Goal: Task Accomplishment & Management: Complete application form

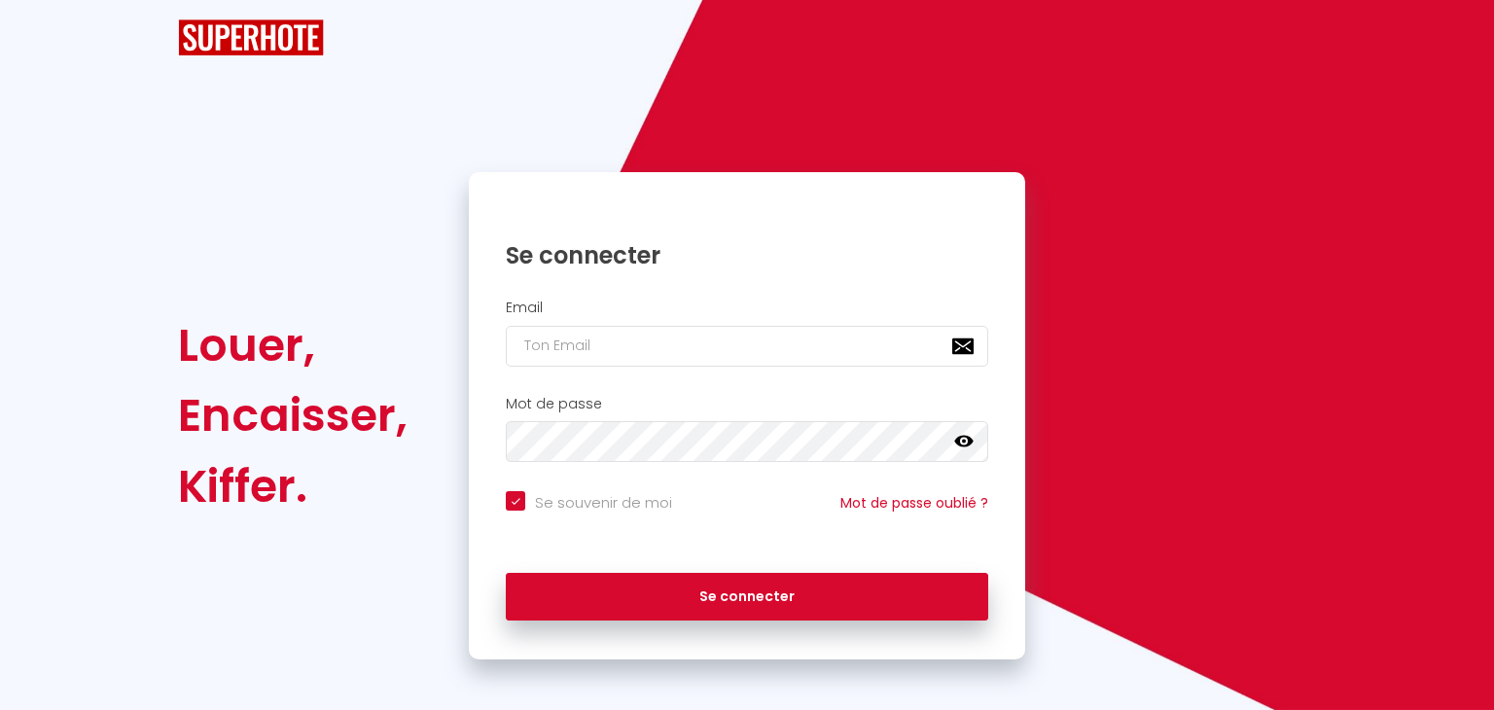
checkbox input "true"
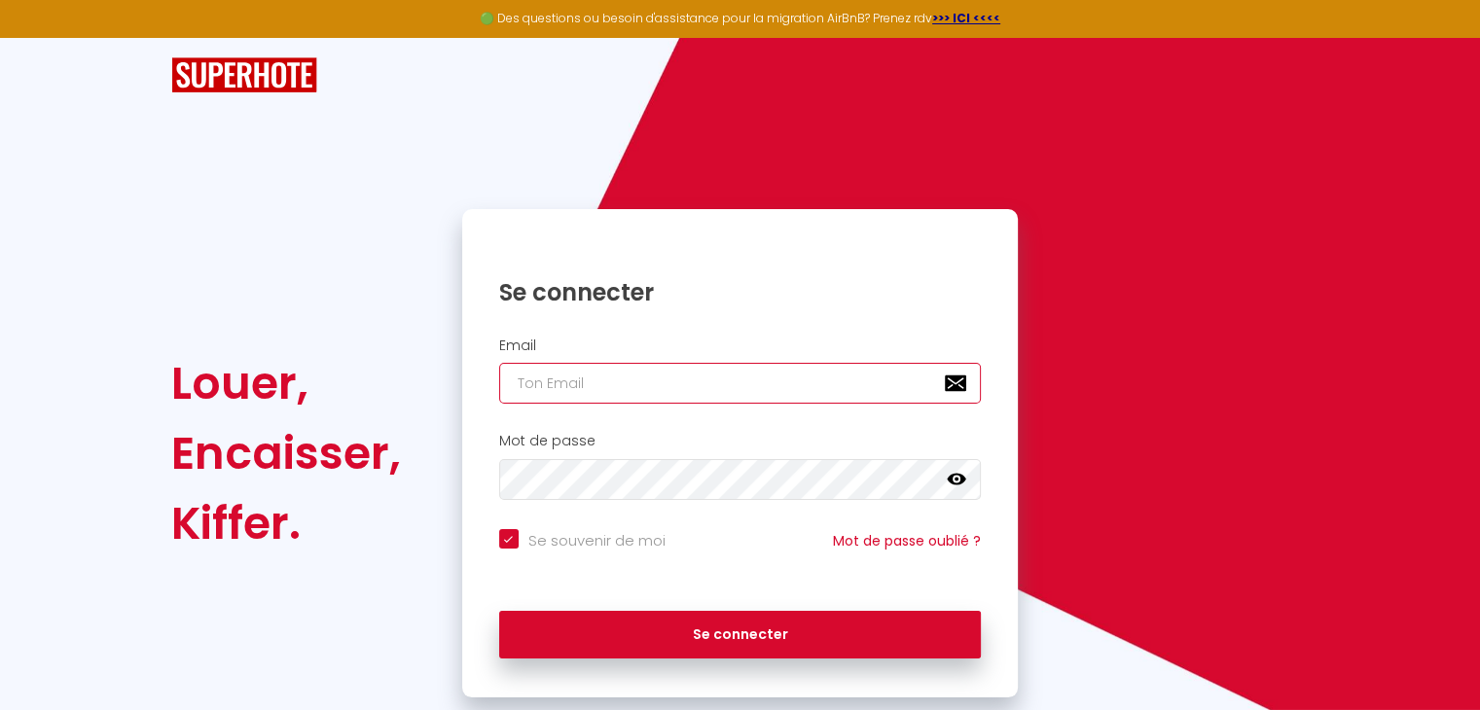
click at [638, 379] on input "email" at bounding box center [740, 383] width 483 height 41
type input "l"
checkbox input "true"
type input "le"
checkbox input "true"
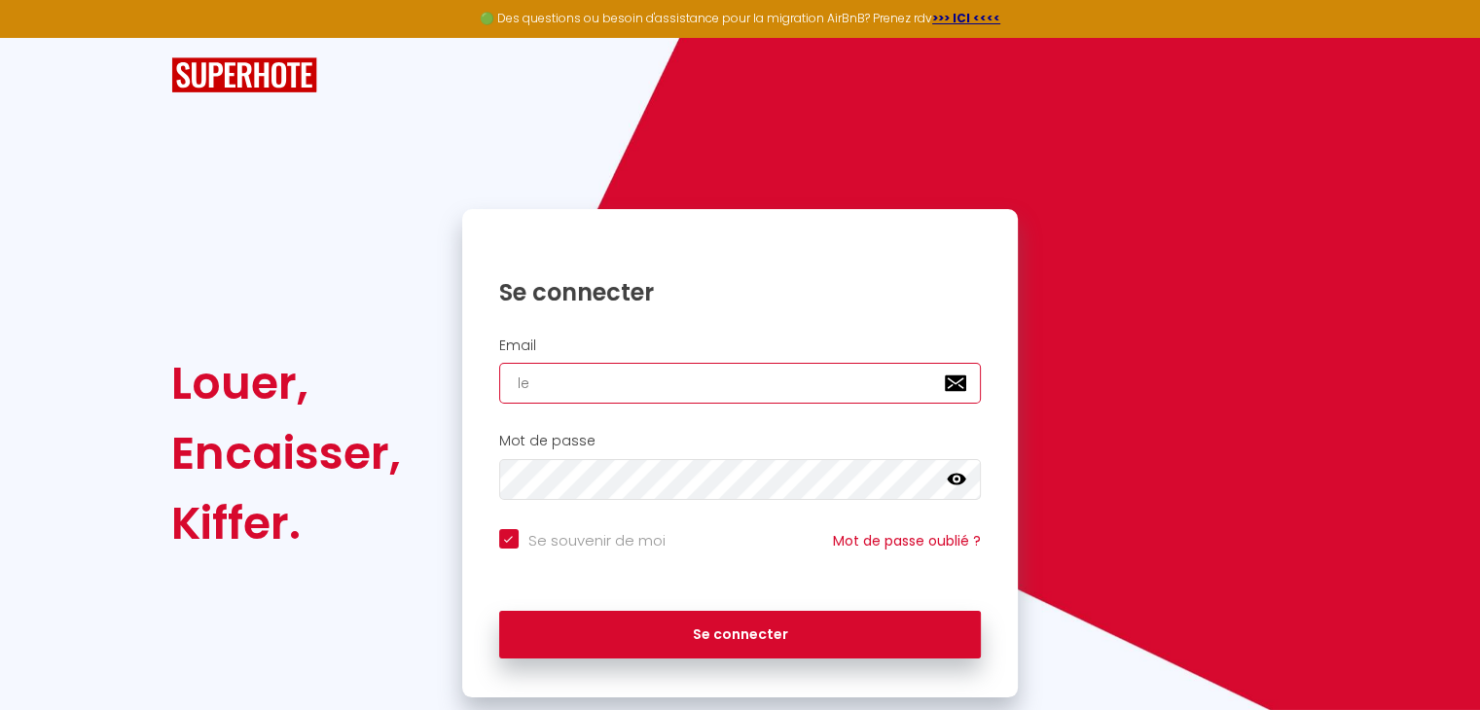
type input "les"
checkbox input "true"
type input "lesb"
checkbox input "true"
type input "lesbo"
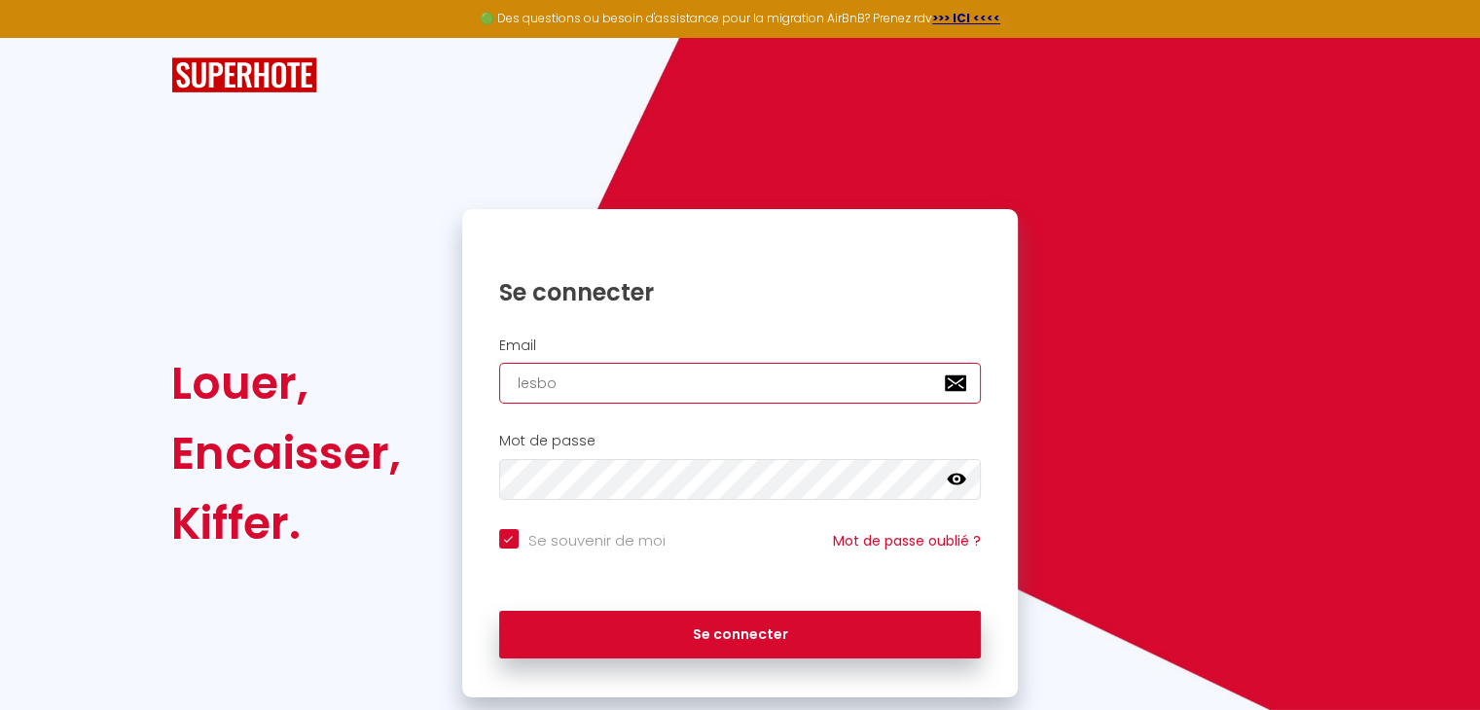
checkbox input "true"
type input "lesbon"
checkbox input "true"
type input "lesboni"
checkbox input "true"
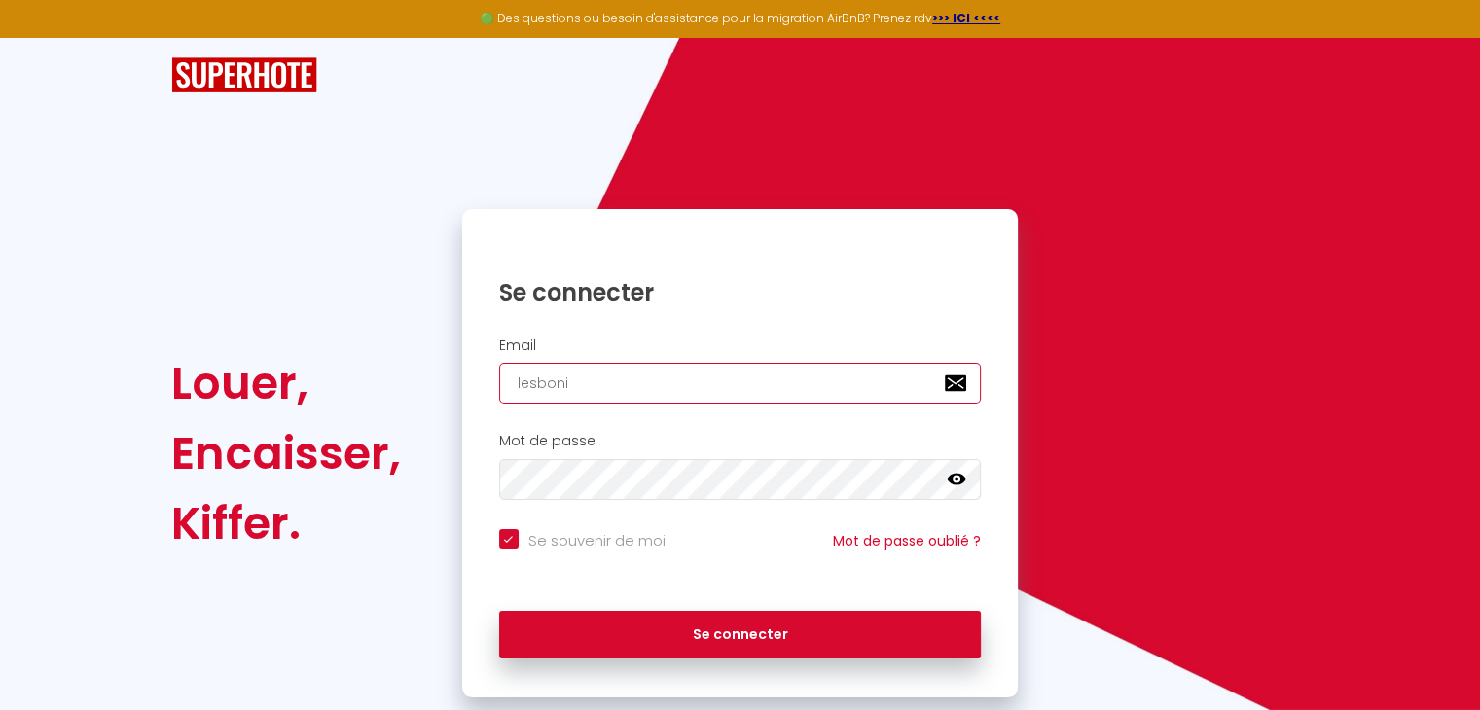
type input "lesbonit"
checkbox input "true"
type input "lesbonite"
checkbox input "true"
type input "lesbonites"
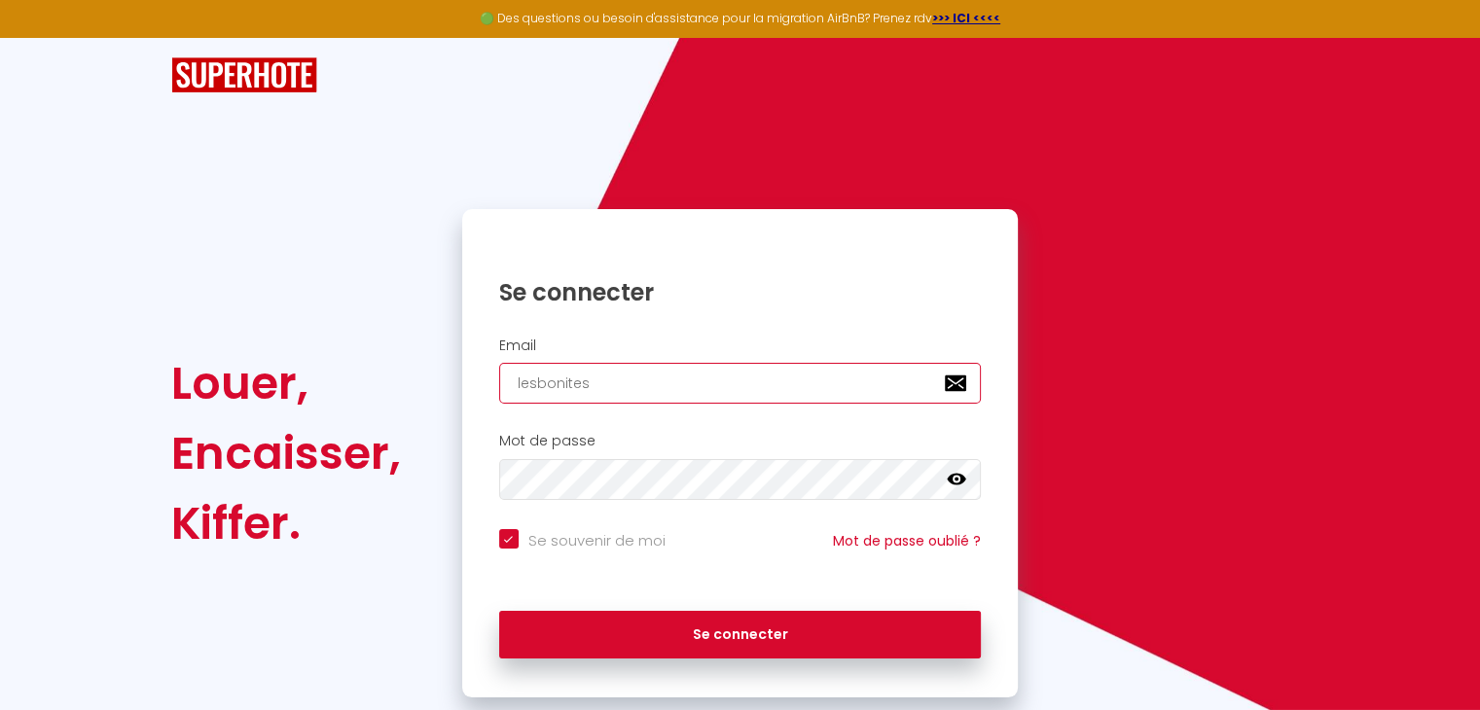
checkbox input "true"
type input "lesbonites."
checkbox input "true"
type input "lesbonites.m"
checkbox input "true"
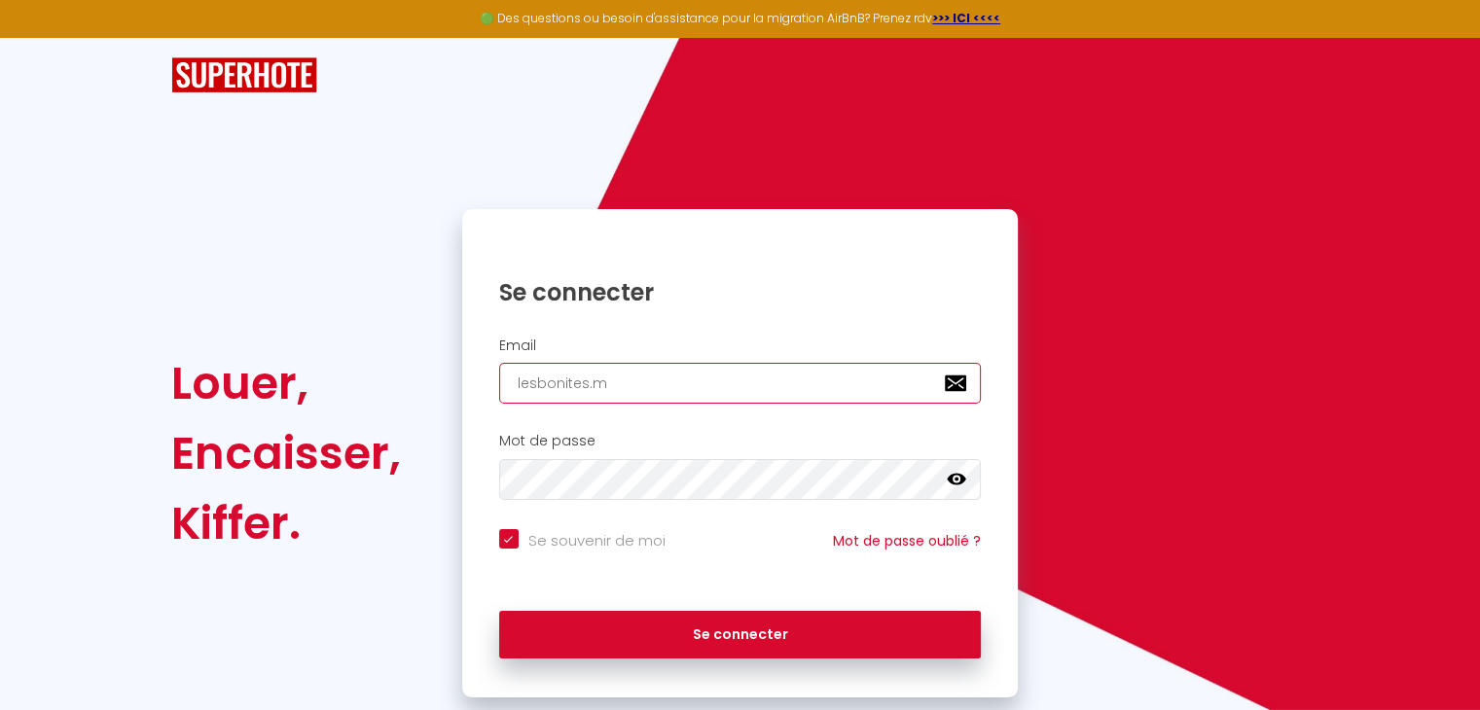
type input "[DOMAIN_NAME]"
checkbox input "true"
type input "lesbonites.mar"
checkbox input "true"
type input "lesbonites.mart"
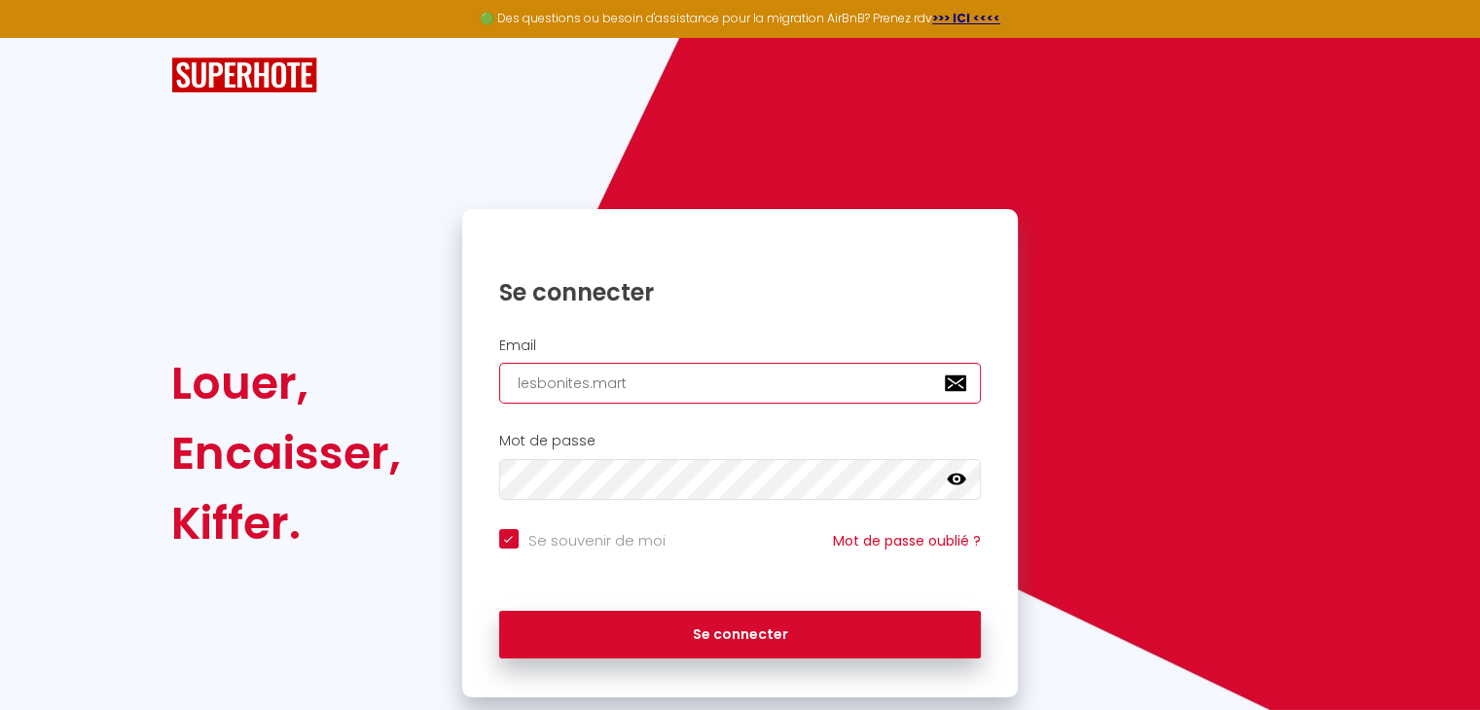
checkbox input "true"
type input "lesbonites.marti"
checkbox input "true"
type input "lesbonites.[PERSON_NAME]"
checkbox input "true"
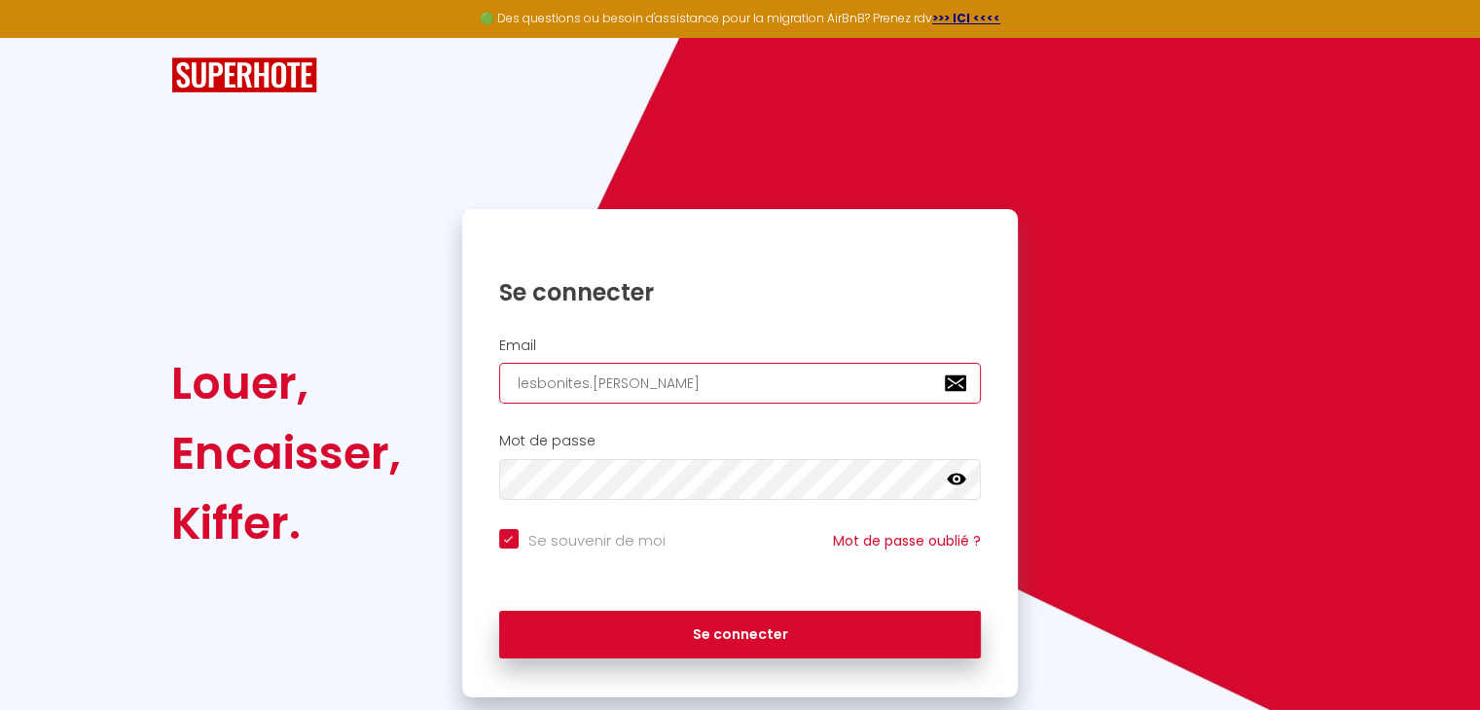
type input "lesbonites.martini"
checkbox input "true"
type input "lesbonites.martiniq"
checkbox input "true"
type input "lesbonites.martiniqu"
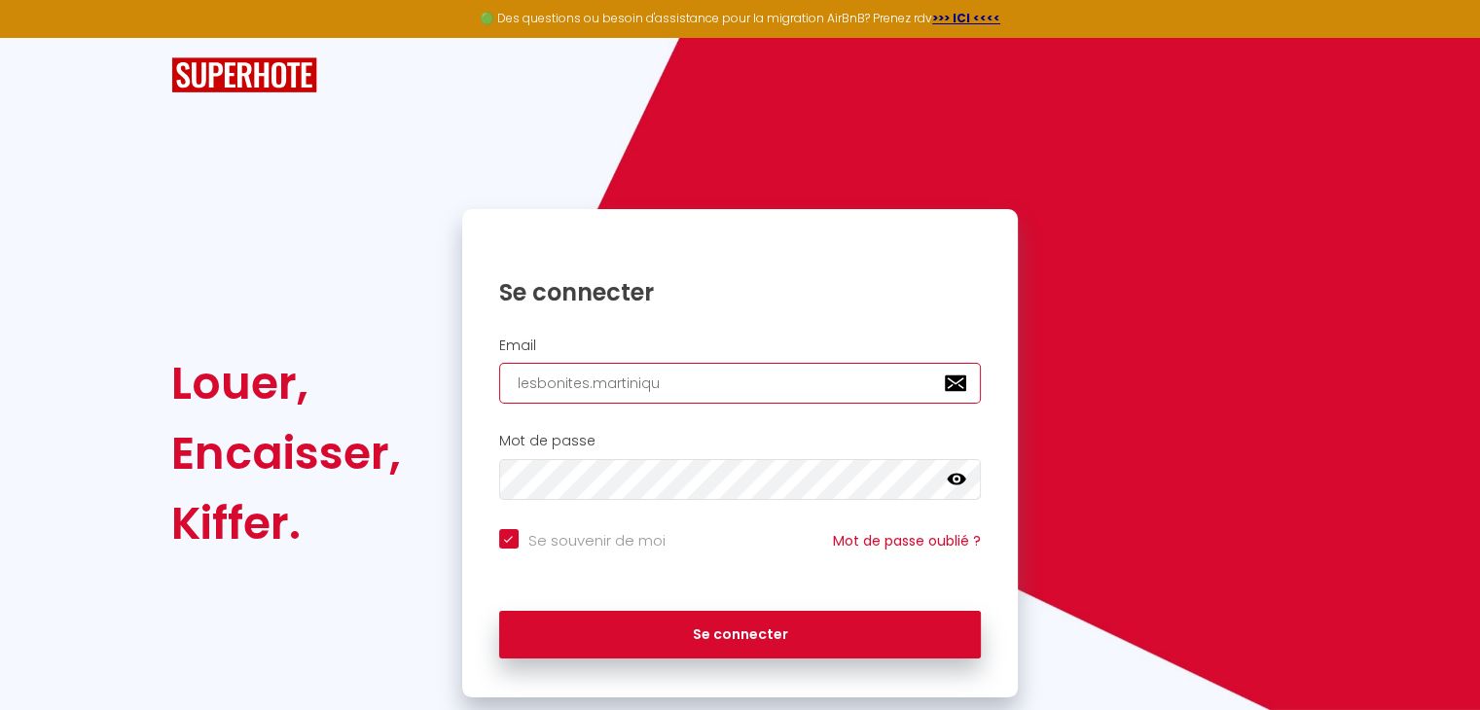
checkbox input "true"
type input "lesbonites.[GEOGRAPHIC_DATA]"
checkbox input "true"
click at [665, 382] on input "lesbonites.[GEOGRAPHIC_DATA]" at bounding box center [740, 383] width 483 height 41
type input "lesbonites.[GEOGRAPHIC_DATA]@"
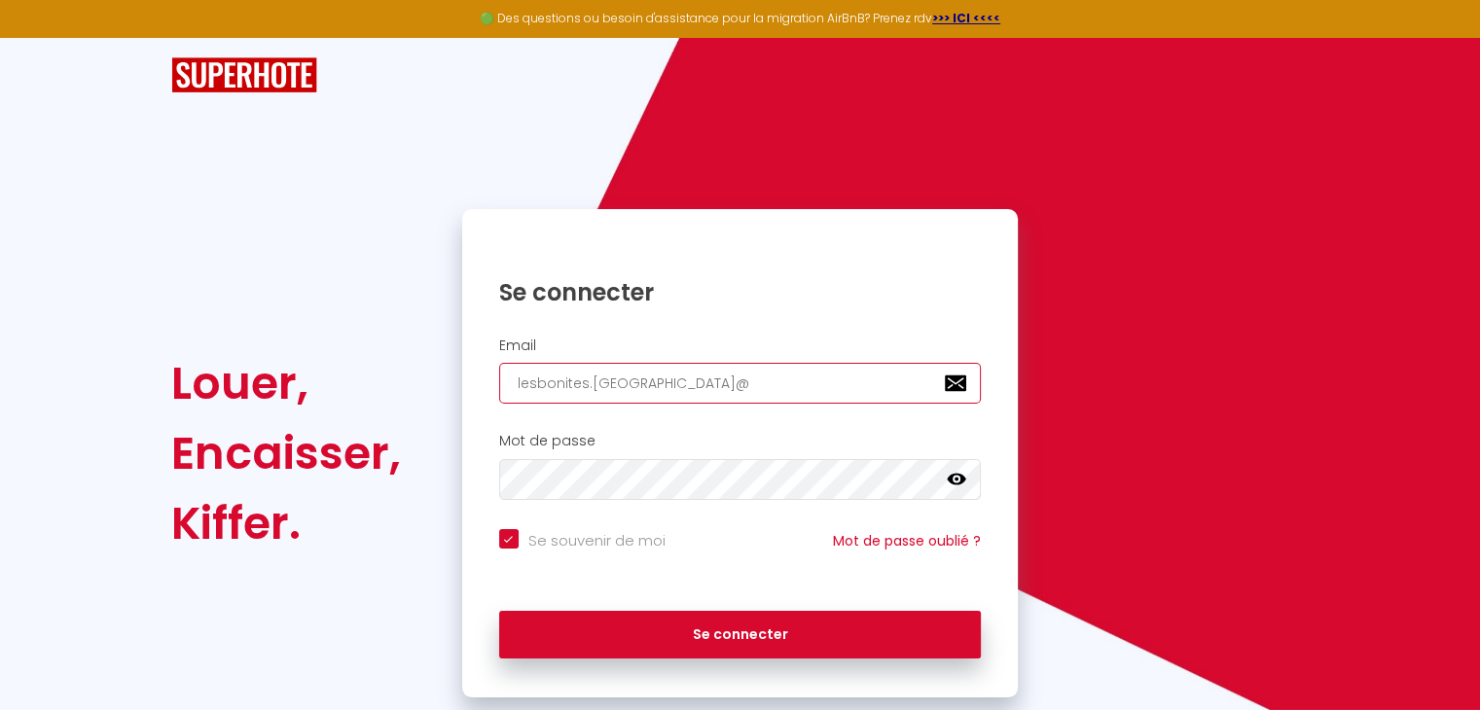
checkbox input "true"
type input "lesbonites.martinique@g"
checkbox input "true"
type input "lesbonites.martinique@gm"
checkbox input "true"
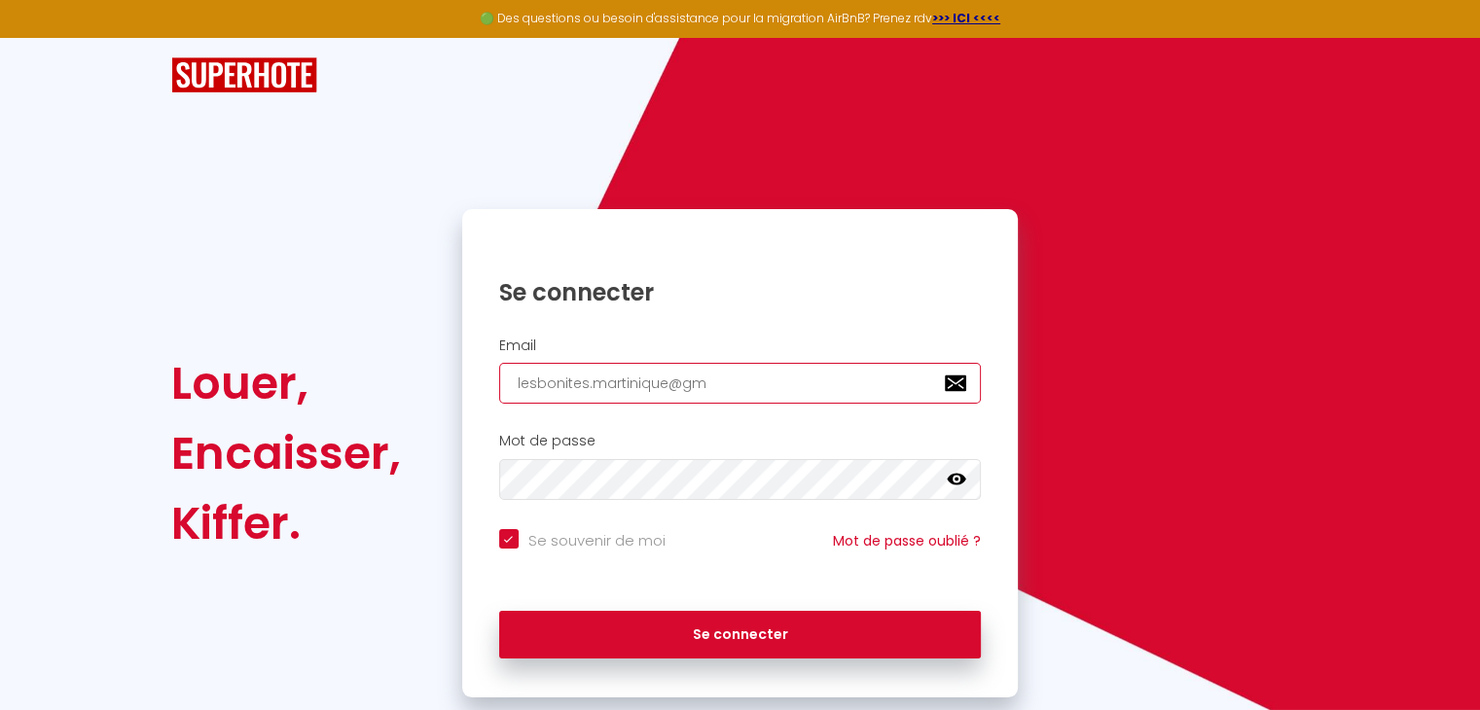
type input "lesbonites.martinique@gma"
checkbox input "true"
type input "lesbonites.martinique@gmai"
checkbox input "true"
type input "[EMAIL_ADDRESS]"
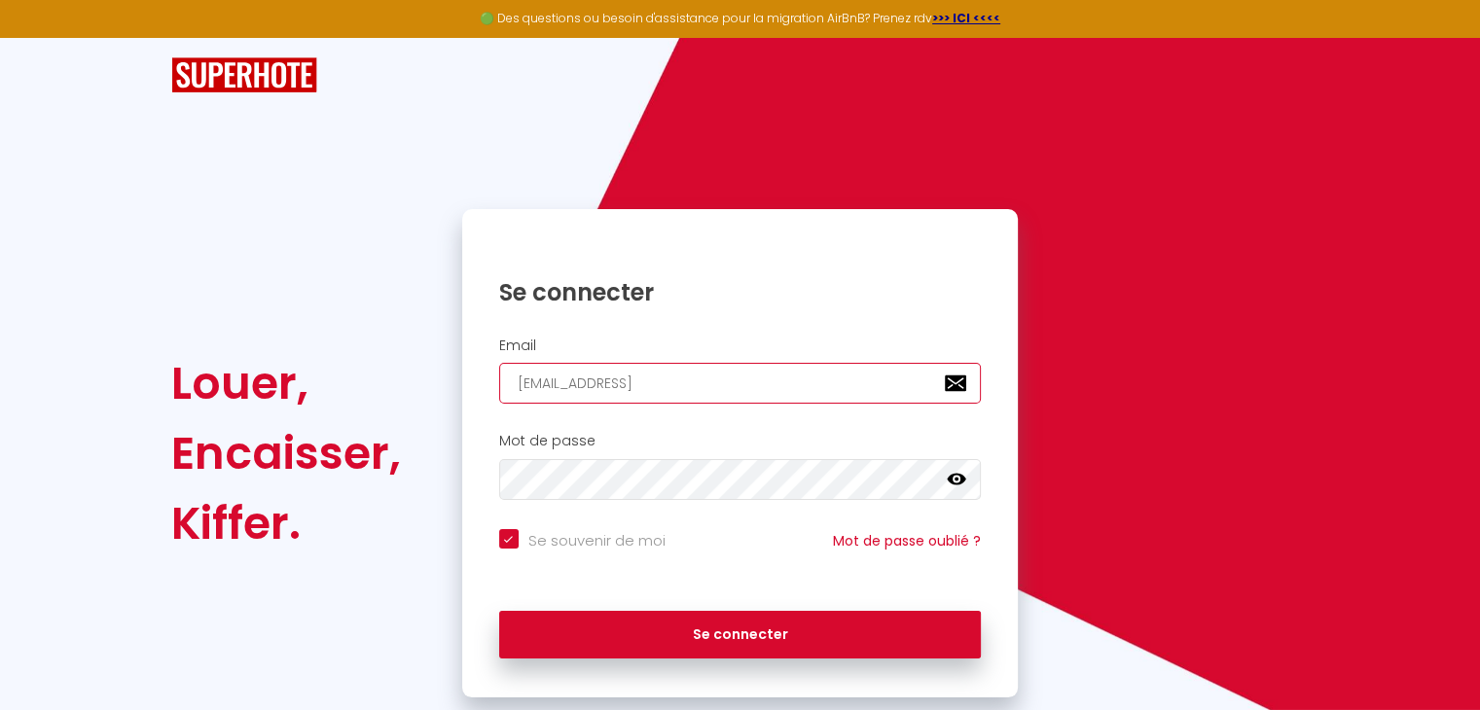
checkbox input "true"
type input "[EMAIL_ADDRESS]."
checkbox input "true"
type input "lesbonites.martinique@gmail.c"
checkbox input "true"
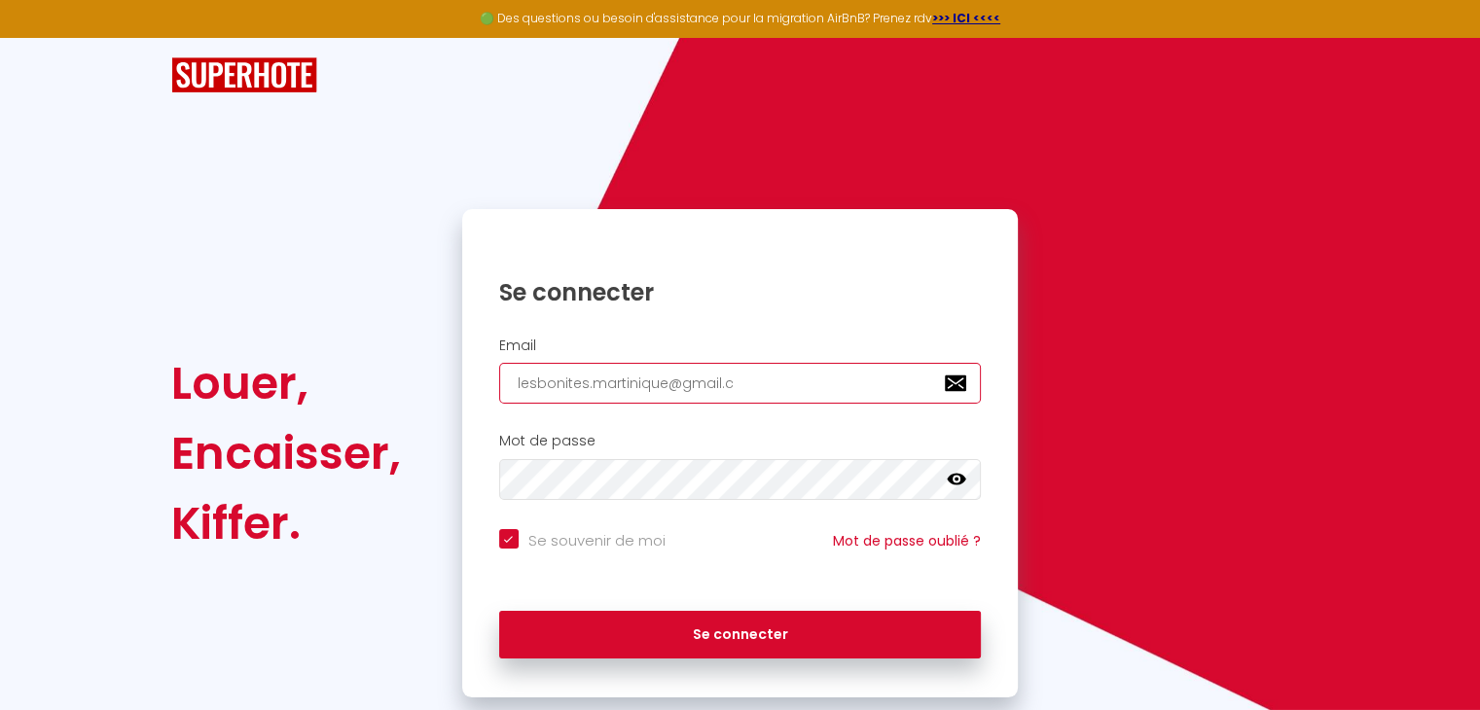
type input "[EMAIL_ADDRESS][DOMAIN_NAME]"
checkbox input "true"
type input "[EMAIL_ADDRESS][DOMAIN_NAME]"
checkbox input "true"
type input "[EMAIL_ADDRESS][DOMAIN_NAME]"
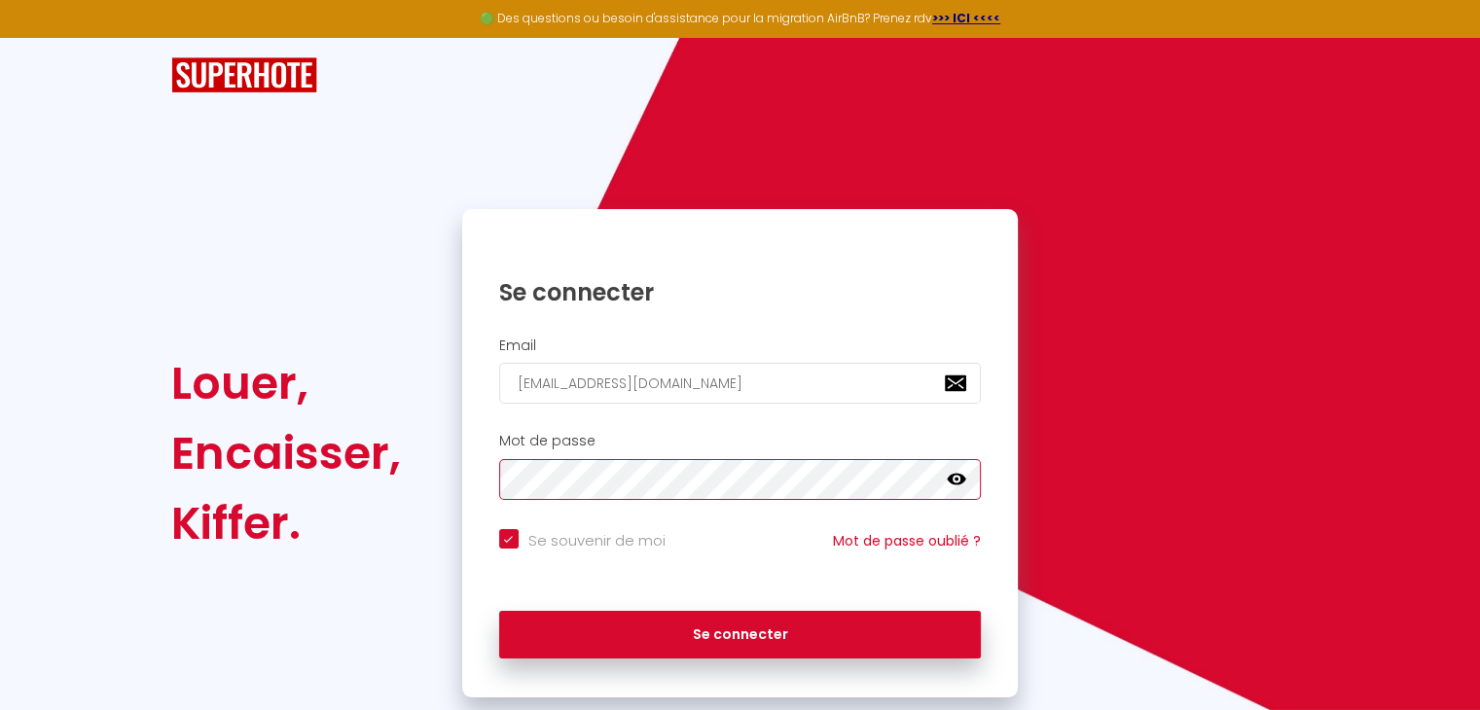
click at [499, 611] on button "Se connecter" at bounding box center [740, 635] width 483 height 49
checkbox input "true"
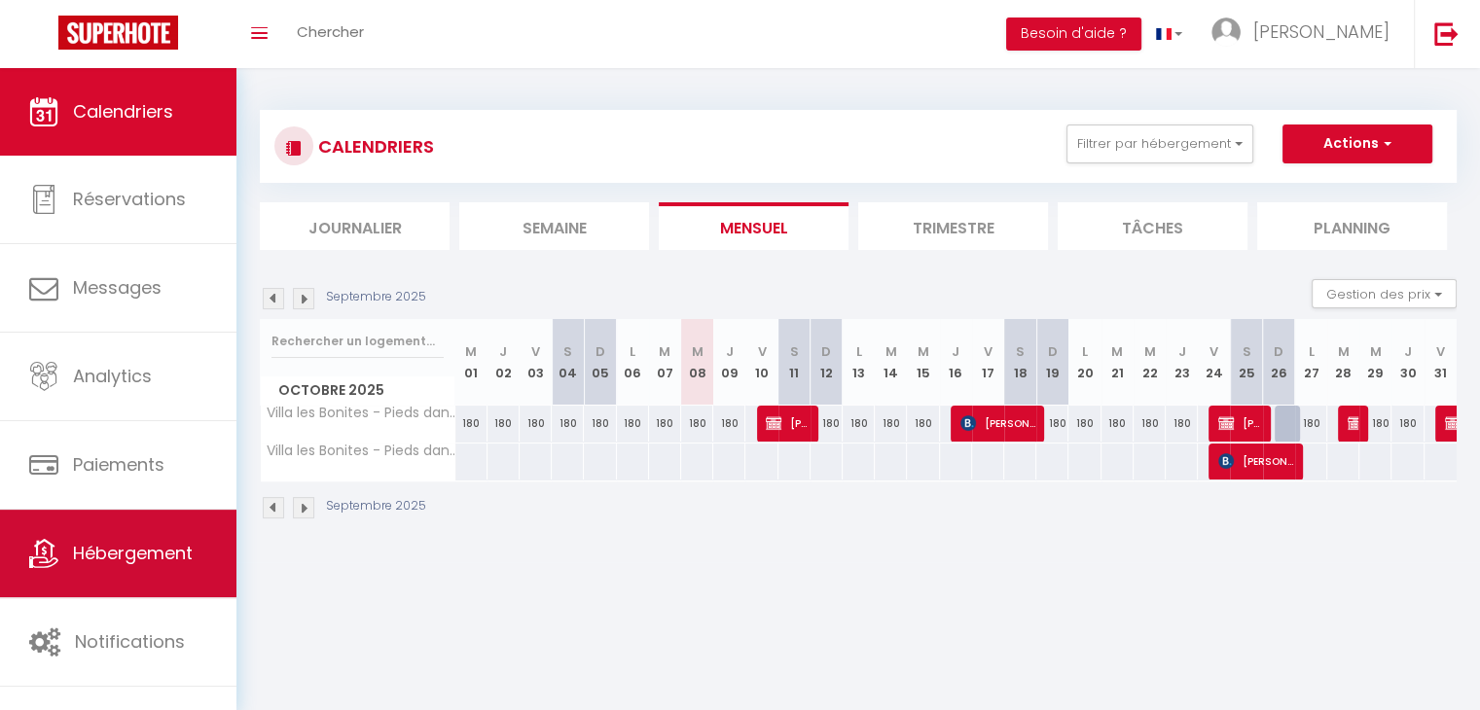
scroll to position [68, 0]
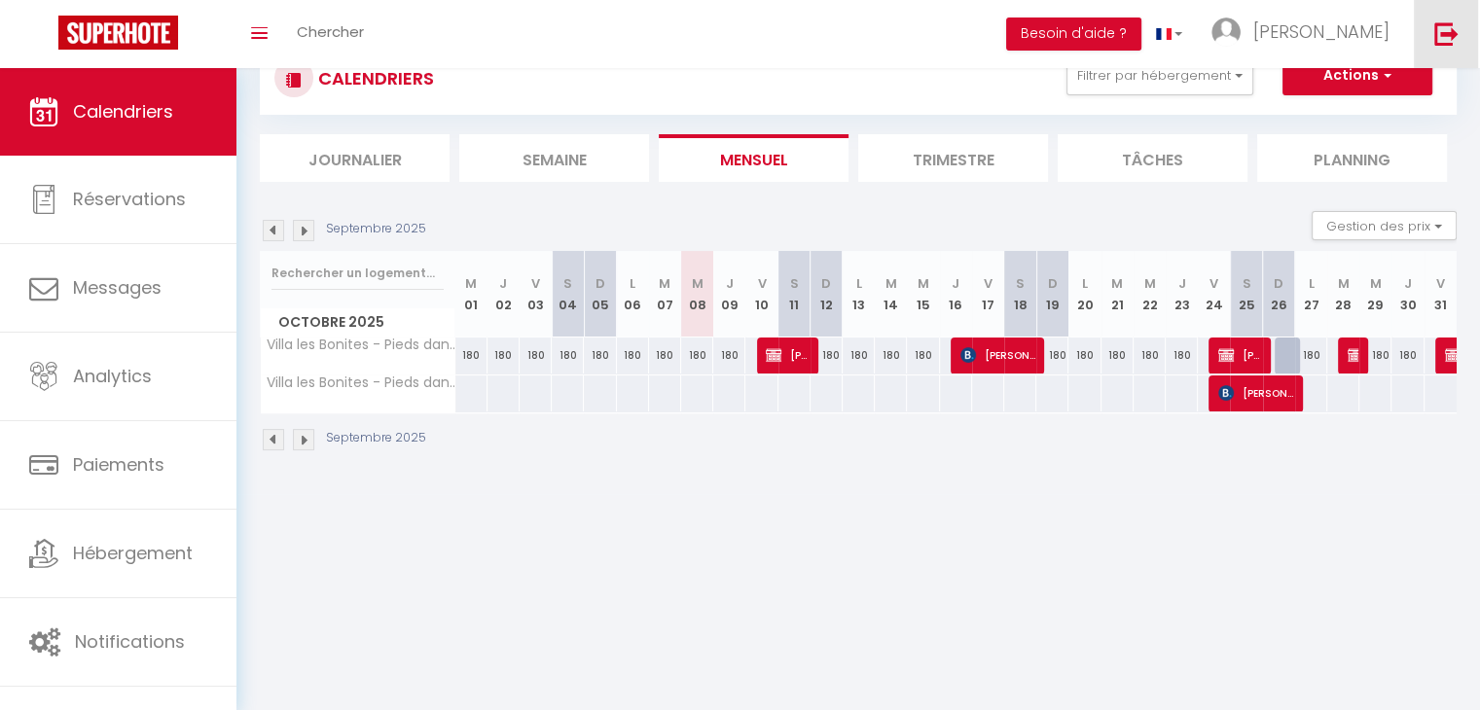
click at [1448, 32] on img at bounding box center [1446, 33] width 24 height 24
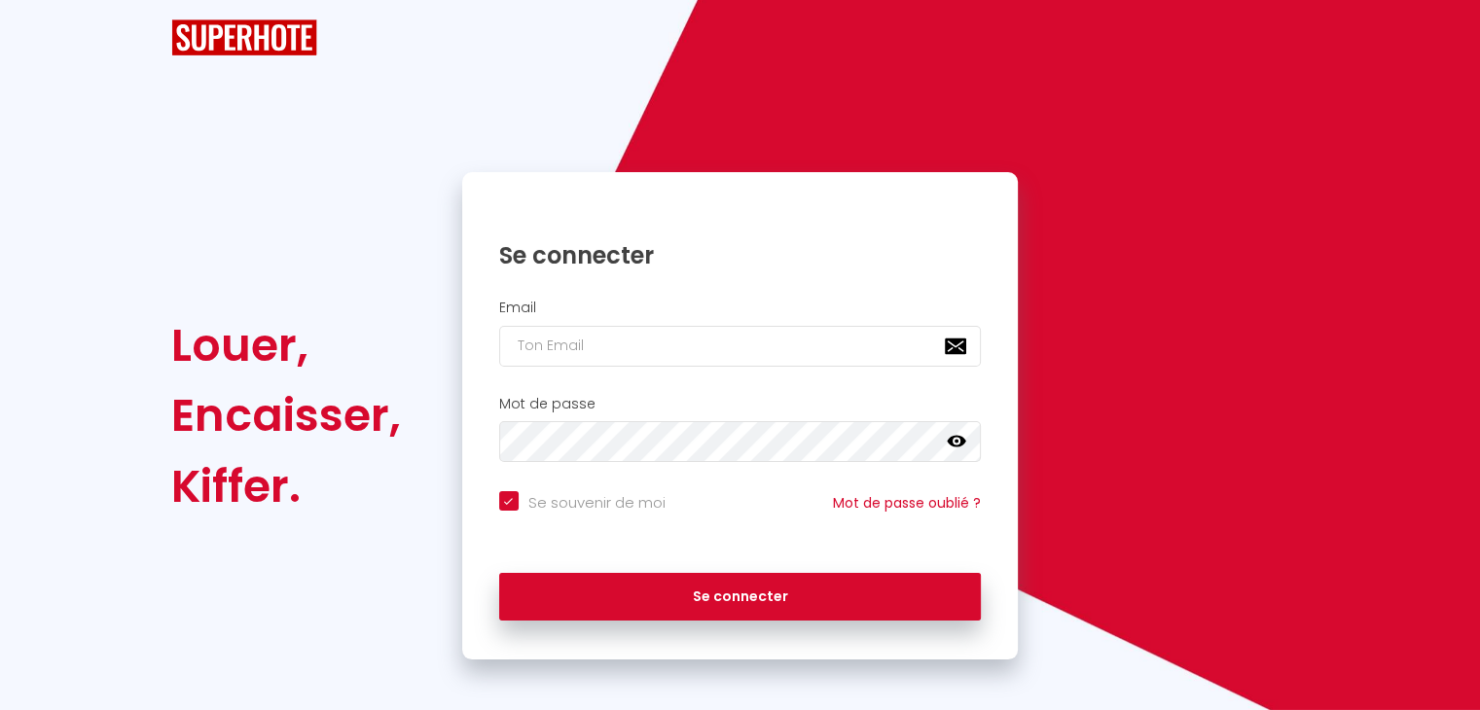
checkbox input "true"
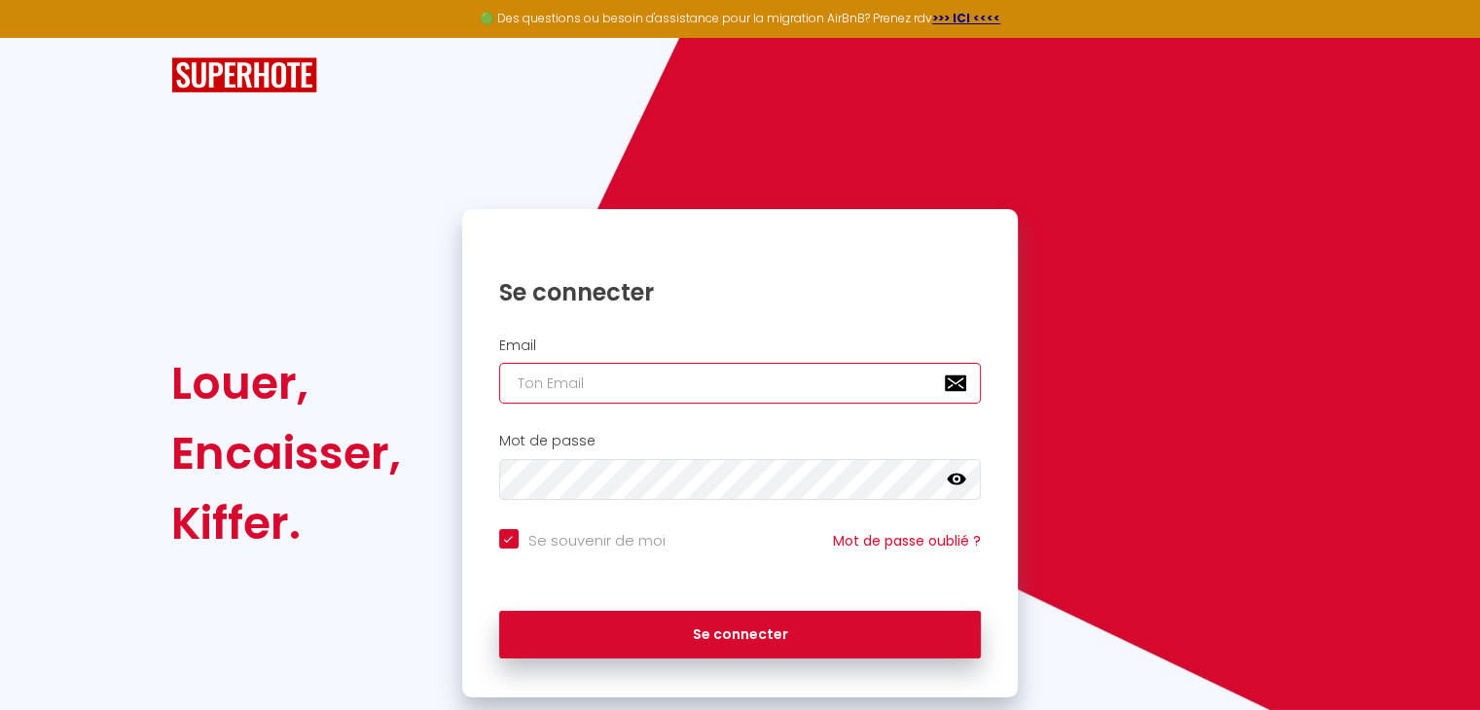
click at [533, 378] on input "email" at bounding box center [740, 383] width 483 height 41
type input "l"
checkbox input "true"
type input "le"
checkbox input "true"
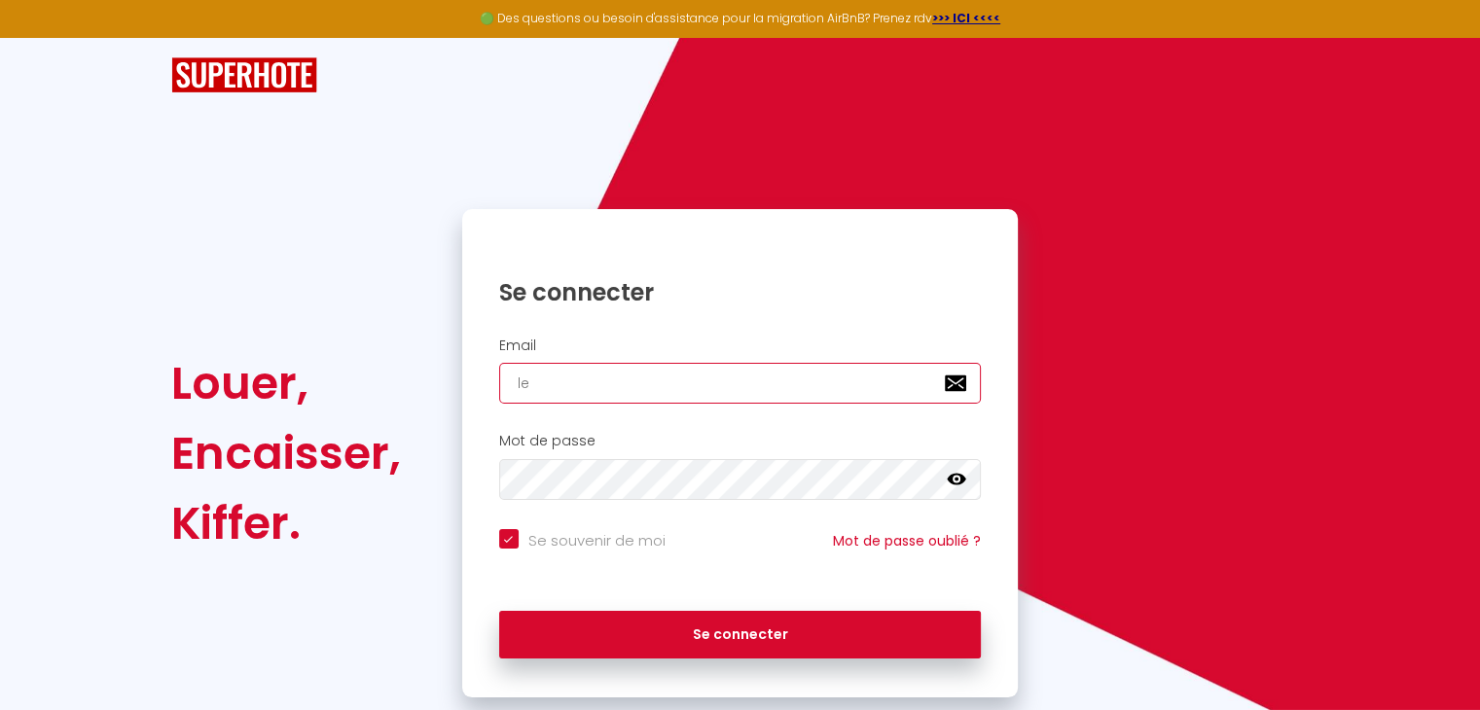
type input "les"
checkbox input "true"
type input "lesb"
checkbox input "true"
type input "lesbo"
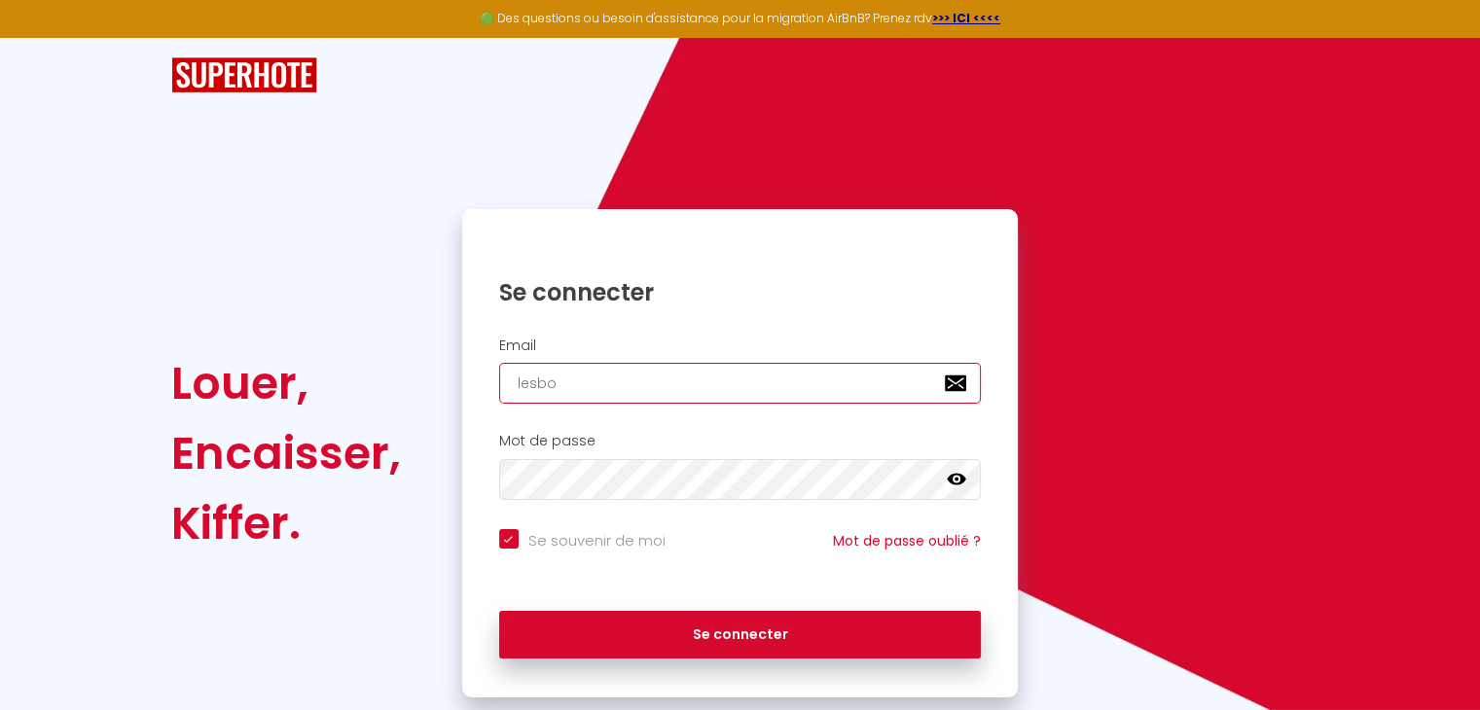
checkbox input "true"
type input "lesbon"
checkbox input "true"
type input "lesboni"
checkbox input "true"
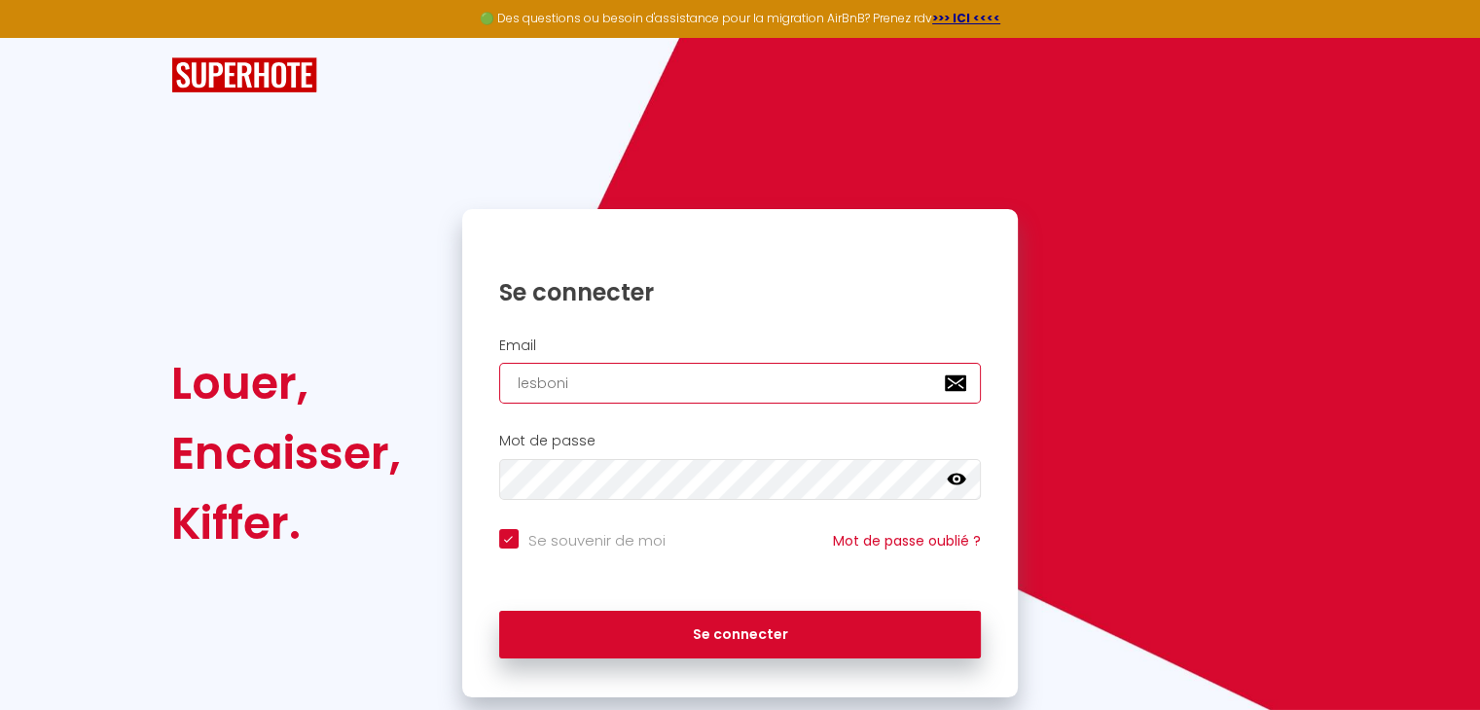
type input "lesbonit"
checkbox input "true"
type input "lesbonite"
checkbox input "true"
type input "lesbonites"
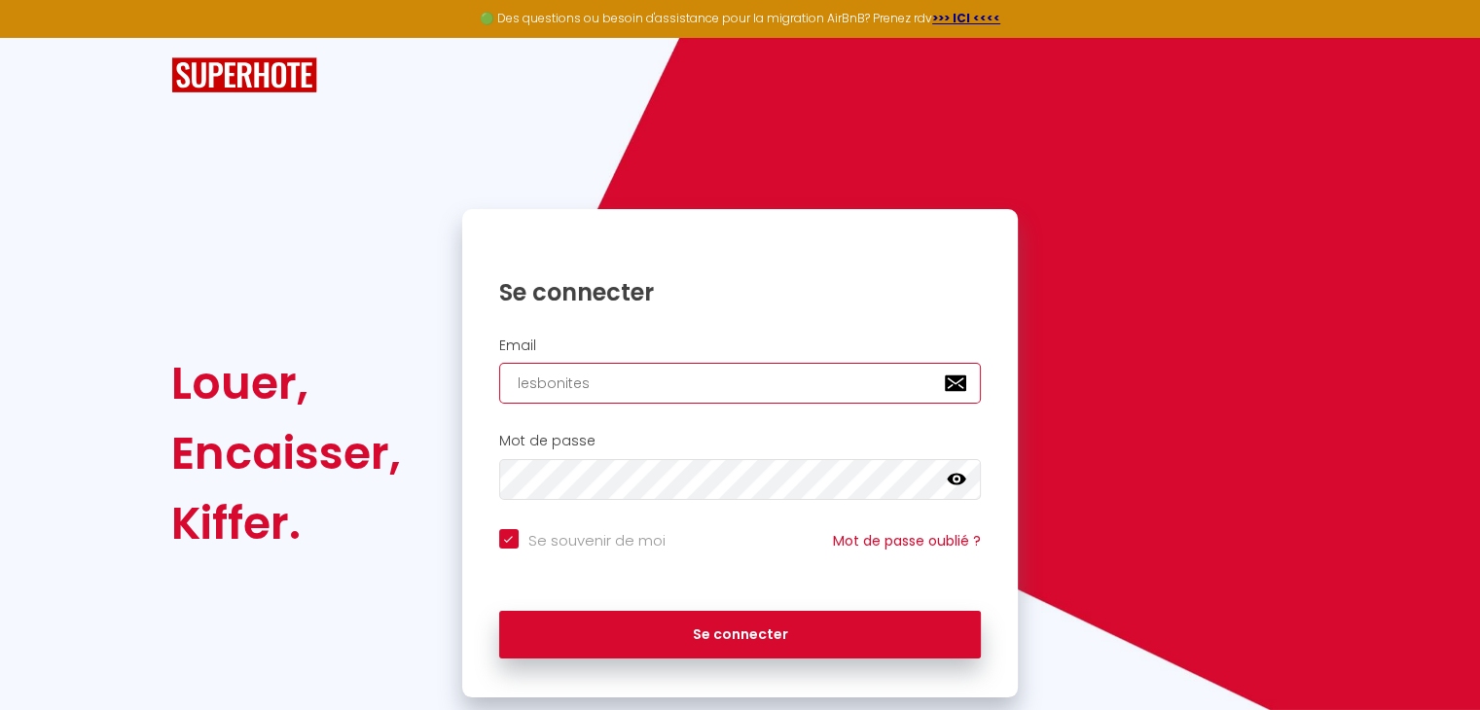
checkbox input "true"
type input "lesbonites."
checkbox input "true"
type input "lesbonites.m"
checkbox input "true"
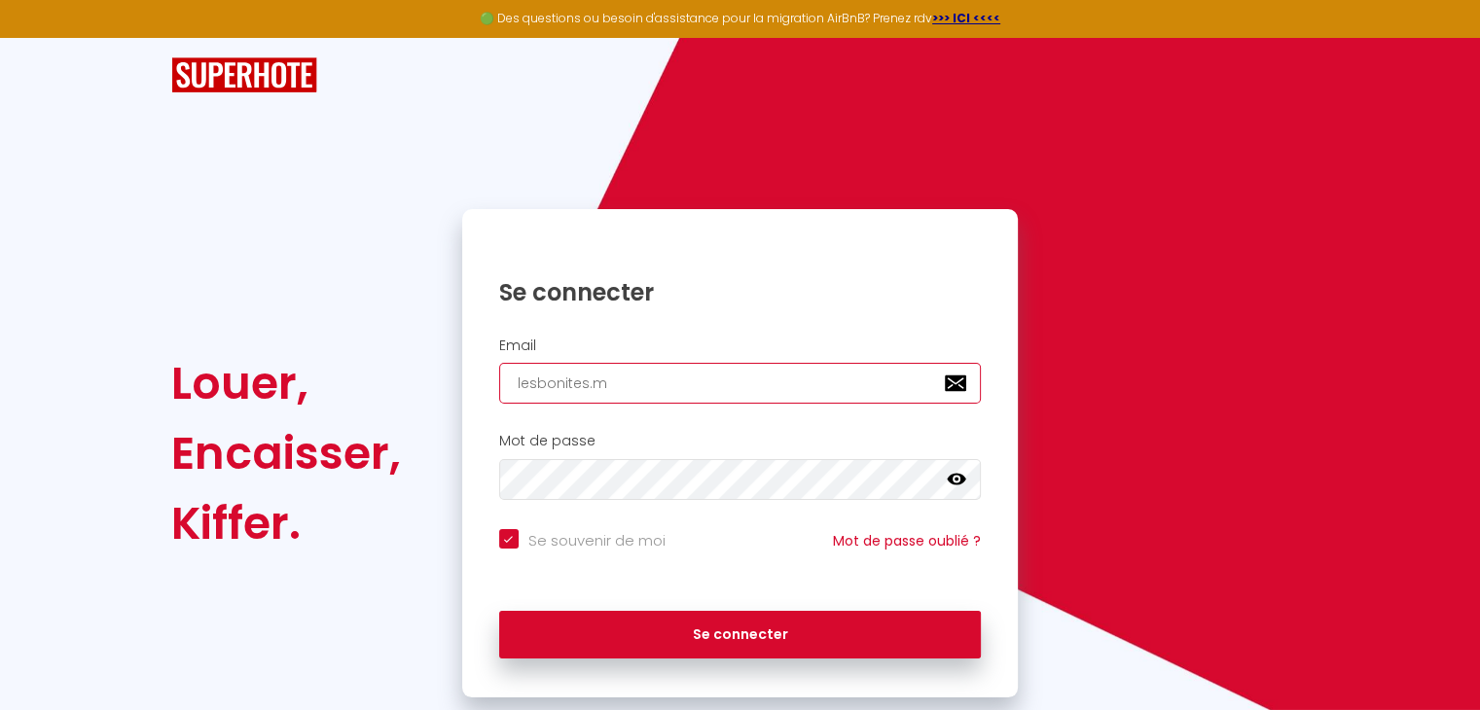
type input "[DOMAIN_NAME]"
checkbox input "true"
type input "lesbonites.mar"
checkbox input "true"
type input "lesbonites.mart"
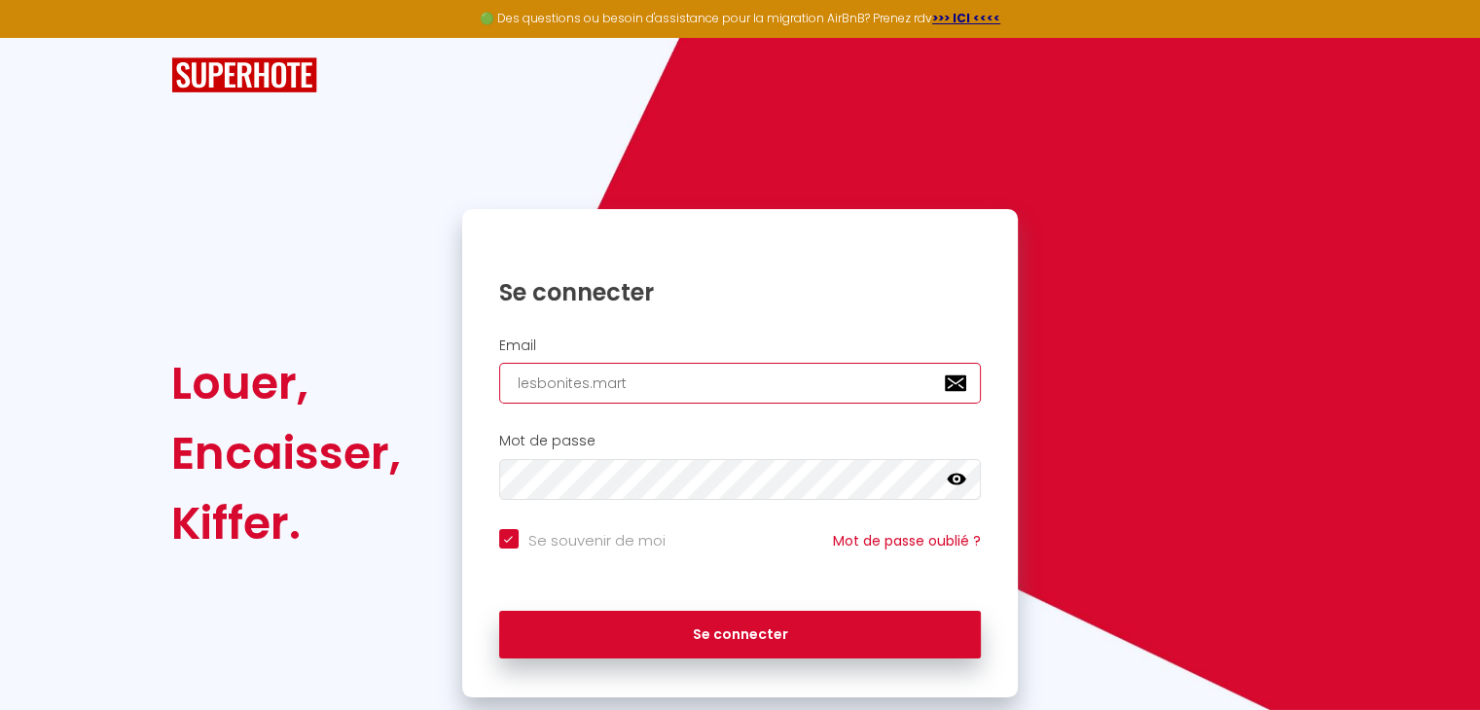
checkbox input "true"
type input "lesbonites.marti"
checkbox input "true"
type input "lesbonites.[PERSON_NAME]"
checkbox input "true"
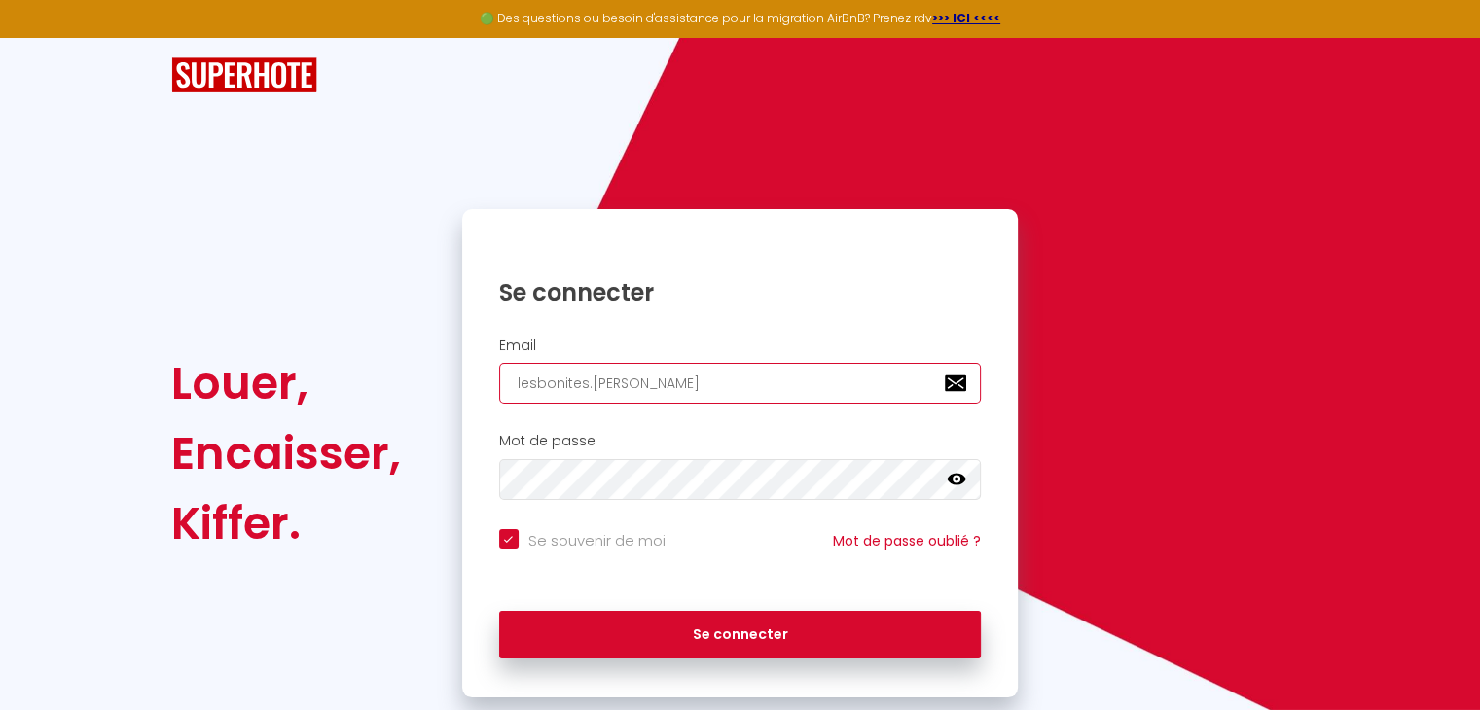
type input "lesbonites.martini"
checkbox input "true"
type input "lesbonites.martiniq"
checkbox input "true"
type input "lesbonites.martiniqu"
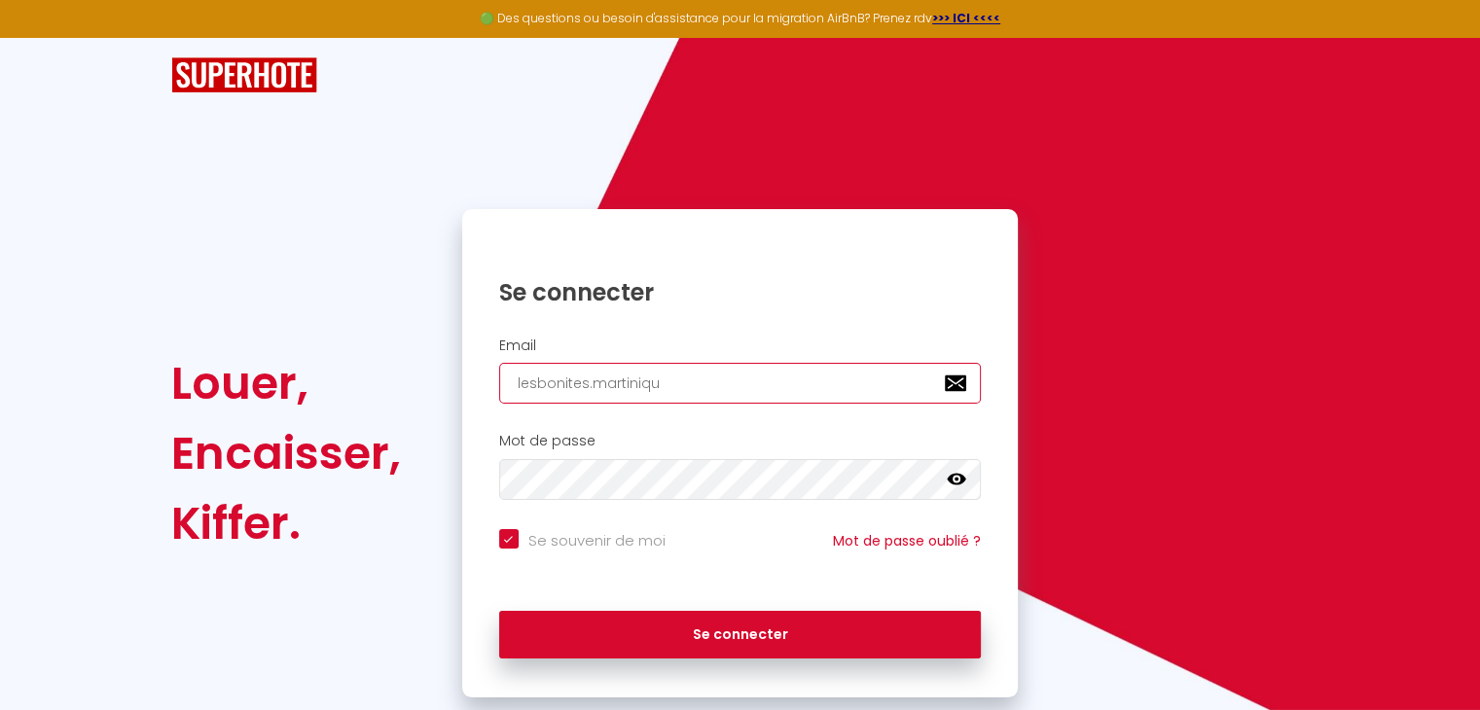
checkbox input "true"
type input "lesbonites.[GEOGRAPHIC_DATA]"
checkbox input "true"
type input "lesbonites.[GEOGRAPHIC_DATA]@"
checkbox input "true"
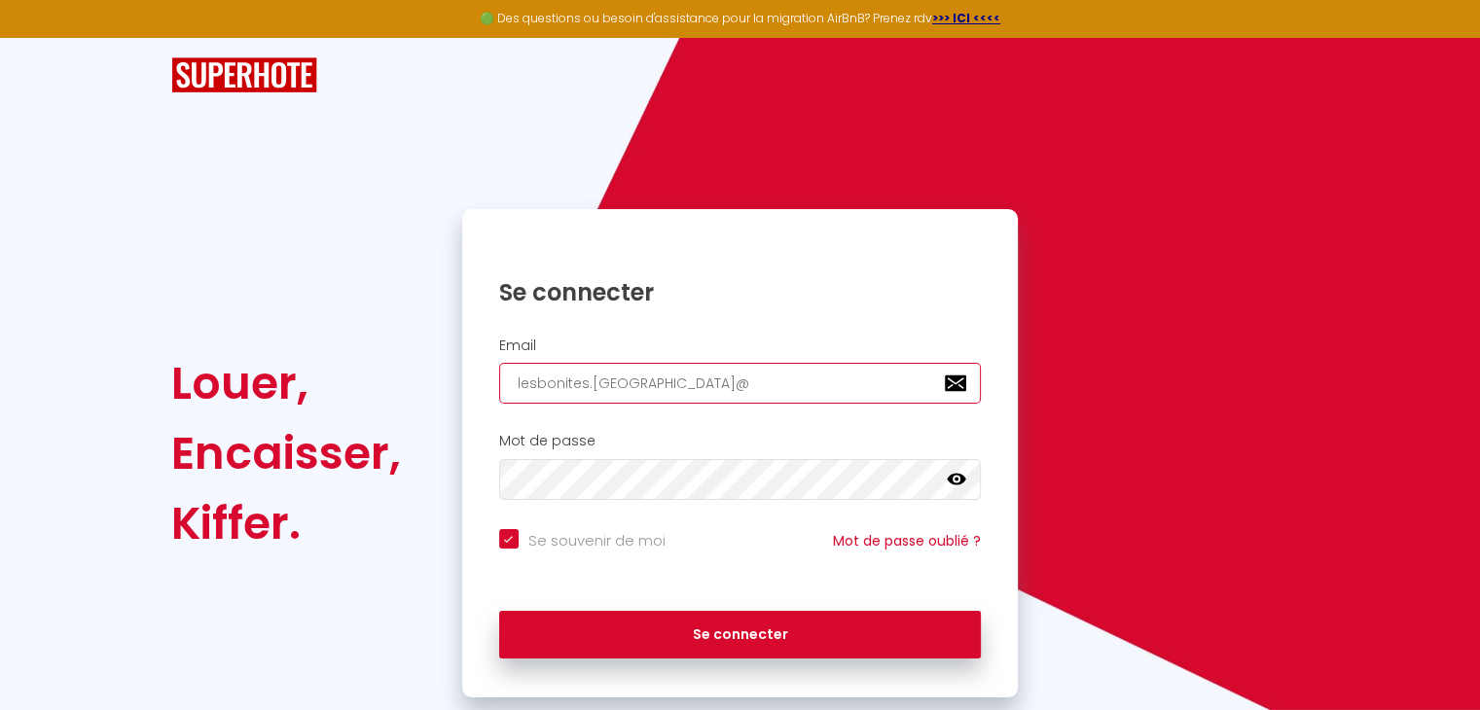
type input "lesbonites.martinique@g"
checkbox input "true"
type input "lesbonites.martinique@gm"
checkbox input "true"
type input "lesbonites.martinique@gma"
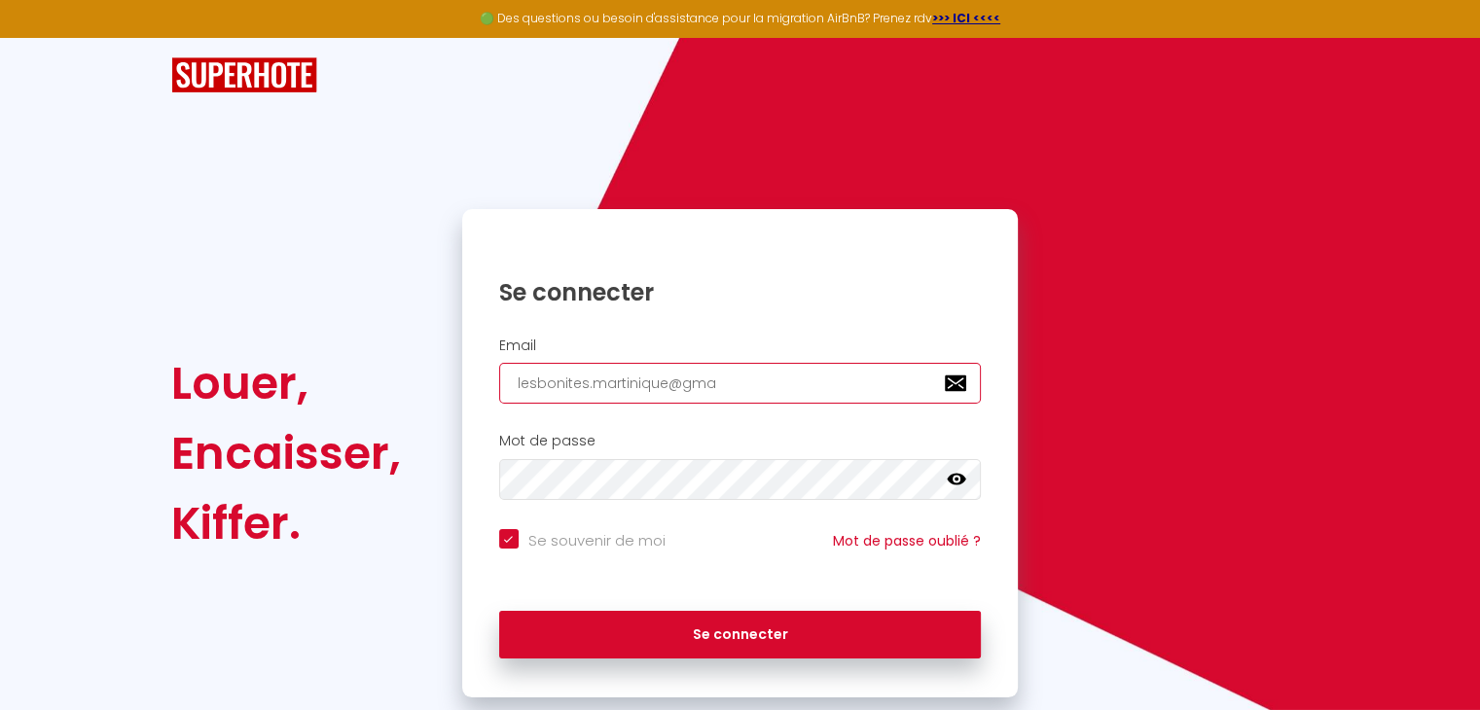
checkbox input "true"
type input "lesbonites.martinique@gmai"
checkbox input "true"
type input "[EMAIL_ADDRESS]"
checkbox input "true"
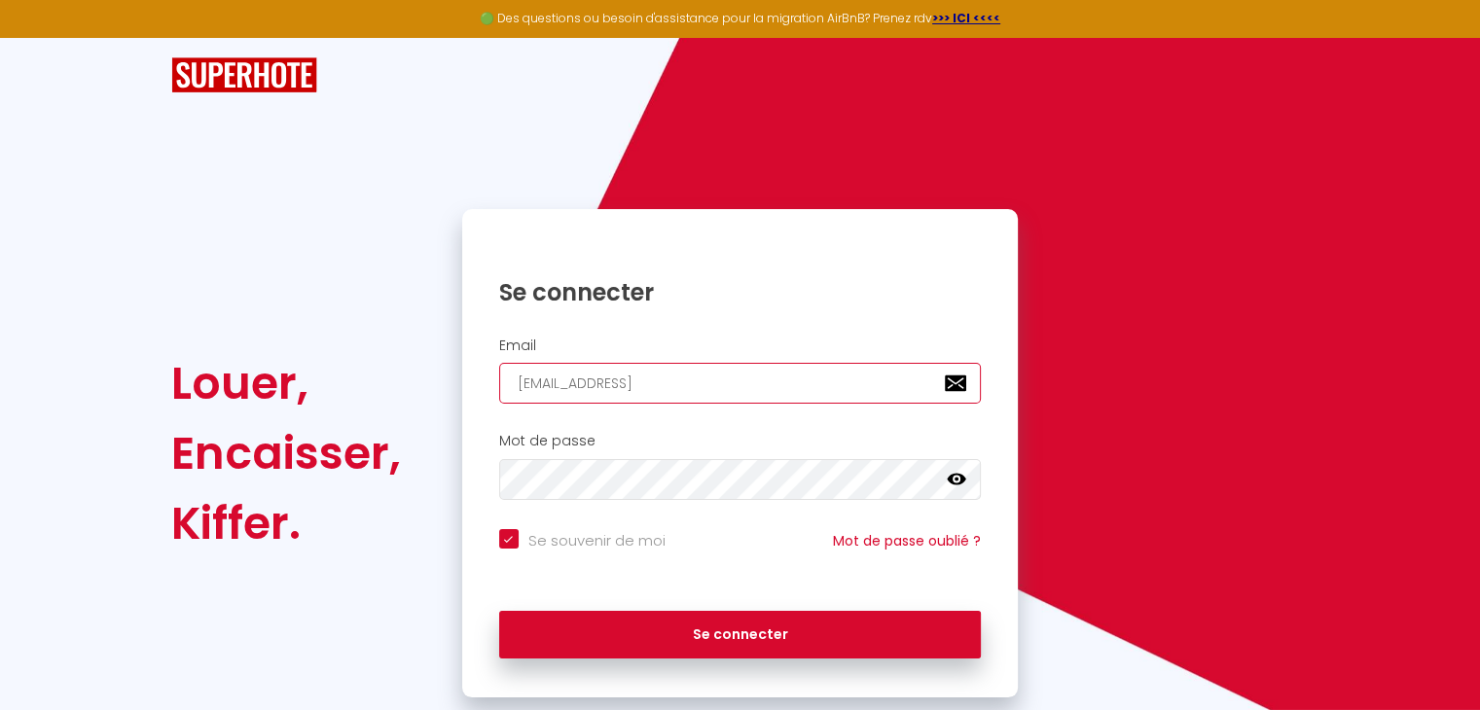
type input "[EMAIL_ADDRESS]."
checkbox input "true"
type input "lesbonites.martinique@gmail.c"
checkbox input "true"
type input "[EMAIL_ADDRESS][DOMAIN_NAME]"
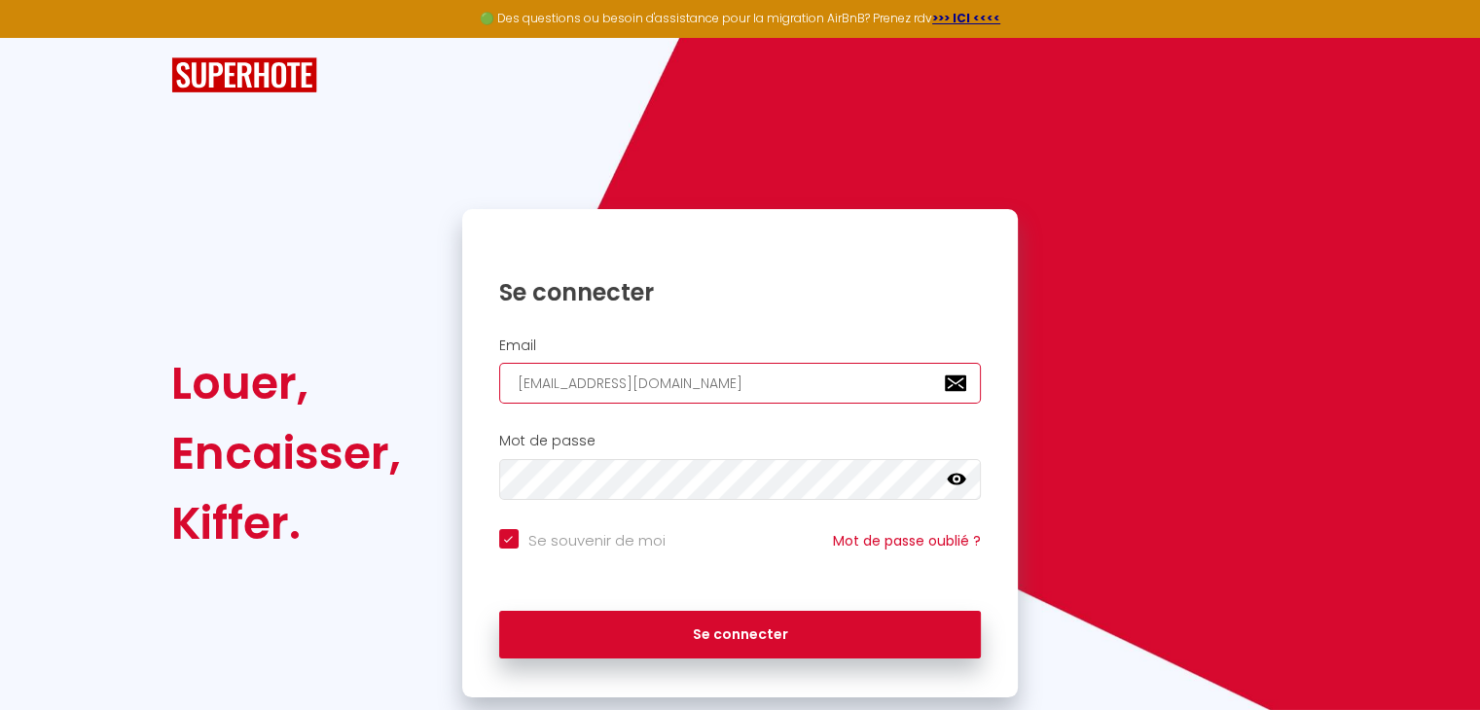
checkbox input "true"
type input "[EMAIL_ADDRESS][DOMAIN_NAME]"
checkbox input "true"
type input "[EMAIL_ADDRESS][DOMAIN_NAME]"
click at [961, 485] on icon at bounding box center [956, 479] width 19 height 19
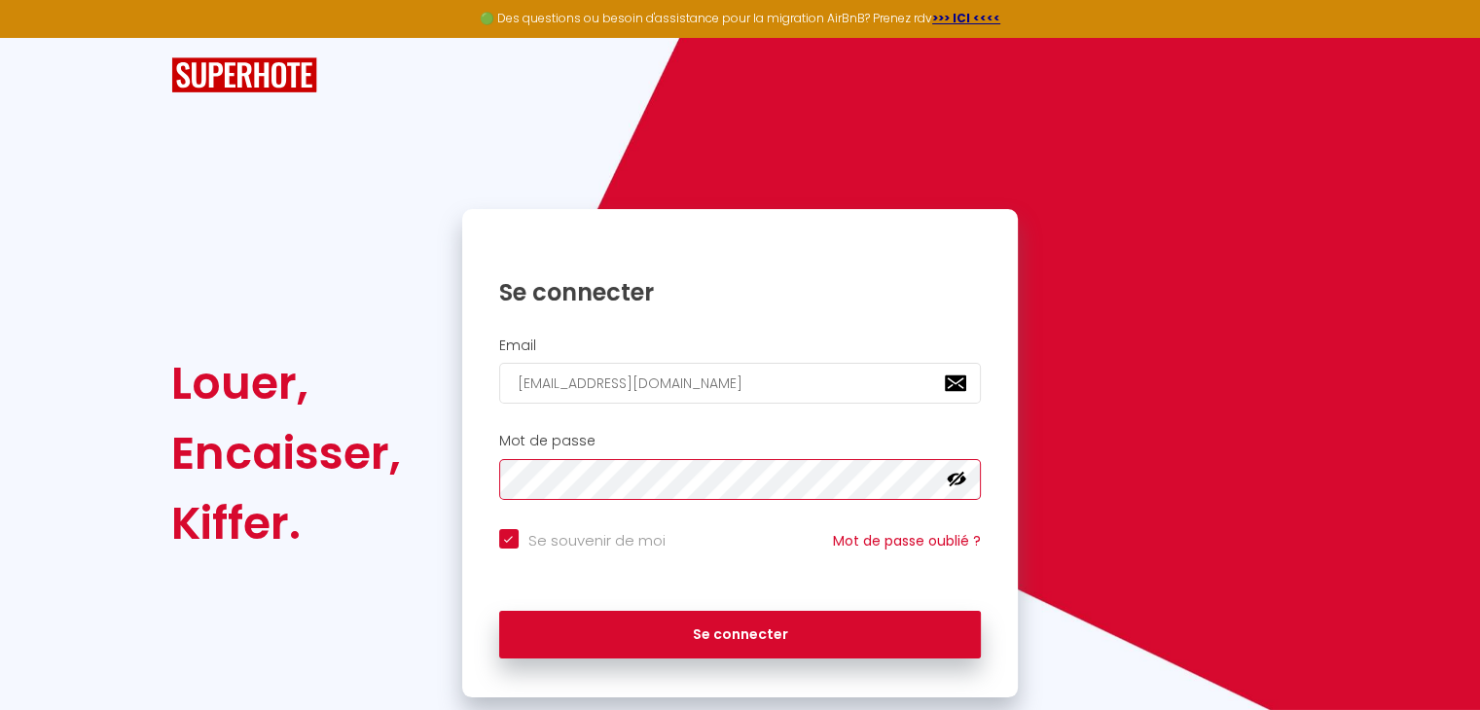
click at [499, 611] on button "Se connecter" at bounding box center [740, 635] width 483 height 49
checkbox input "true"
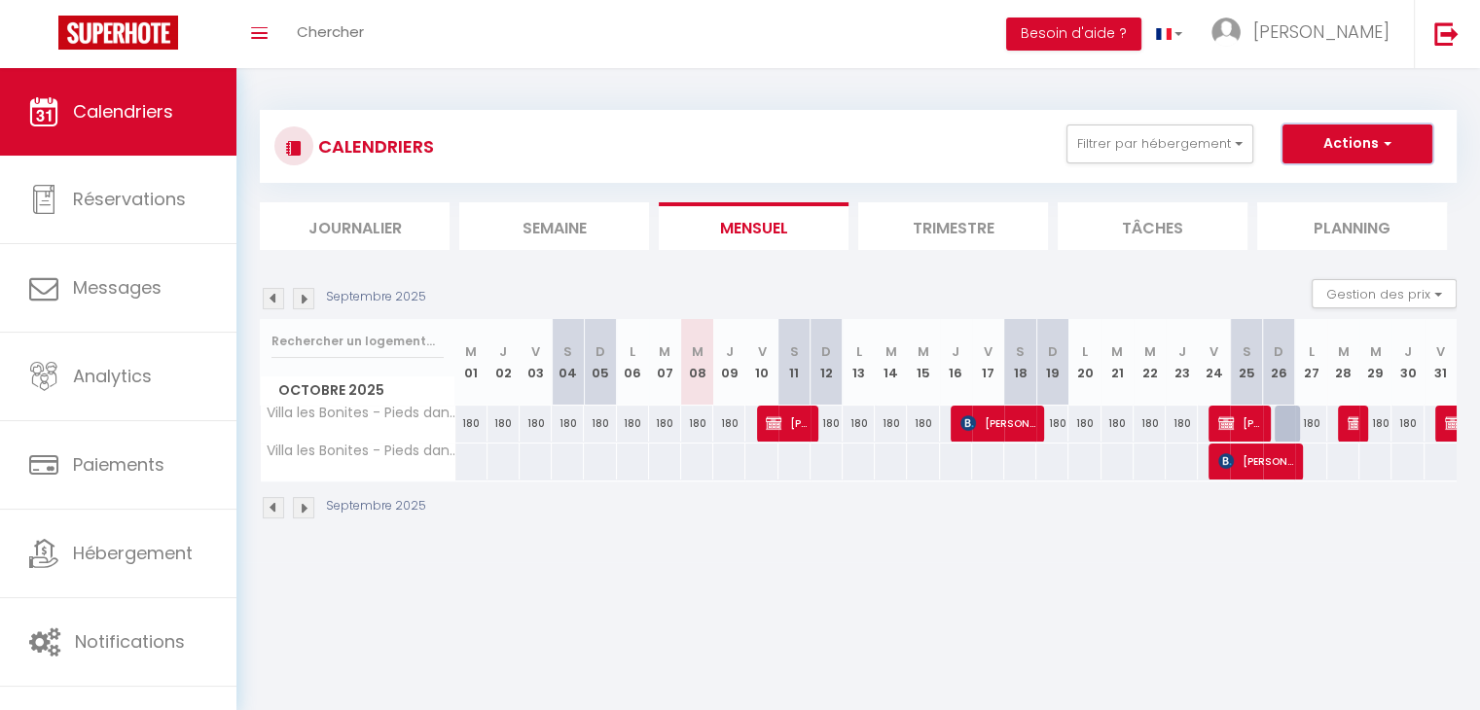
click at [1389, 135] on span "button" at bounding box center [1385, 142] width 12 height 19
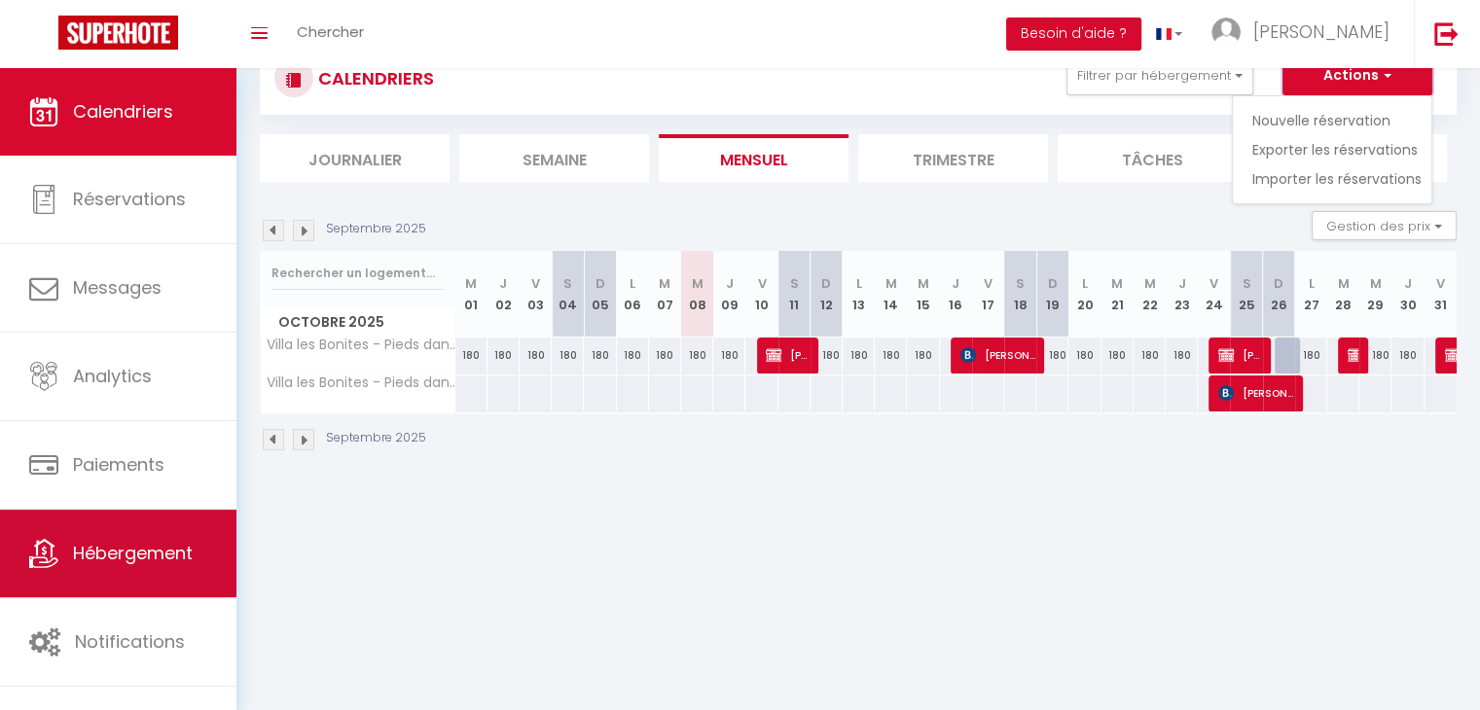
scroll to position [67, 0]
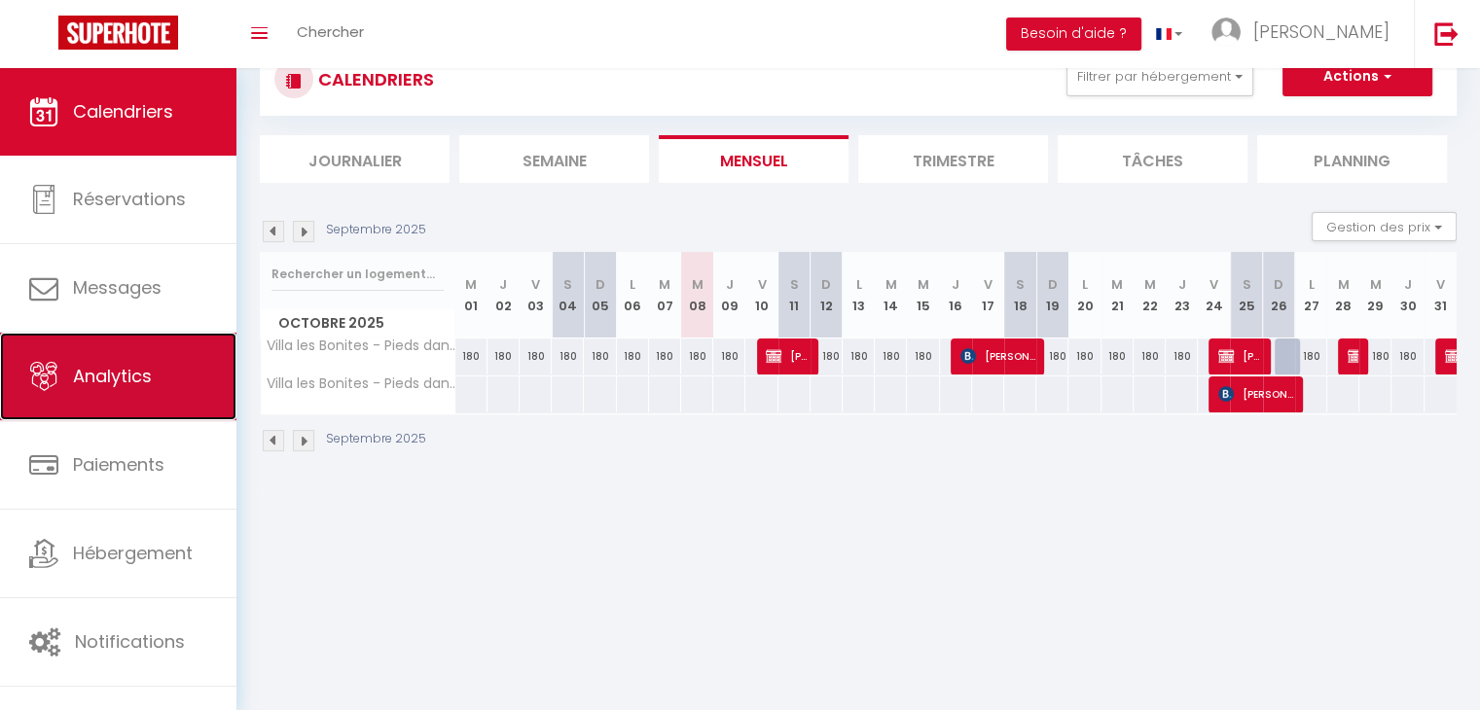
click at [125, 395] on link "Analytics" at bounding box center [118, 377] width 236 height 88
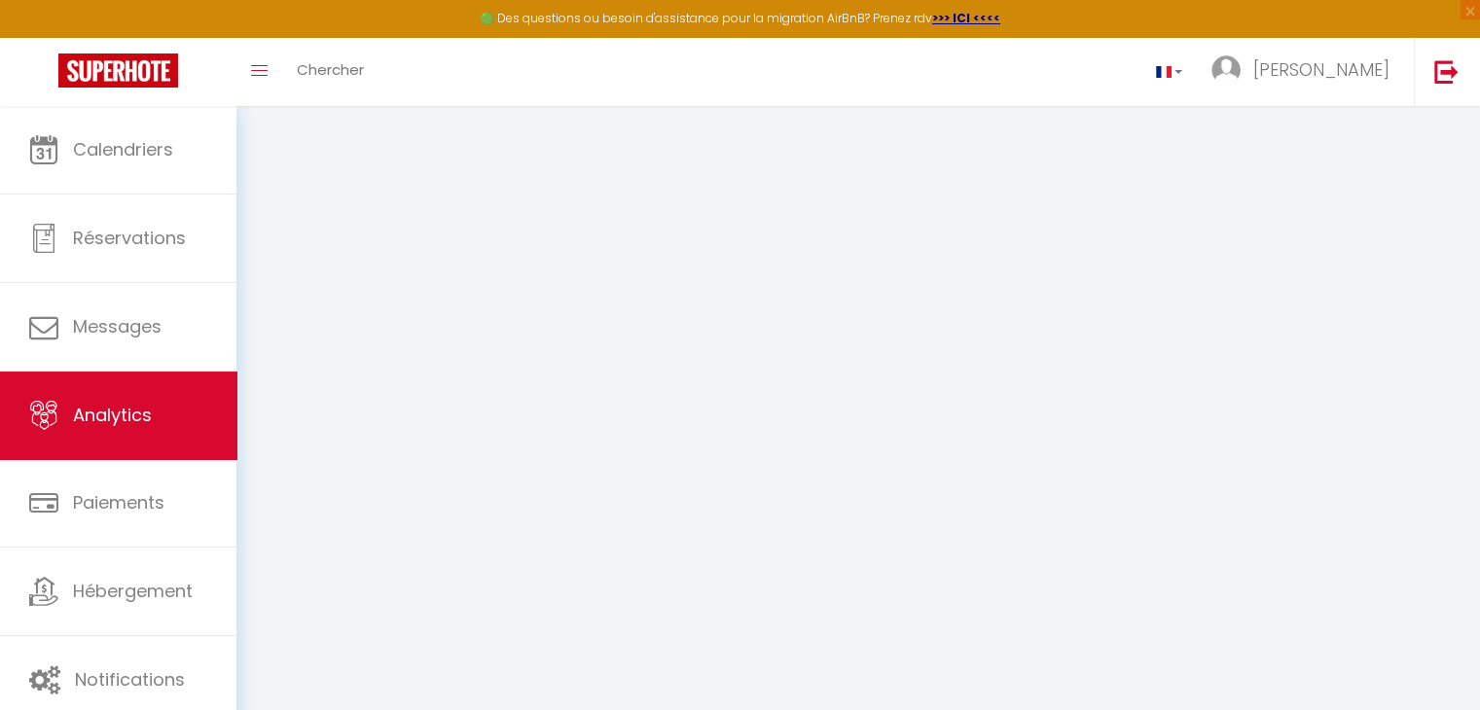
select select "2025"
select select "10"
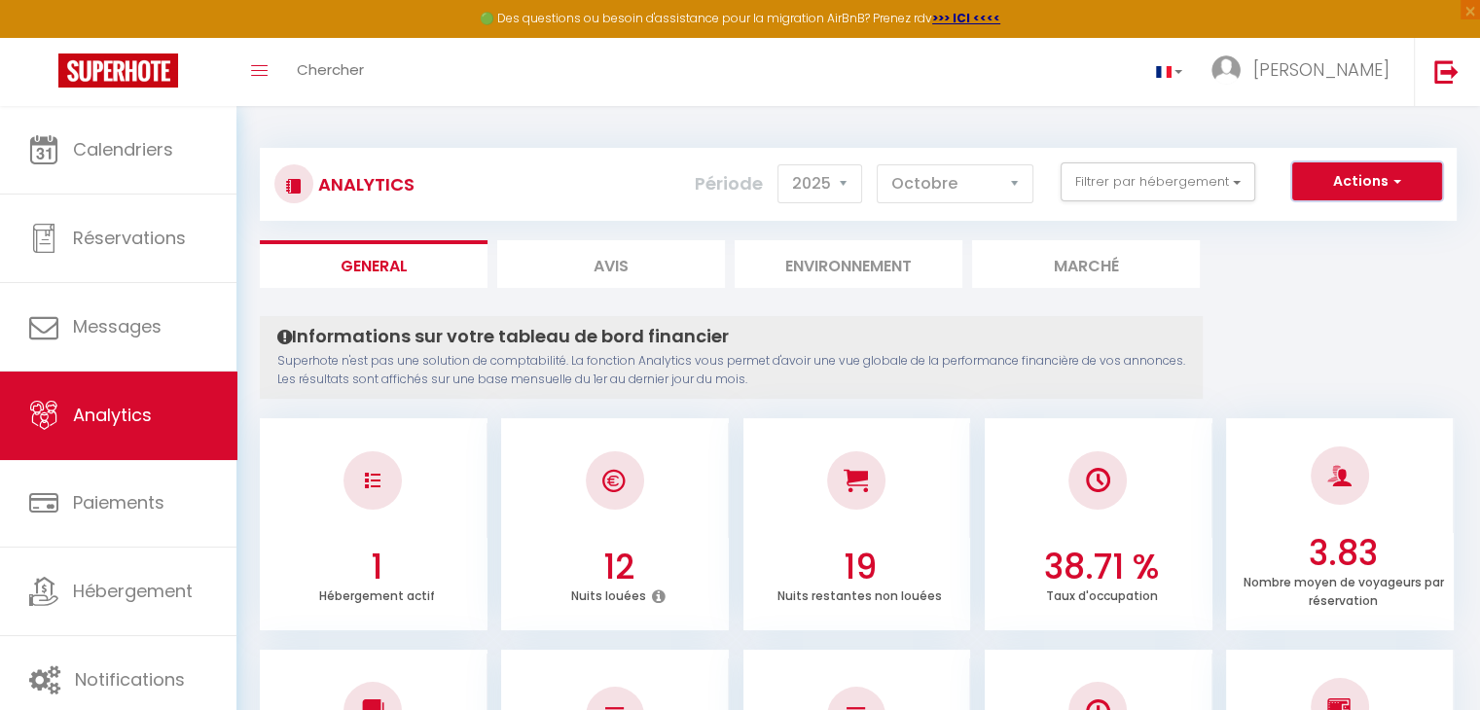
click at [1370, 172] on button "Actions" at bounding box center [1367, 181] width 150 height 39
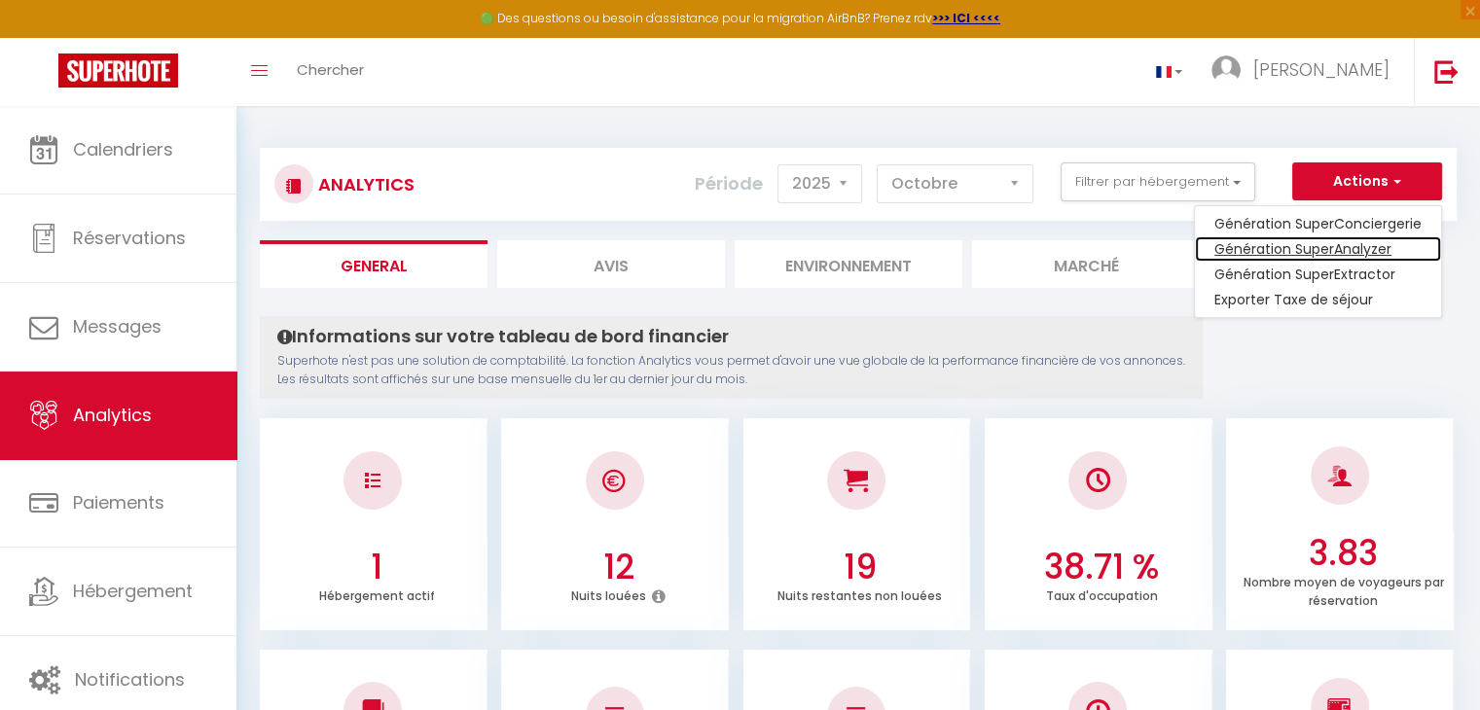
click at [1325, 254] on link "Génération SuperAnalyzer" at bounding box center [1318, 248] width 246 height 25
type input "[EMAIL_ADDRESS][DOMAIN_NAME]"
select select
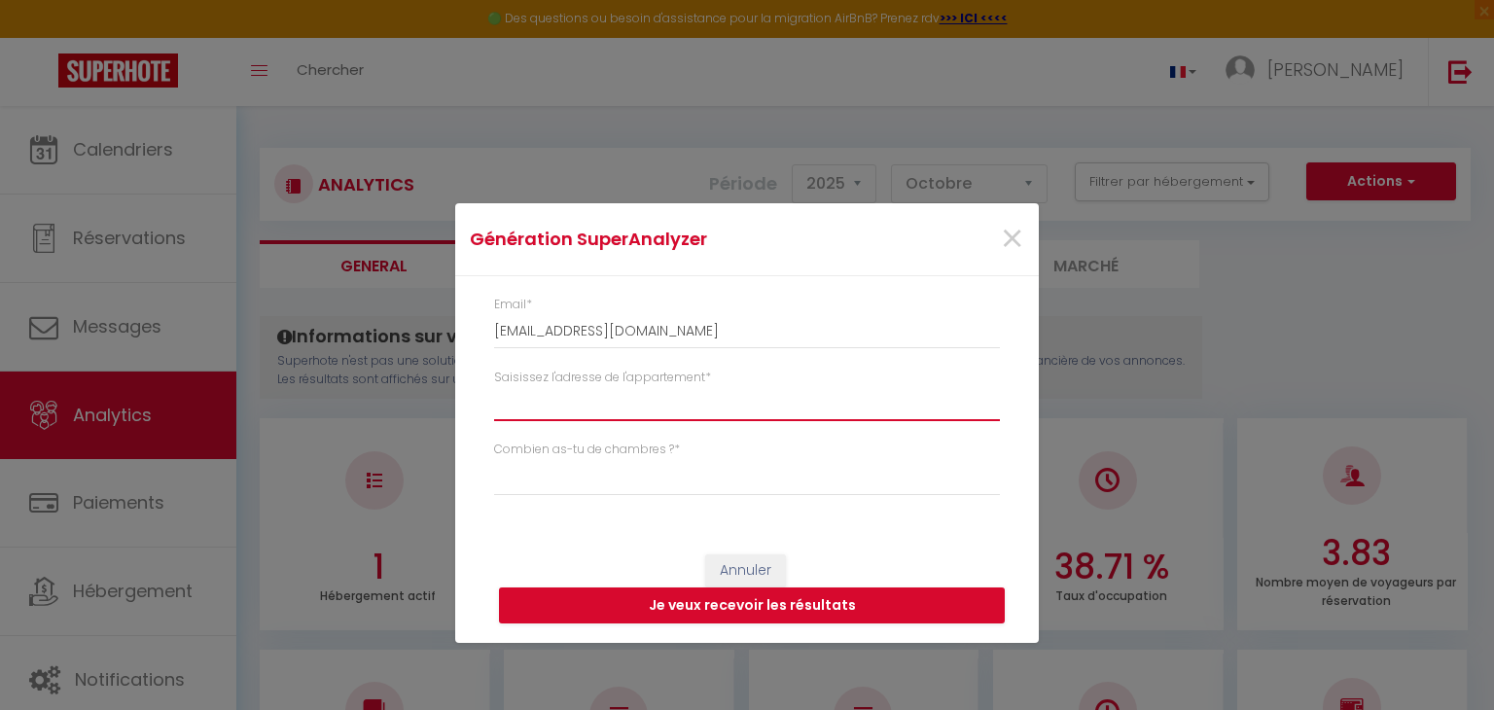
click at [665, 393] on input "Saisissez l'adresse de l'appartement *" at bounding box center [747, 403] width 506 height 35
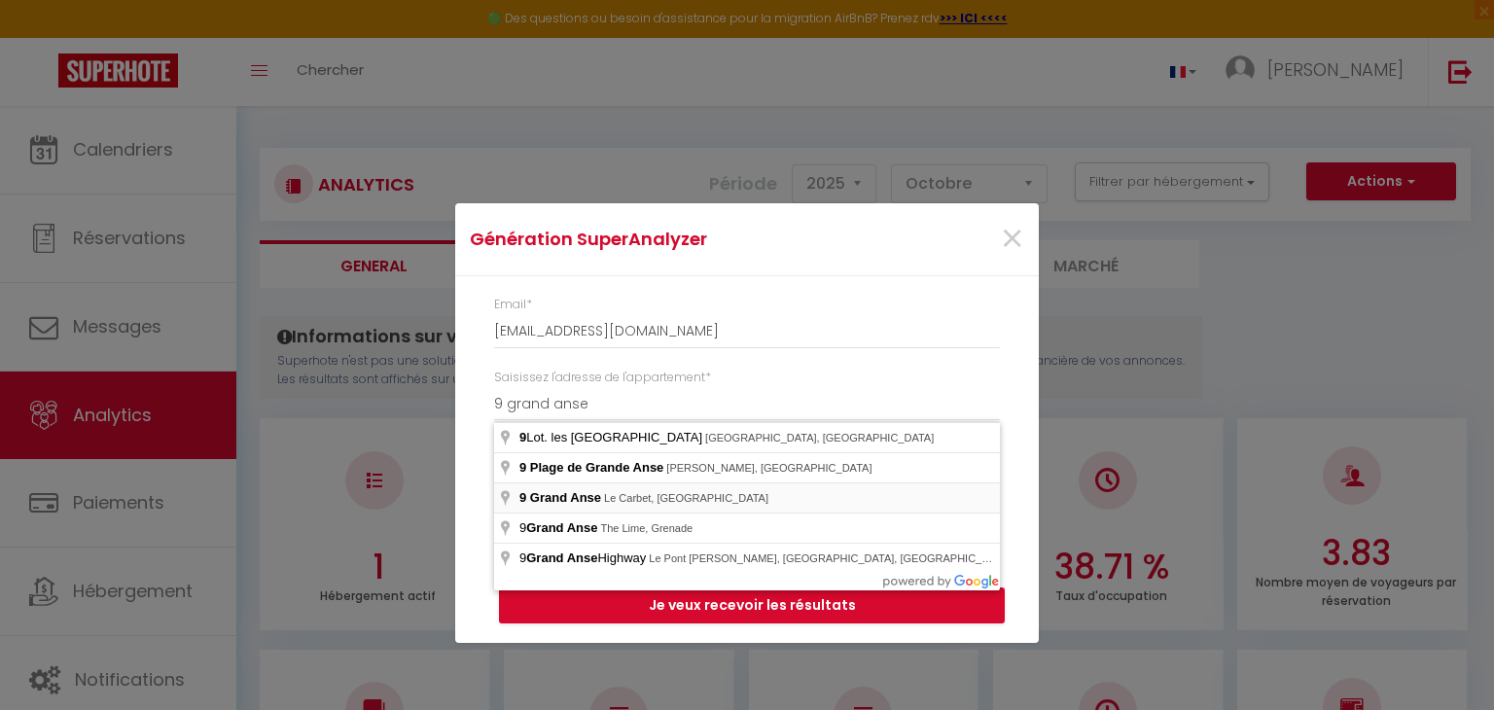
type input "9 Grand Anse, Le Carbet, [GEOGRAPHIC_DATA]"
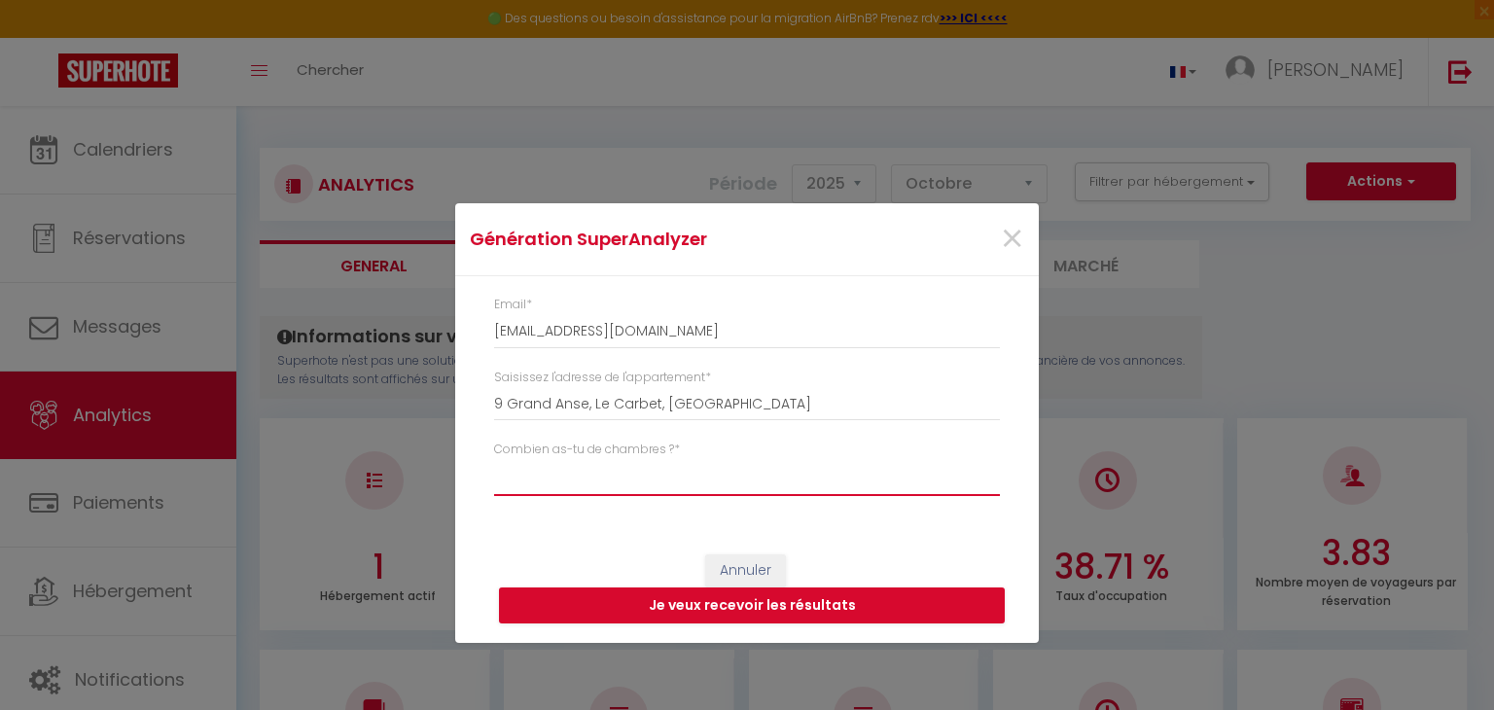
click at [637, 471] on select "Studio 1 chambre 2 chambres 3 chambres 4 chambres +" at bounding box center [747, 477] width 506 height 37
click at [797, 492] on select "Studio 1 chambre 2 chambres 3 chambres 4 chambres +" at bounding box center [747, 477] width 506 height 37
click at [644, 477] on select "Studio 1 chambre 2 chambres 3 chambres 4 chambres +" at bounding box center [747, 477] width 506 height 37
click at [615, 480] on select "Studio 1 chambre 2 chambres 3 chambres 4 chambres +" at bounding box center [747, 477] width 506 height 37
click at [494, 459] on select "Studio 1 chambre 2 chambres 3 chambres 4 chambres +" at bounding box center [747, 477] width 506 height 37
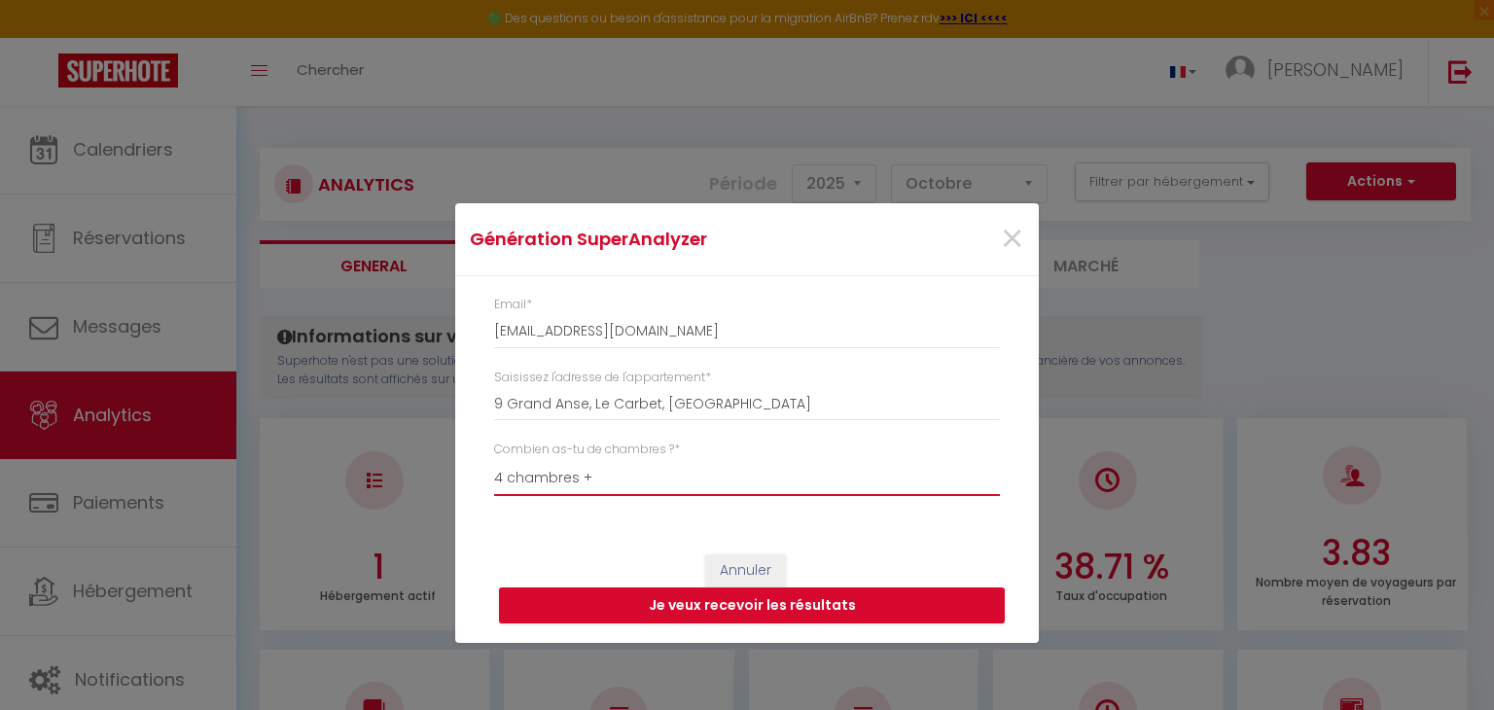
select select "t4"
click at [809, 602] on button "Je veux recevoir les résultats" at bounding box center [752, 606] width 506 height 37
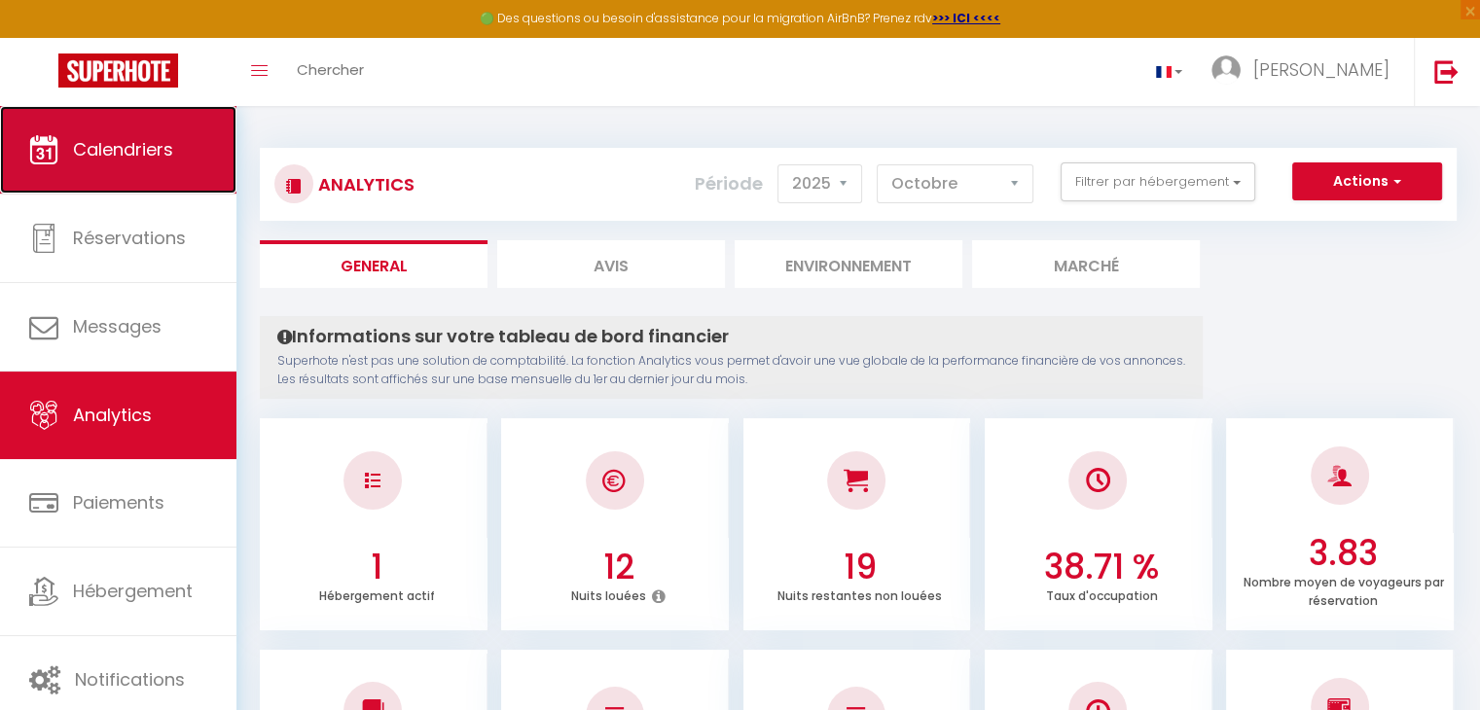
click at [148, 170] on link "Calendriers" at bounding box center [118, 150] width 236 height 88
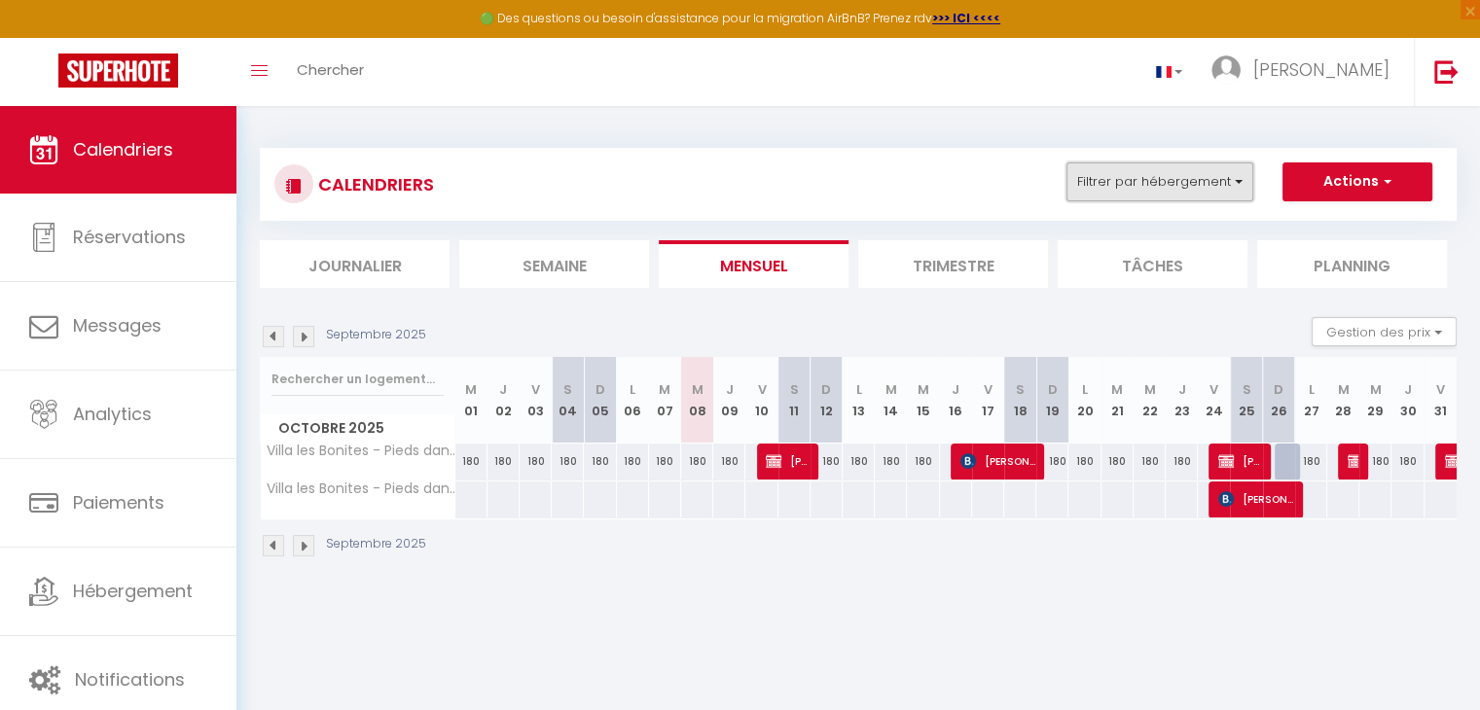
click at [1242, 172] on button "Filtrer par hébergement" at bounding box center [1159, 181] width 187 height 39
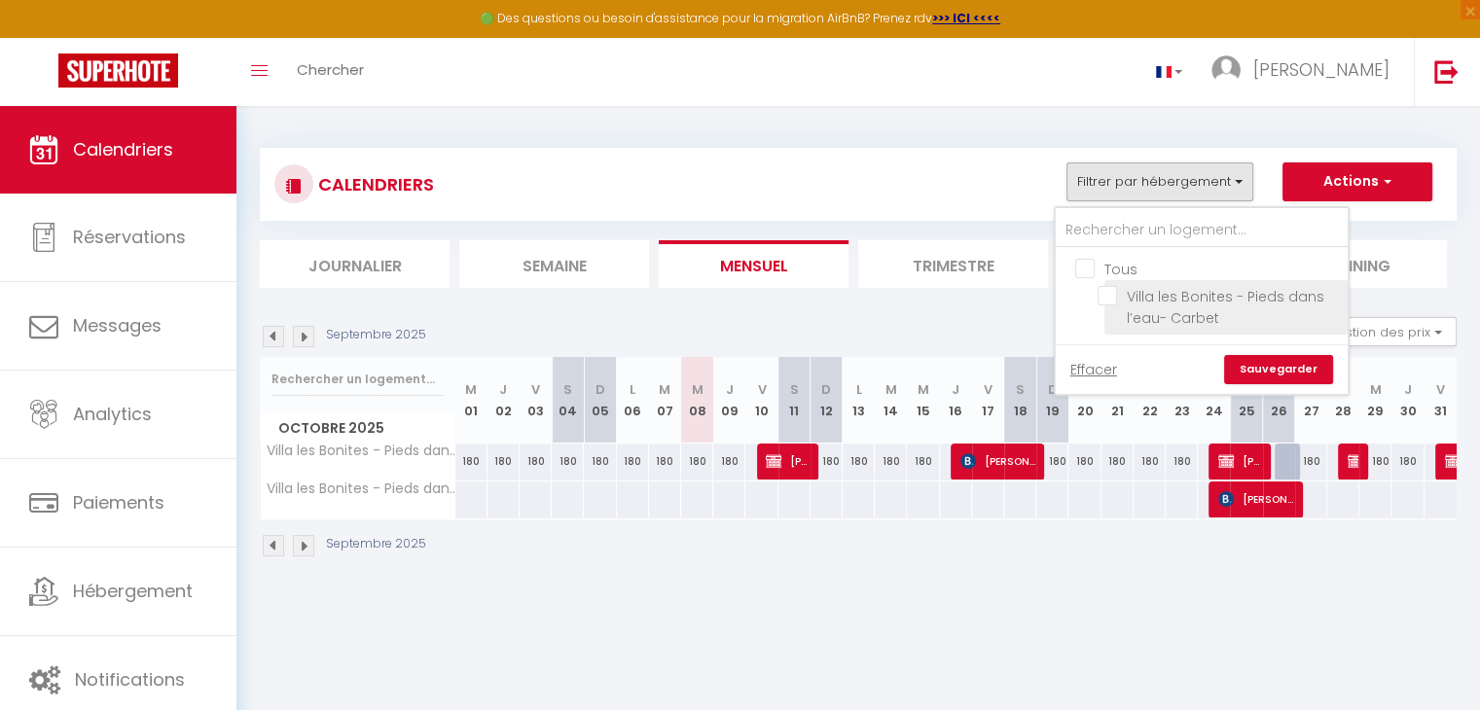
click at [1112, 292] on input "Villa les Bonites - Pieds dans l’eau- Carbet" at bounding box center [1218, 295] width 243 height 19
checkbox input "true"
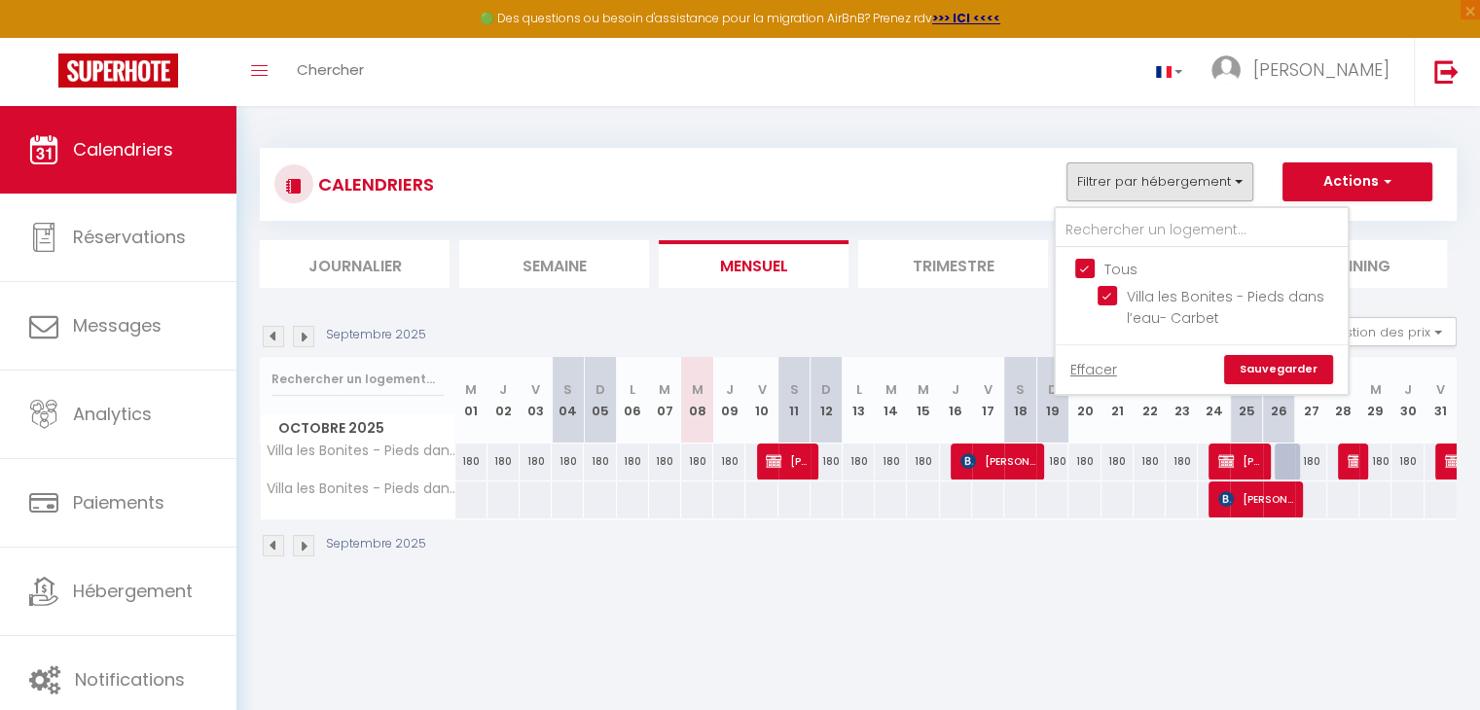
click at [1276, 371] on link "Sauvegarder" at bounding box center [1278, 369] width 109 height 29
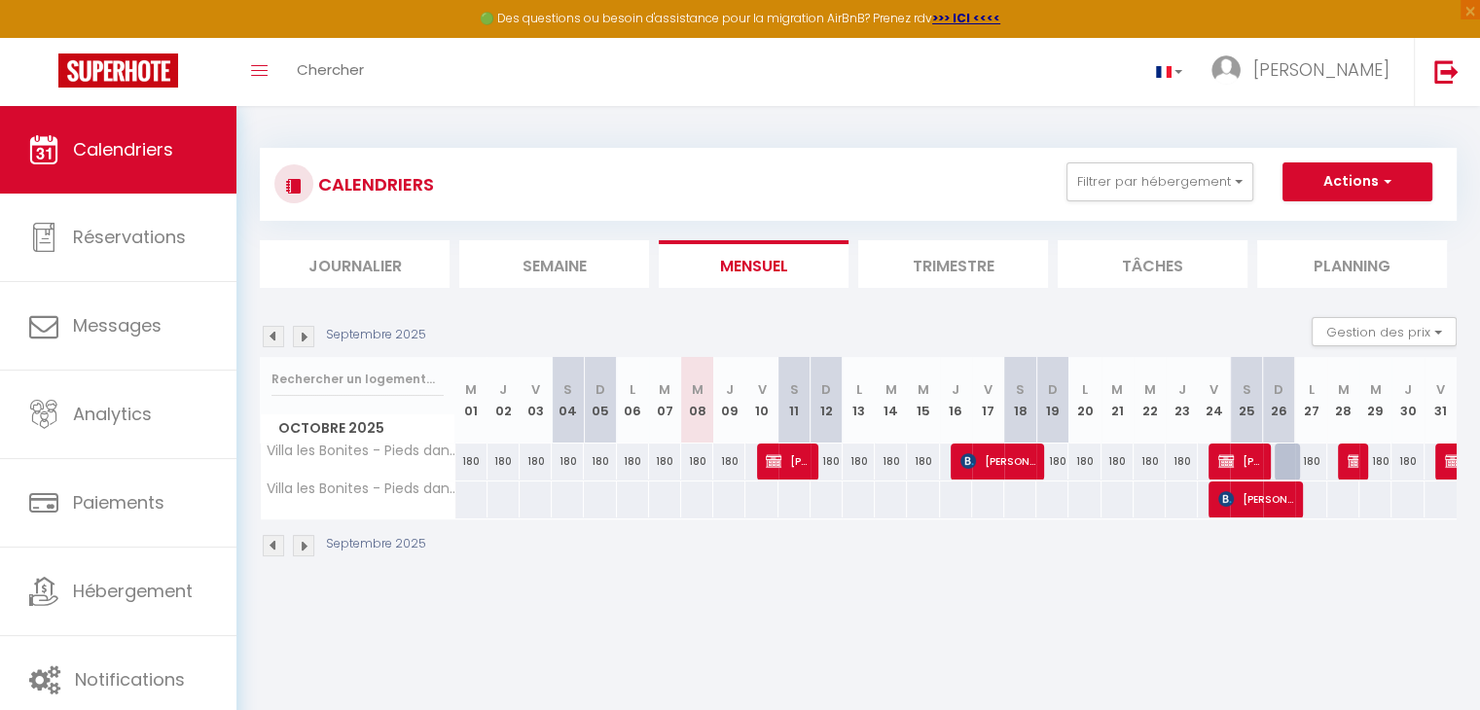
click at [1333, 259] on li "Planning" at bounding box center [1352, 264] width 190 height 48
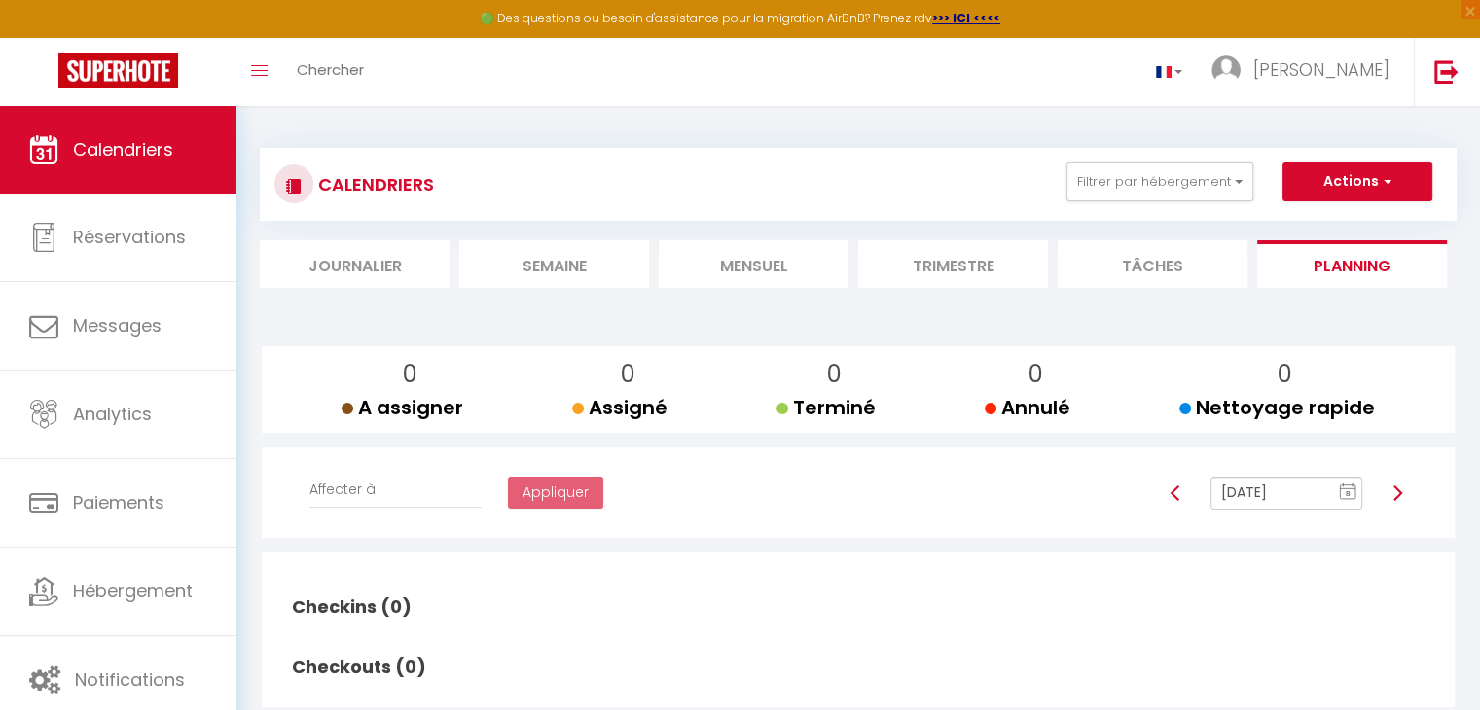
click at [977, 258] on li "Trimestre" at bounding box center [953, 264] width 190 height 48
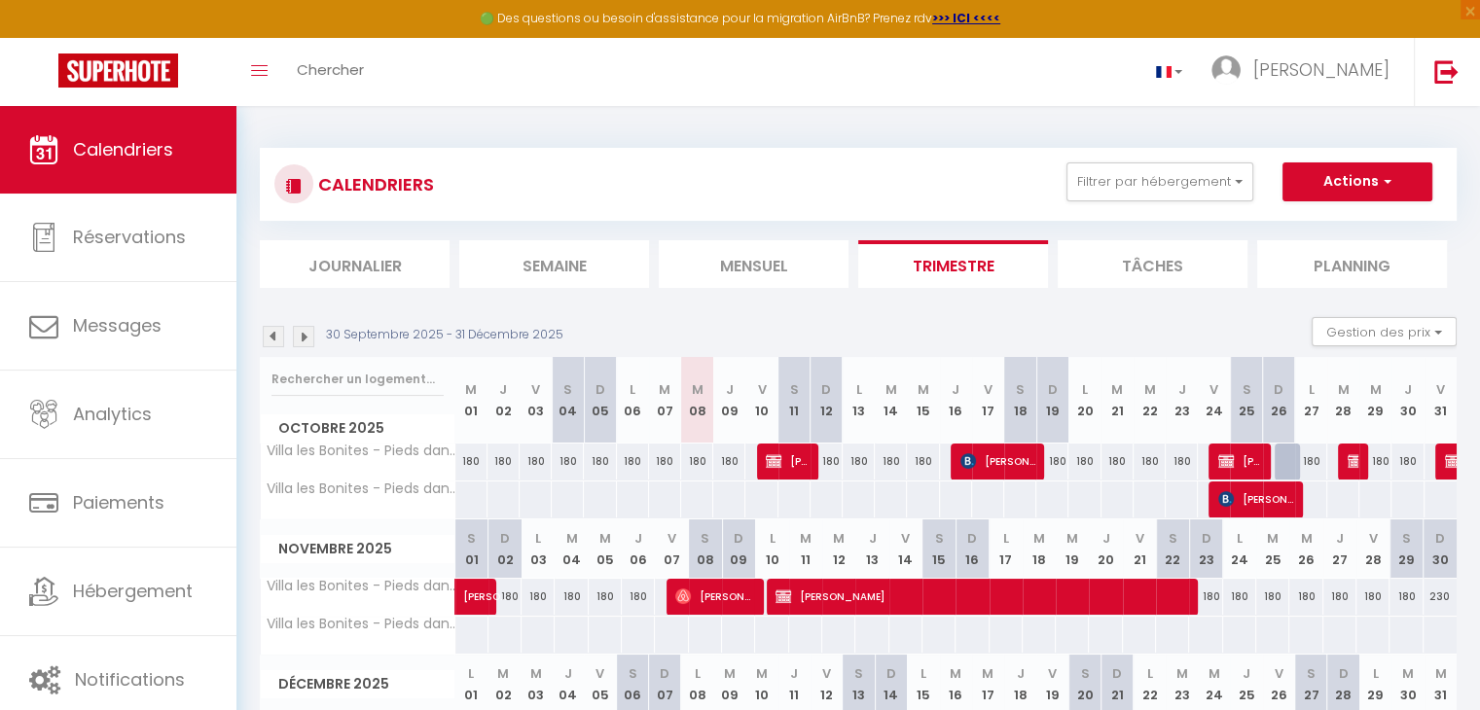
click at [269, 335] on img at bounding box center [273, 336] width 21 height 21
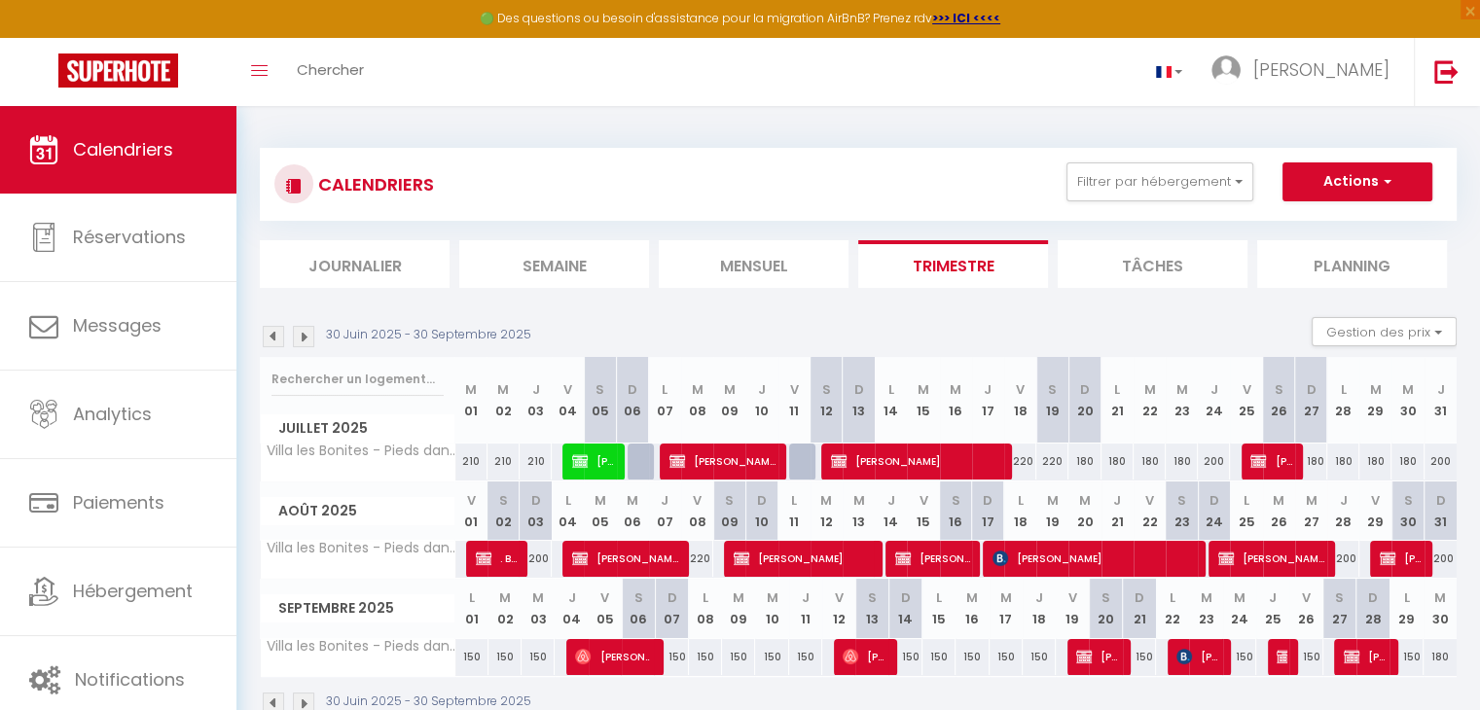
click at [269, 335] on img at bounding box center [273, 336] width 21 height 21
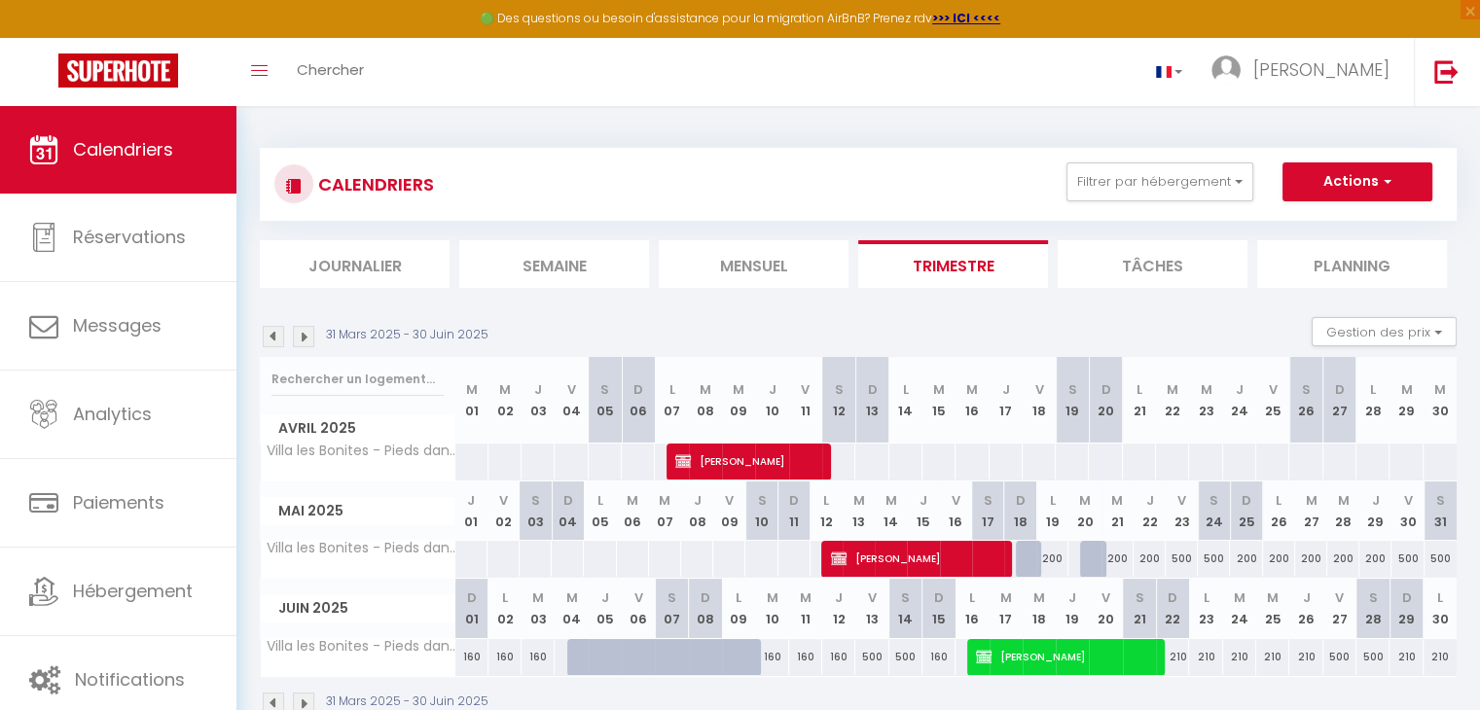
click at [269, 335] on img at bounding box center [273, 336] width 21 height 21
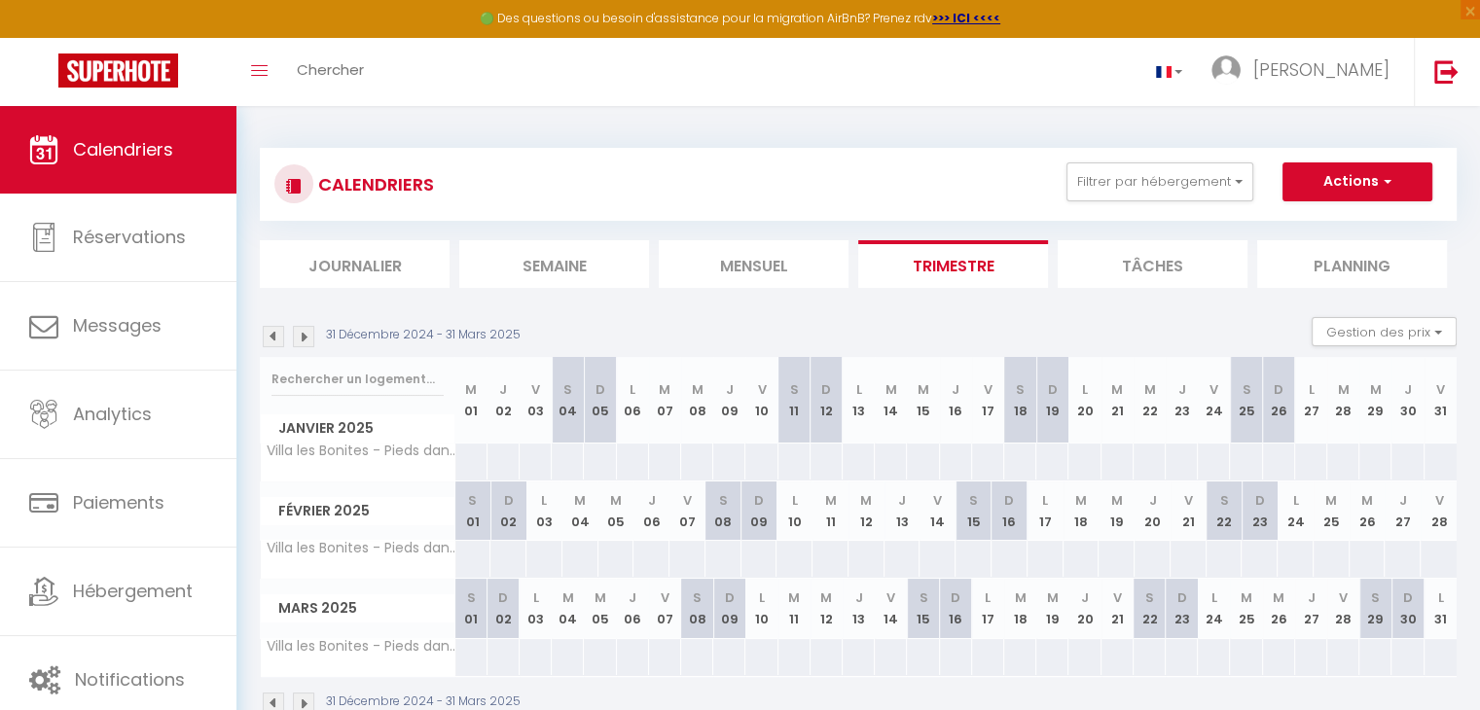
click at [269, 335] on img at bounding box center [273, 336] width 21 height 21
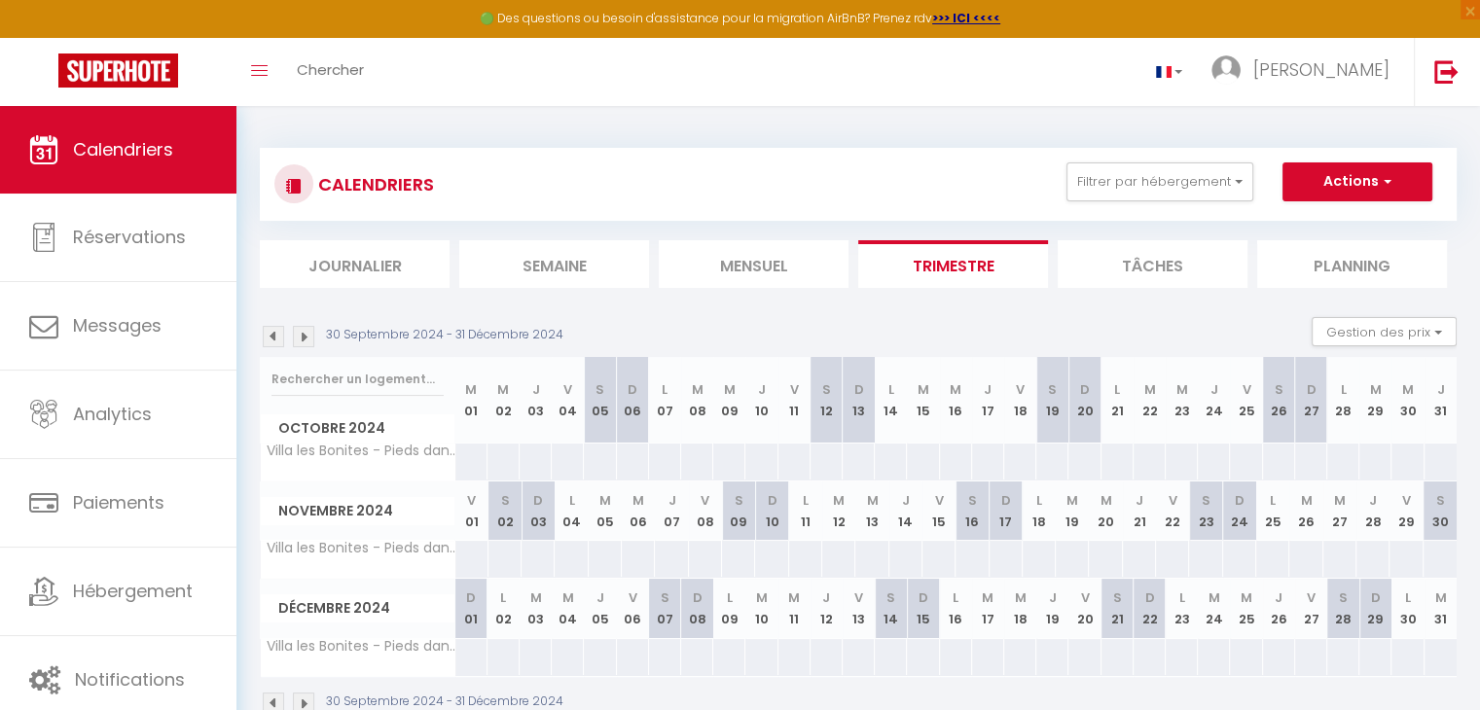
click at [269, 335] on img at bounding box center [273, 336] width 21 height 21
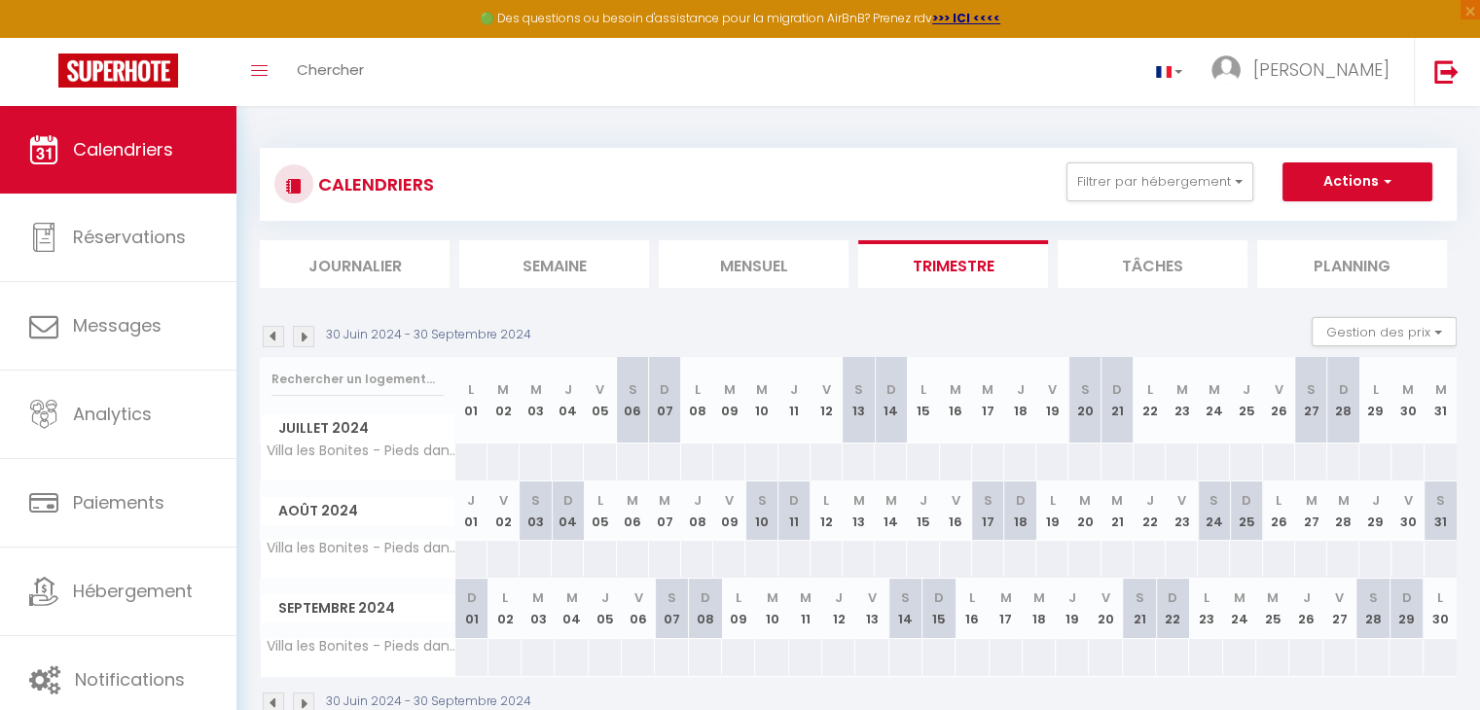
click at [269, 335] on img at bounding box center [273, 336] width 21 height 21
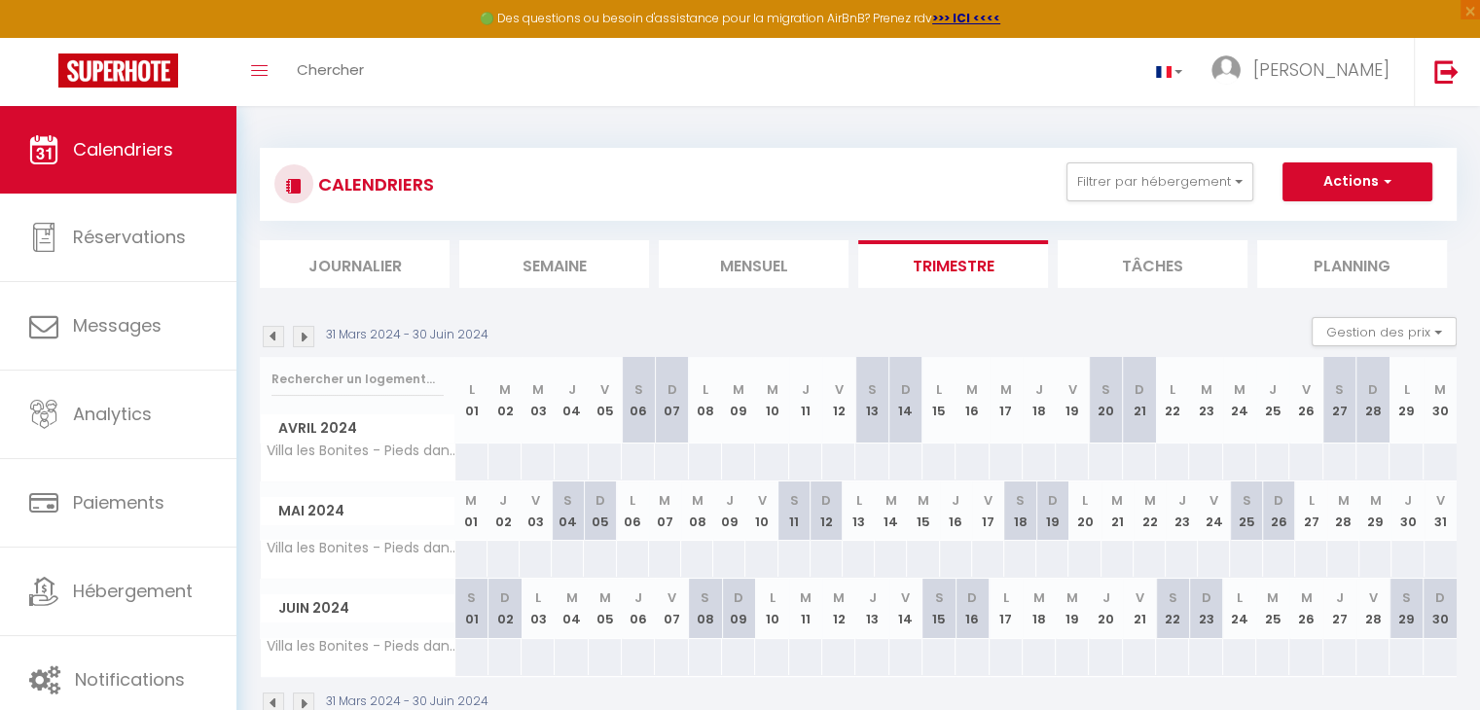
click at [269, 335] on img at bounding box center [273, 336] width 21 height 21
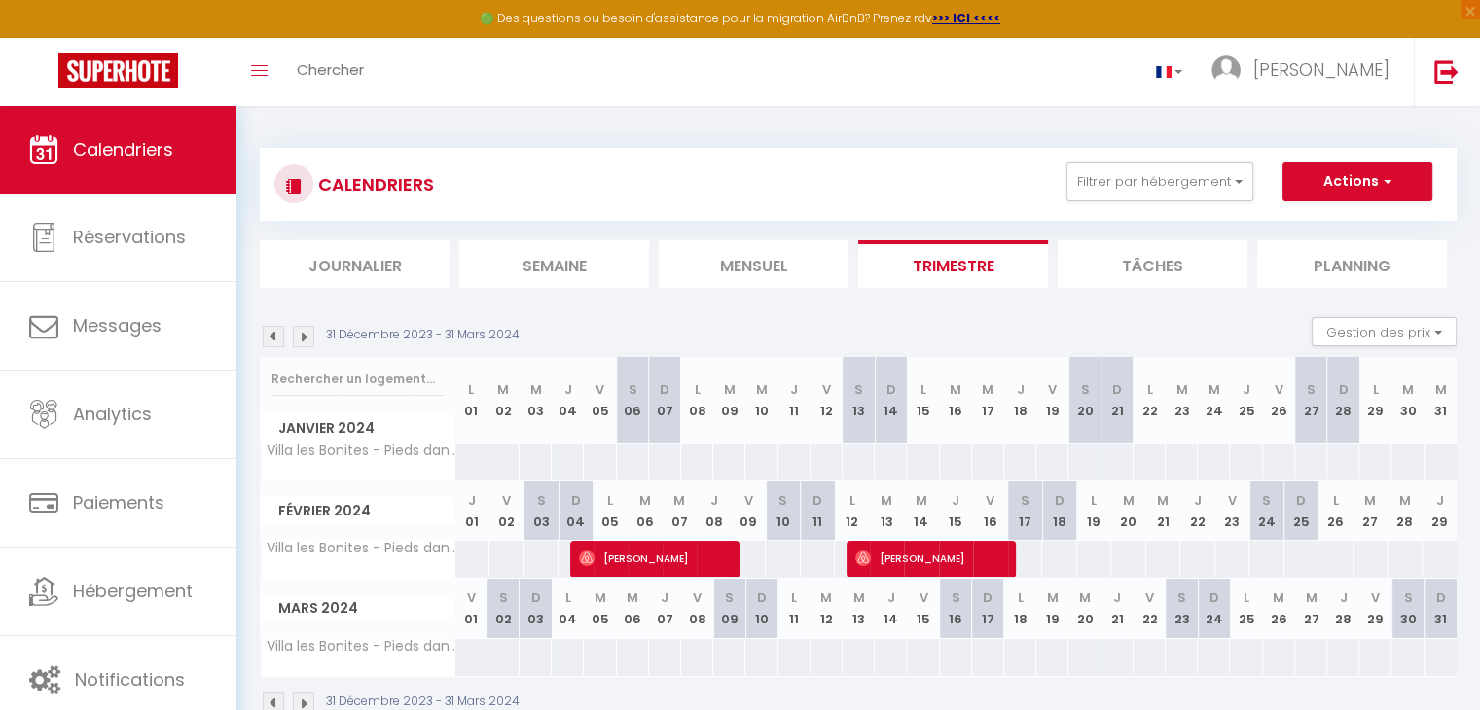
click at [269, 335] on img at bounding box center [273, 336] width 21 height 21
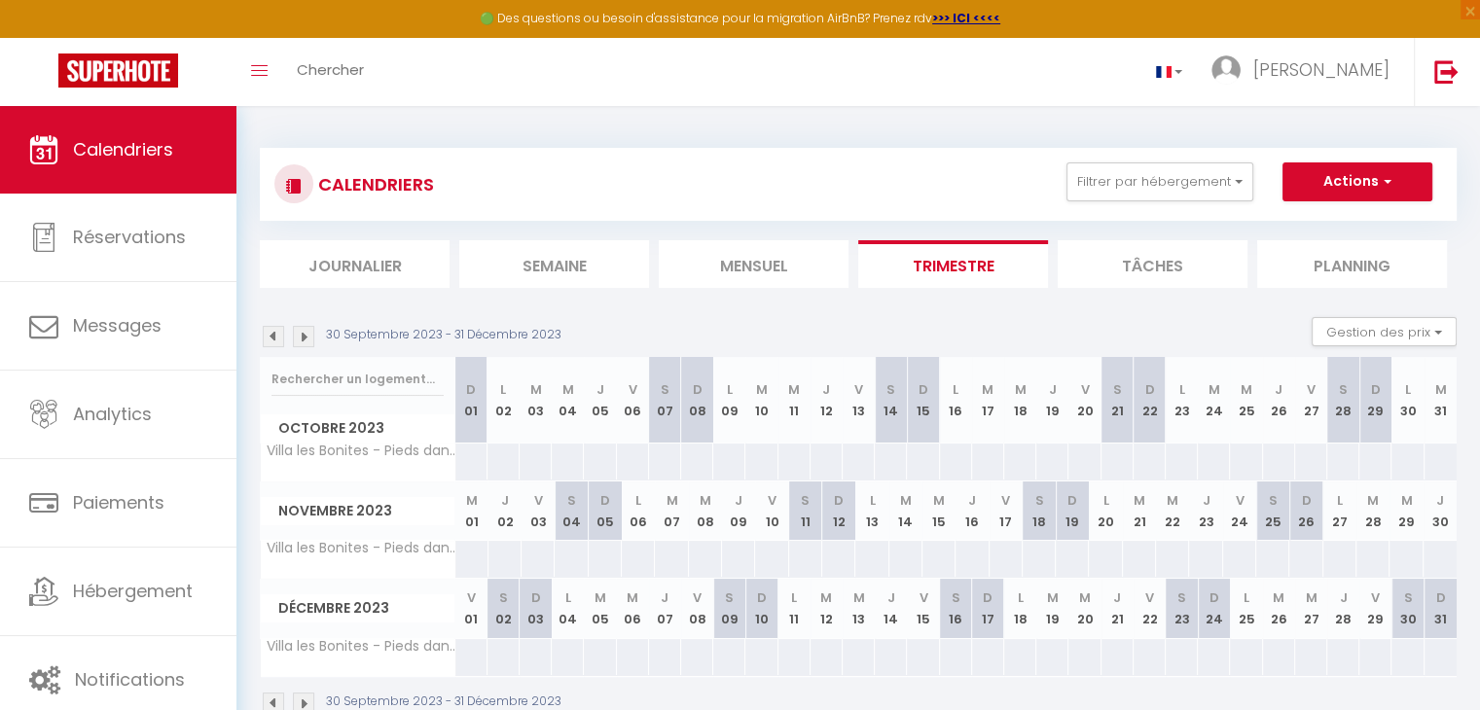
click at [307, 336] on img at bounding box center [303, 336] width 21 height 21
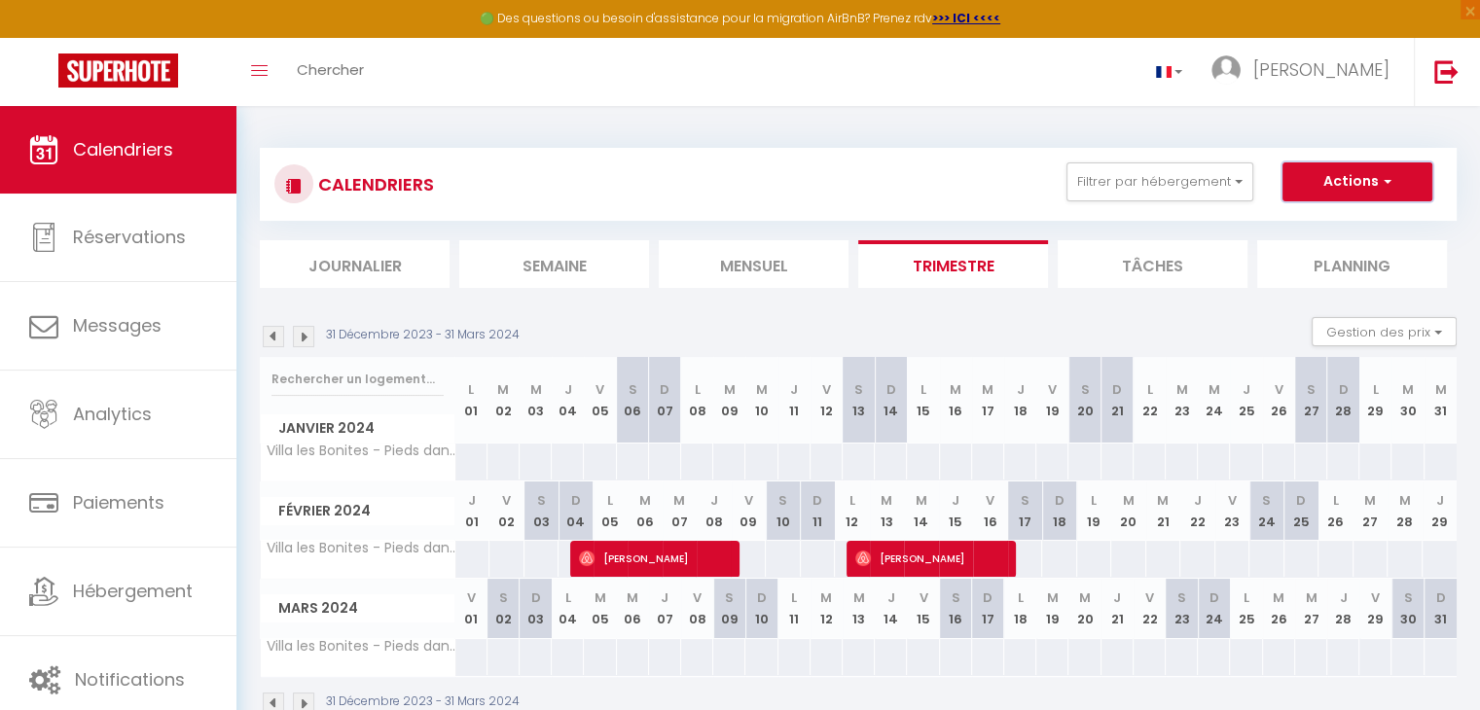
click at [1379, 174] on span "button" at bounding box center [1385, 180] width 12 height 19
click at [1325, 223] on link "Nouvelle réservation" at bounding box center [1336, 226] width 169 height 29
select select
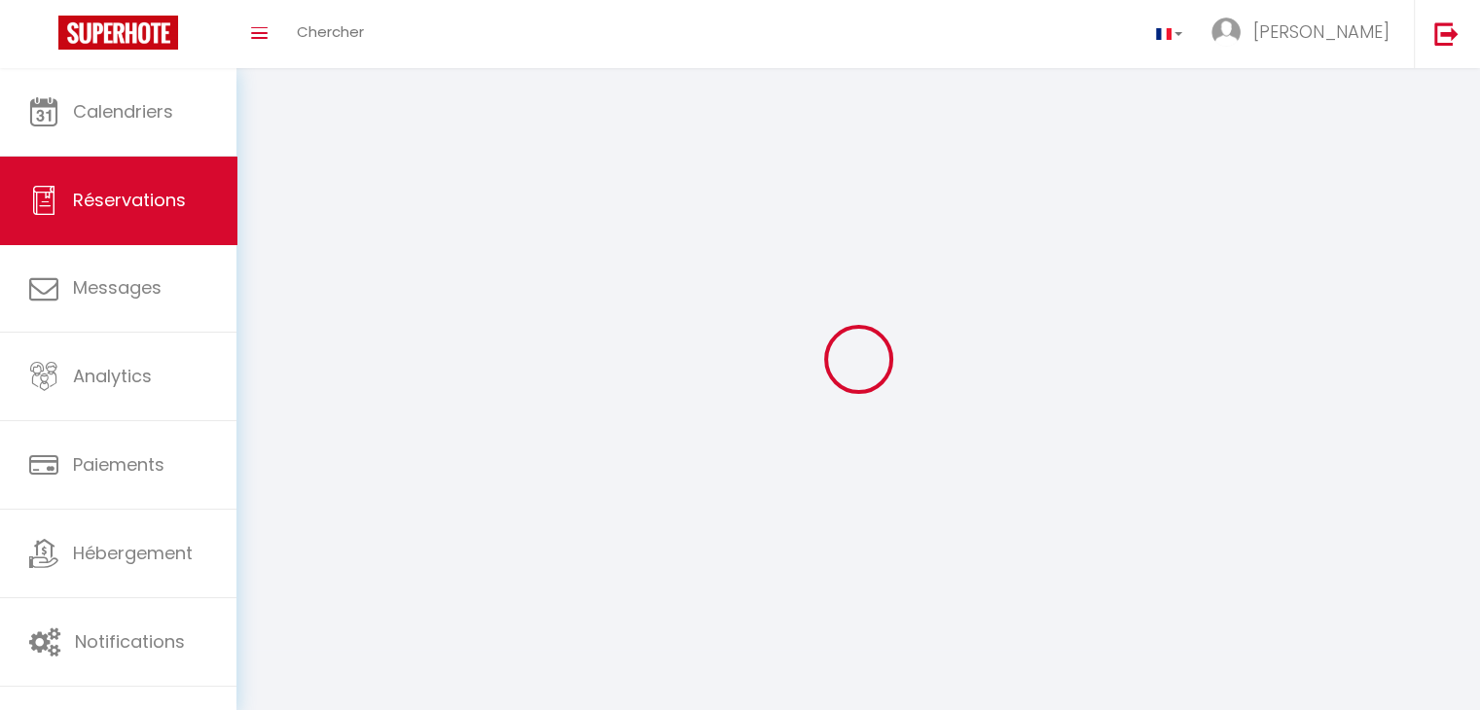
select select
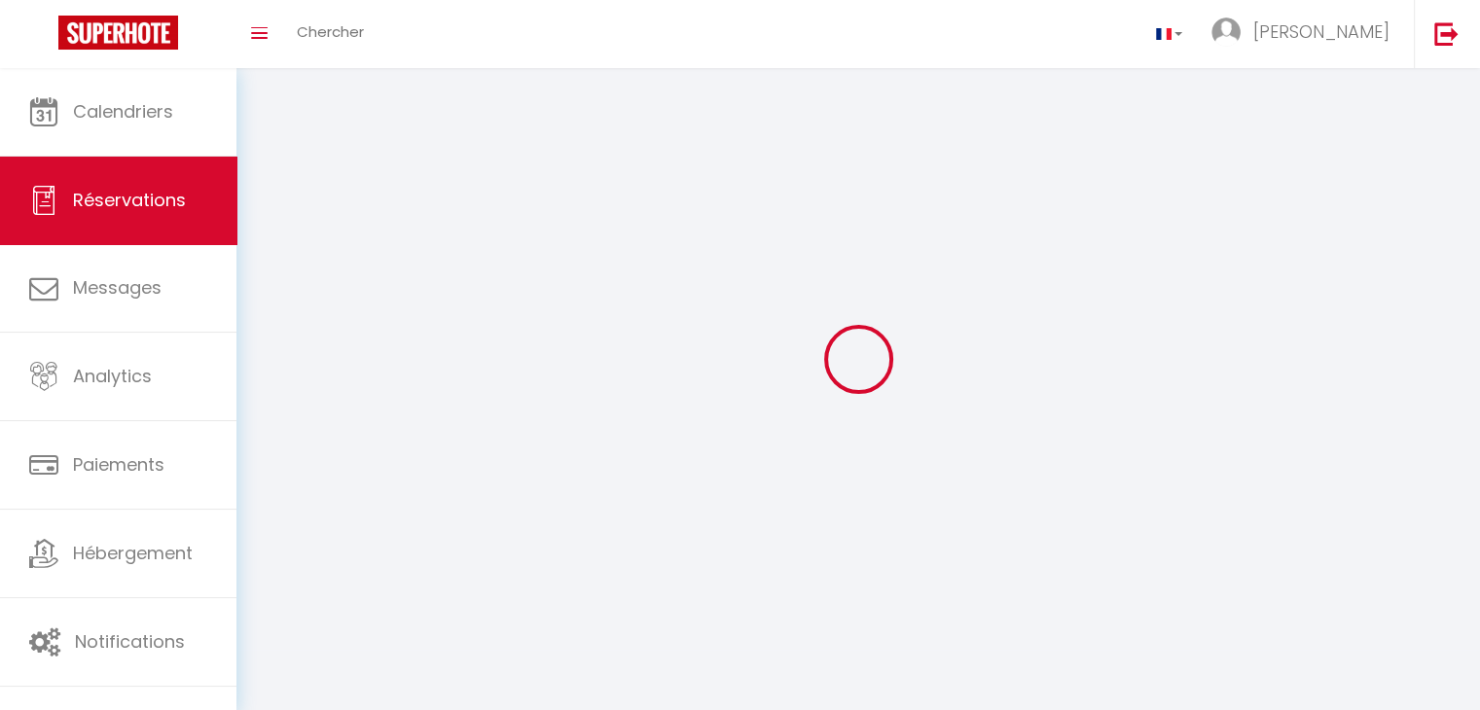
select select
checkbox input "false"
select select
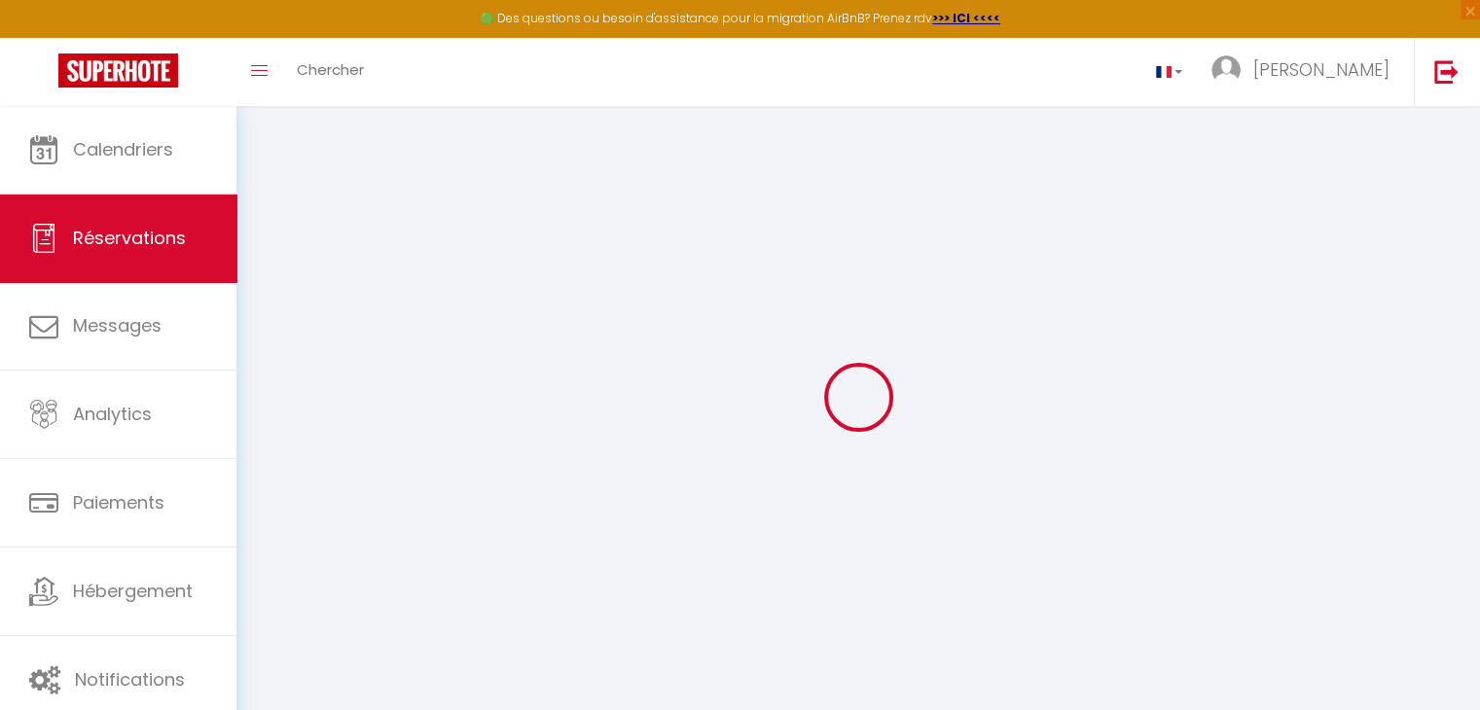
select select
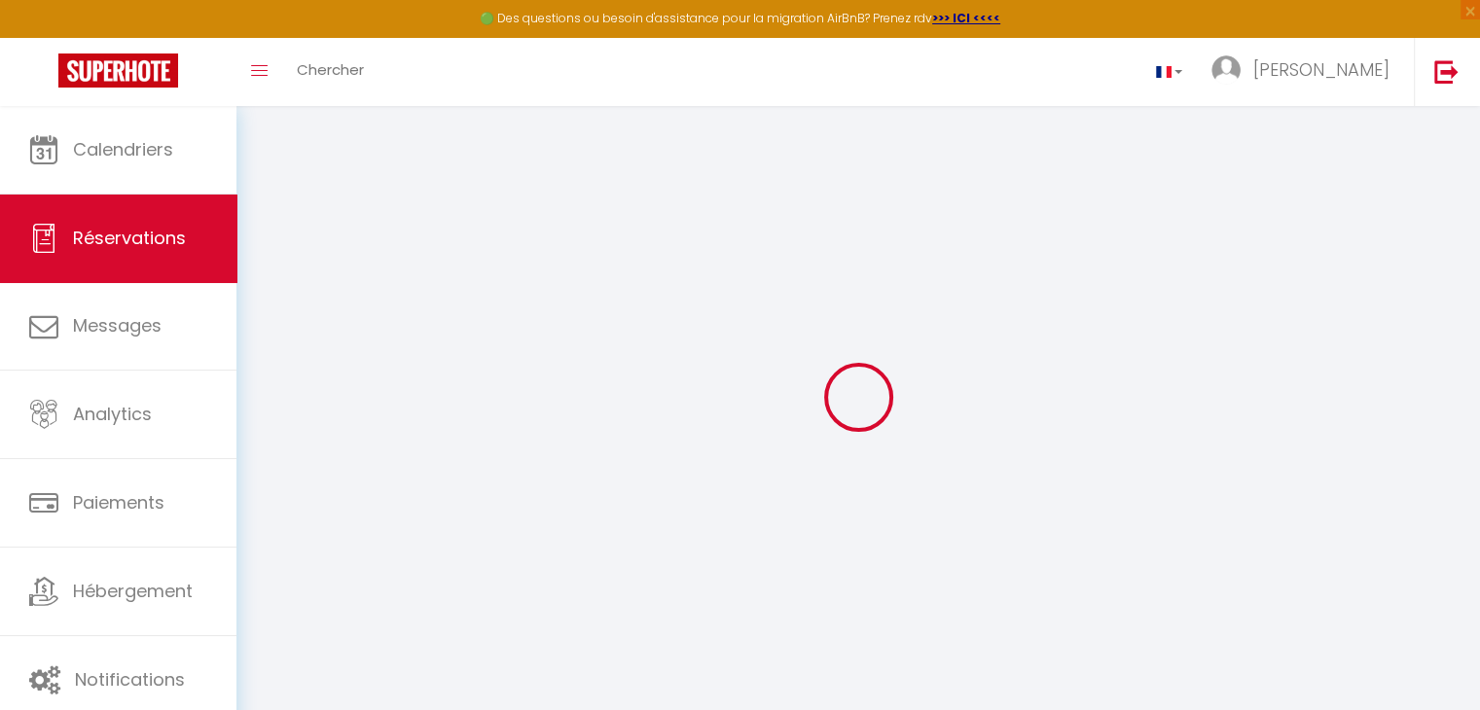
select select
checkbox input "false"
select select
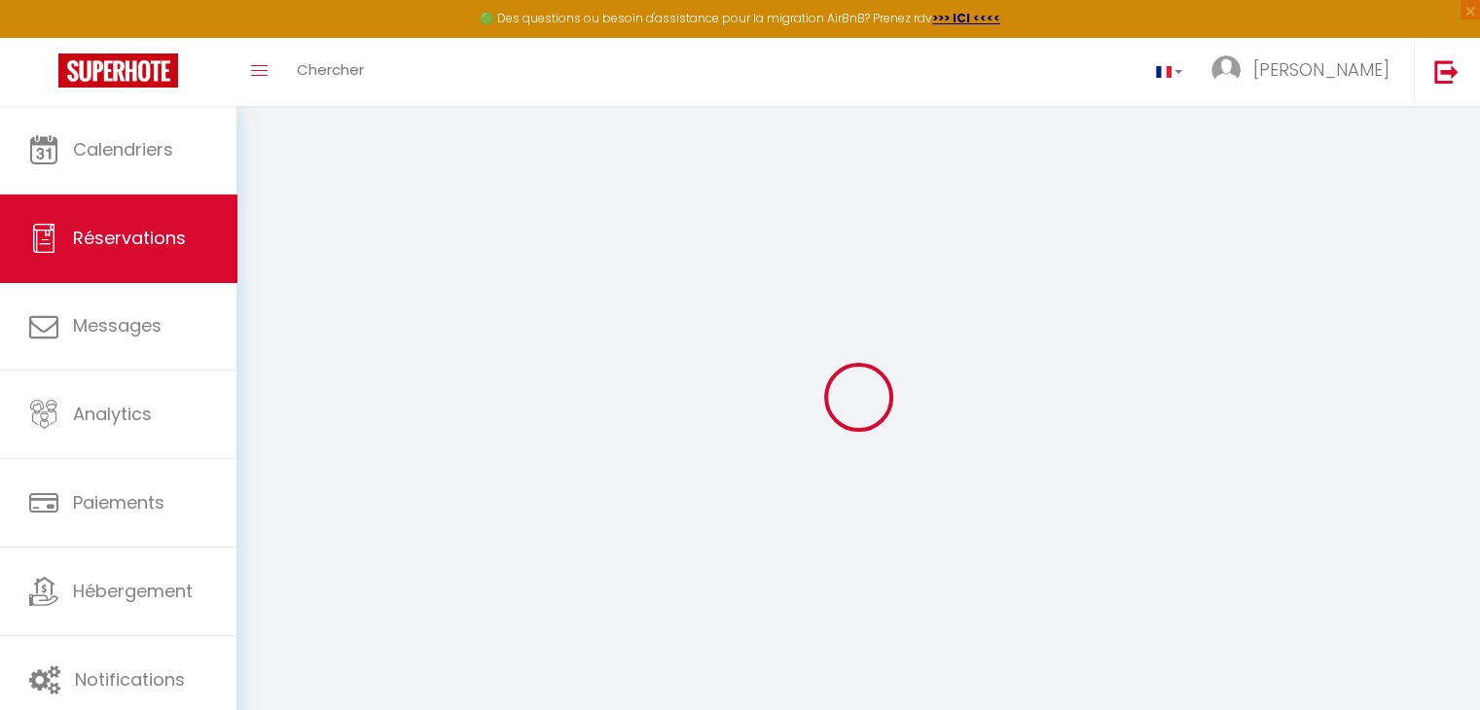
select select
checkbox input "false"
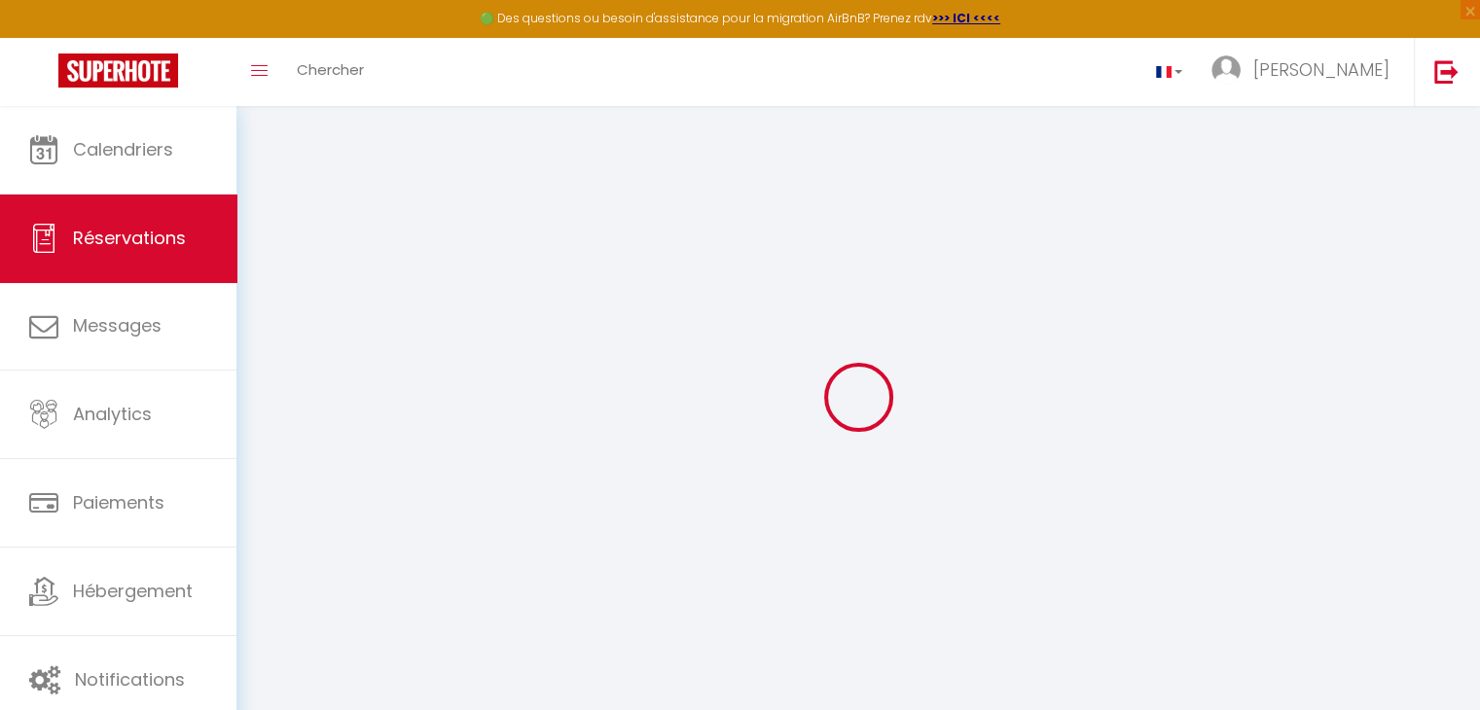
select select
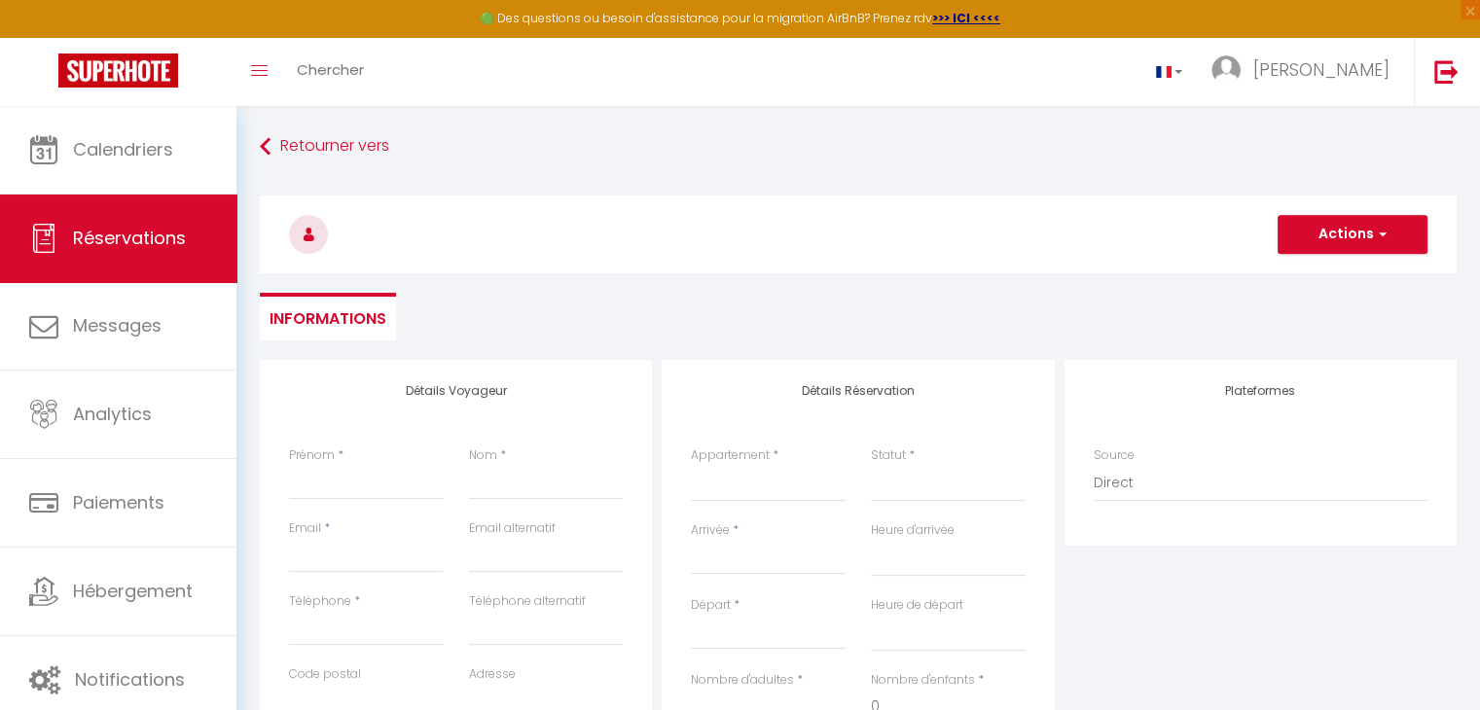
select select
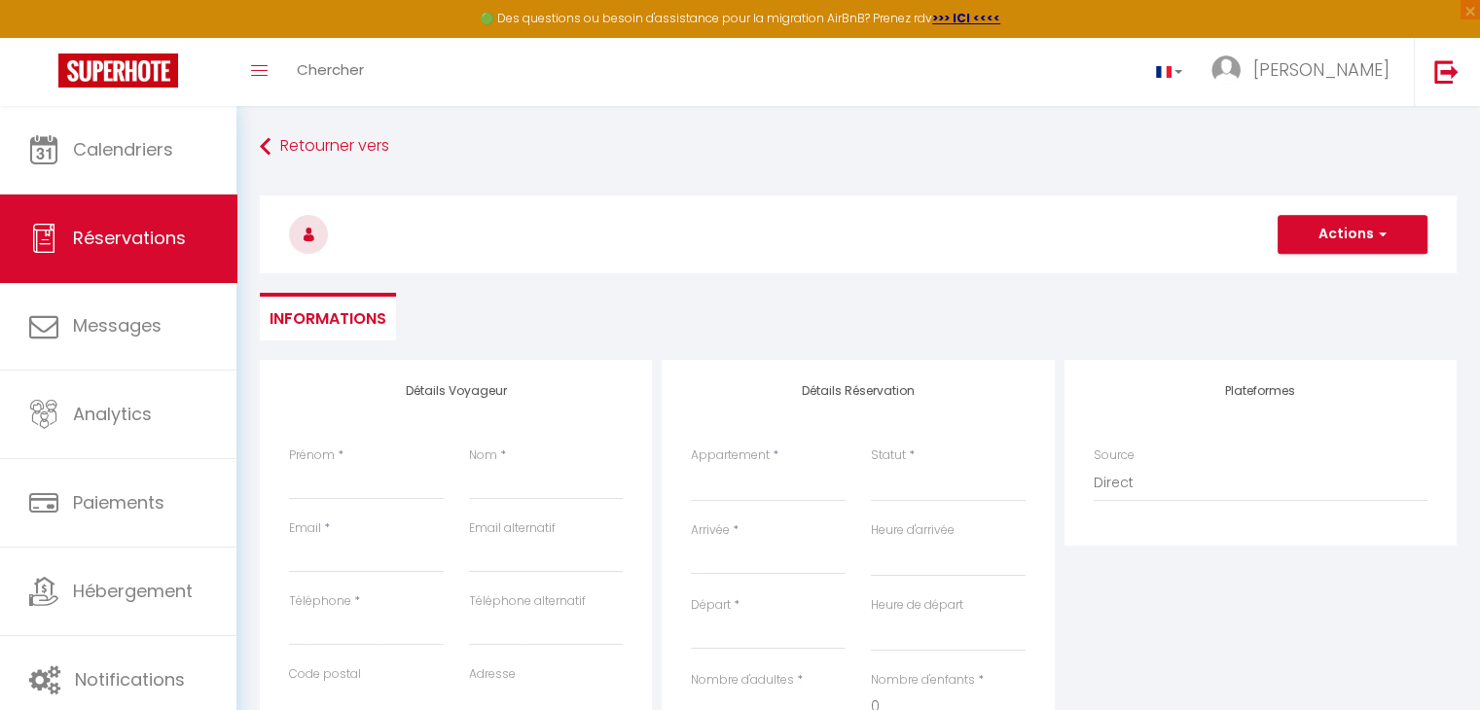
select select
checkbox input "false"
select select
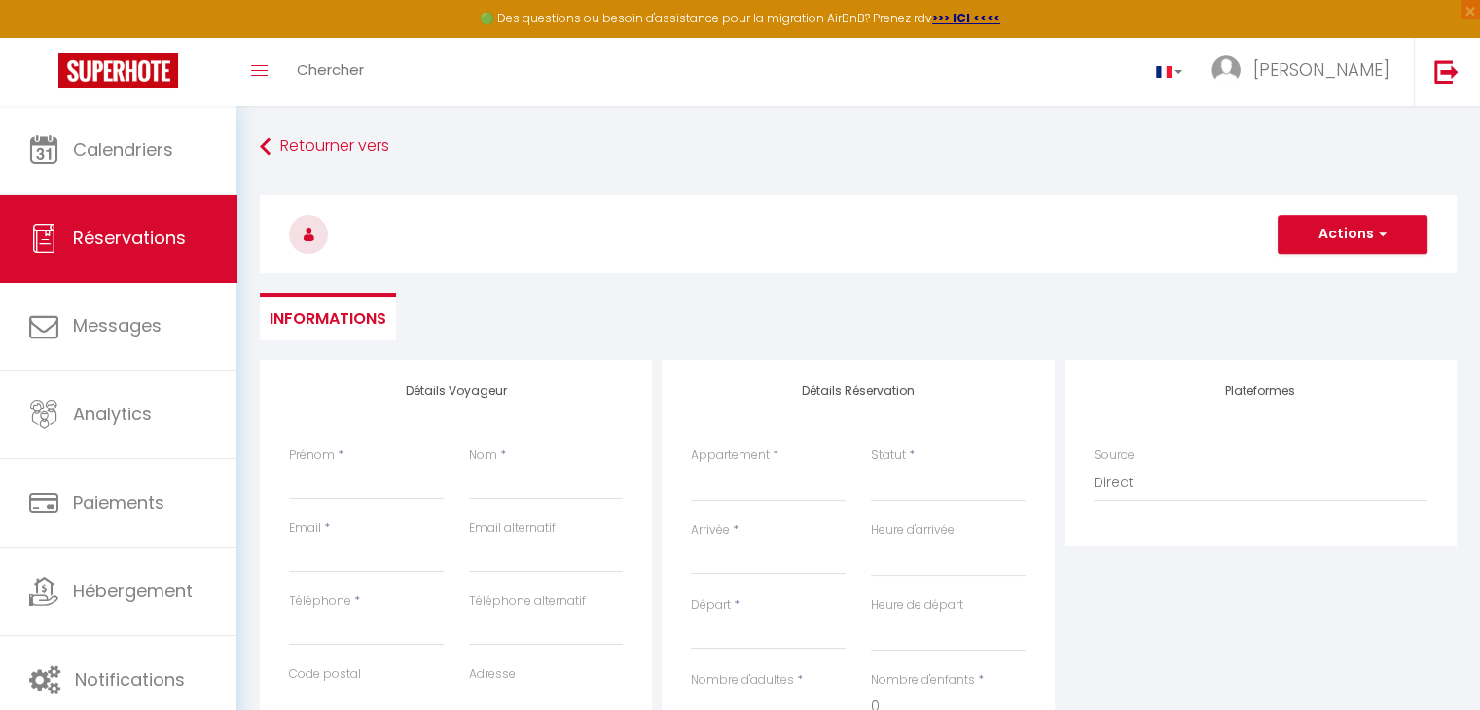
select select
checkbox input "false"
select select
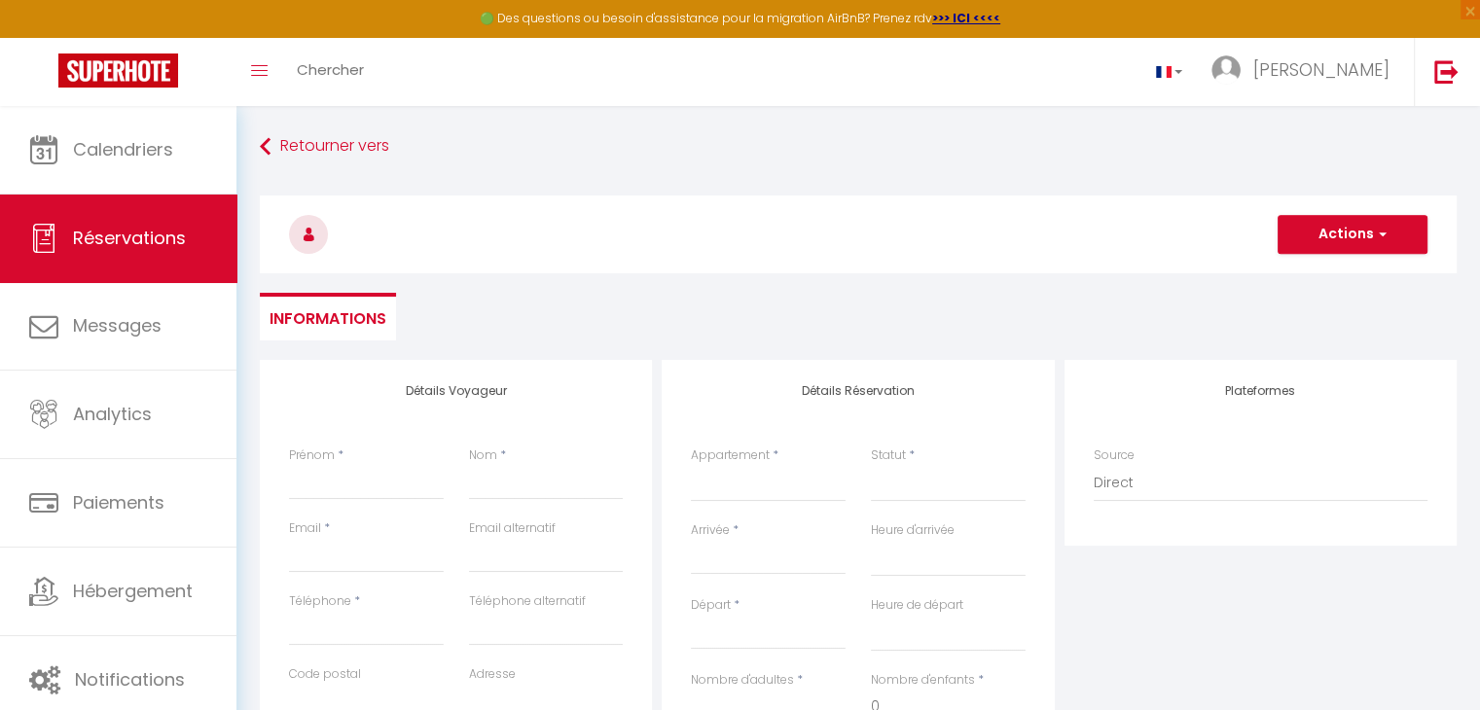
select select
click at [347, 486] on input "Prénom" at bounding box center [366, 482] width 155 height 35
type input "b"
select select
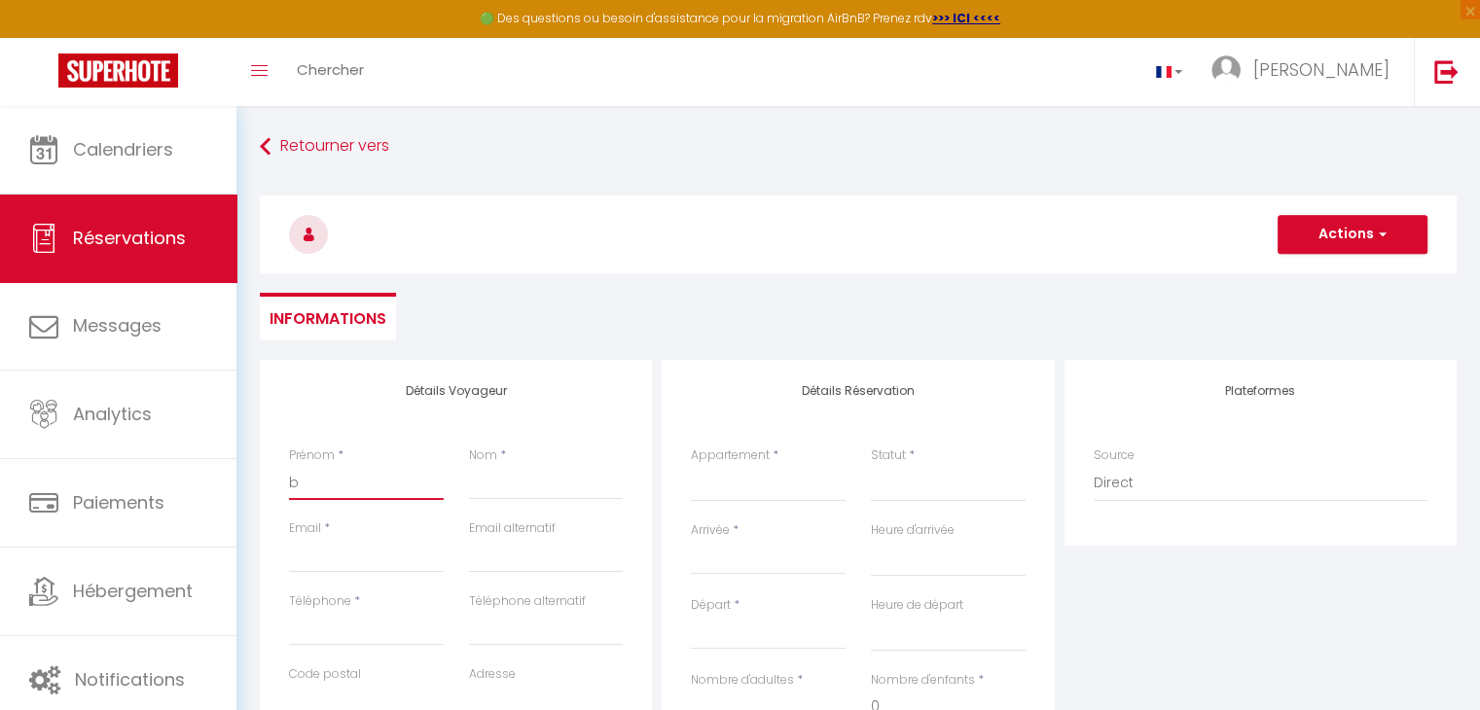
select select
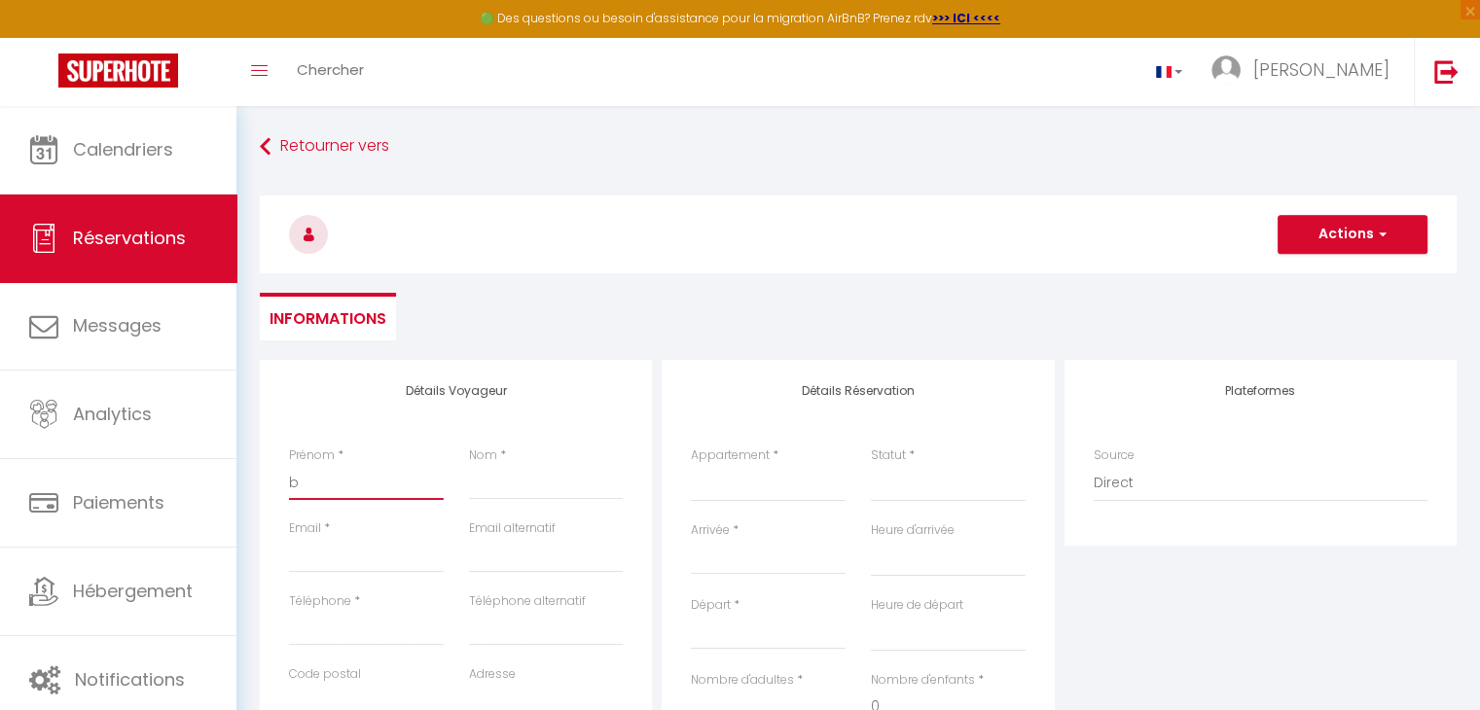
checkbox input "false"
type input "be"
select select
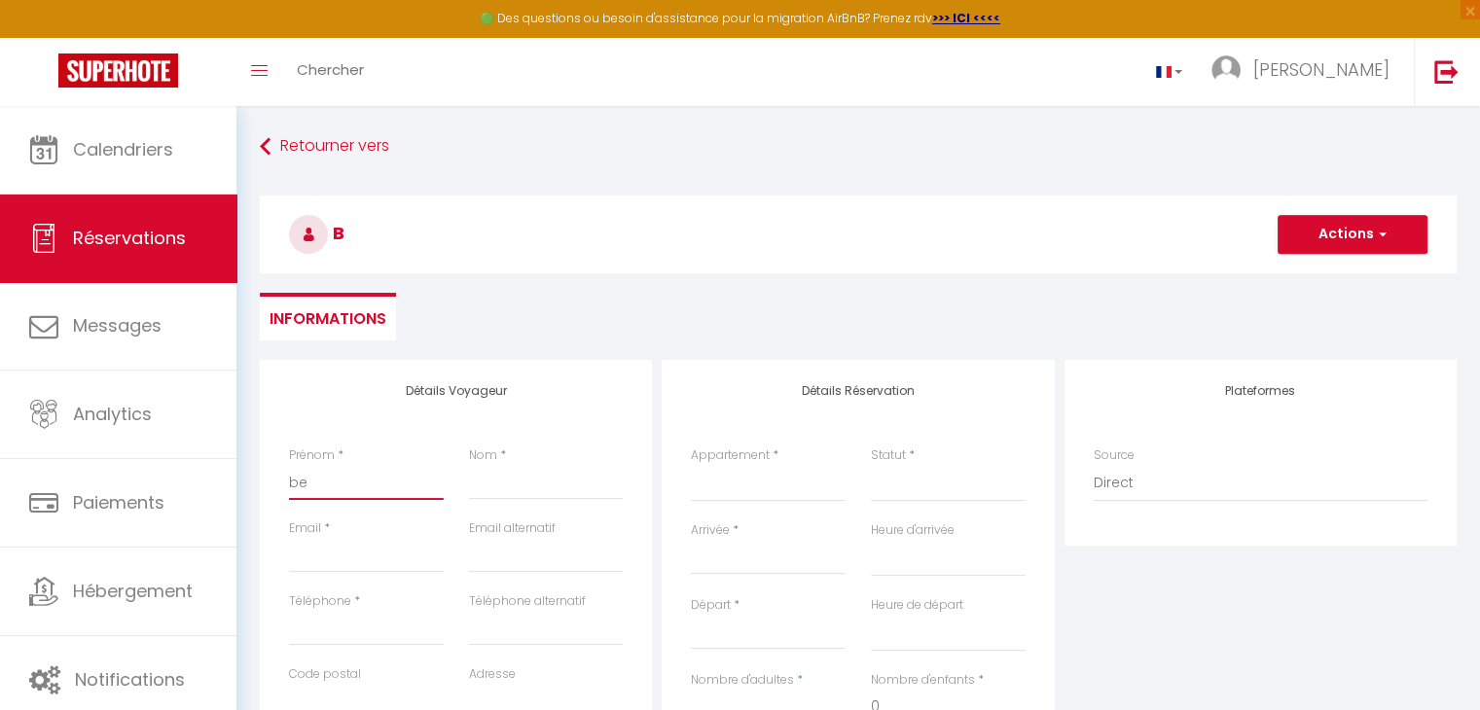
select select
checkbox input "false"
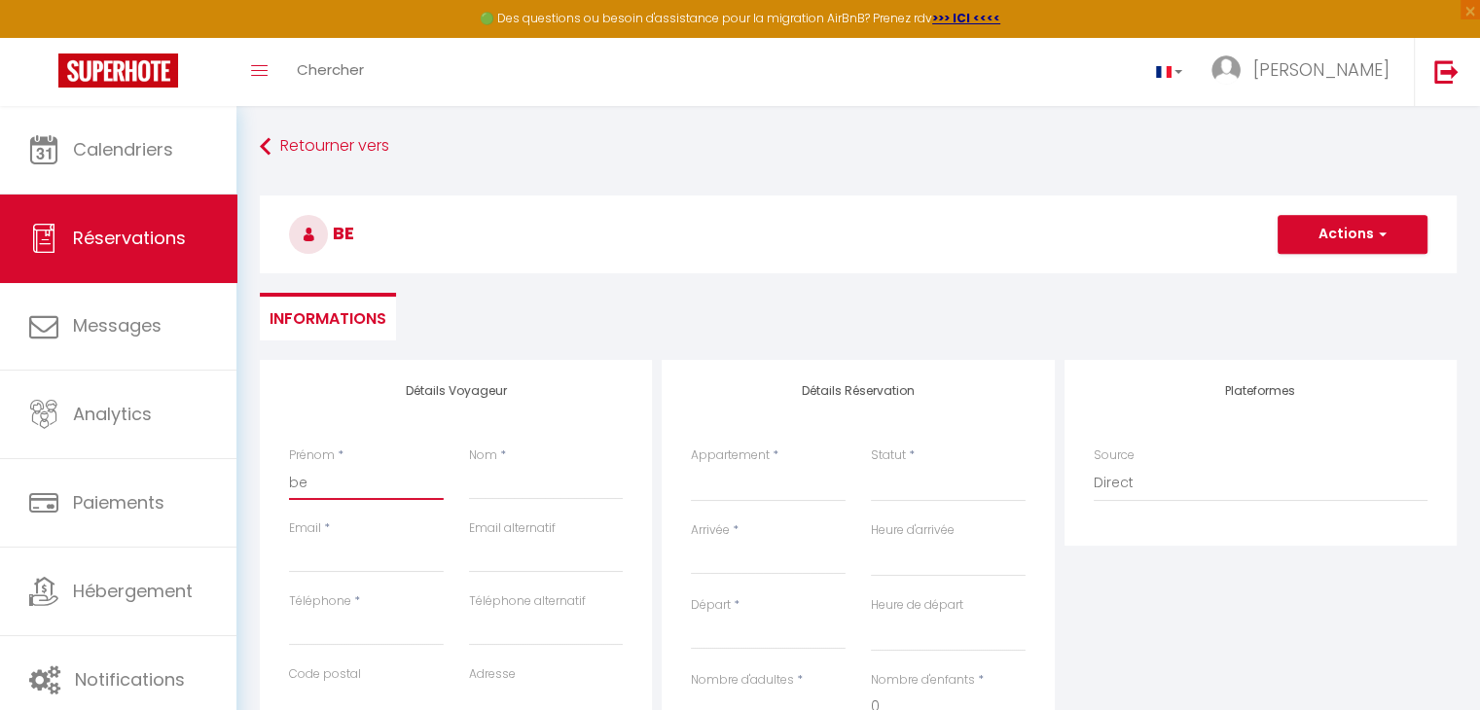
type input "bea"
select select
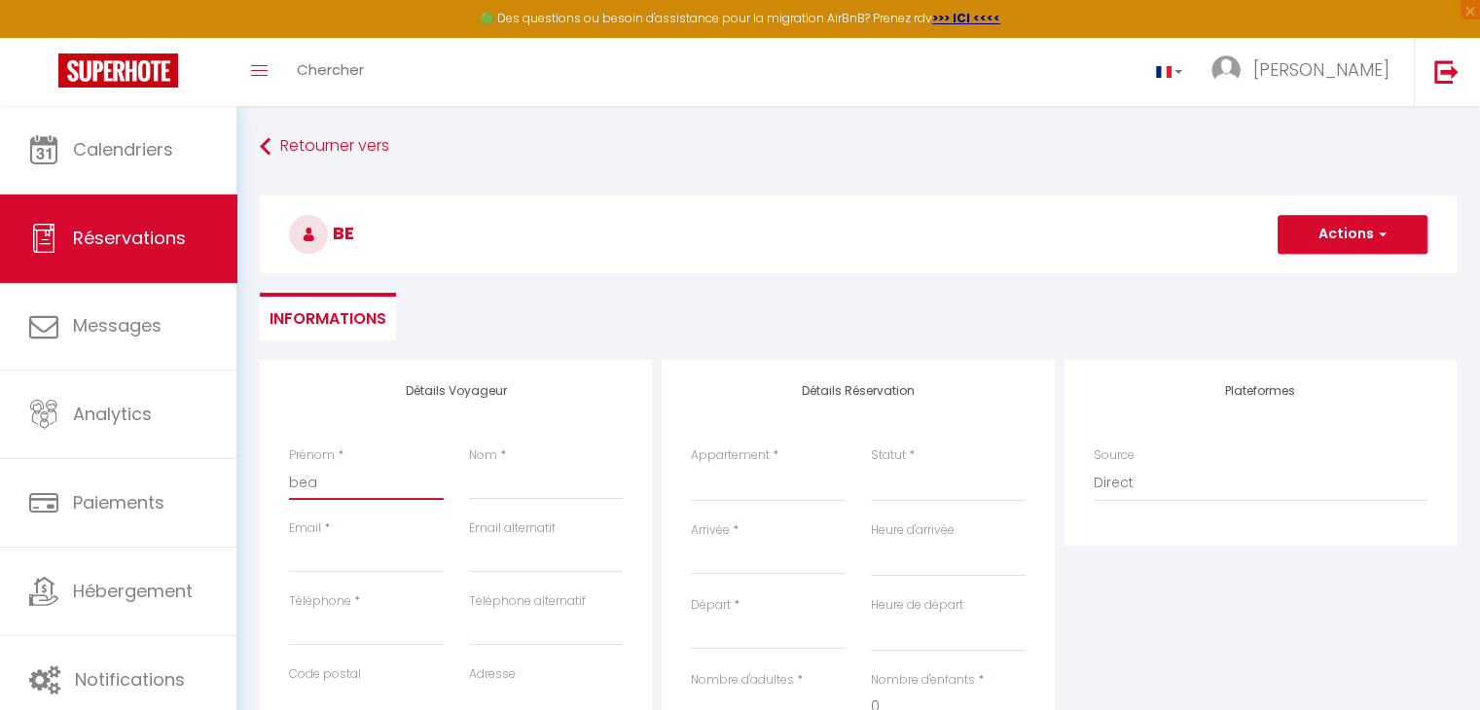
select select
checkbox input "false"
type input "beat"
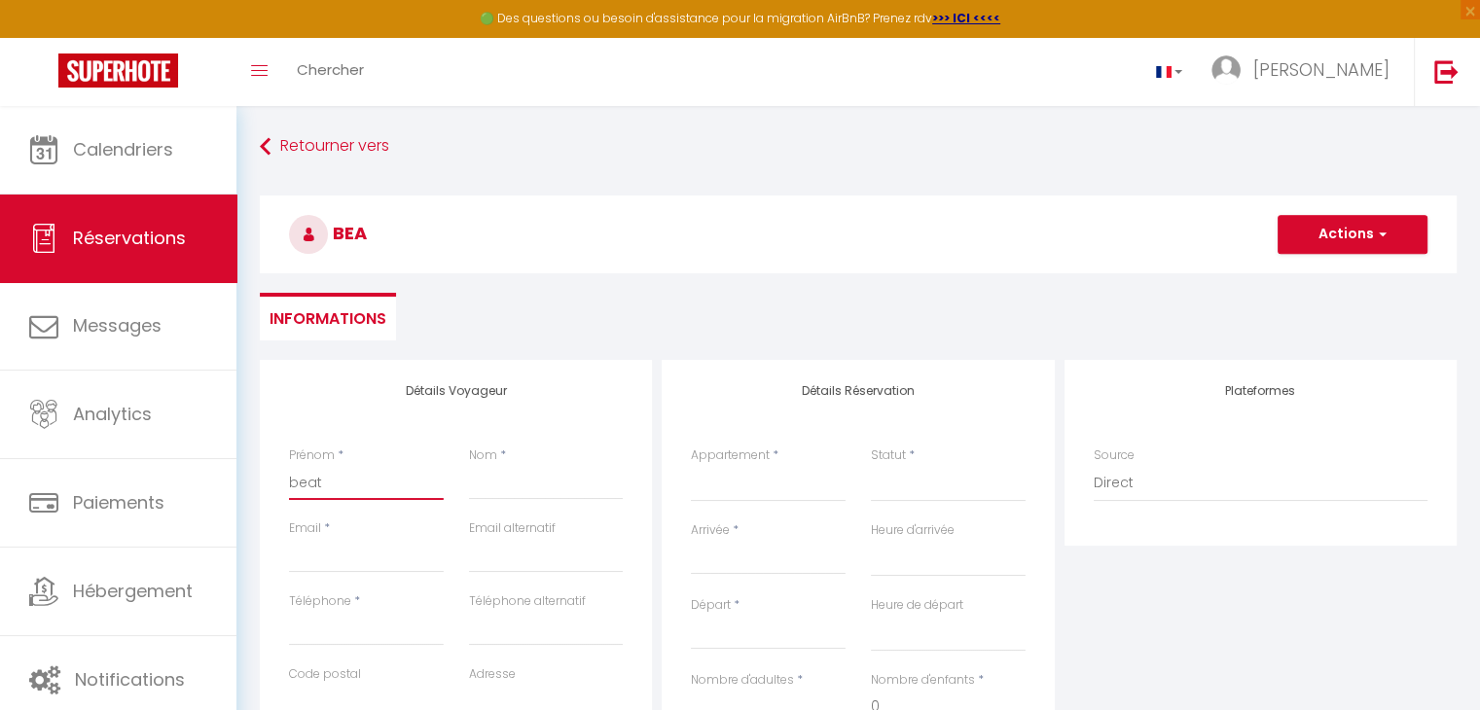
select select
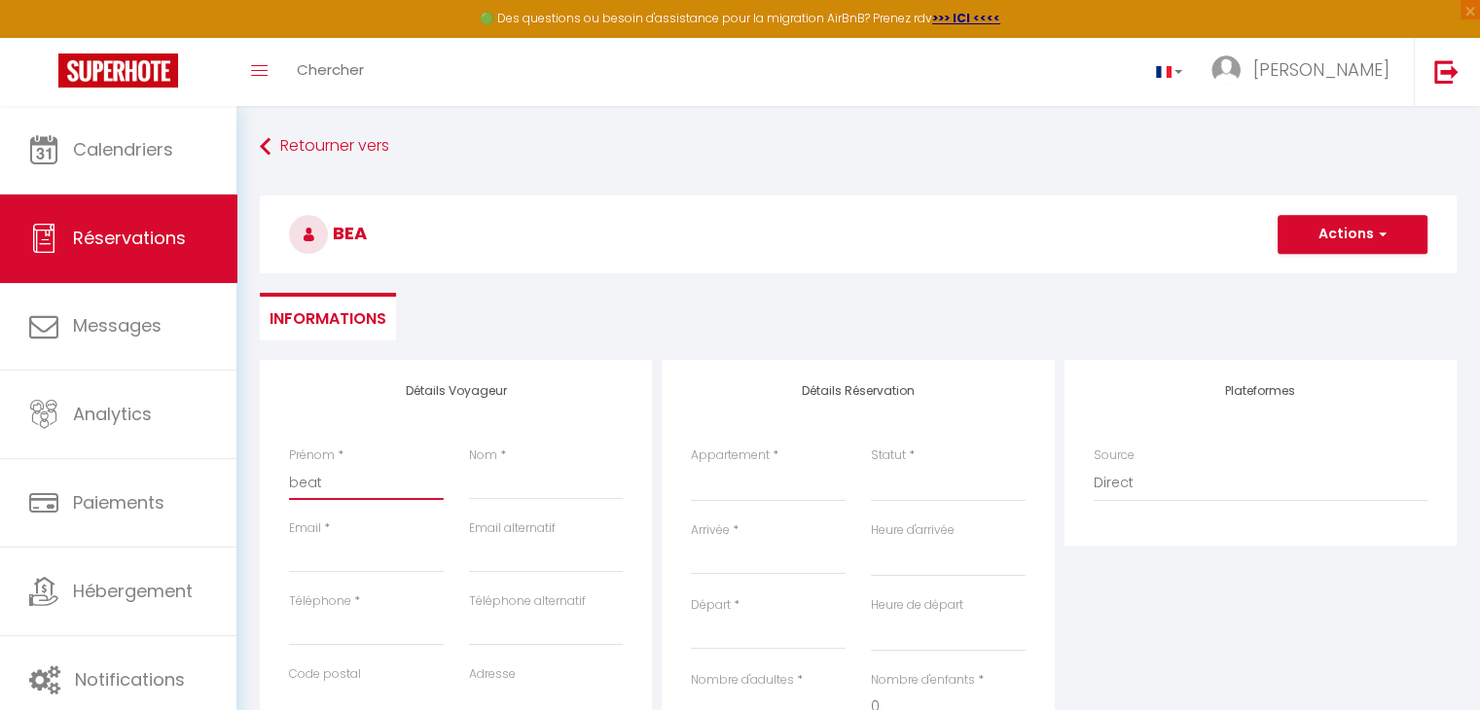
select select
checkbox input "false"
type input "beatr"
select select
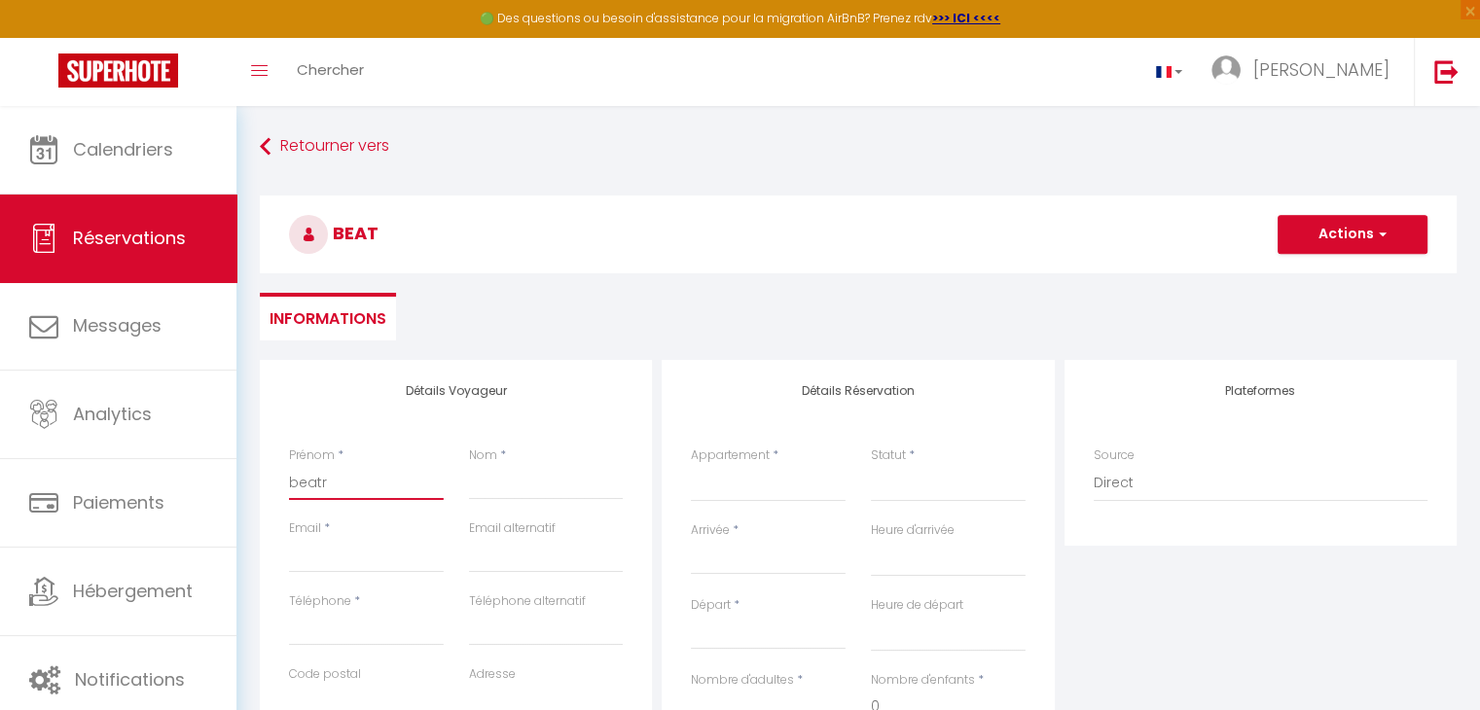
select select
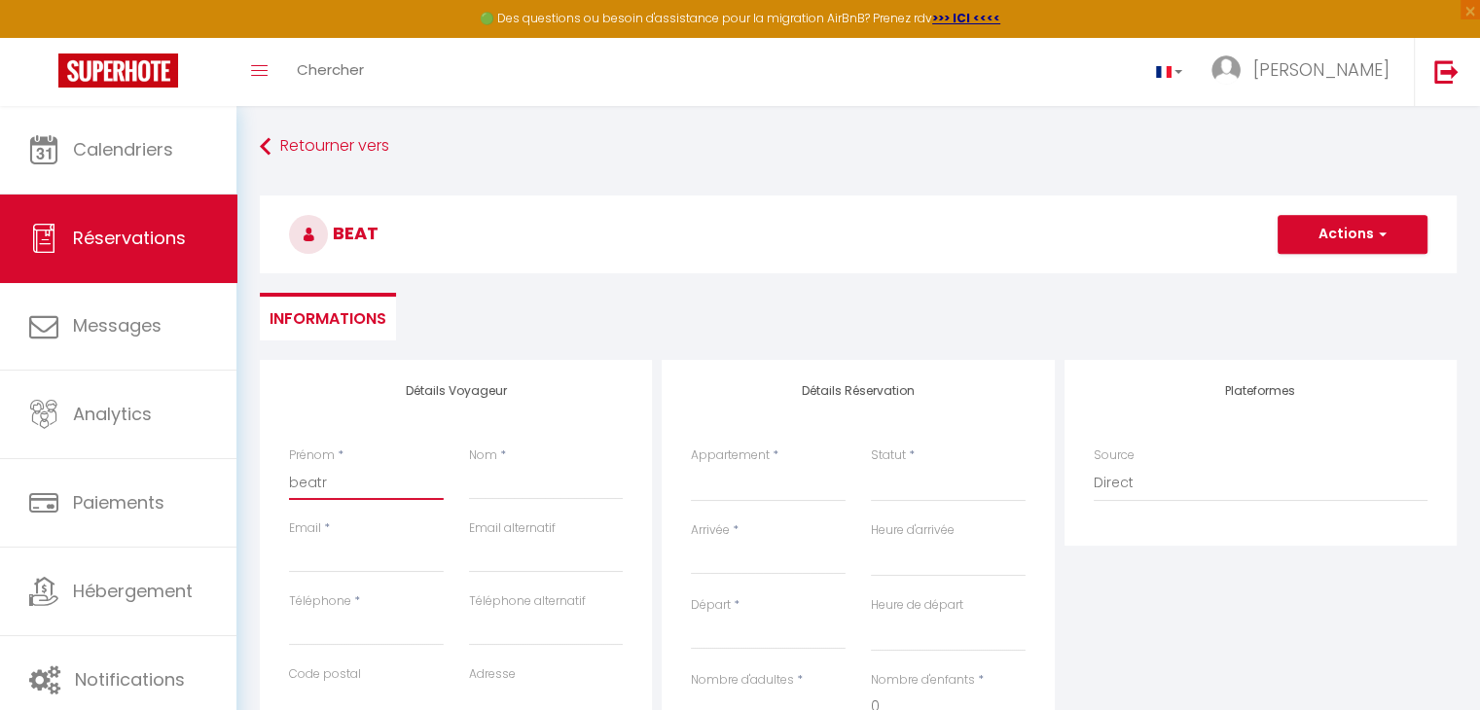
select select
checkbox input "false"
type input "beatrc"
select select
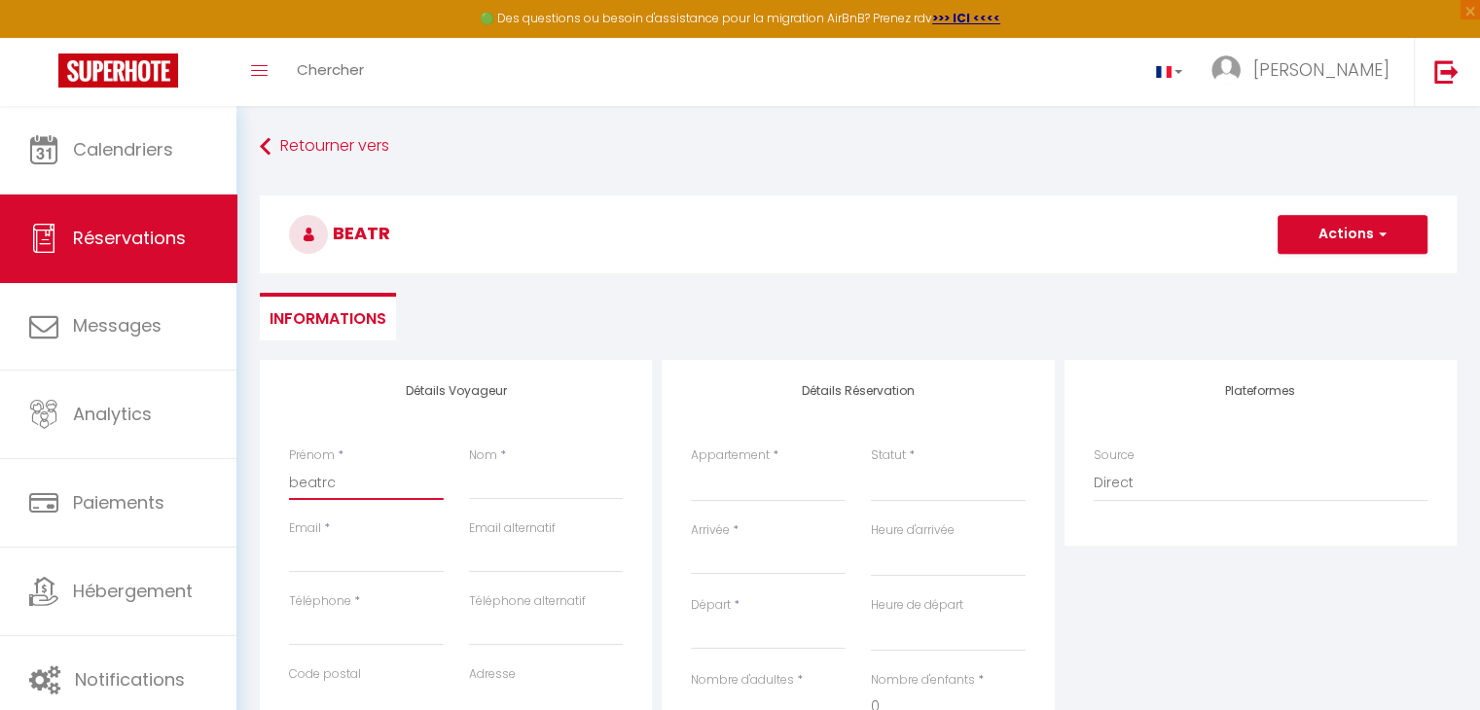
select select
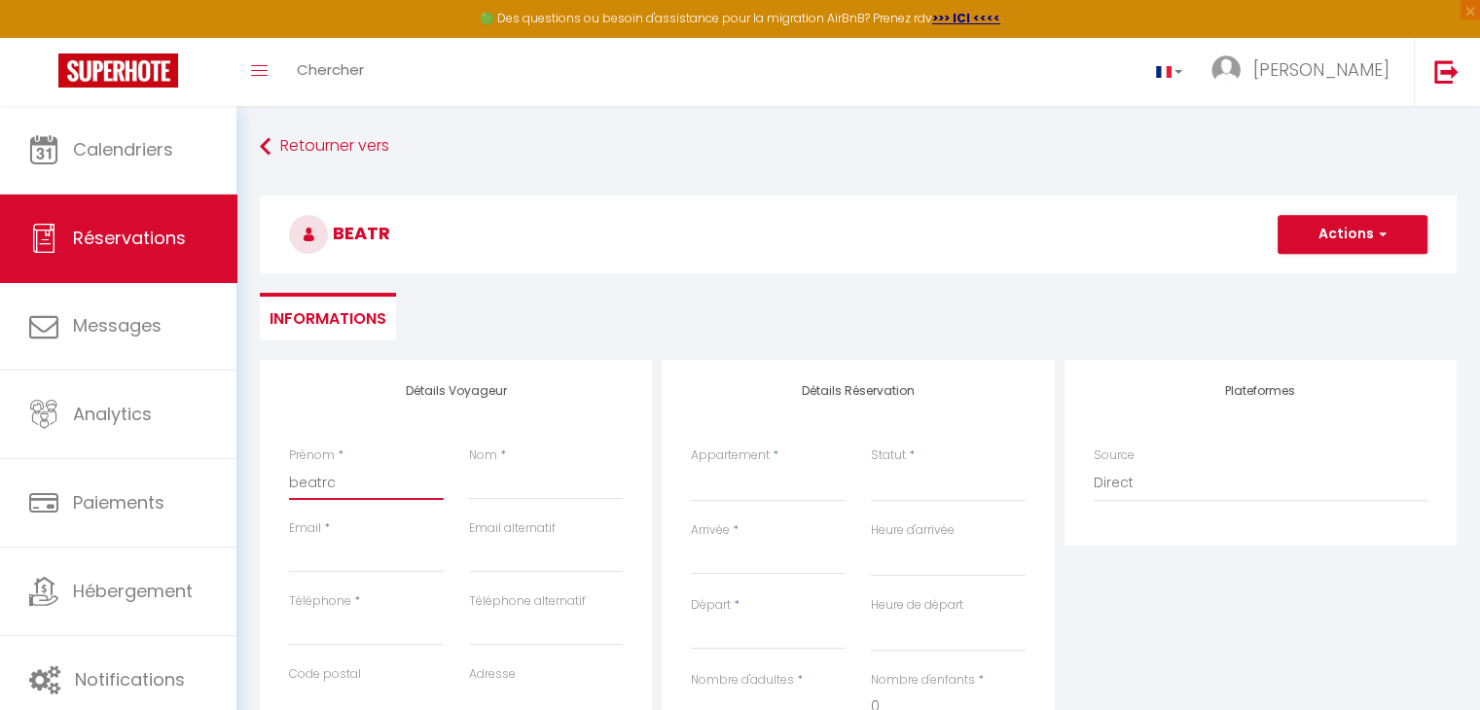
checkbox input "false"
type input "beatrc="
select select
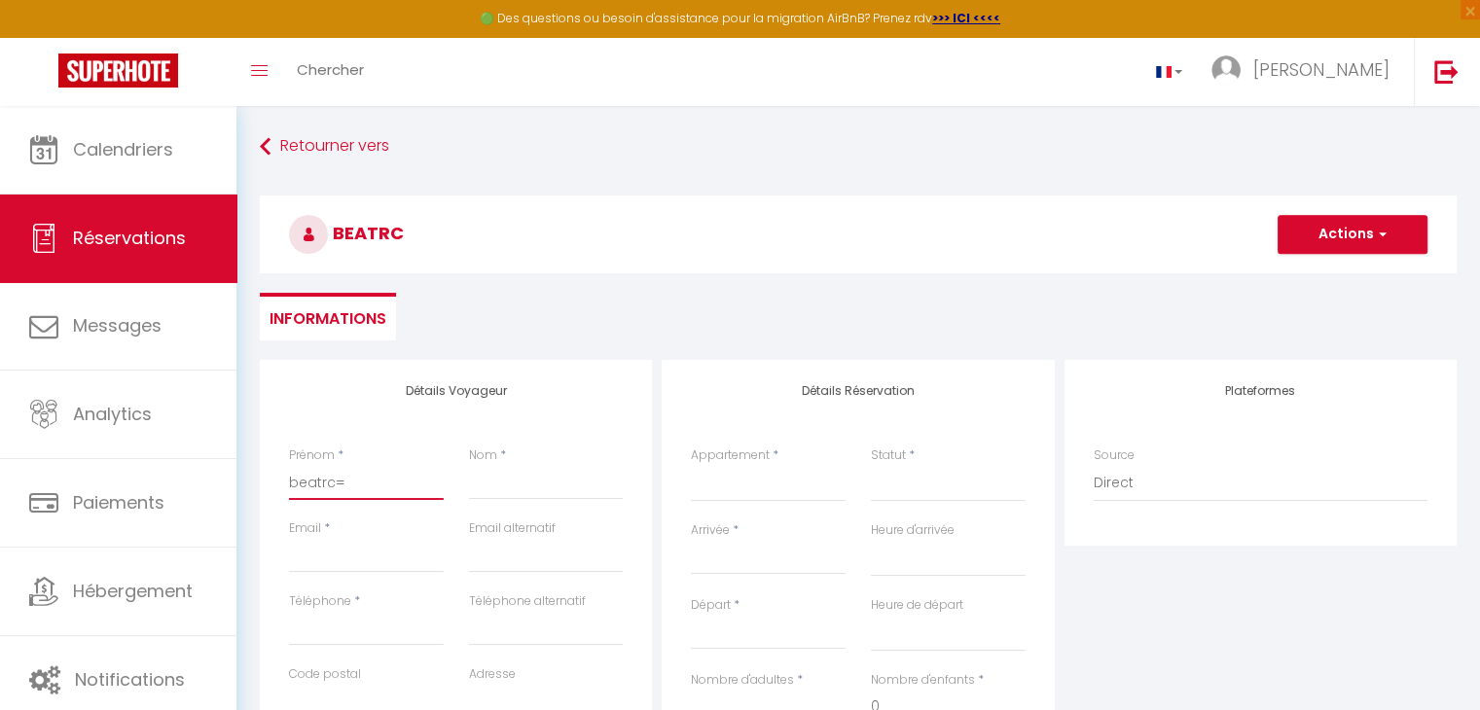
select select
checkbox input "false"
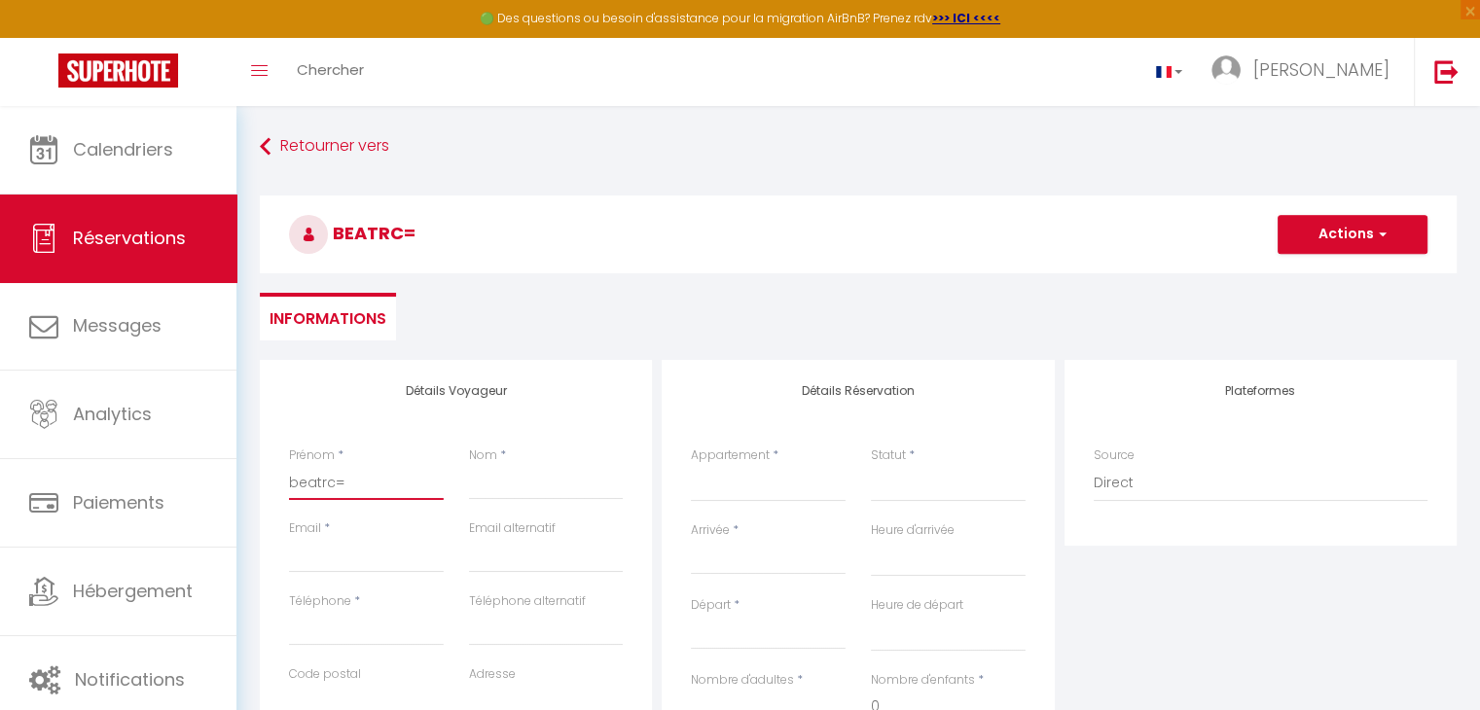
type input "beatrc"
select select
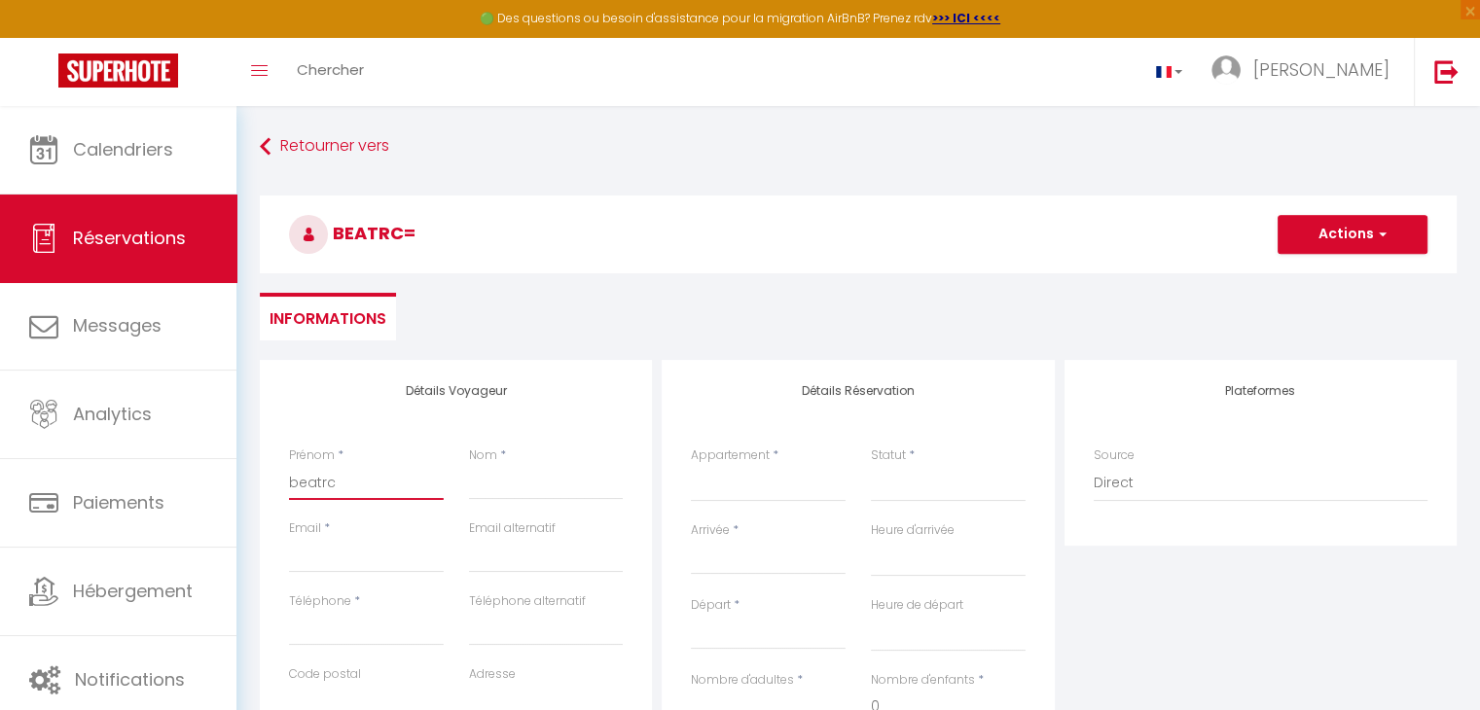
select select
checkbox input "false"
type input "beatr"
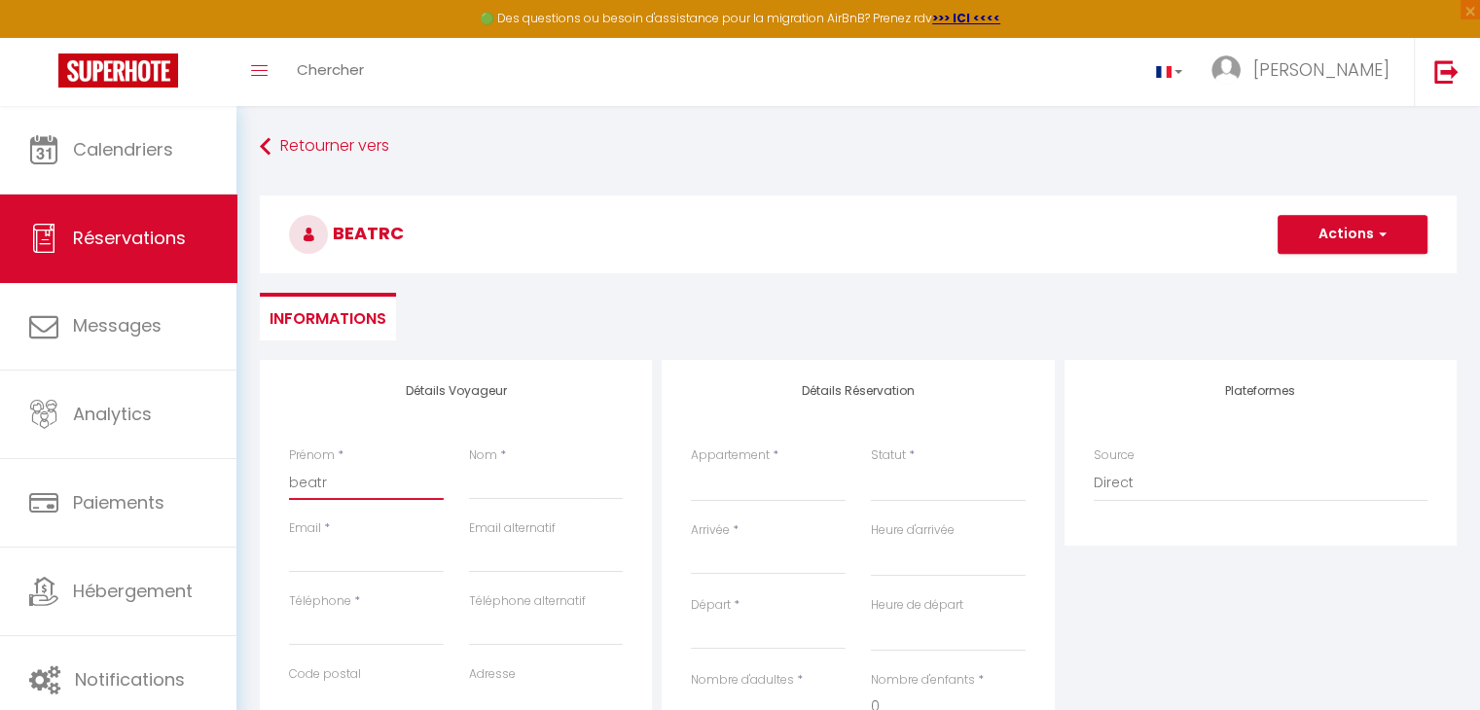
select select
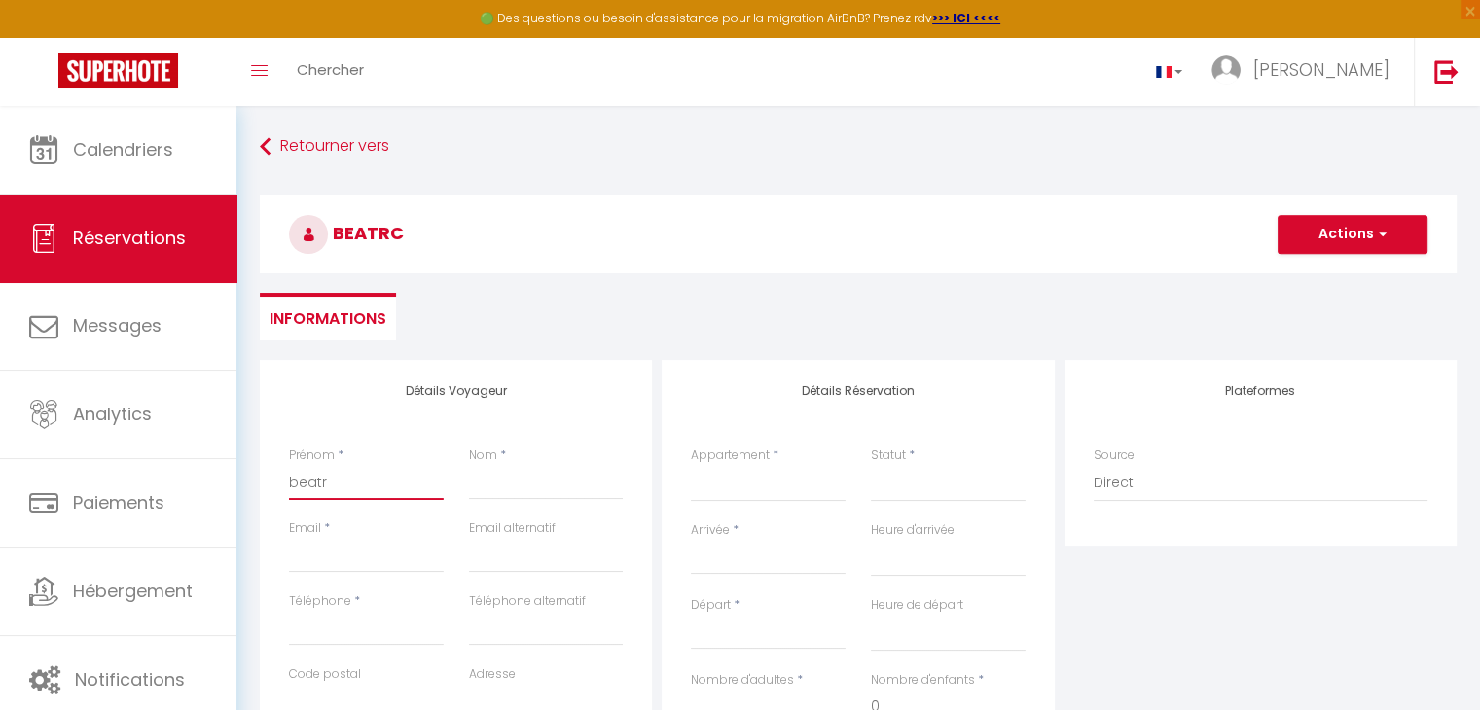
select select
checkbox input "false"
type input "beatri"
select select
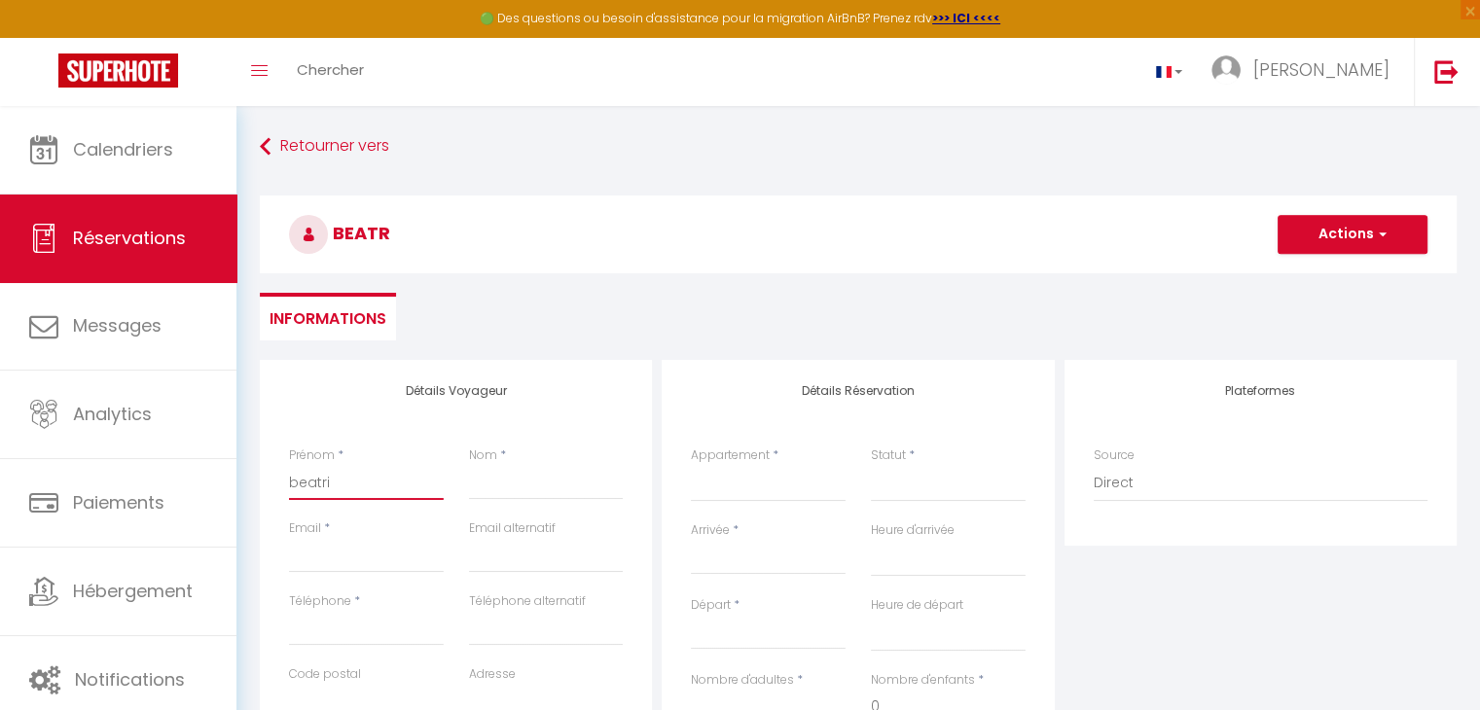
select select
click at [343, 621] on input "Téléphone" at bounding box center [366, 628] width 155 height 35
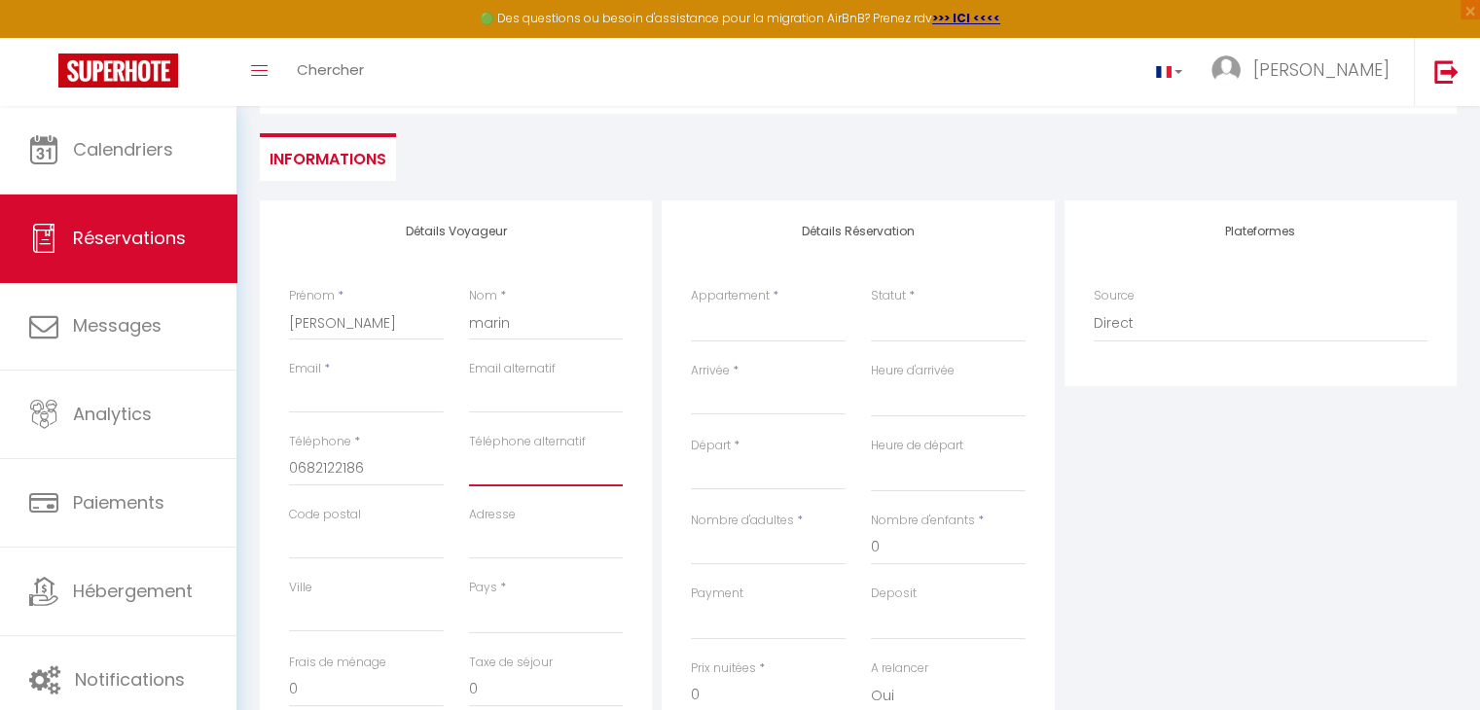
scroll to position [160, 0]
click at [327, 618] on input "Ville" at bounding box center [366, 614] width 155 height 35
click at [733, 399] on input "Arrivée" at bounding box center [768, 399] width 155 height 25
click at [702, 432] on span "<" at bounding box center [713, 432] width 42 height 39
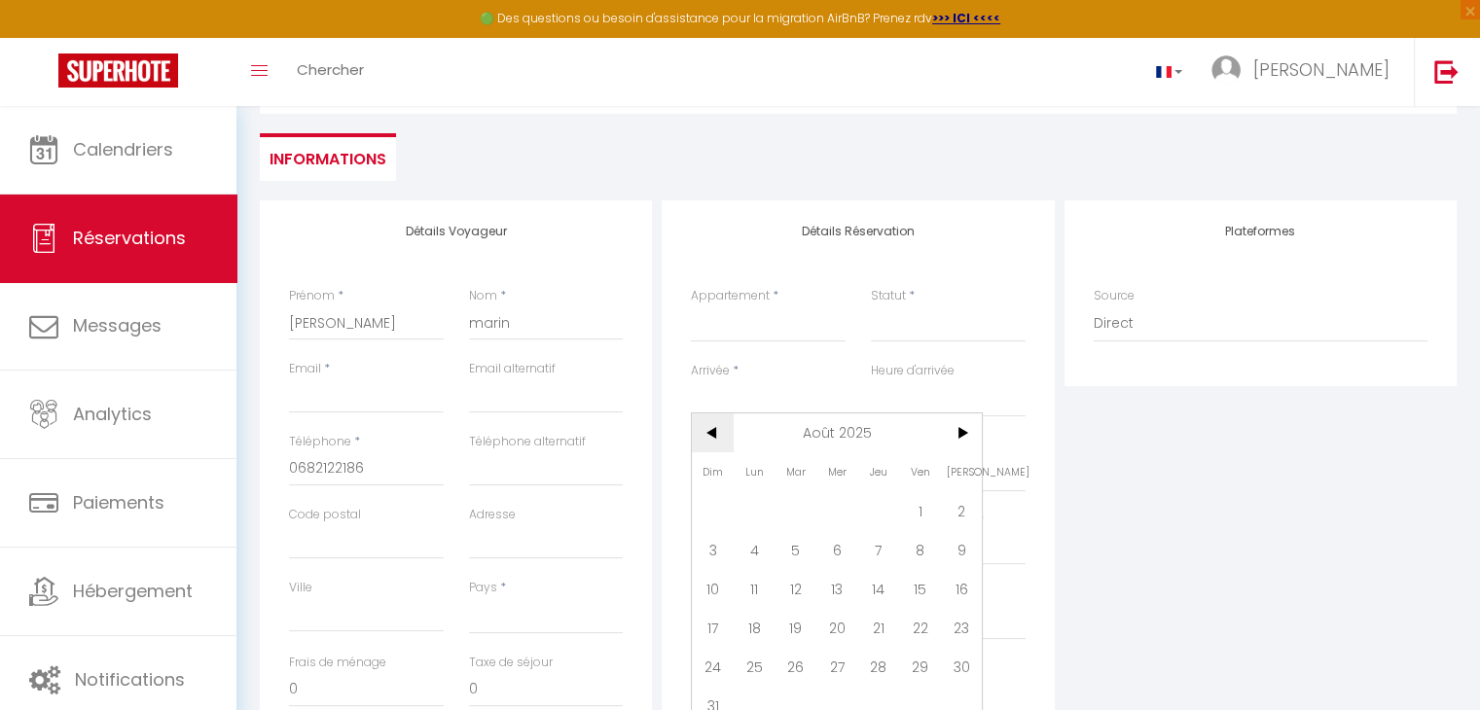
click at [702, 432] on span "<" at bounding box center [713, 432] width 42 height 39
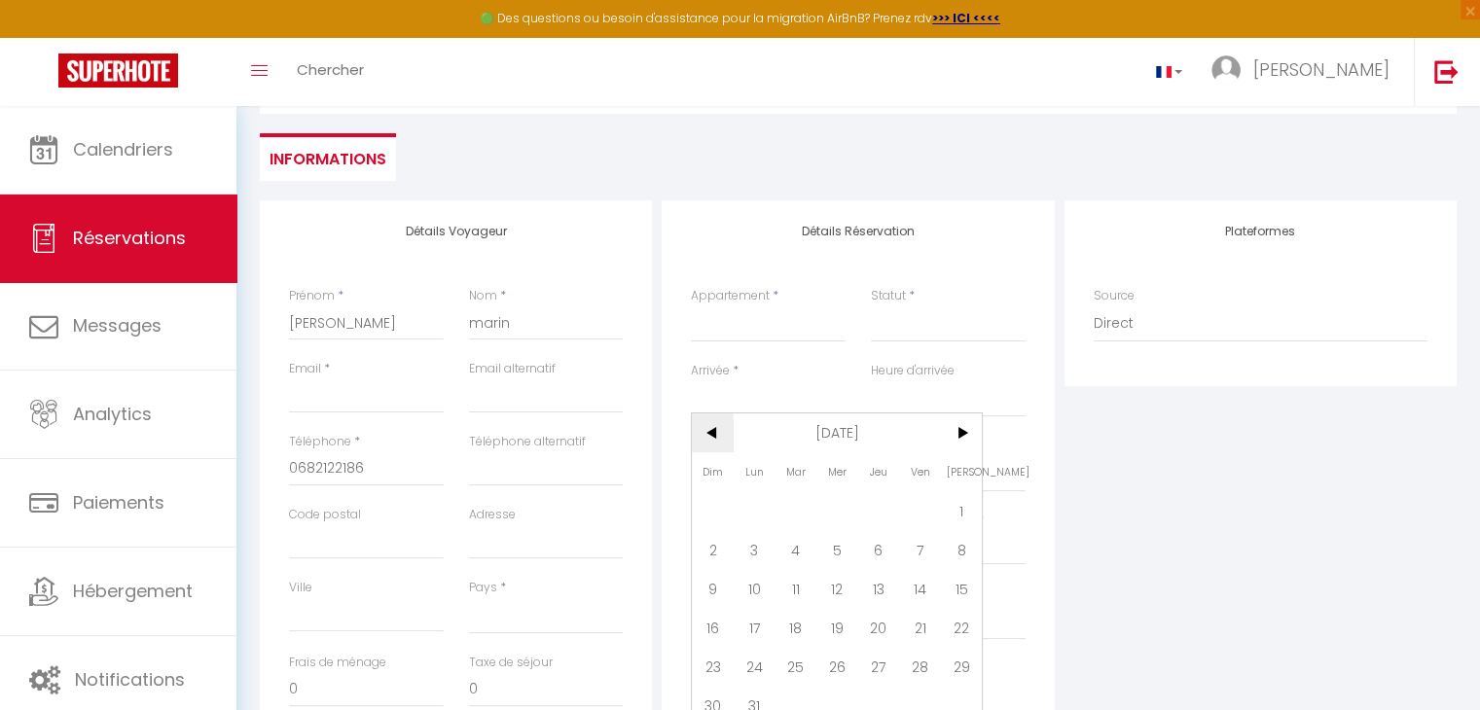
click at [702, 432] on span "<" at bounding box center [713, 432] width 42 height 39
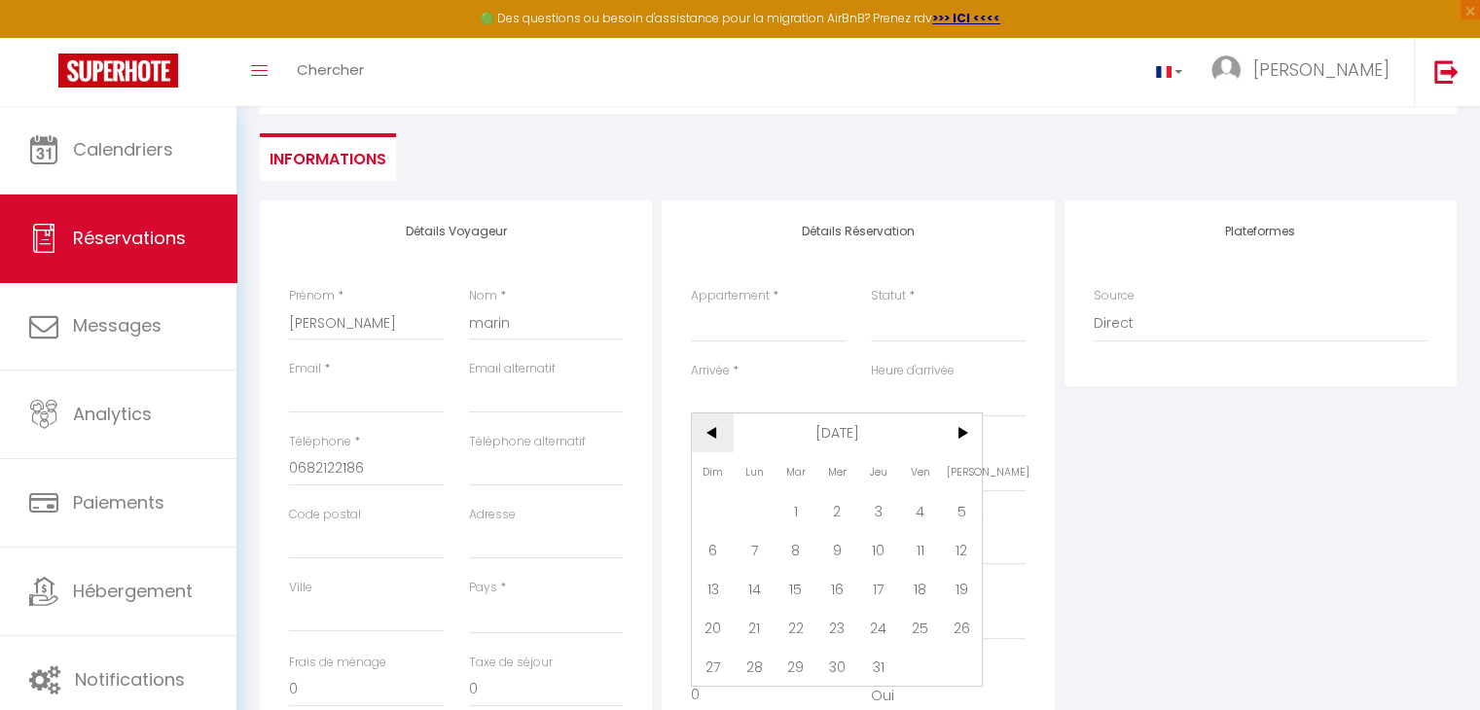
click at [702, 432] on span "<" at bounding box center [713, 432] width 42 height 39
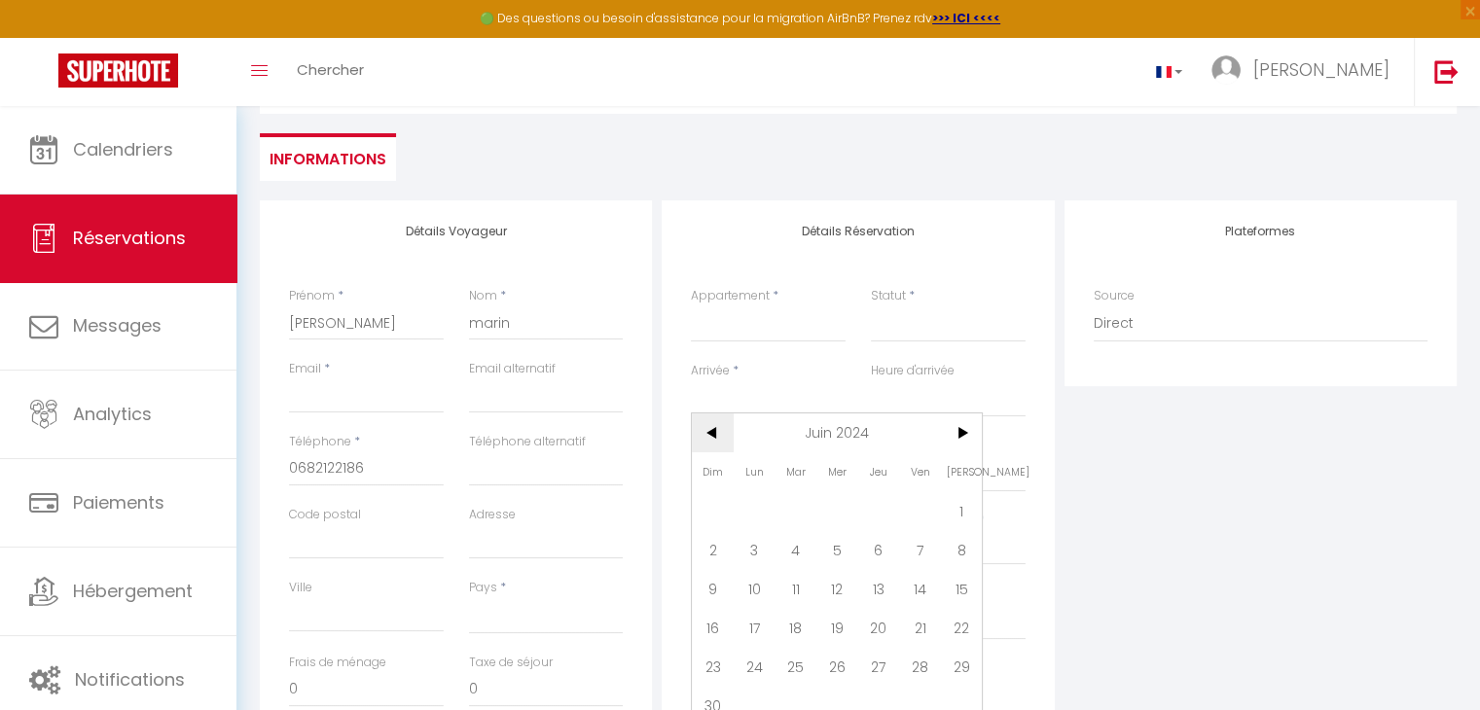
click at [702, 432] on span "<" at bounding box center [713, 432] width 42 height 39
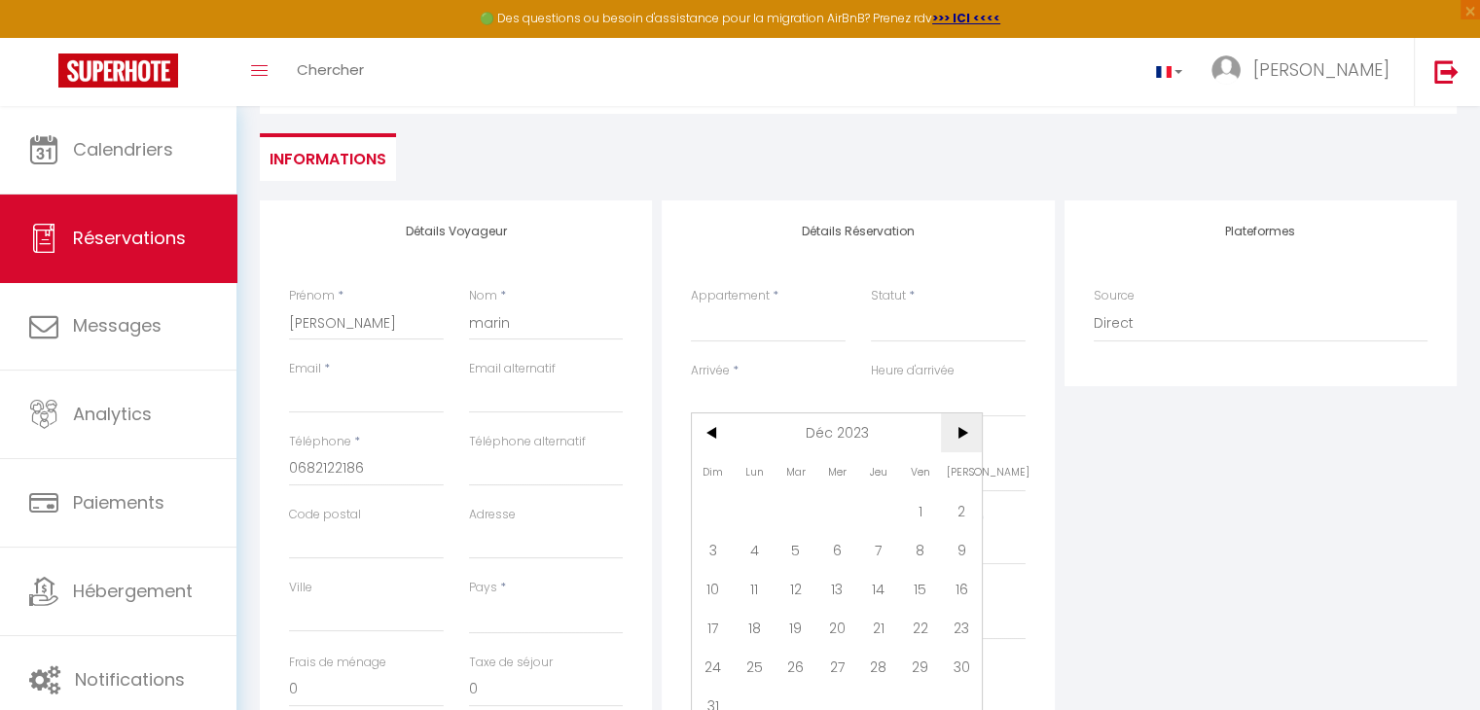
click at [969, 433] on span ">" at bounding box center [962, 432] width 42 height 39
click at [743, 404] on input "Arrivée" at bounding box center [768, 399] width 155 height 25
click at [835, 541] on span "10" at bounding box center [837, 549] width 42 height 39
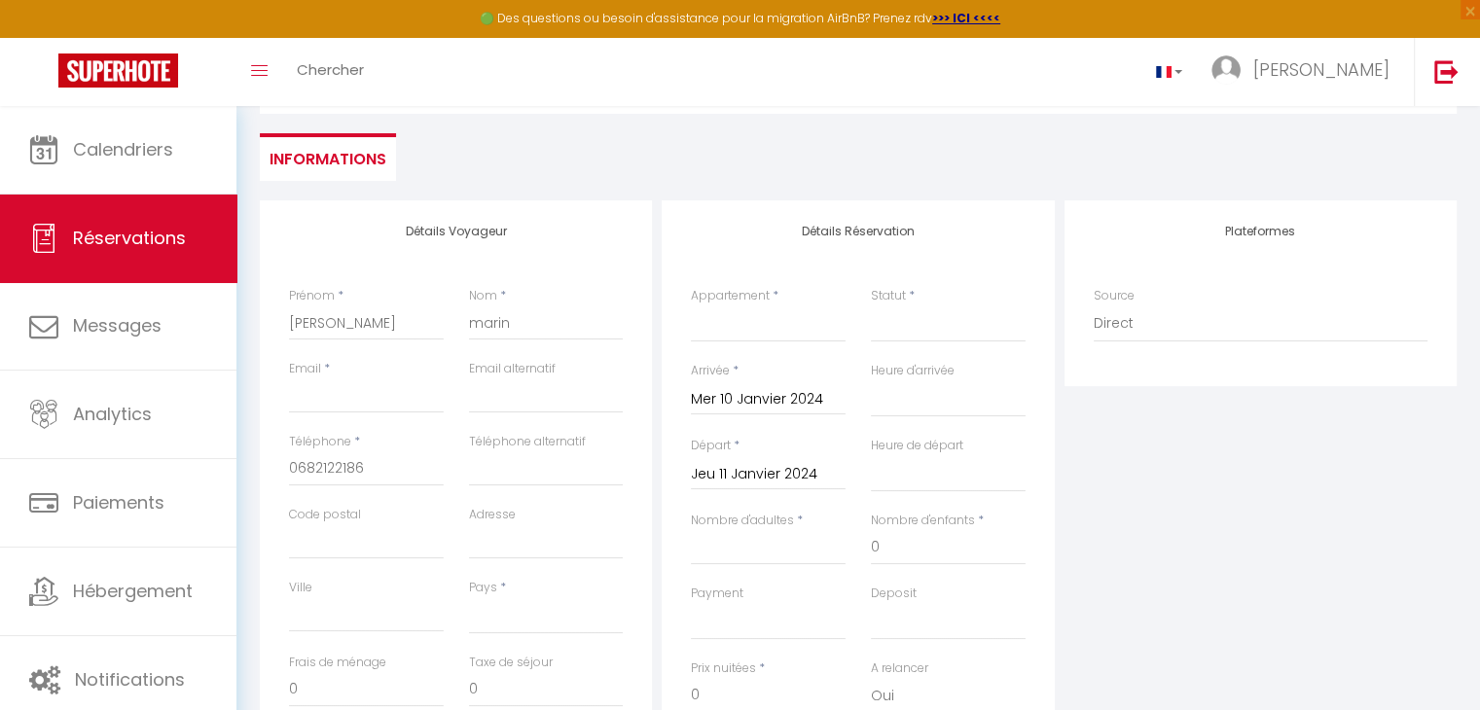
click at [817, 481] on input "Jeu 11 Janvier 2024" at bounding box center [768, 474] width 155 height 25
click at [953, 504] on span ">" at bounding box center [962, 506] width 42 height 39
click at [925, 593] on span "2" at bounding box center [920, 584] width 42 height 39
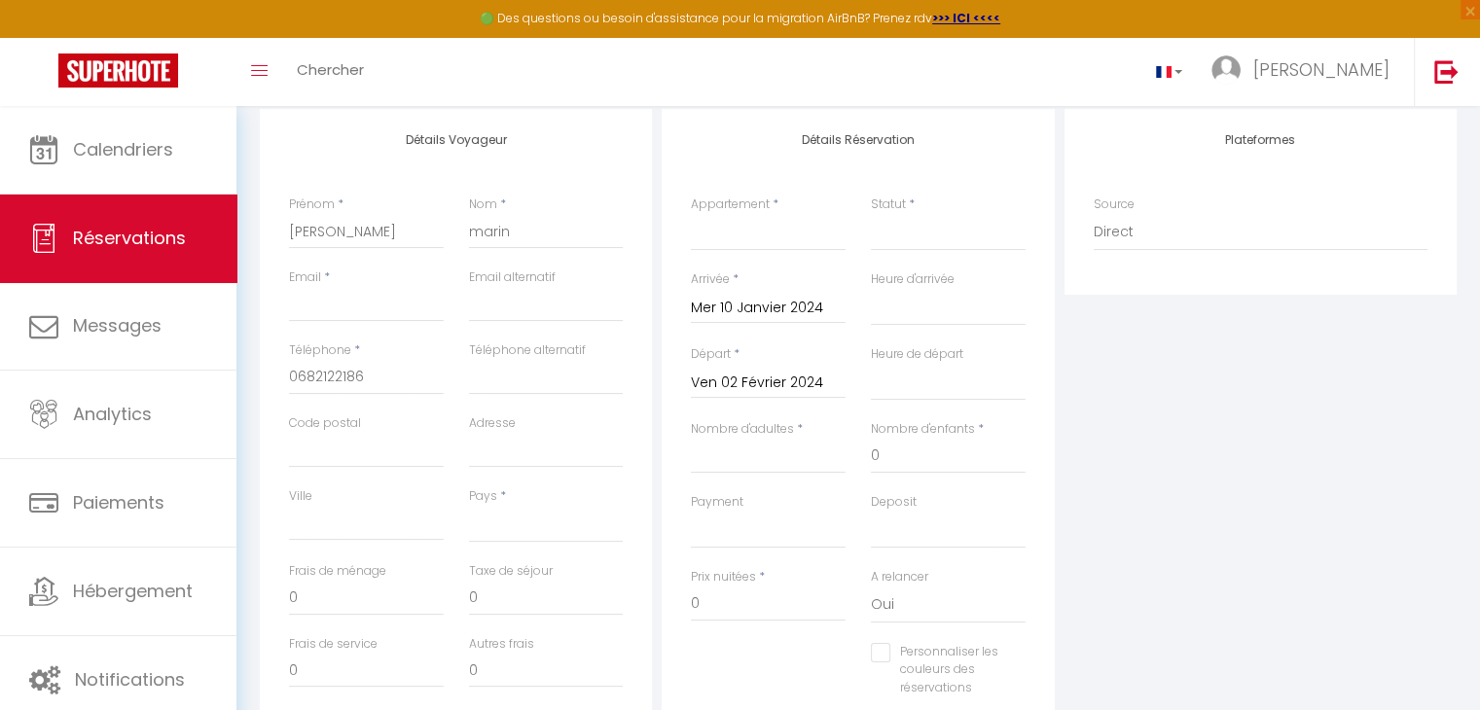
scroll to position [253, 0]
click at [772, 450] on input "Nombre d'adultes" at bounding box center [768, 454] width 155 height 35
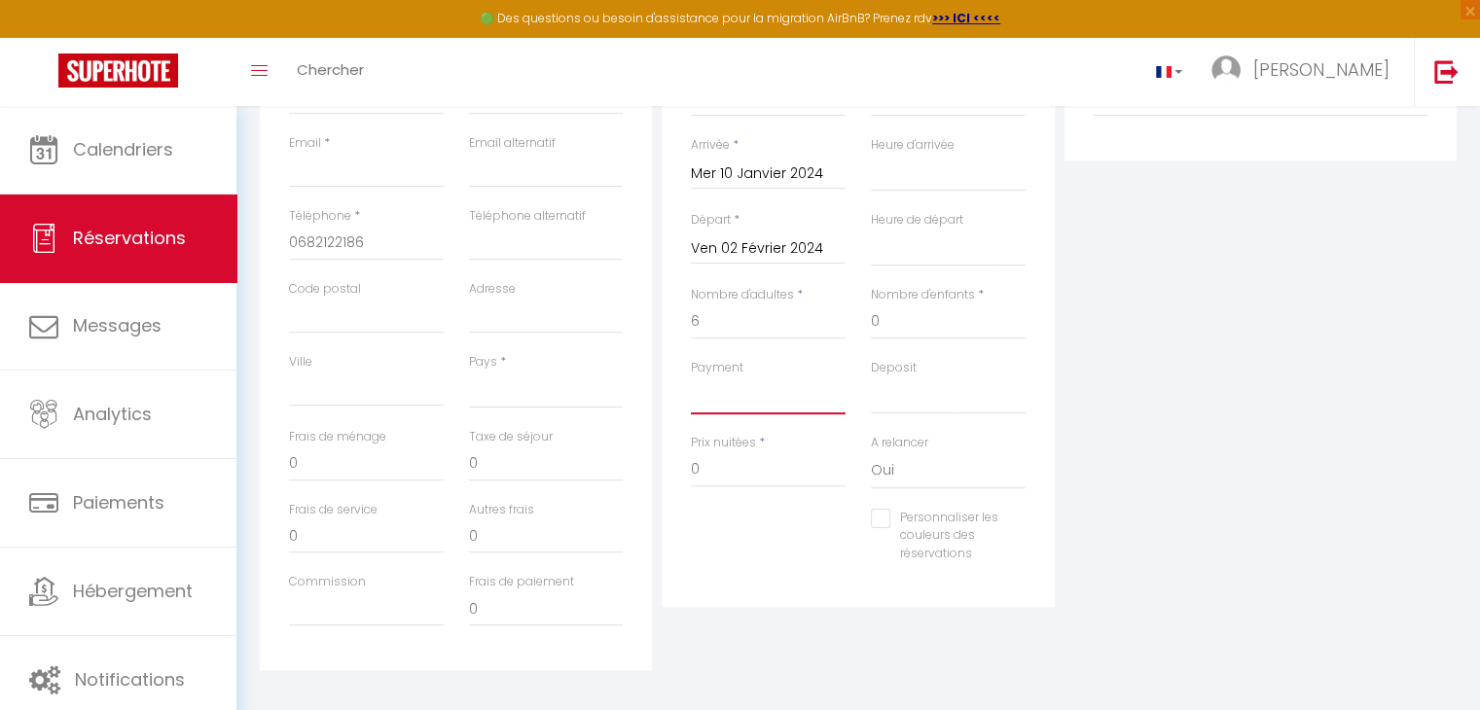
scroll to position [393, 0]
click at [782, 394] on select "OK KO" at bounding box center [768, 388] width 155 height 37
click at [691, 370] on select "OK KO" at bounding box center [768, 388] width 155 height 37
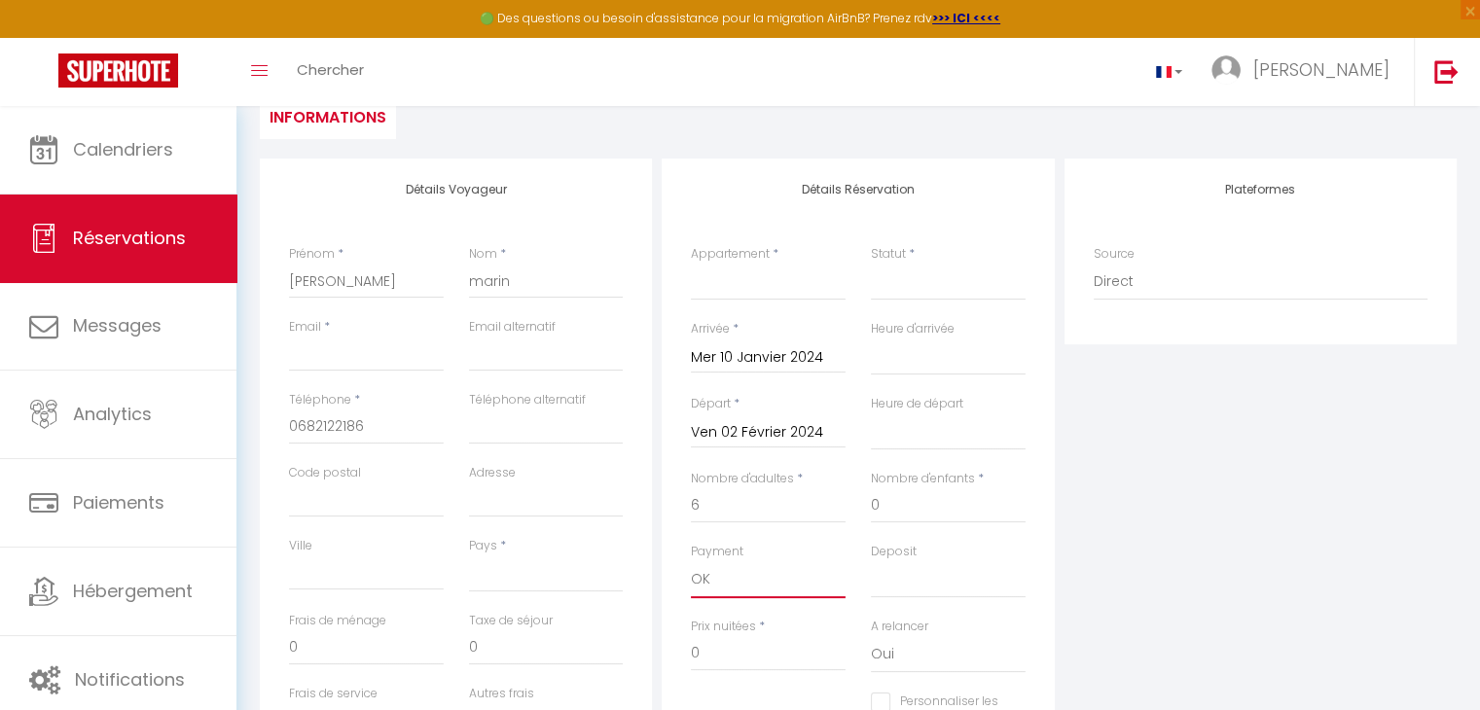
scroll to position [202, 0]
click at [761, 271] on select "Villa les Bonites - Pieds dans l’eau- Carbet" at bounding box center [768, 281] width 155 height 37
click at [691, 263] on select "Villa les Bonites - Pieds dans l’eau- Carbet" at bounding box center [768, 281] width 155 height 37
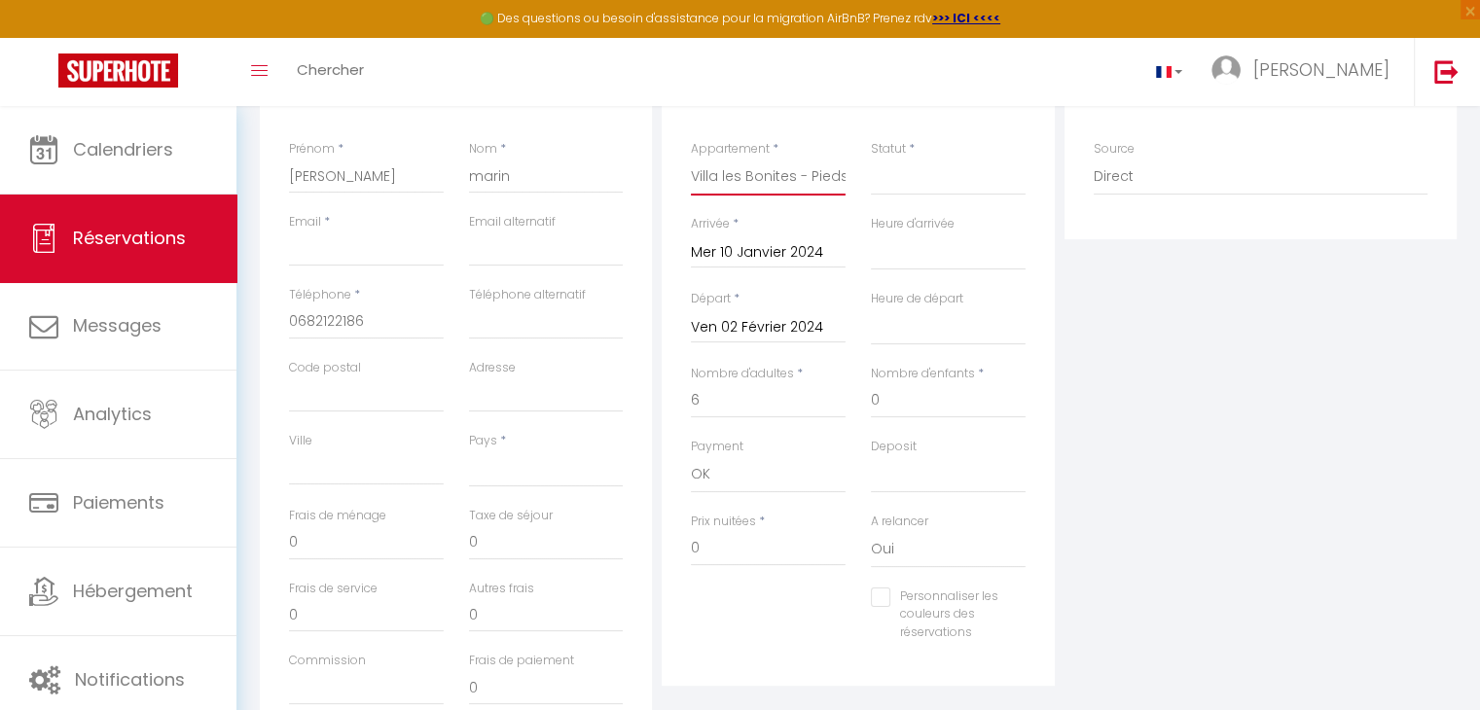
scroll to position [307, 0]
click at [726, 542] on input "0" at bounding box center [768, 547] width 155 height 35
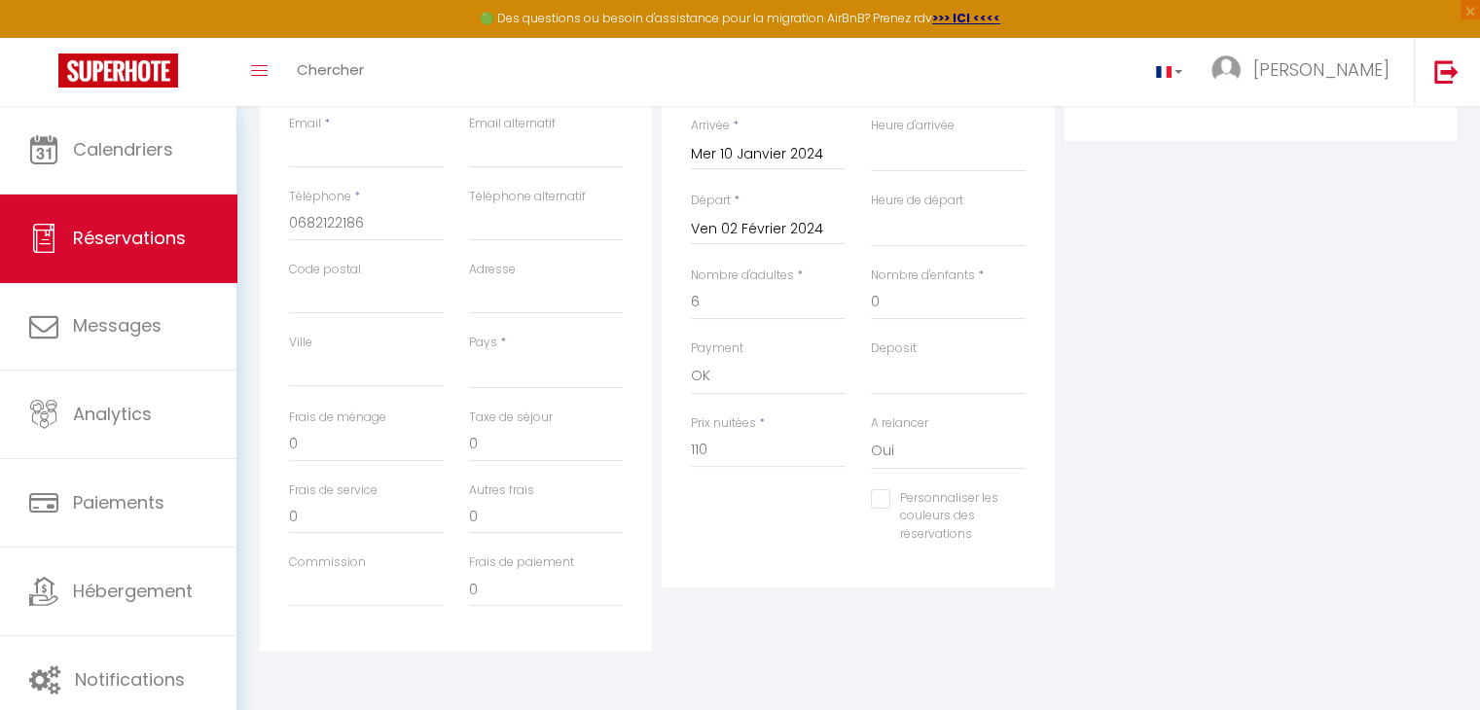
click at [883, 499] on input "Personnaliser les couleurs des réservations" at bounding box center [936, 498] width 130 height 19
click at [883, 499] on input "Personnaliser les couleurs des réservations" at bounding box center [928, 498] width 115 height 19
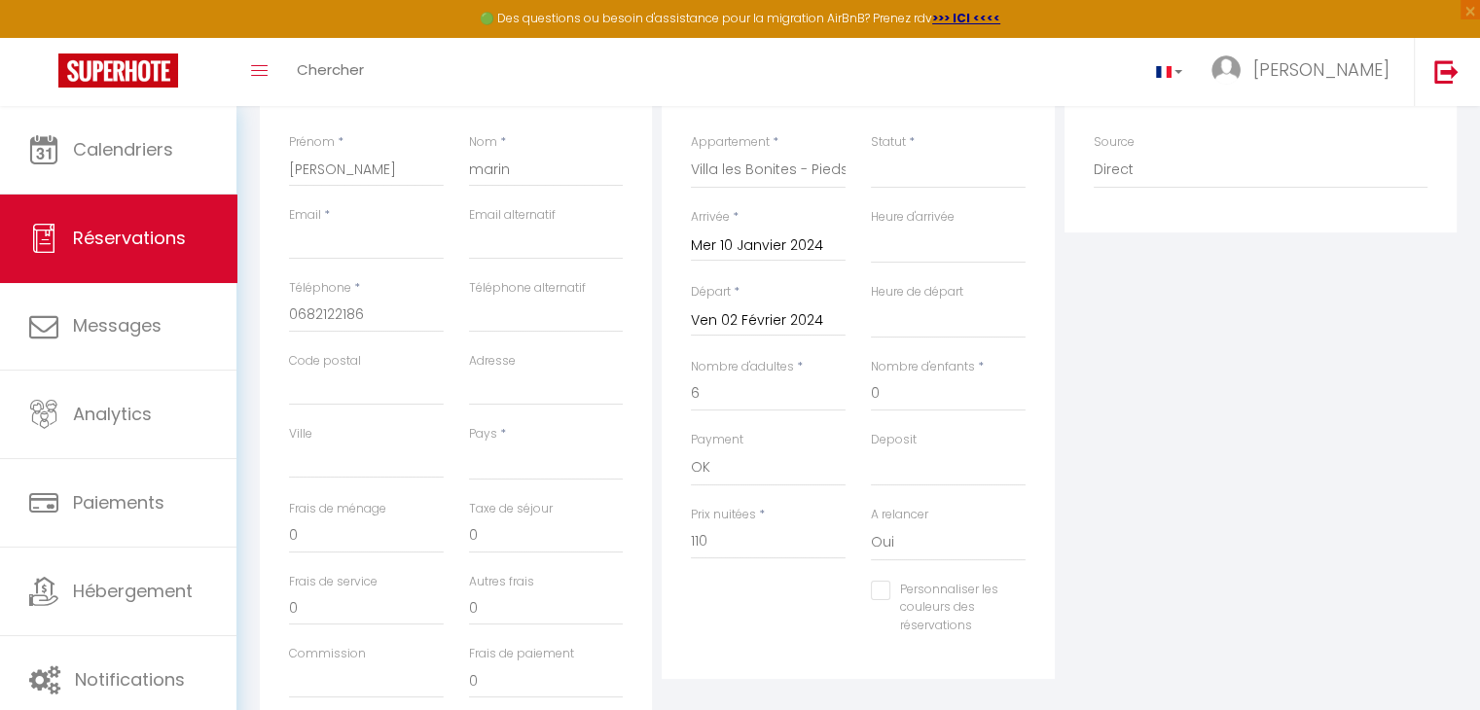
scroll to position [354, 0]
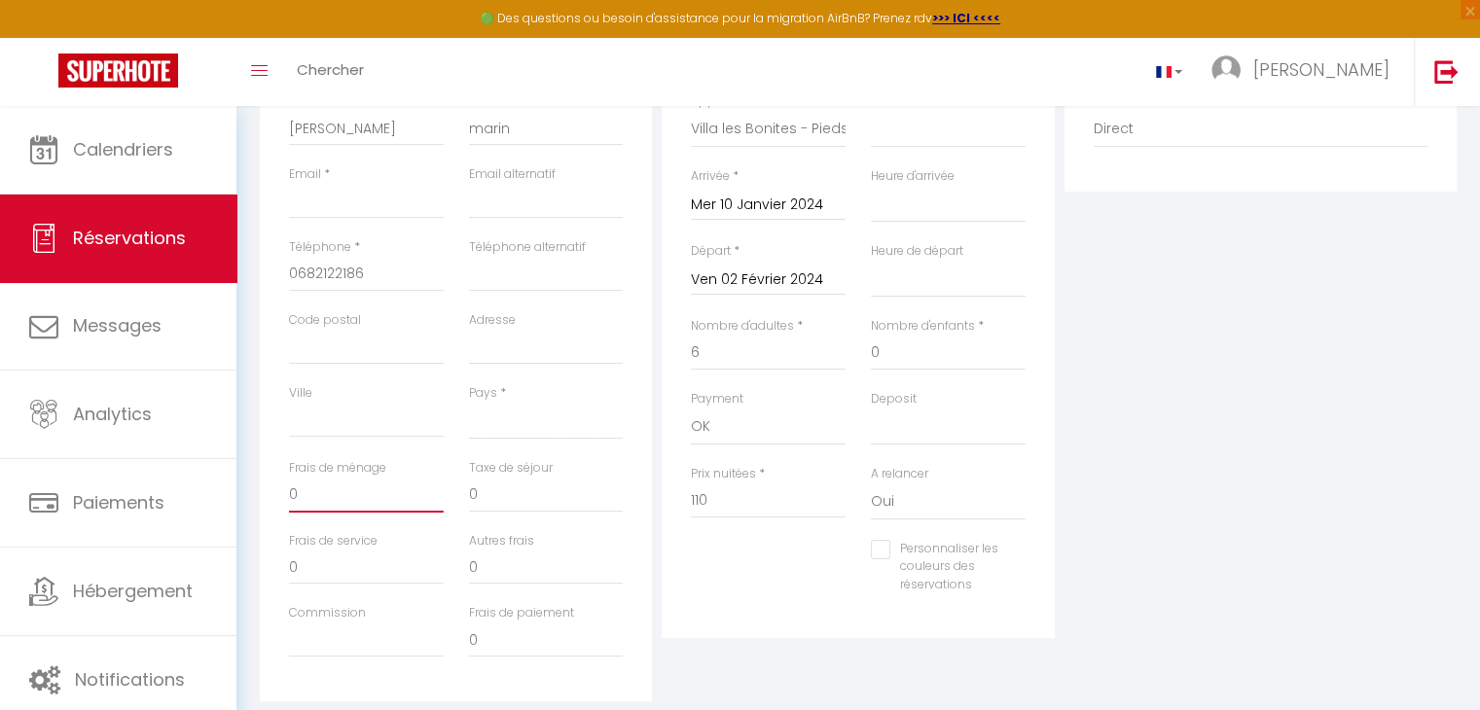
click at [370, 504] on input "0" at bounding box center [366, 495] width 155 height 35
click at [369, 501] on input "0" at bounding box center [366, 495] width 155 height 35
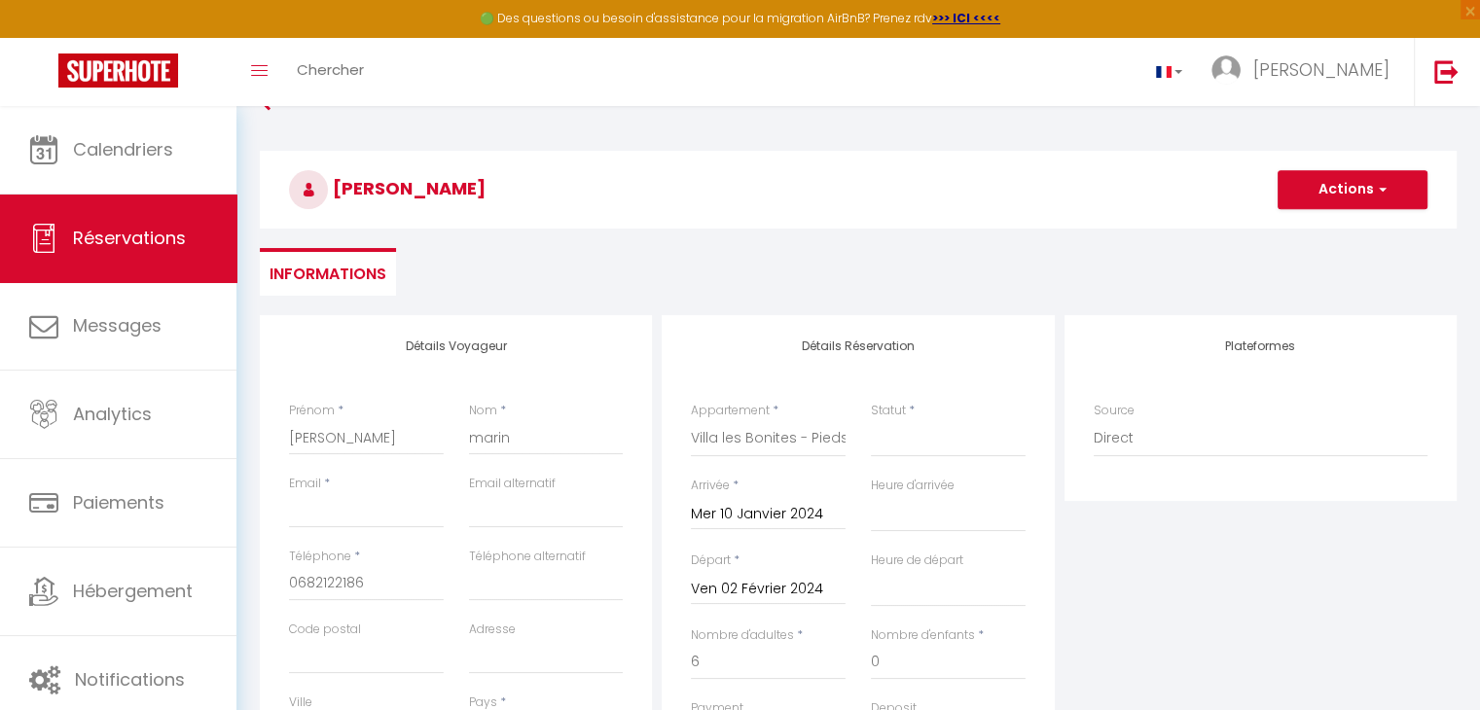
scroll to position [0, 0]
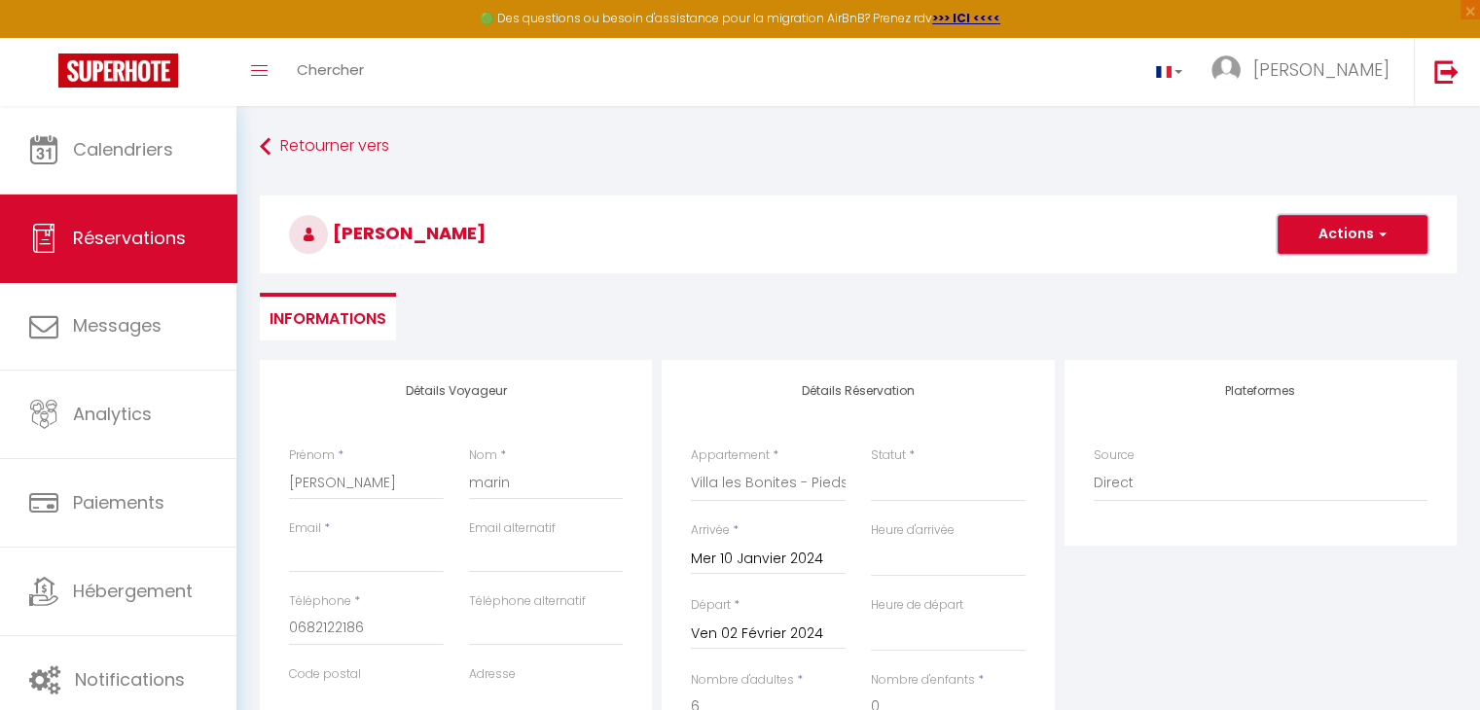
click at [1370, 227] on button "Actions" at bounding box center [1352, 234] width 150 height 39
click at [1321, 276] on link "Enregistrer" at bounding box center [1333, 277] width 154 height 25
click at [1379, 233] on span "button" at bounding box center [1380, 235] width 12 height 18
click at [1349, 266] on link "Enregistrer" at bounding box center [1333, 277] width 154 height 25
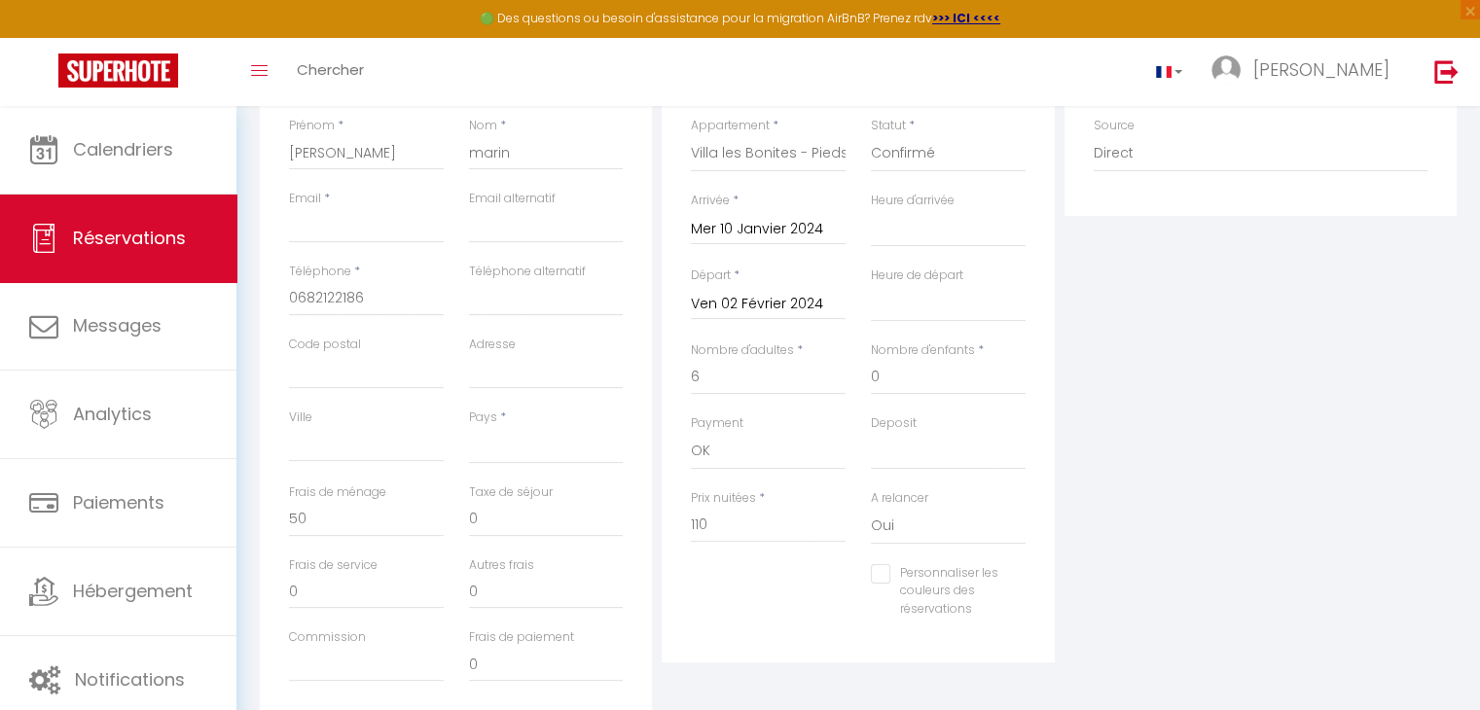
scroll to position [331, 0]
click at [386, 374] on input "Code postal" at bounding box center [366, 370] width 155 height 35
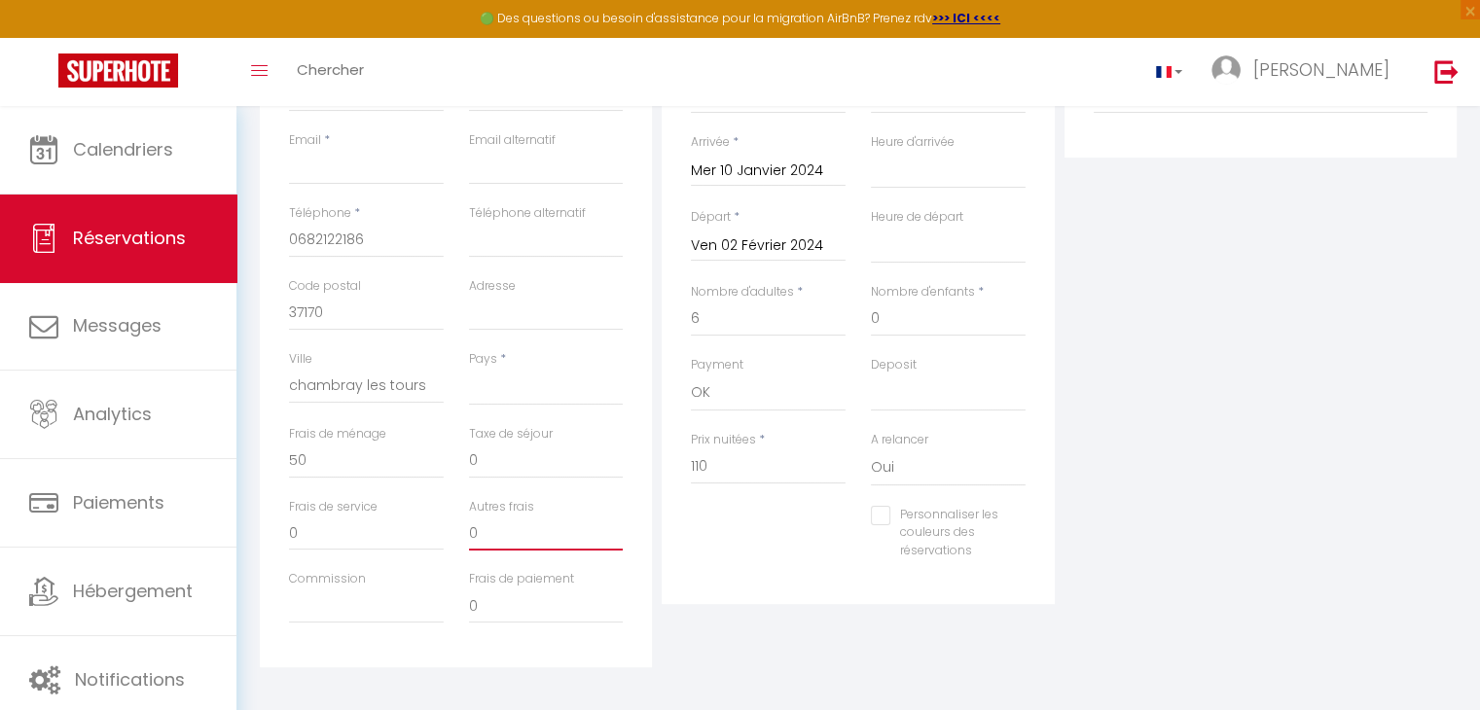
scroll to position [389, 0]
click at [304, 534] on input "0" at bounding box center [366, 532] width 155 height 35
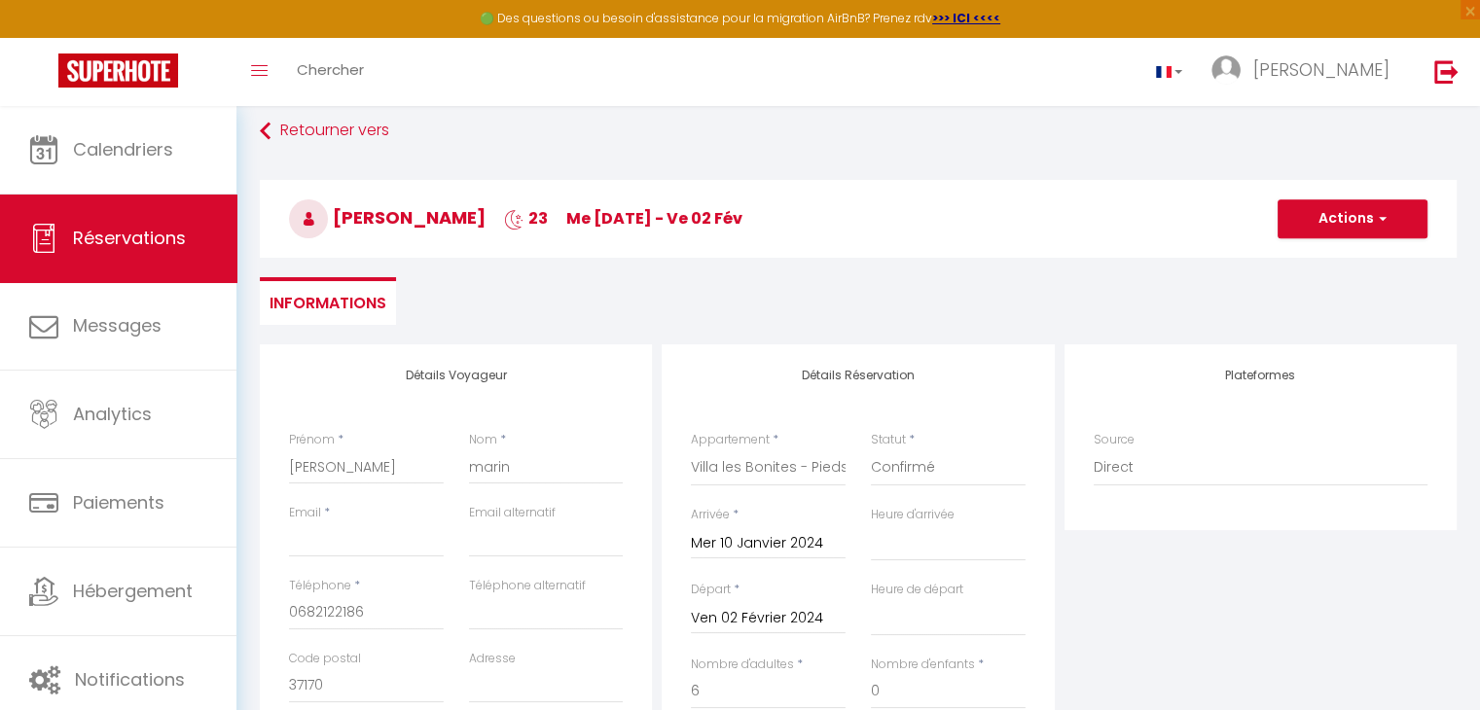
scroll to position [0, 0]
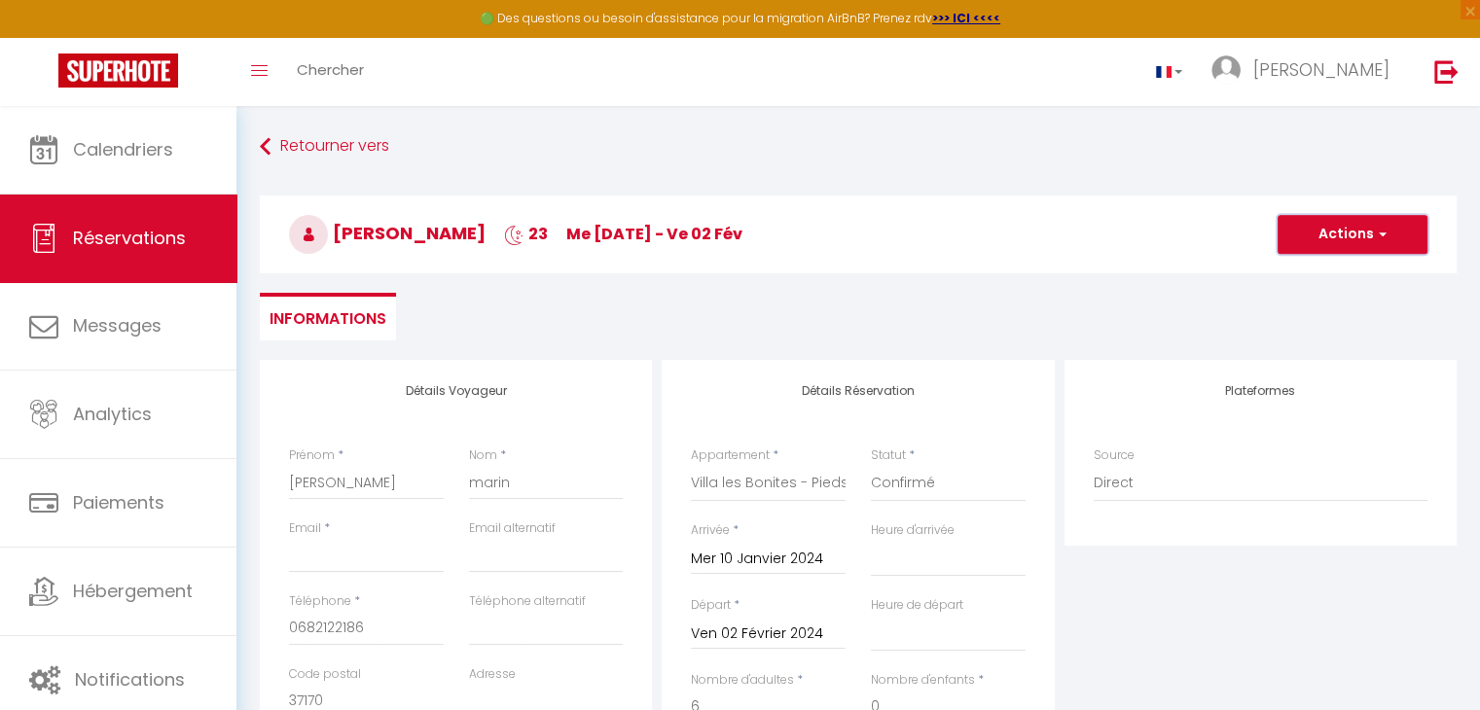
click at [1354, 242] on button "Actions" at bounding box center [1352, 234] width 150 height 39
click at [1307, 281] on link "Enregistrer" at bounding box center [1333, 277] width 154 height 25
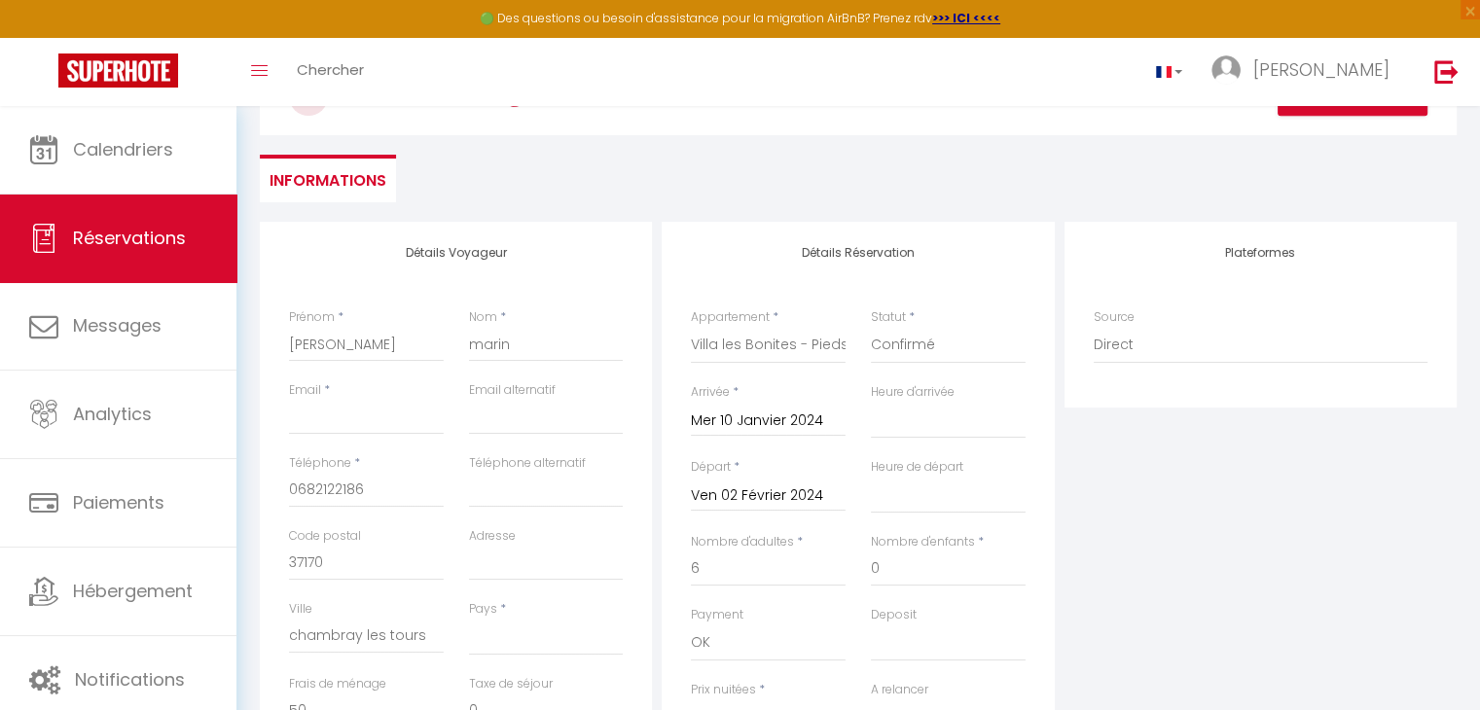
scroll to position [139, 0]
click at [487, 626] on select "[GEOGRAPHIC_DATA] [GEOGRAPHIC_DATA] [GEOGRAPHIC_DATA] [GEOGRAPHIC_DATA] [GEOGRA…" at bounding box center [546, 636] width 155 height 37
click at [469, 618] on select "[GEOGRAPHIC_DATA] [GEOGRAPHIC_DATA] [GEOGRAPHIC_DATA] [GEOGRAPHIC_DATA] [GEOGRA…" at bounding box center [546, 636] width 155 height 37
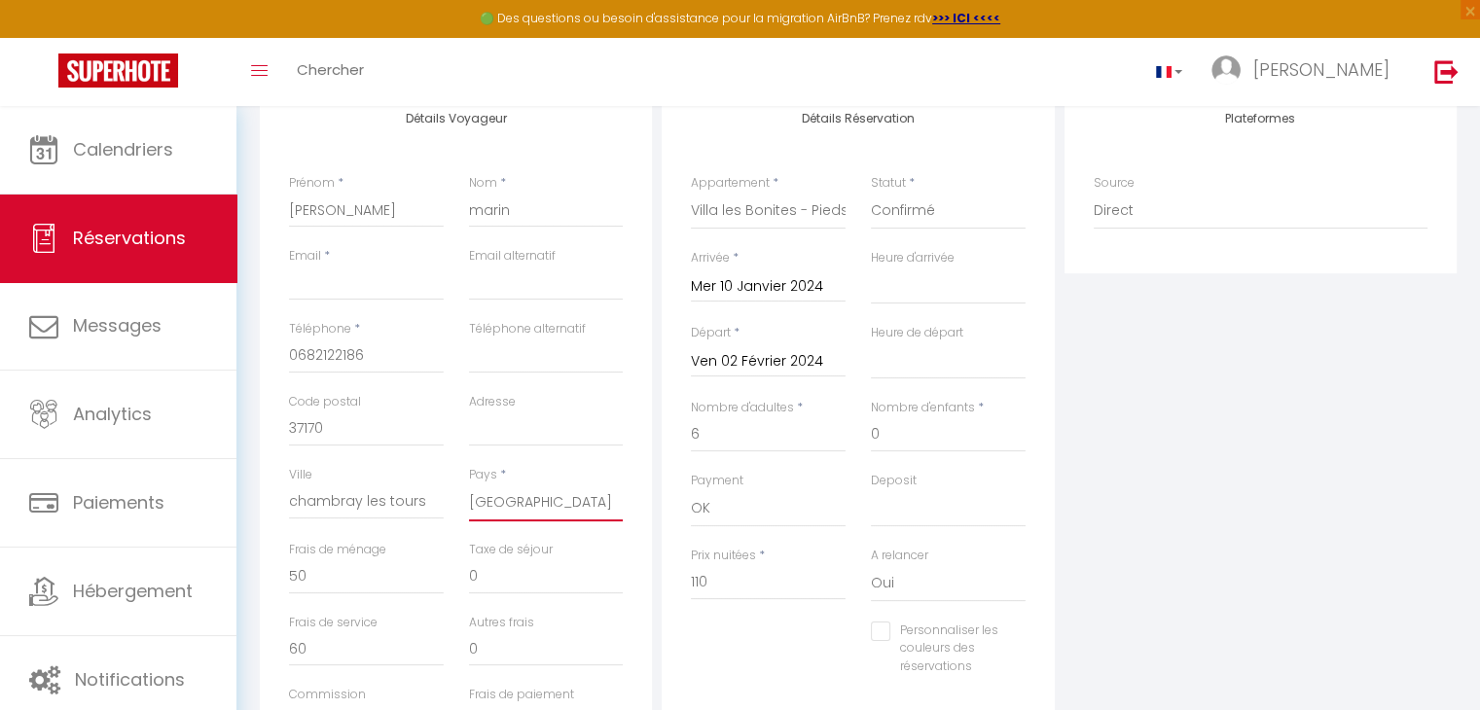
scroll to position [274, 0]
click at [303, 290] on input "Email" at bounding box center [366, 281] width 155 height 35
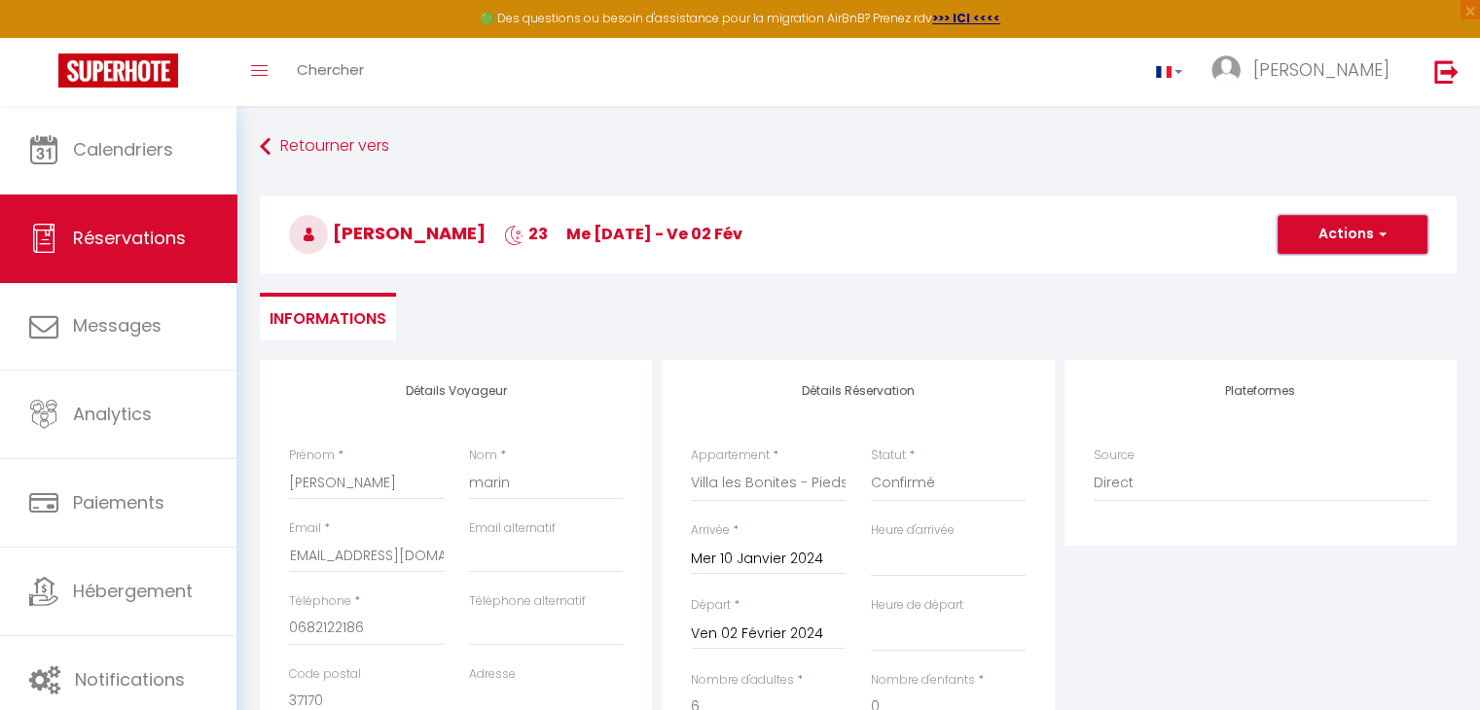
scroll to position [0, 0]
click at [1334, 231] on button "Actions" at bounding box center [1352, 234] width 150 height 39
click at [1320, 284] on link "Enregistrer" at bounding box center [1333, 277] width 154 height 25
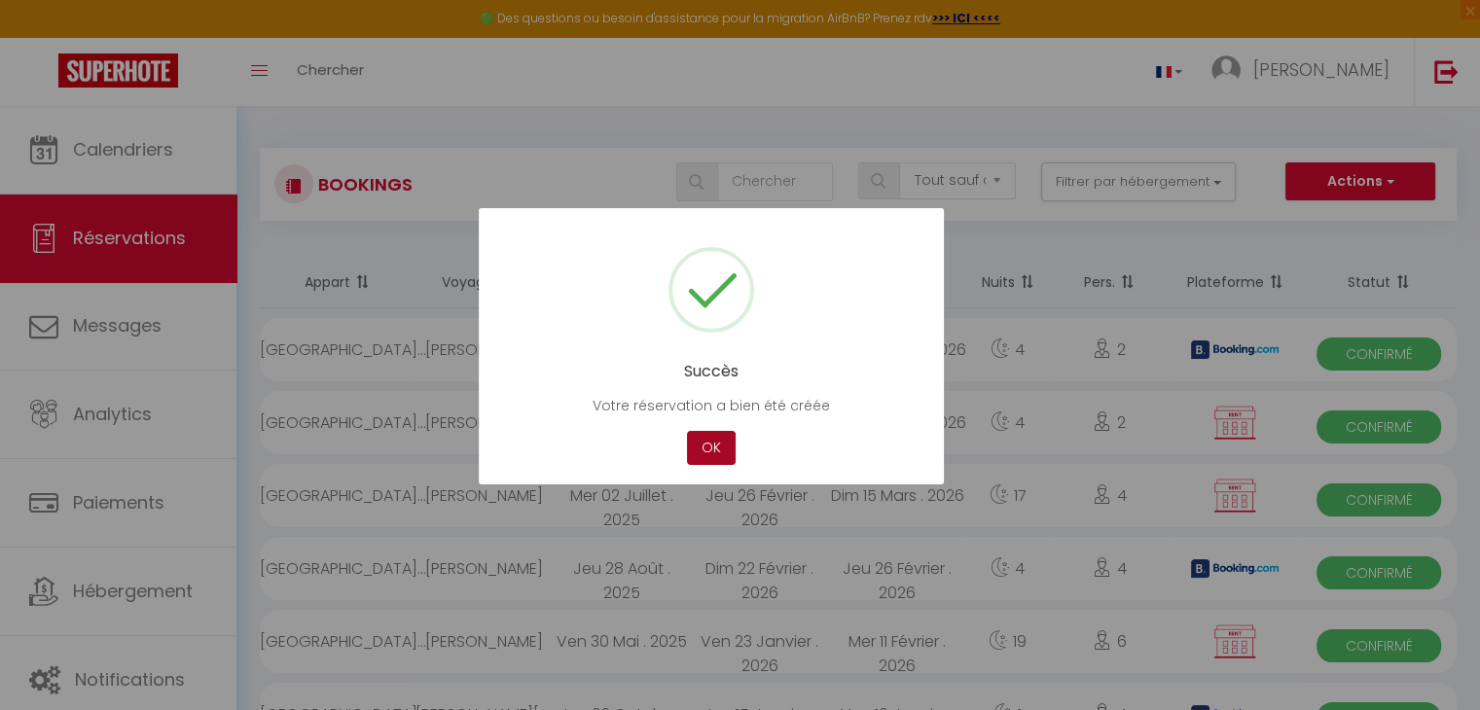
click at [708, 449] on button "OK" at bounding box center [711, 448] width 49 height 34
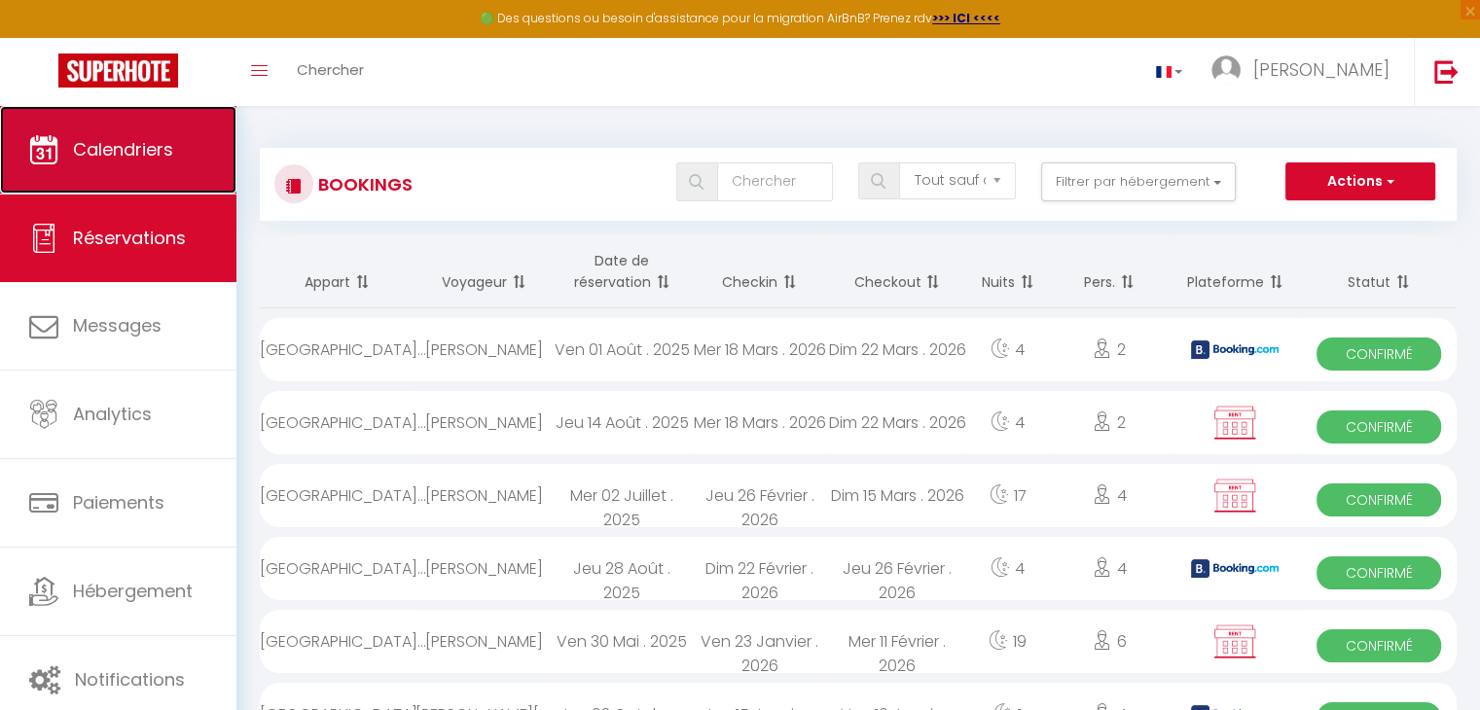
click at [118, 133] on link "Calendriers" at bounding box center [118, 150] width 236 height 88
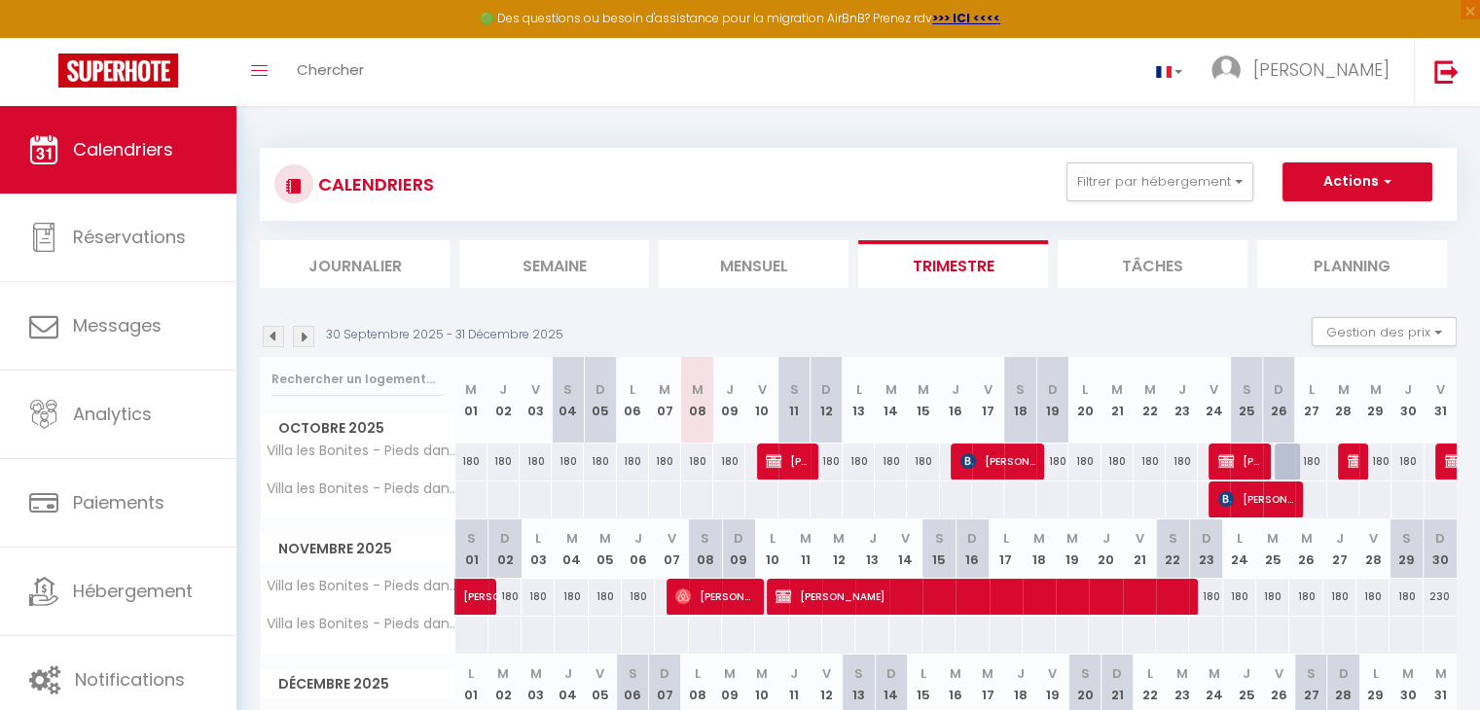
click at [271, 340] on img at bounding box center [273, 336] width 21 height 21
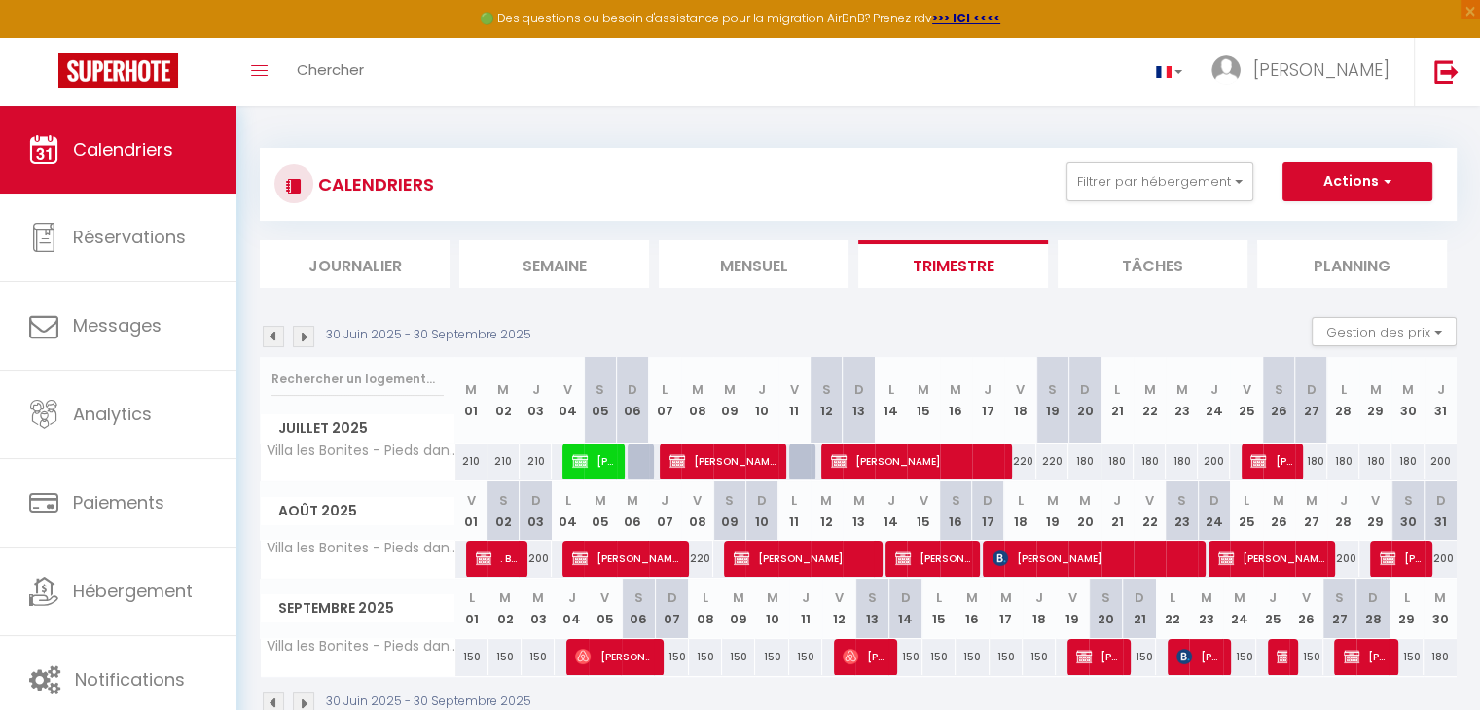
click at [271, 340] on img at bounding box center [273, 336] width 21 height 21
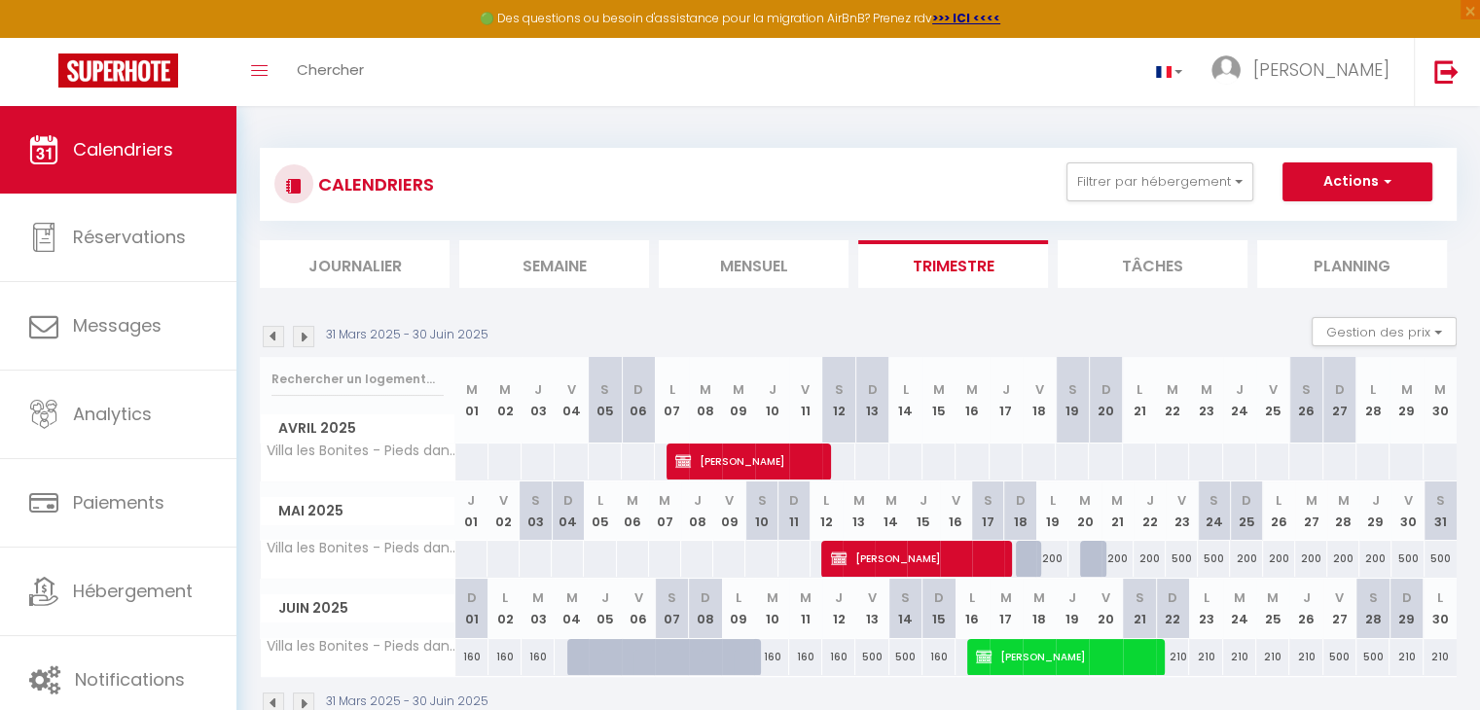
click at [271, 340] on img at bounding box center [273, 336] width 21 height 21
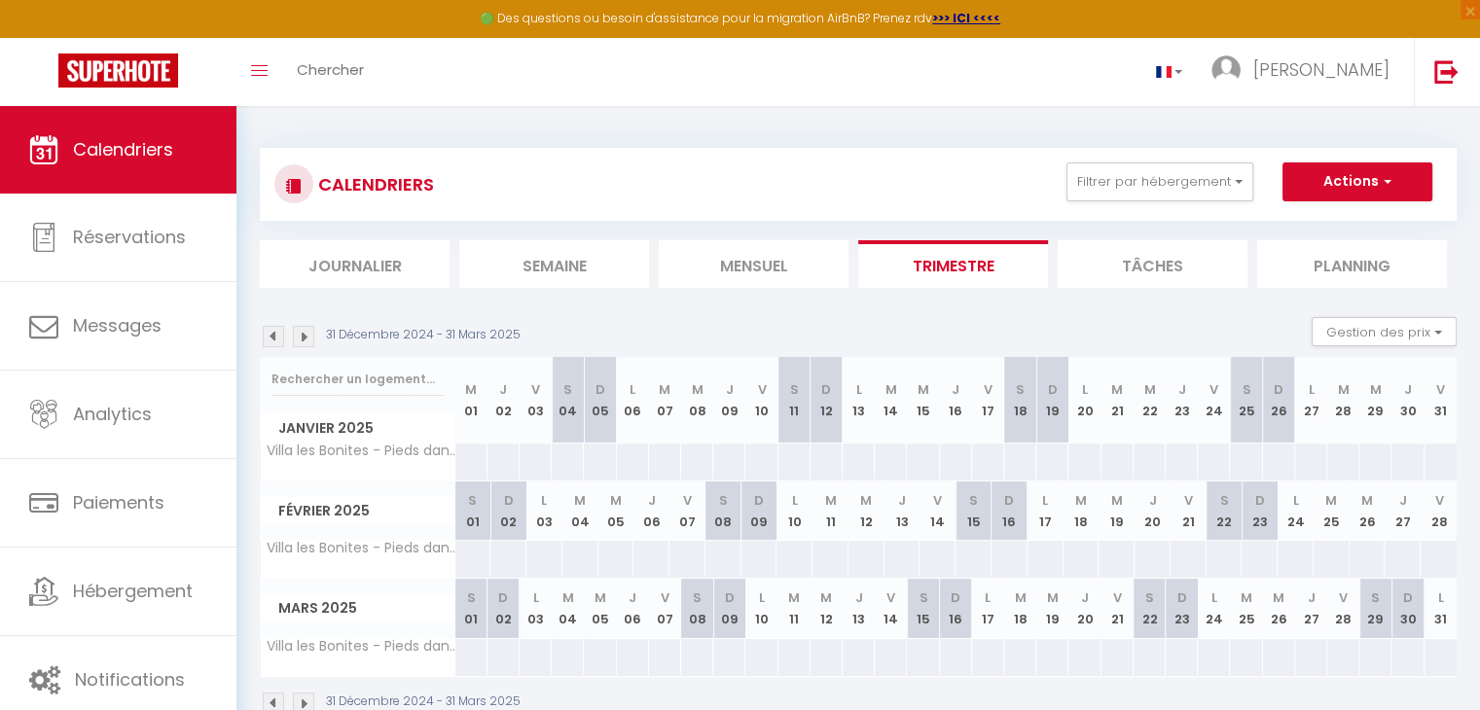
click at [271, 340] on img at bounding box center [273, 336] width 21 height 21
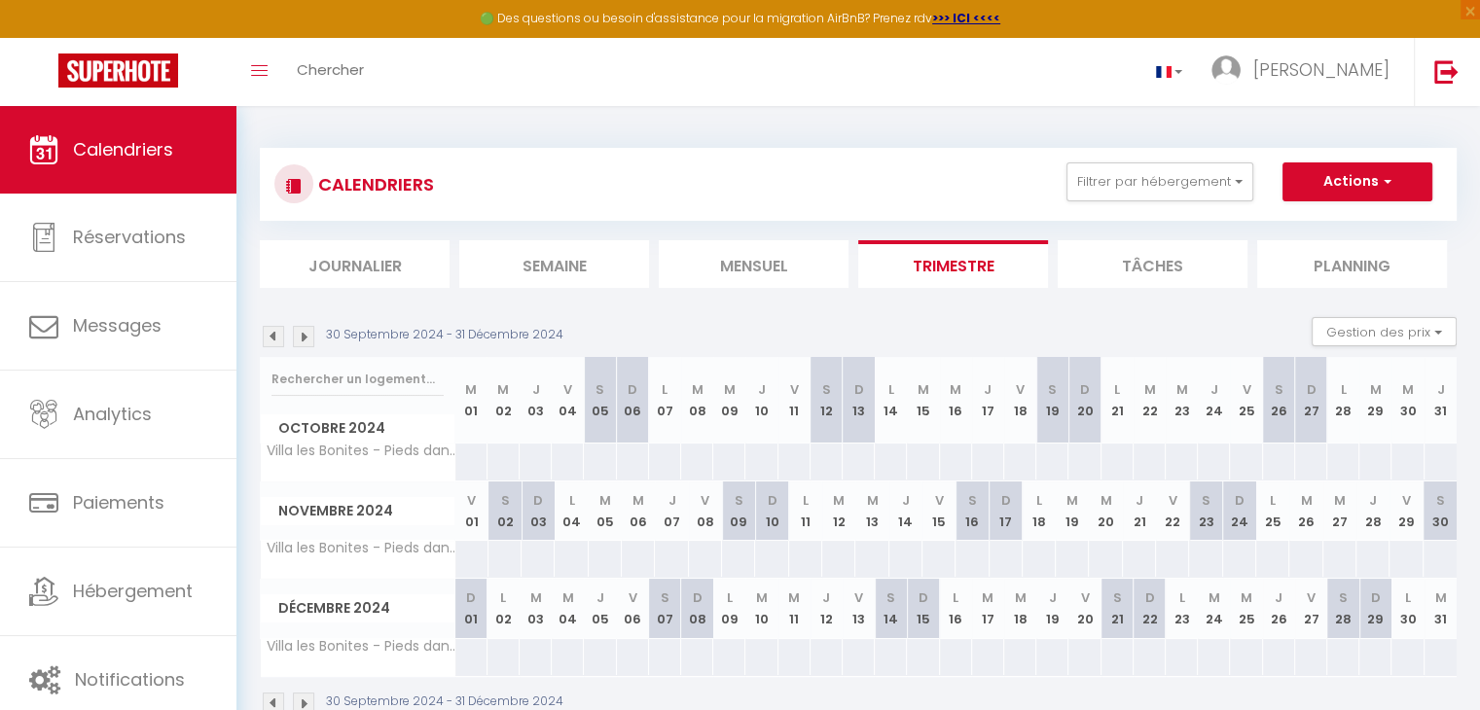
click at [271, 340] on img at bounding box center [273, 336] width 21 height 21
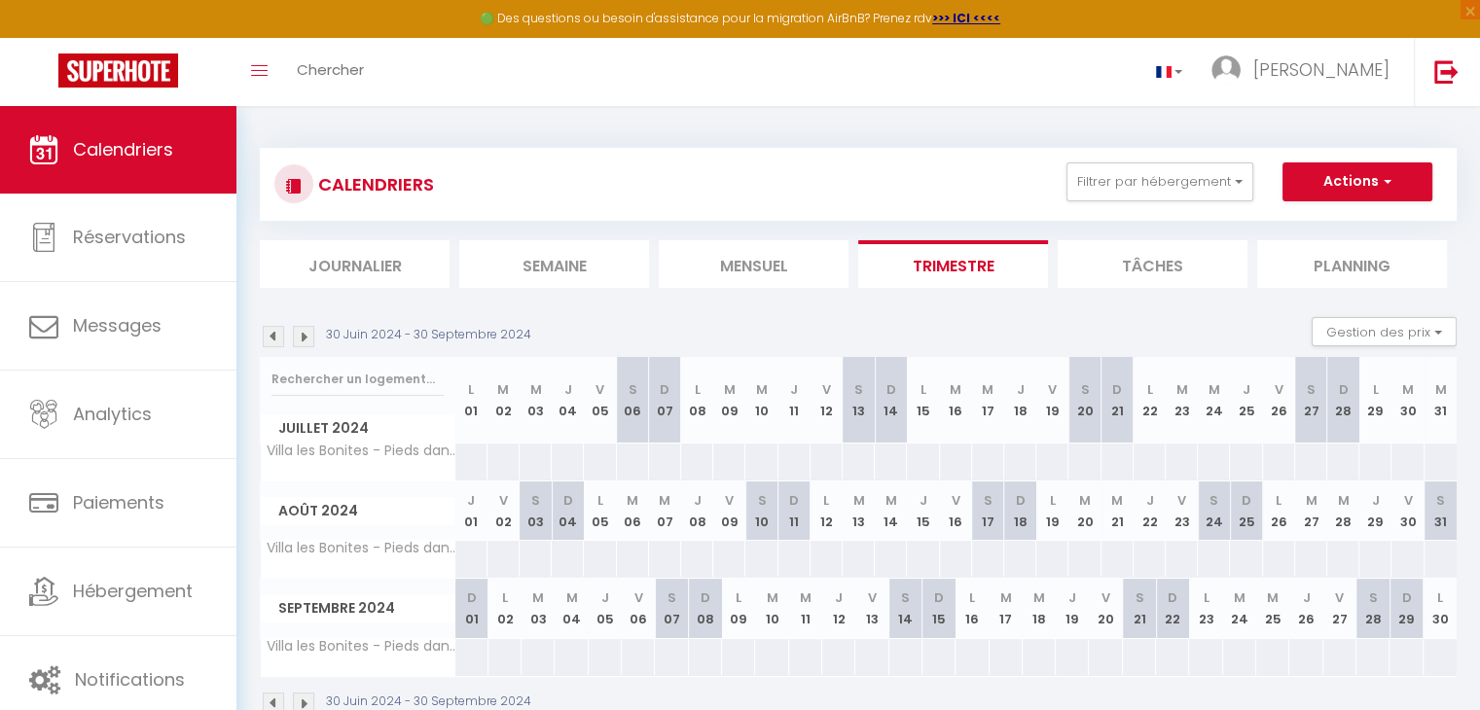
click at [271, 340] on img at bounding box center [273, 336] width 21 height 21
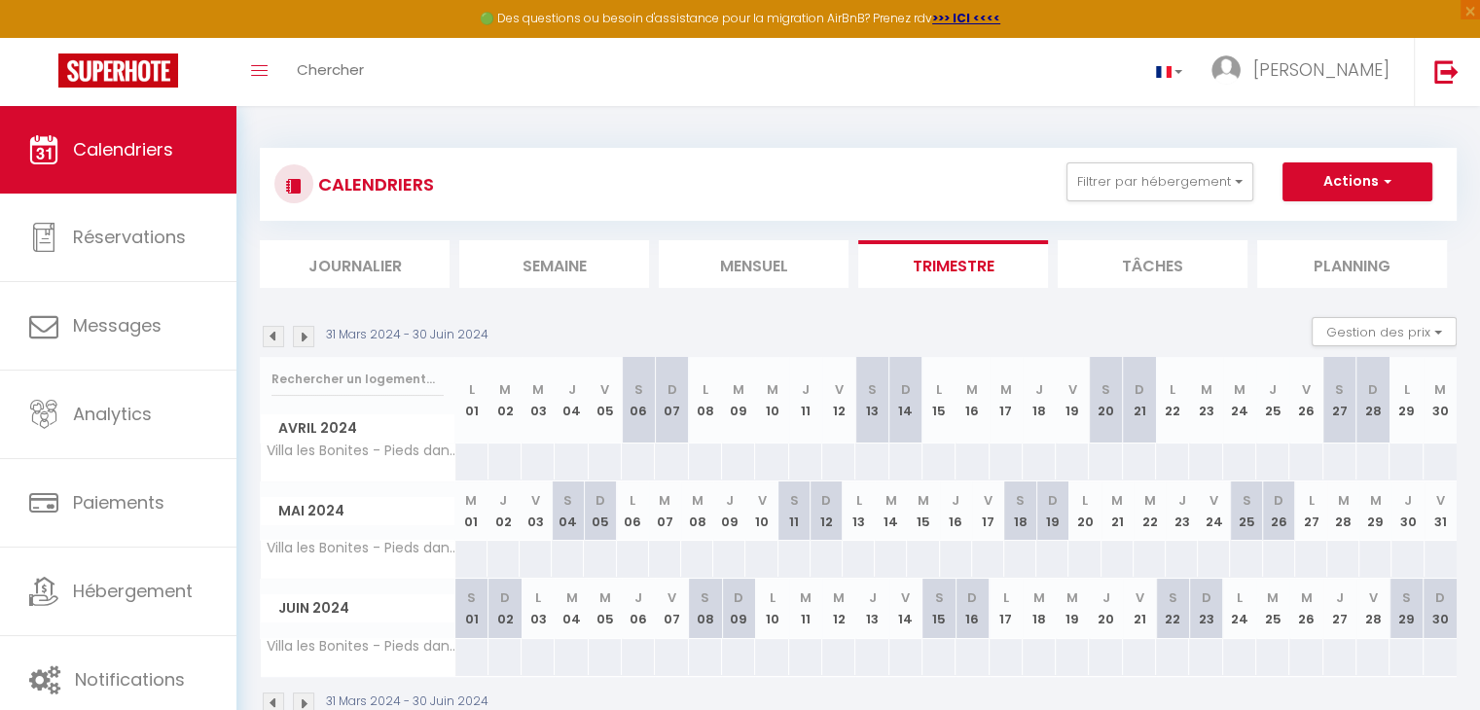
click at [271, 340] on img at bounding box center [273, 336] width 21 height 21
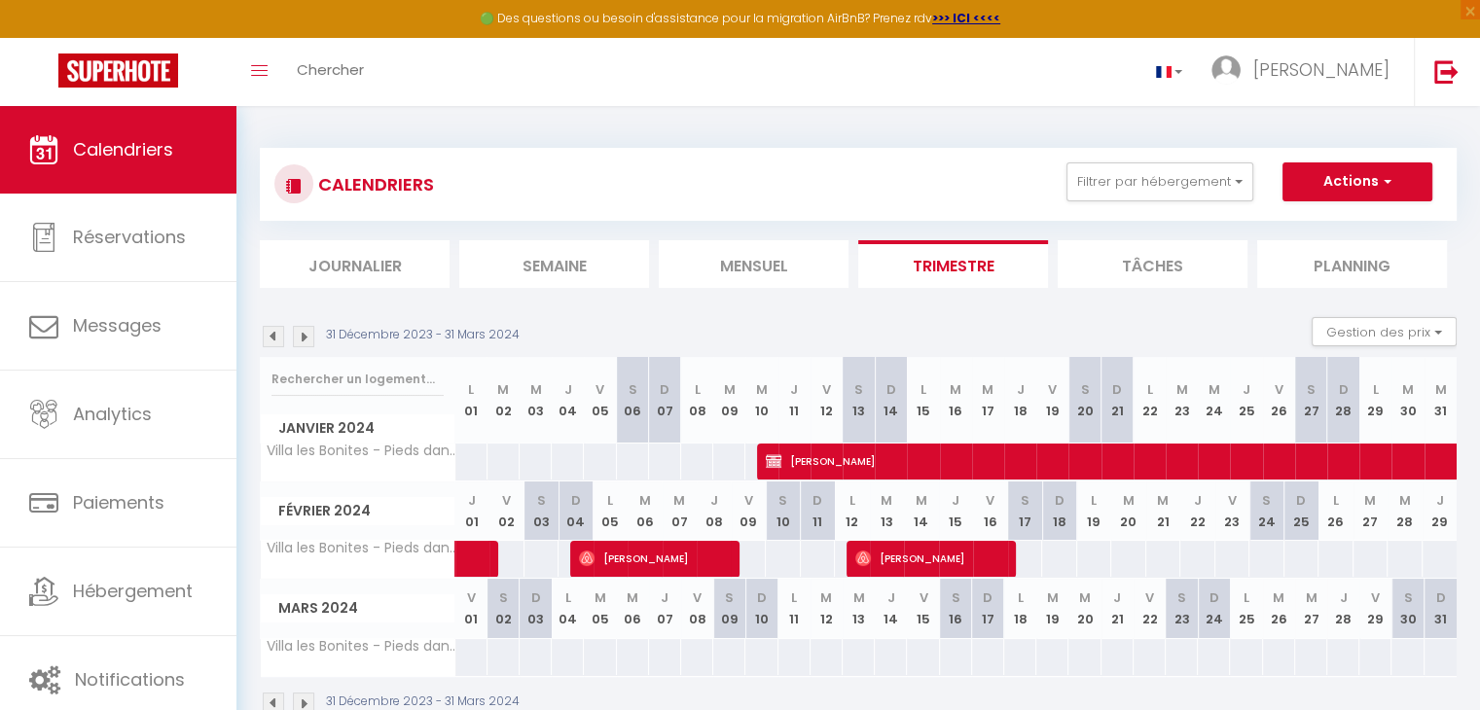
click at [271, 340] on img at bounding box center [273, 336] width 21 height 21
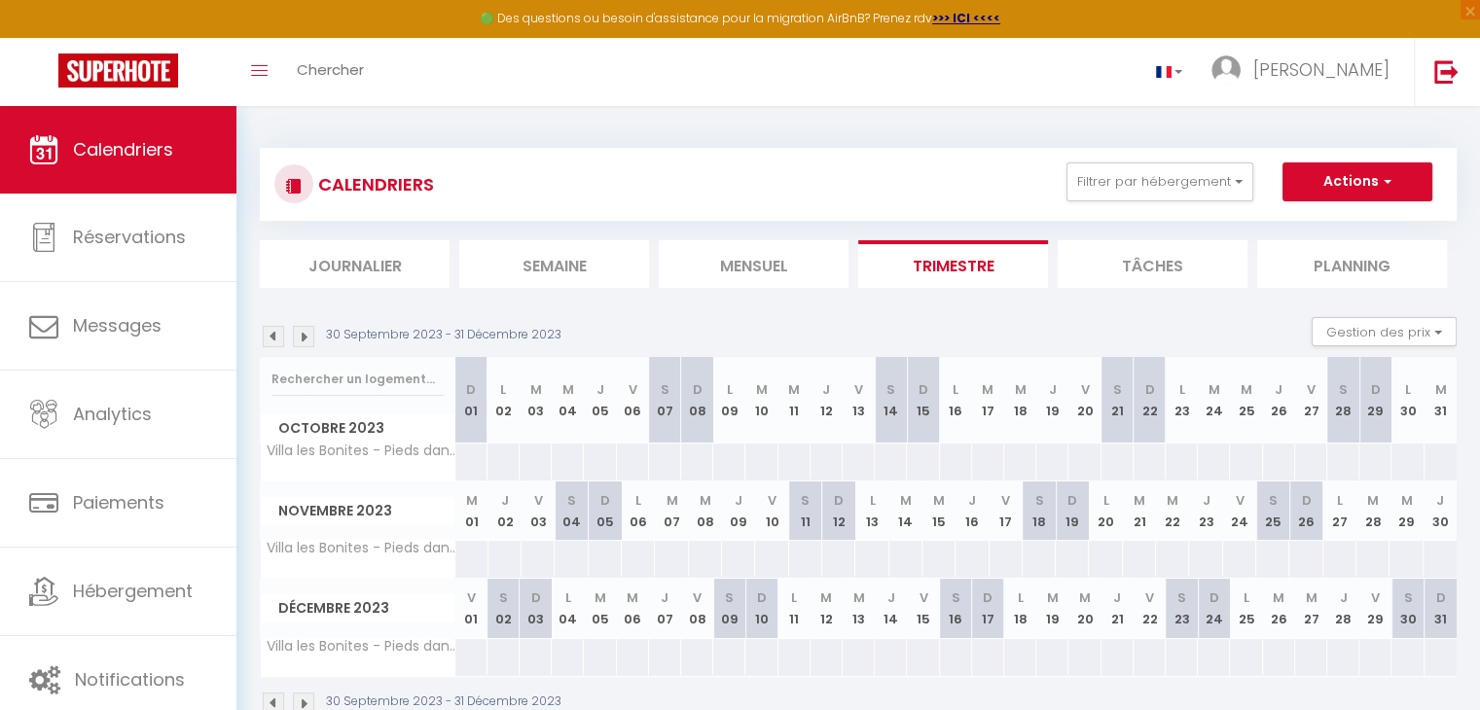
click at [271, 340] on img at bounding box center [273, 336] width 21 height 21
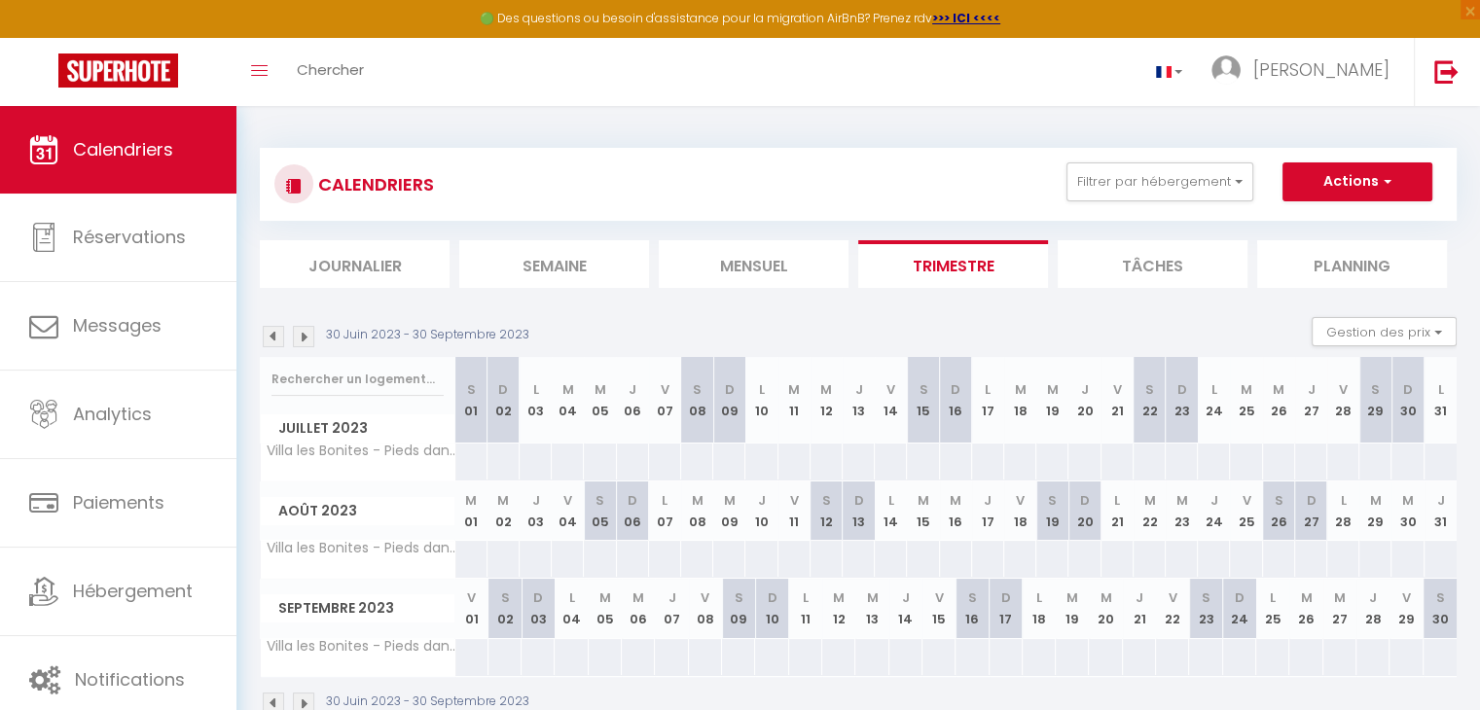
click at [271, 340] on img at bounding box center [273, 336] width 21 height 21
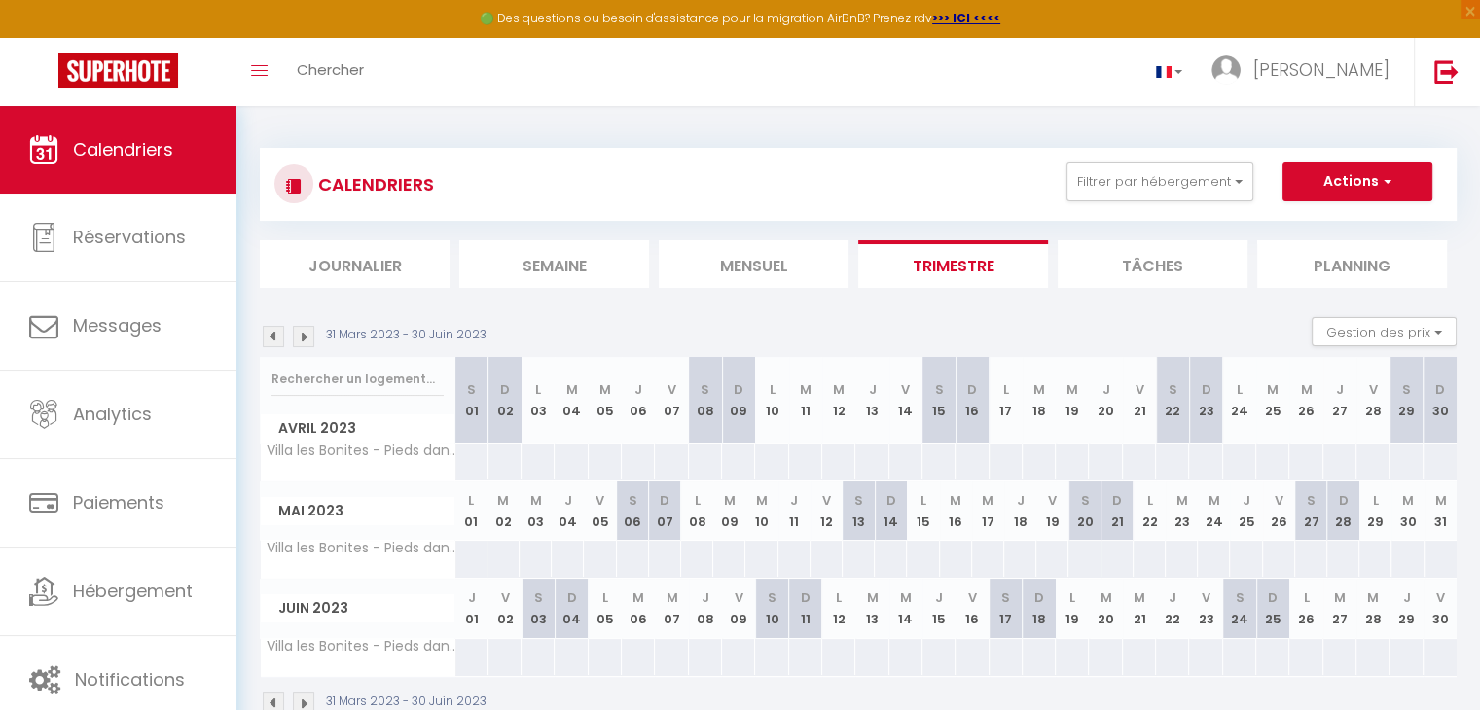
click at [271, 340] on img at bounding box center [273, 336] width 21 height 21
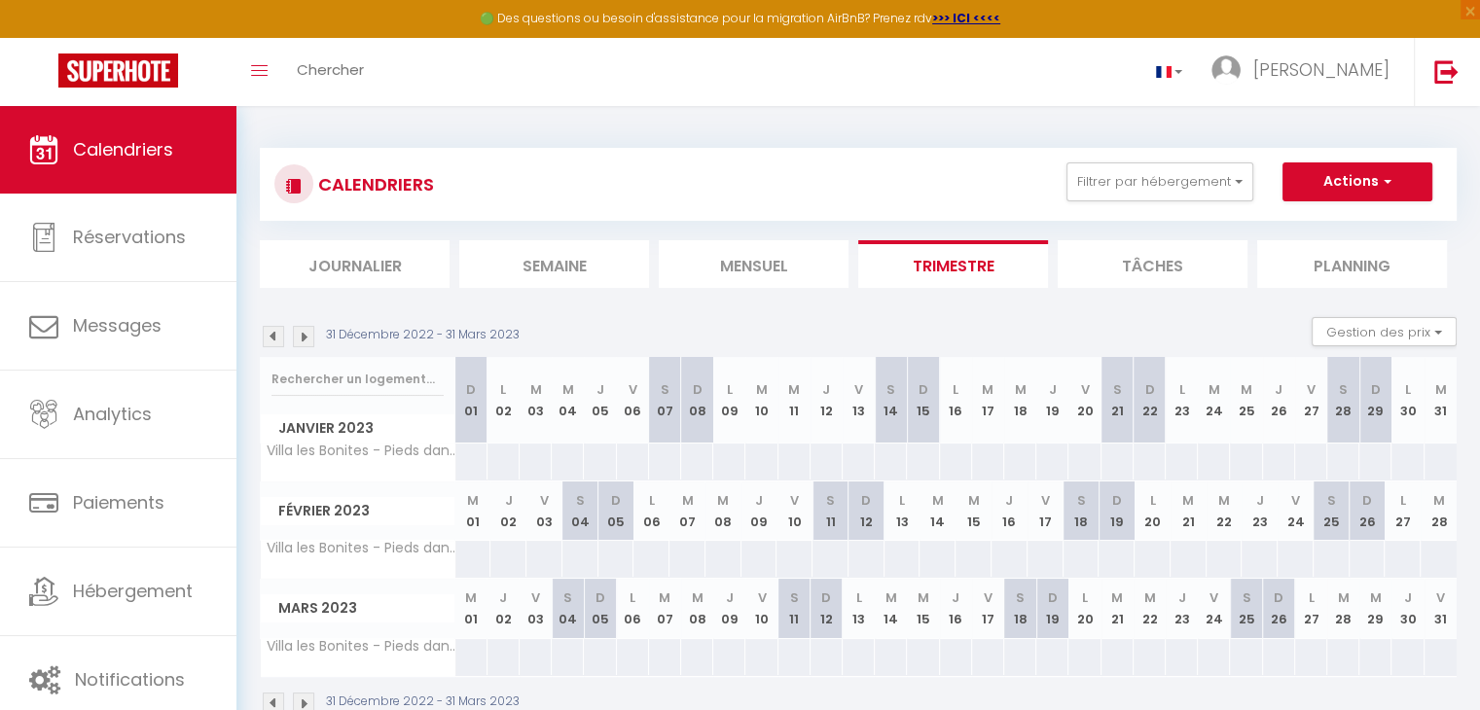
click at [271, 340] on img at bounding box center [273, 336] width 21 height 21
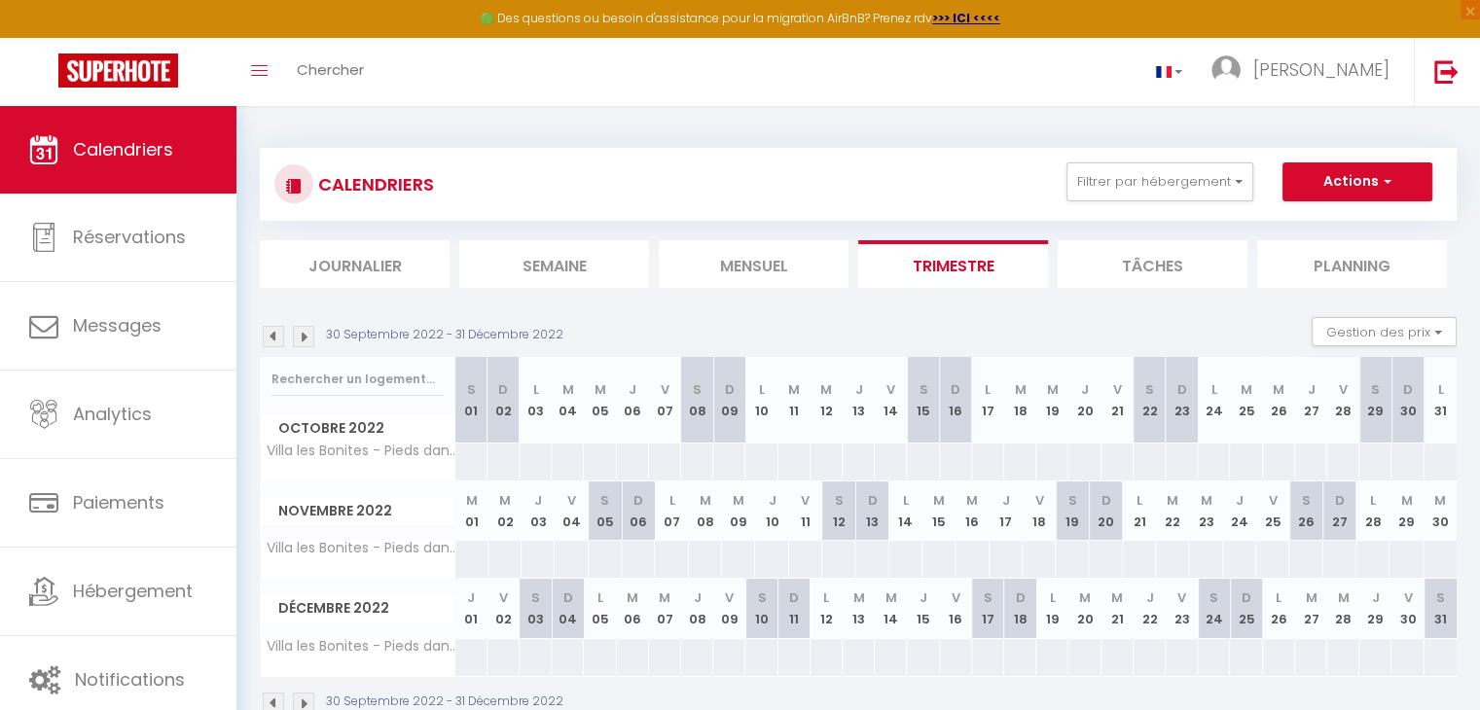
click at [315, 336] on div "30 Septembre 2022 - 31 Décembre 2022" at bounding box center [414, 336] width 309 height 21
click at [307, 336] on img at bounding box center [303, 336] width 21 height 21
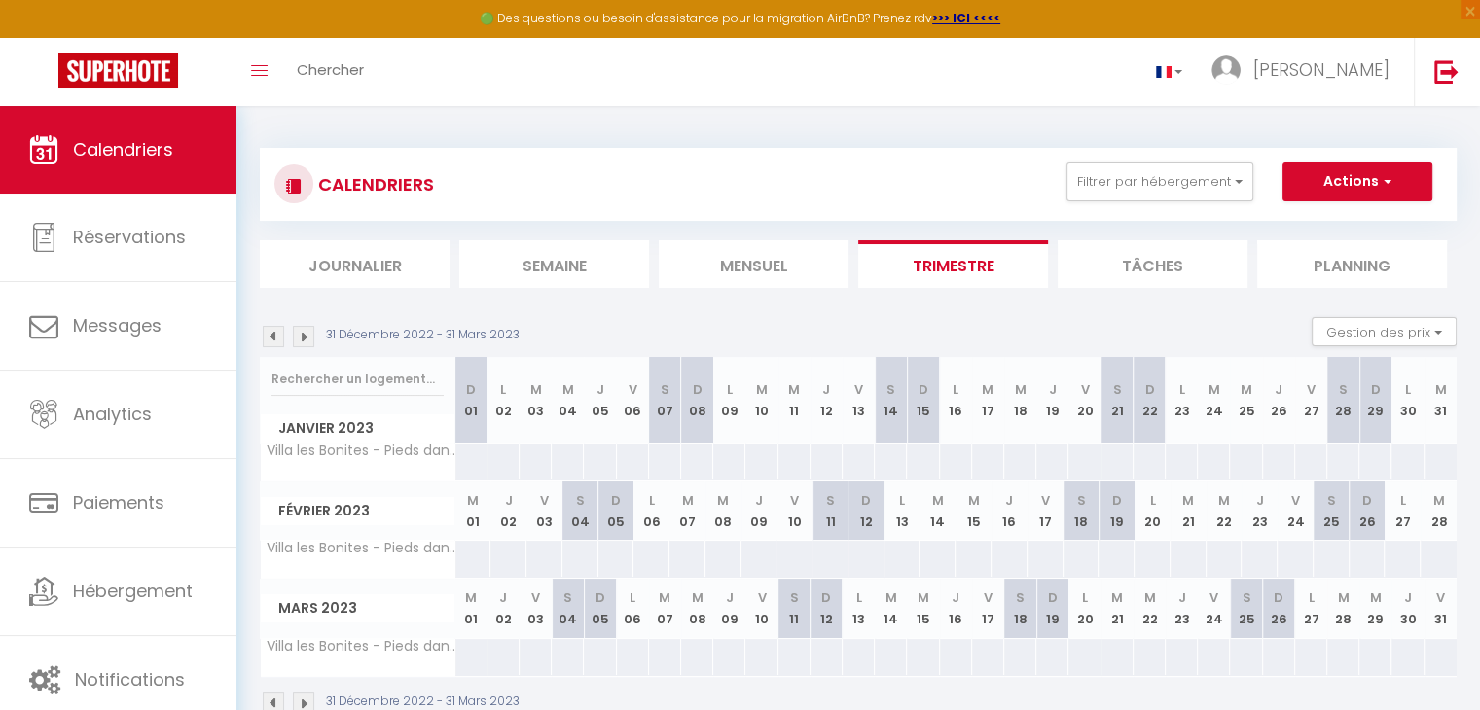
click at [307, 336] on img at bounding box center [303, 336] width 21 height 21
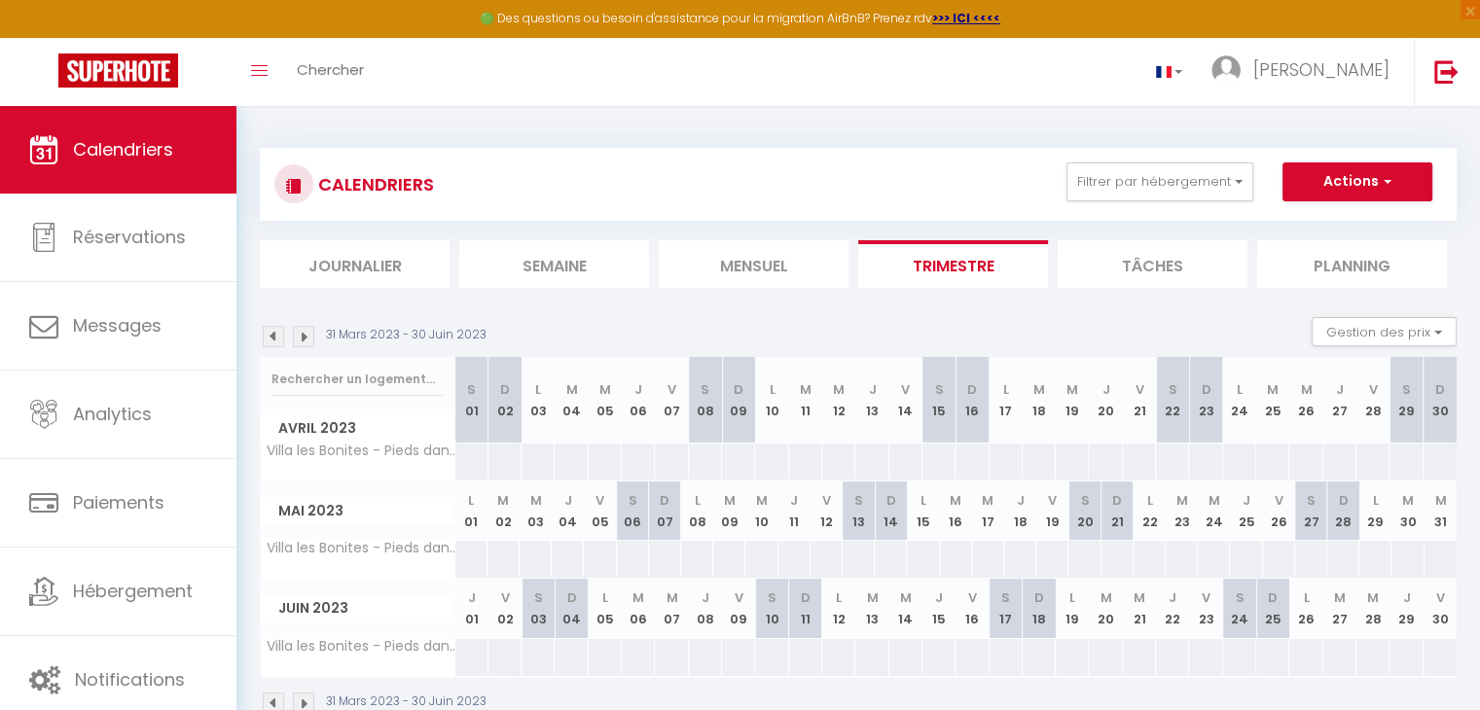
click at [307, 336] on img at bounding box center [303, 336] width 21 height 21
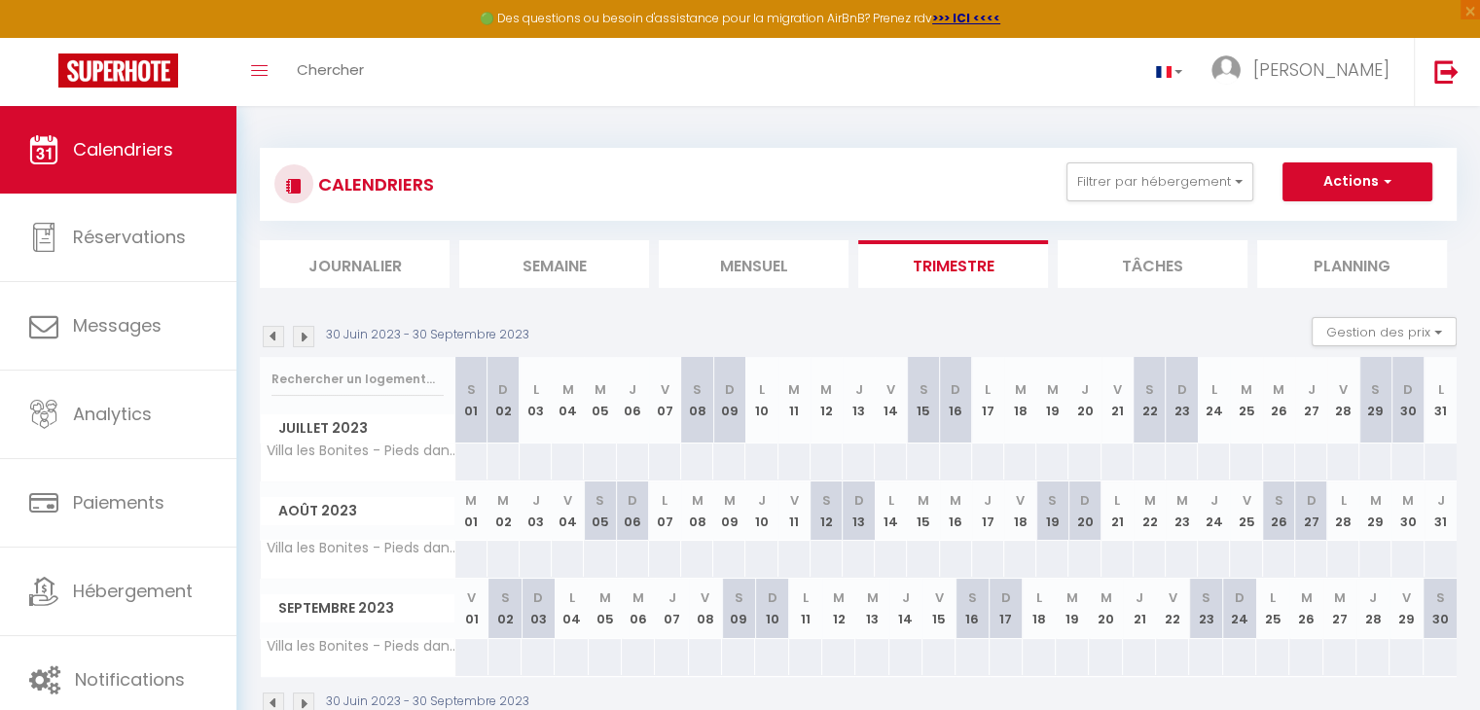
click at [307, 336] on img at bounding box center [303, 336] width 21 height 21
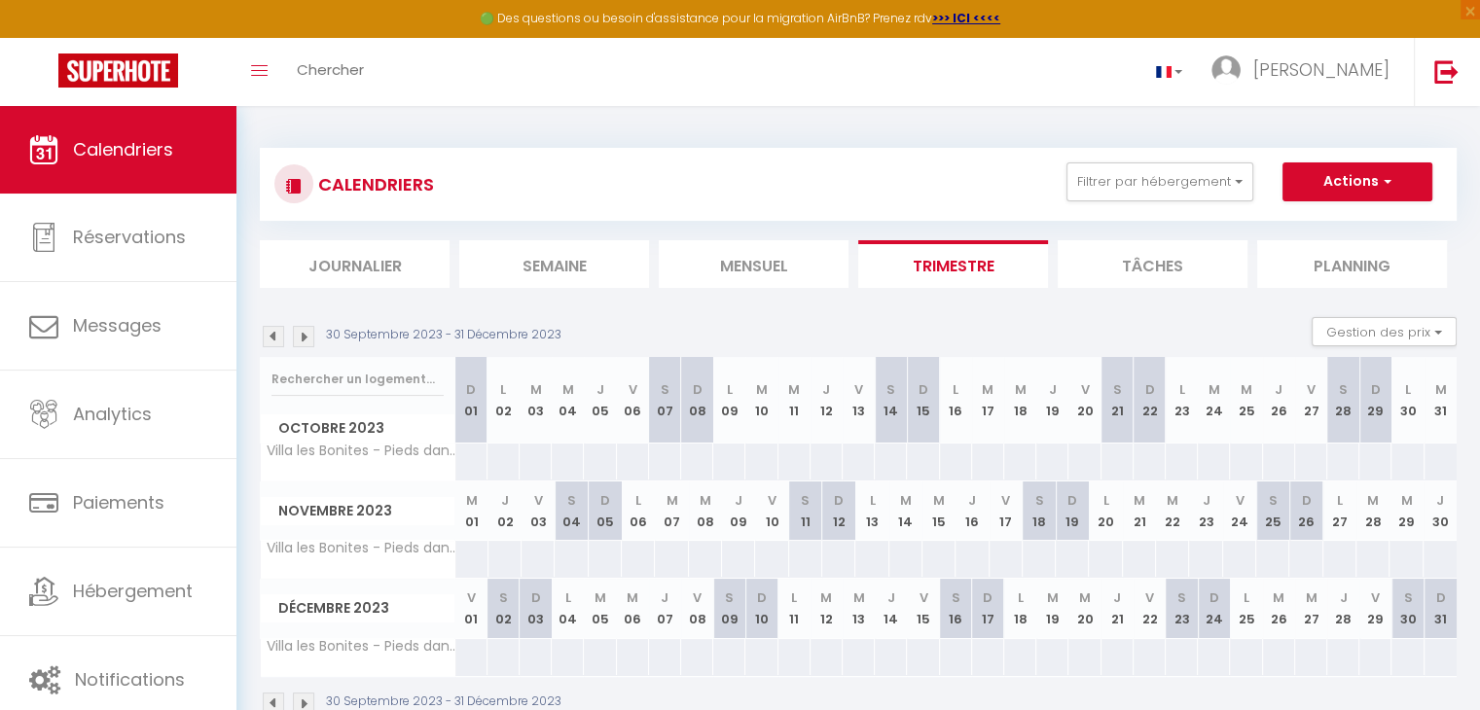
click at [307, 336] on img at bounding box center [303, 336] width 21 height 21
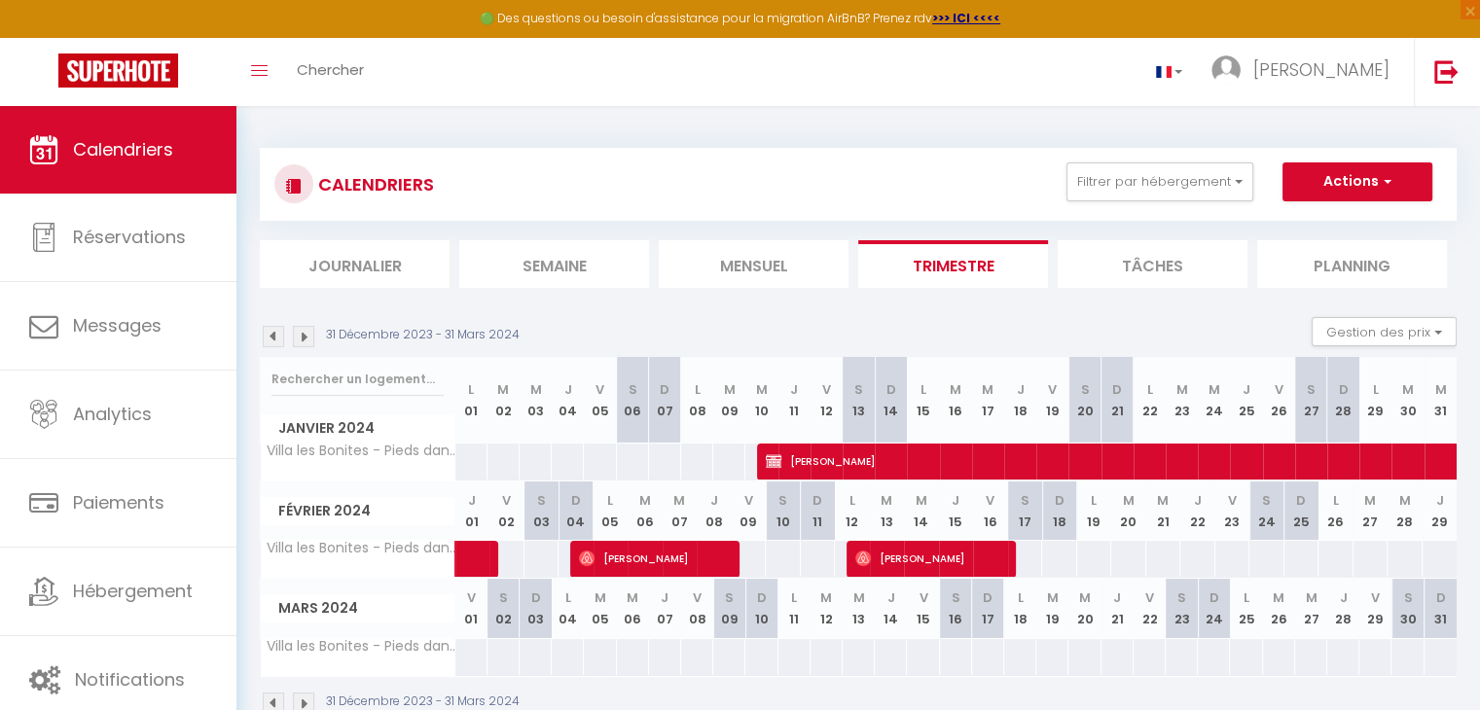
click at [307, 336] on img at bounding box center [303, 336] width 21 height 21
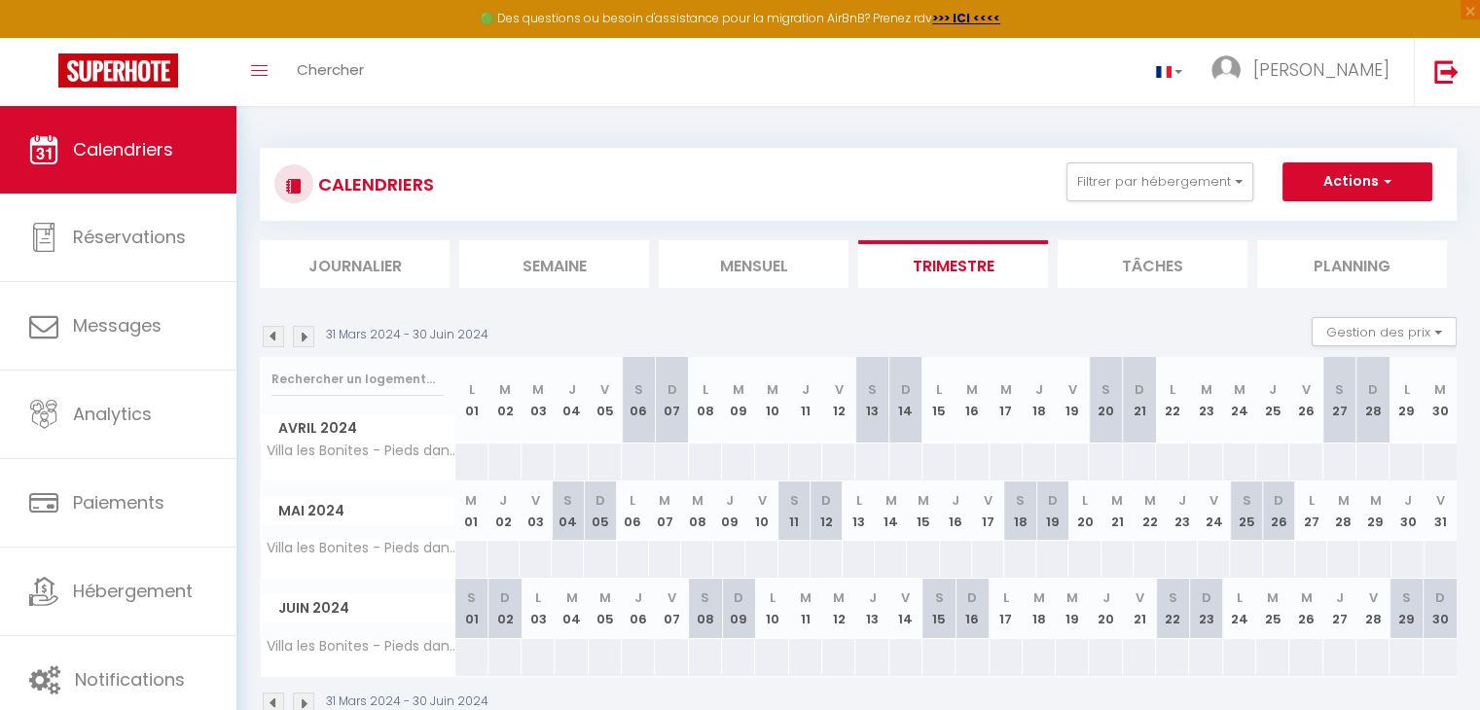
click at [266, 337] on img at bounding box center [273, 336] width 21 height 21
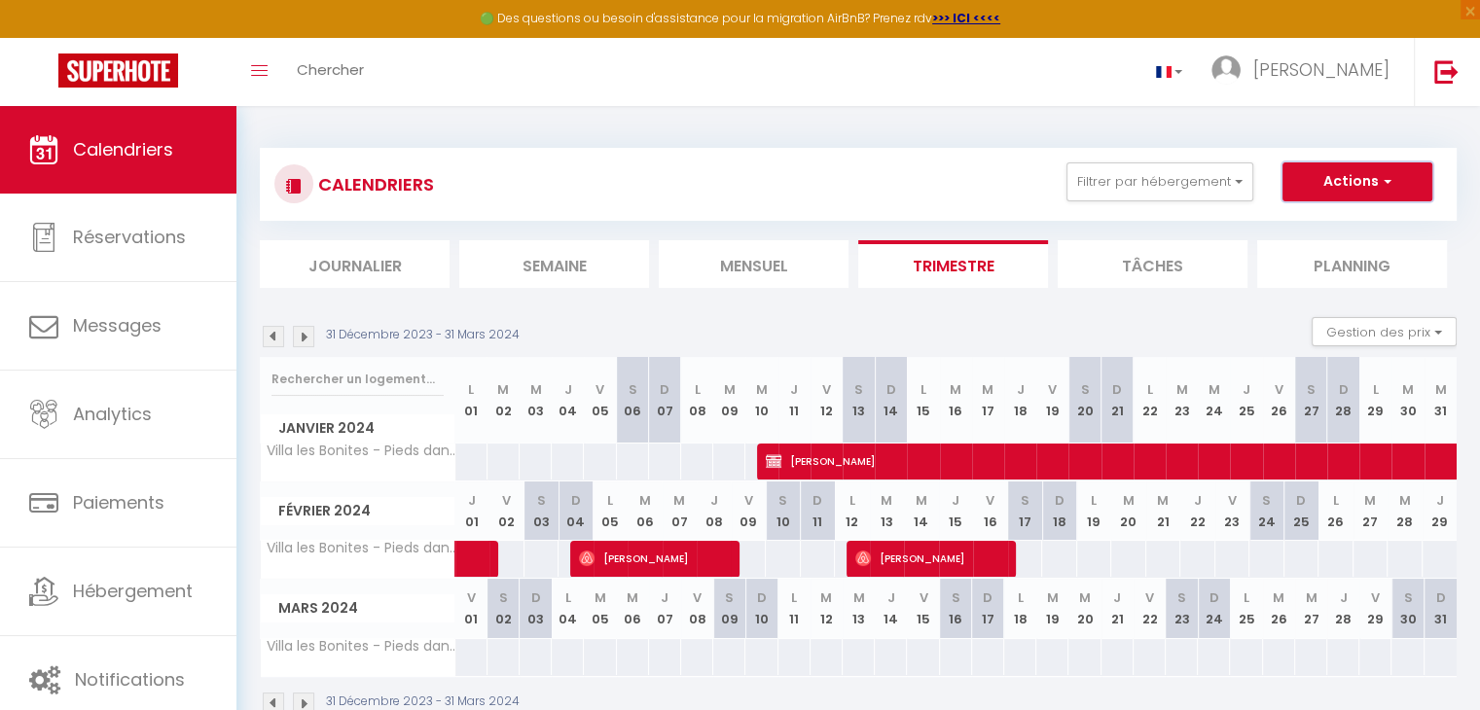
click at [1385, 179] on span "button" at bounding box center [1385, 180] width 12 height 19
click at [1298, 227] on link "Nouvelle réservation" at bounding box center [1336, 226] width 169 height 29
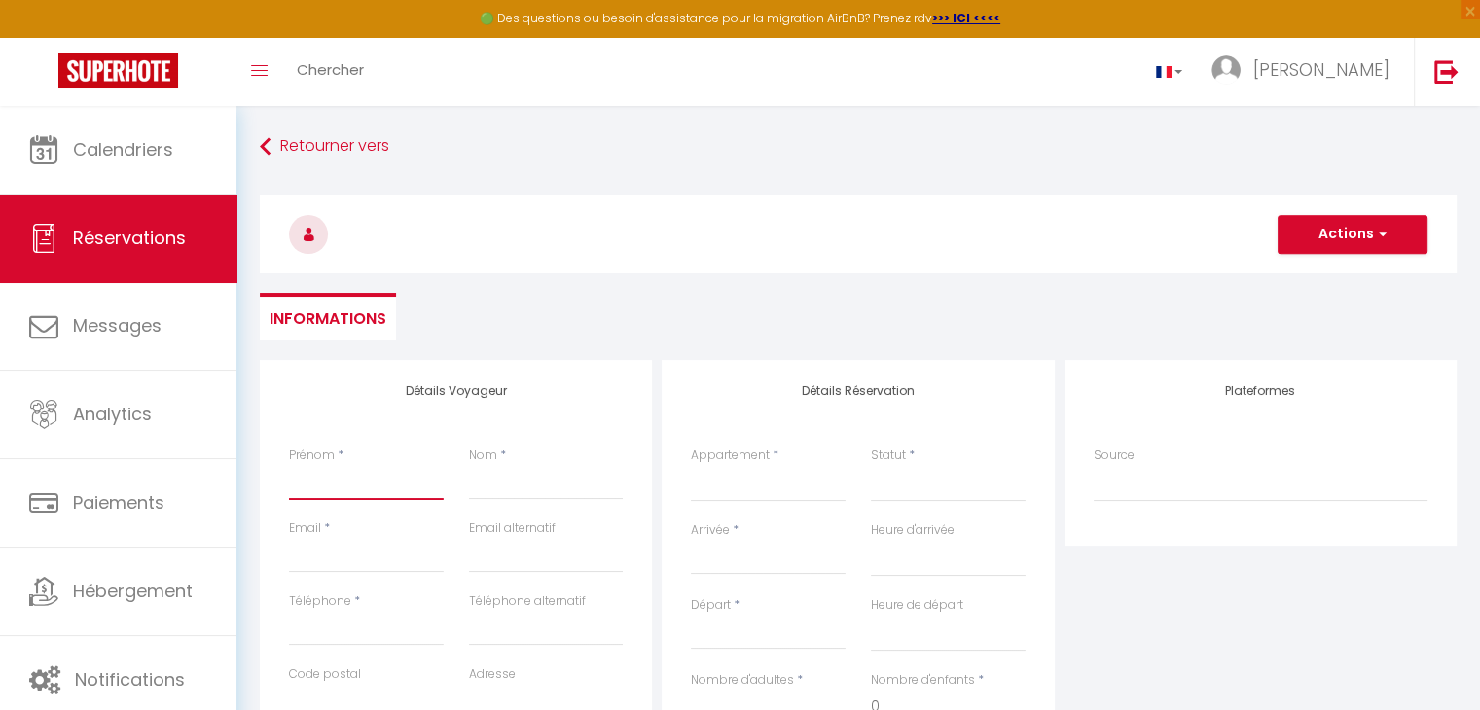
click at [380, 479] on input "Prénom" at bounding box center [366, 482] width 155 height 35
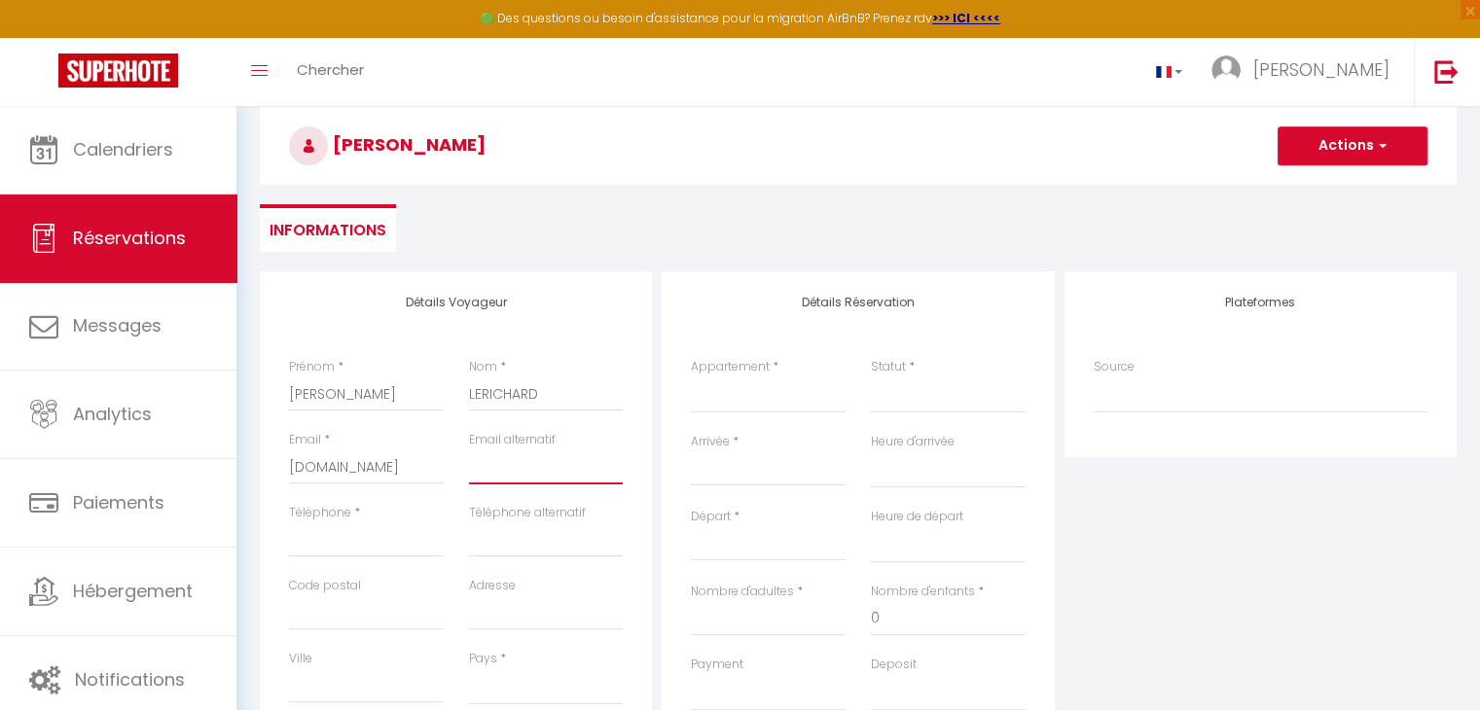
scroll to position [95, 0]
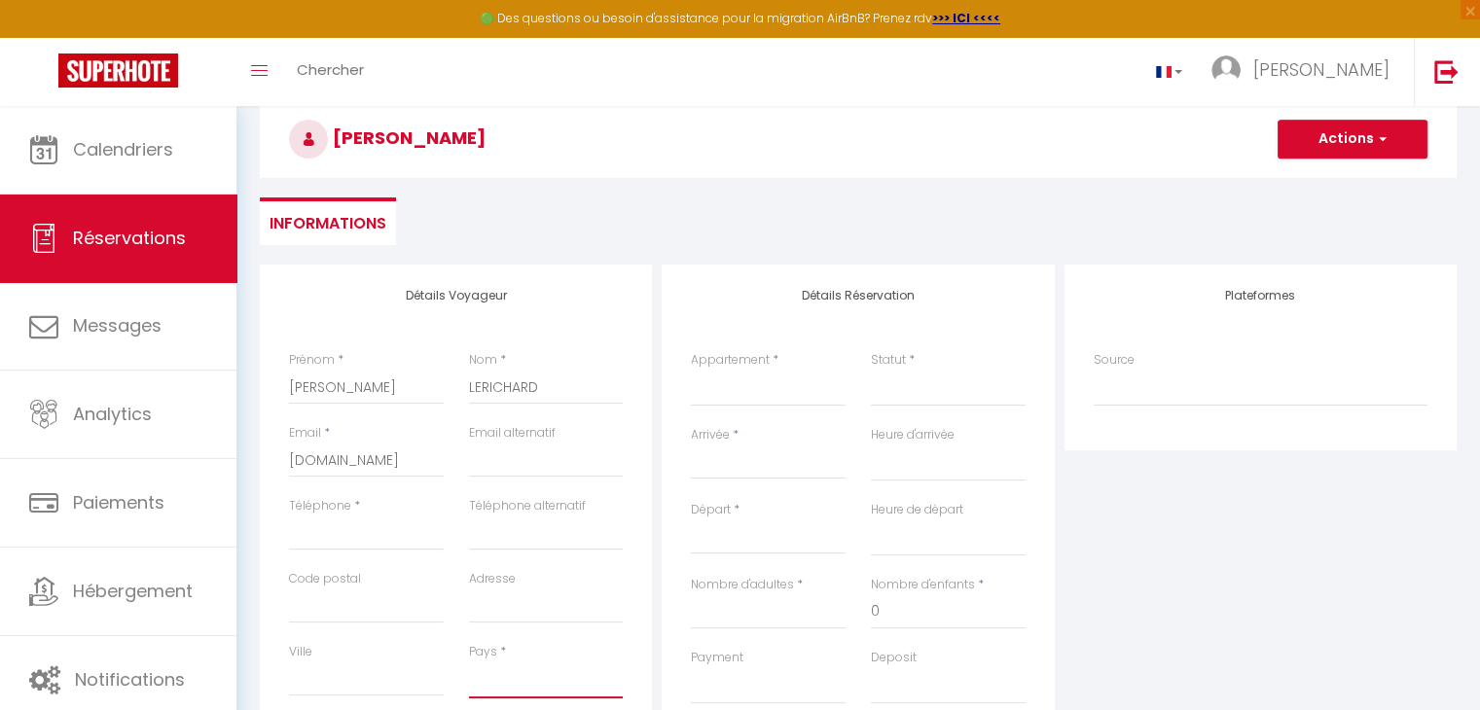
click at [481, 683] on select "[GEOGRAPHIC_DATA] [GEOGRAPHIC_DATA] [GEOGRAPHIC_DATA] [GEOGRAPHIC_DATA] [GEOGRA…" at bounding box center [546, 680] width 155 height 37
click at [469, 662] on select "[GEOGRAPHIC_DATA] [GEOGRAPHIC_DATA] [GEOGRAPHIC_DATA] [GEOGRAPHIC_DATA] [GEOGRA…" at bounding box center [546, 680] width 155 height 37
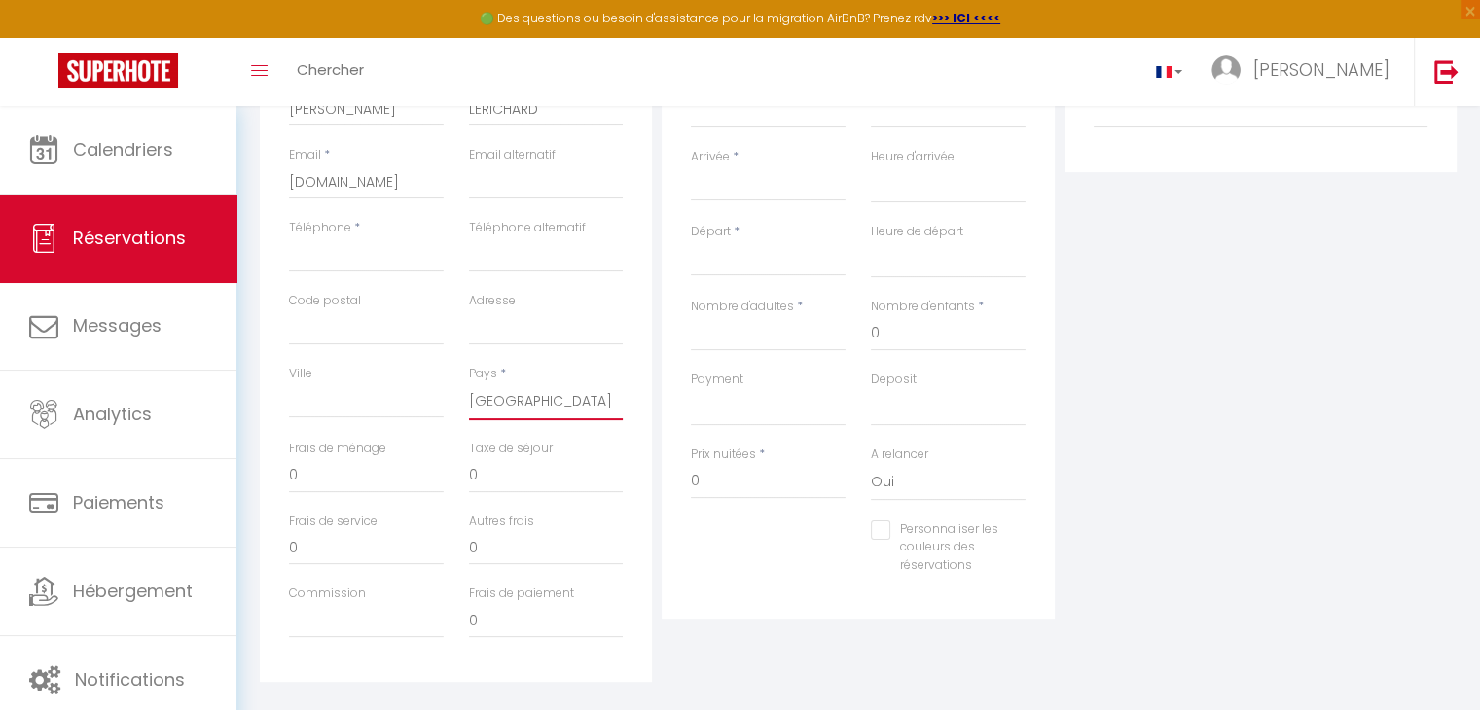
scroll to position [375, 0]
click at [304, 469] on input "0" at bounding box center [366, 474] width 155 height 35
click at [708, 489] on input "0" at bounding box center [768, 480] width 155 height 35
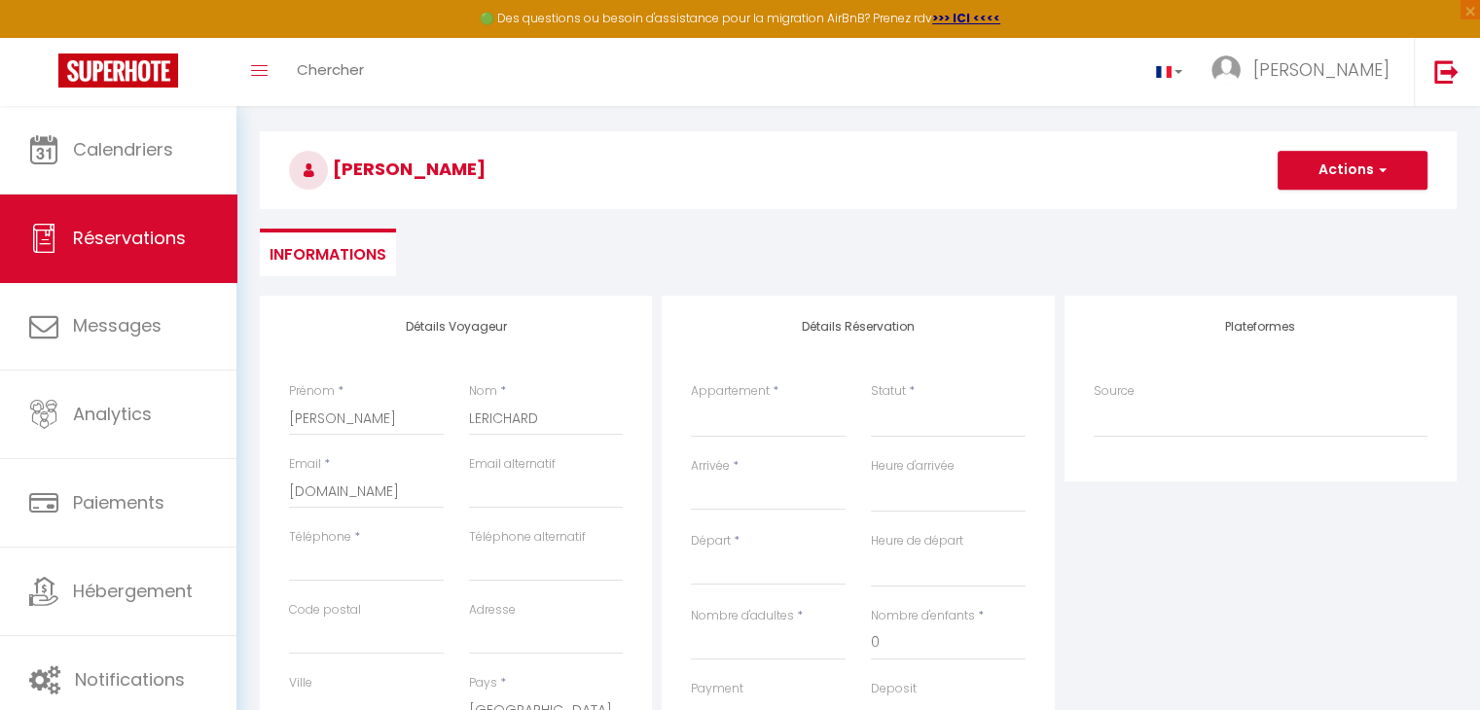
scroll to position [0, 0]
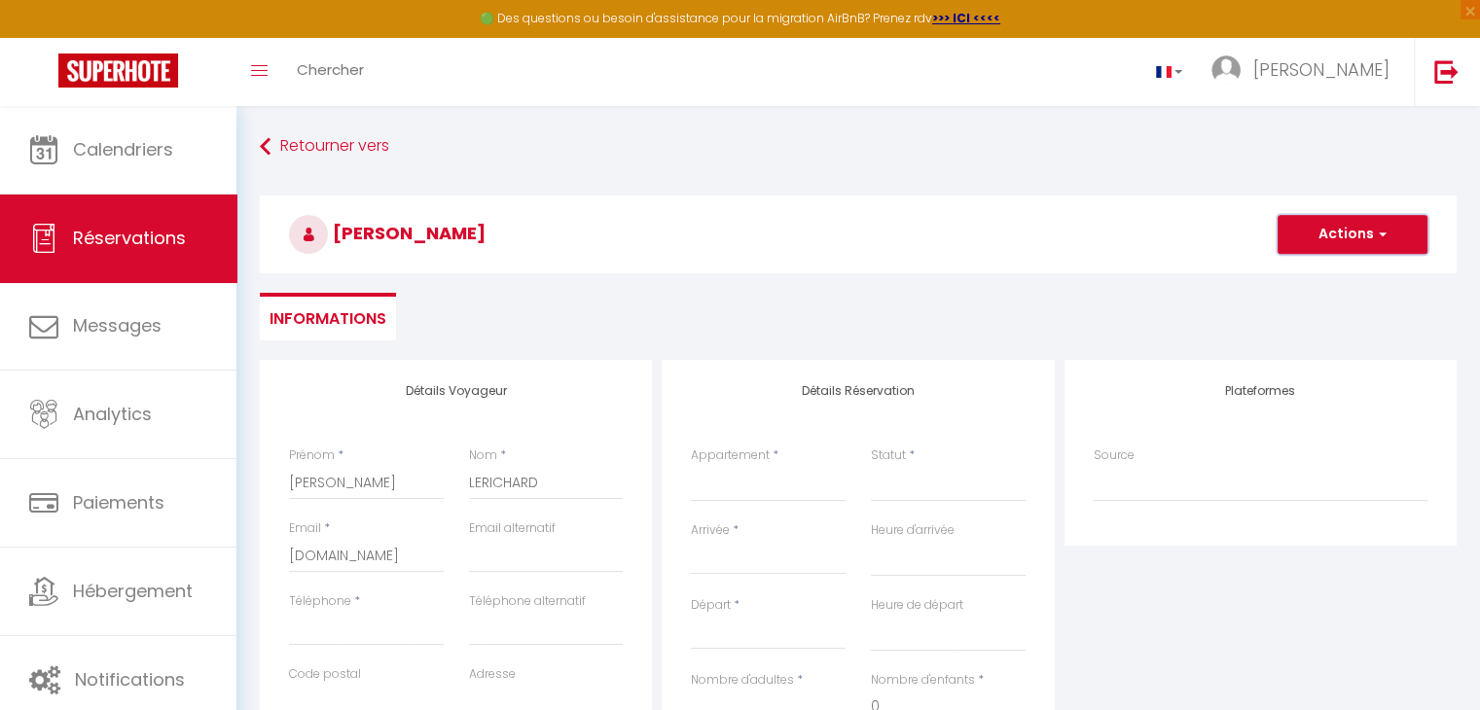
click at [1382, 239] on span "button" at bounding box center [1380, 235] width 12 height 18
click at [1350, 281] on link "Enregistrer" at bounding box center [1333, 277] width 154 height 25
click at [751, 468] on select "Villa les Bonites - Pieds dans l’eau- Carbet" at bounding box center [768, 483] width 155 height 37
click at [691, 465] on select "Villa les Bonites - Pieds dans l’eau- Carbet" at bounding box center [768, 483] width 155 height 37
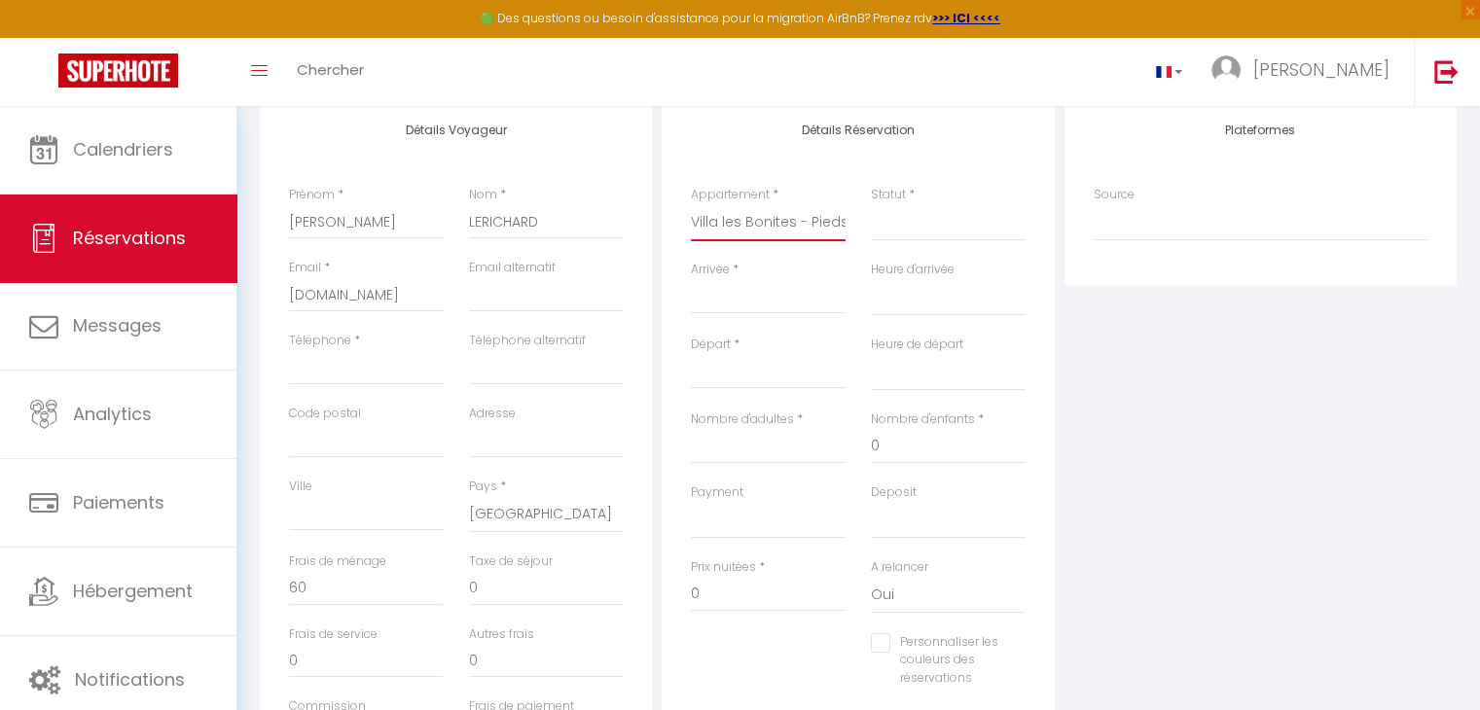
scroll to position [260, 0]
click at [716, 461] on input "Nombre d'adultes" at bounding box center [768, 447] width 155 height 35
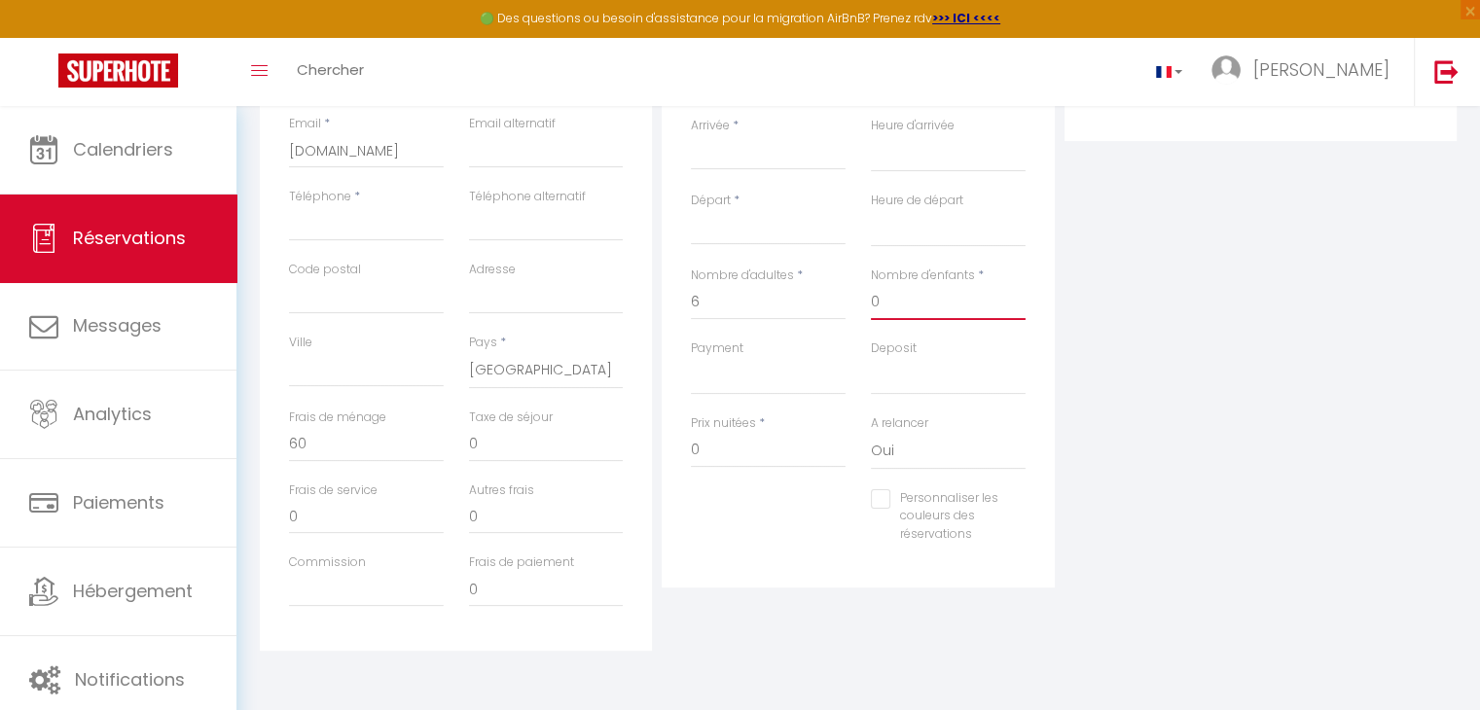
scroll to position [404, 0]
click at [346, 373] on input "Ville" at bounding box center [366, 370] width 155 height 35
click at [340, 306] on input "Code postal" at bounding box center [366, 297] width 155 height 35
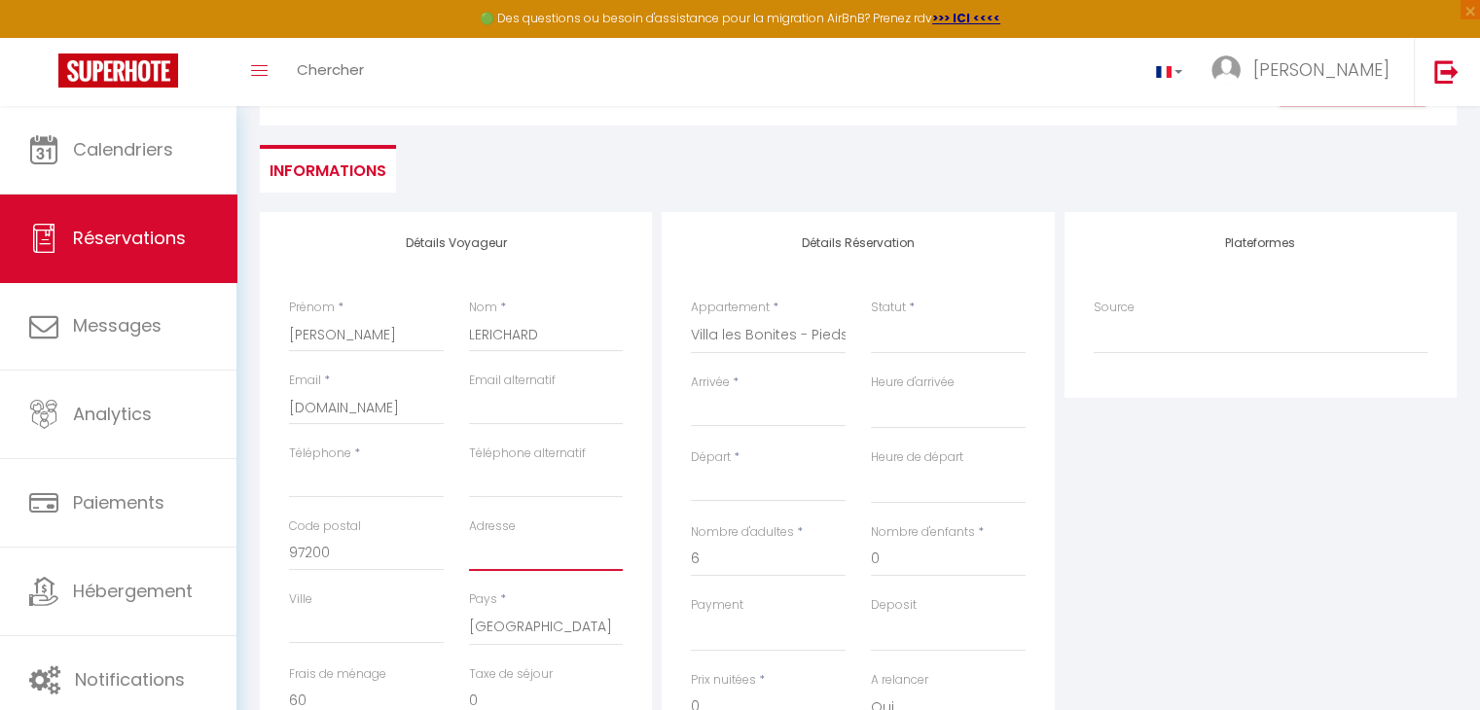
scroll to position [0, 0]
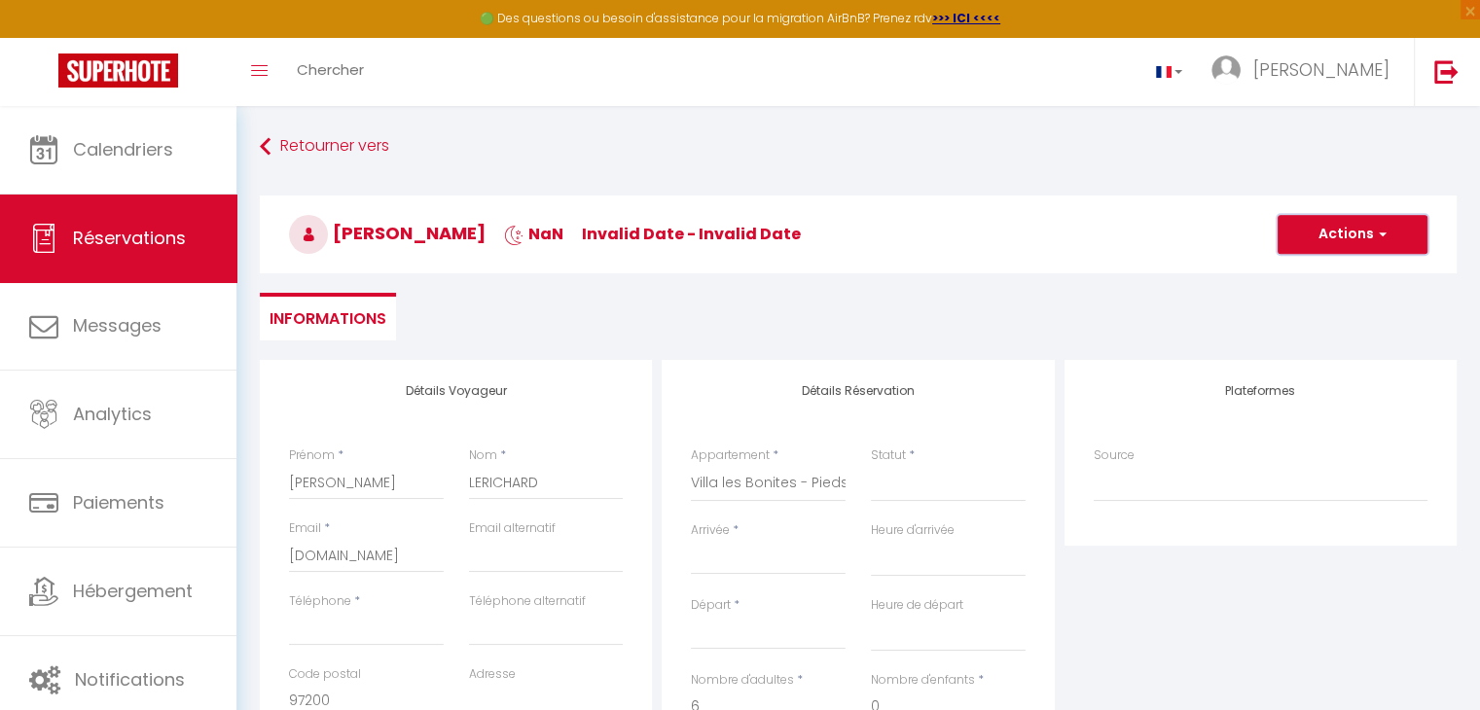
click at [1364, 223] on button "Actions" at bounding box center [1352, 234] width 150 height 39
click at [1337, 281] on link "Enregistrer" at bounding box center [1333, 277] width 154 height 25
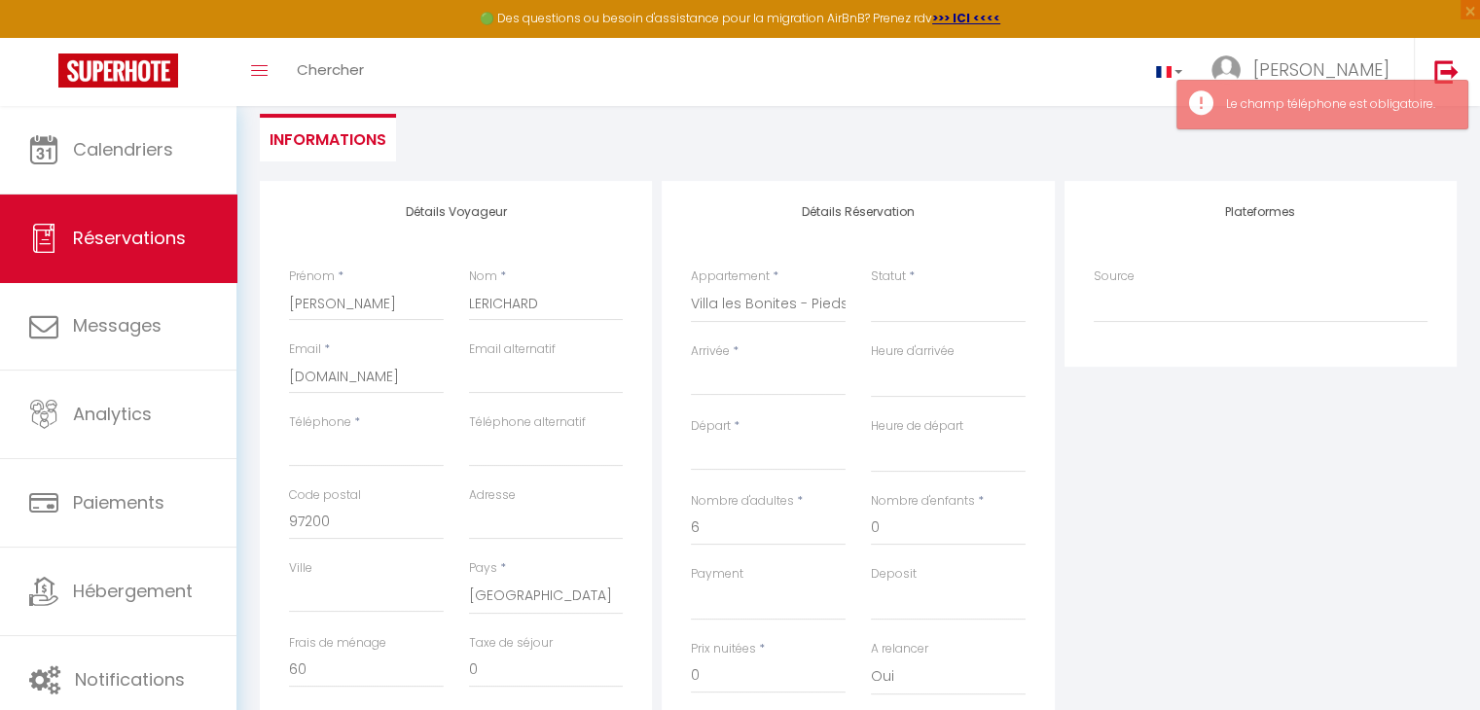
scroll to position [185, 0]
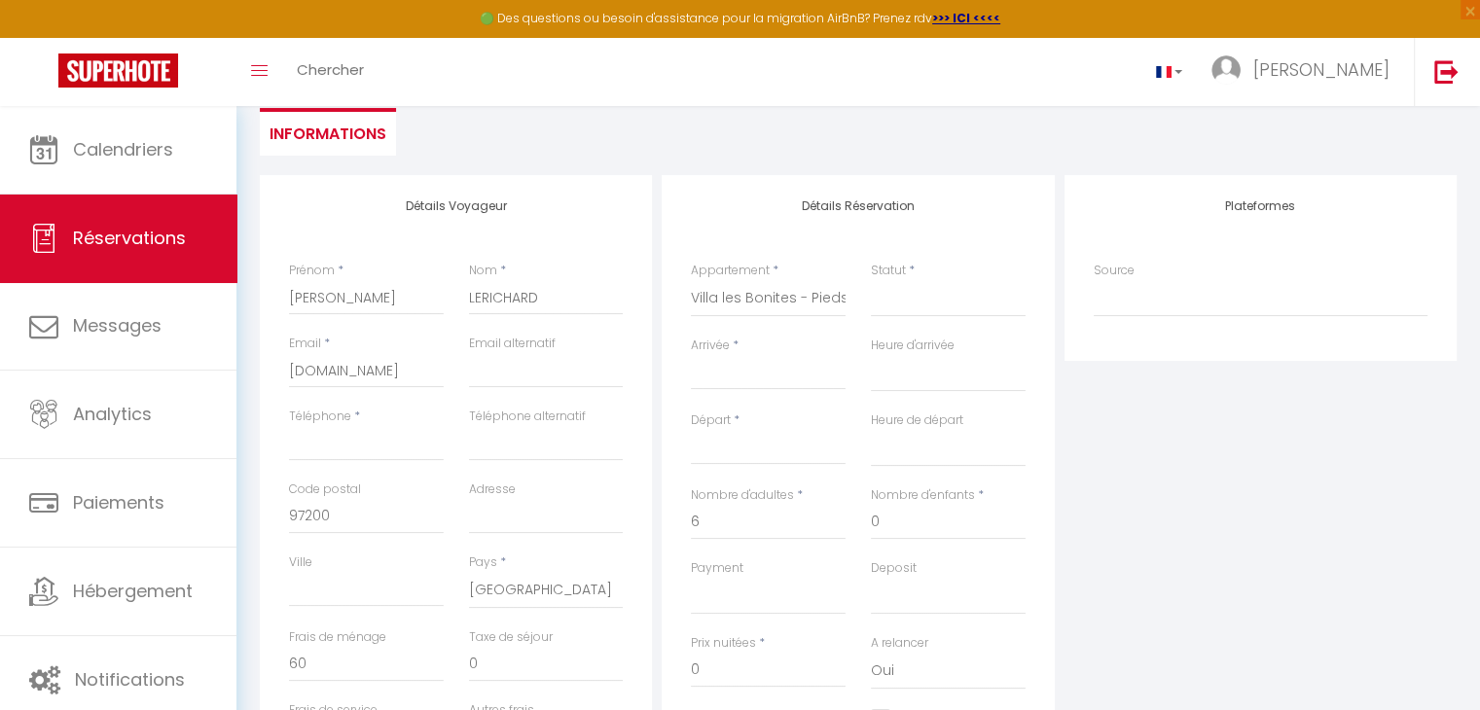
click at [758, 363] on input "Arrivée" at bounding box center [768, 374] width 155 height 25
click at [762, 366] on input "Arrivée" at bounding box center [768, 374] width 155 height 25
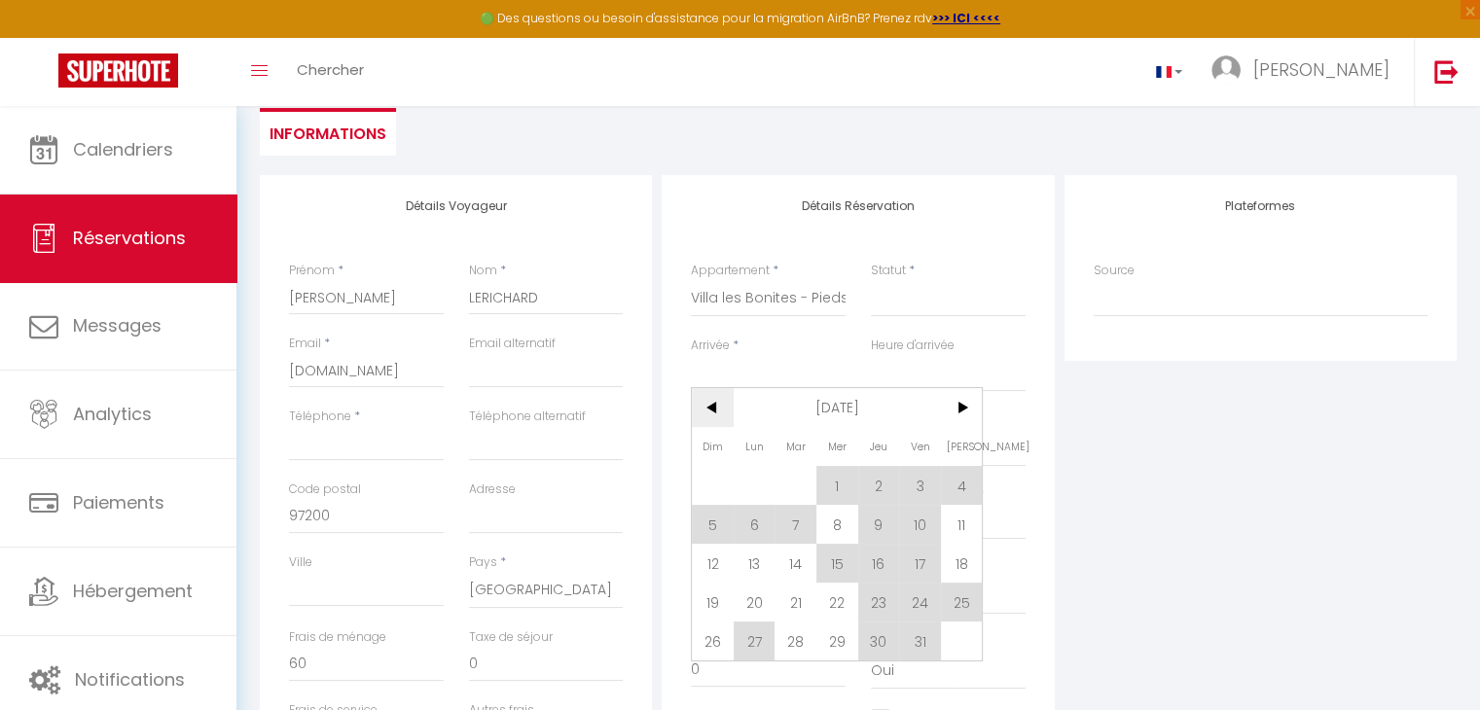
click at [704, 408] on span "<" at bounding box center [713, 407] width 42 height 39
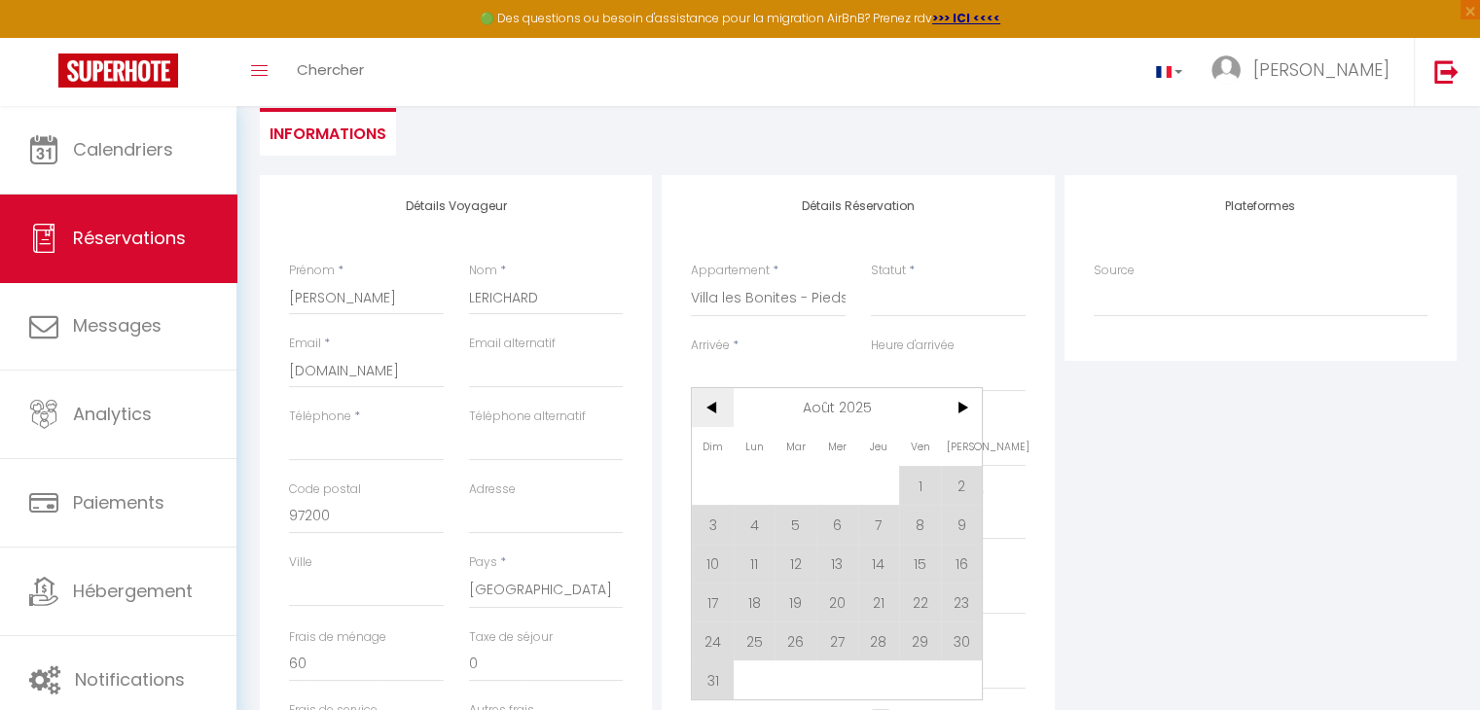
click at [704, 408] on span "<" at bounding box center [713, 407] width 42 height 39
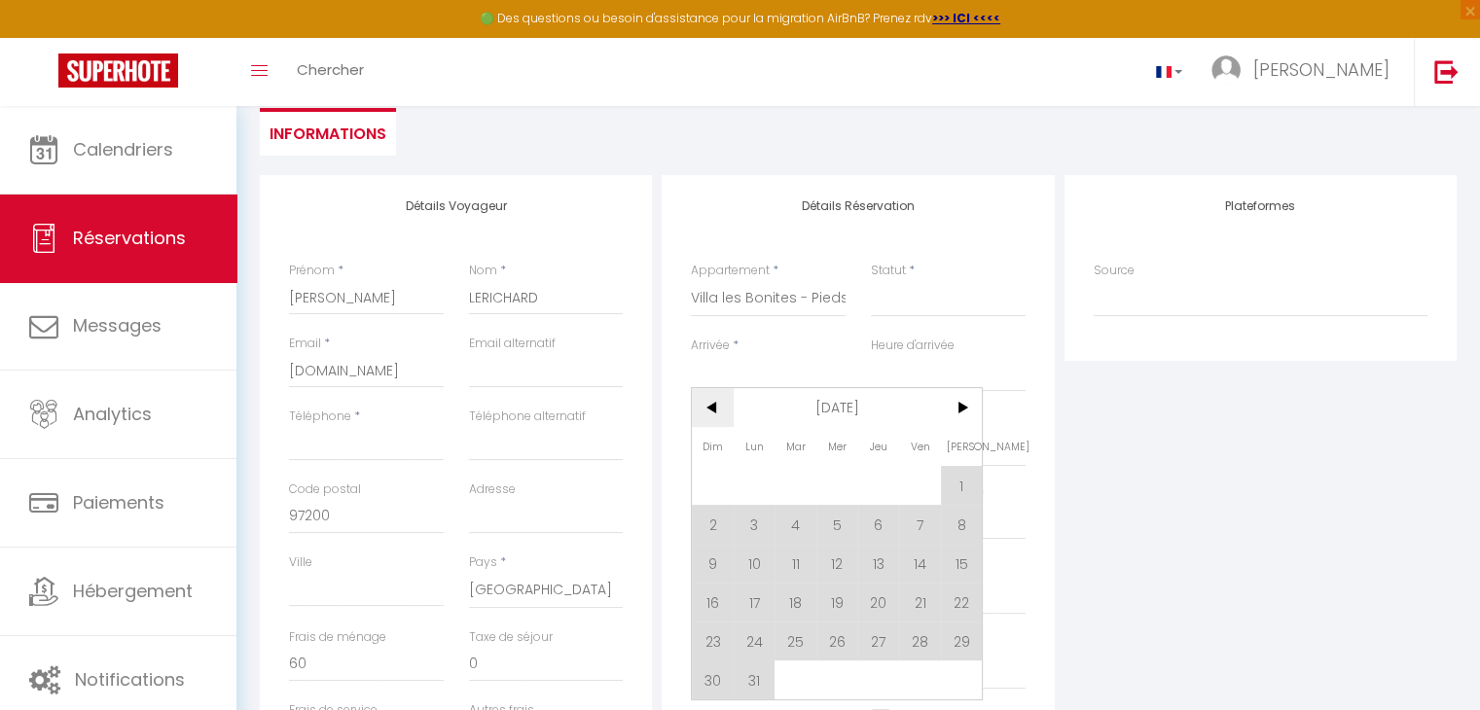
click at [704, 408] on span "<" at bounding box center [713, 407] width 42 height 39
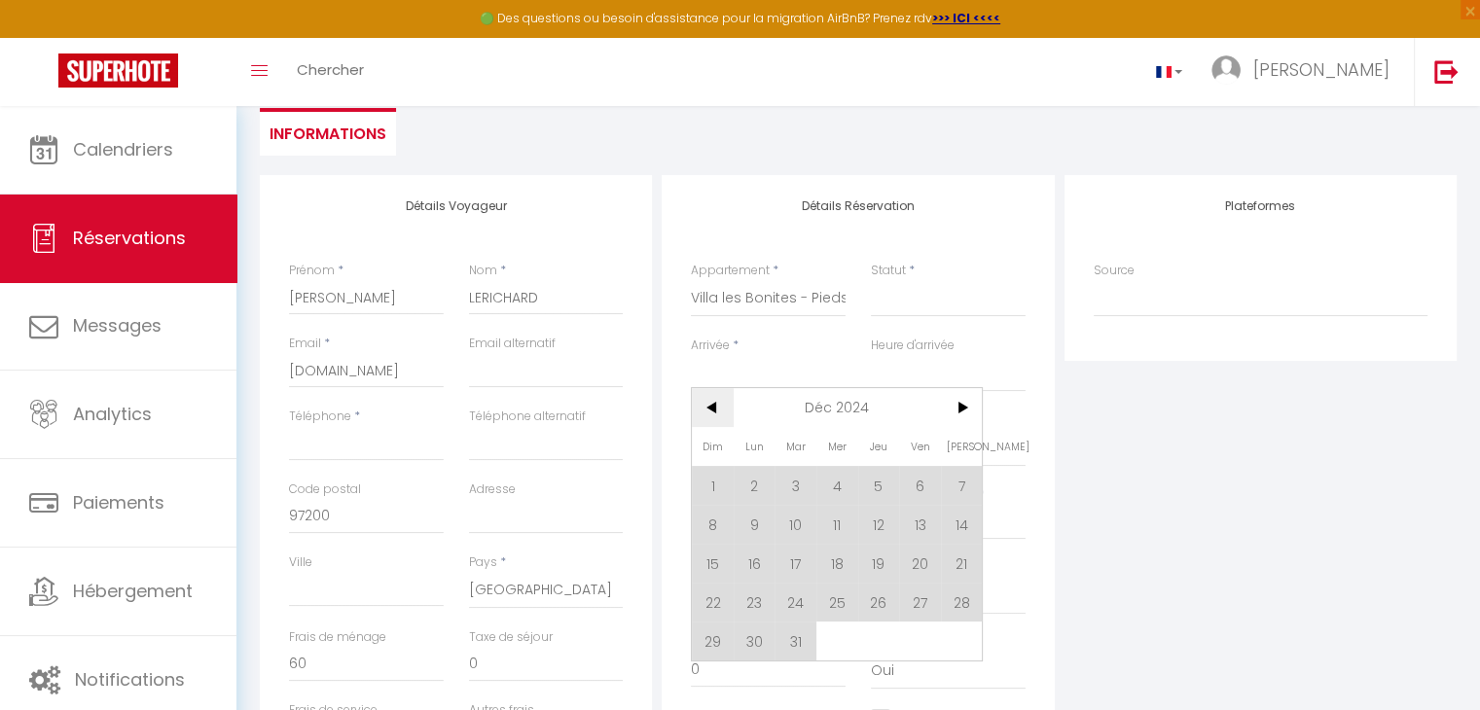
click at [704, 408] on span "<" at bounding box center [713, 407] width 42 height 39
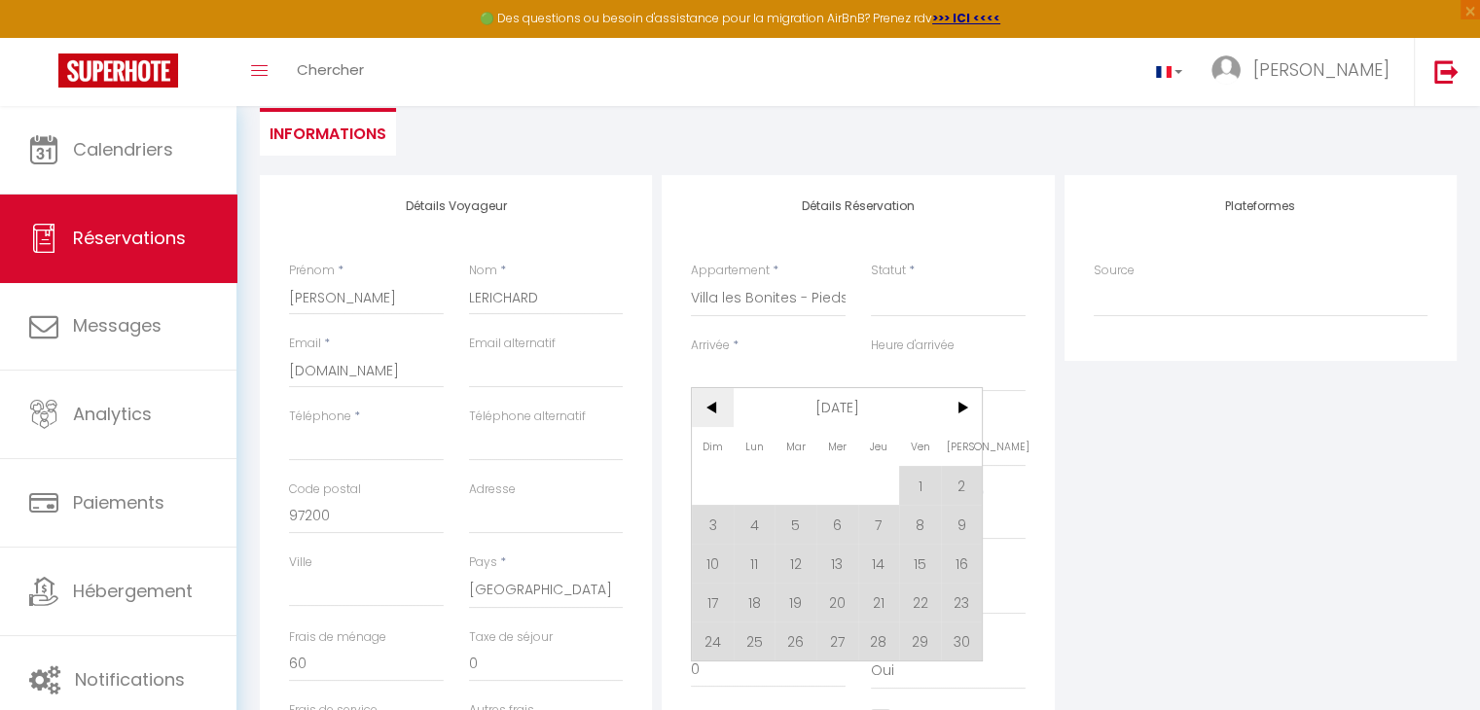
click at [704, 408] on span "<" at bounding box center [713, 407] width 42 height 39
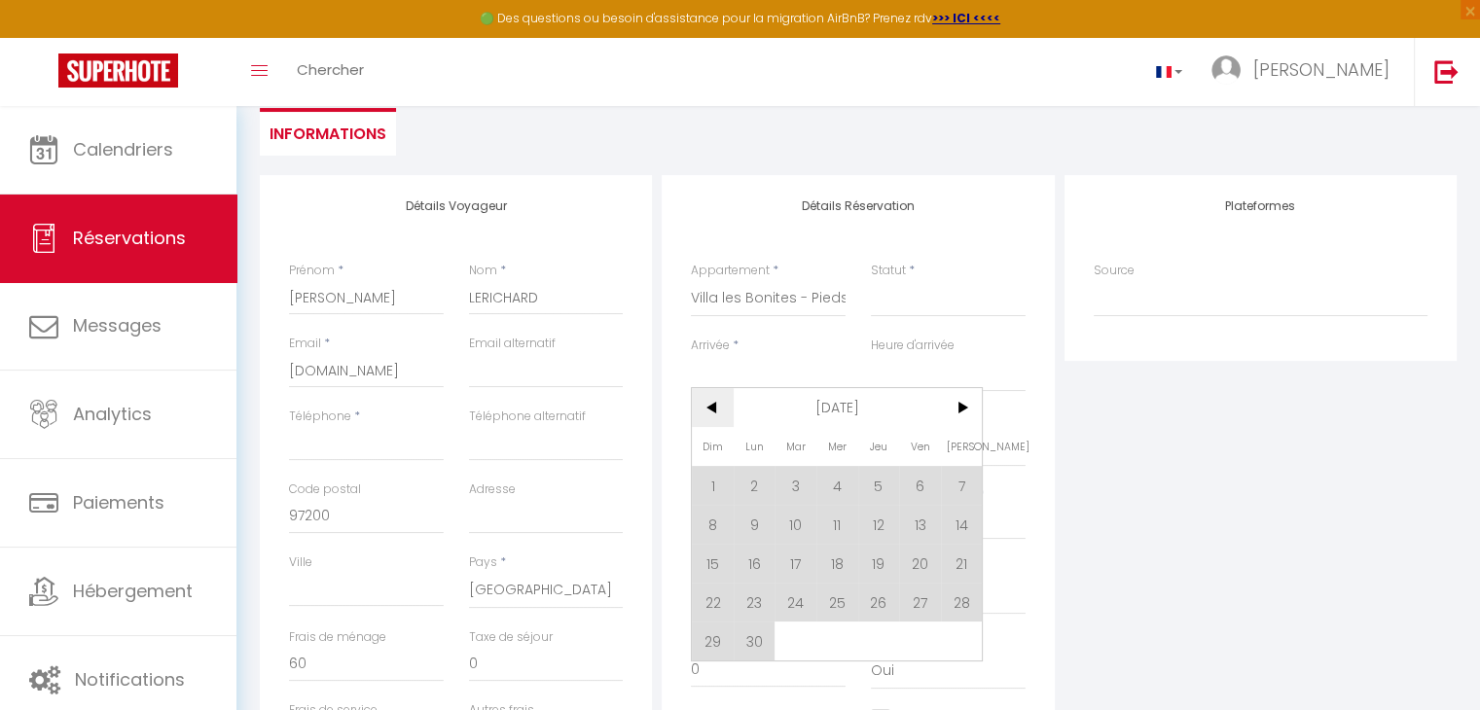
click at [704, 408] on span "<" at bounding box center [713, 407] width 42 height 39
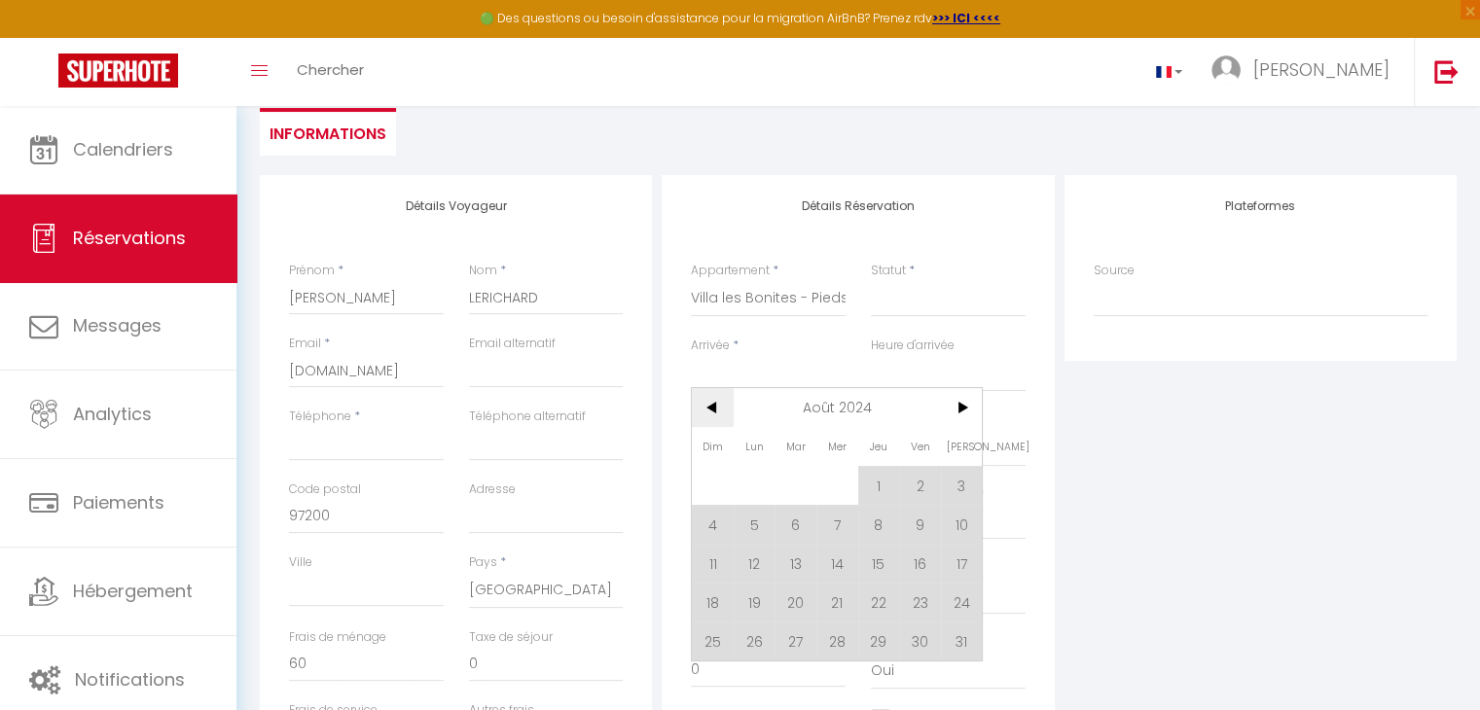
click at [704, 408] on span "<" at bounding box center [713, 407] width 42 height 39
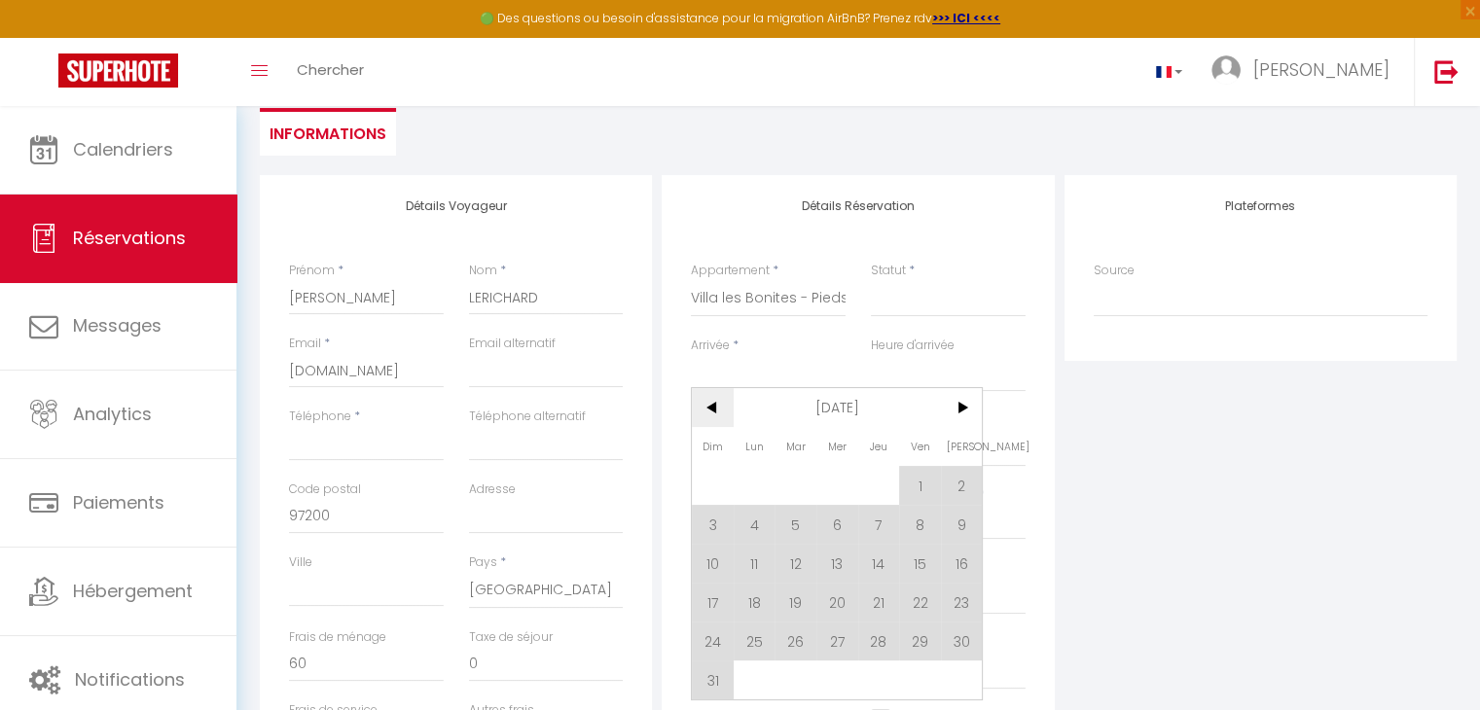
click at [704, 408] on span "<" at bounding box center [713, 407] width 42 height 39
click at [788, 609] on span "20" at bounding box center [795, 602] width 42 height 39
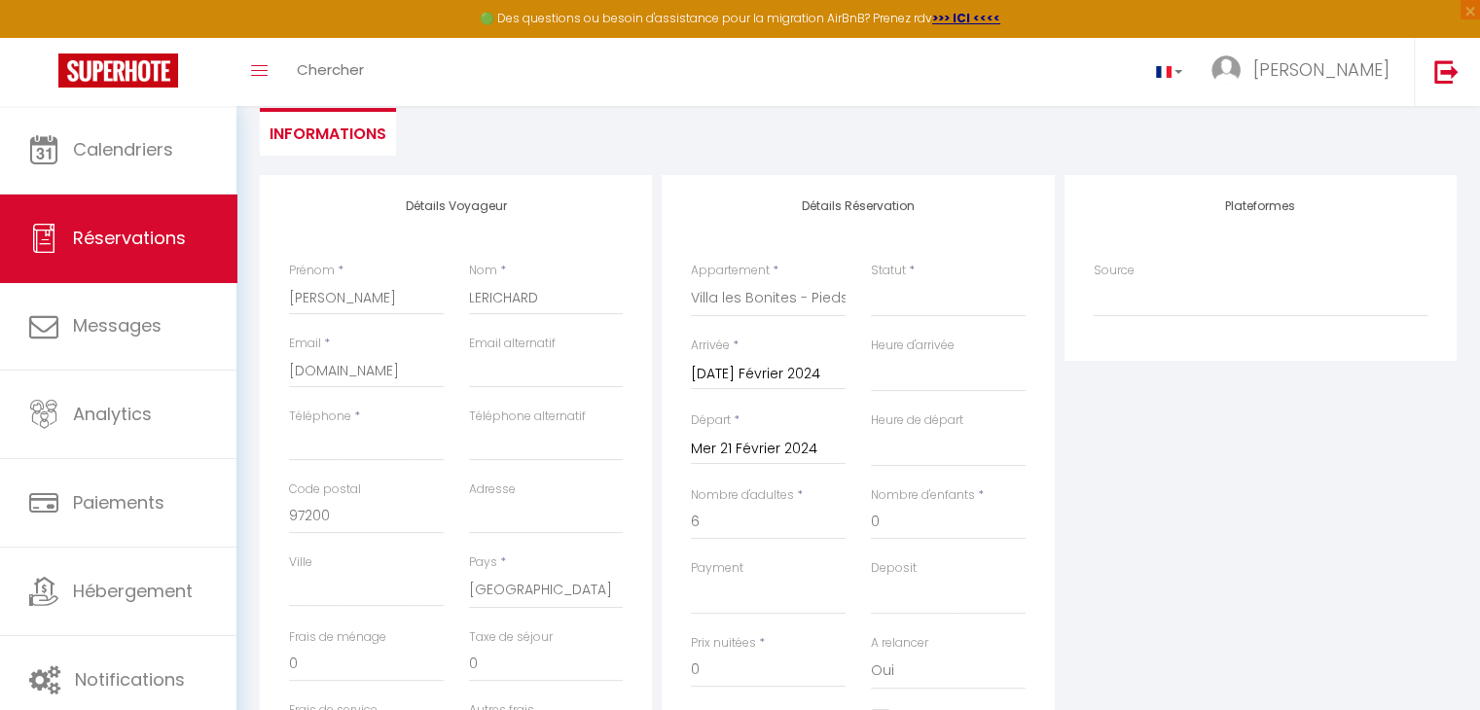
click at [805, 452] on input "Mer 21 Février 2024" at bounding box center [768, 449] width 155 height 25
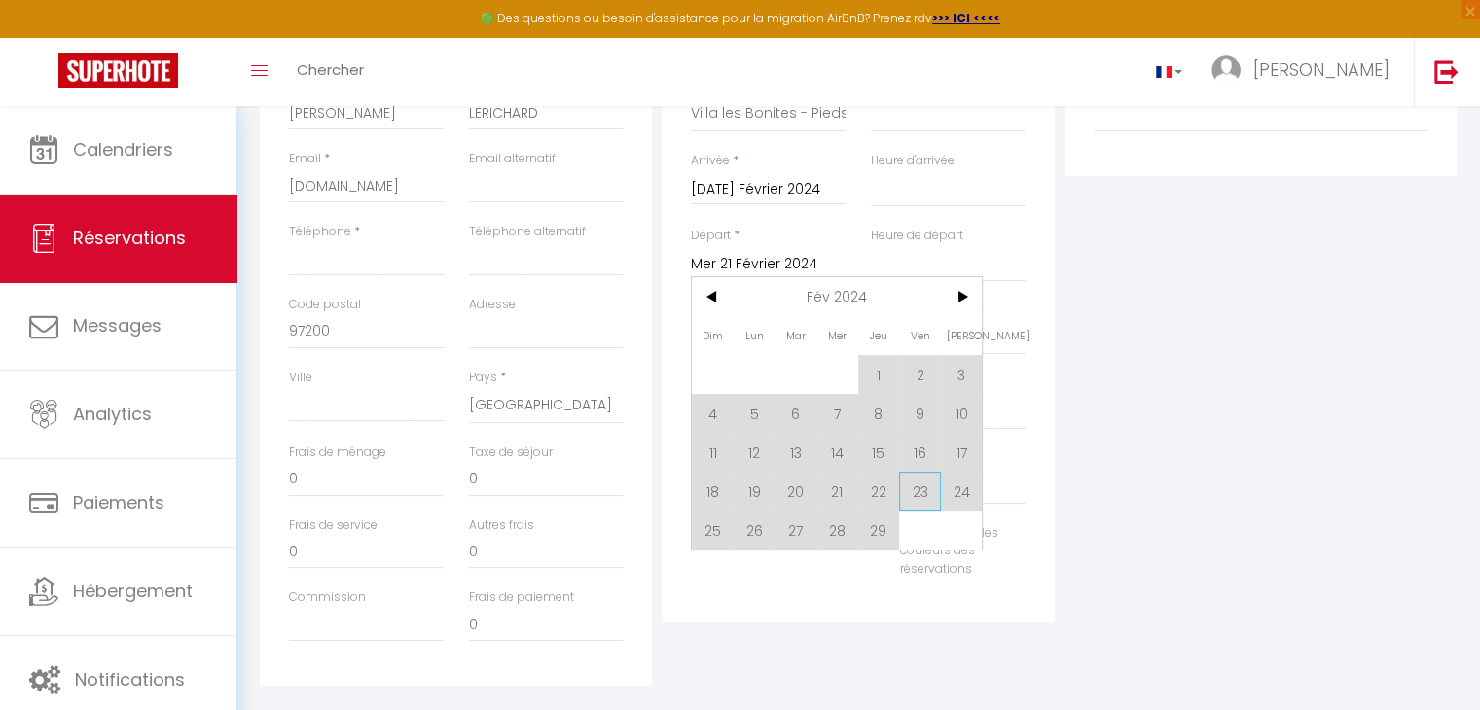
scroll to position [372, 0]
click at [880, 526] on span "29" at bounding box center [879, 528] width 42 height 39
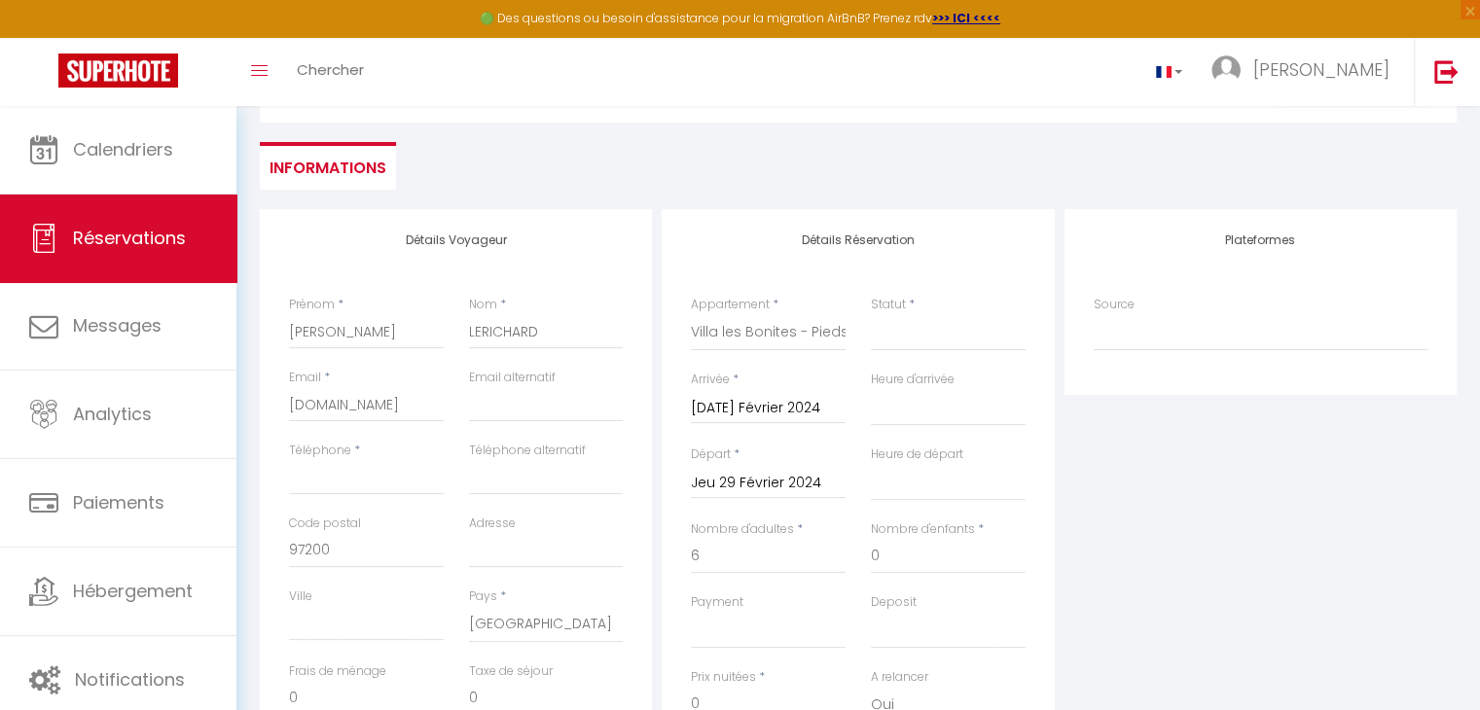
scroll to position [0, 0]
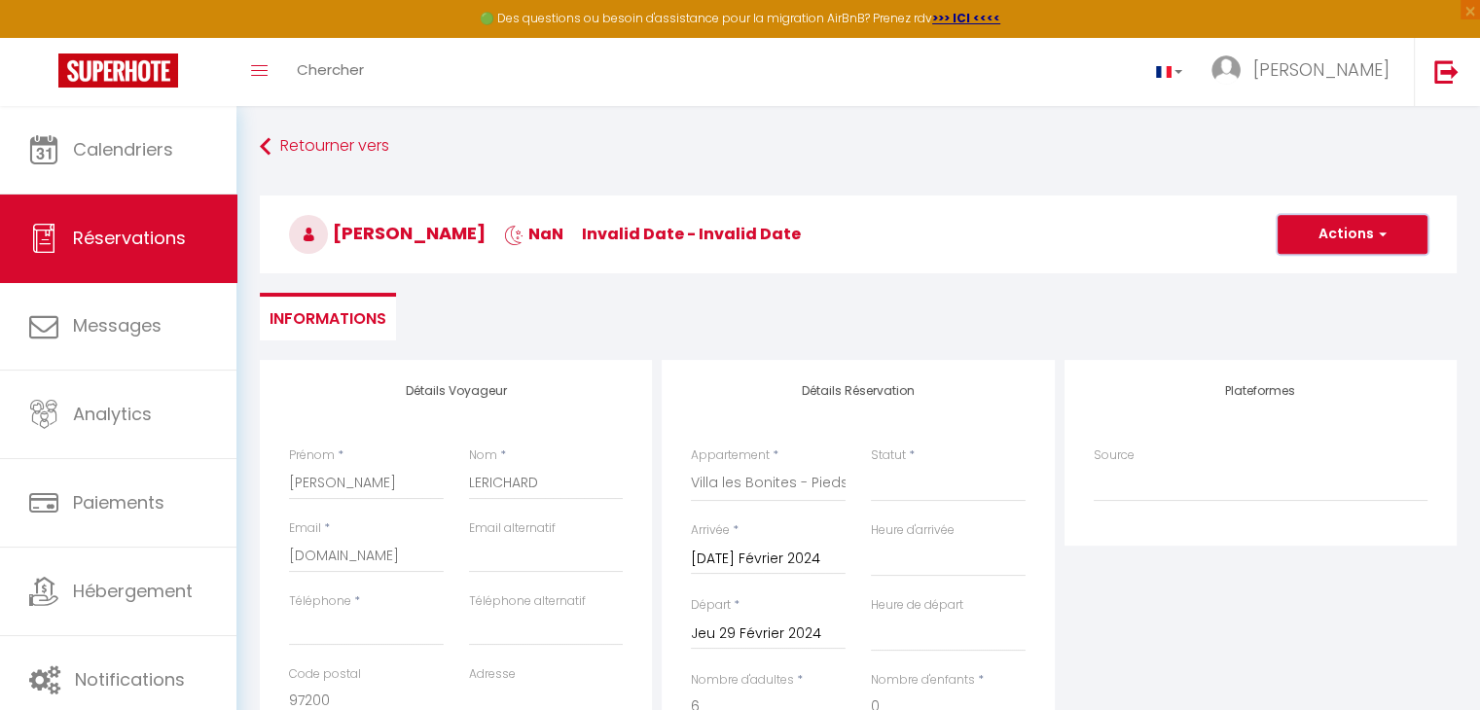
click at [1356, 233] on button "Actions" at bounding box center [1352, 234] width 150 height 39
click at [1325, 273] on link "Enregistrer" at bounding box center [1333, 277] width 154 height 25
click at [401, 558] on input "[DOMAIN_NAME]" at bounding box center [366, 555] width 155 height 35
click at [434, 555] on input "[DOMAIN_NAME]" at bounding box center [366, 555] width 155 height 35
click at [389, 625] on input "Téléphone" at bounding box center [366, 628] width 155 height 35
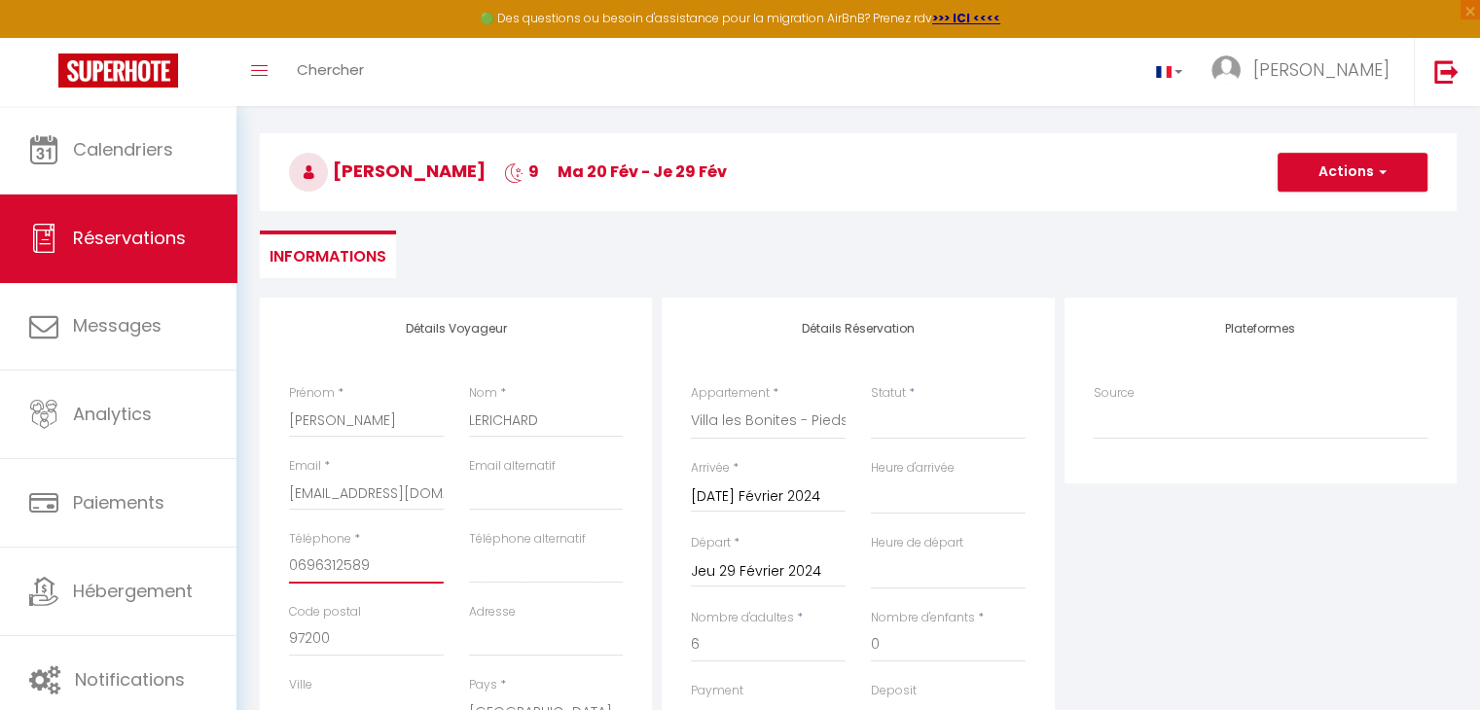
scroll to position [49, 0]
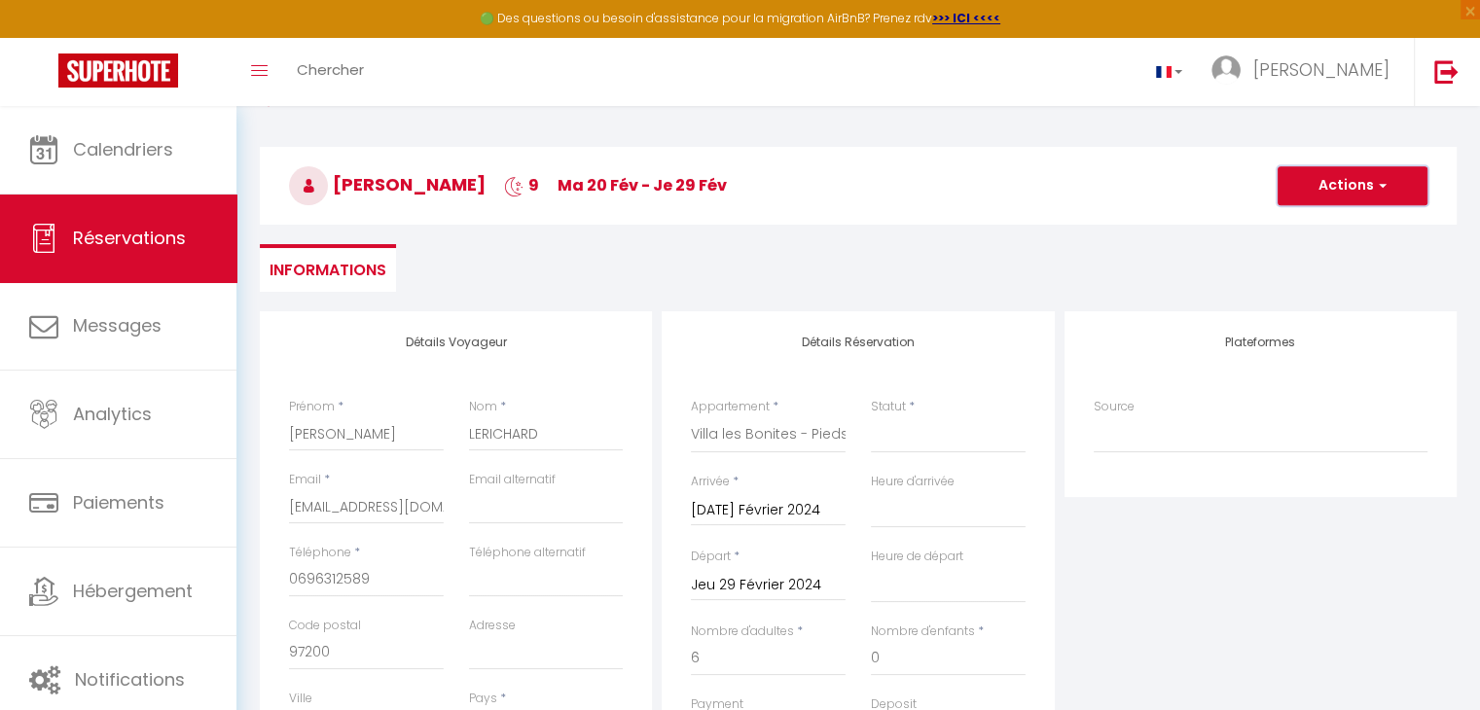
click at [1356, 184] on button "Actions" at bounding box center [1352, 185] width 150 height 39
click at [1330, 216] on link "Enregistrer" at bounding box center [1333, 228] width 154 height 25
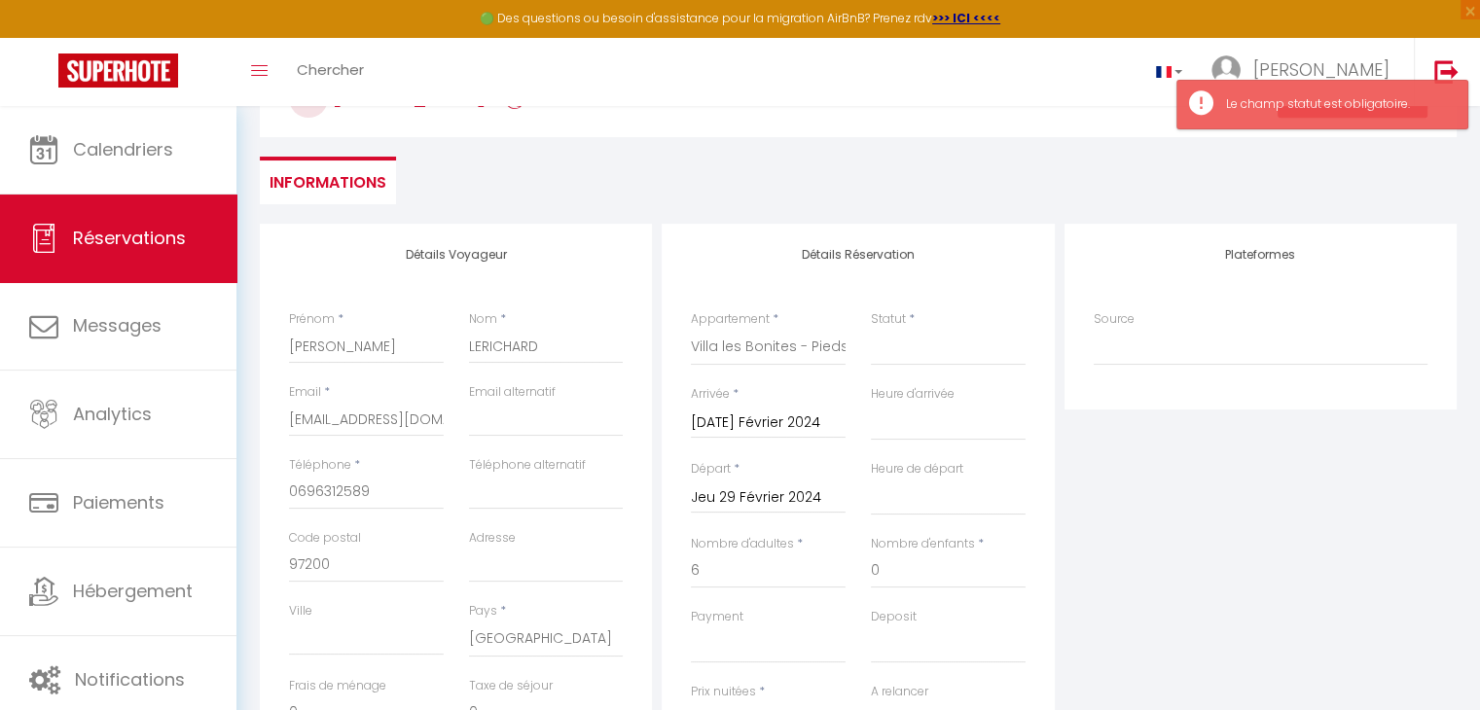
scroll to position [138, 0]
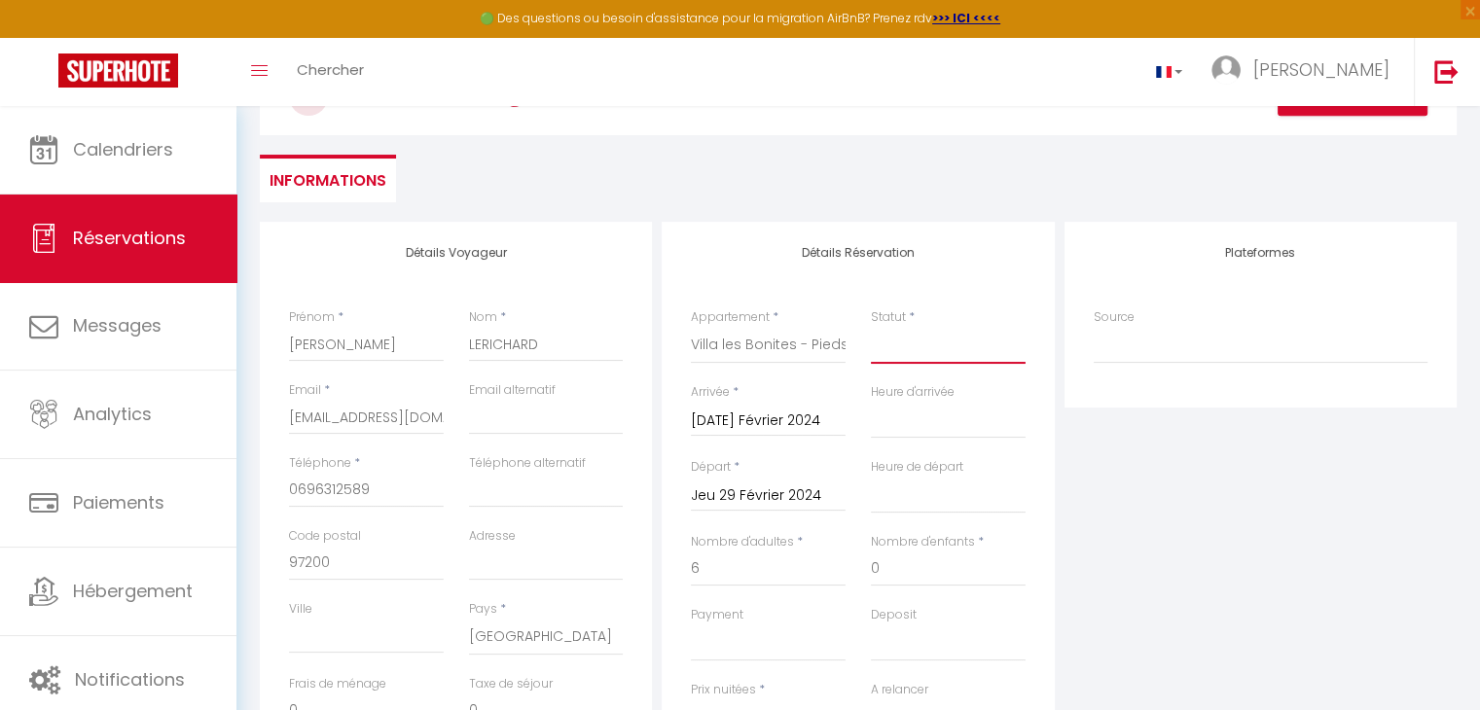
click at [888, 347] on select "Confirmé Non Confirmé [PERSON_NAME] par le voyageur No Show Request" at bounding box center [948, 345] width 155 height 37
click at [871, 327] on select "Confirmé Non Confirmé [PERSON_NAME] par le voyageur No Show Request" at bounding box center [948, 345] width 155 height 37
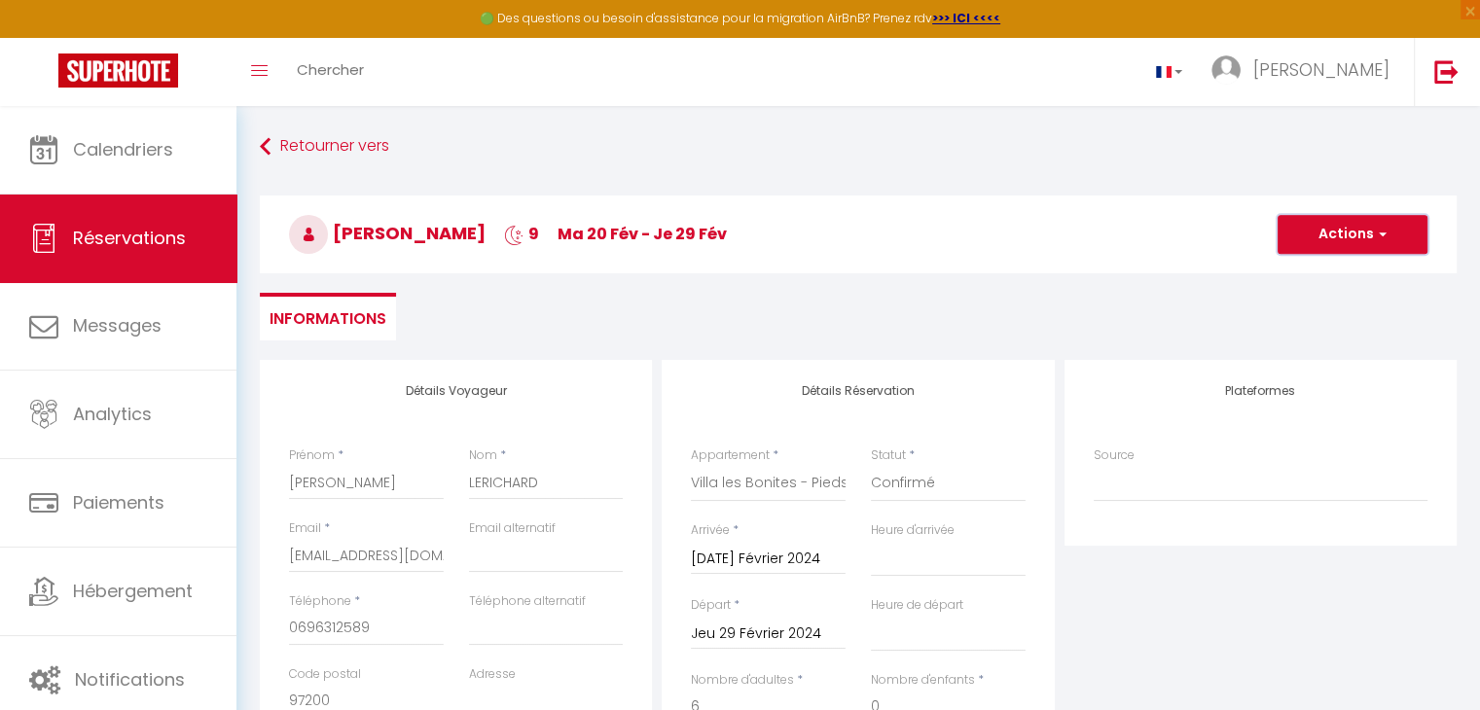
click at [1388, 229] on button "Actions" at bounding box center [1352, 234] width 150 height 39
click at [1328, 274] on link "Enregistrer" at bounding box center [1333, 277] width 154 height 25
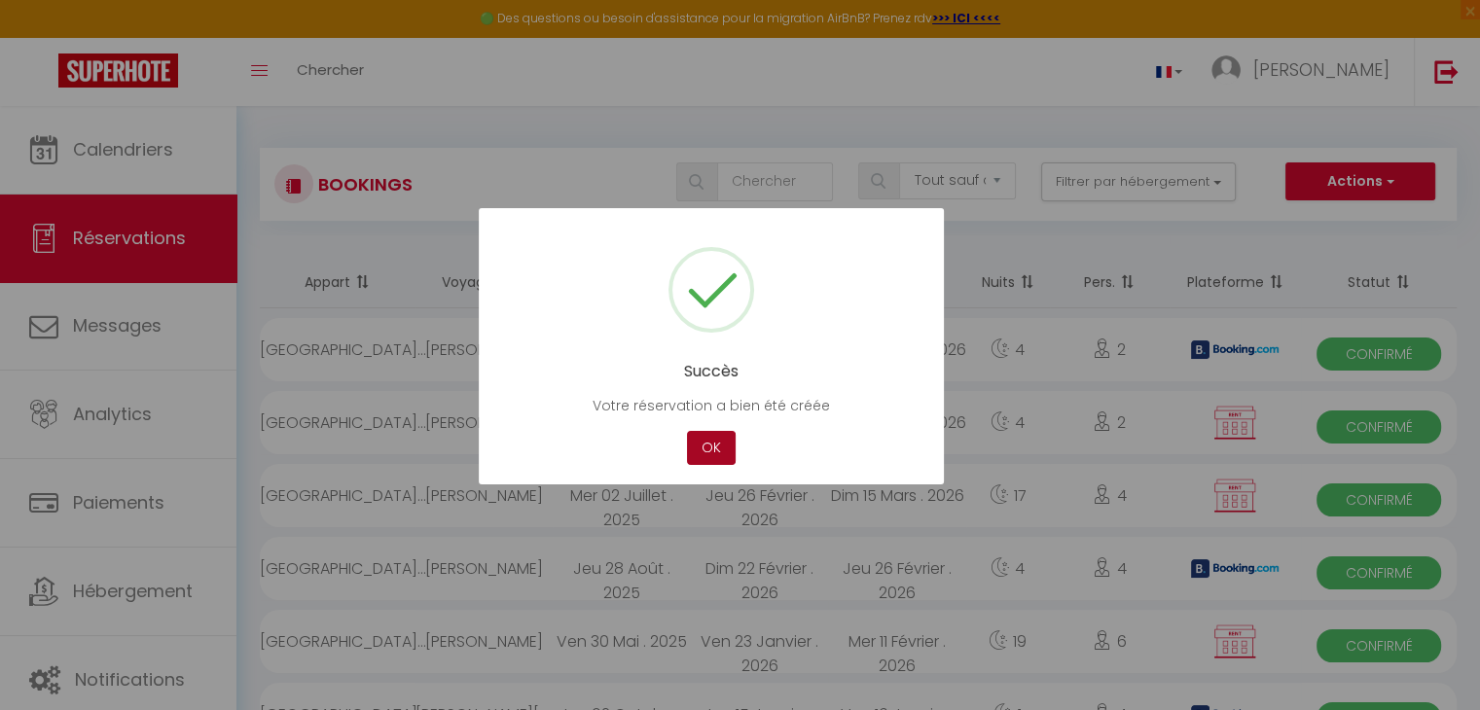
click at [712, 439] on button "OK" at bounding box center [711, 448] width 49 height 34
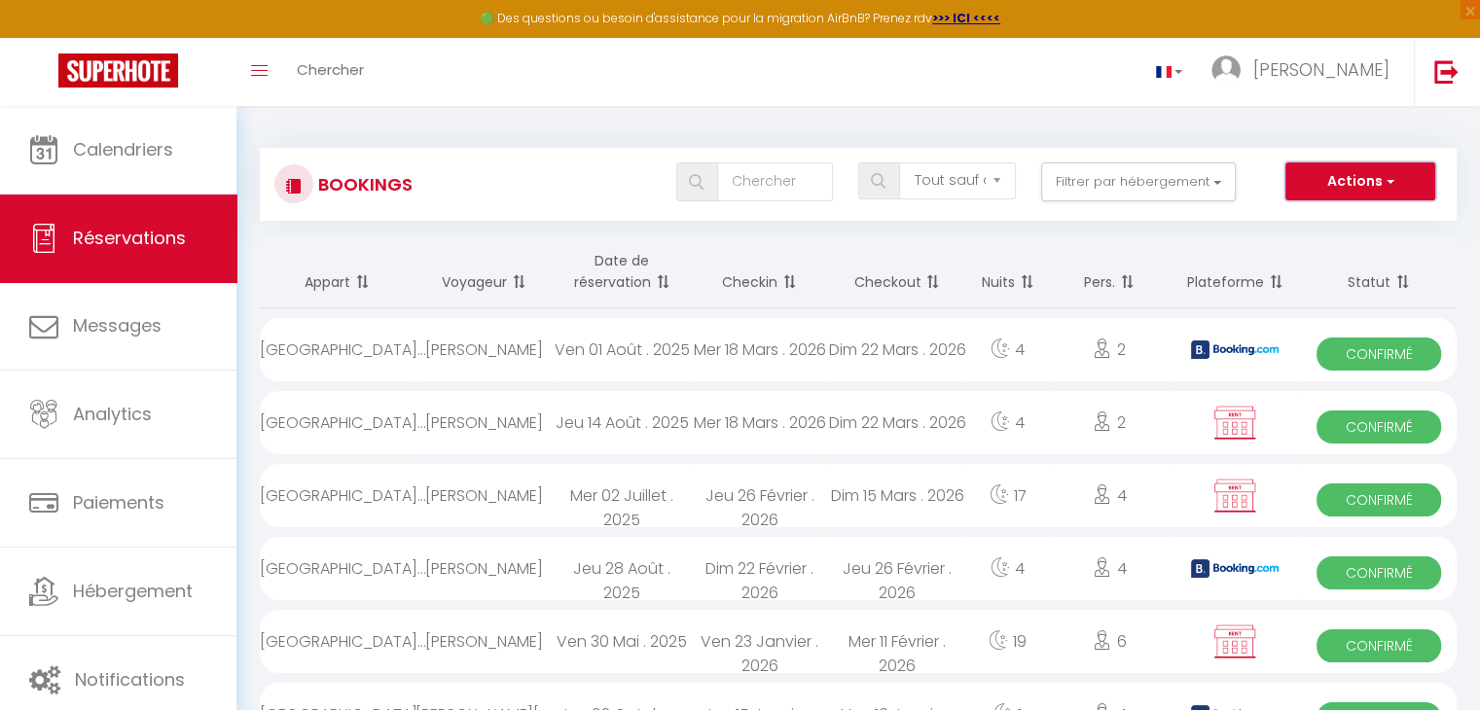
click at [1374, 178] on button "Actions" at bounding box center [1360, 181] width 150 height 39
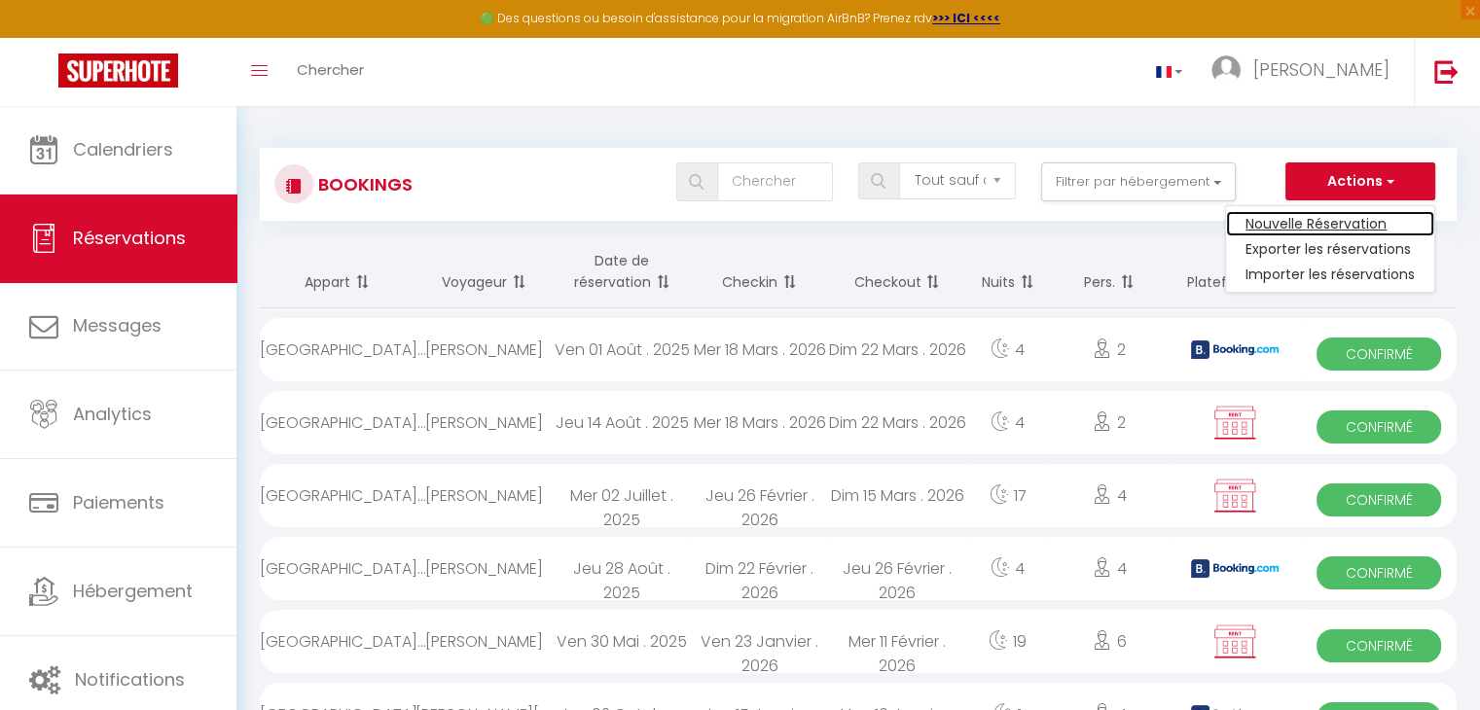
click at [1335, 220] on link "Nouvelle Réservation" at bounding box center [1330, 223] width 208 height 25
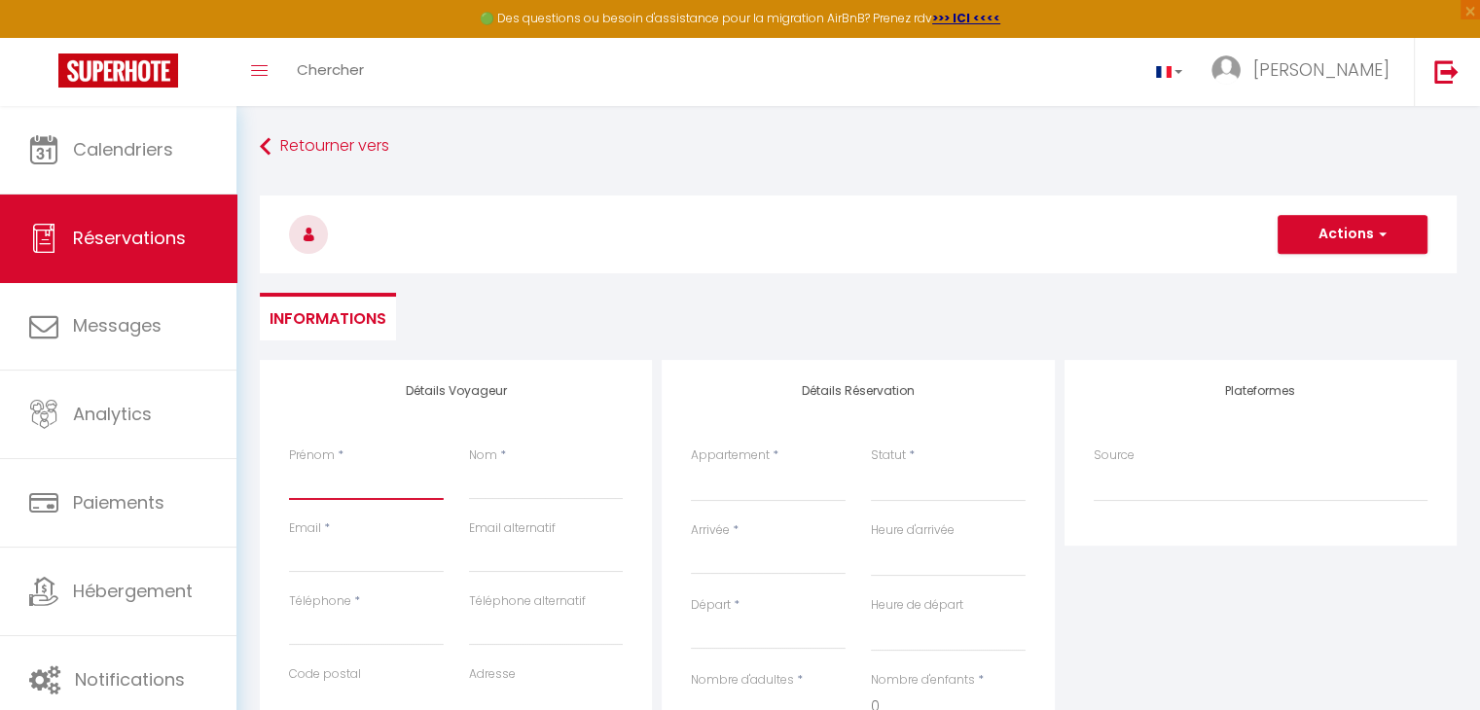
click at [346, 476] on input "Prénom" at bounding box center [366, 482] width 155 height 35
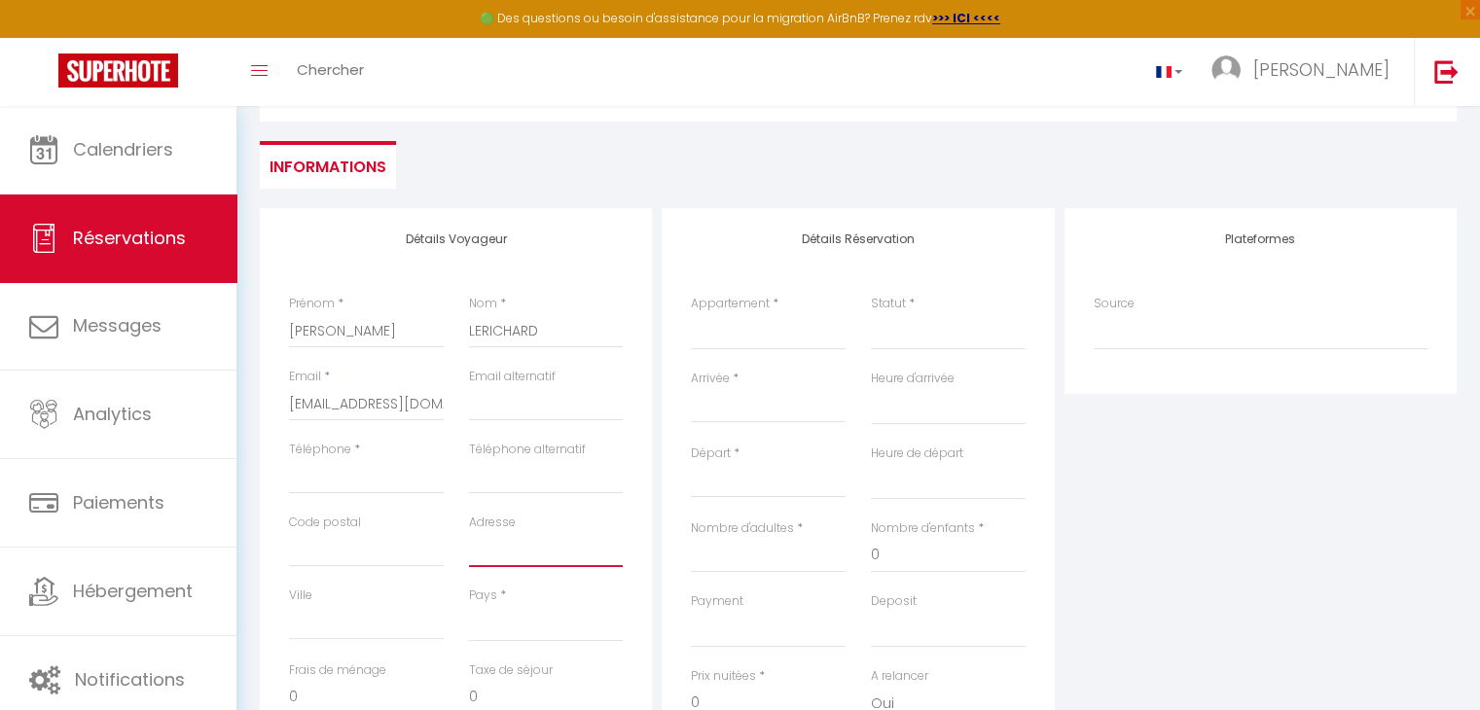
scroll to position [153, 0]
click at [381, 627] on input "Ville" at bounding box center [366, 621] width 155 height 35
click at [492, 617] on select "[GEOGRAPHIC_DATA] [GEOGRAPHIC_DATA] [GEOGRAPHIC_DATA] [GEOGRAPHIC_DATA] [GEOGRA…" at bounding box center [546, 622] width 155 height 37
click at [469, 604] on select "[GEOGRAPHIC_DATA] [GEOGRAPHIC_DATA] [GEOGRAPHIC_DATA] [GEOGRAPHIC_DATA] [GEOGRA…" at bounding box center [546, 622] width 155 height 37
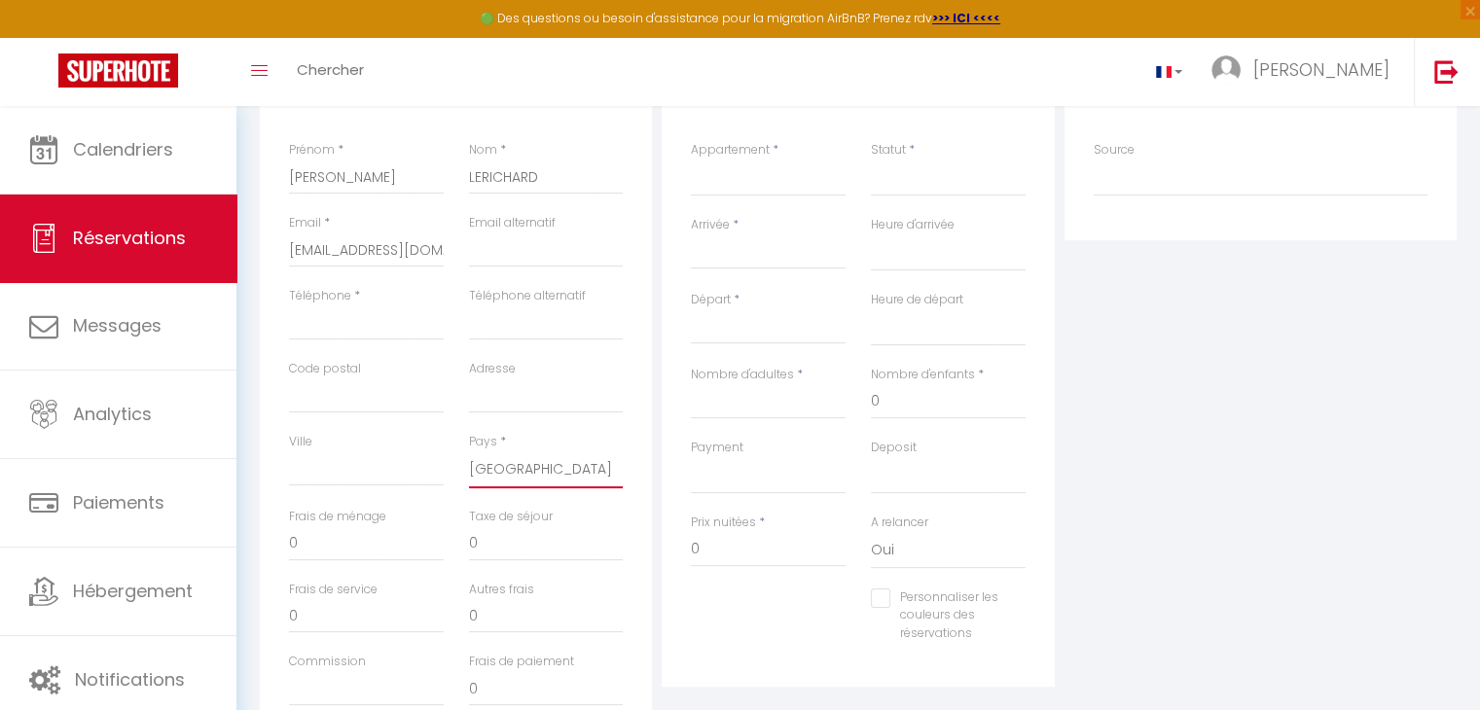
scroll to position [336, 0]
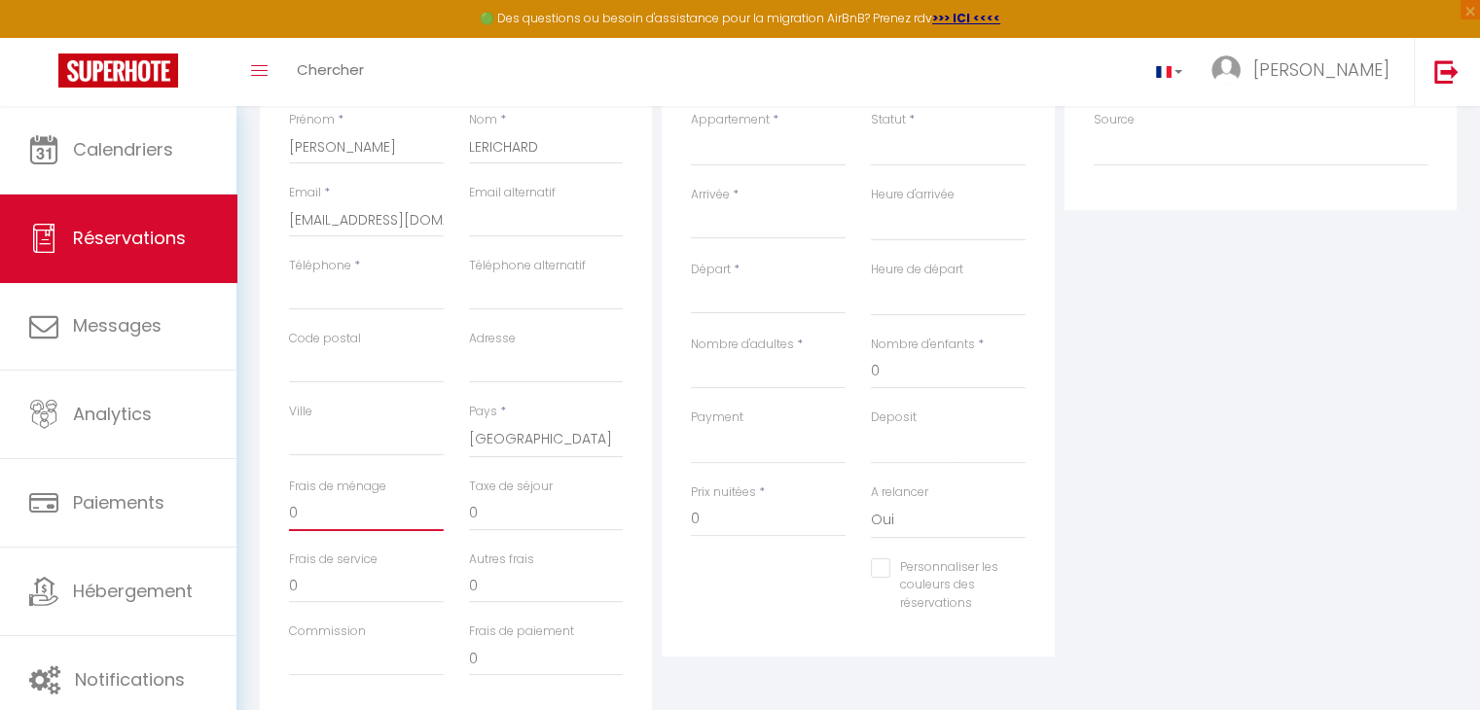
click at [312, 508] on input "0" at bounding box center [366, 513] width 155 height 35
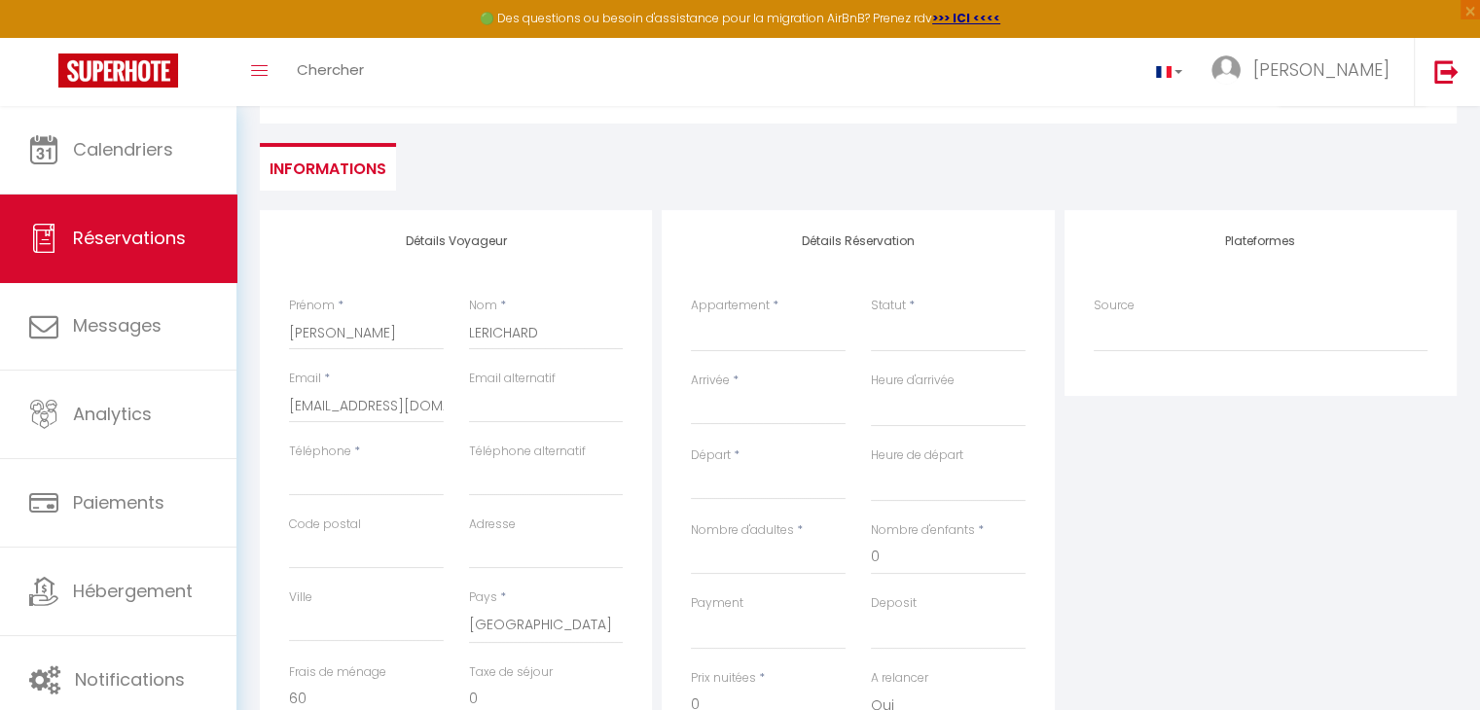
scroll to position [149, 0]
click at [753, 404] on input "Arrivée" at bounding box center [768, 410] width 155 height 25
click at [709, 437] on span "<" at bounding box center [713, 443] width 42 height 39
click at [708, 437] on span "<" at bounding box center [713, 443] width 42 height 39
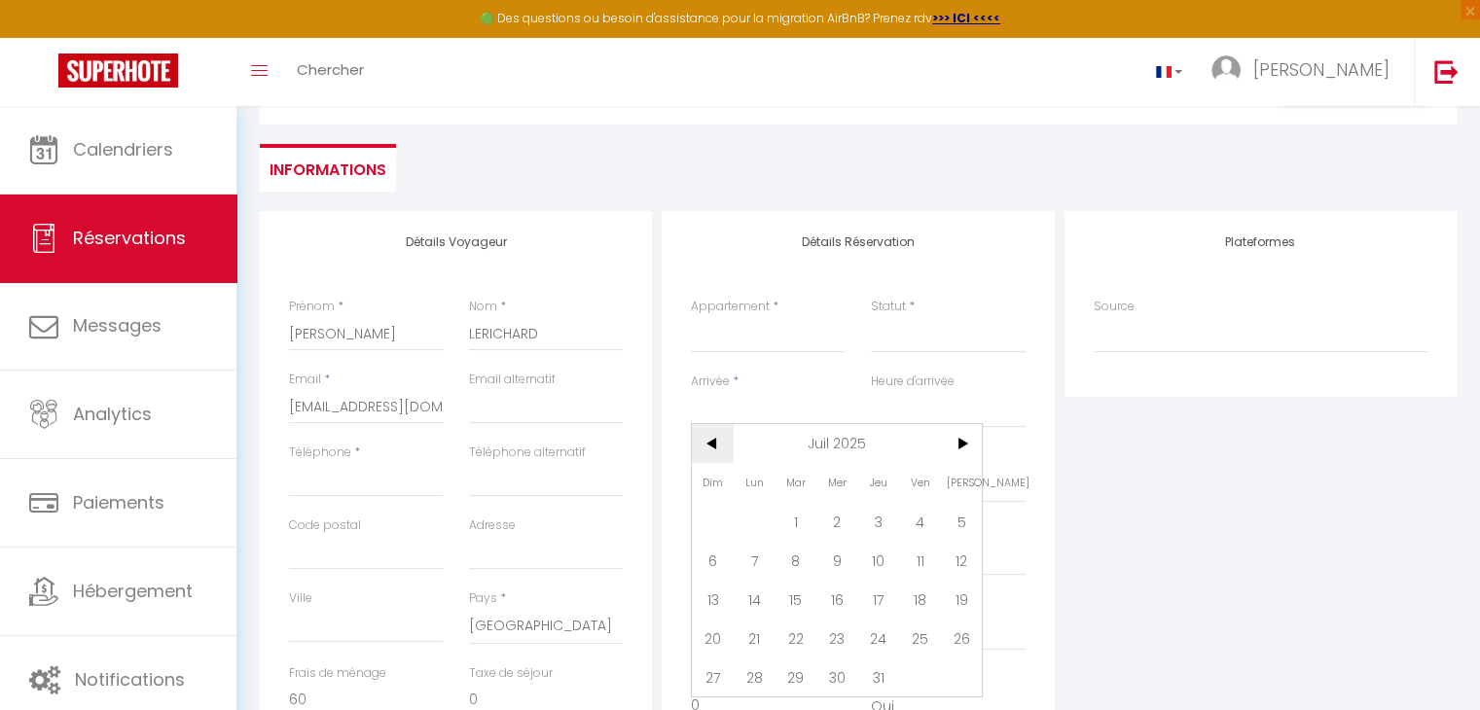
click at [708, 437] on span "<" at bounding box center [713, 443] width 42 height 39
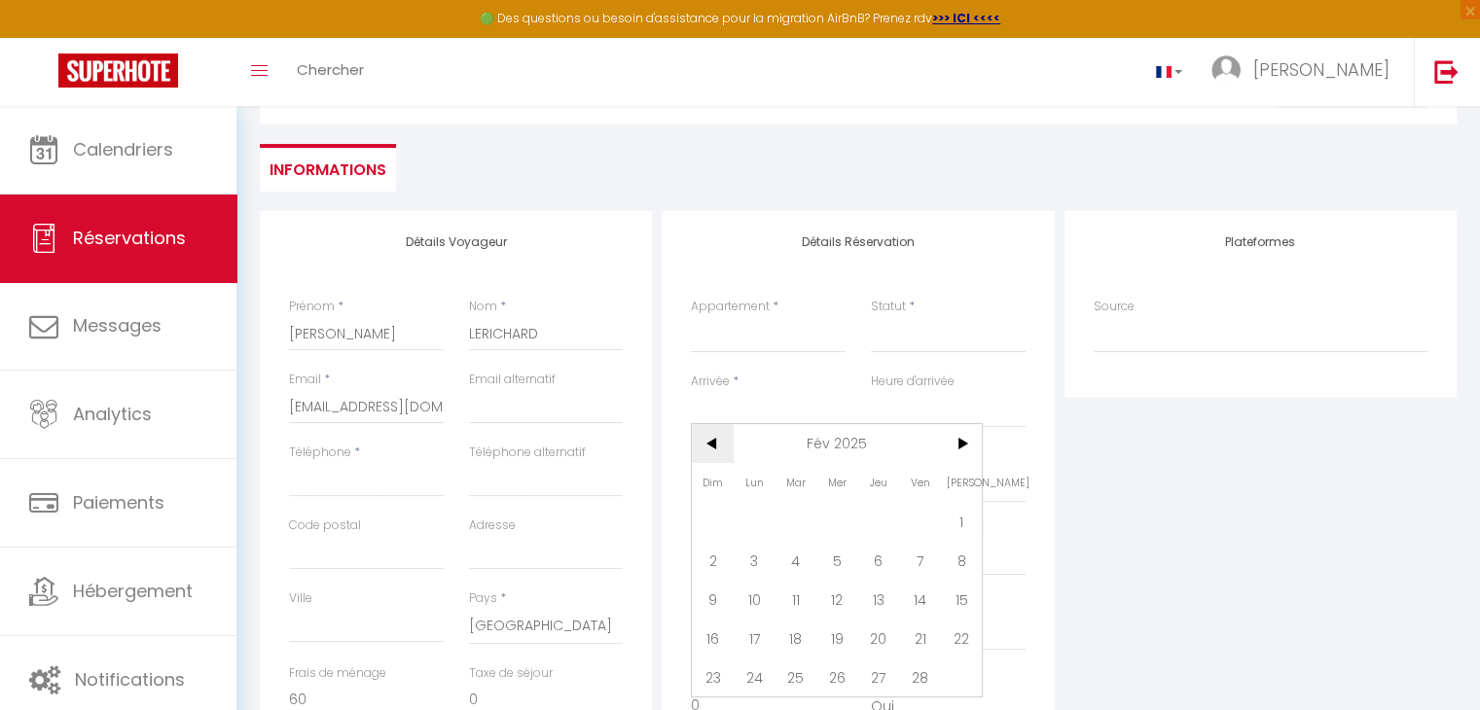
click at [708, 437] on span "<" at bounding box center [713, 443] width 42 height 39
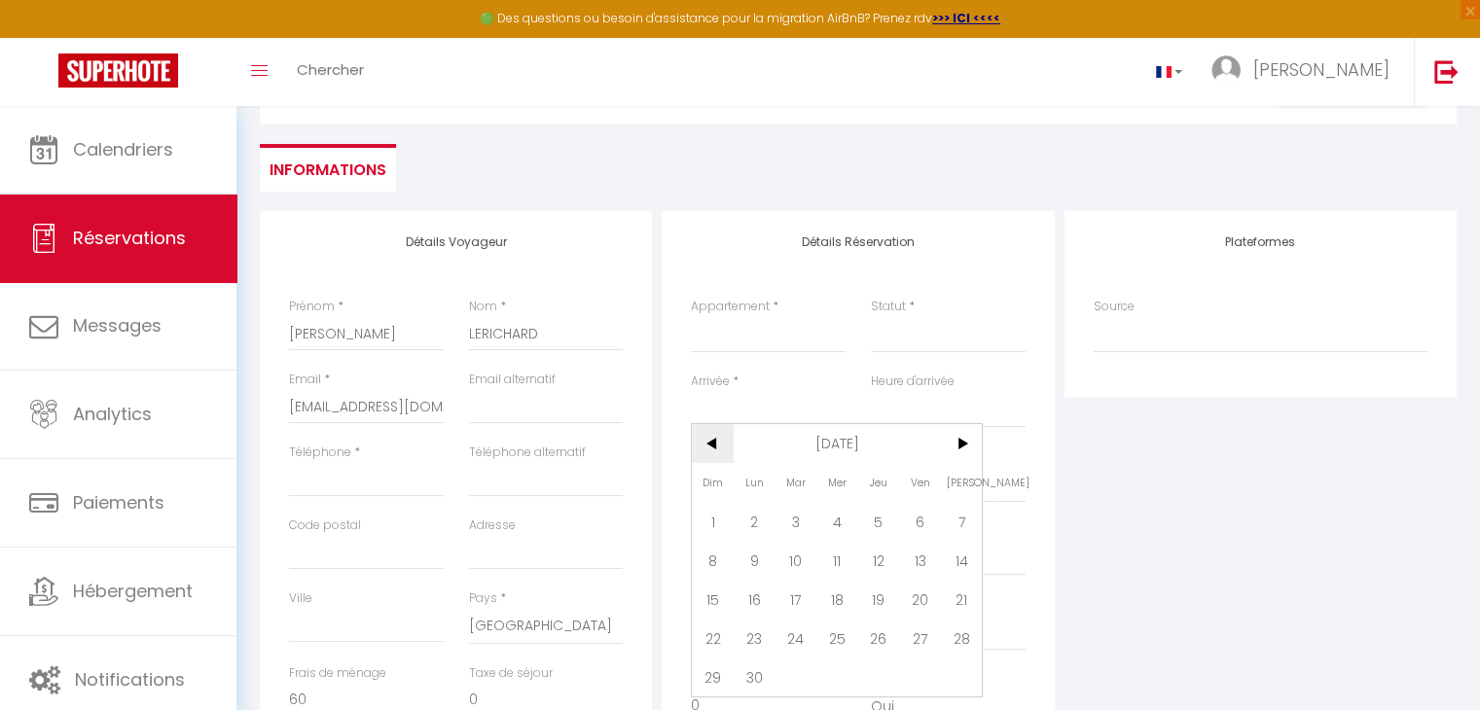
click at [708, 437] on span "<" at bounding box center [713, 443] width 42 height 39
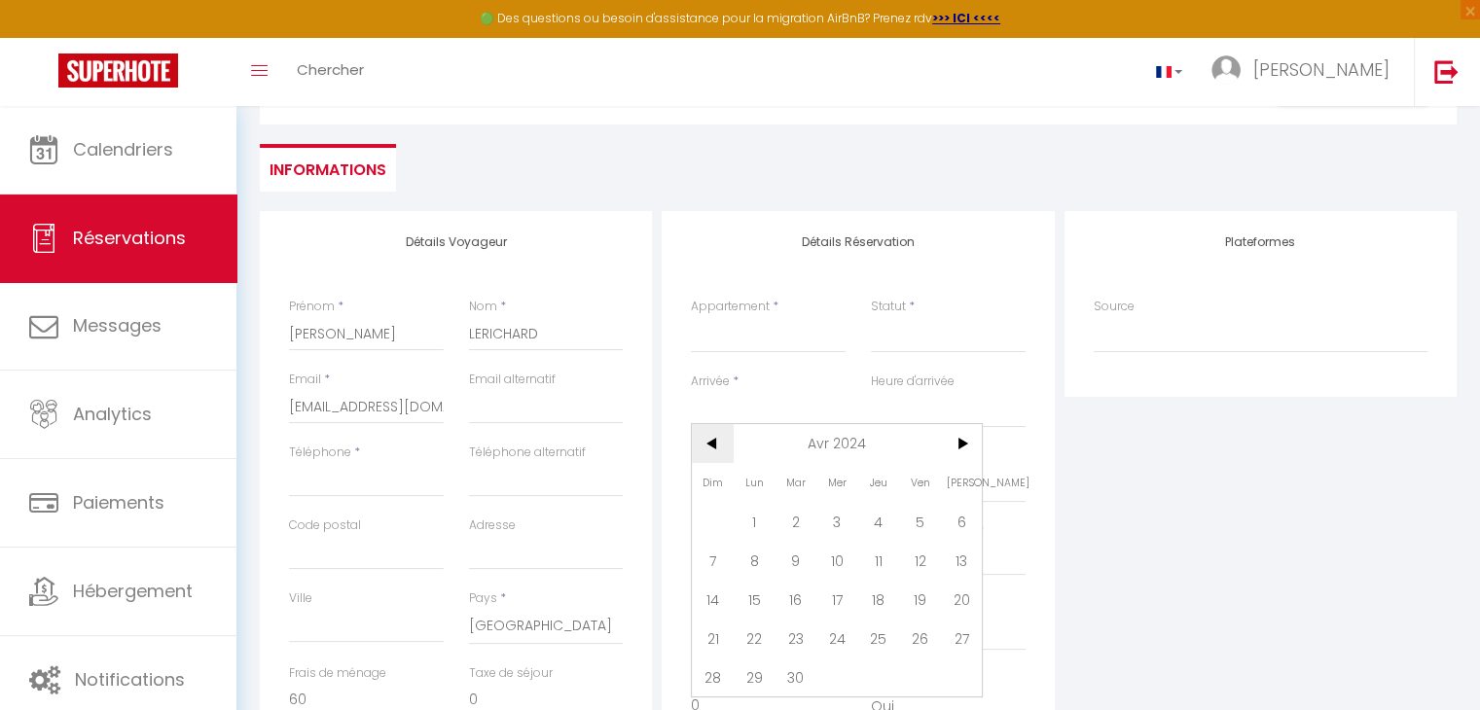
click at [708, 437] on span "<" at bounding box center [713, 443] width 42 height 39
click at [919, 522] on span "1" at bounding box center [920, 521] width 42 height 39
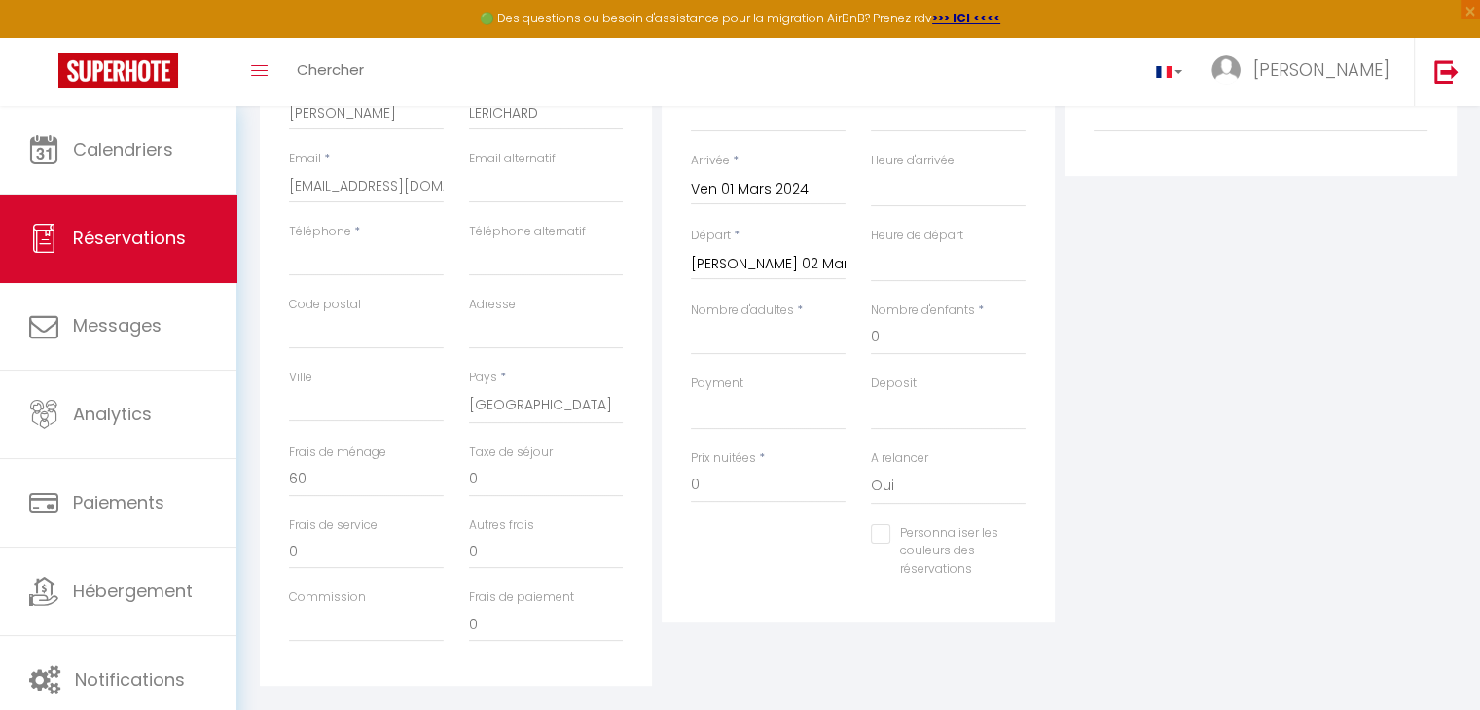
scroll to position [370, 0]
click at [705, 481] on input "0" at bounding box center [768, 485] width 155 height 35
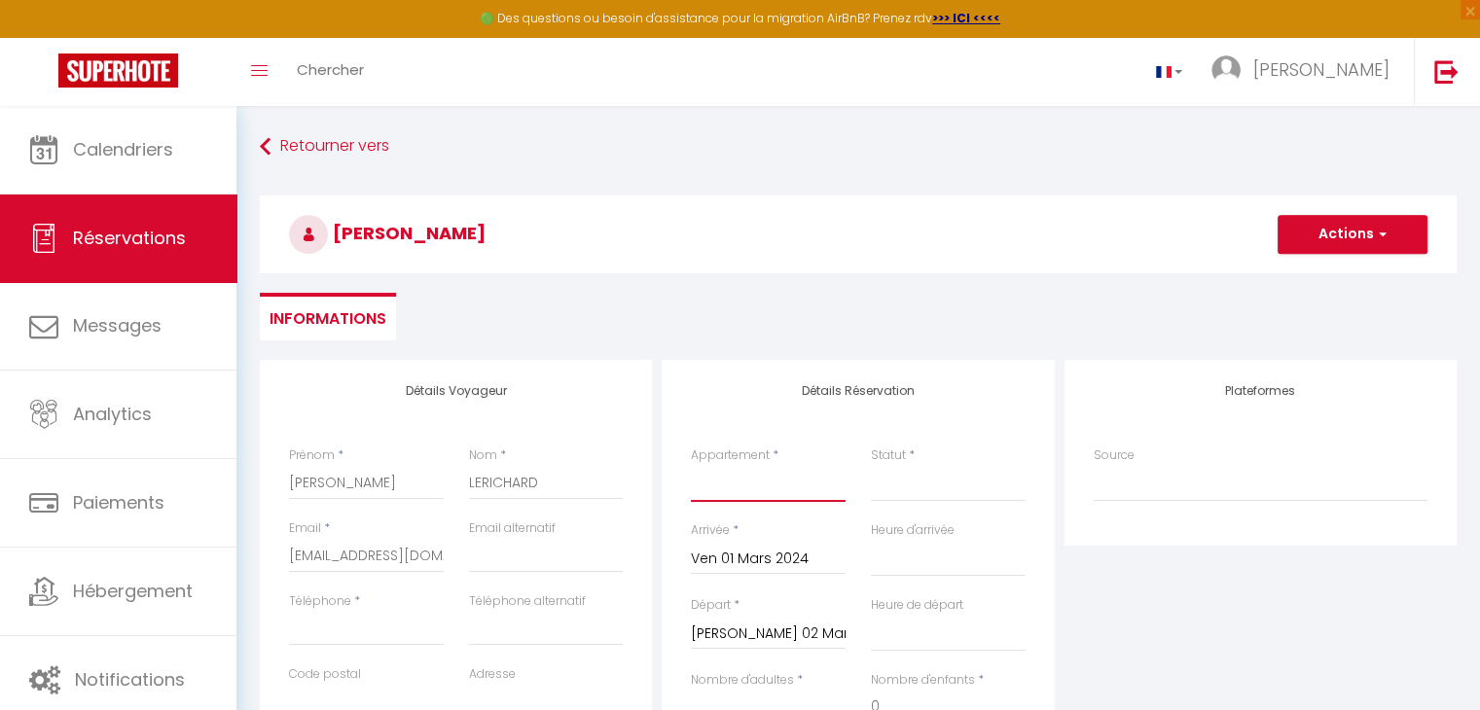
click at [767, 494] on select "Villa les Bonites - Pieds dans l’eau- Carbet" at bounding box center [768, 483] width 155 height 37
click at [691, 465] on select "Villa les Bonites - Pieds dans l’eau- Carbet" at bounding box center [768, 483] width 155 height 37
click at [910, 470] on select "Confirmé Non Confirmé [PERSON_NAME] par le voyageur No Show Request" at bounding box center [948, 483] width 155 height 37
click at [871, 465] on select "Confirmé Non Confirmé [PERSON_NAME] par le voyageur No Show Request" at bounding box center [948, 483] width 155 height 37
click at [1313, 242] on button "Actions" at bounding box center [1352, 234] width 150 height 39
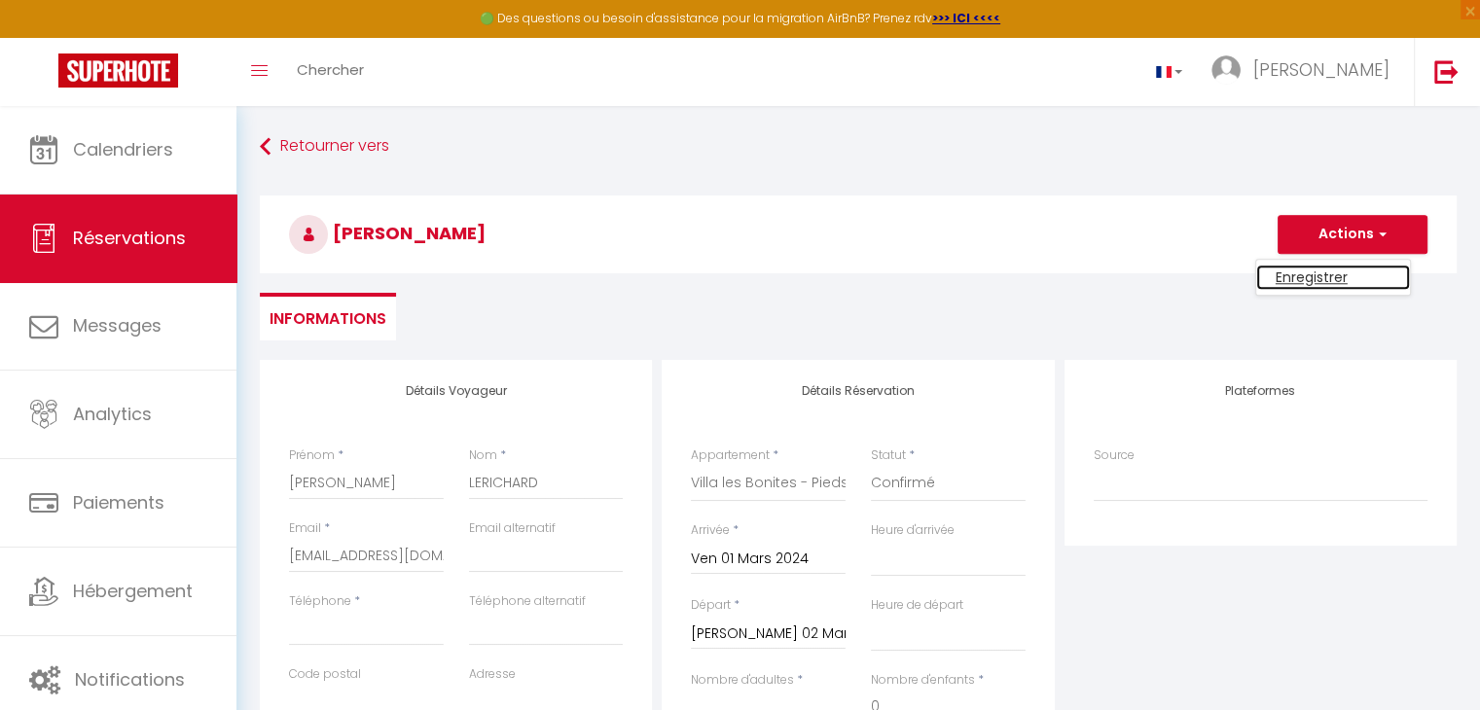
click at [1296, 287] on link "Enregistrer" at bounding box center [1333, 277] width 154 height 25
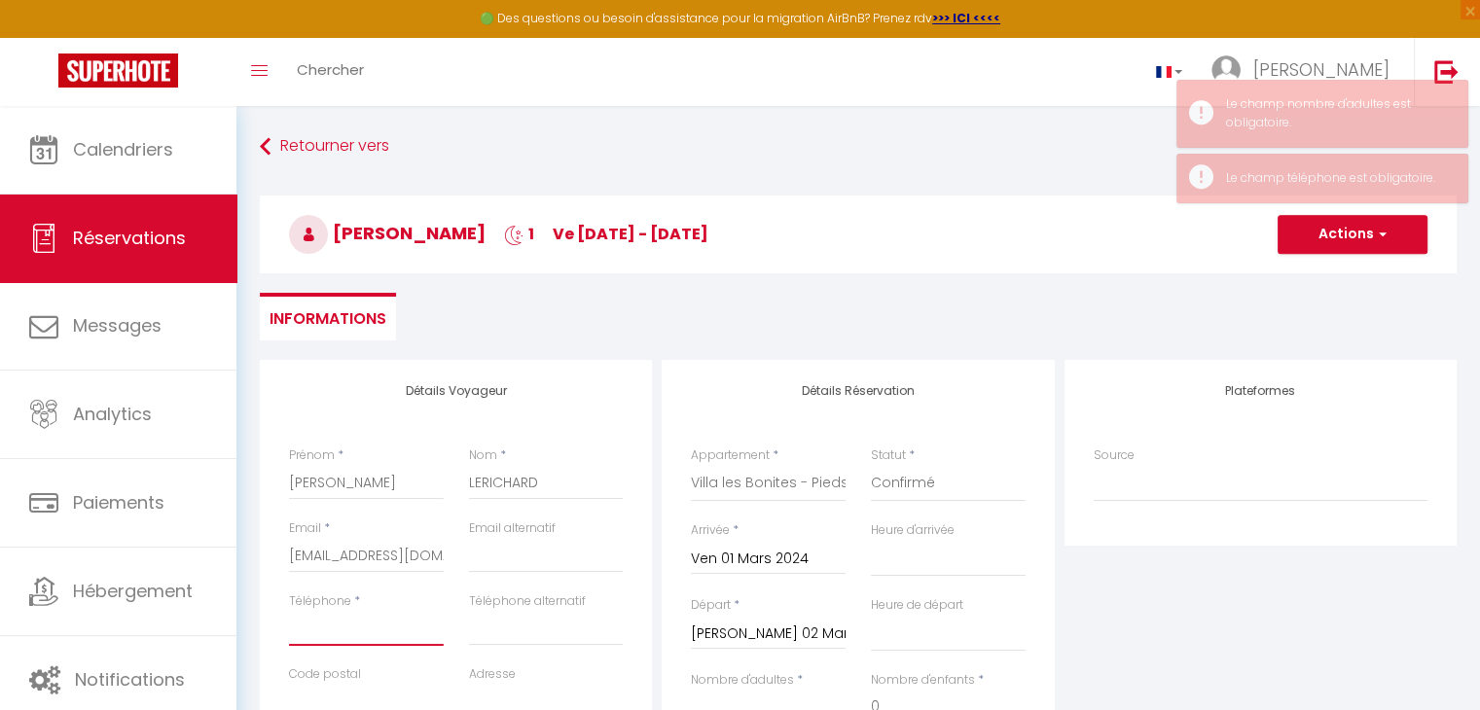
click at [338, 628] on input "Téléphone" at bounding box center [366, 628] width 155 height 35
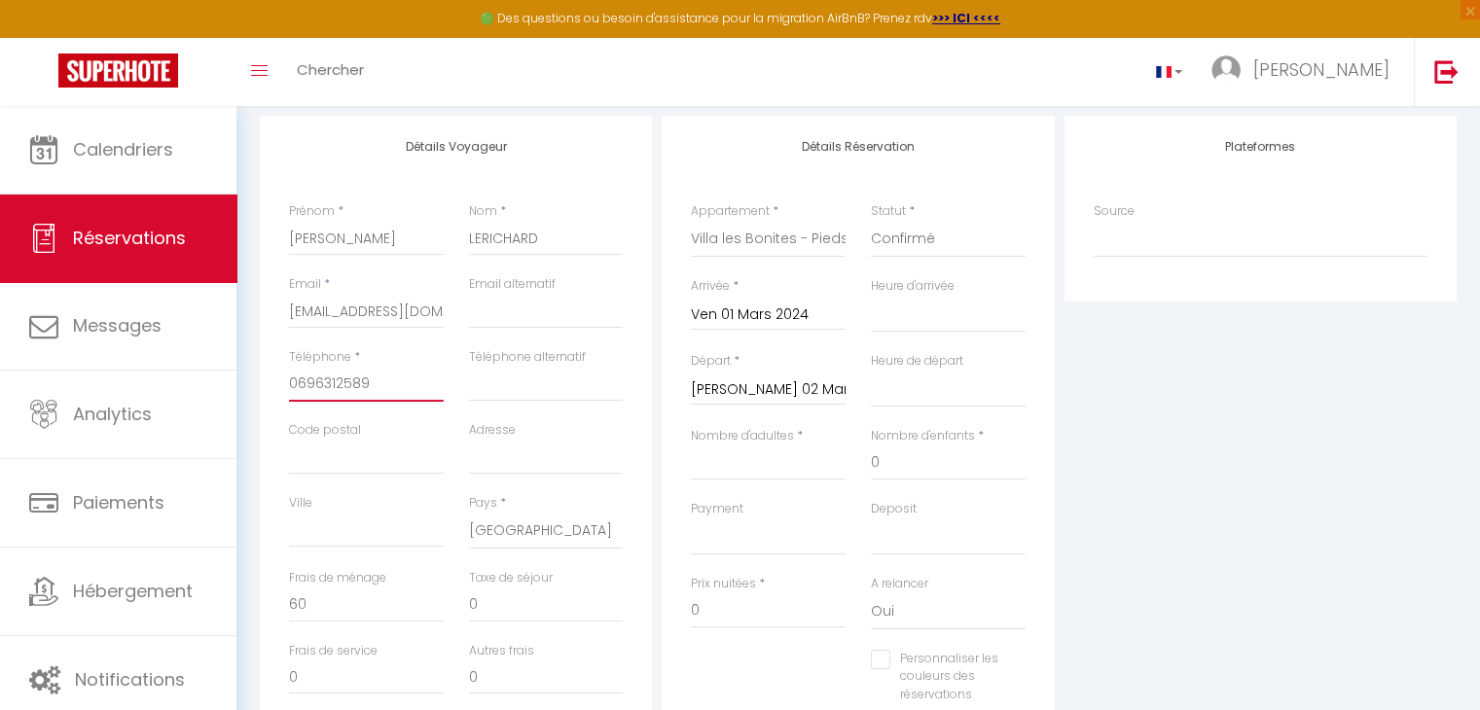
scroll to position [245, 0]
click at [755, 466] on input "Nombre d'adultes" at bounding box center [768, 462] width 155 height 35
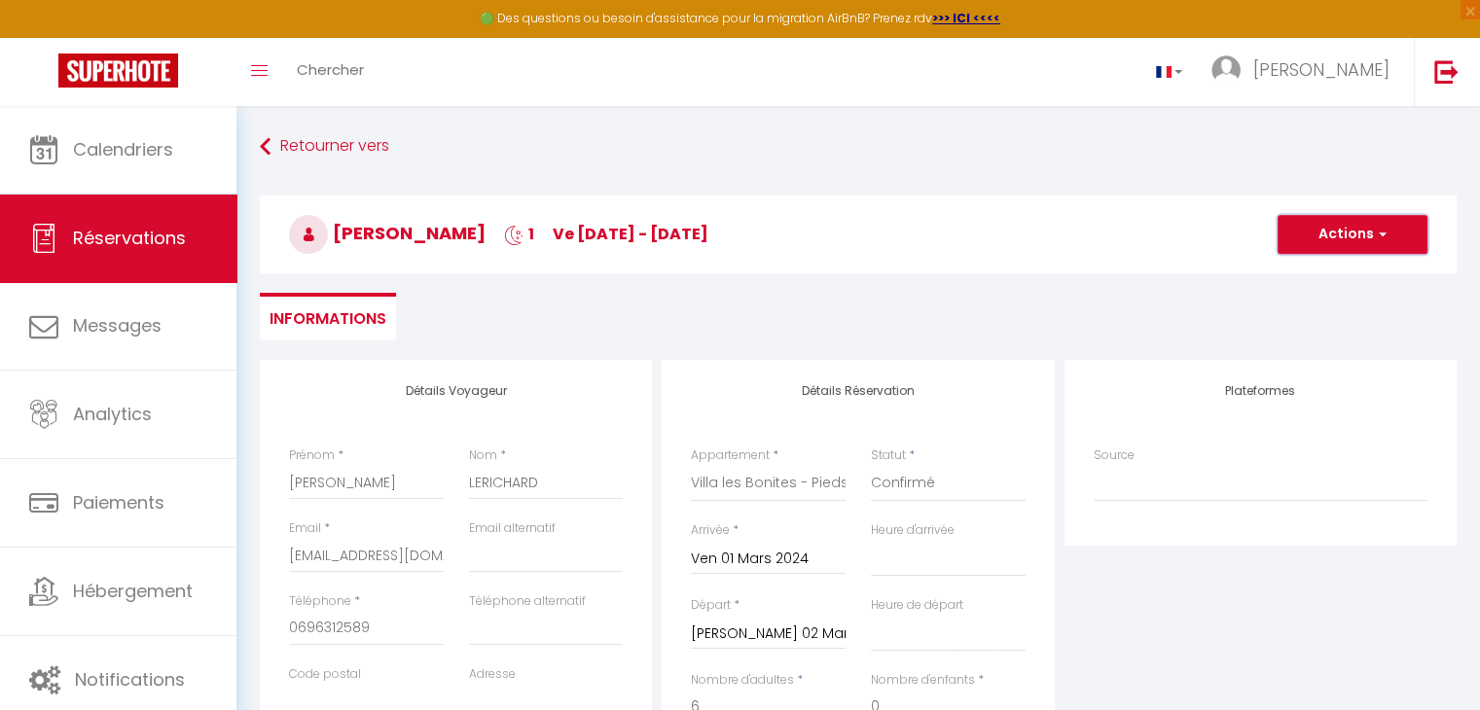
click at [1363, 234] on button "Actions" at bounding box center [1352, 234] width 150 height 39
click at [1331, 273] on link "Enregistrer" at bounding box center [1333, 277] width 154 height 25
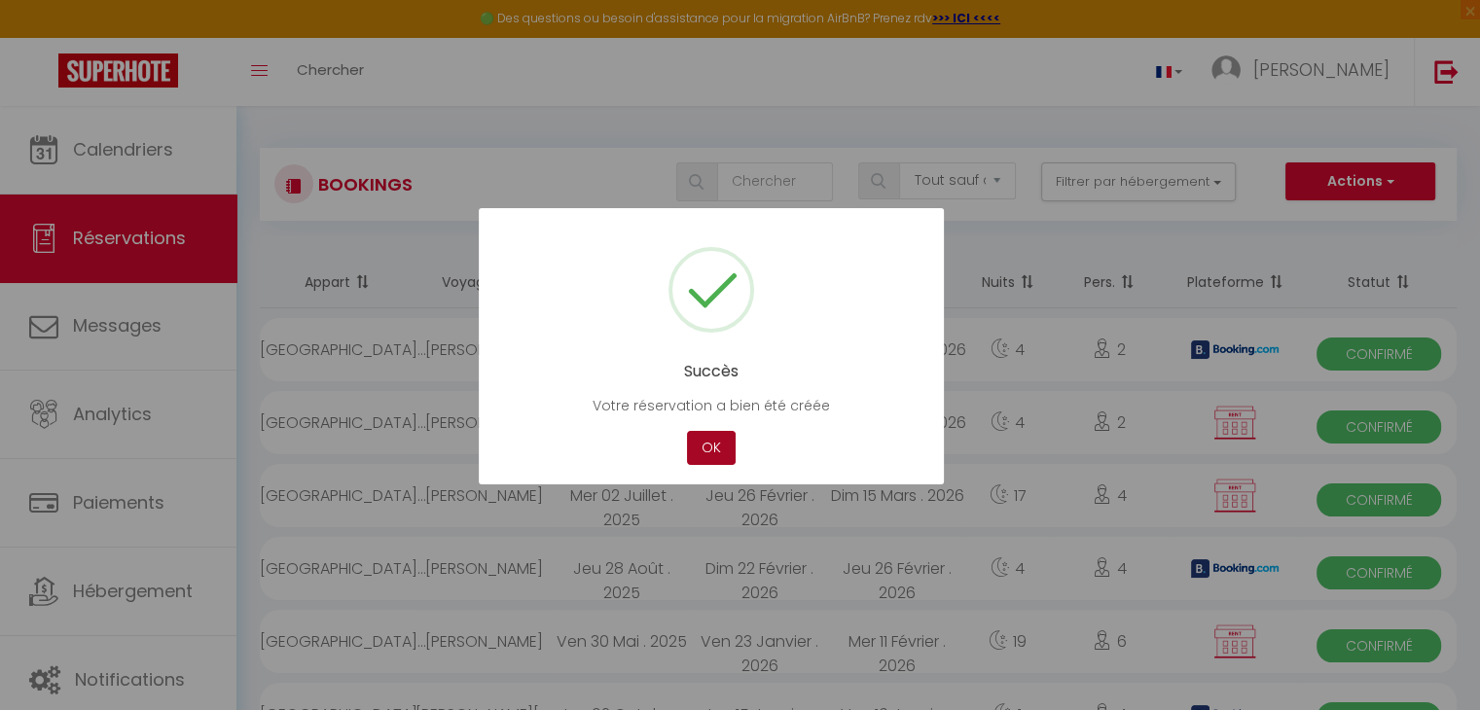
click at [704, 451] on button "OK" at bounding box center [711, 448] width 49 height 34
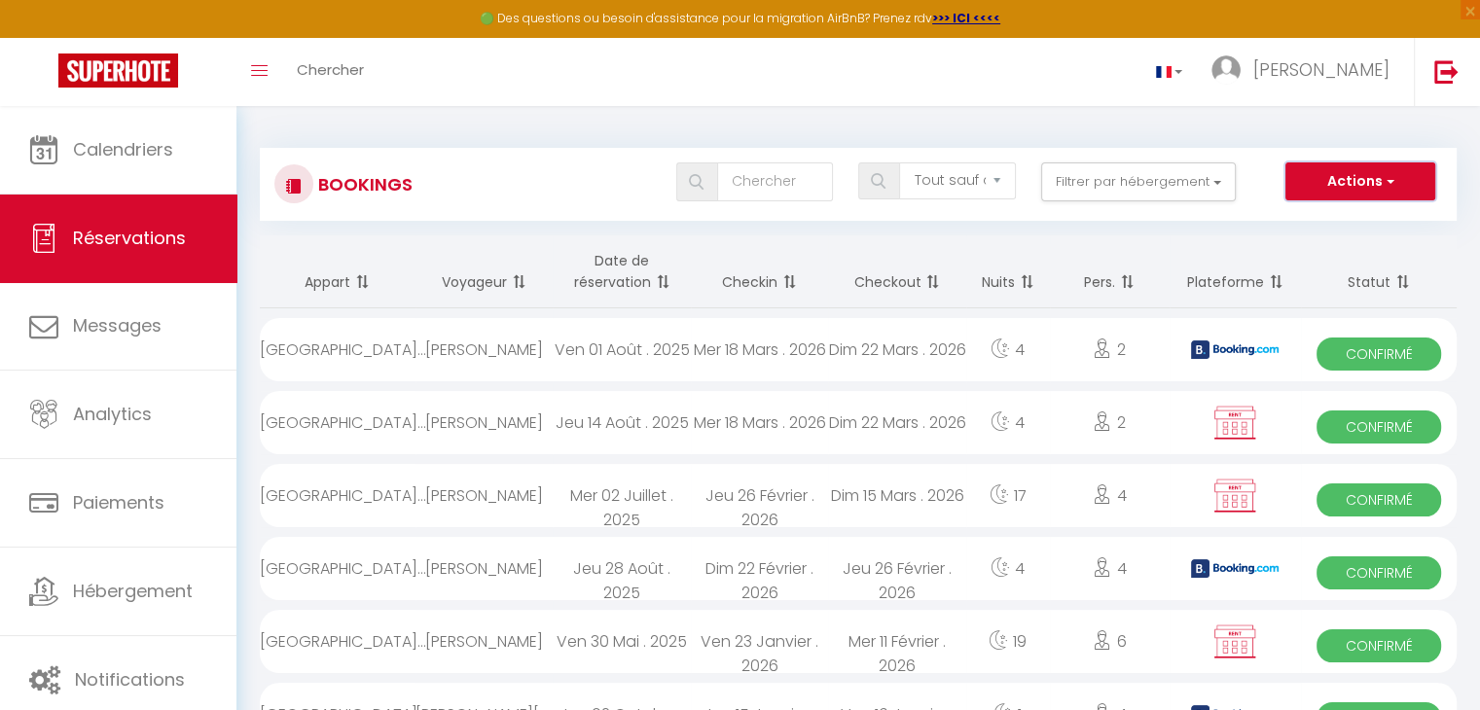
click at [1339, 181] on button "Actions" at bounding box center [1360, 181] width 150 height 39
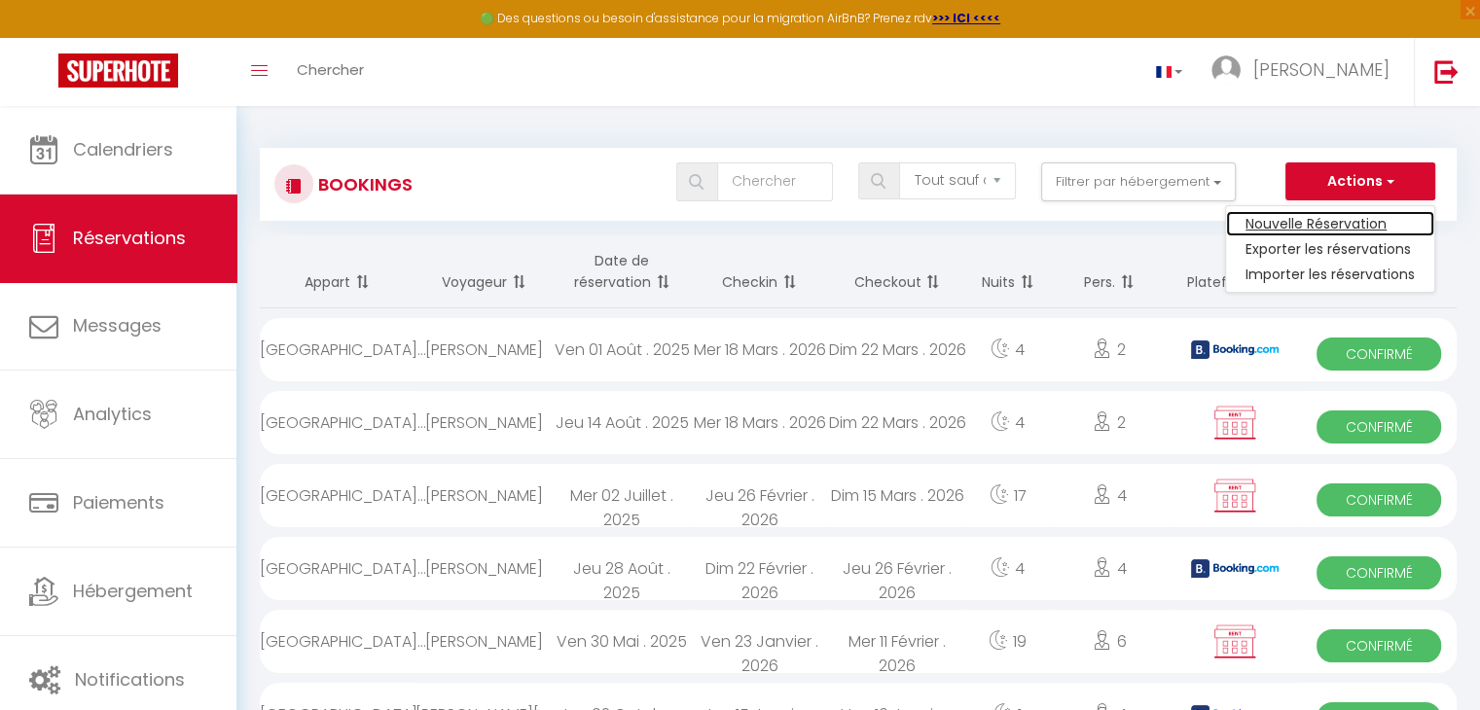
click at [1315, 223] on link "Nouvelle Réservation" at bounding box center [1330, 223] width 208 height 25
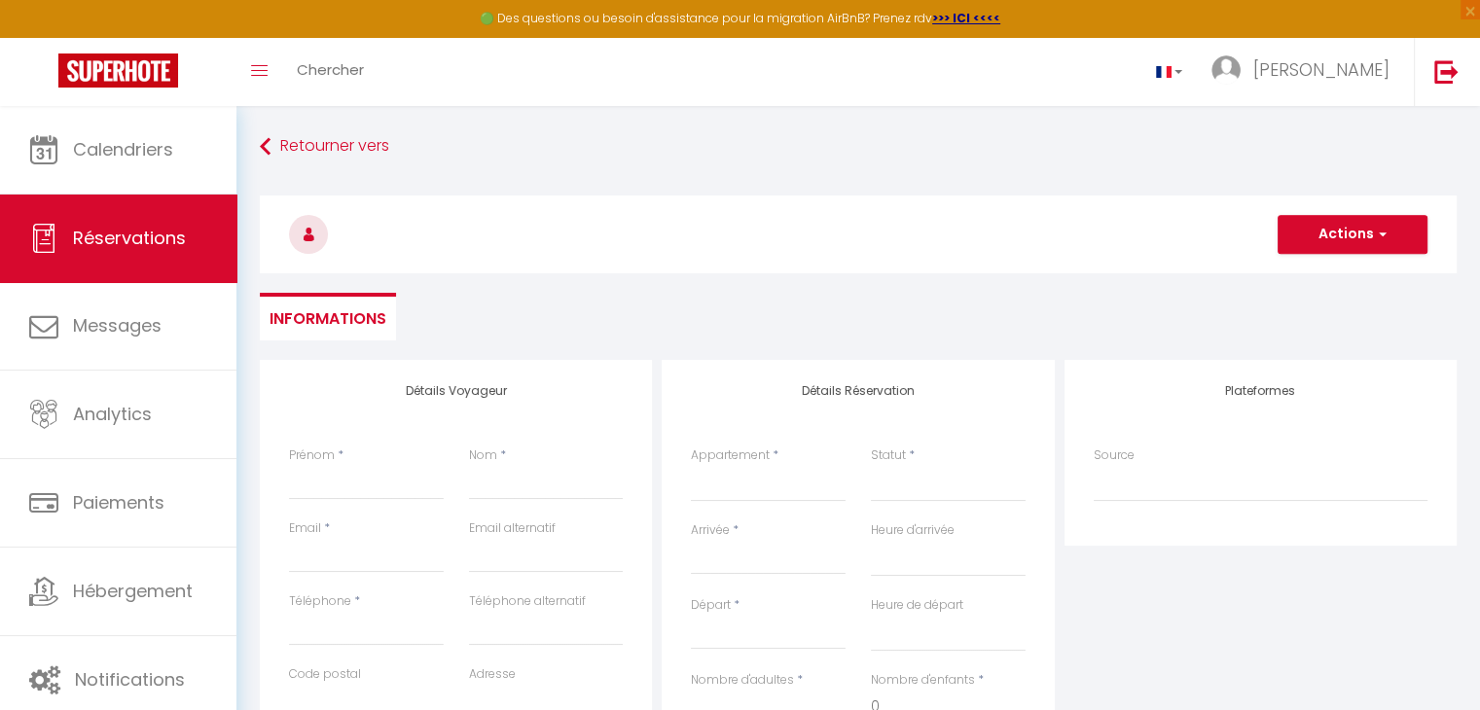
click at [738, 557] on input "Arrivée" at bounding box center [768, 559] width 155 height 25
click at [715, 606] on span "<" at bounding box center [713, 592] width 42 height 39
click at [715, 605] on span "<" at bounding box center [713, 592] width 42 height 39
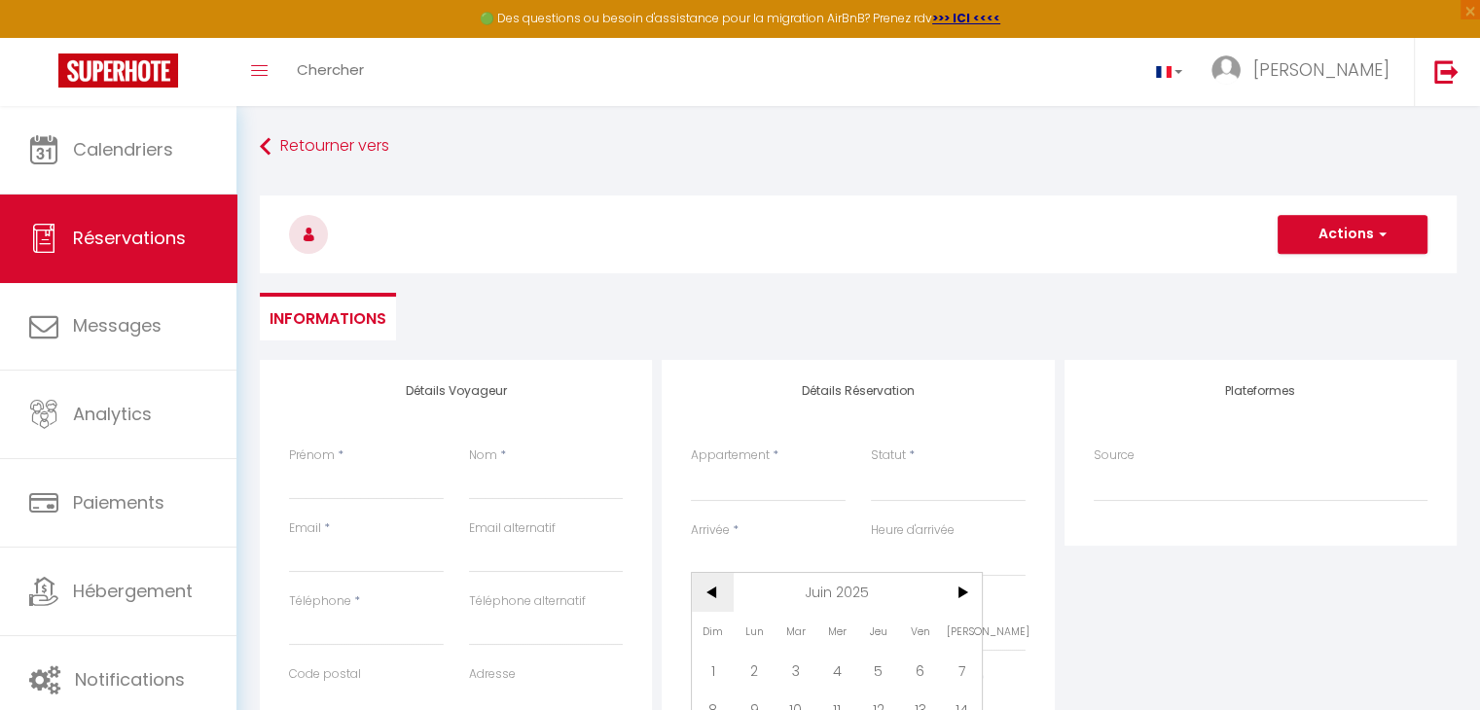
click at [715, 605] on span "<" at bounding box center [713, 592] width 42 height 39
click at [716, 605] on span "<" at bounding box center [713, 592] width 42 height 39
click at [955, 588] on span ">" at bounding box center [962, 592] width 42 height 39
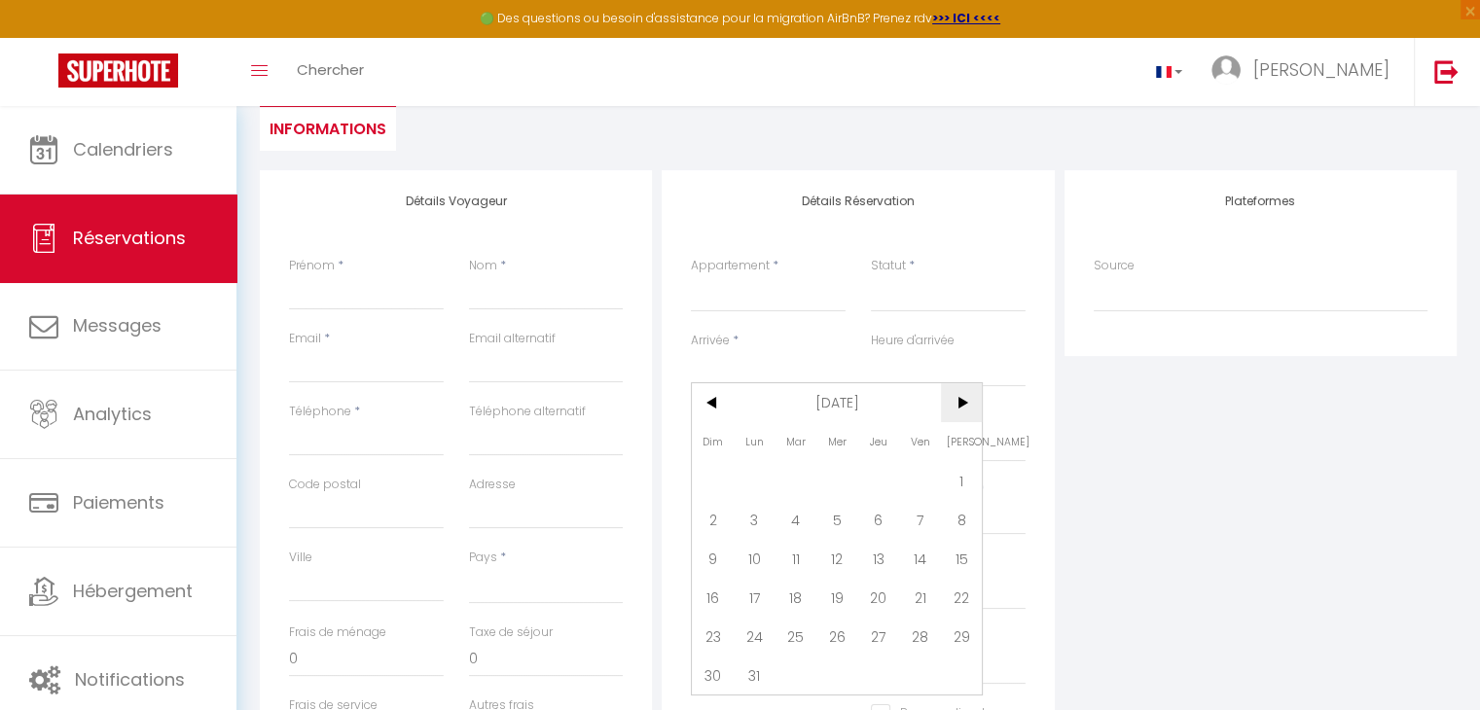
scroll to position [197, 0]
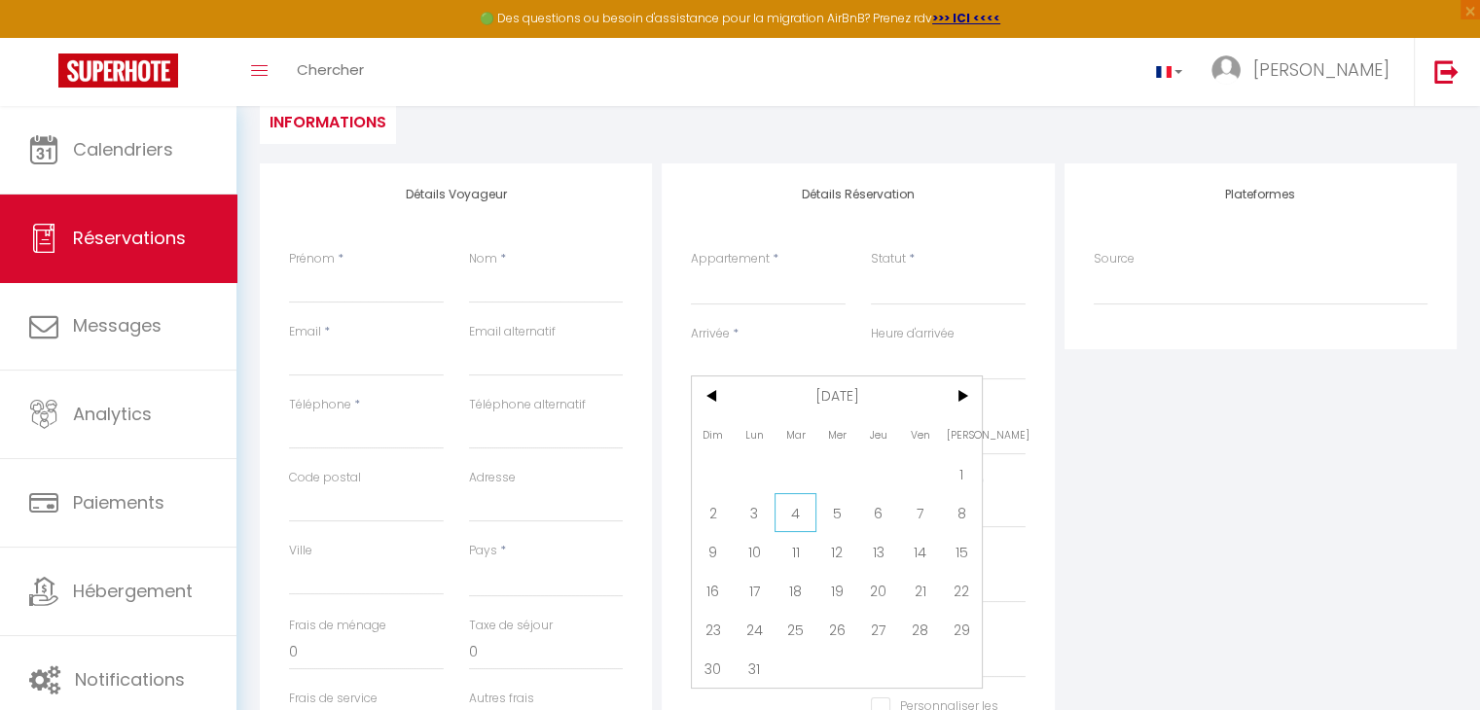
click at [798, 507] on span "4" at bounding box center [795, 512] width 42 height 39
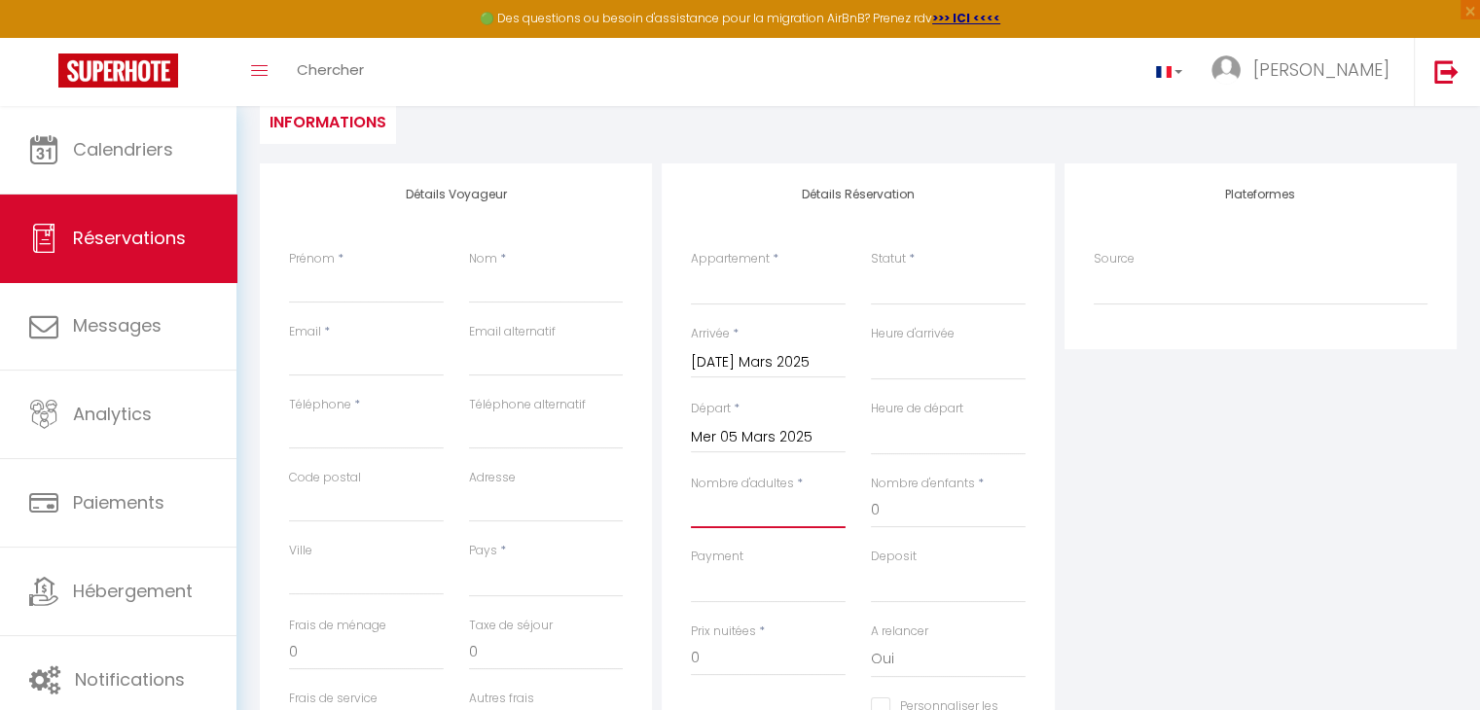
click at [766, 511] on input "Nombre d'adultes" at bounding box center [768, 510] width 155 height 35
click at [878, 429] on select "00:00 00:30 01:00 01:30 02:00 02:30 03:00 03:30 04:00 04:30 05:00 05:30 06:00 0…" at bounding box center [948, 436] width 155 height 37
click at [759, 378] on div "Arrivée * [DATE] Mars 2025 < [DATE] > Dim Lun Mar Mer Jeu Ven Sam 1 2 3 4 5 6 7…" at bounding box center [768, 362] width 180 height 75
click at [739, 443] on input "Mer 05 Mars 2025" at bounding box center [768, 437] width 155 height 25
click at [720, 618] on span "9" at bounding box center [713, 625] width 42 height 39
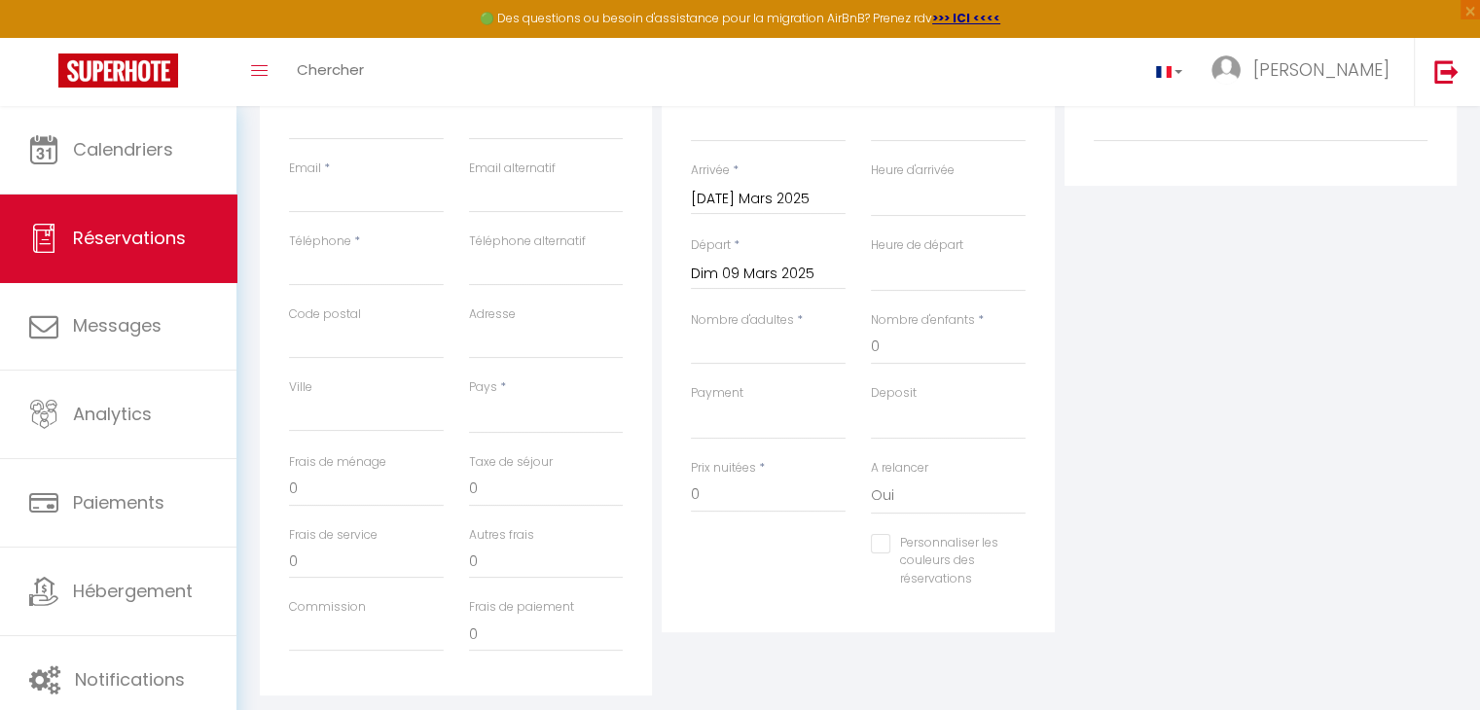
scroll to position [364, 0]
click at [720, 351] on input "Nombre d'adultes" at bounding box center [768, 343] width 155 height 35
click at [718, 416] on select "OK KO" at bounding box center [768, 417] width 155 height 37
click at [691, 399] on select "OK KO" at bounding box center [768, 417] width 155 height 37
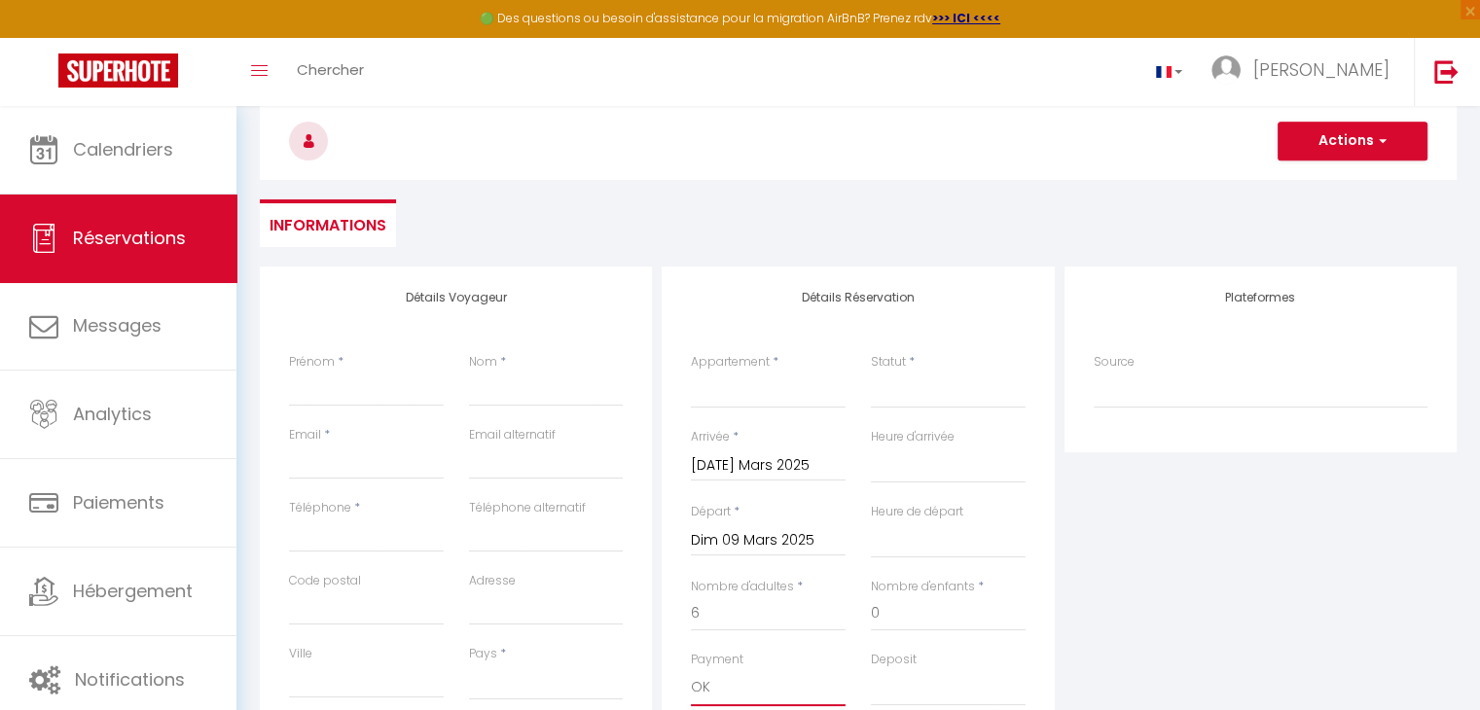
scroll to position [92, 0]
click at [920, 382] on select "Confirmé Non Confirmé [PERSON_NAME] par le voyageur No Show Request" at bounding box center [948, 391] width 155 height 37
click at [871, 373] on select "Confirmé Non Confirmé [PERSON_NAME] par le voyageur No Show Request" at bounding box center [948, 391] width 155 height 37
click at [801, 402] on select "Villa les Bonites - Pieds dans l’eau- Carbet" at bounding box center [768, 391] width 155 height 37
click at [691, 373] on select "Villa les Bonites - Pieds dans l’eau- Carbet" at bounding box center [768, 391] width 155 height 37
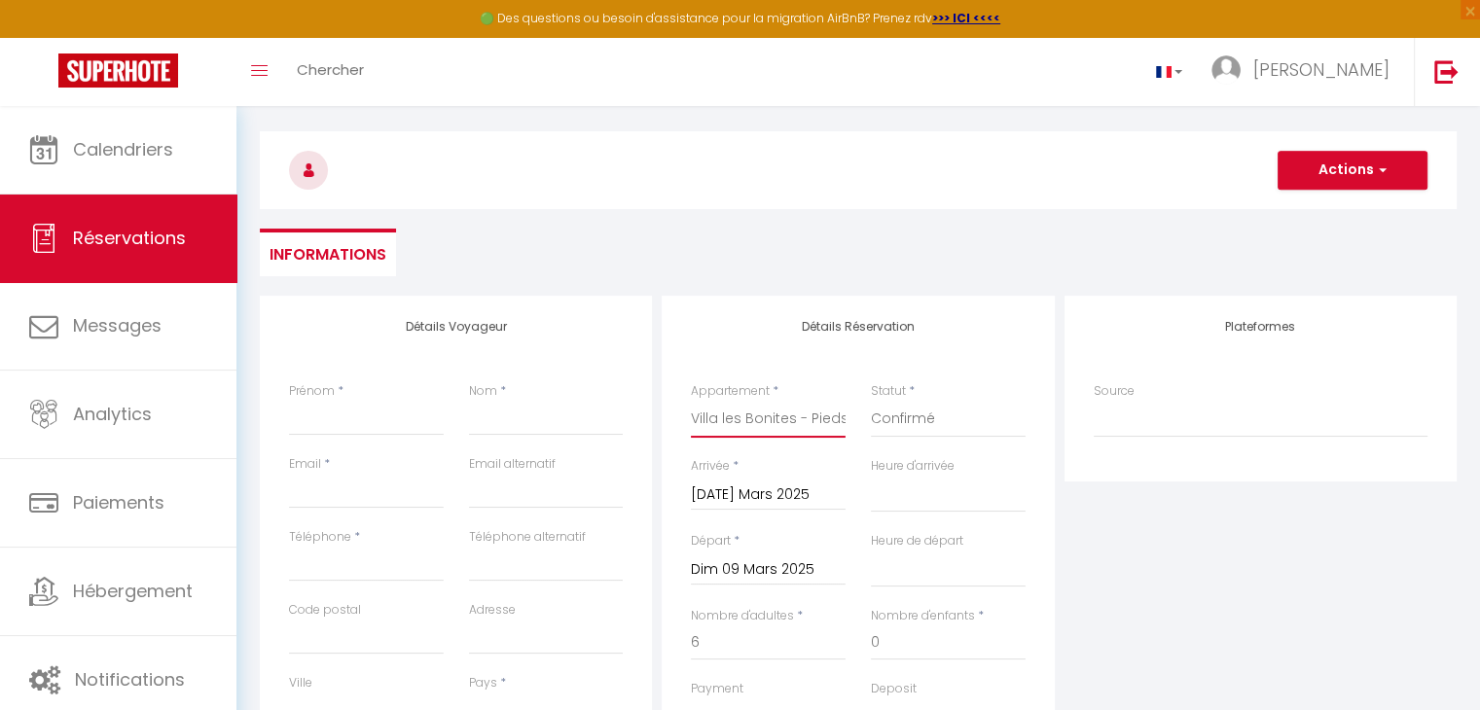
scroll to position [62, 0]
click at [362, 408] on input "Prénom" at bounding box center [366, 420] width 155 height 35
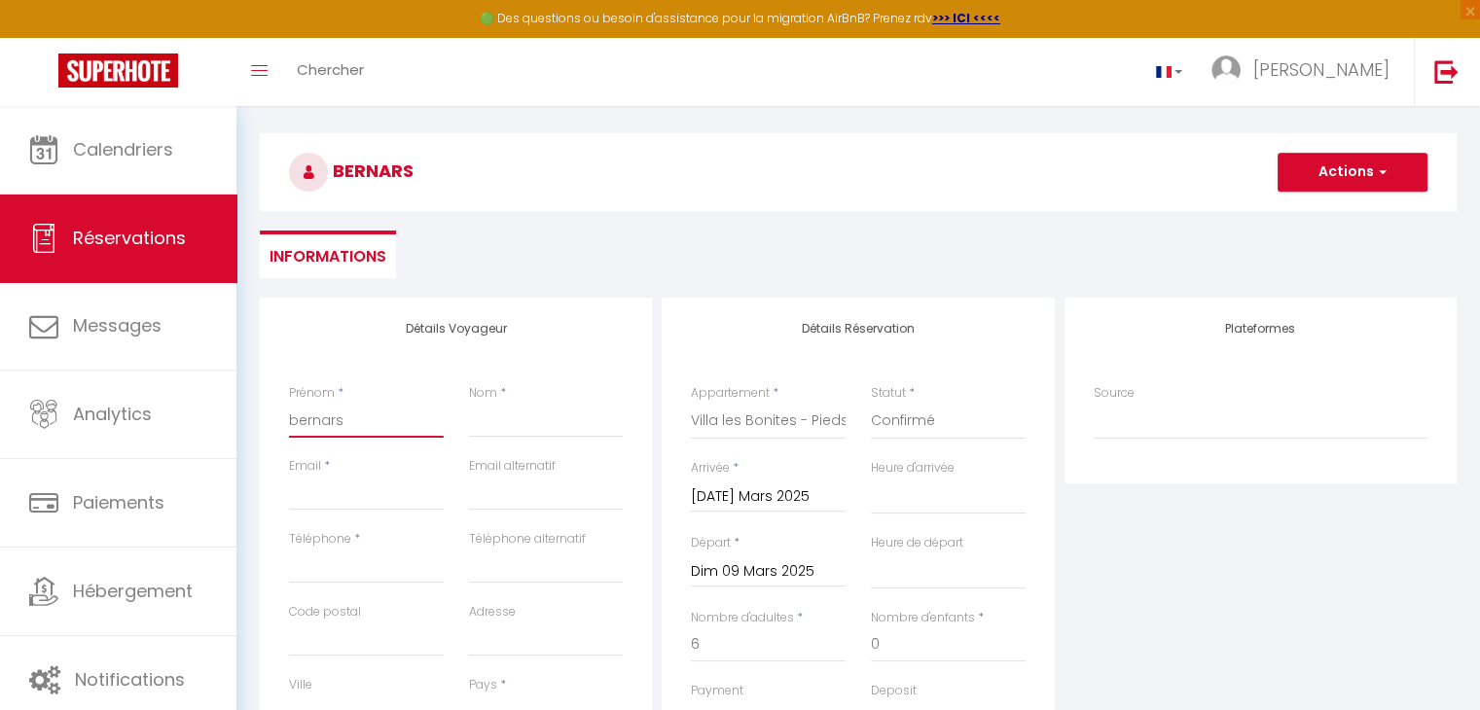
click at [361, 406] on input "bernars" at bounding box center [366, 420] width 155 height 35
click at [361, 406] on input "bernarsd" at bounding box center [366, 420] width 155 height 35
click at [416, 499] on input "[DOMAIN_NAME]" at bounding box center [366, 493] width 155 height 35
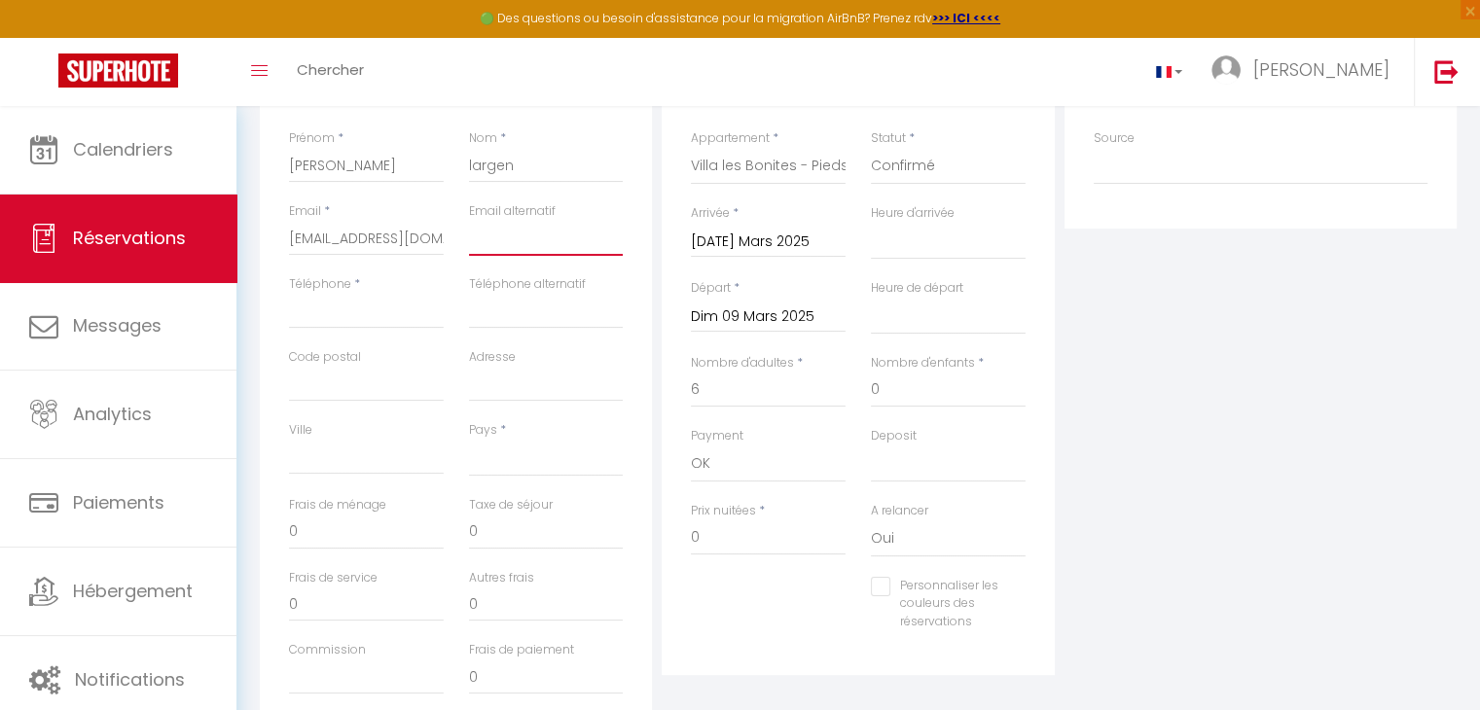
scroll to position [318, 0]
click at [320, 307] on input "Téléphone" at bounding box center [366, 310] width 155 height 35
click at [352, 173] on input "[PERSON_NAME]" at bounding box center [366, 164] width 155 height 35
click at [393, 176] on input "[PERSON_NAME]" at bounding box center [366, 164] width 155 height 35
drag, startPoint x: 521, startPoint y: 155, endPoint x: 390, endPoint y: 137, distance: 132.5
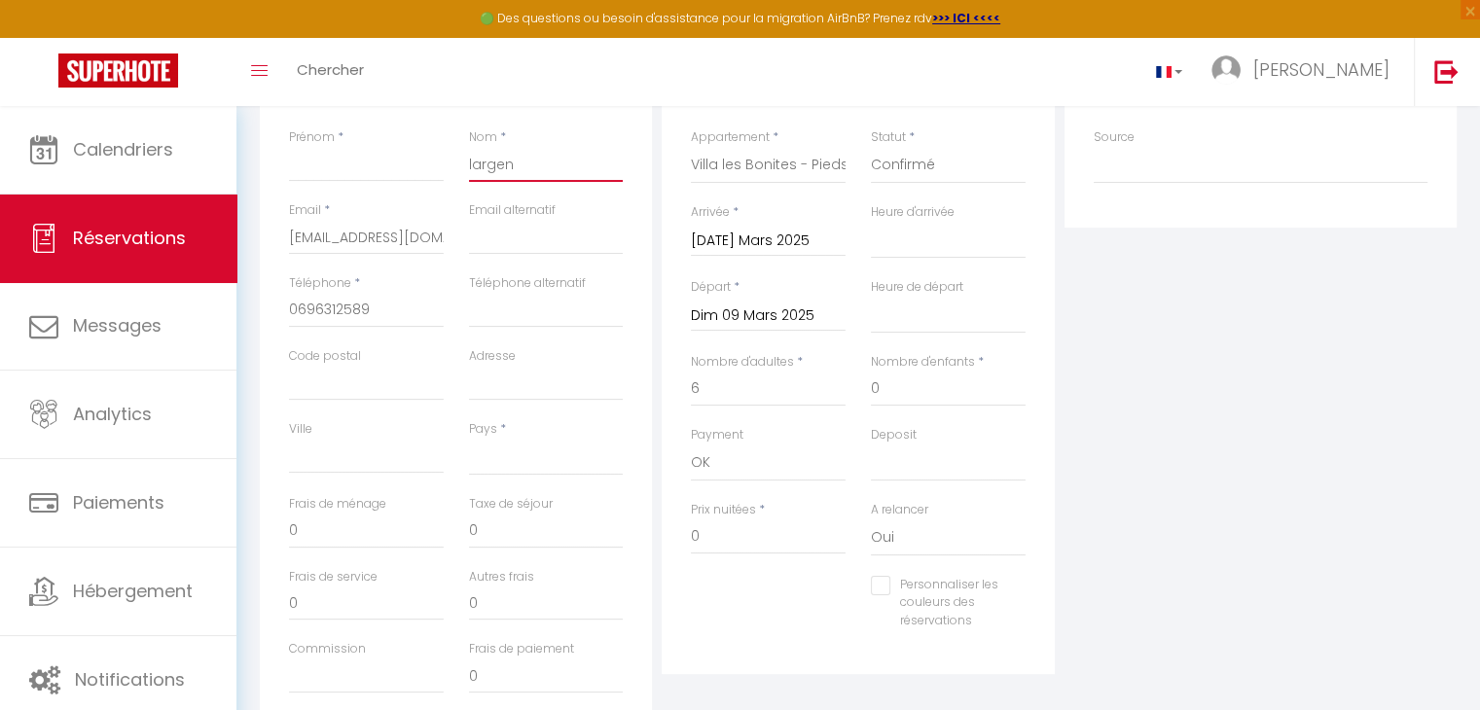
click at [390, 137] on div "Prénom * Nom * [PERSON_NAME]" at bounding box center [456, 164] width 360 height 73
click at [359, 179] on input "Prénom" at bounding box center [366, 164] width 155 height 35
click at [372, 441] on input "Ville" at bounding box center [366, 456] width 155 height 35
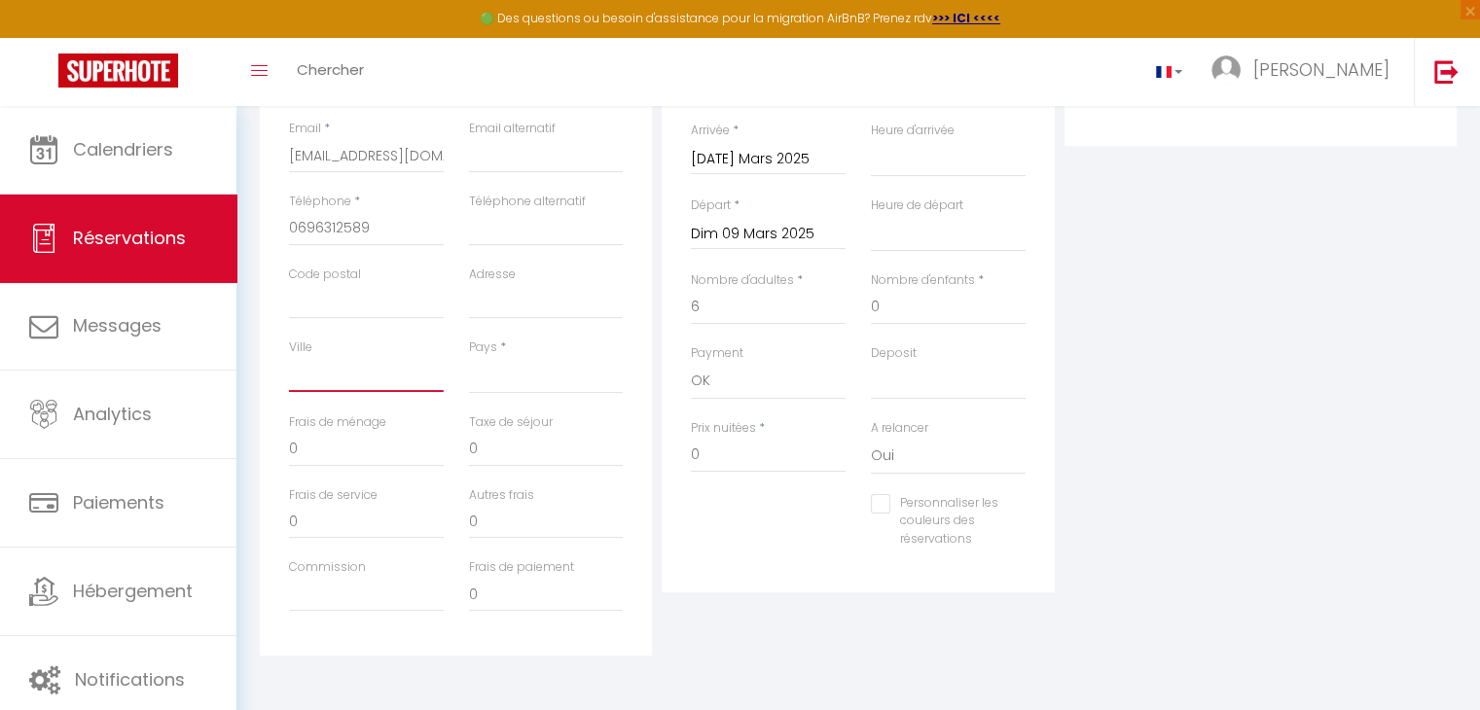
scroll to position [405, 0]
click at [339, 442] on input "0" at bounding box center [366, 444] width 155 height 35
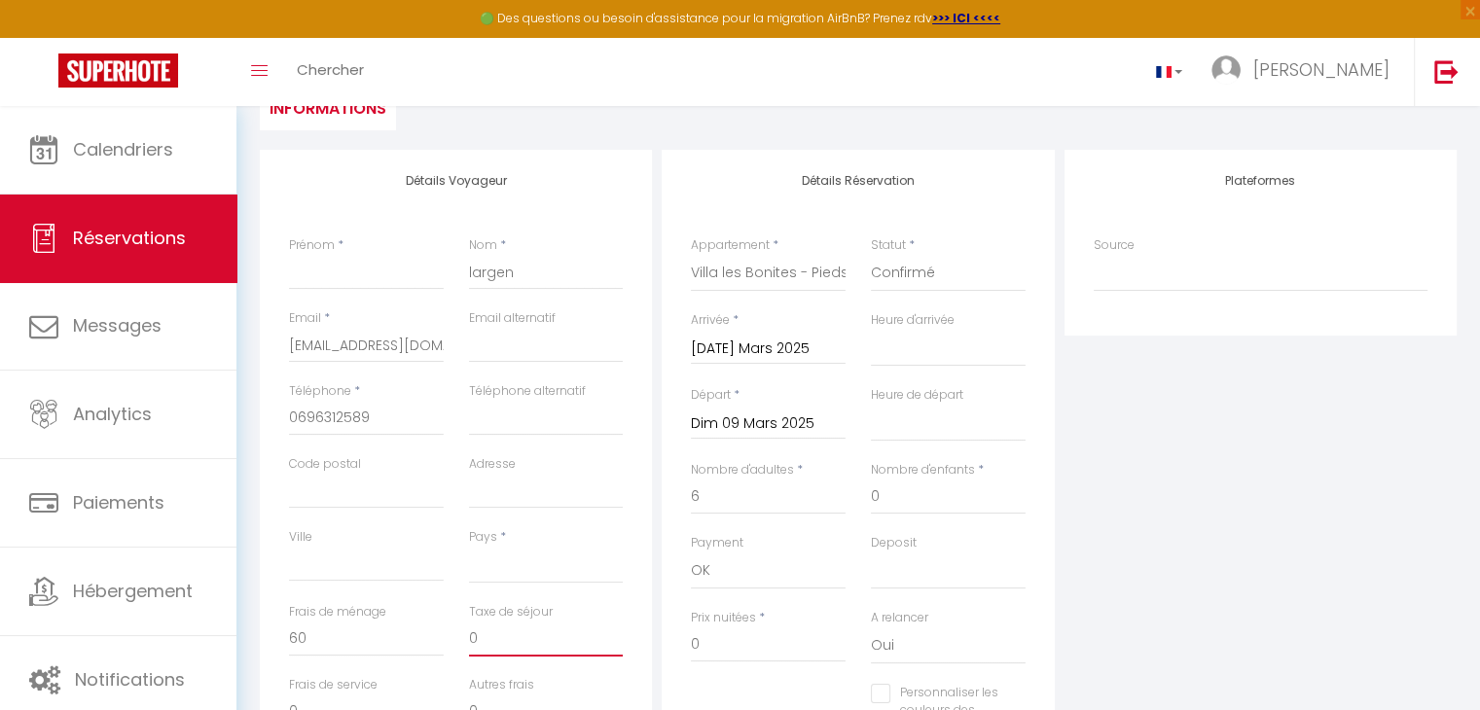
scroll to position [210, 0]
click at [751, 648] on input "0" at bounding box center [768, 645] width 155 height 35
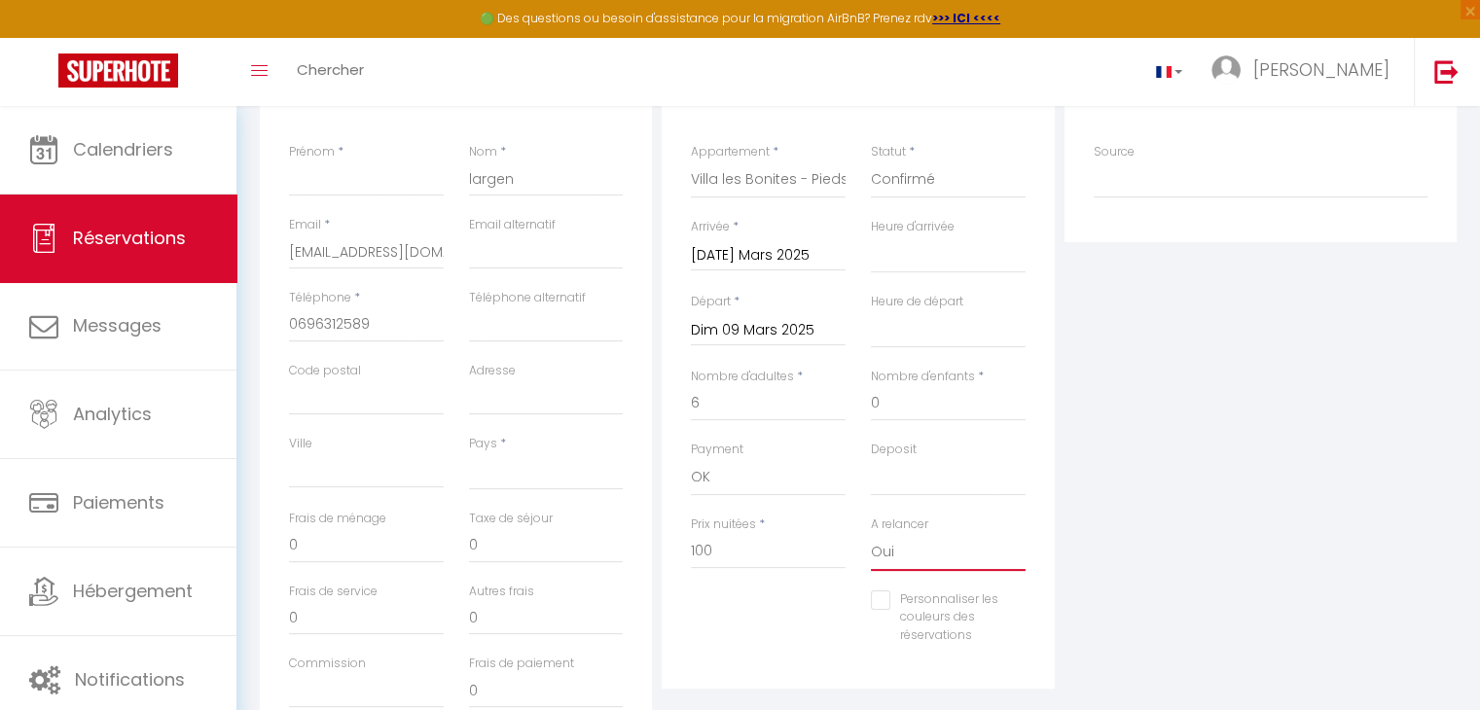
scroll to position [304, 0]
click at [883, 555] on select "Oui Non" at bounding box center [948, 552] width 155 height 37
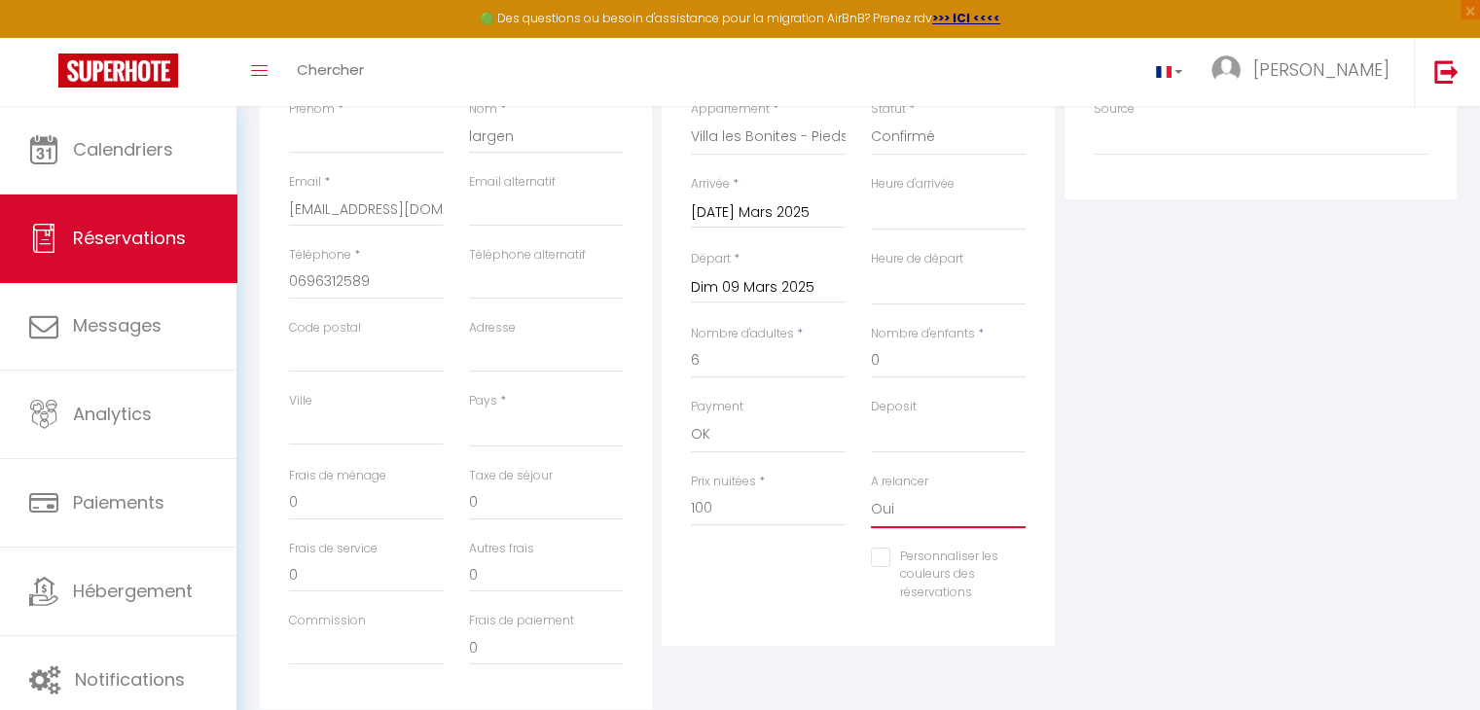
scroll to position [346, 0]
click at [349, 506] on input "0" at bounding box center [366, 502] width 155 height 35
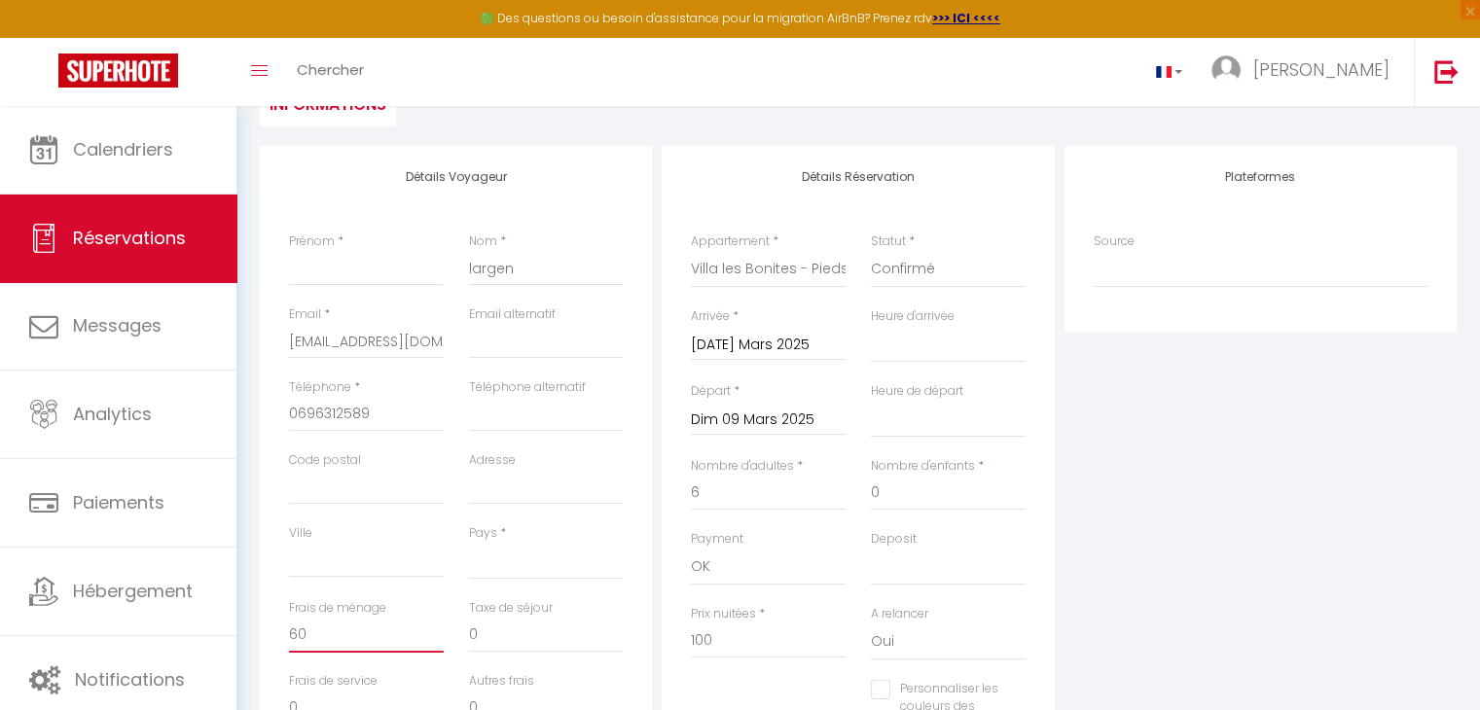
scroll to position [0, 0]
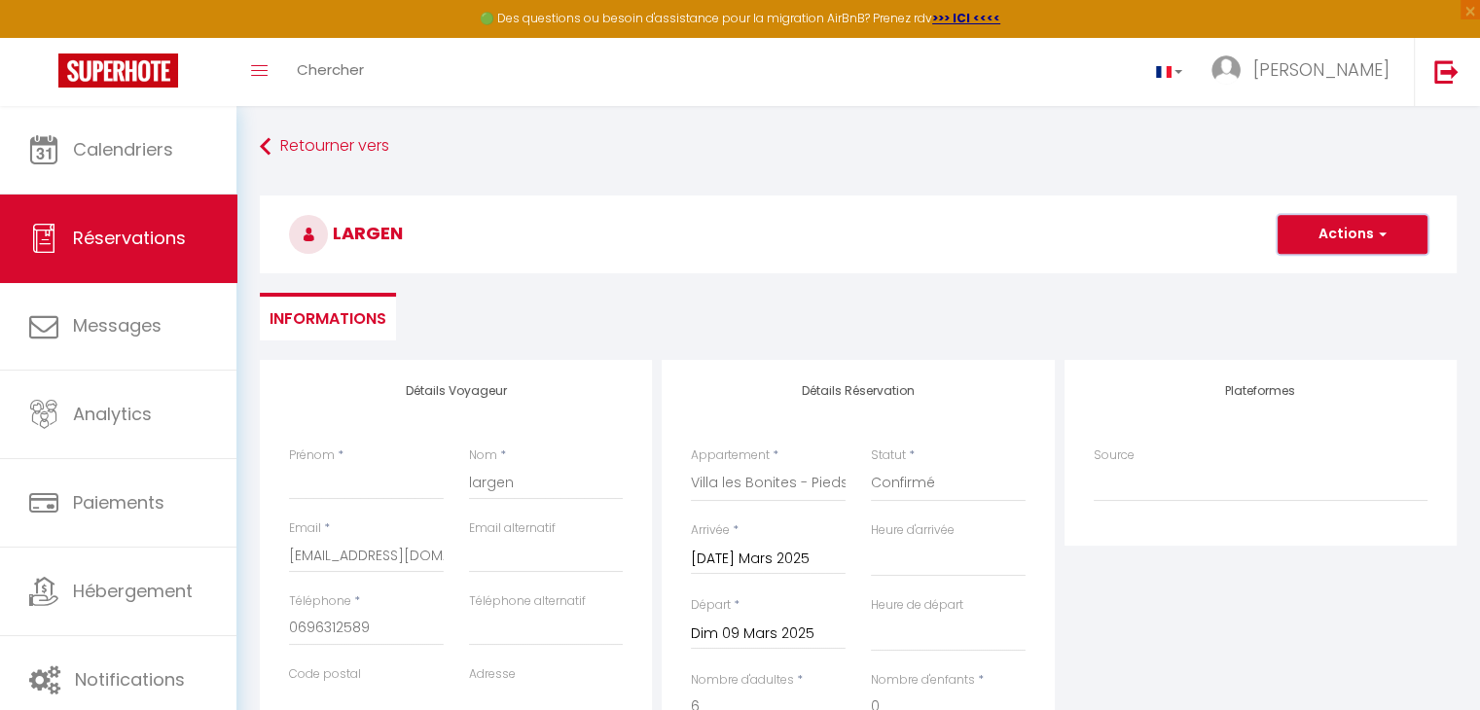
click at [1347, 231] on button "Actions" at bounding box center [1352, 234] width 150 height 39
click at [1344, 275] on link "Enregistrer" at bounding box center [1333, 277] width 154 height 25
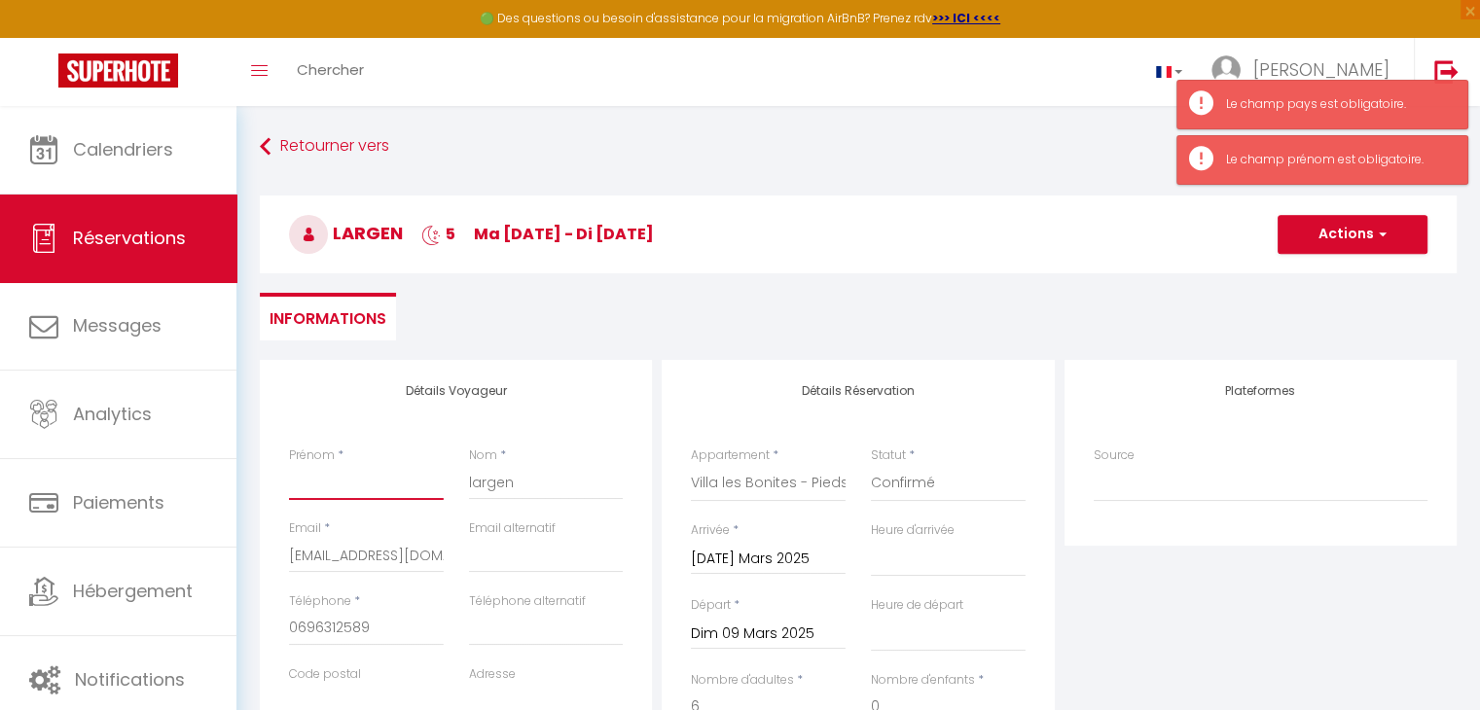
click at [364, 487] on input "Prénom" at bounding box center [366, 482] width 155 height 35
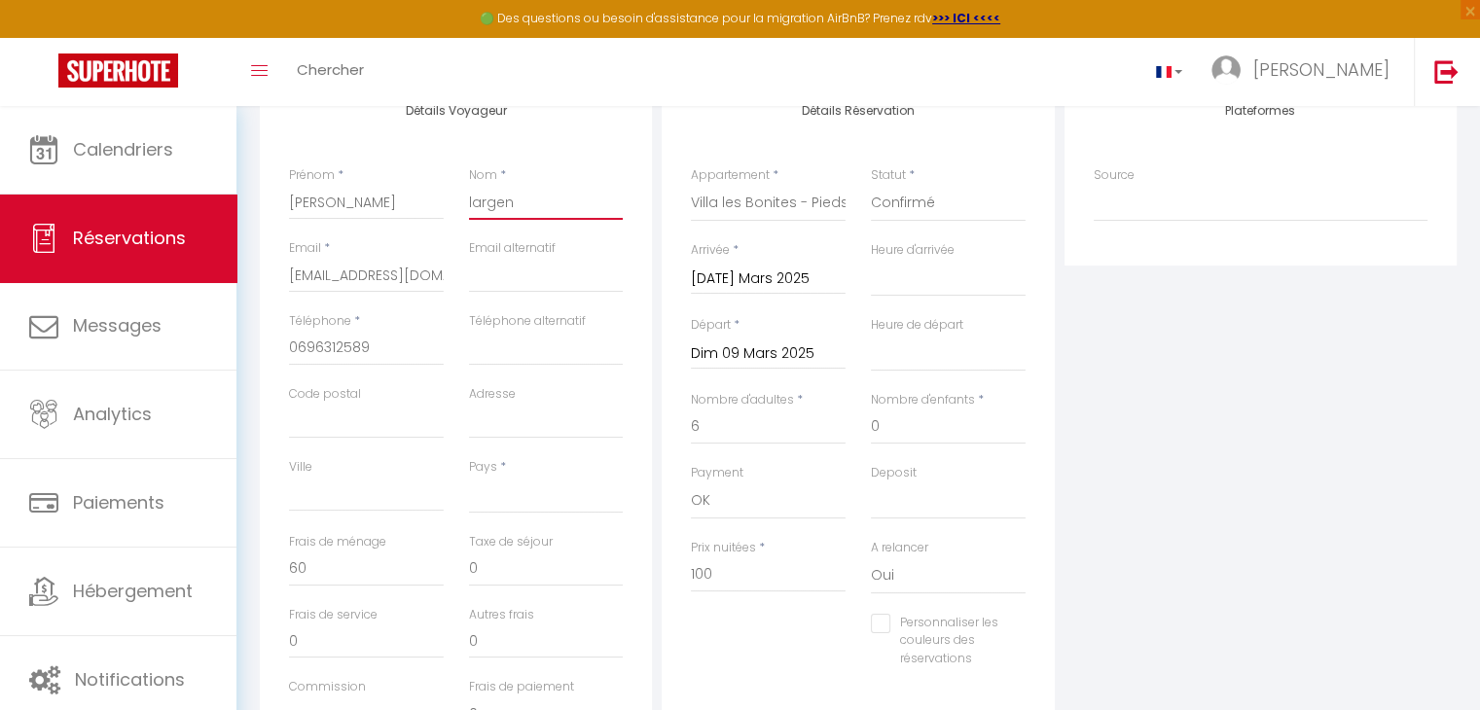
scroll to position [280, 0]
click at [506, 495] on select "[GEOGRAPHIC_DATA] [GEOGRAPHIC_DATA] [GEOGRAPHIC_DATA] [GEOGRAPHIC_DATA] [GEOGRA…" at bounding box center [546, 495] width 155 height 37
click at [529, 497] on select "[GEOGRAPHIC_DATA] [GEOGRAPHIC_DATA] [GEOGRAPHIC_DATA] [GEOGRAPHIC_DATA] [GEOGRA…" at bounding box center [546, 495] width 155 height 37
click at [529, 488] on select "[GEOGRAPHIC_DATA] [GEOGRAPHIC_DATA] [GEOGRAPHIC_DATA] [GEOGRAPHIC_DATA] [GEOGRA…" at bounding box center [546, 495] width 155 height 37
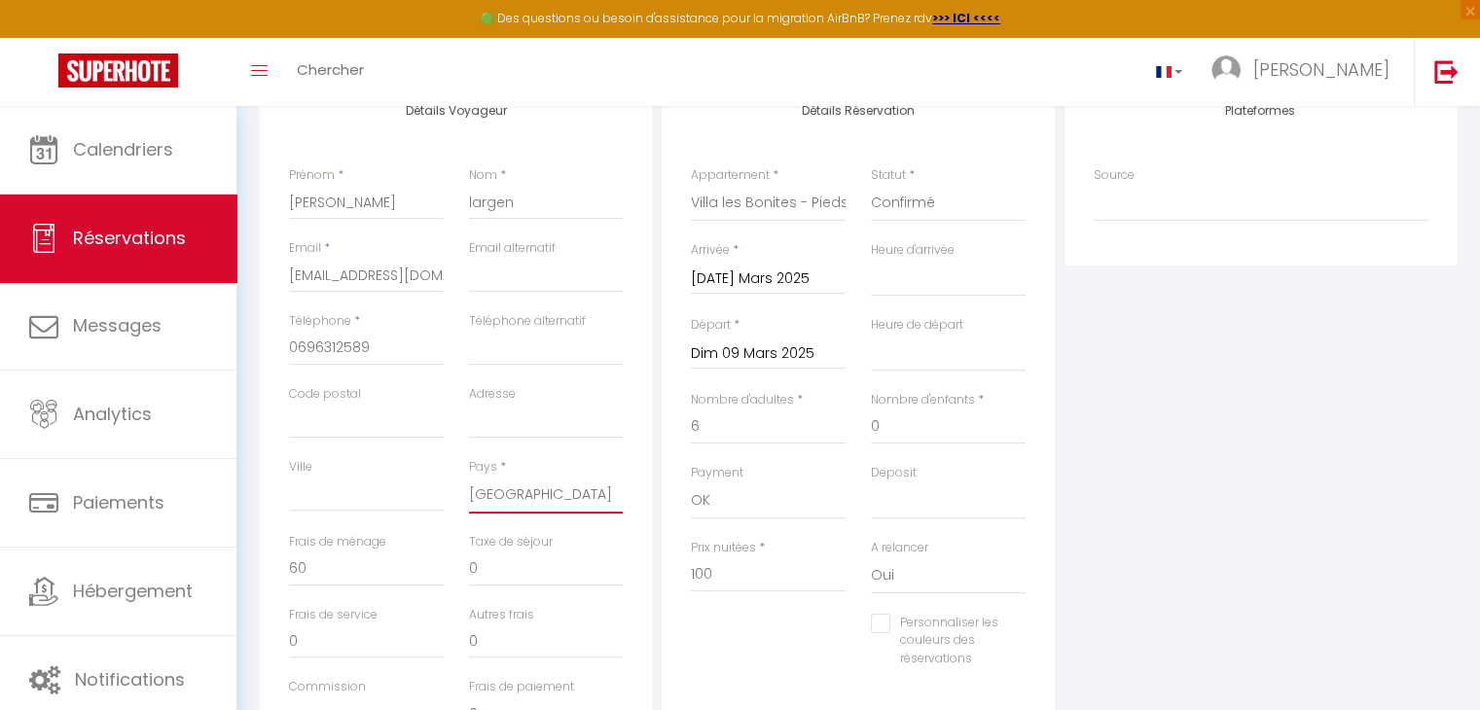
click at [529, 488] on select "[GEOGRAPHIC_DATA] [GEOGRAPHIC_DATA] [GEOGRAPHIC_DATA] [GEOGRAPHIC_DATA] [GEOGRA…" at bounding box center [546, 495] width 155 height 37
click at [469, 477] on select "[GEOGRAPHIC_DATA] [GEOGRAPHIC_DATA] [GEOGRAPHIC_DATA] [GEOGRAPHIC_DATA] [GEOGRA…" at bounding box center [546, 495] width 155 height 37
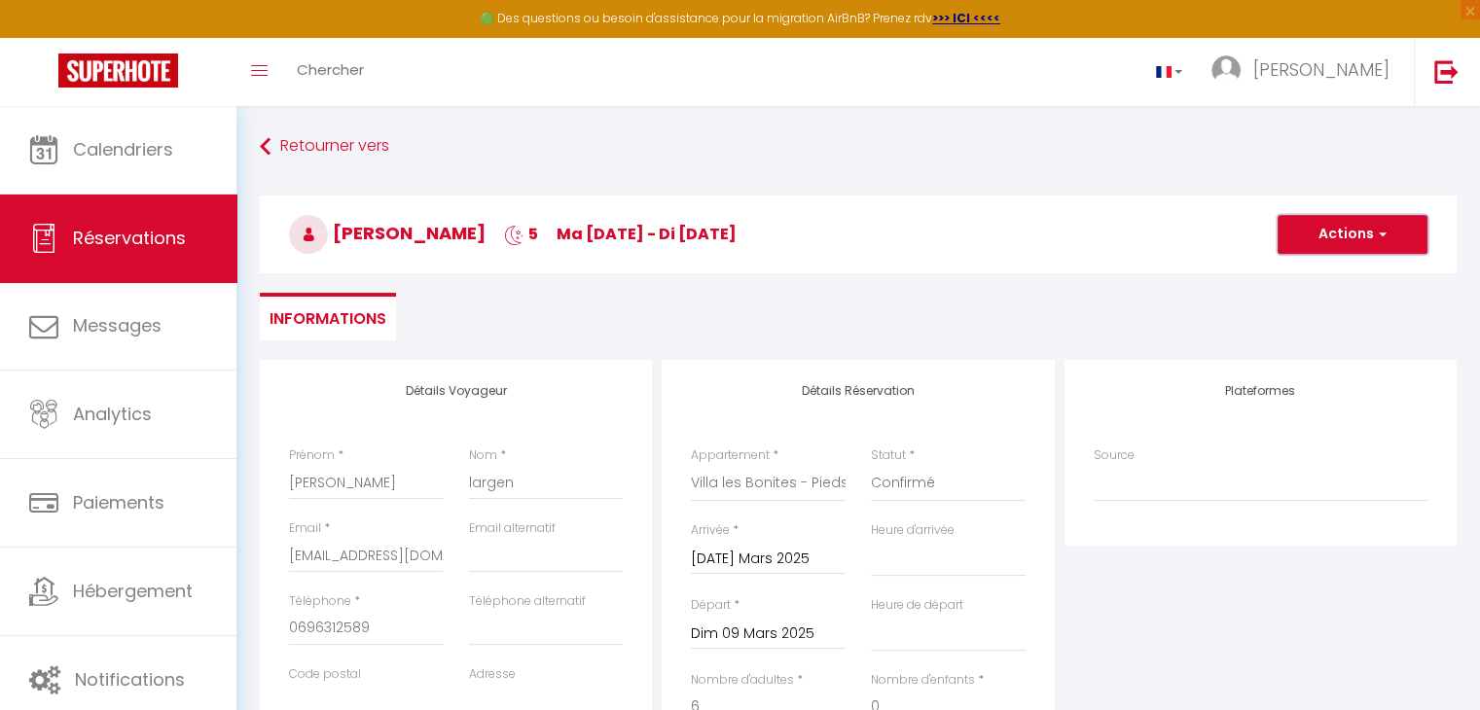
click at [1383, 217] on button "Actions" at bounding box center [1352, 234] width 150 height 39
click at [1315, 269] on link "Enregistrer" at bounding box center [1333, 277] width 154 height 25
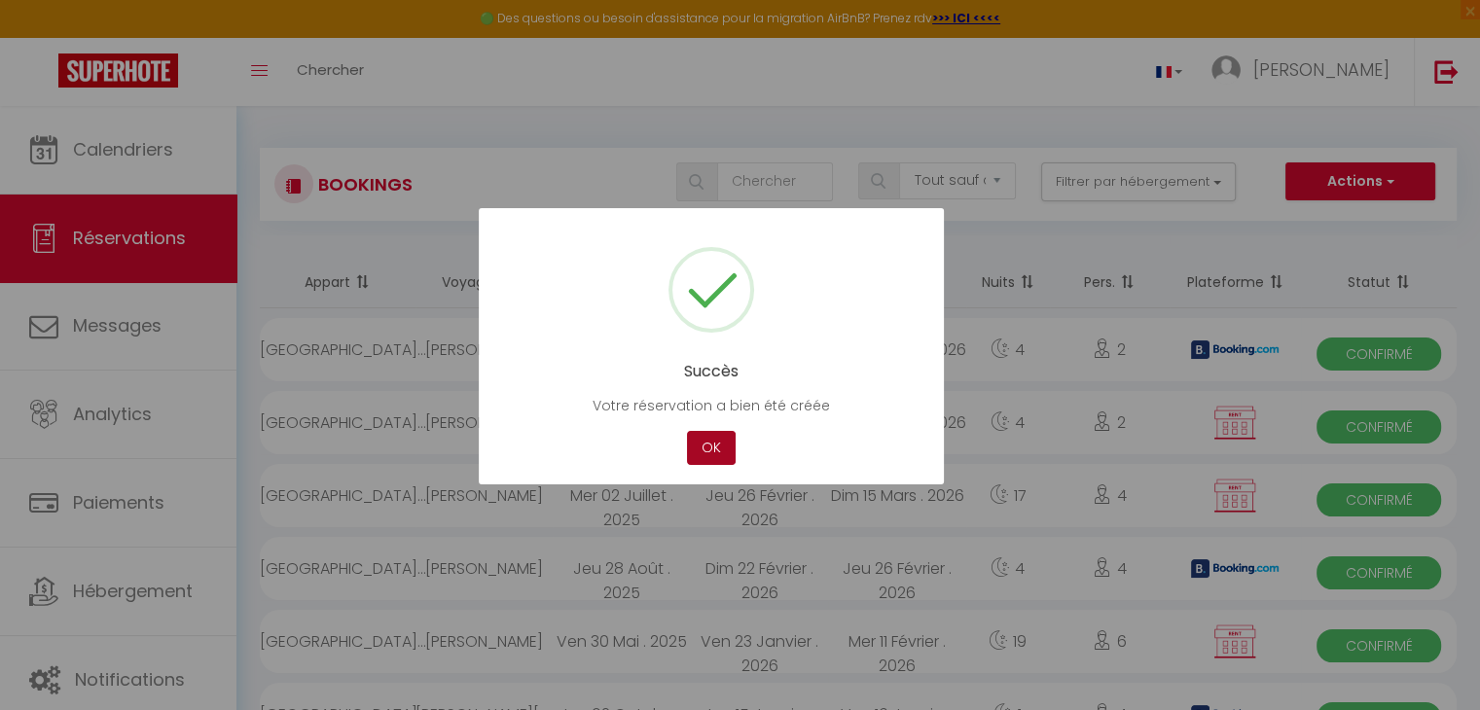
click at [716, 435] on button "OK" at bounding box center [711, 448] width 49 height 34
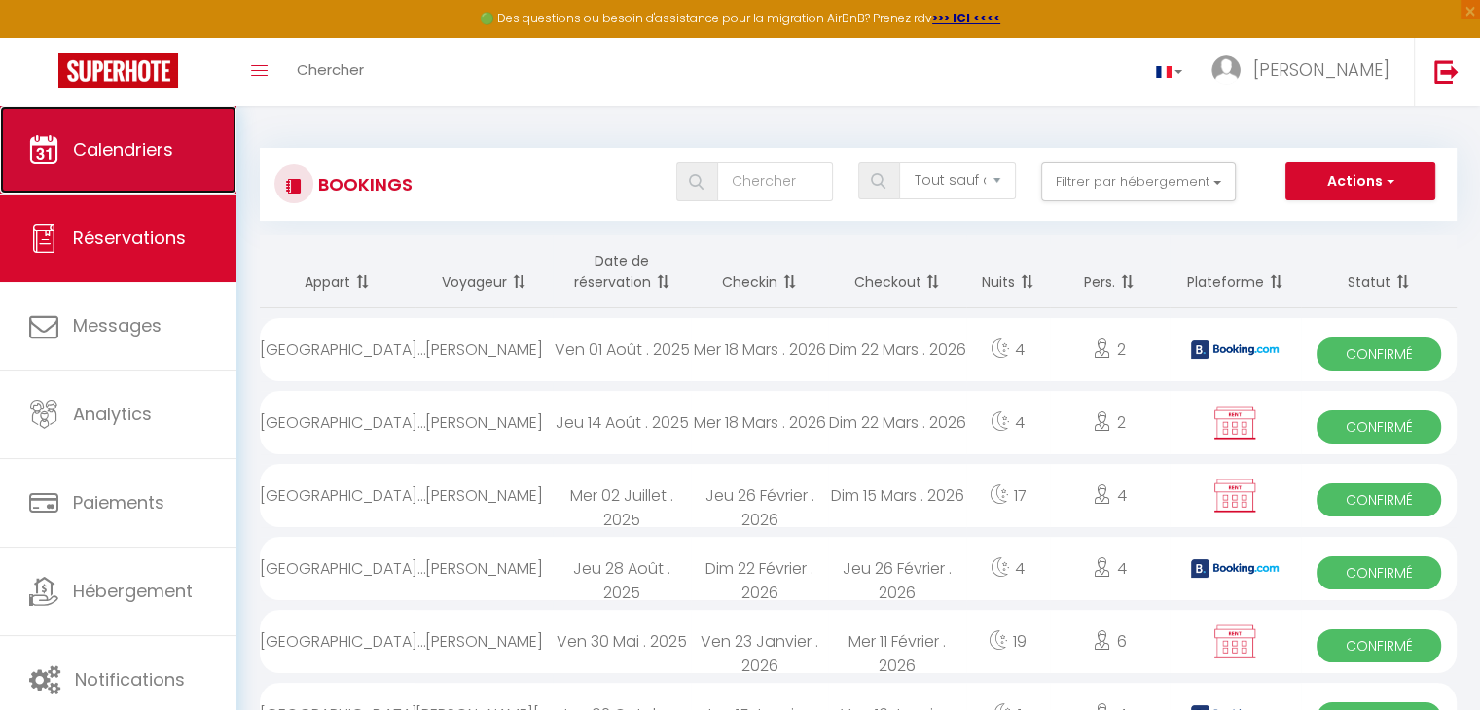
click at [175, 164] on link "Calendriers" at bounding box center [118, 150] width 236 height 88
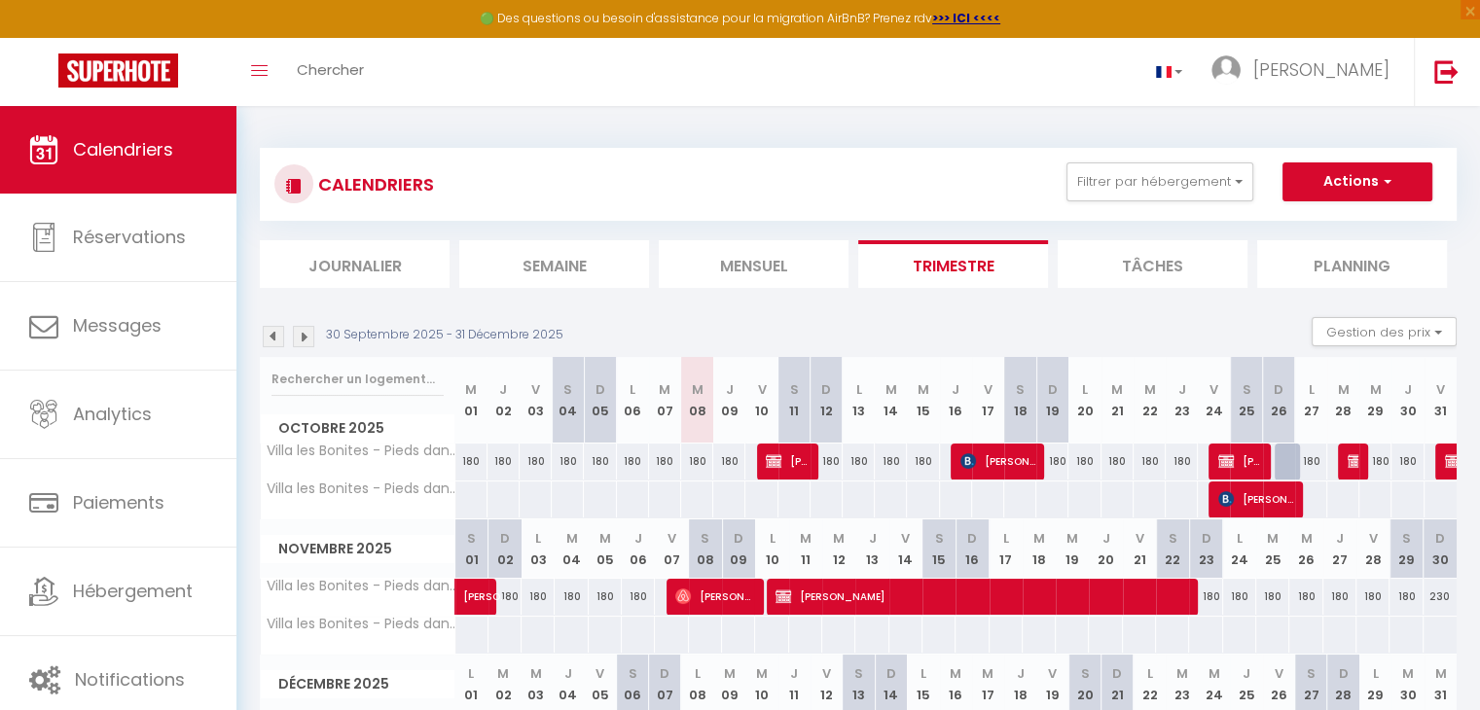
click at [269, 341] on img at bounding box center [273, 336] width 21 height 21
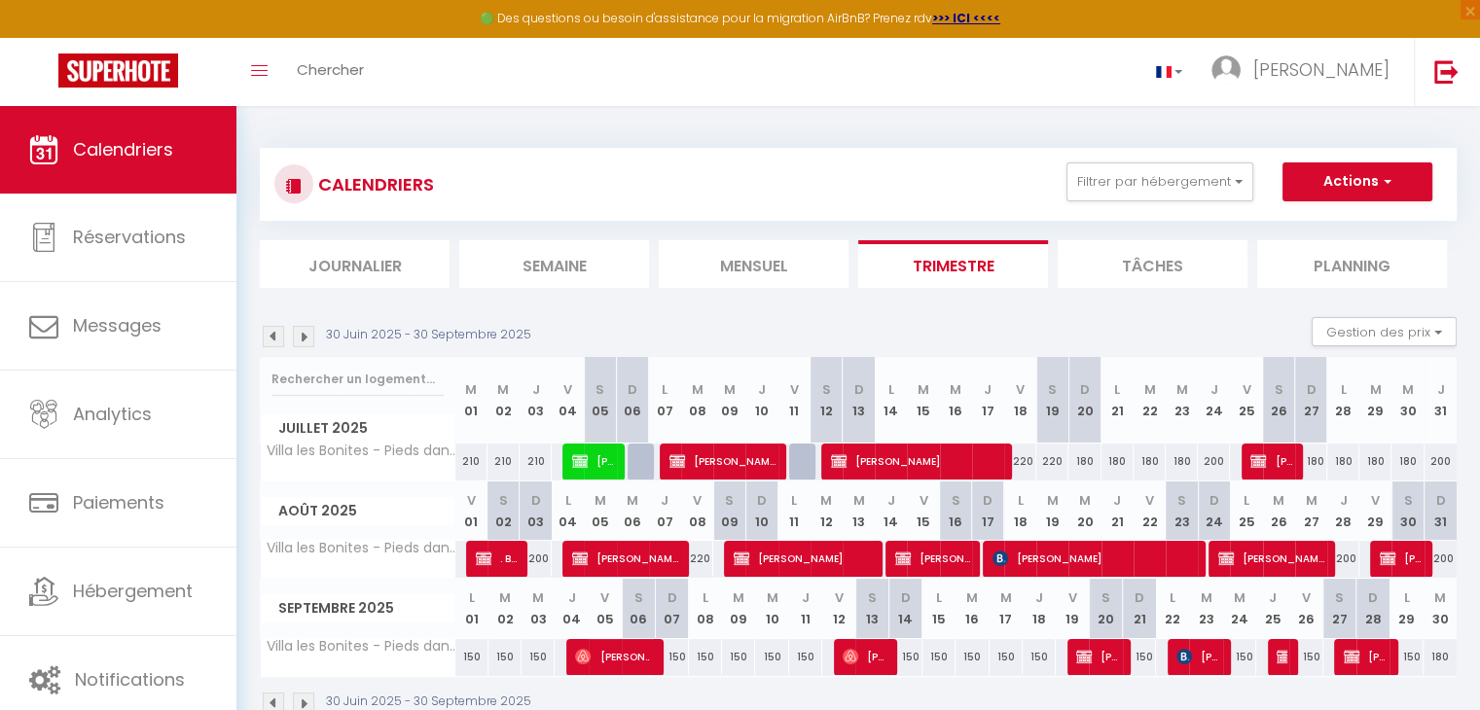
click at [269, 341] on img at bounding box center [273, 336] width 21 height 21
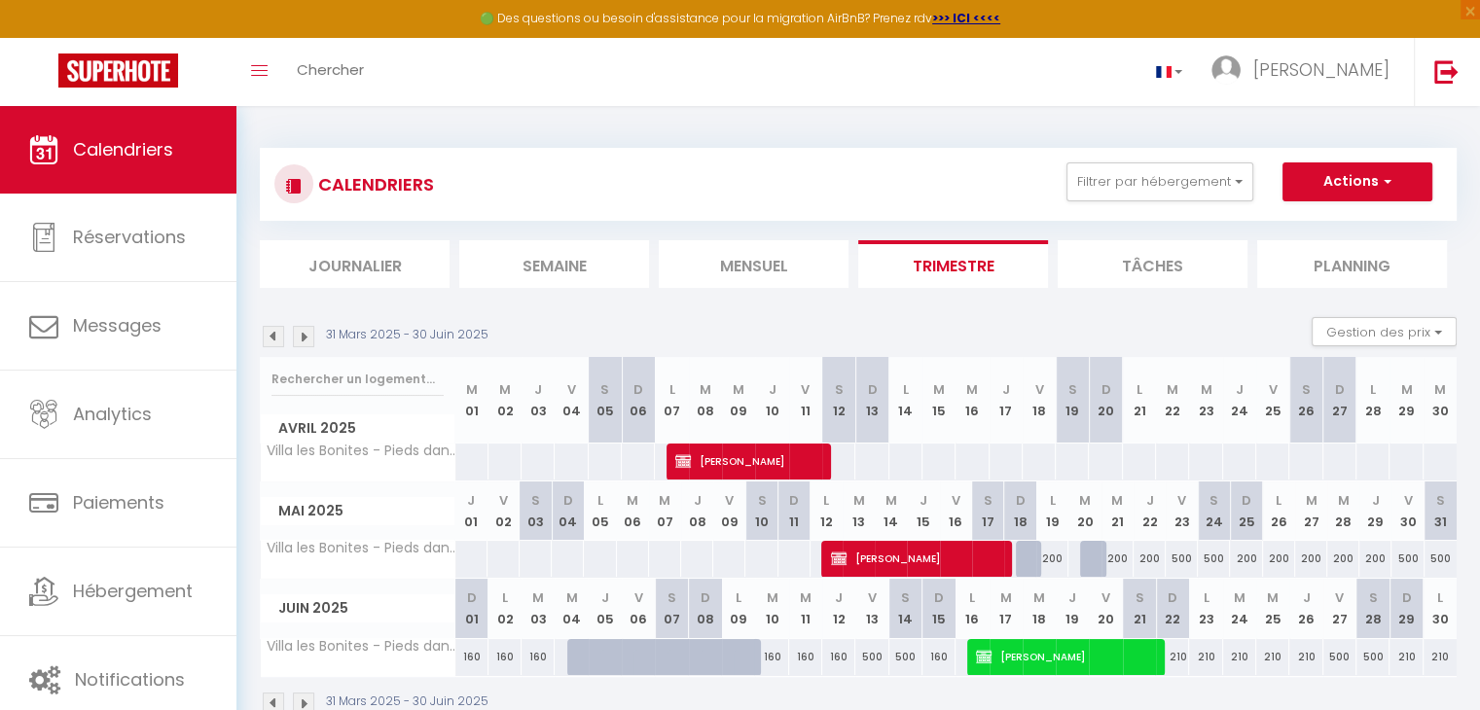
click at [269, 341] on img at bounding box center [273, 336] width 21 height 21
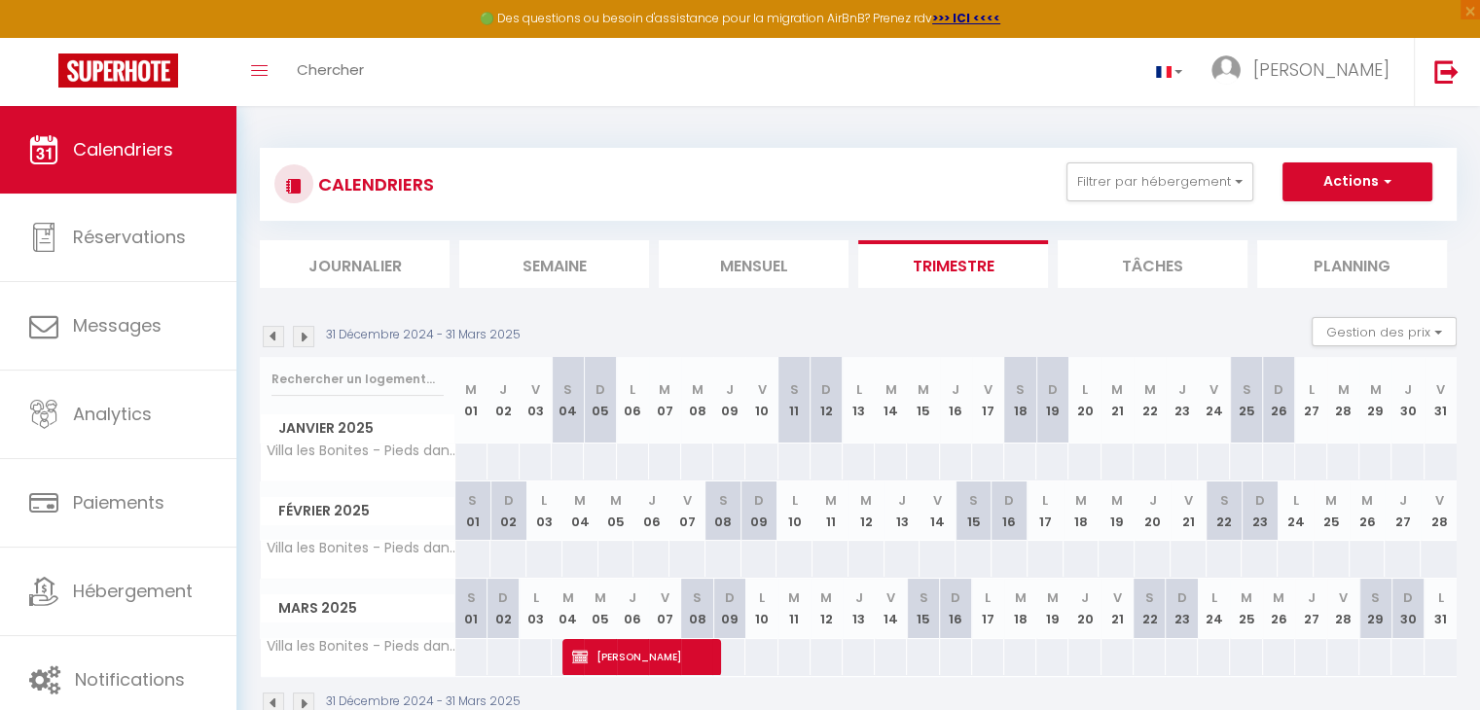
click at [269, 341] on img at bounding box center [273, 336] width 21 height 21
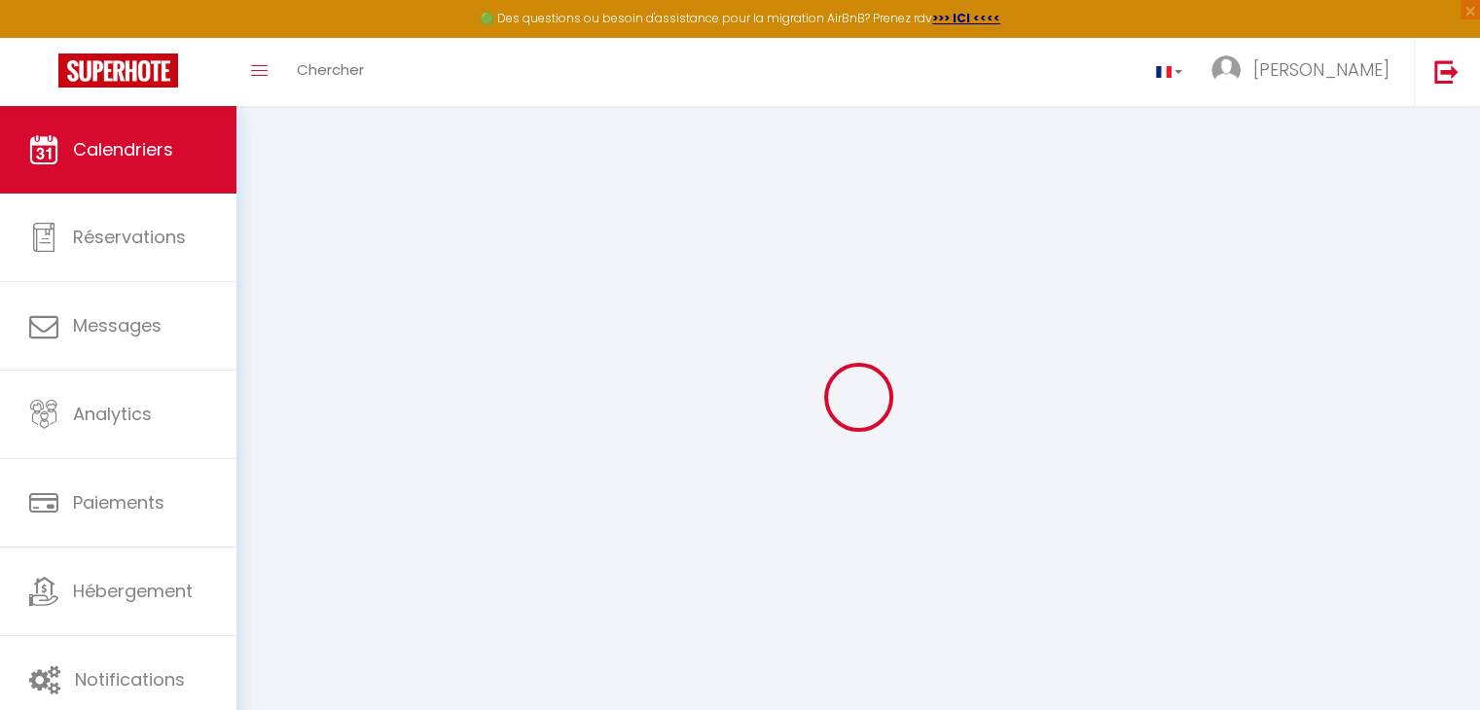
click at [269, 341] on div at bounding box center [858, 396] width 1197 height 535
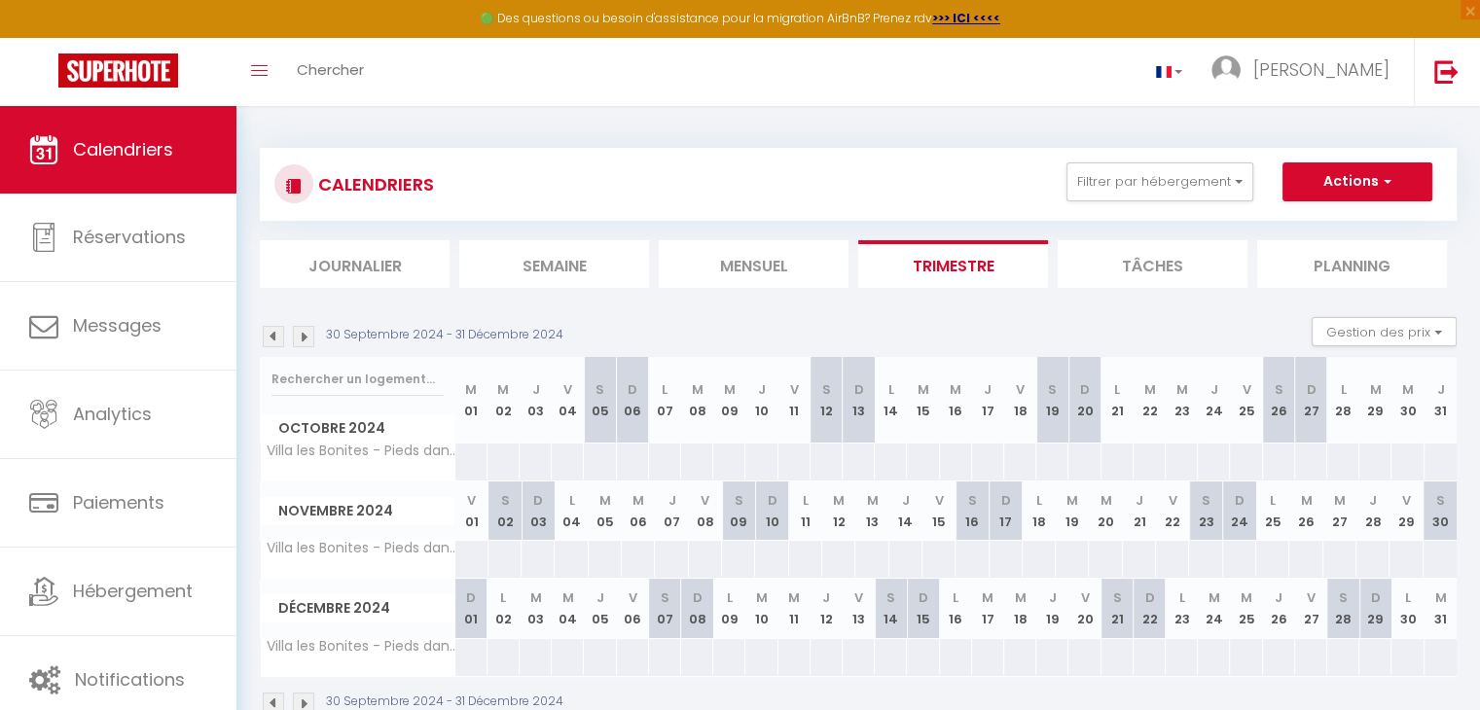
click at [269, 341] on img at bounding box center [273, 336] width 21 height 21
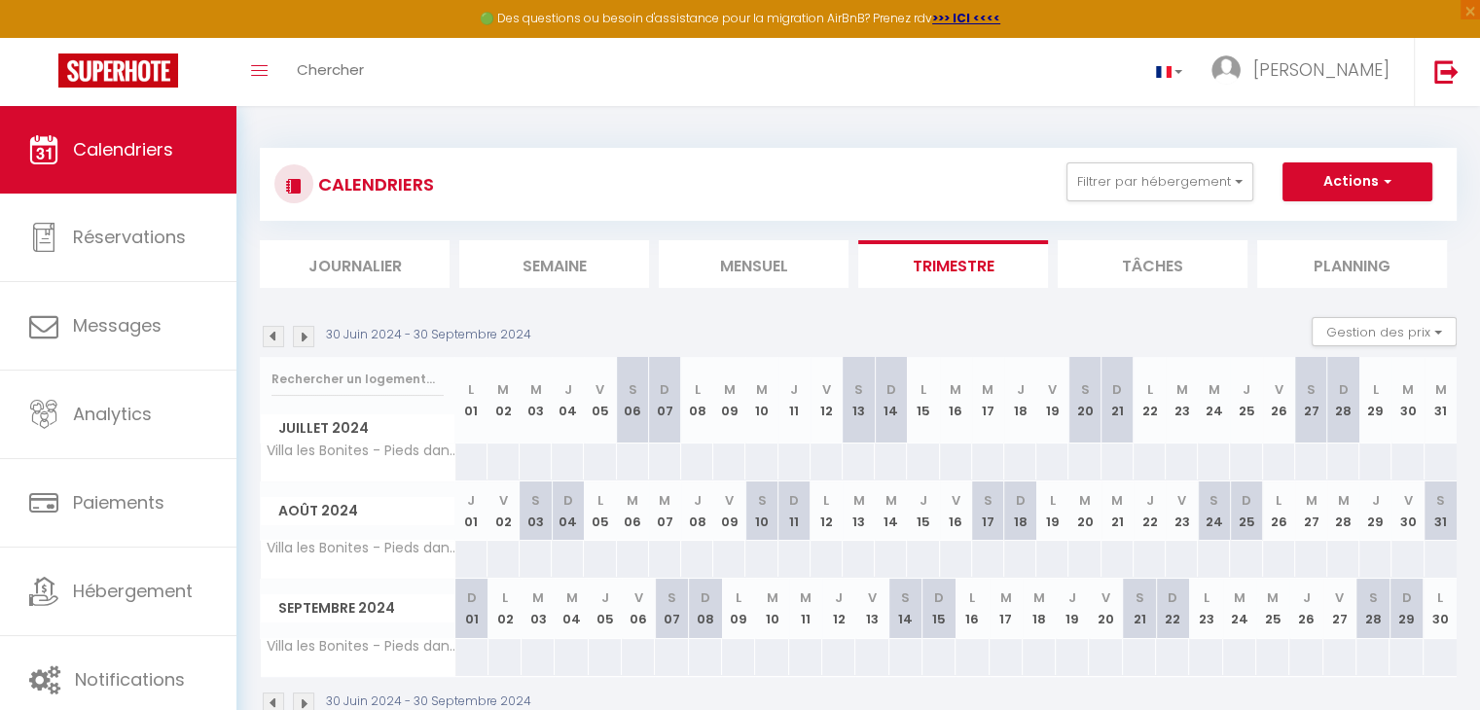
click at [269, 341] on img at bounding box center [273, 336] width 21 height 21
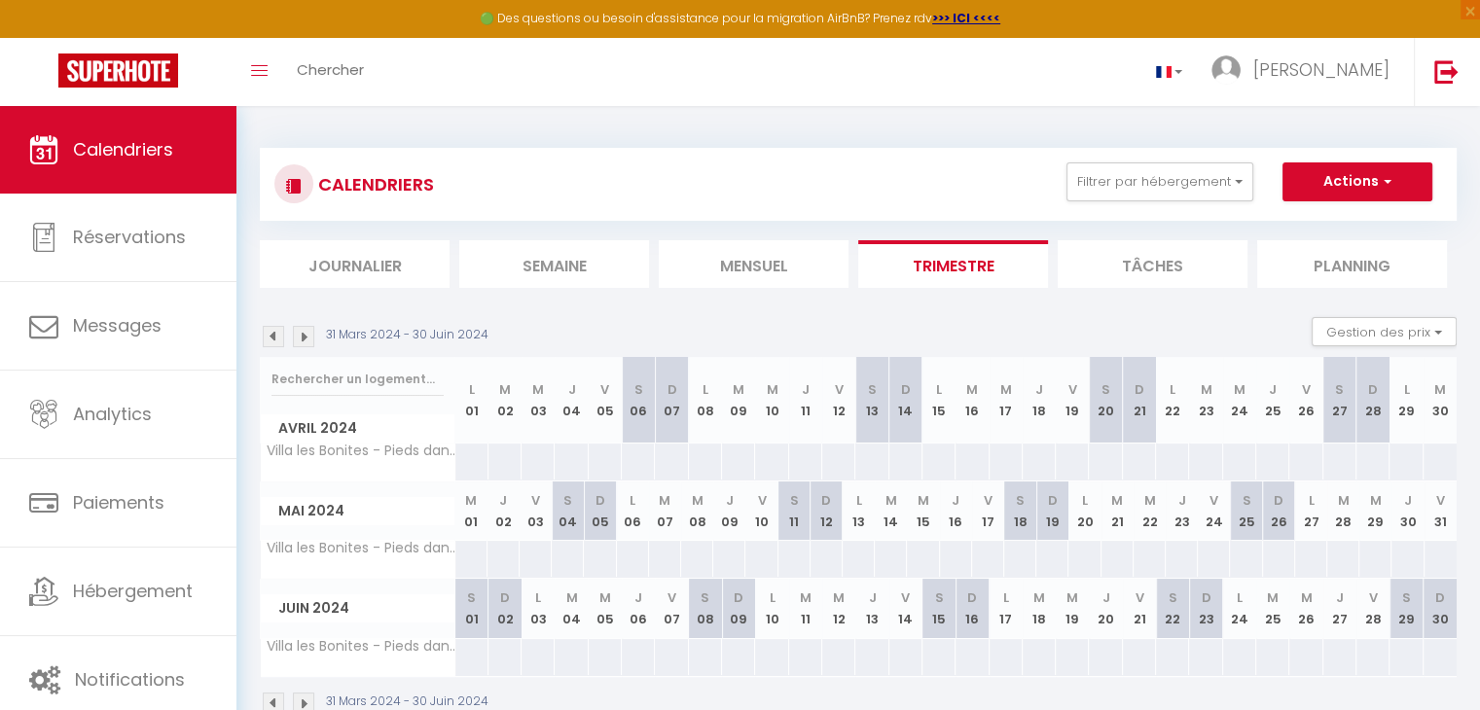
click at [269, 341] on img at bounding box center [273, 336] width 21 height 21
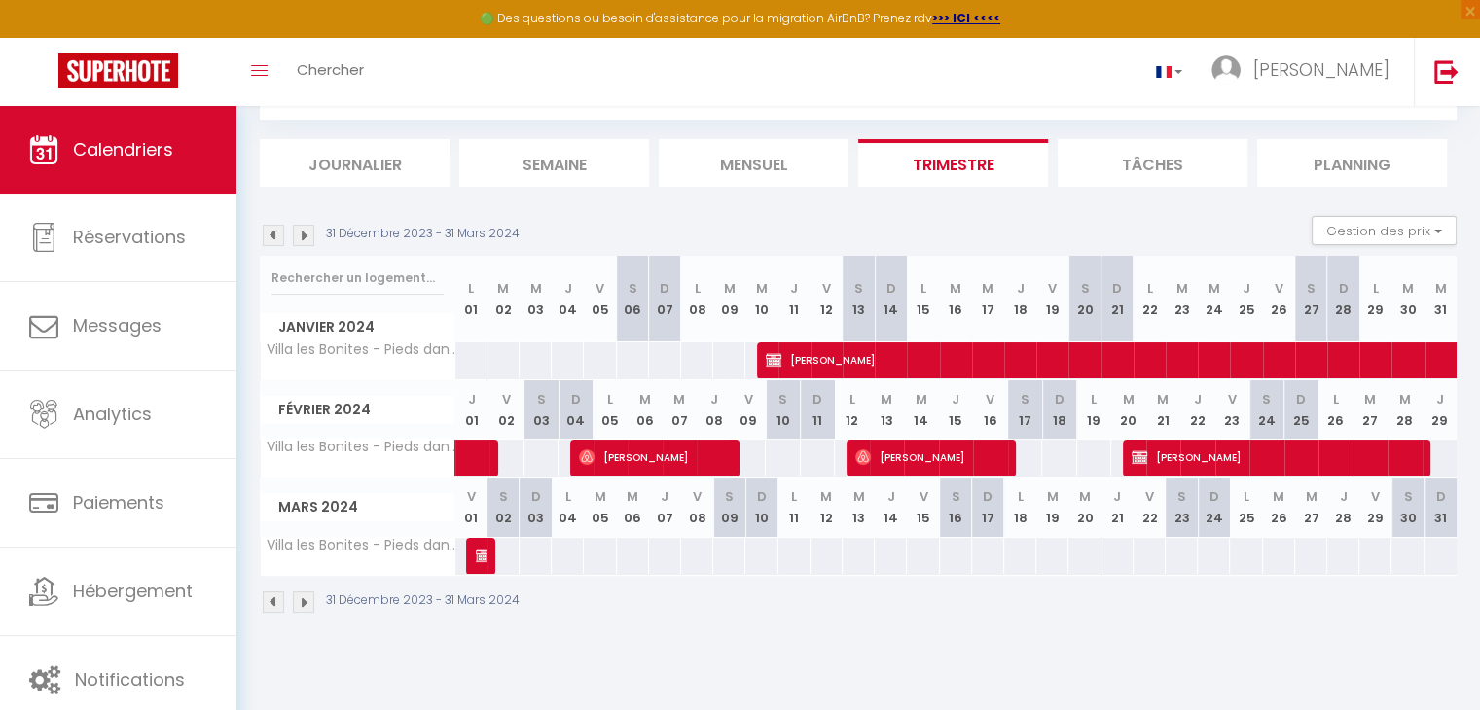
scroll to position [100, 0]
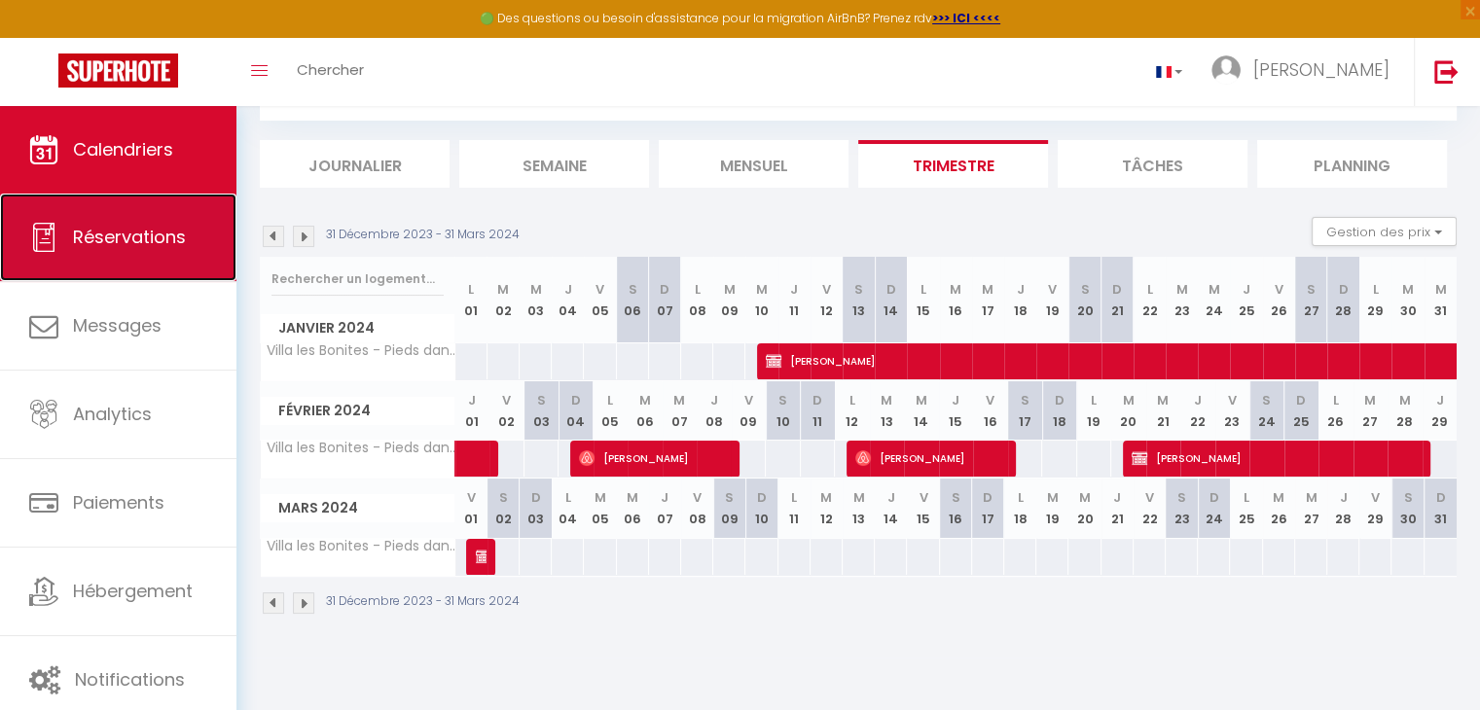
click at [65, 227] on link "Réservations" at bounding box center [118, 238] width 236 height 88
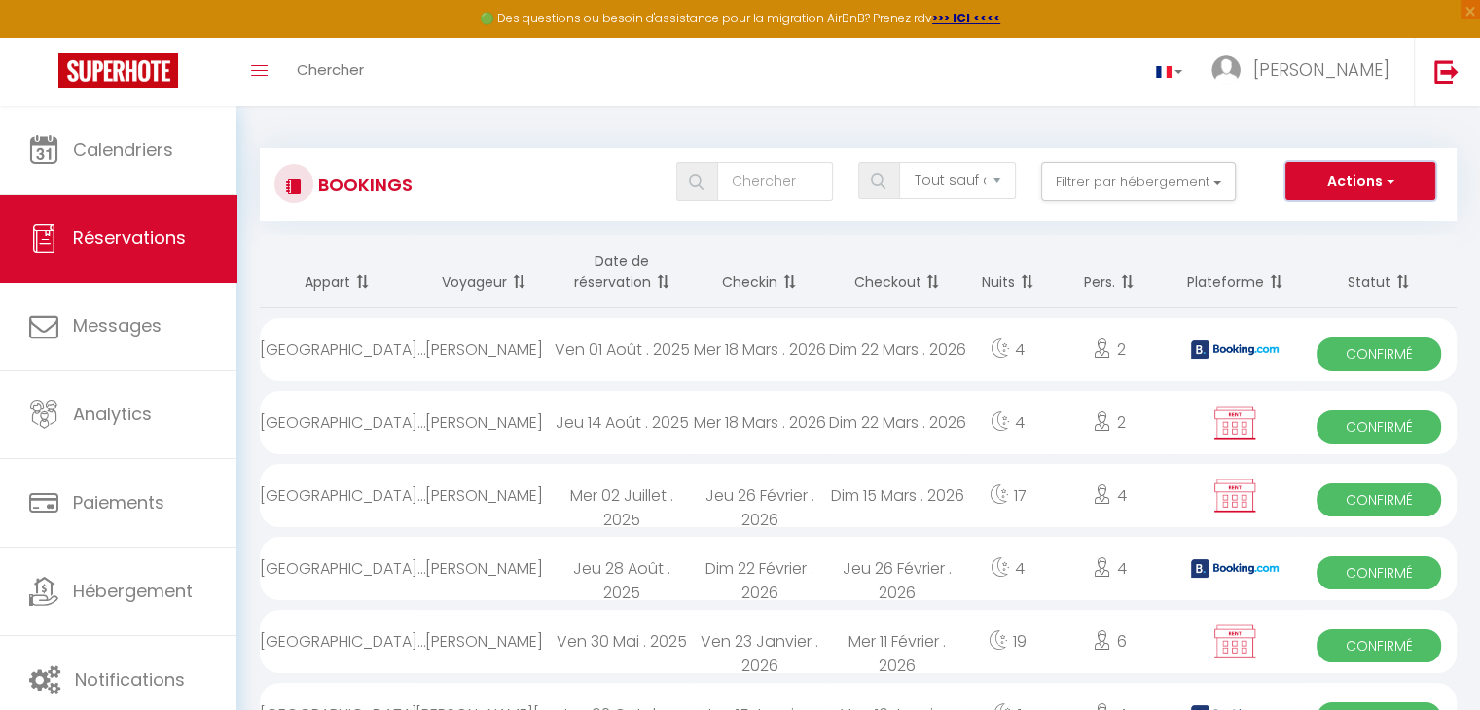
click at [1381, 180] on button "Actions" at bounding box center [1360, 181] width 150 height 39
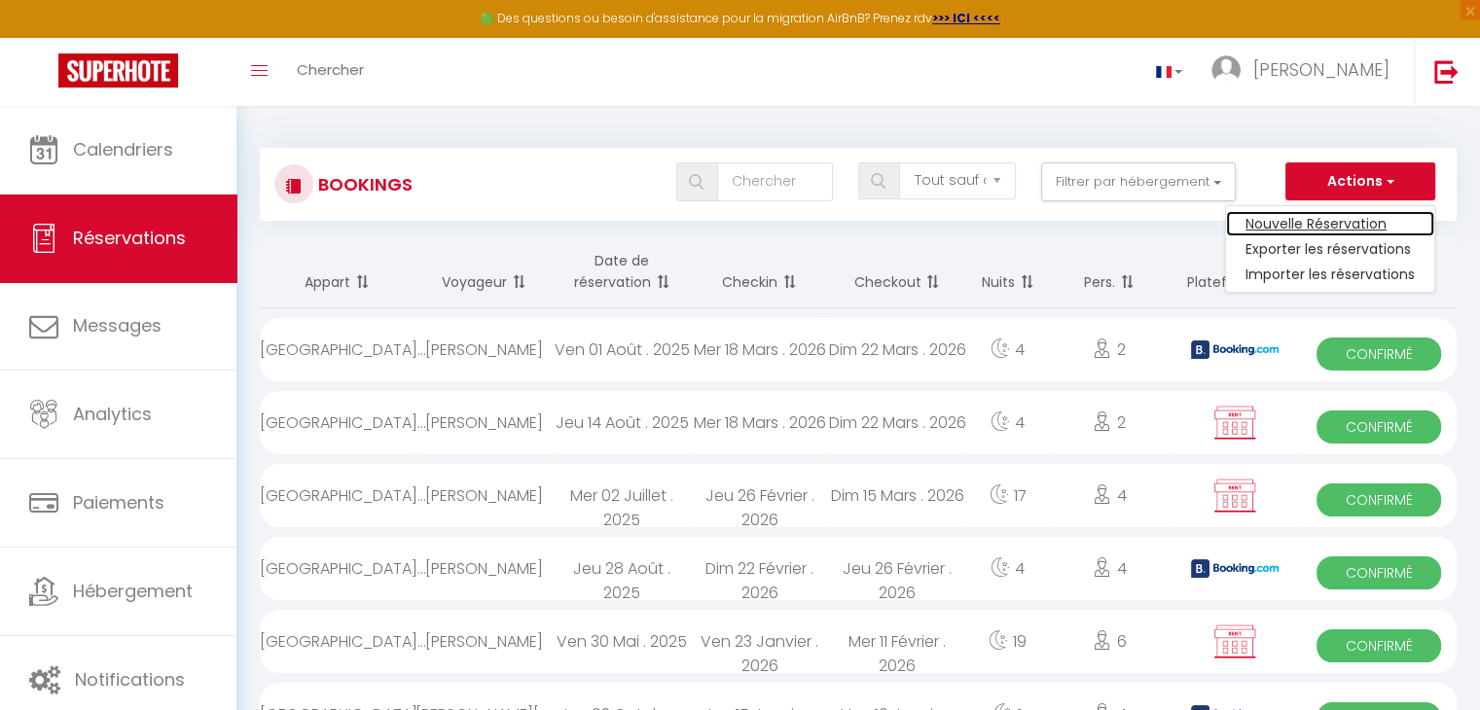
click at [1311, 226] on link "Nouvelle Réservation" at bounding box center [1330, 223] width 208 height 25
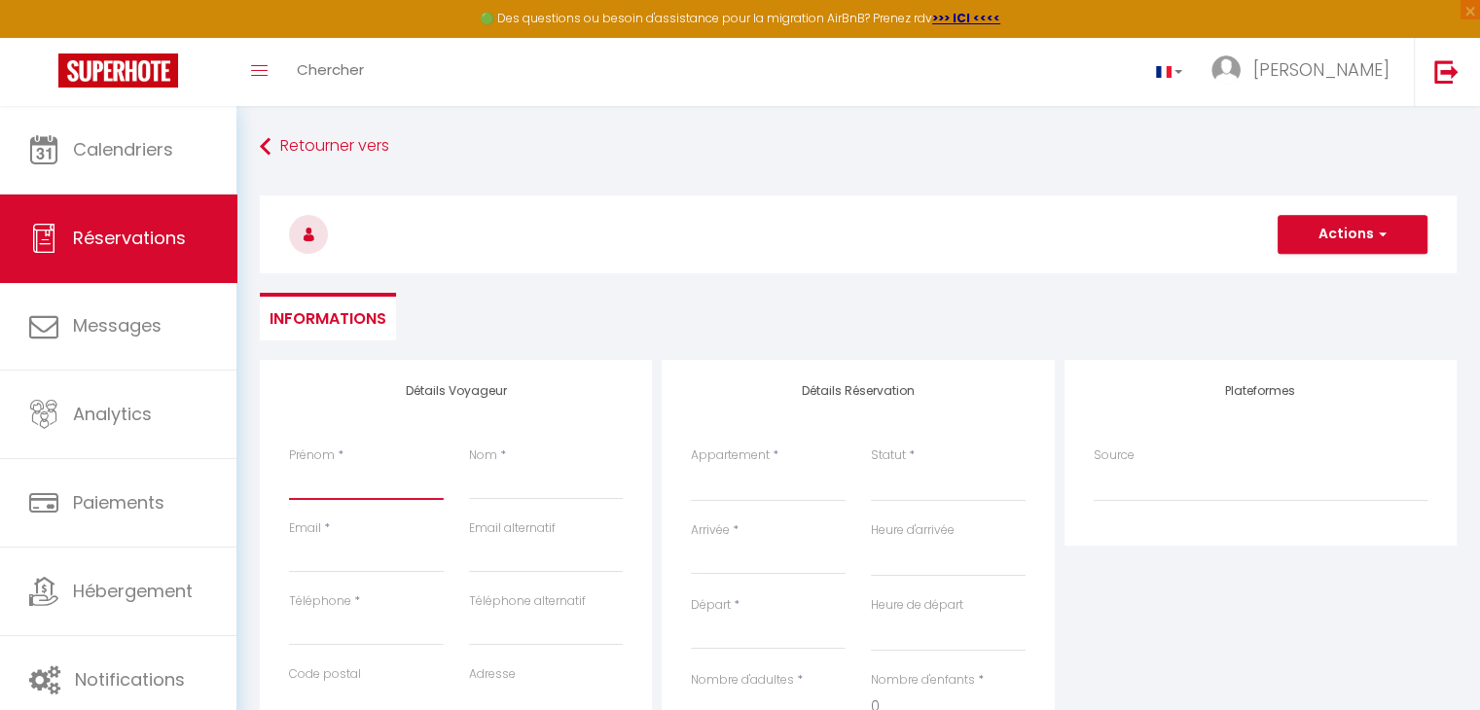
click at [336, 487] on input "Prénom" at bounding box center [366, 482] width 155 height 35
click at [336, 487] on input "Misha" at bounding box center [366, 482] width 155 height 35
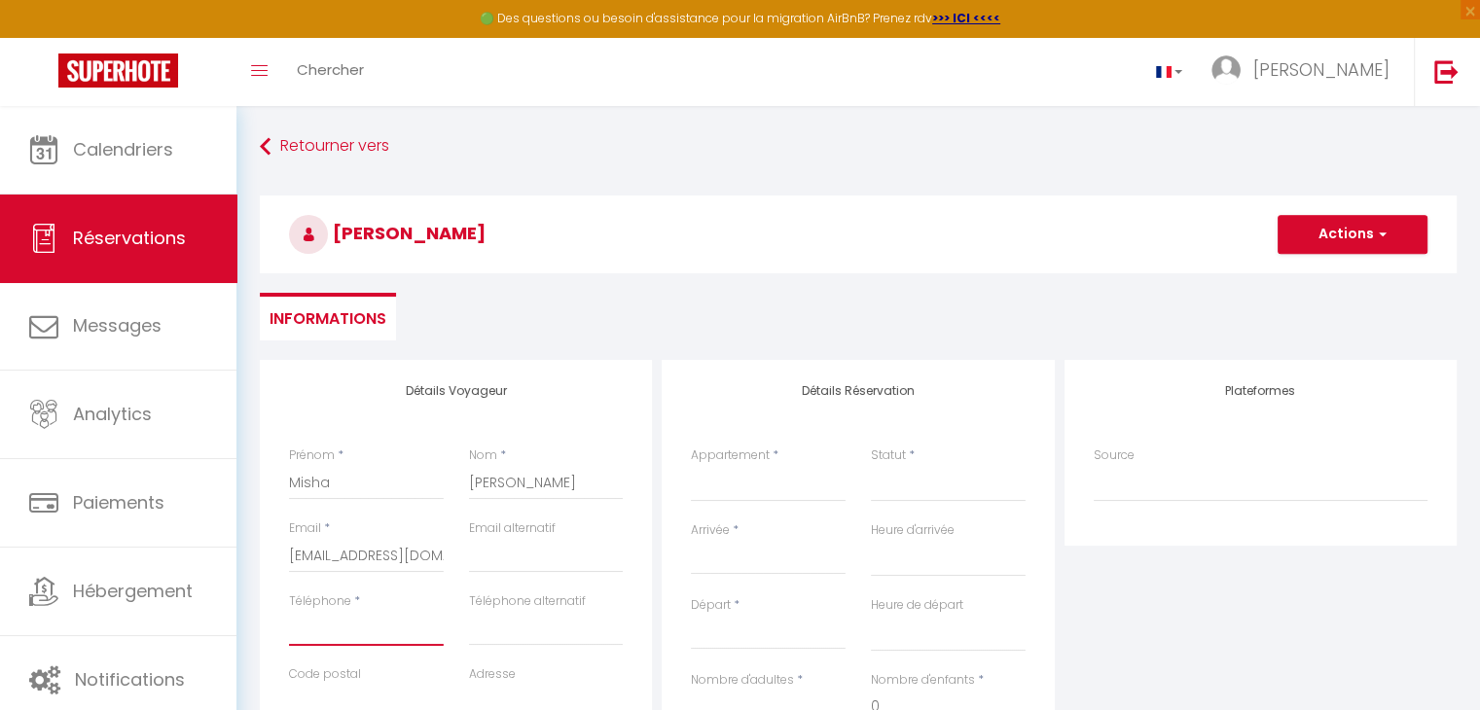
click at [304, 637] on input "Téléphone" at bounding box center [366, 628] width 155 height 35
click at [377, 550] on input "[EMAIL_ADDRESS][DOMAIN_NAME]" at bounding box center [366, 555] width 155 height 35
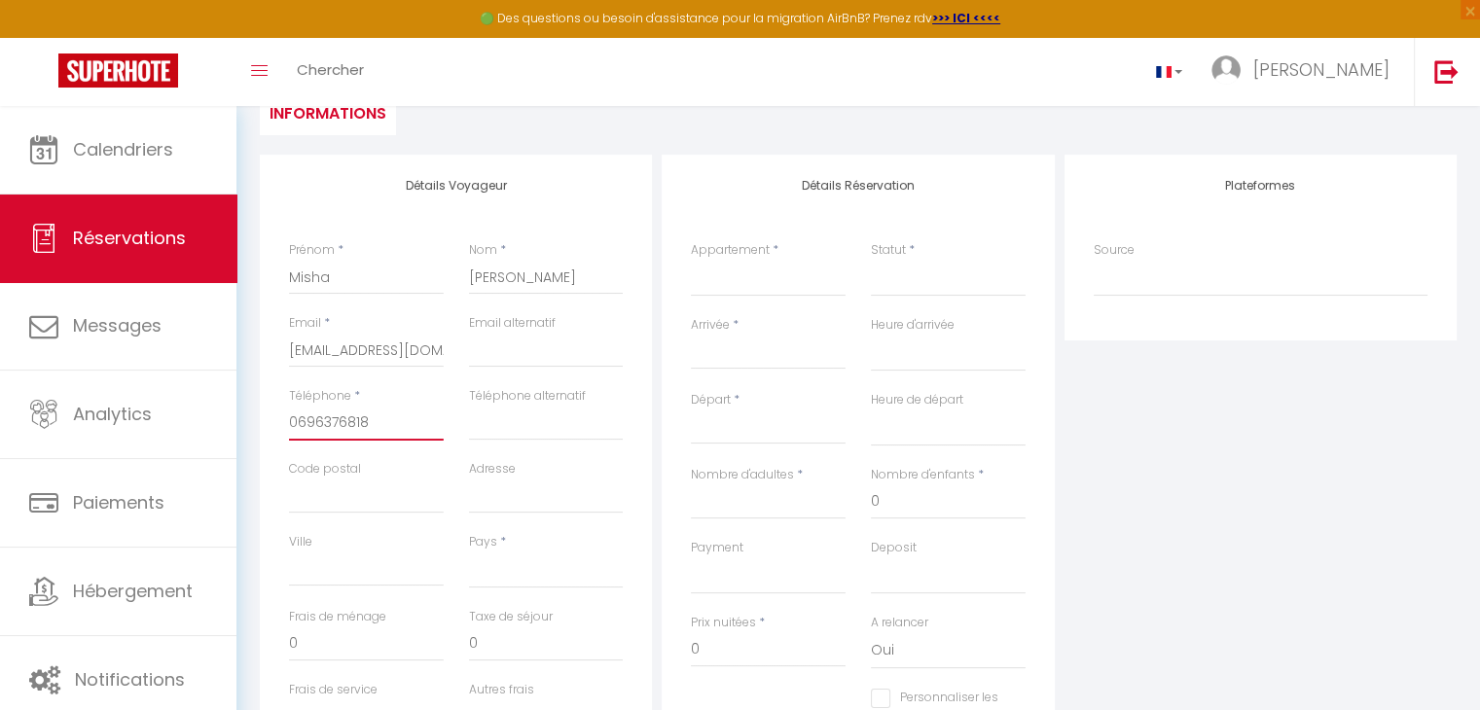
scroll to position [206, 0]
click at [476, 564] on select "[GEOGRAPHIC_DATA] [GEOGRAPHIC_DATA] [GEOGRAPHIC_DATA] [GEOGRAPHIC_DATA] [GEOGRA…" at bounding box center [546, 569] width 155 height 37
click at [469, 551] on select "[GEOGRAPHIC_DATA] [GEOGRAPHIC_DATA] [GEOGRAPHIC_DATA] [GEOGRAPHIC_DATA] [GEOGRA…" at bounding box center [546, 569] width 155 height 37
click at [370, 634] on input "0" at bounding box center [366, 643] width 155 height 35
click at [719, 293] on select "Villa les Bonites - Pieds dans l’eau- Carbet" at bounding box center [768, 277] width 155 height 37
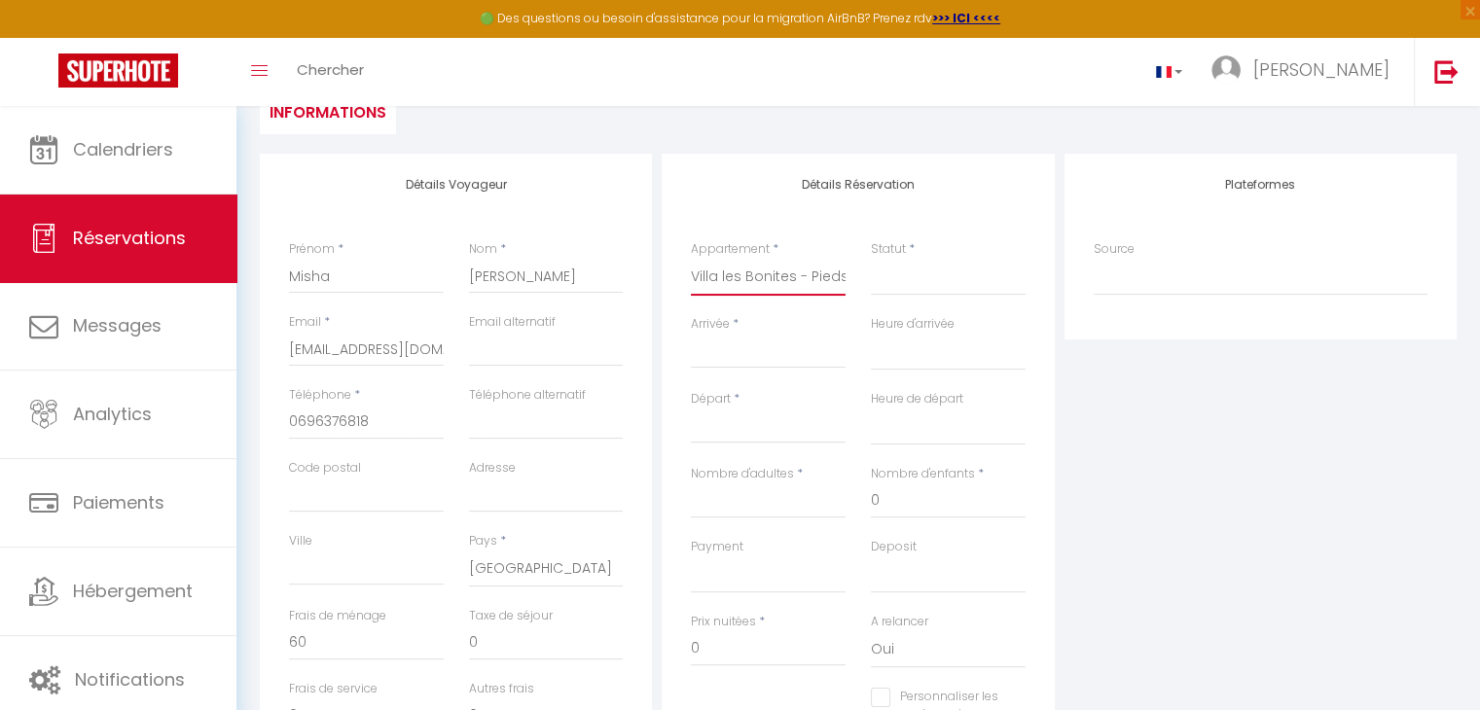
click at [691, 259] on select "Villa les Bonites - Pieds dans l’eau- Carbet" at bounding box center [768, 277] width 155 height 37
click at [898, 295] on select "Confirmé Non Confirmé [PERSON_NAME] par le voyageur No Show Request" at bounding box center [948, 277] width 155 height 37
click at [871, 259] on select "Confirmé Non Confirmé [PERSON_NAME] par le voyageur No Show Request" at bounding box center [948, 277] width 155 height 37
click at [762, 355] on input "Arrivée" at bounding box center [768, 353] width 155 height 25
click at [795, 343] on input "Arrivée" at bounding box center [768, 353] width 155 height 25
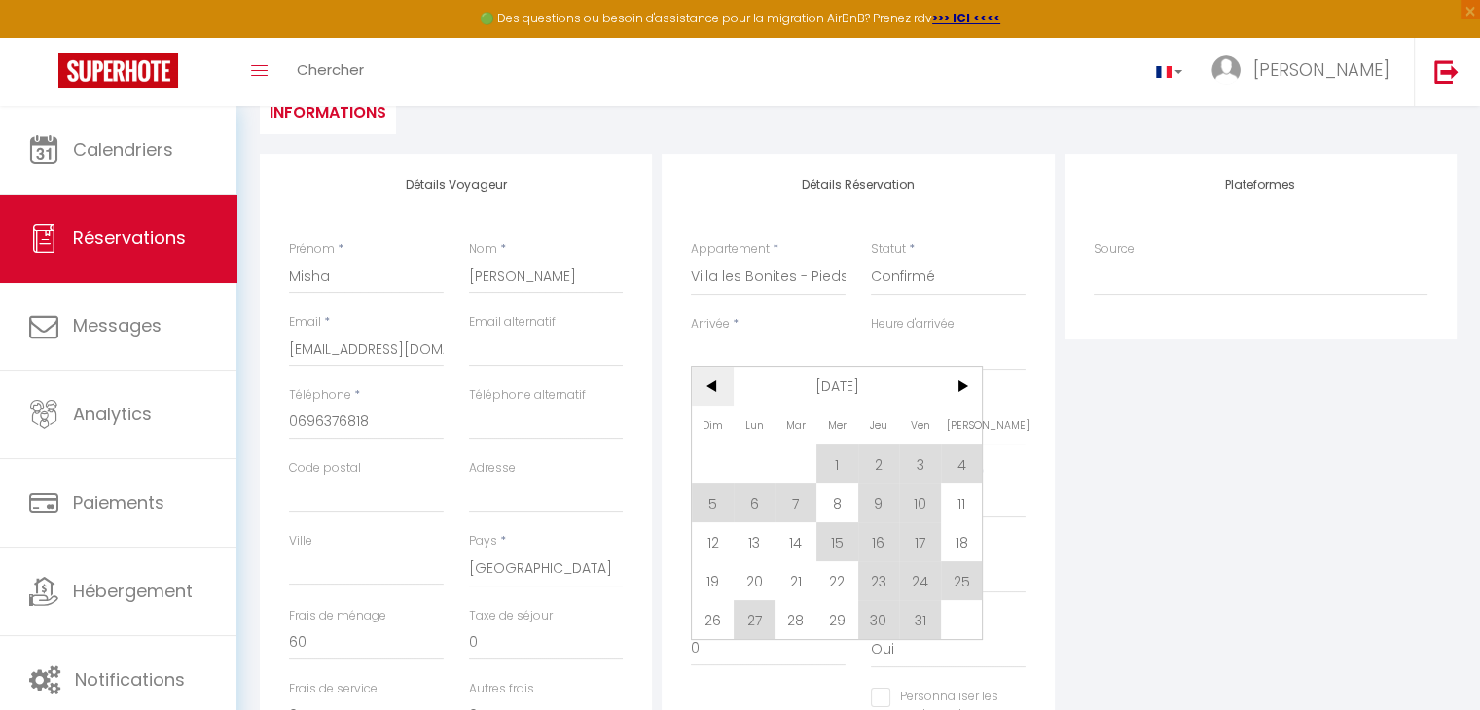
click at [709, 378] on span "<" at bounding box center [713, 386] width 42 height 39
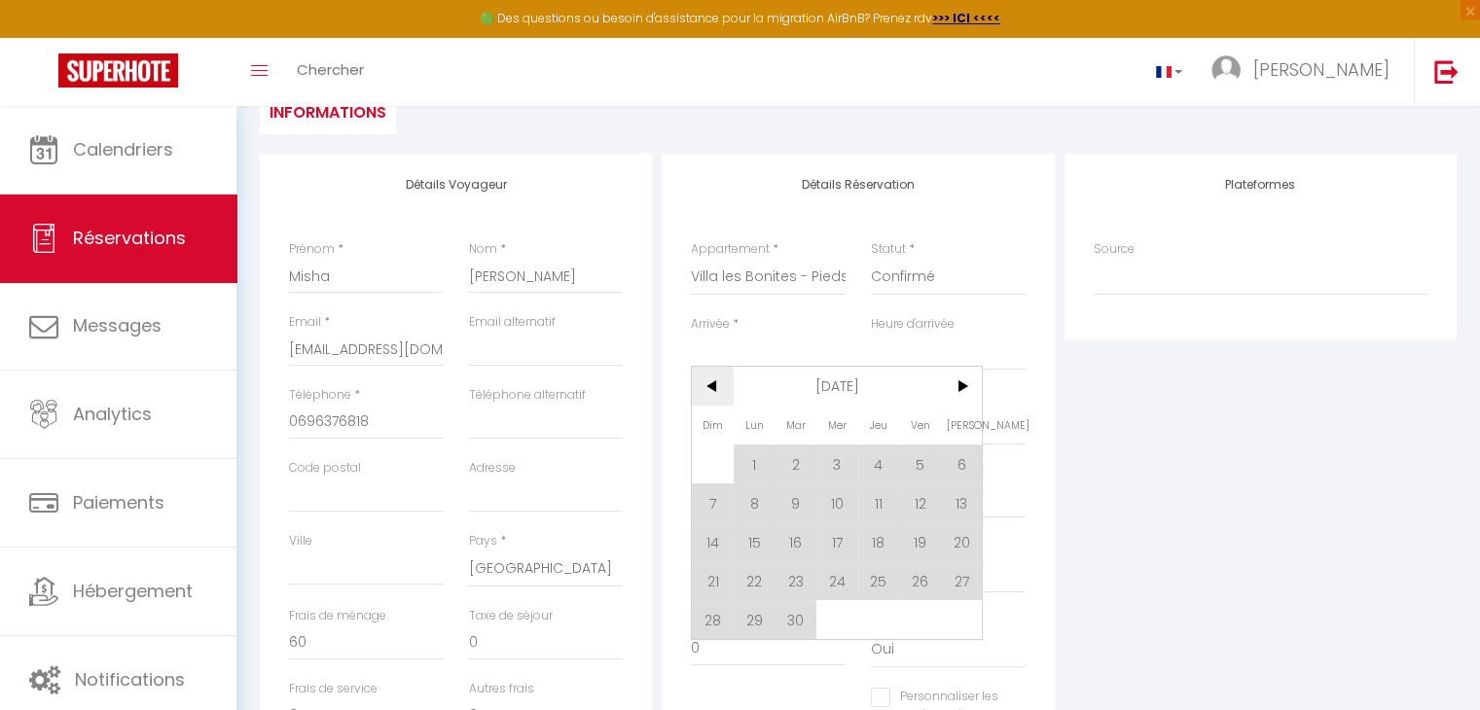
click at [709, 378] on span "<" at bounding box center [713, 386] width 42 height 39
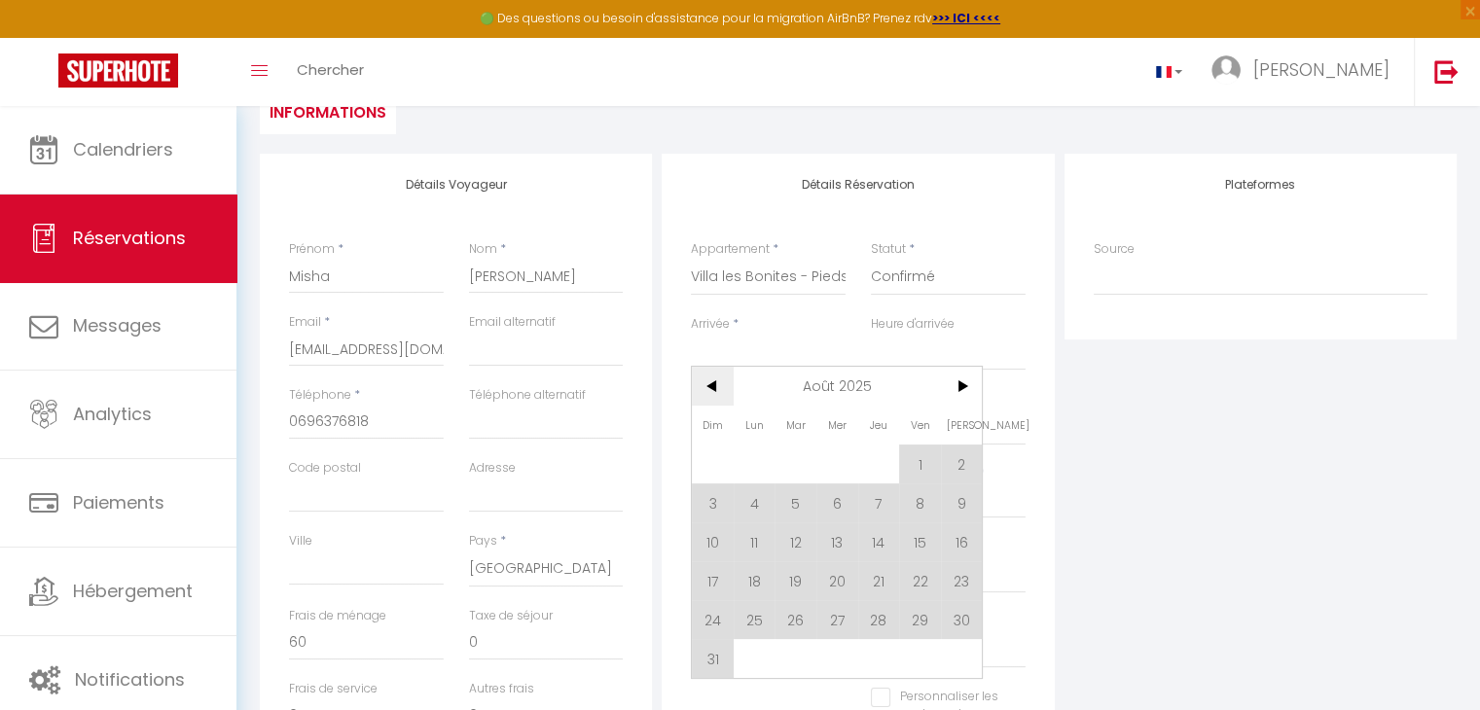
click at [709, 378] on span "<" at bounding box center [713, 386] width 42 height 39
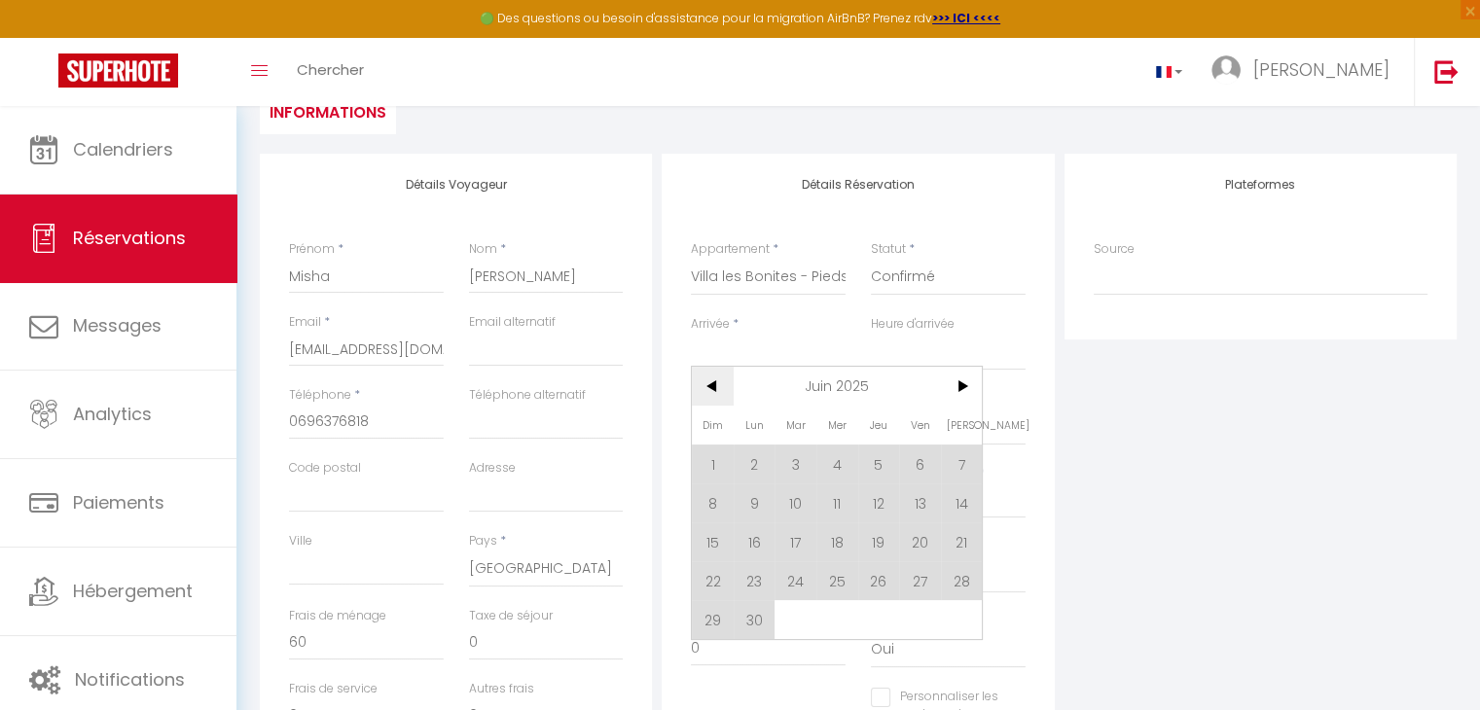
click at [709, 378] on span "<" at bounding box center [713, 386] width 42 height 39
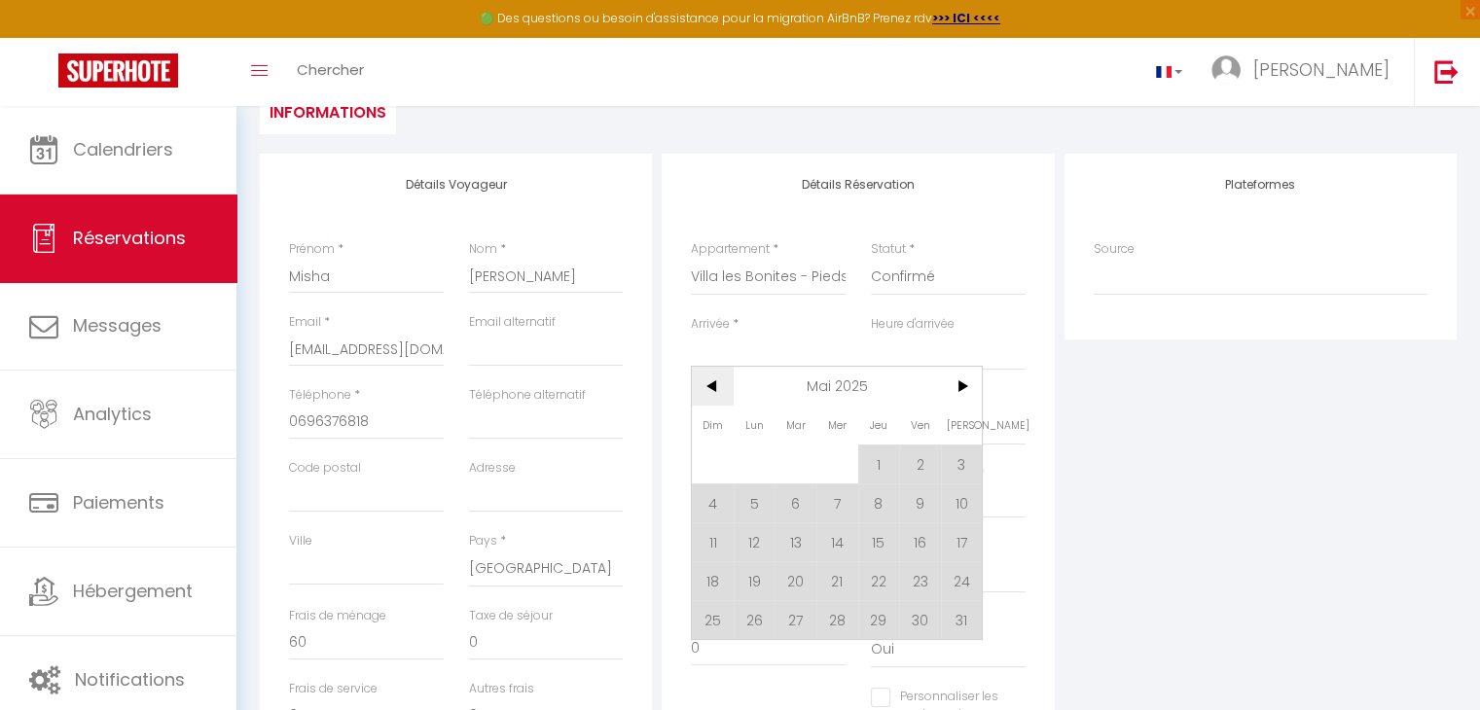
click at [709, 378] on span "<" at bounding box center [713, 386] width 42 height 39
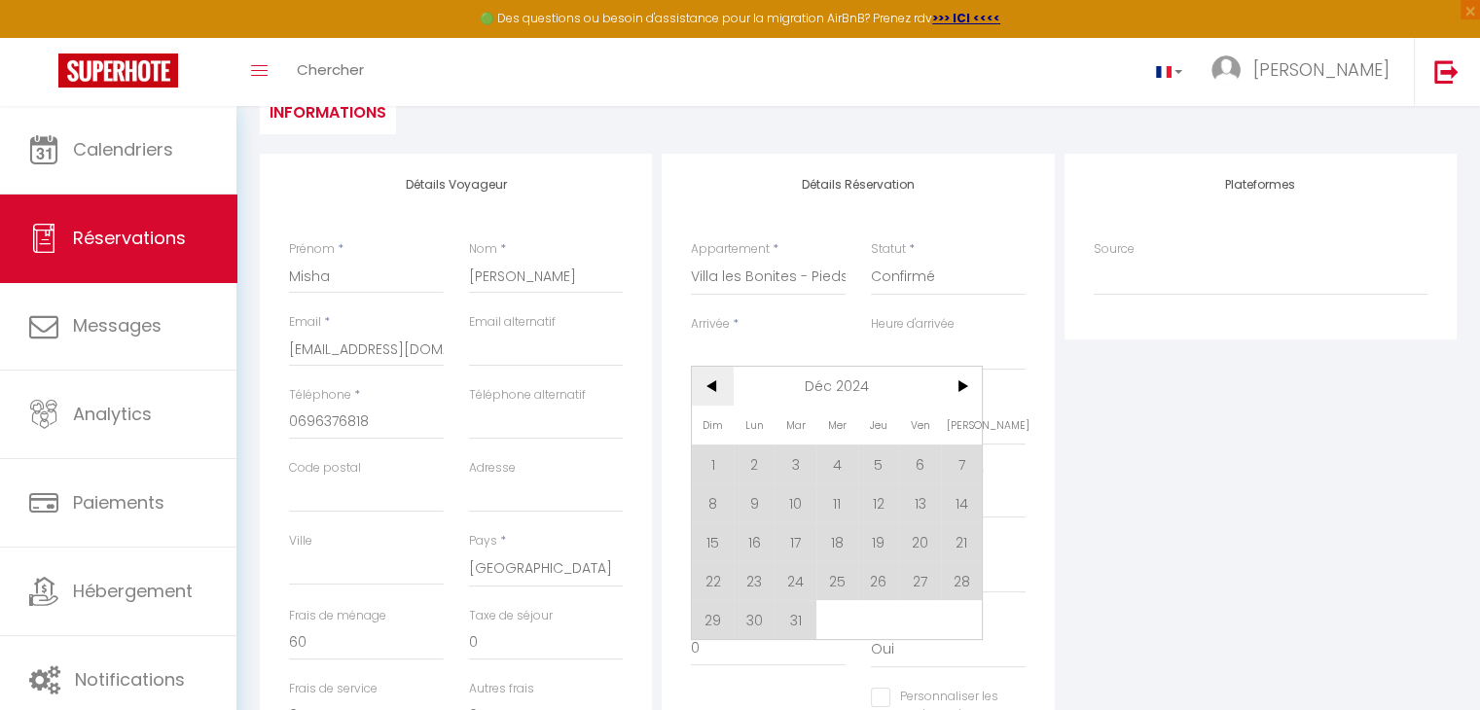
click at [709, 378] on span "<" at bounding box center [713, 386] width 42 height 39
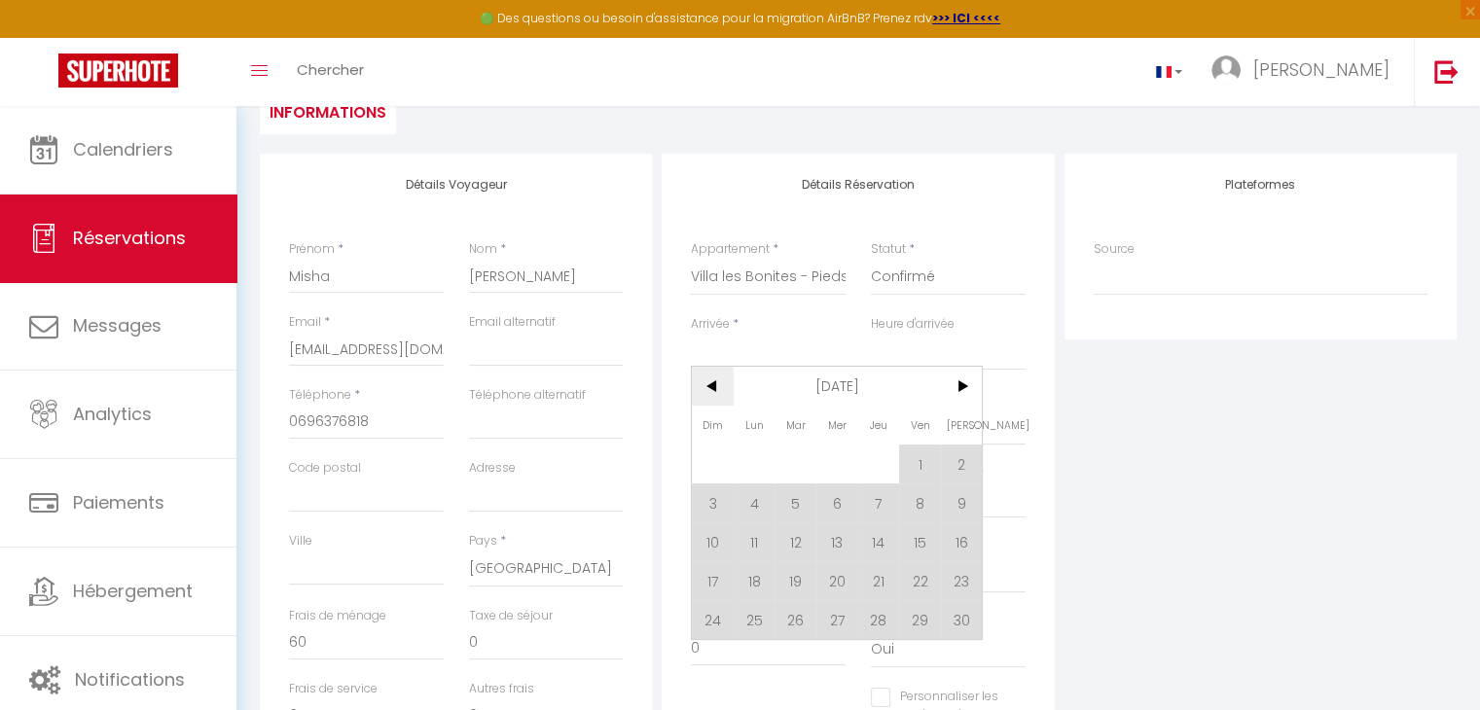
click at [709, 378] on span "<" at bounding box center [713, 386] width 42 height 39
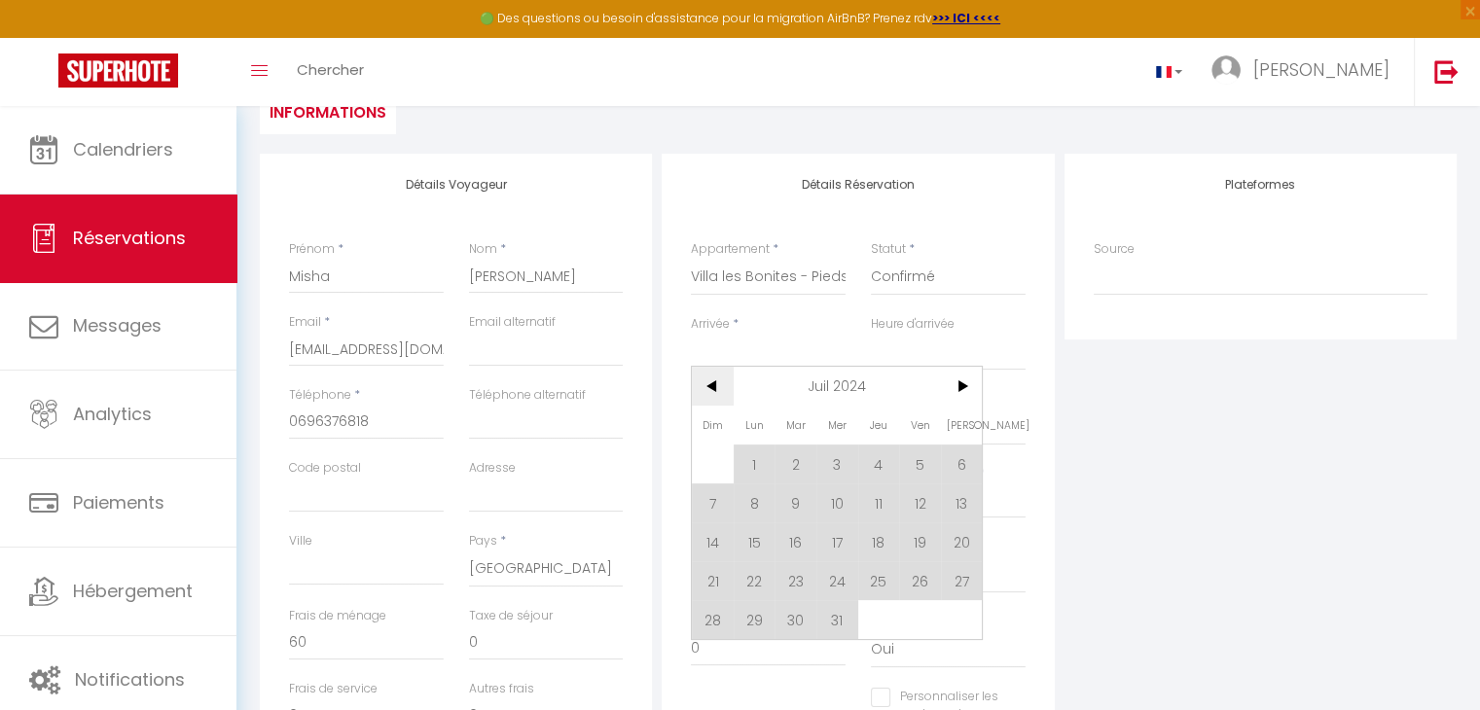
click at [709, 378] on span "<" at bounding box center [713, 386] width 42 height 39
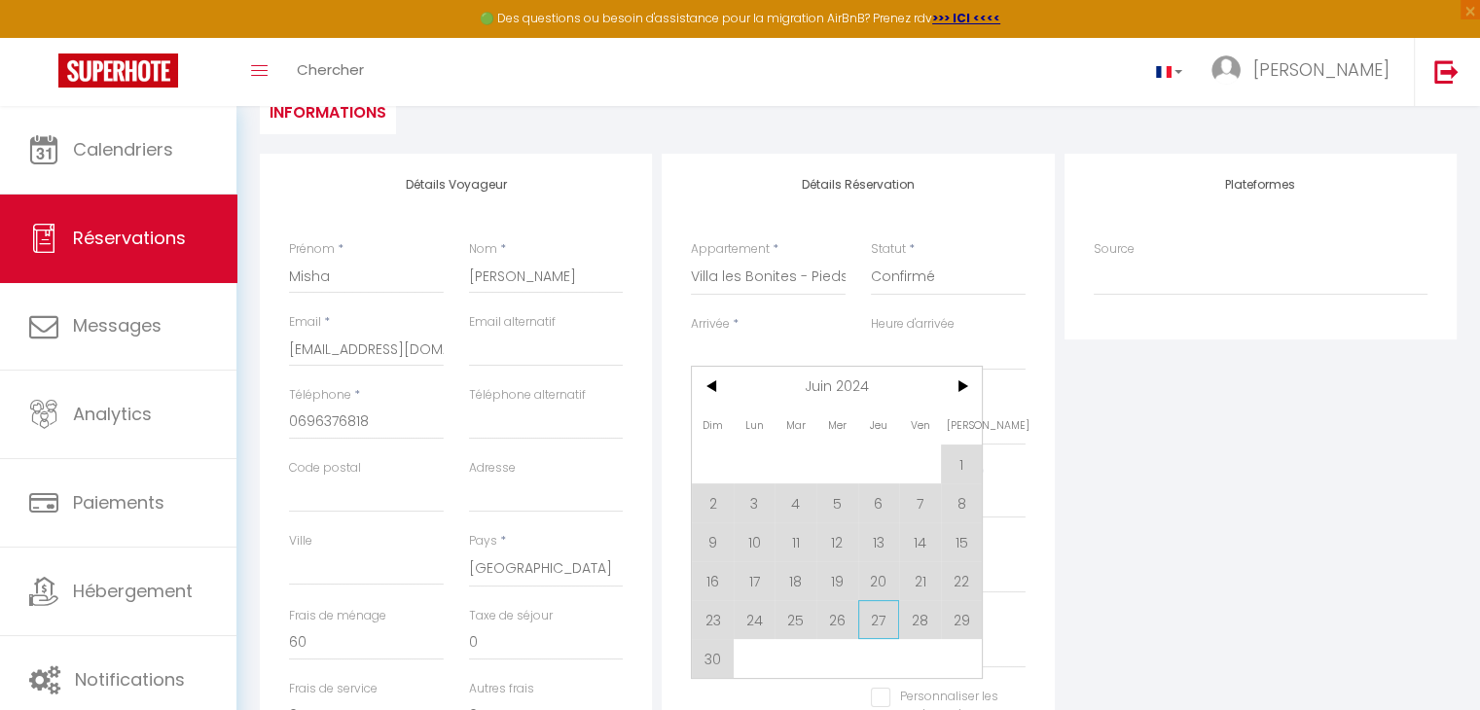
click at [881, 613] on span "27" at bounding box center [879, 619] width 42 height 39
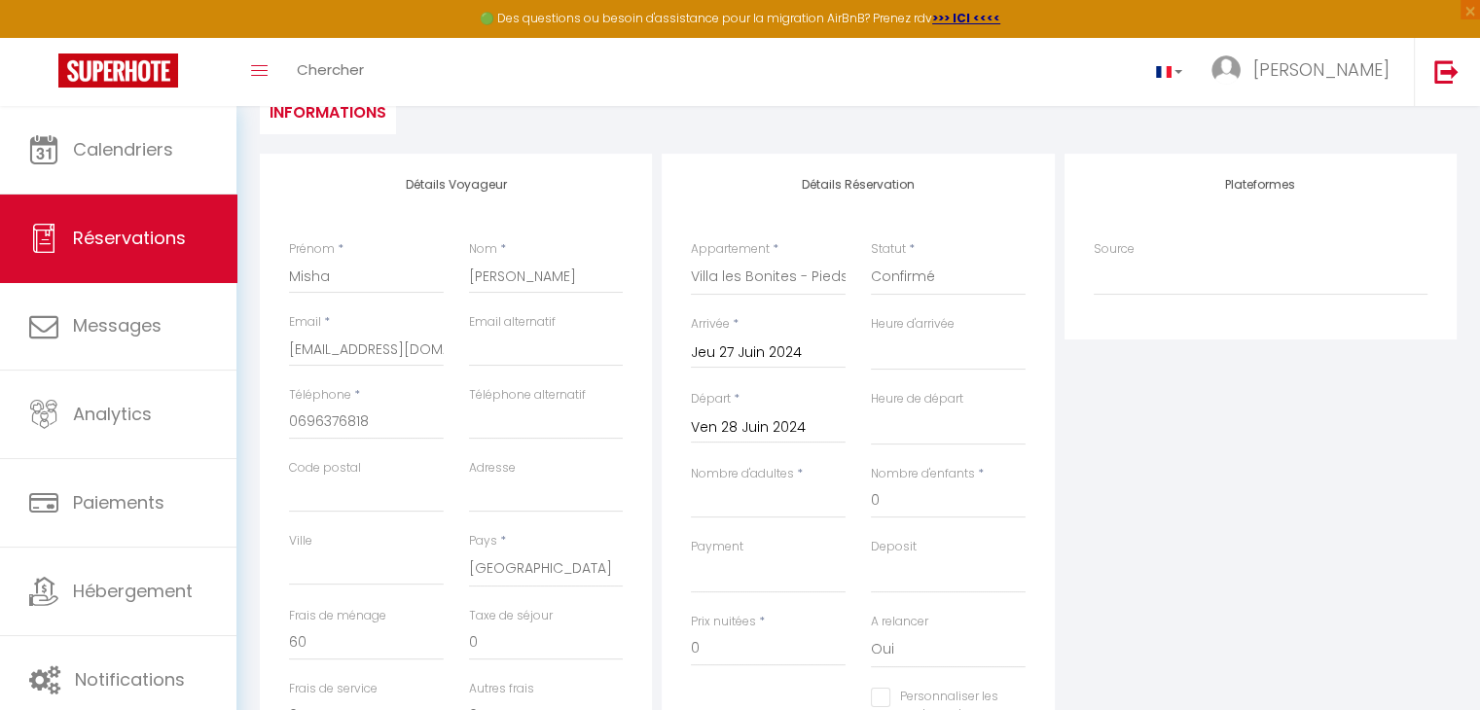
click at [774, 417] on input "Ven 28 Juin 2024" at bounding box center [768, 427] width 155 height 25
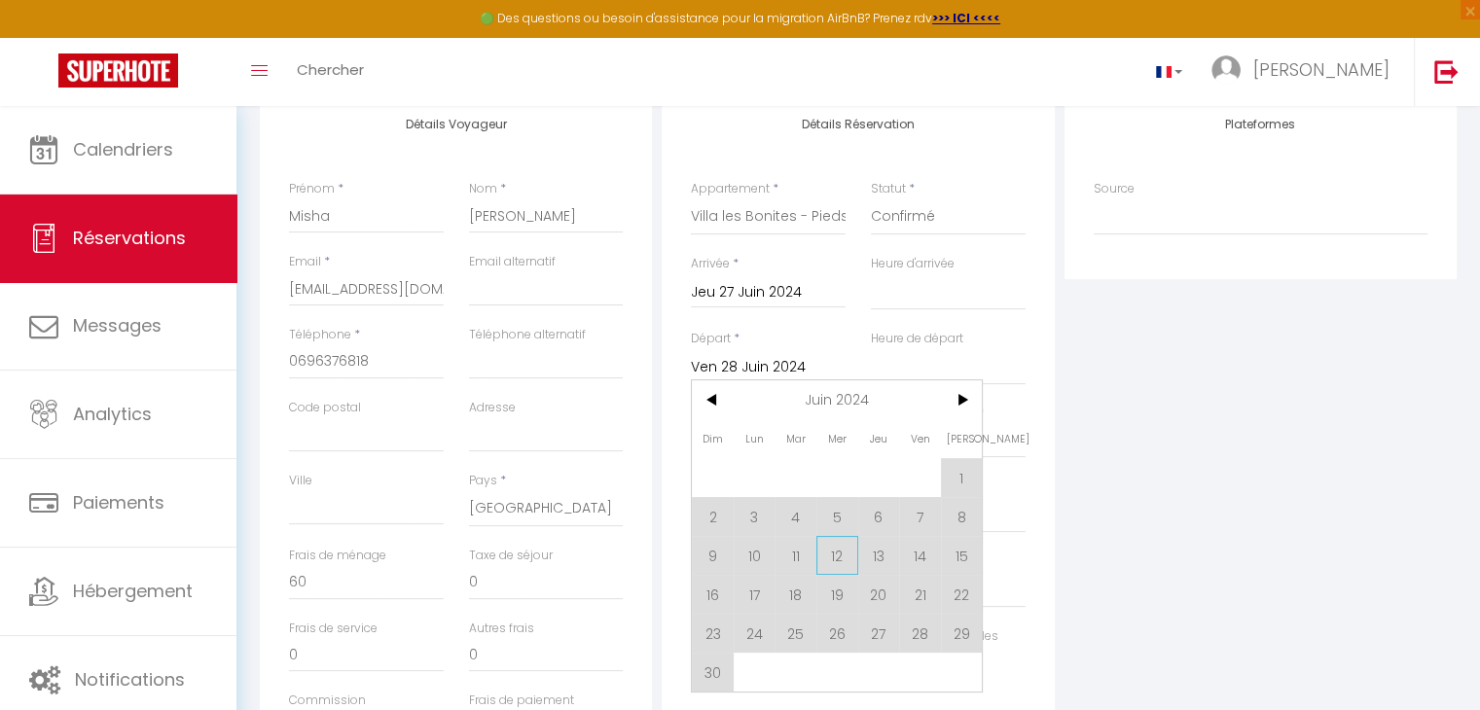
scroll to position [268, 0]
click at [712, 669] on span "30" at bounding box center [713, 671] width 42 height 39
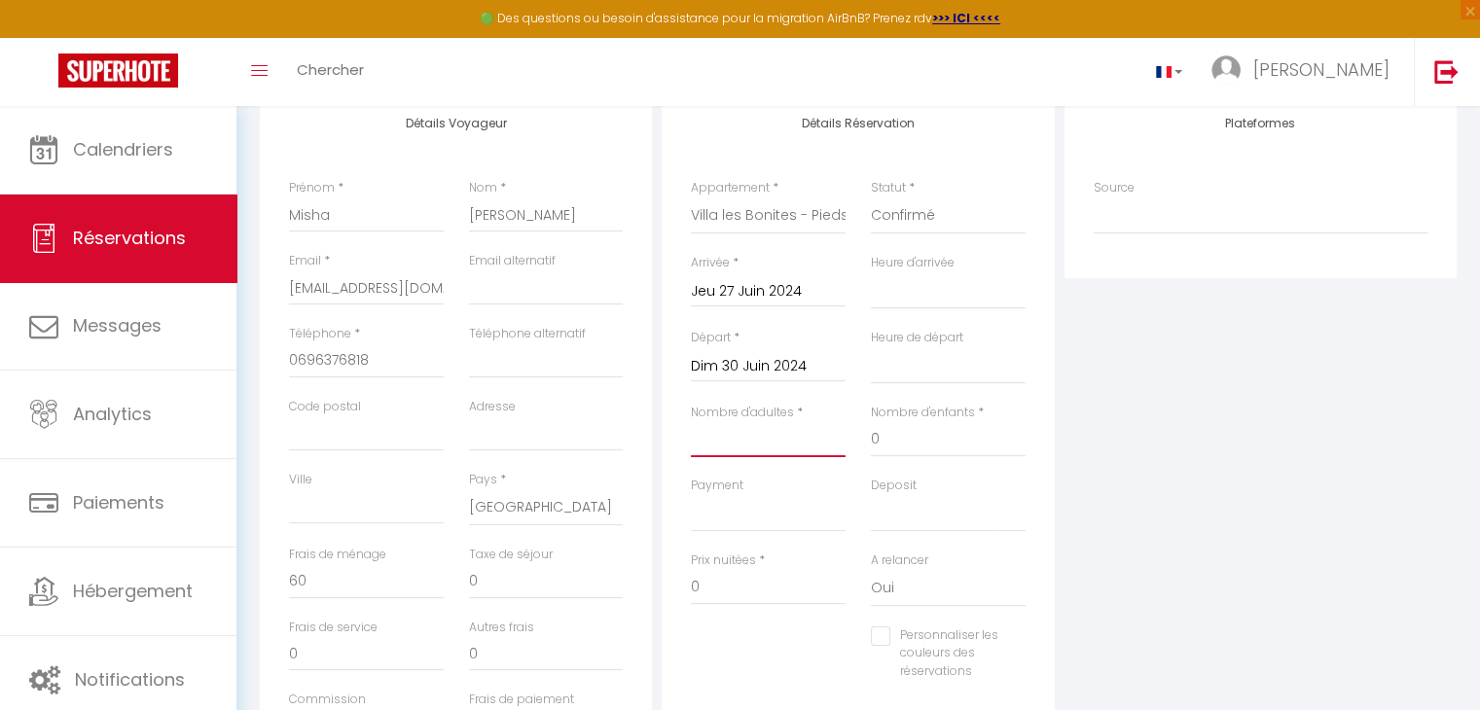
click at [767, 436] on input "Nombre d'adultes" at bounding box center [768, 439] width 155 height 35
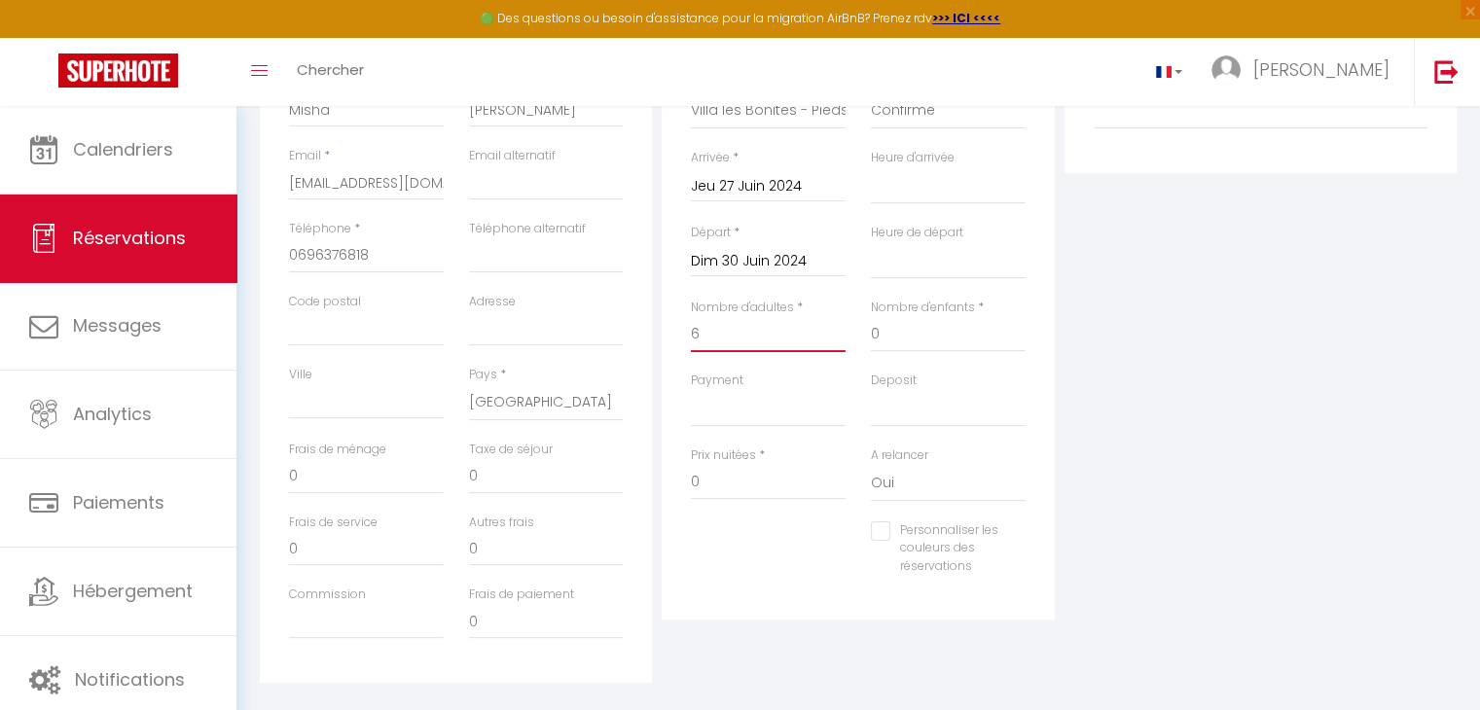
scroll to position [374, 0]
click at [742, 480] on input "0" at bounding box center [768, 481] width 155 height 35
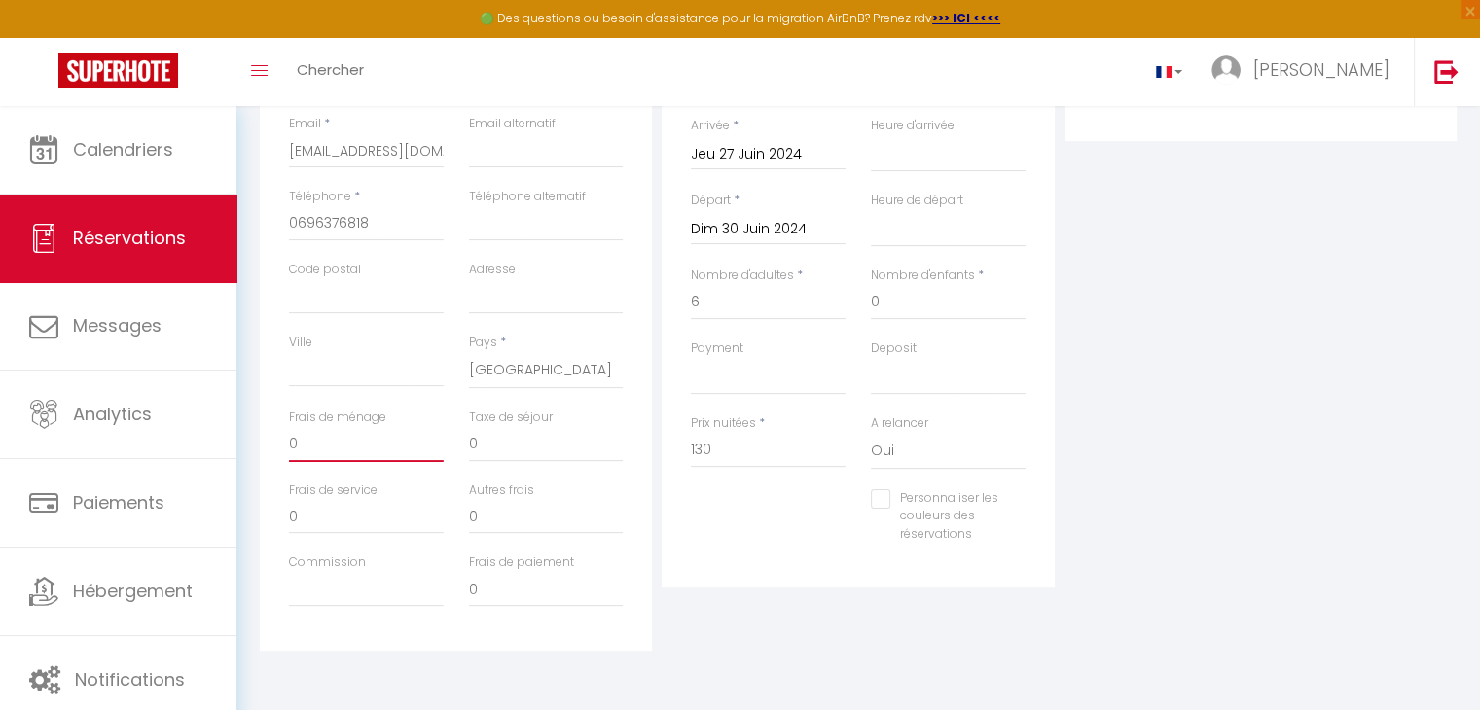
click at [347, 459] on div "Frais de ménage 0" at bounding box center [366, 445] width 180 height 73
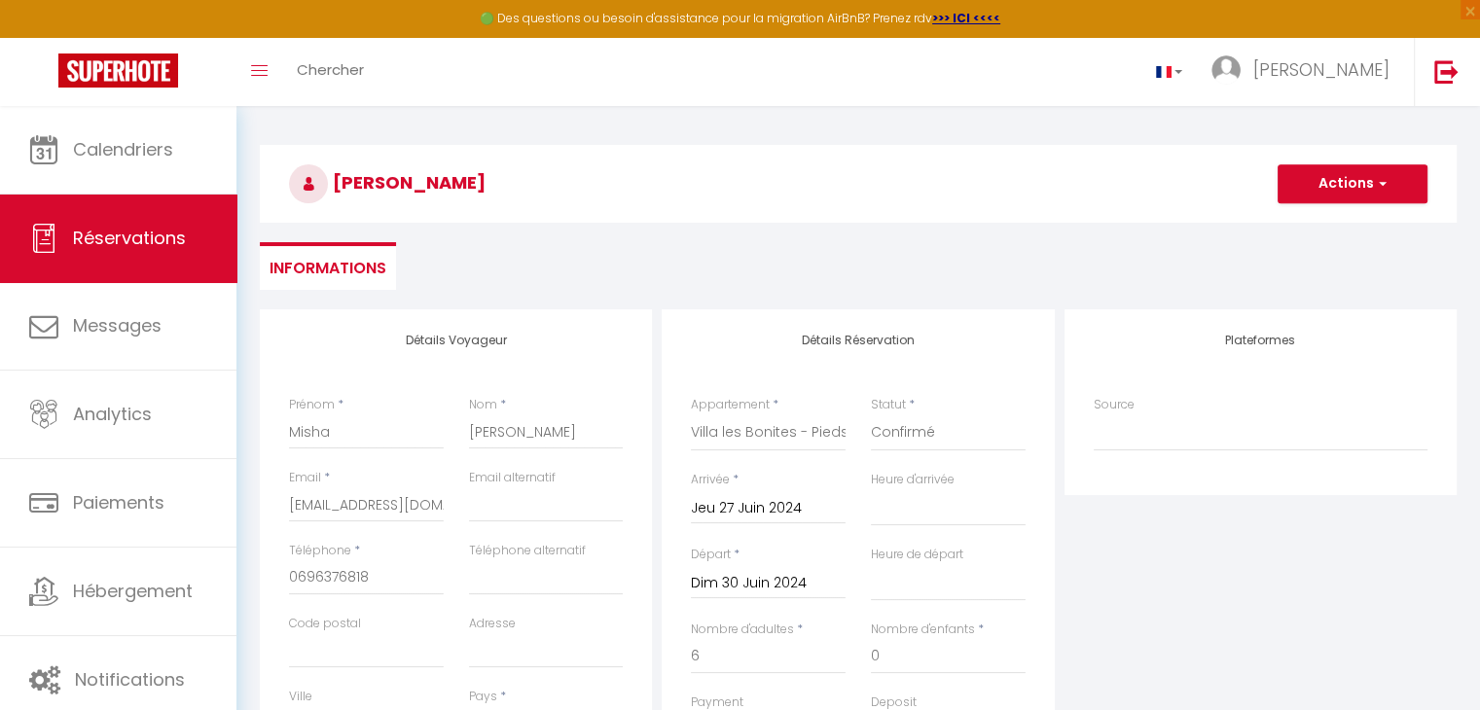
scroll to position [49, 0]
click at [1358, 189] on button "Actions" at bounding box center [1352, 185] width 150 height 39
click at [1332, 219] on link "Enregistrer" at bounding box center [1333, 228] width 154 height 25
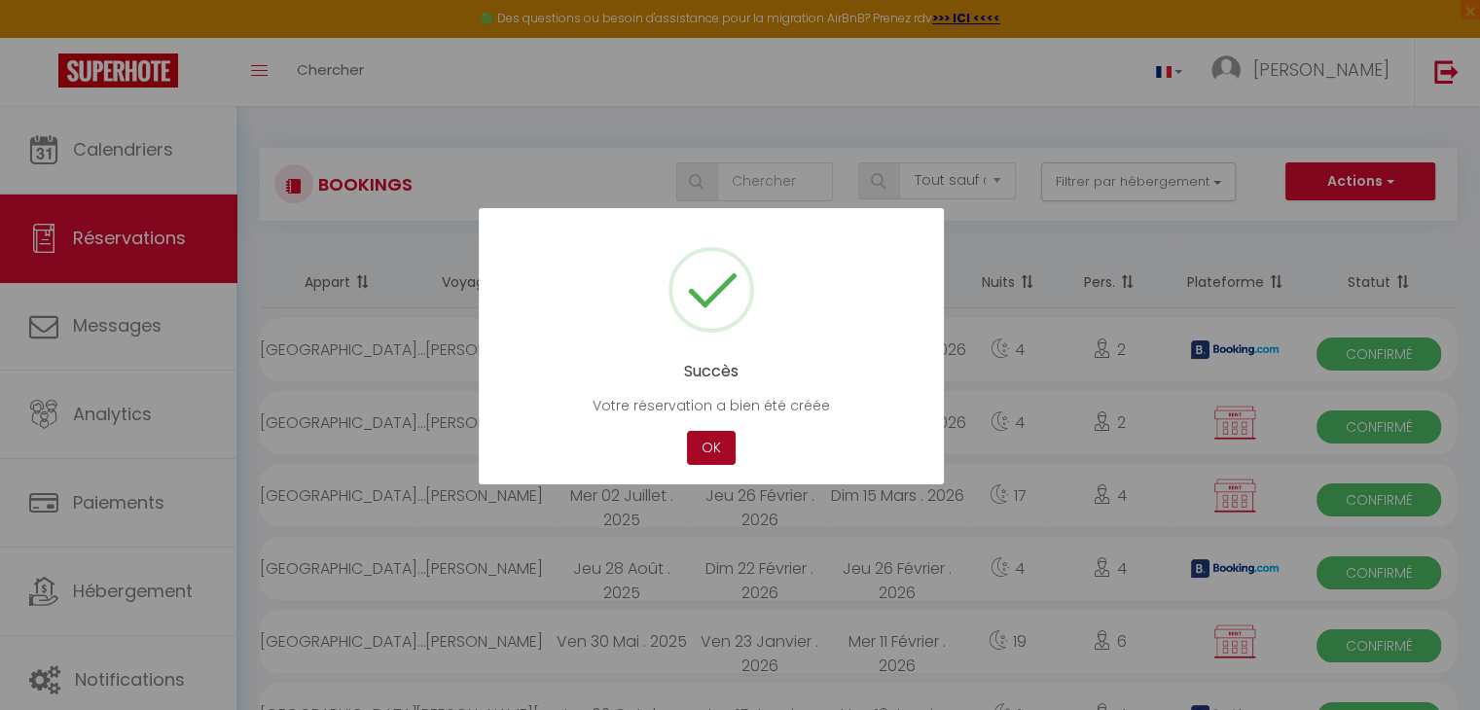
click at [712, 436] on button "OK" at bounding box center [711, 448] width 49 height 34
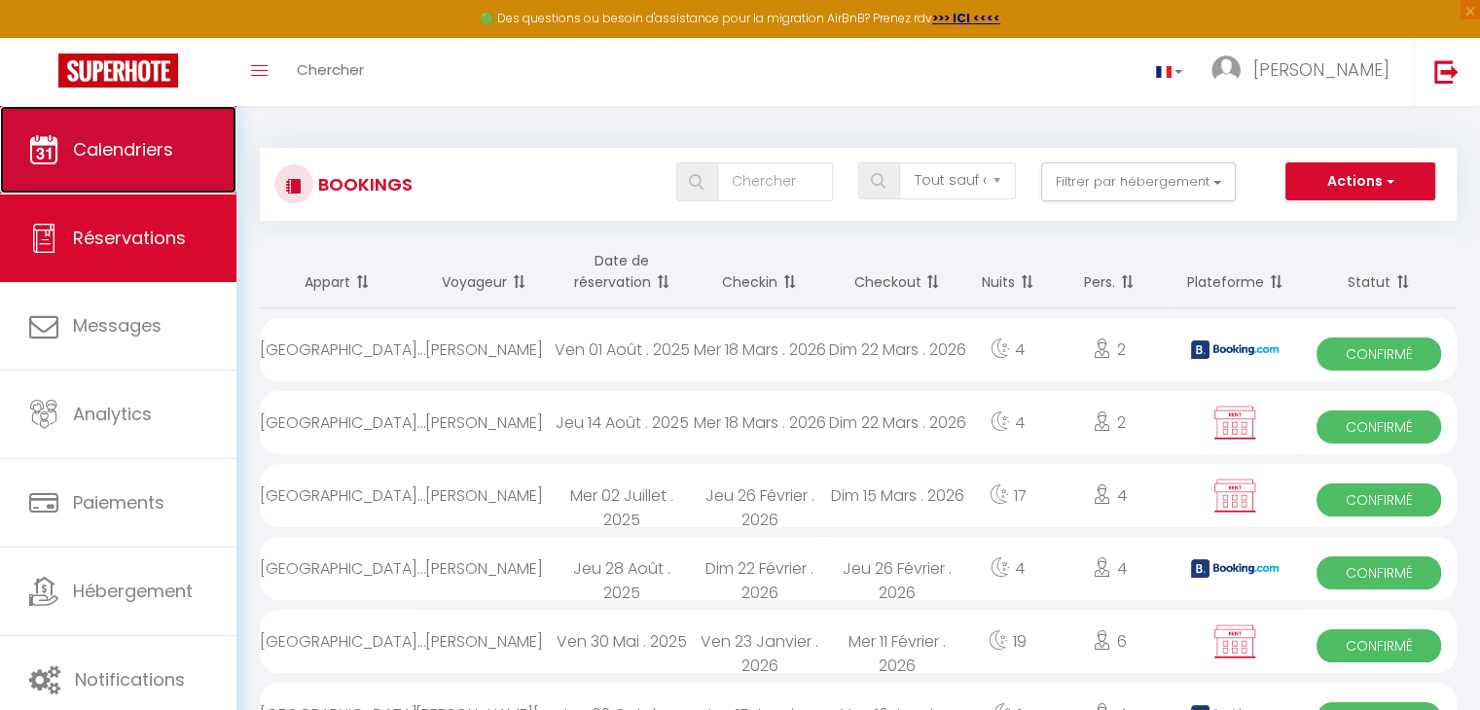
click at [230, 148] on link "Calendriers" at bounding box center [118, 150] width 236 height 88
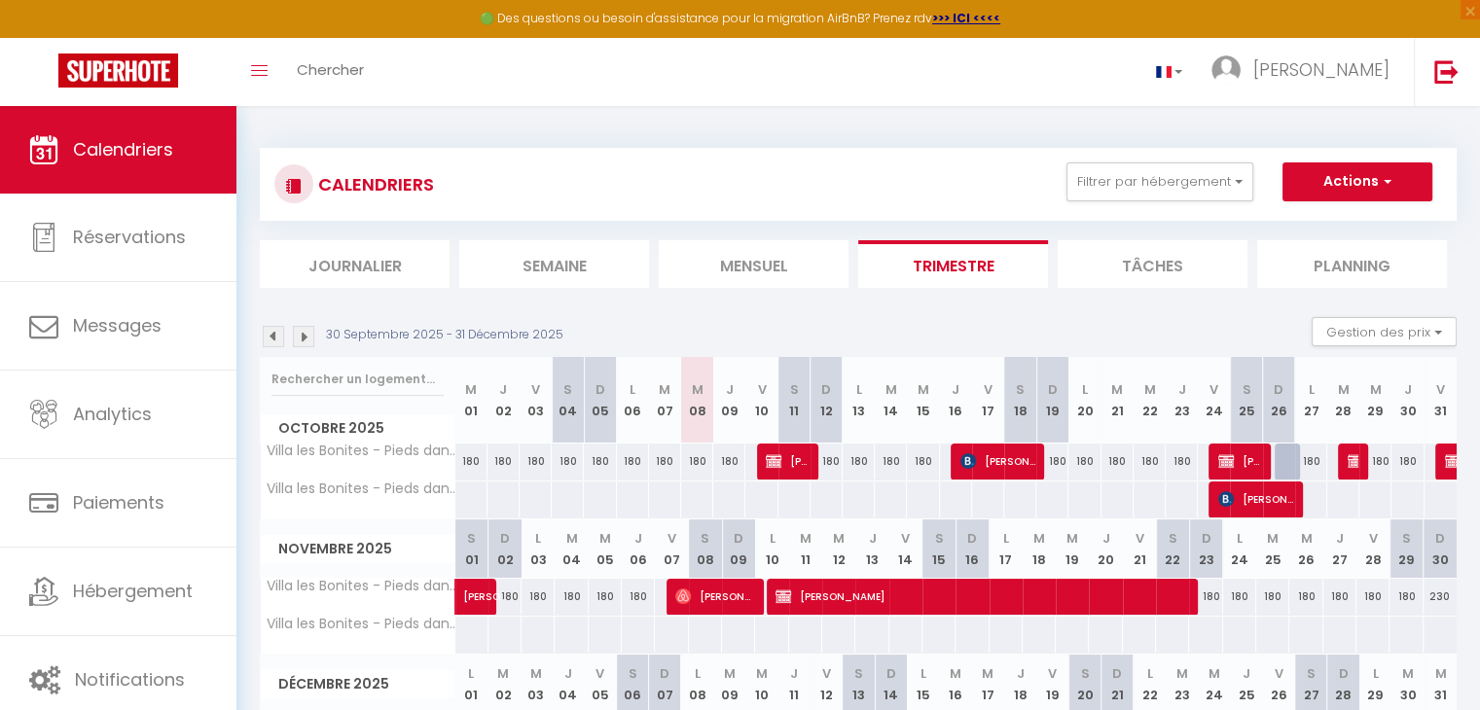
click at [275, 336] on img at bounding box center [273, 336] width 21 height 21
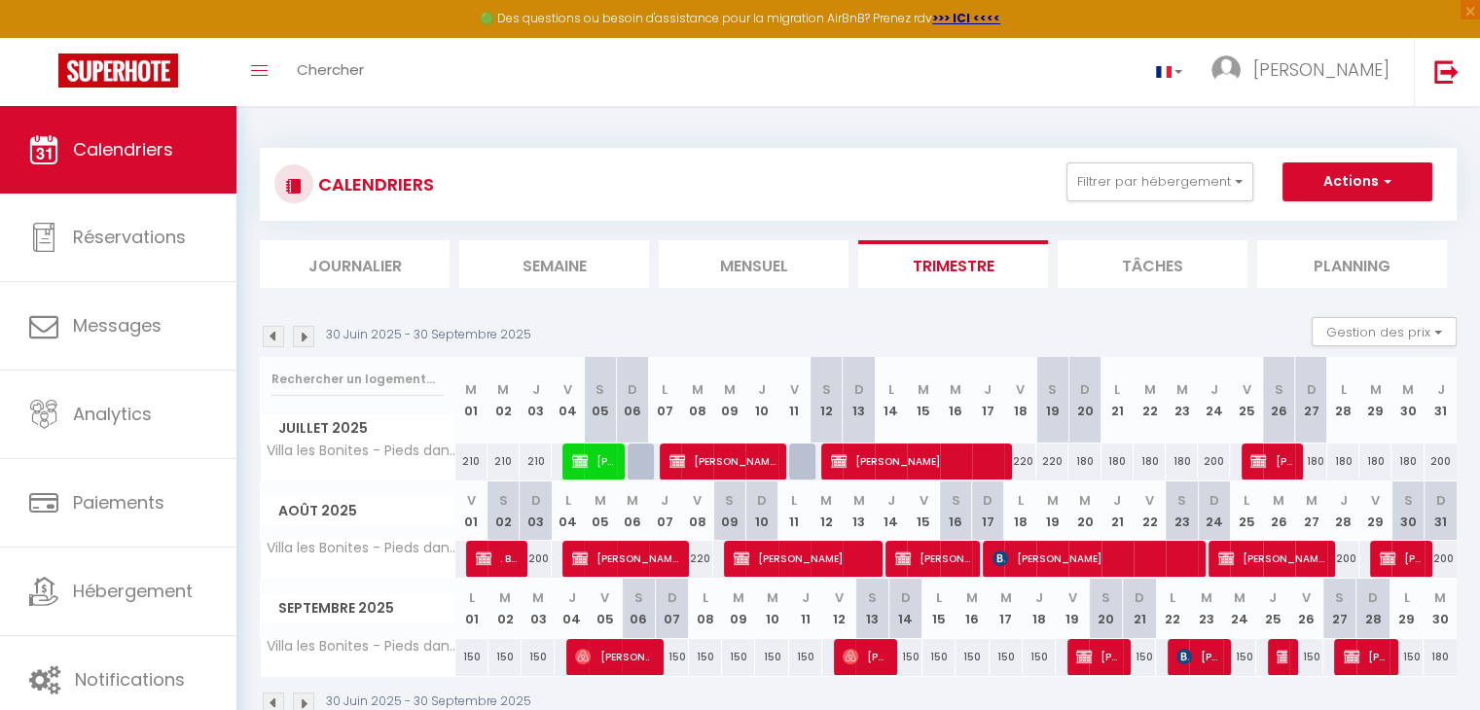
click at [275, 336] on img at bounding box center [273, 336] width 21 height 21
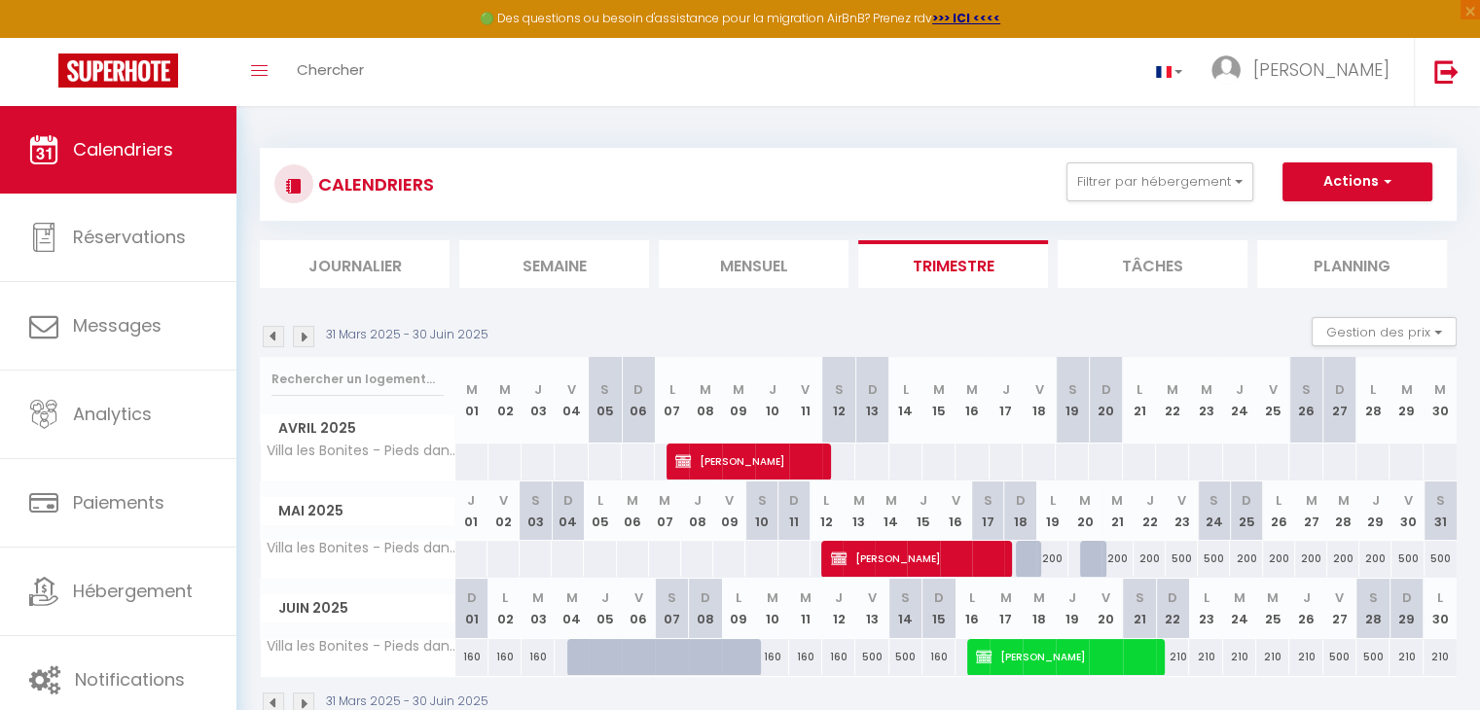
click at [275, 336] on img at bounding box center [273, 336] width 21 height 21
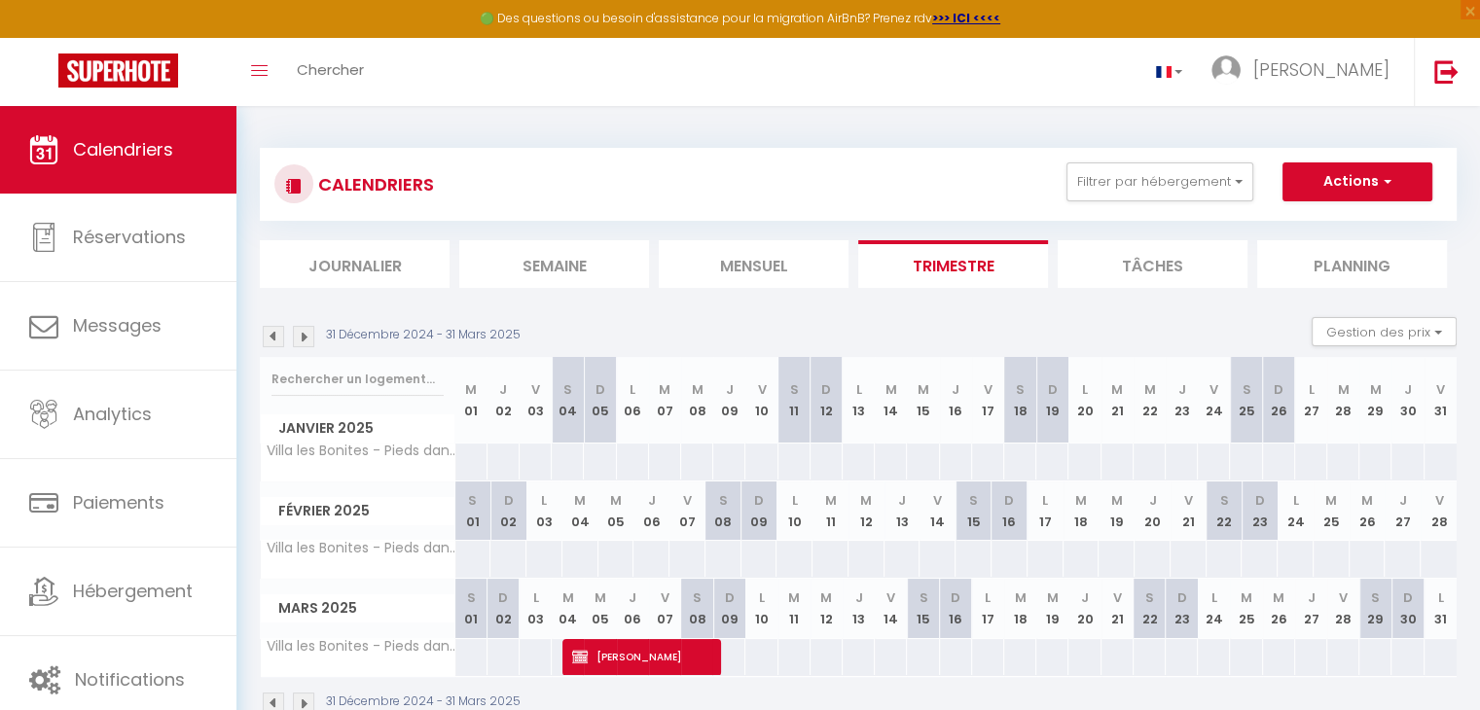
click at [276, 336] on img at bounding box center [273, 336] width 21 height 21
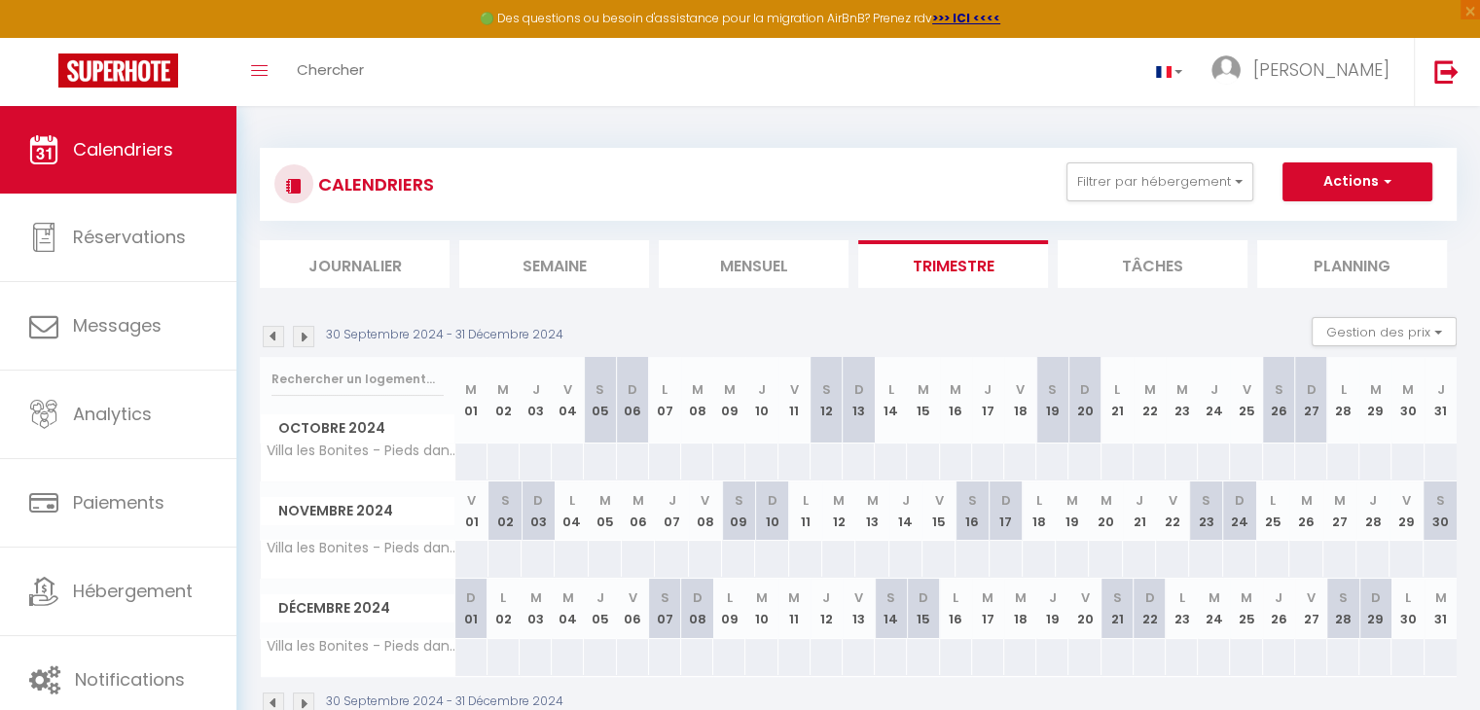
click at [276, 336] on img at bounding box center [273, 336] width 21 height 21
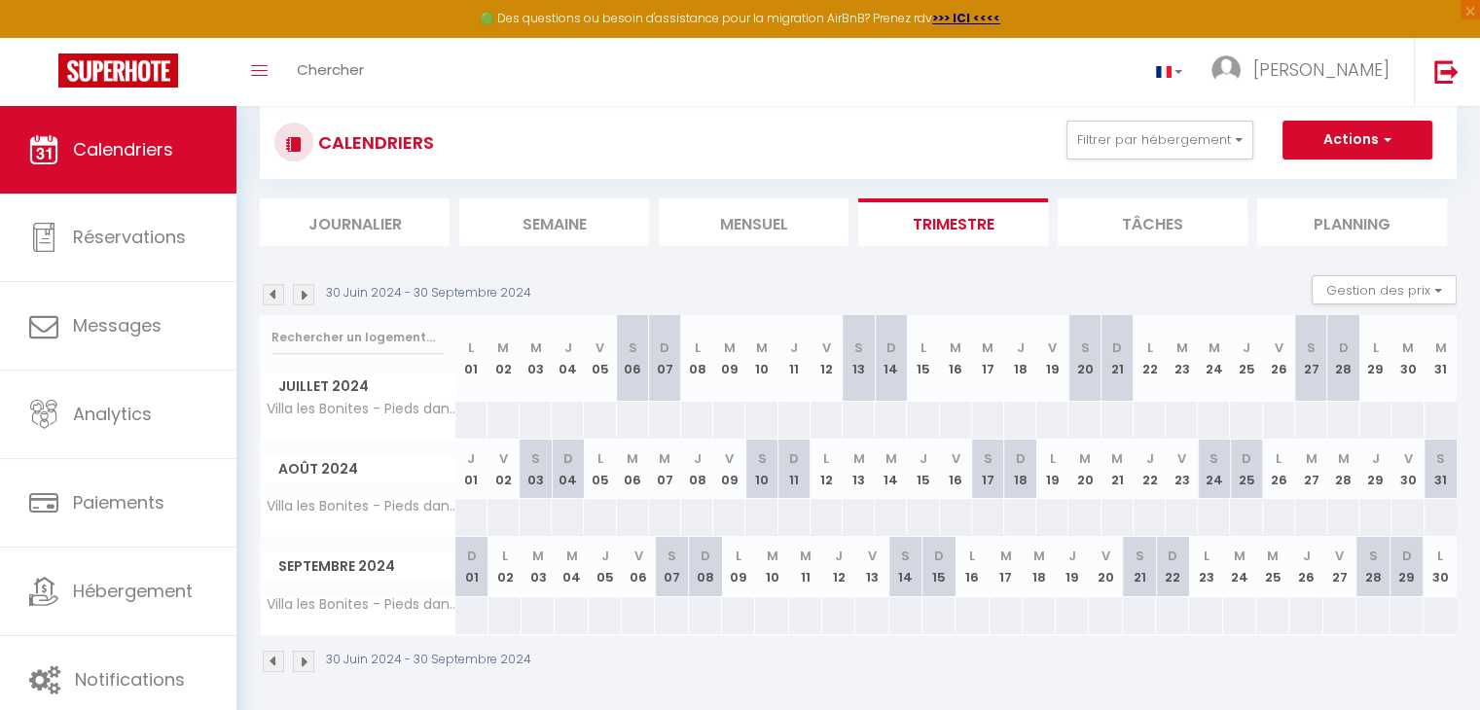
scroll to position [105, 0]
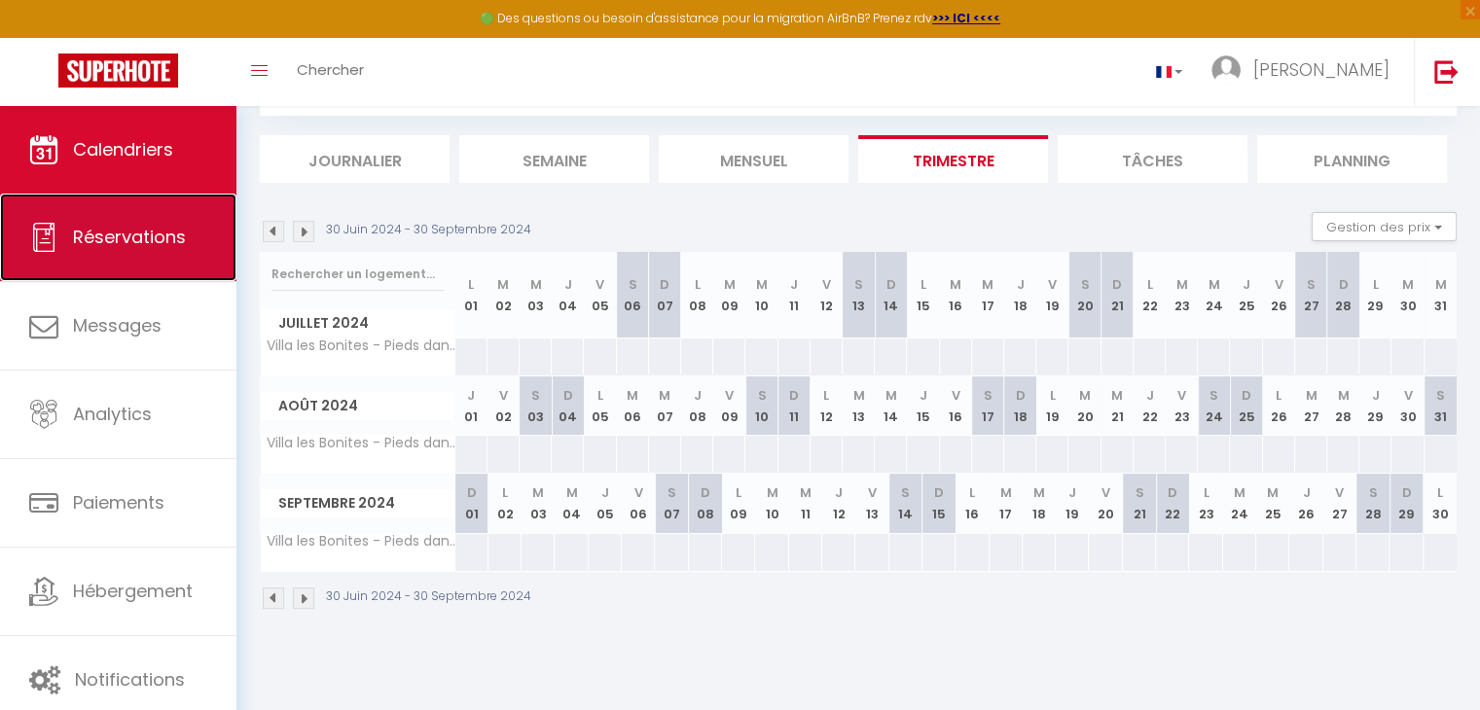
click at [87, 241] on span "Réservations" at bounding box center [129, 237] width 113 height 24
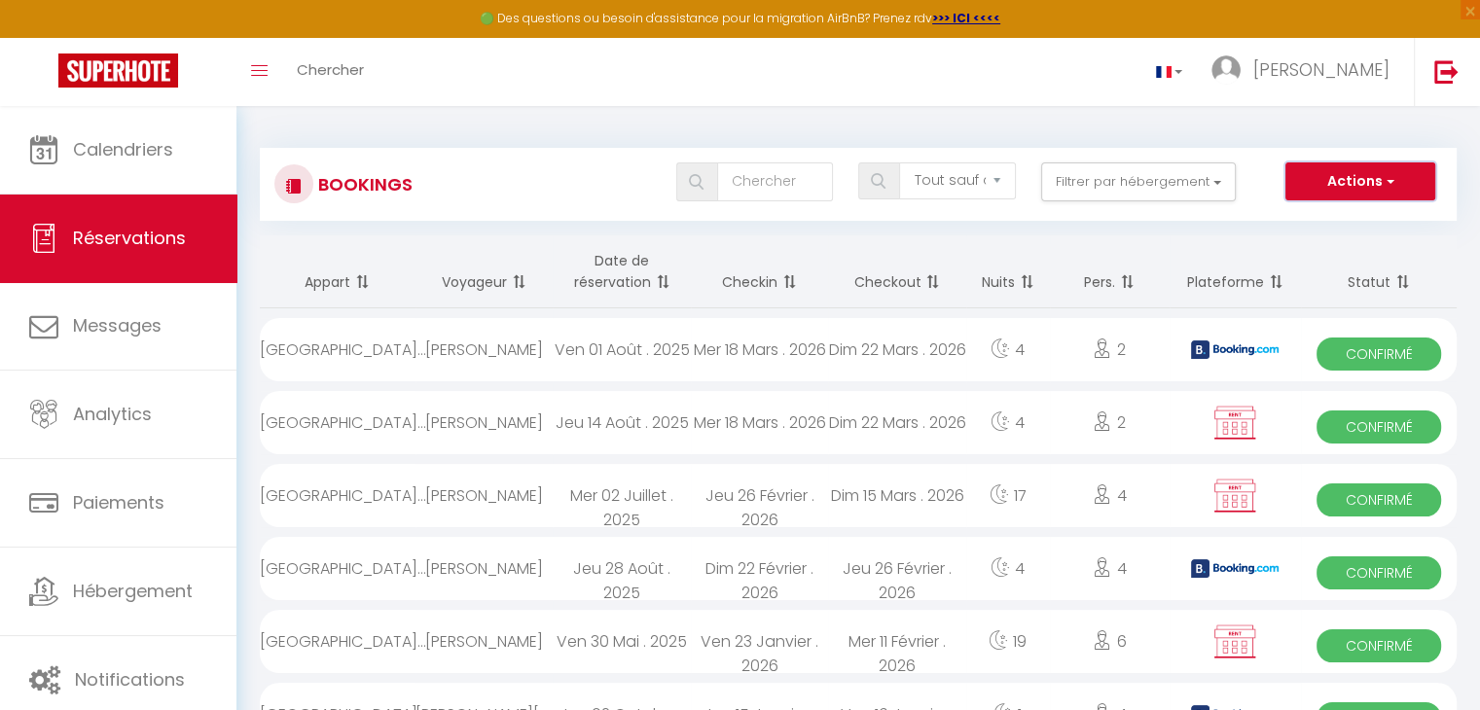
click at [1346, 176] on button "Actions" at bounding box center [1360, 181] width 150 height 39
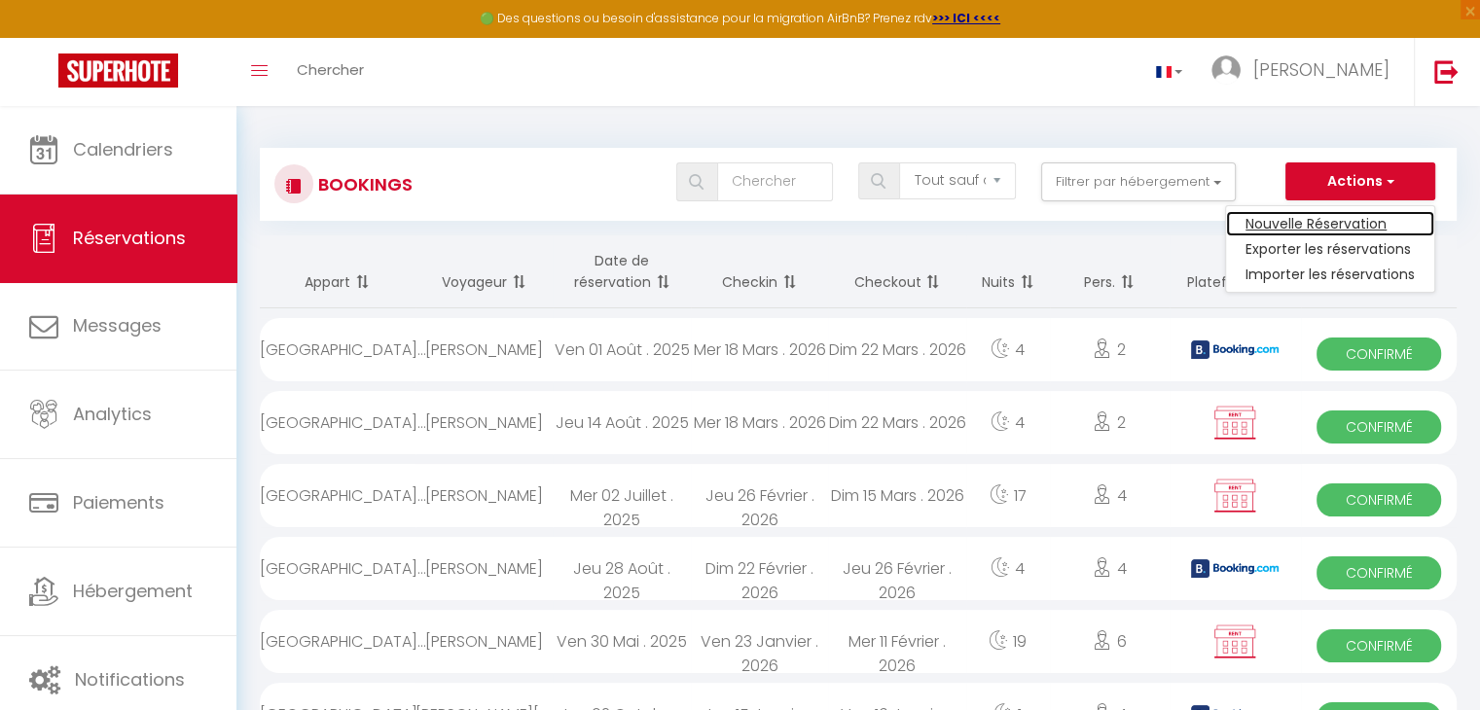
click at [1257, 217] on link "Nouvelle Réservation" at bounding box center [1330, 223] width 208 height 25
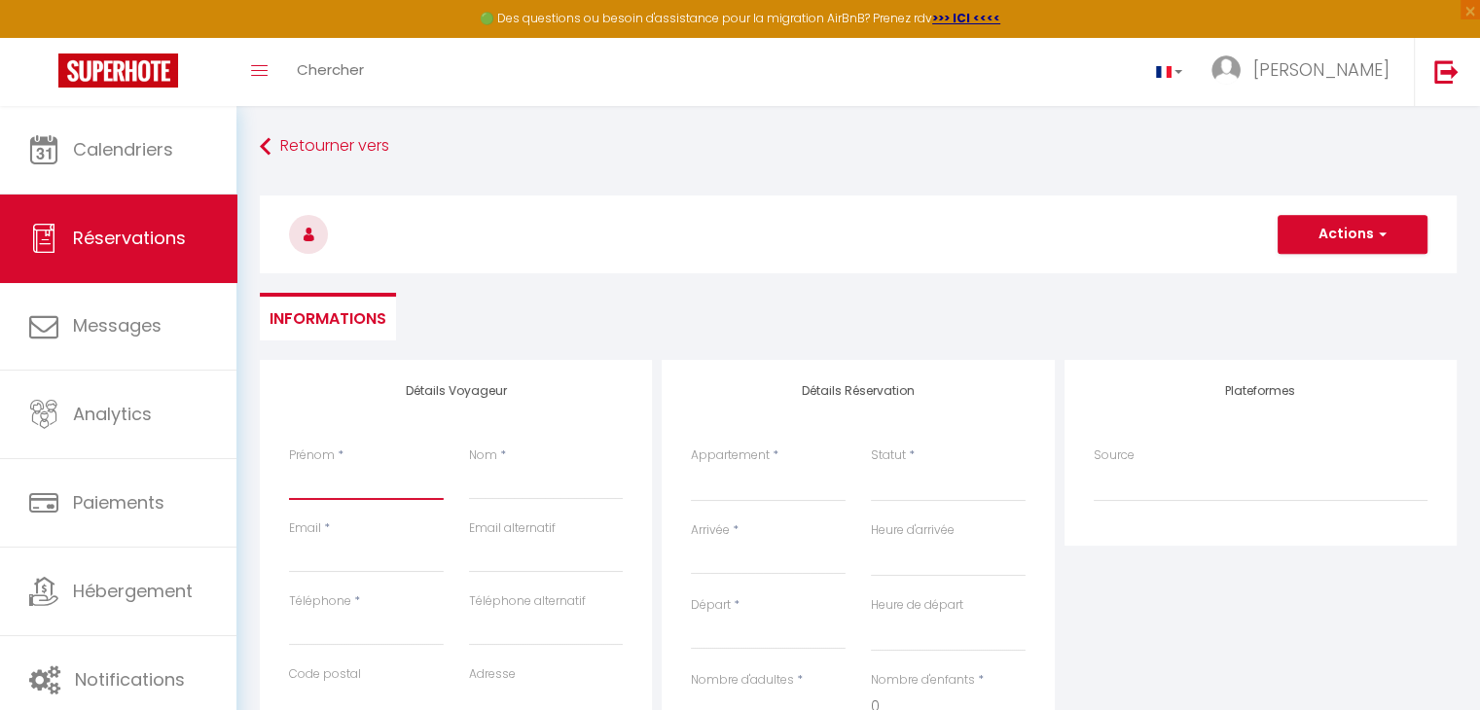
click at [346, 476] on input "Prénom" at bounding box center [366, 482] width 155 height 35
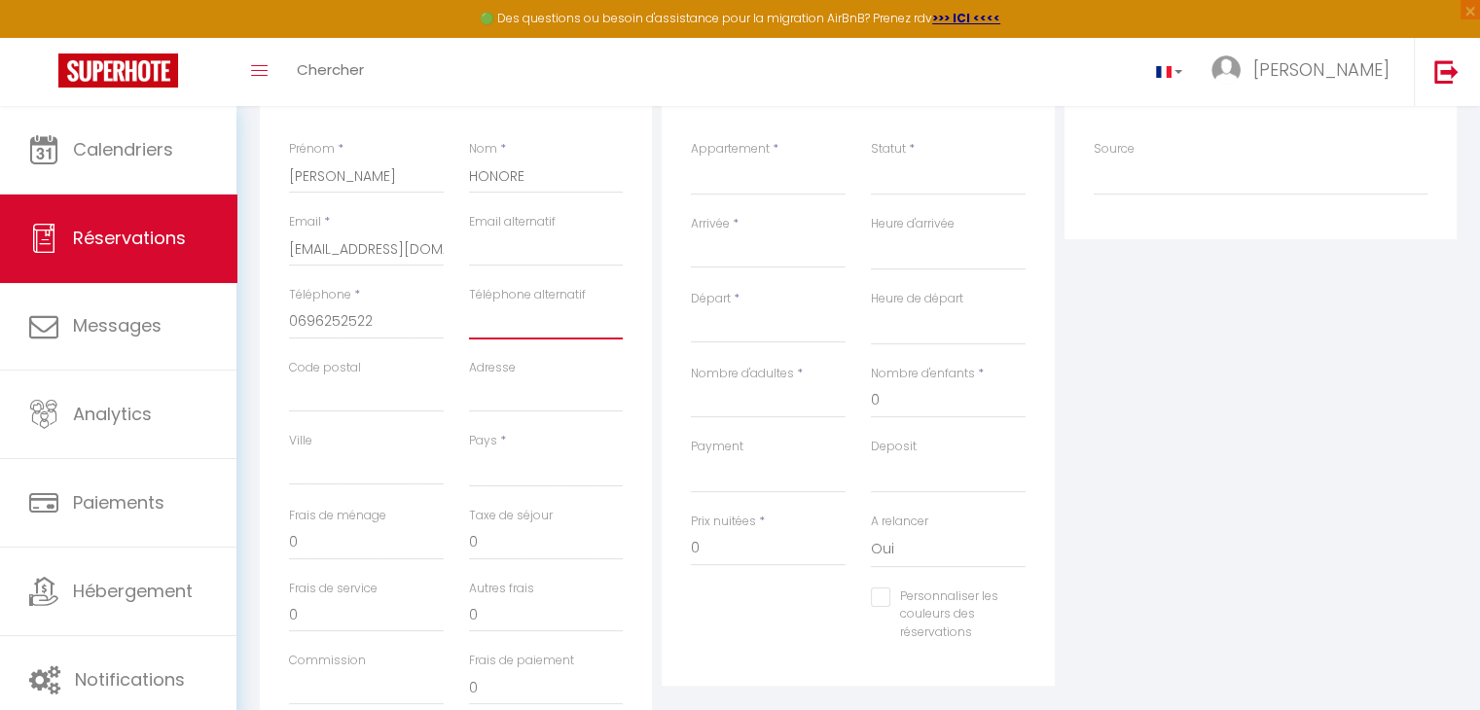
scroll to position [307, 0]
click at [499, 469] on select "[GEOGRAPHIC_DATA] [GEOGRAPHIC_DATA] [GEOGRAPHIC_DATA] [GEOGRAPHIC_DATA] [GEOGRA…" at bounding box center [546, 467] width 155 height 37
click at [513, 469] on select "[GEOGRAPHIC_DATA] [GEOGRAPHIC_DATA] [GEOGRAPHIC_DATA] [GEOGRAPHIC_DATA] [GEOGRA…" at bounding box center [546, 467] width 155 height 37
click at [469, 449] on select "[GEOGRAPHIC_DATA] [GEOGRAPHIC_DATA] [GEOGRAPHIC_DATA] [GEOGRAPHIC_DATA] [GEOGRA…" at bounding box center [546, 467] width 155 height 37
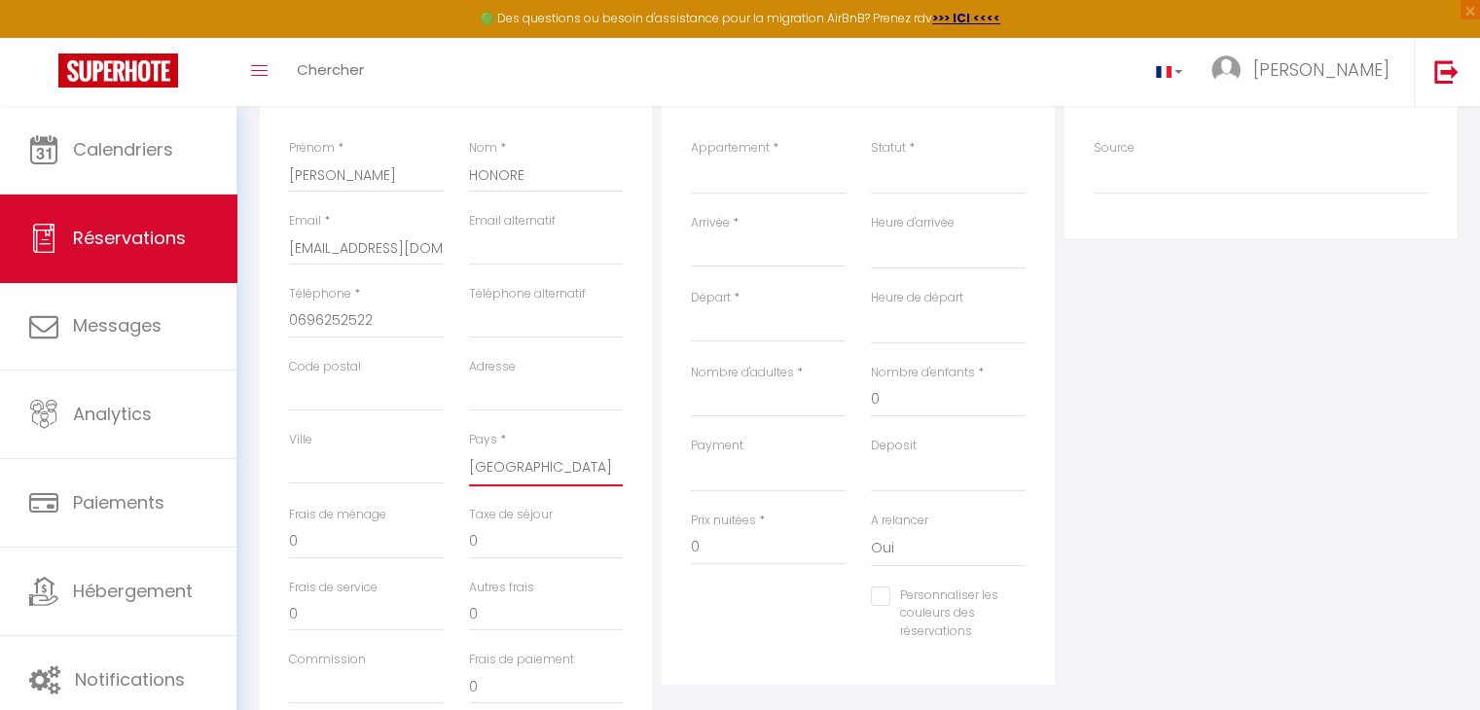
scroll to position [405, 0]
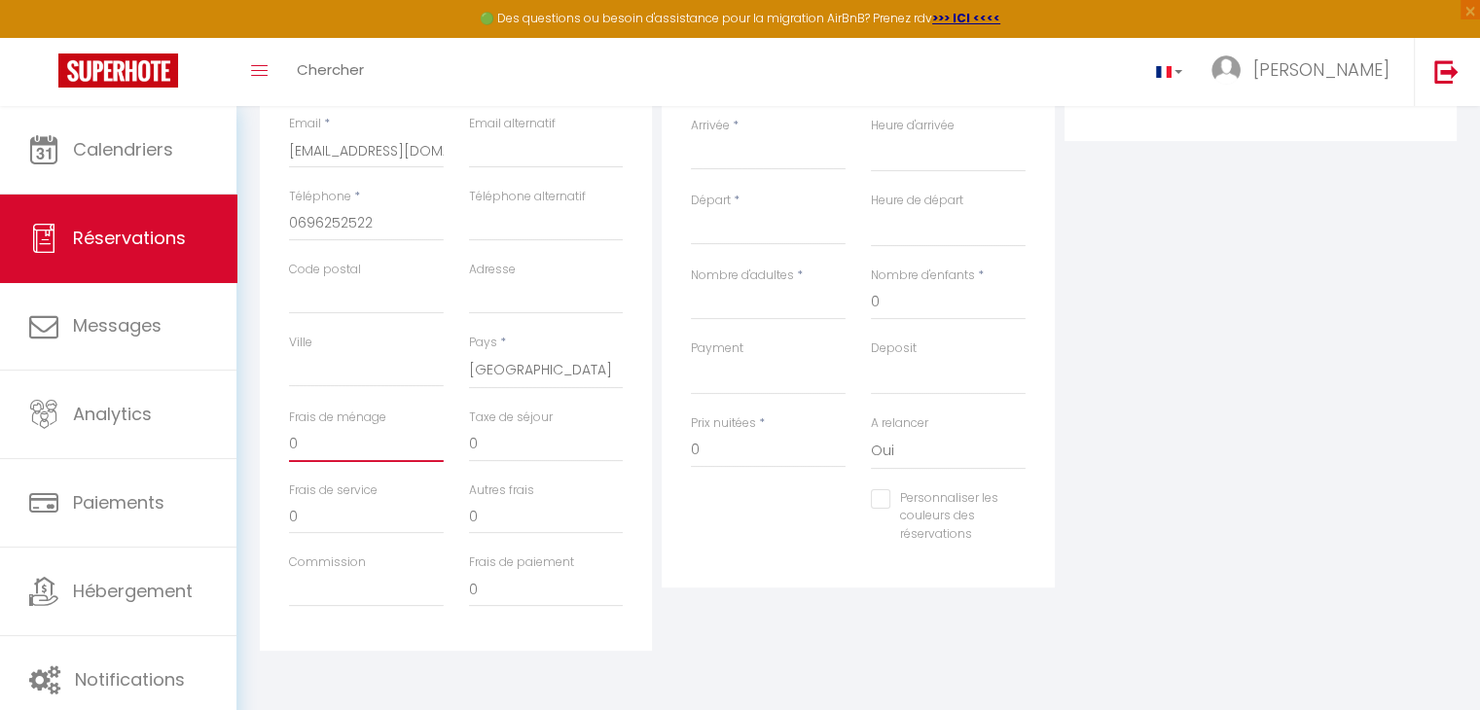
click at [320, 442] on input "0" at bounding box center [366, 444] width 155 height 35
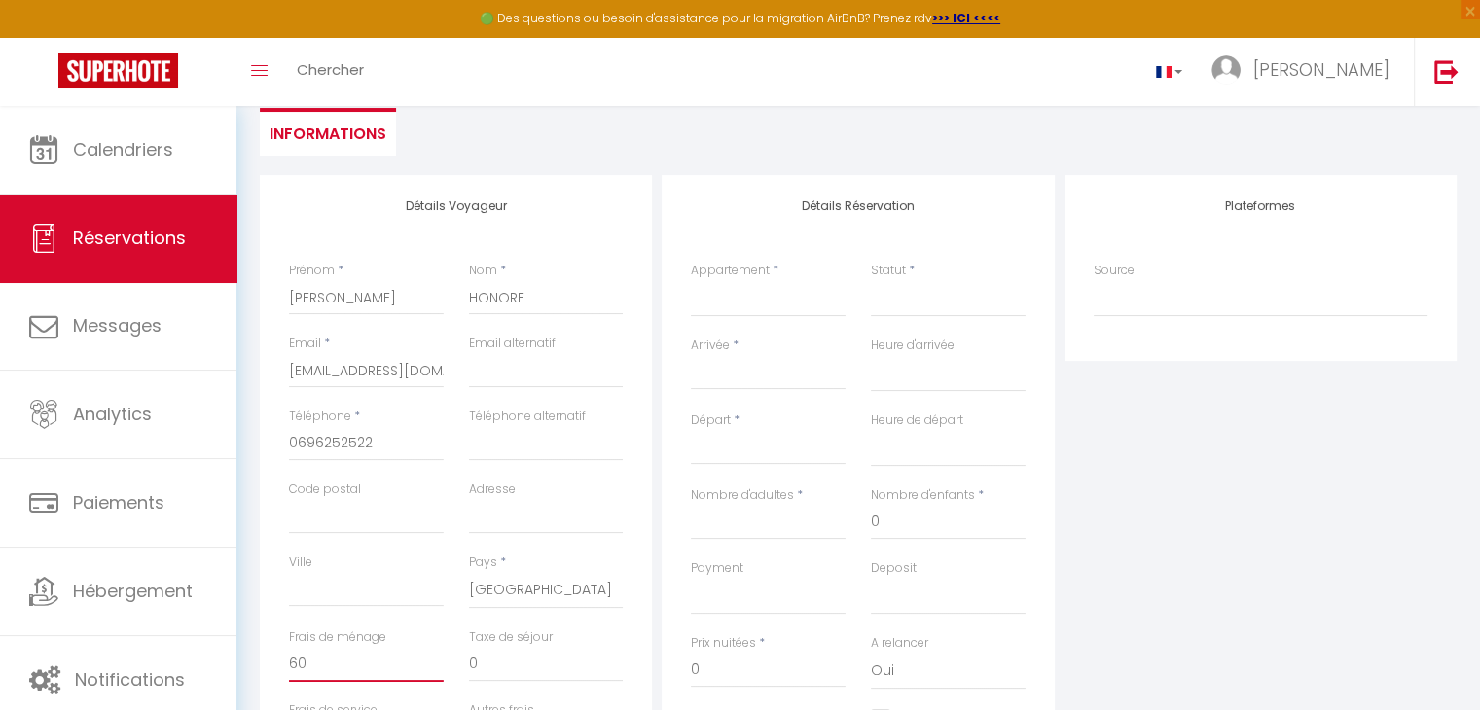
scroll to position [183, 0]
click at [712, 289] on select "Villa les Bonites - Pieds dans l’eau- Carbet" at bounding box center [768, 300] width 155 height 37
click at [691, 282] on select "Villa les Bonites - Pieds dans l’eau- Carbet" at bounding box center [768, 300] width 155 height 37
click at [926, 290] on select "Confirmé Non Confirmé [PERSON_NAME] par le voyageur No Show Request" at bounding box center [948, 300] width 155 height 37
click at [871, 282] on select "Confirmé Non Confirmé [PERSON_NAME] par le voyageur No Show Request" at bounding box center [948, 300] width 155 height 37
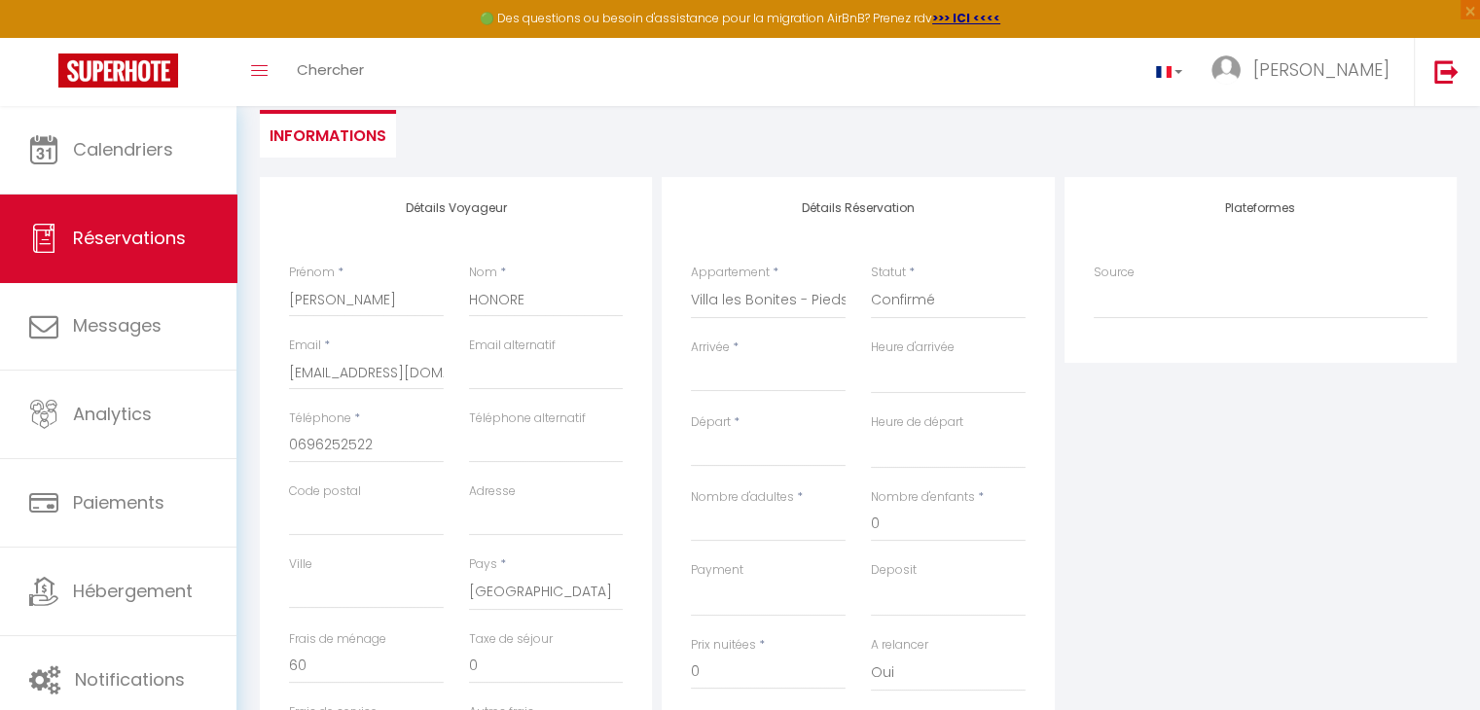
click at [810, 375] on input "Arrivée" at bounding box center [768, 376] width 155 height 25
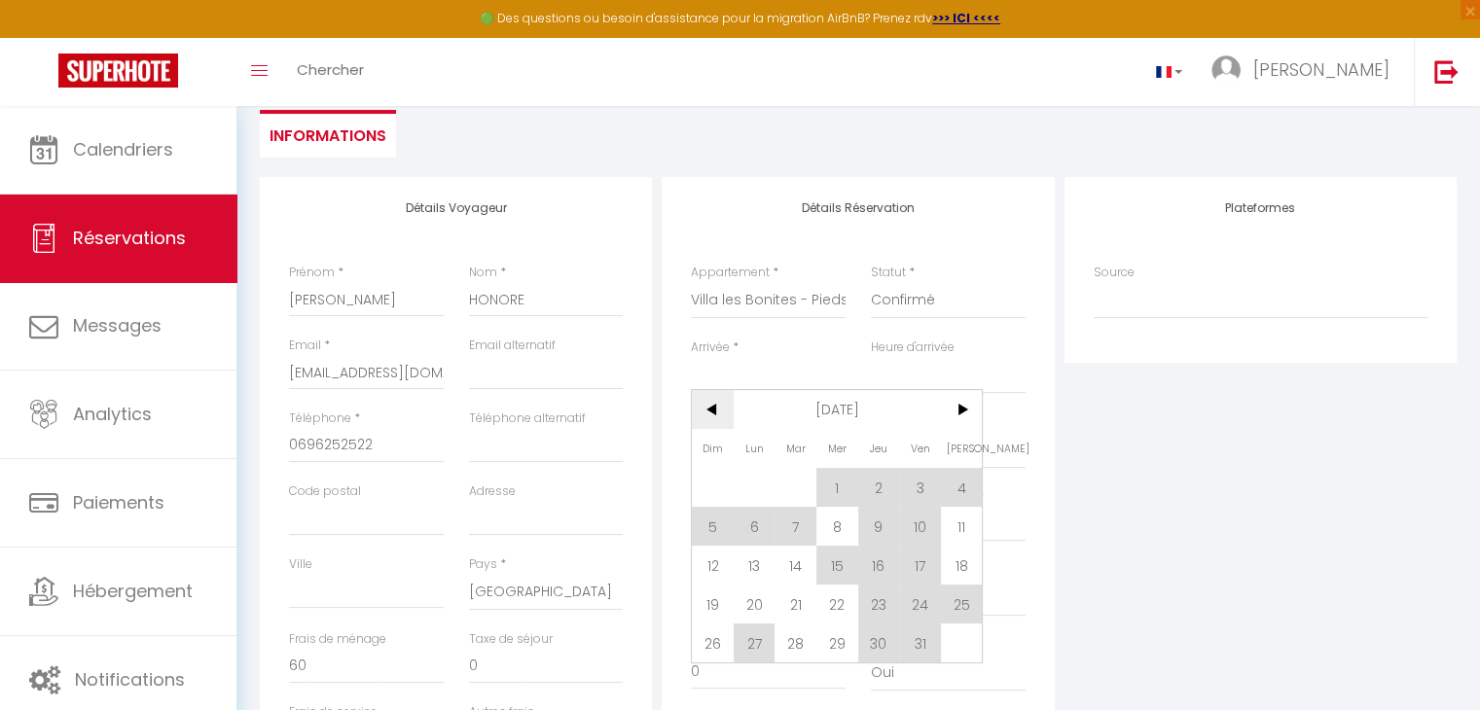
click at [719, 413] on span "<" at bounding box center [713, 409] width 42 height 39
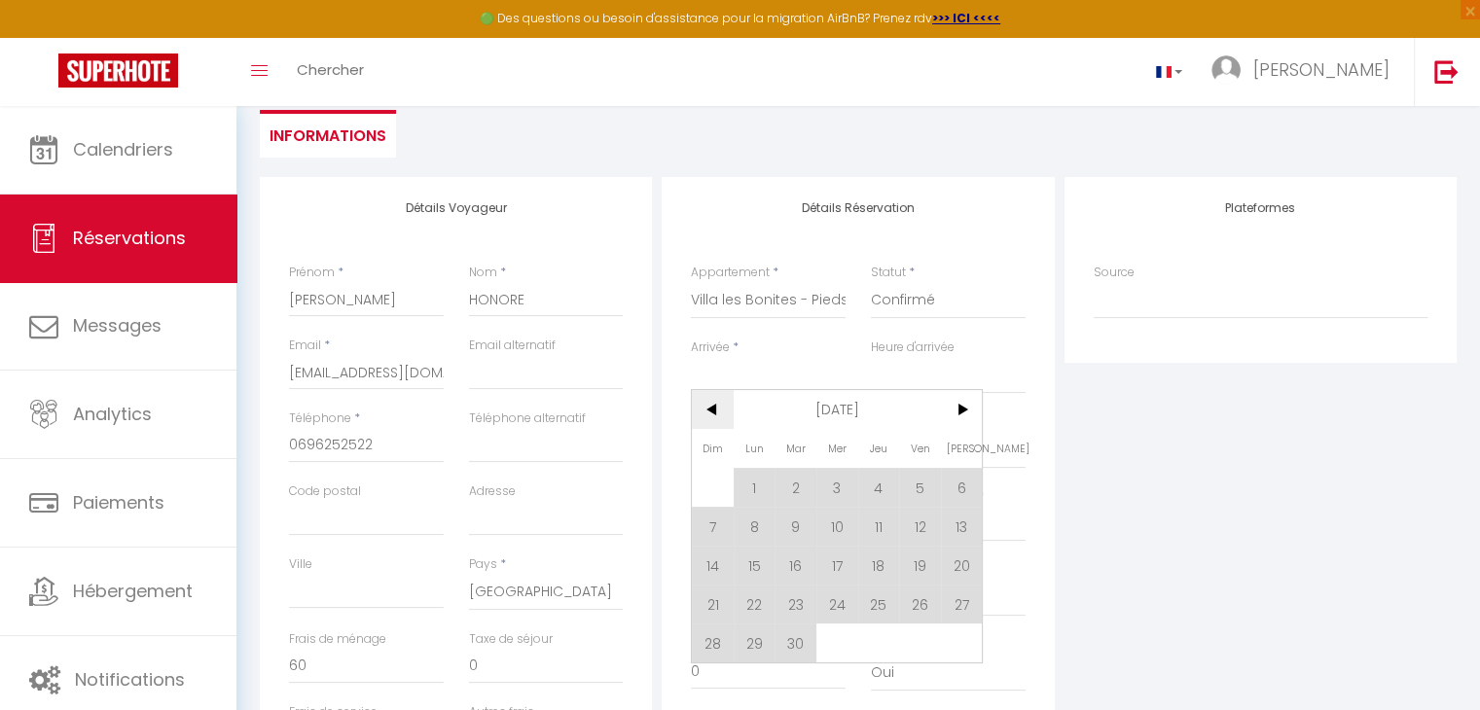
click at [719, 413] on span "<" at bounding box center [713, 409] width 42 height 39
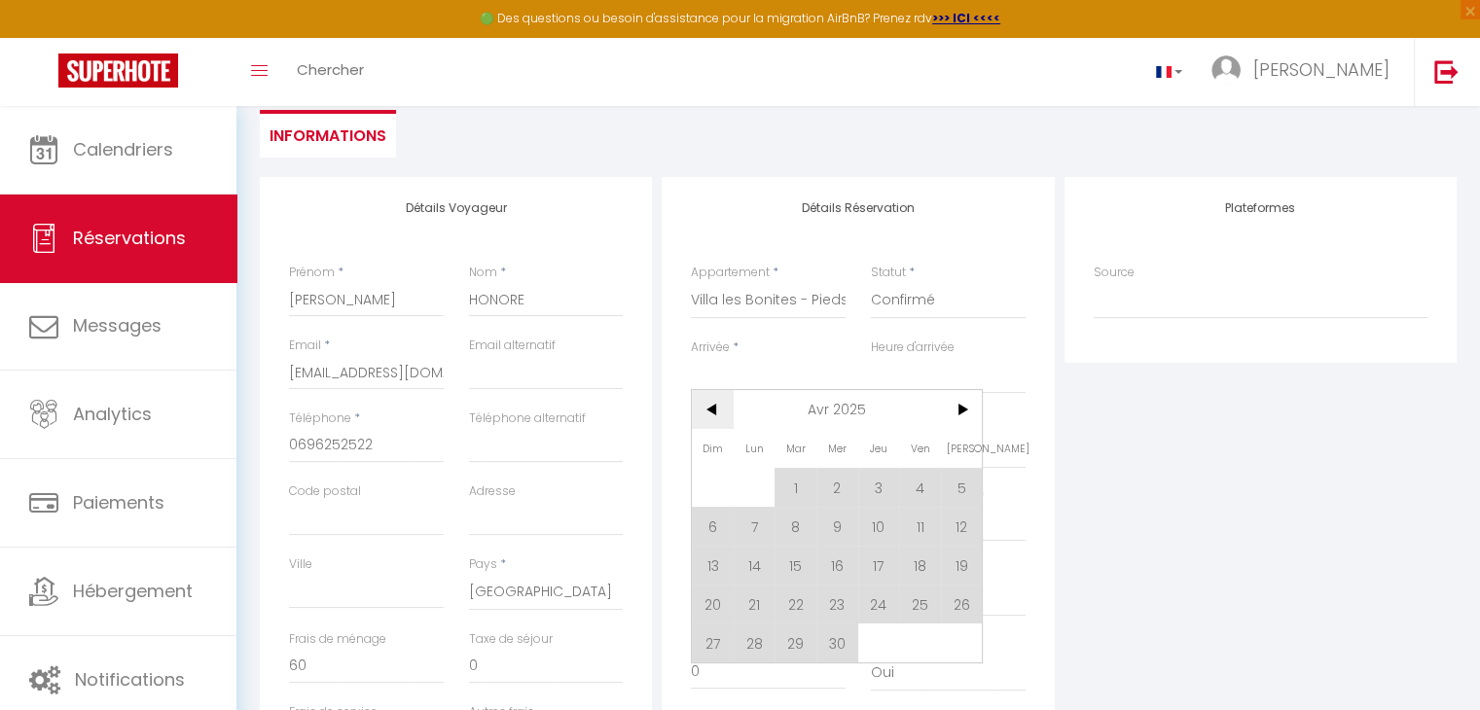
click at [719, 413] on span "<" at bounding box center [713, 409] width 42 height 39
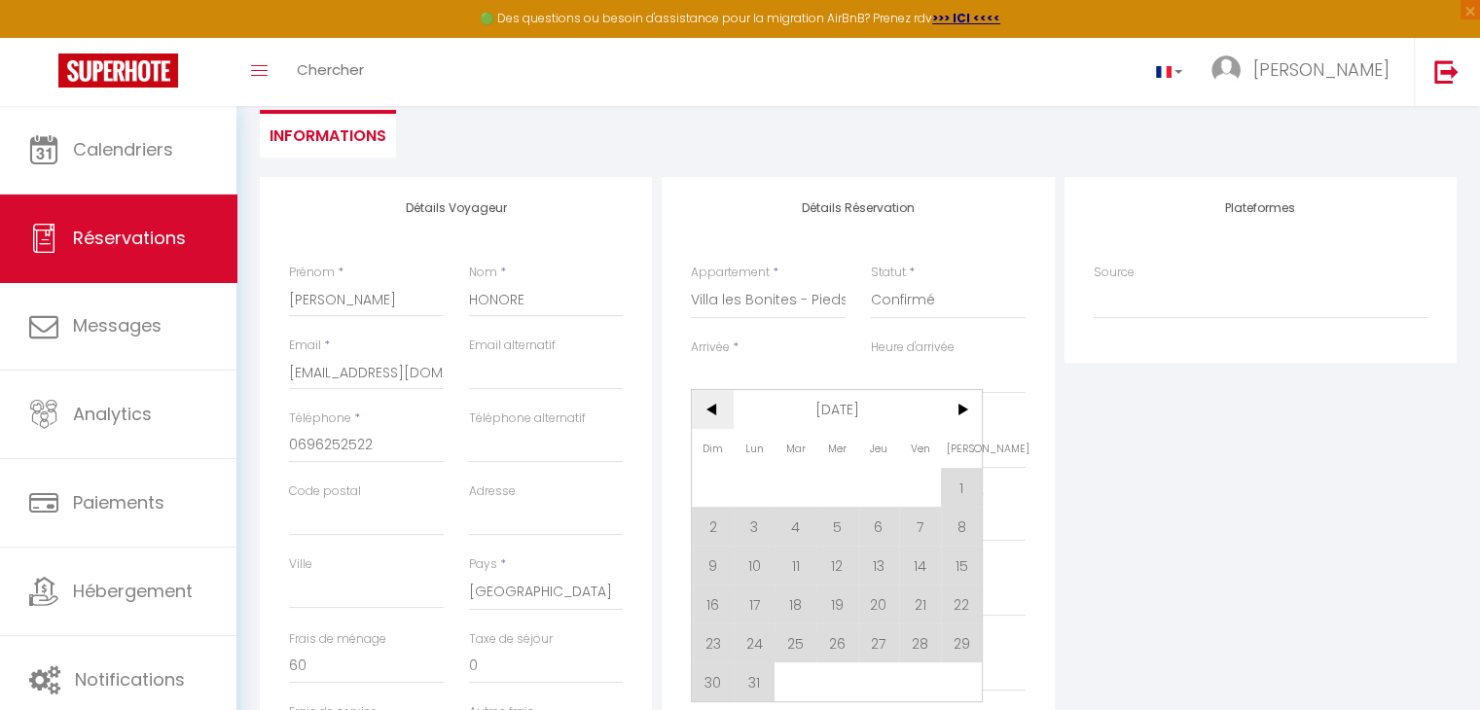
click at [719, 413] on span "<" at bounding box center [713, 409] width 42 height 39
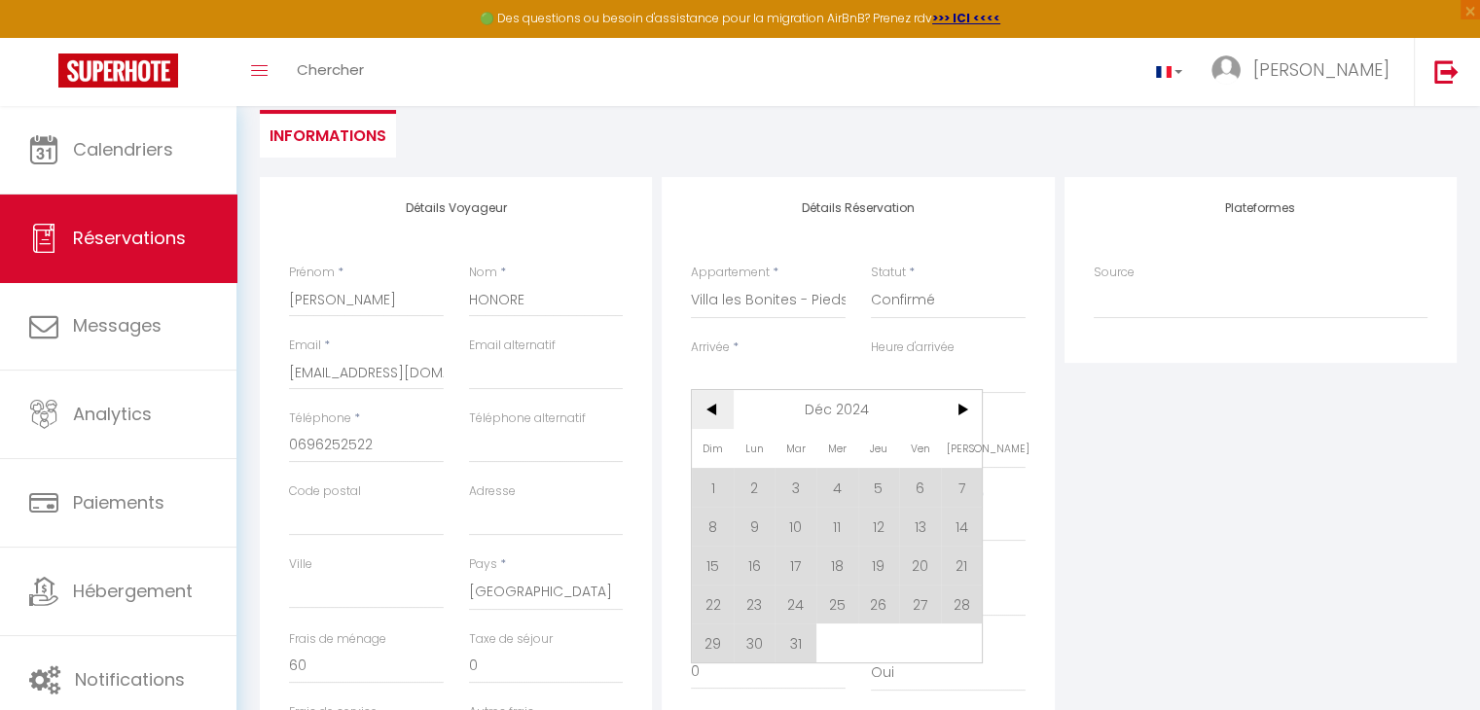
click at [719, 413] on span "<" at bounding box center [713, 409] width 42 height 39
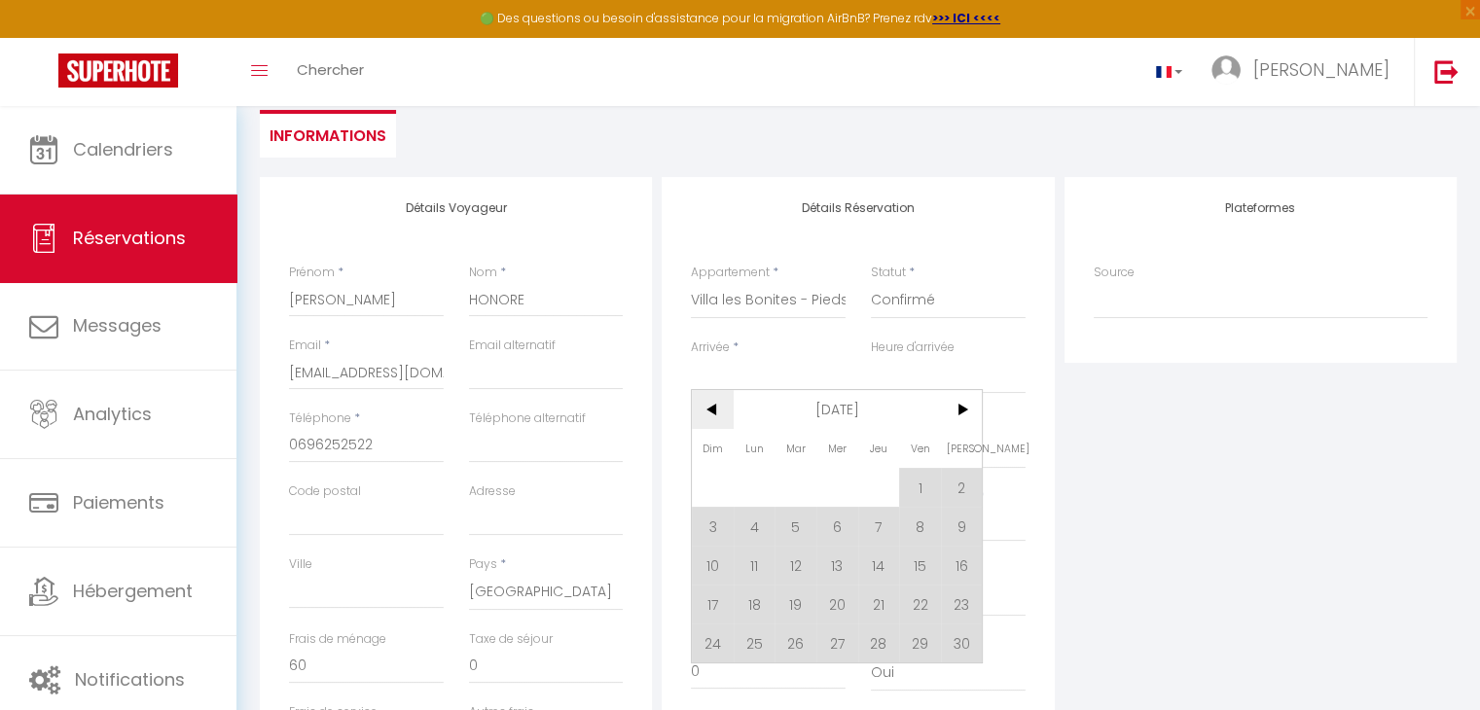
click at [719, 413] on span "<" at bounding box center [713, 409] width 42 height 39
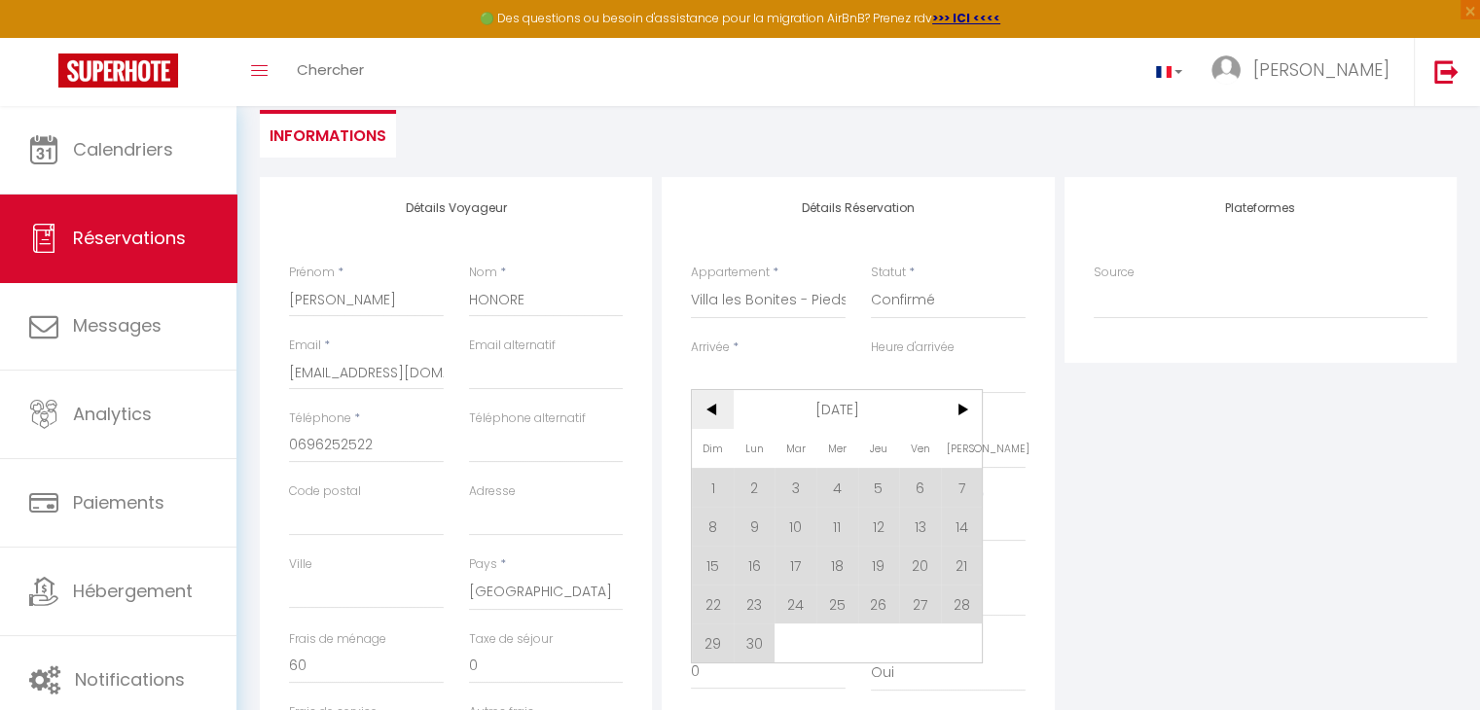
click at [719, 413] on span "<" at bounding box center [713, 409] width 42 height 39
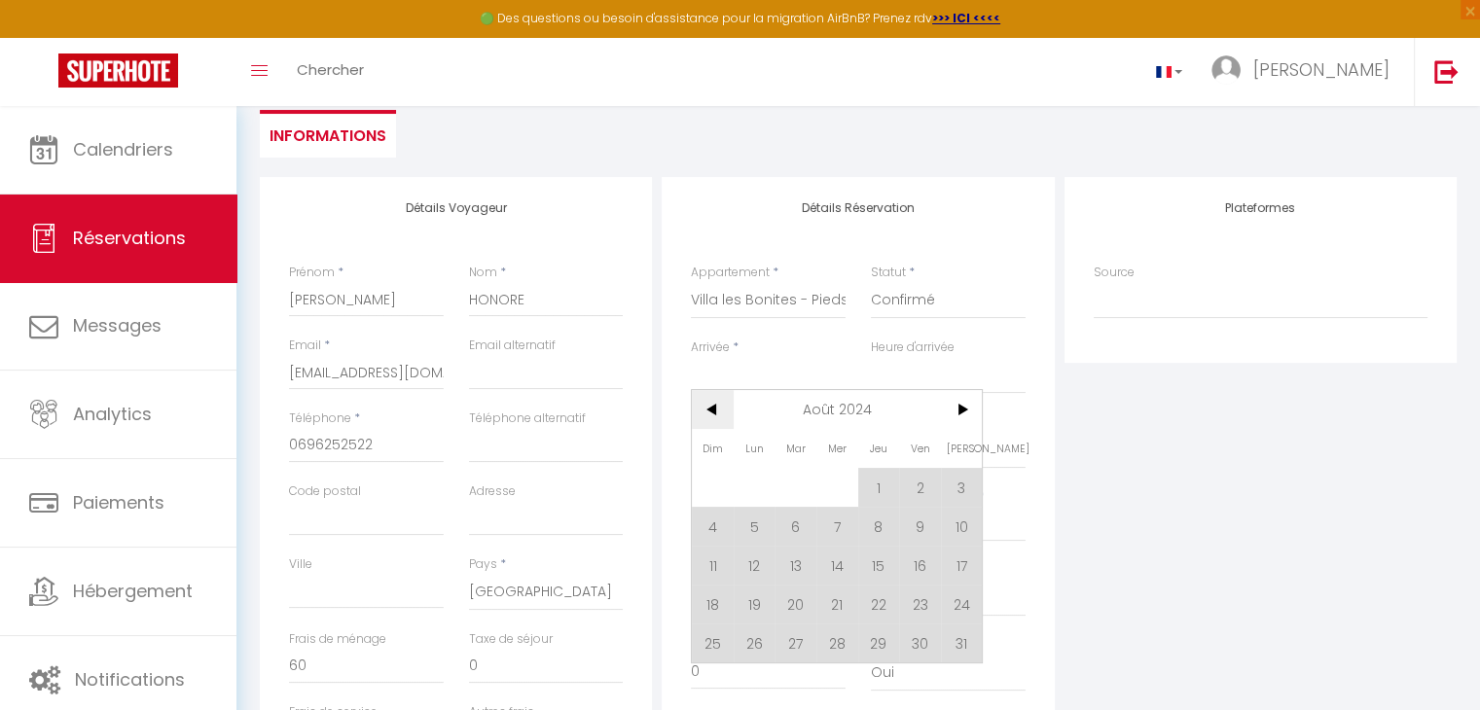
click at [719, 413] on span "<" at bounding box center [713, 409] width 42 height 39
click at [909, 485] on span "5" at bounding box center [920, 487] width 42 height 39
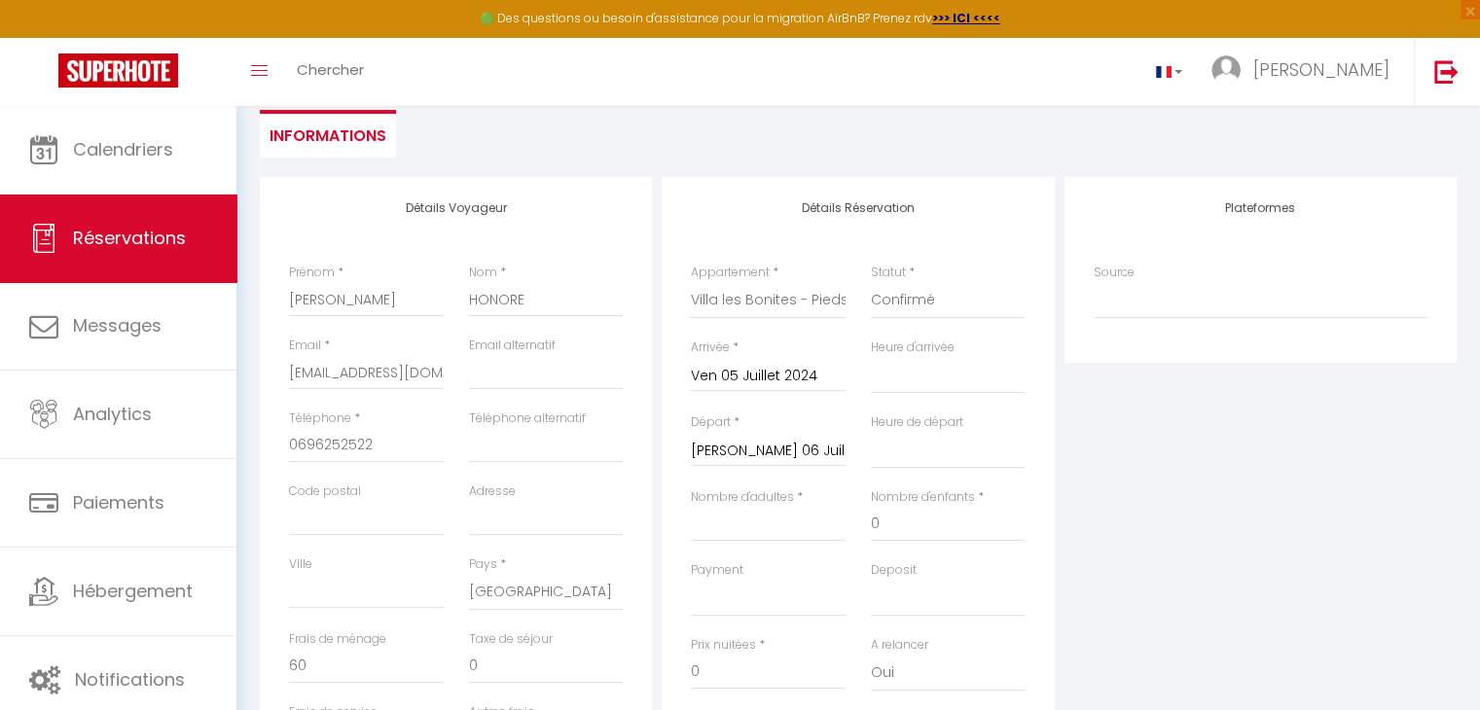
click at [813, 445] on input "[PERSON_NAME] 06 Juillet 2024" at bounding box center [768, 451] width 155 height 25
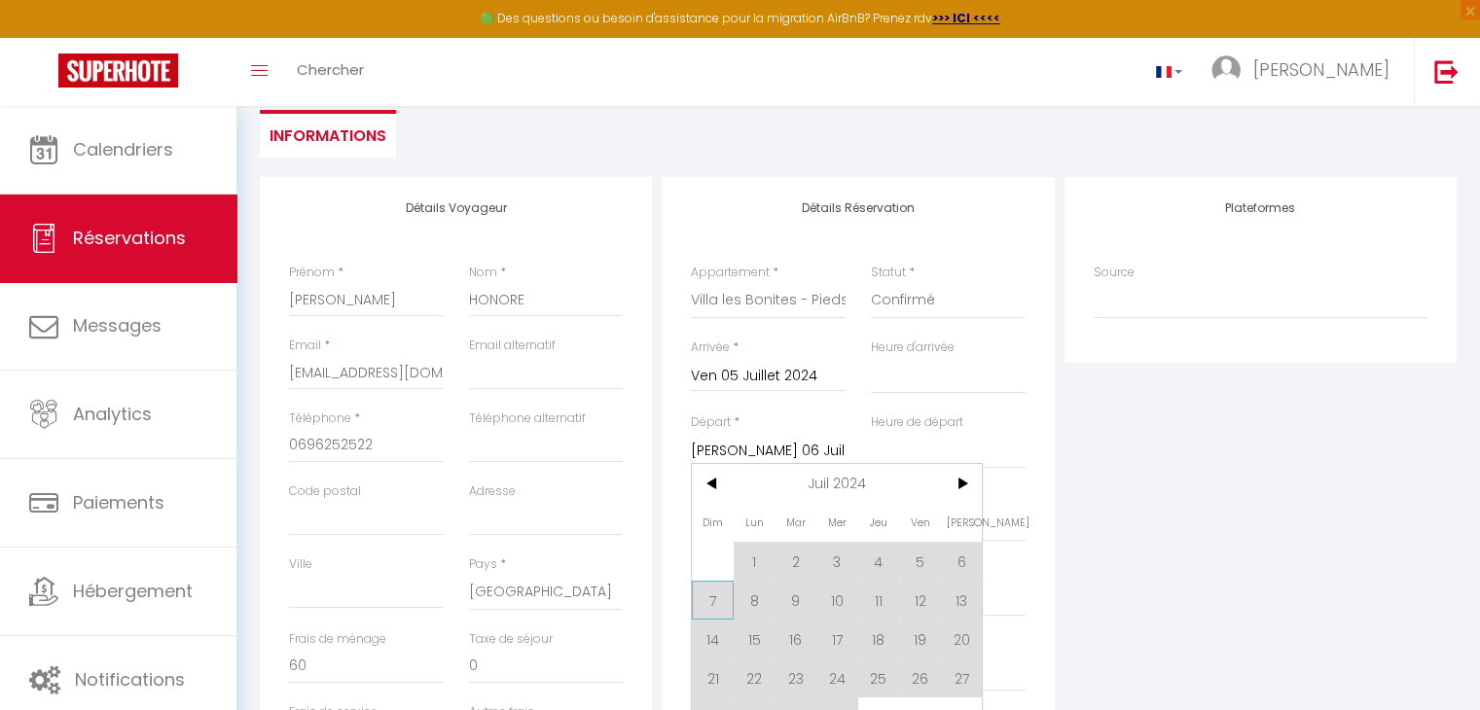
click at [711, 593] on span "7" at bounding box center [713, 600] width 42 height 39
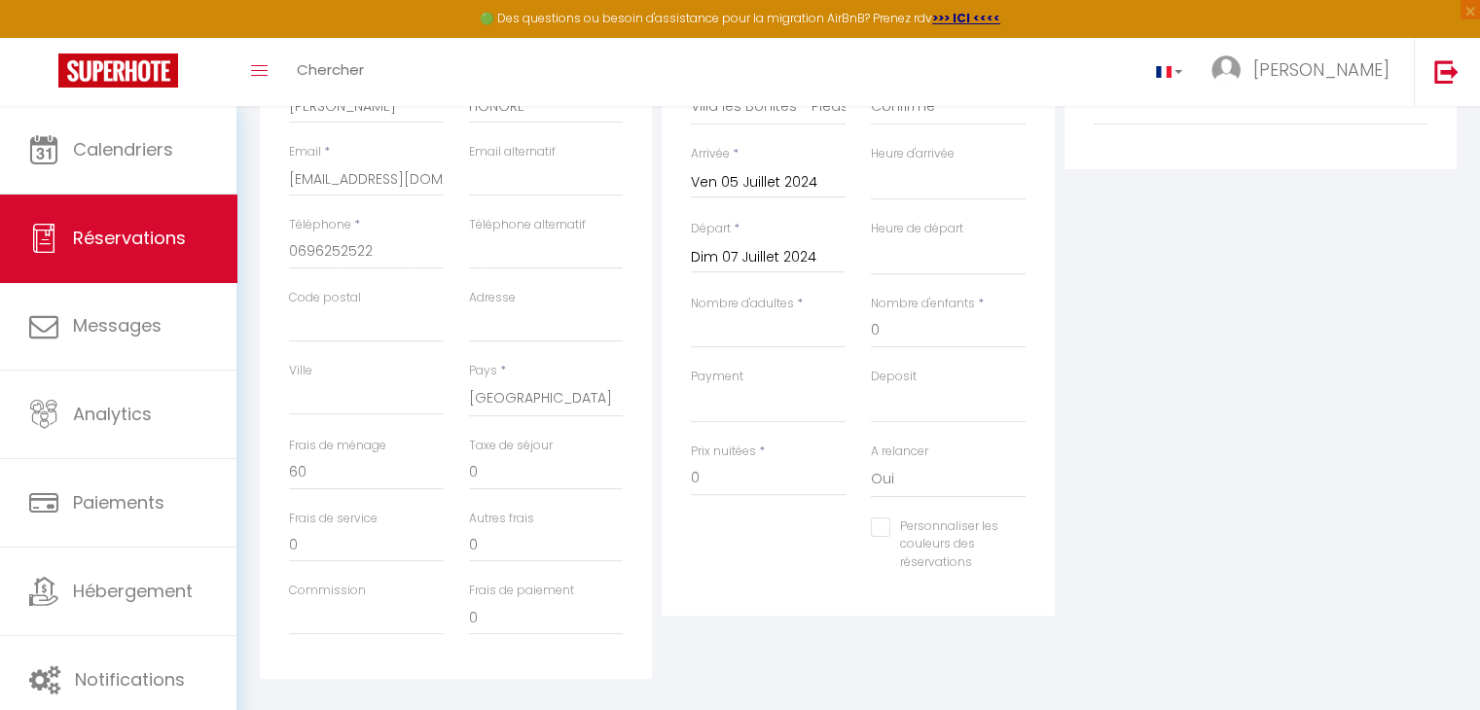
scroll to position [380, 0]
click at [714, 329] on input "Nombre d'adultes" at bounding box center [768, 326] width 155 height 35
click at [721, 467] on input "0" at bounding box center [768, 474] width 155 height 35
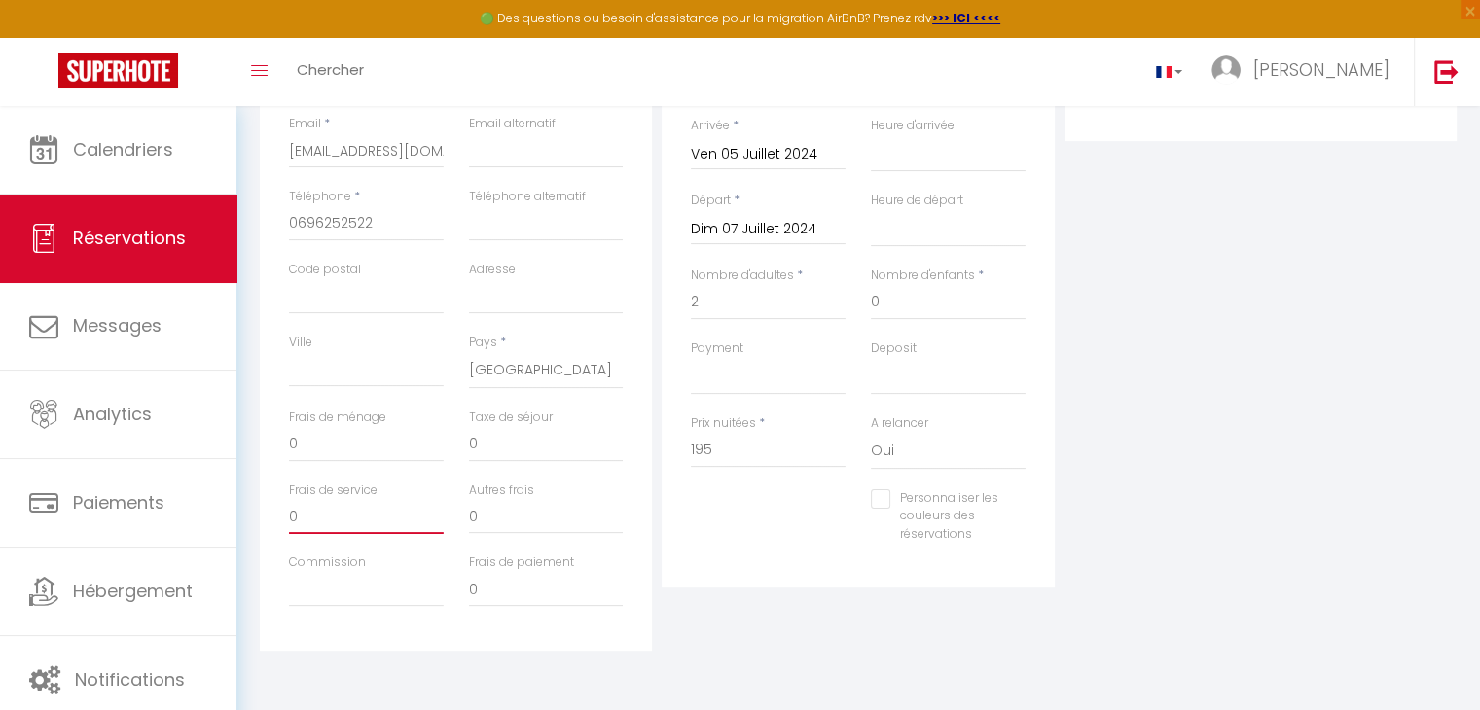
click at [365, 526] on input "0" at bounding box center [366, 516] width 155 height 35
click at [319, 522] on input "60" at bounding box center [366, 516] width 155 height 35
click at [306, 445] on input "0" at bounding box center [366, 444] width 155 height 35
click at [730, 449] on input "195" at bounding box center [768, 450] width 155 height 35
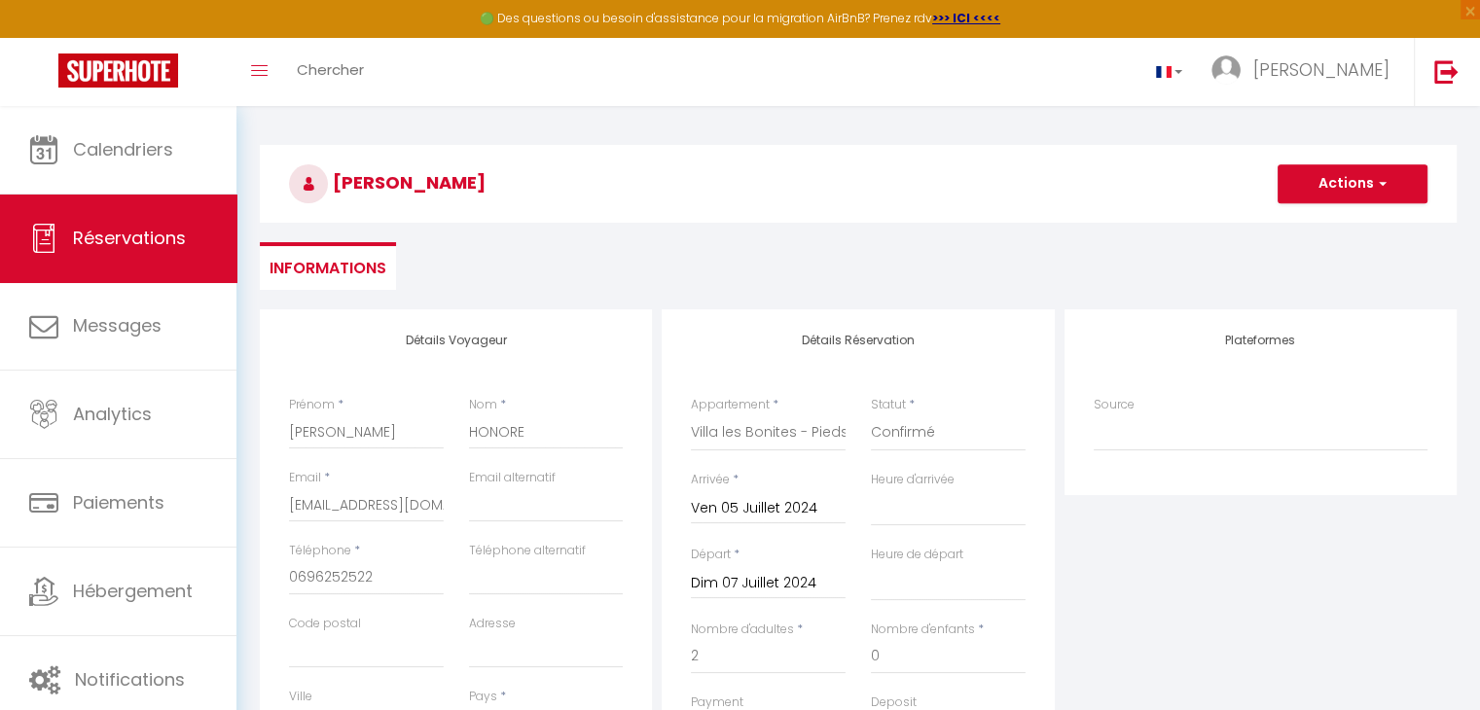
scroll to position [0, 0]
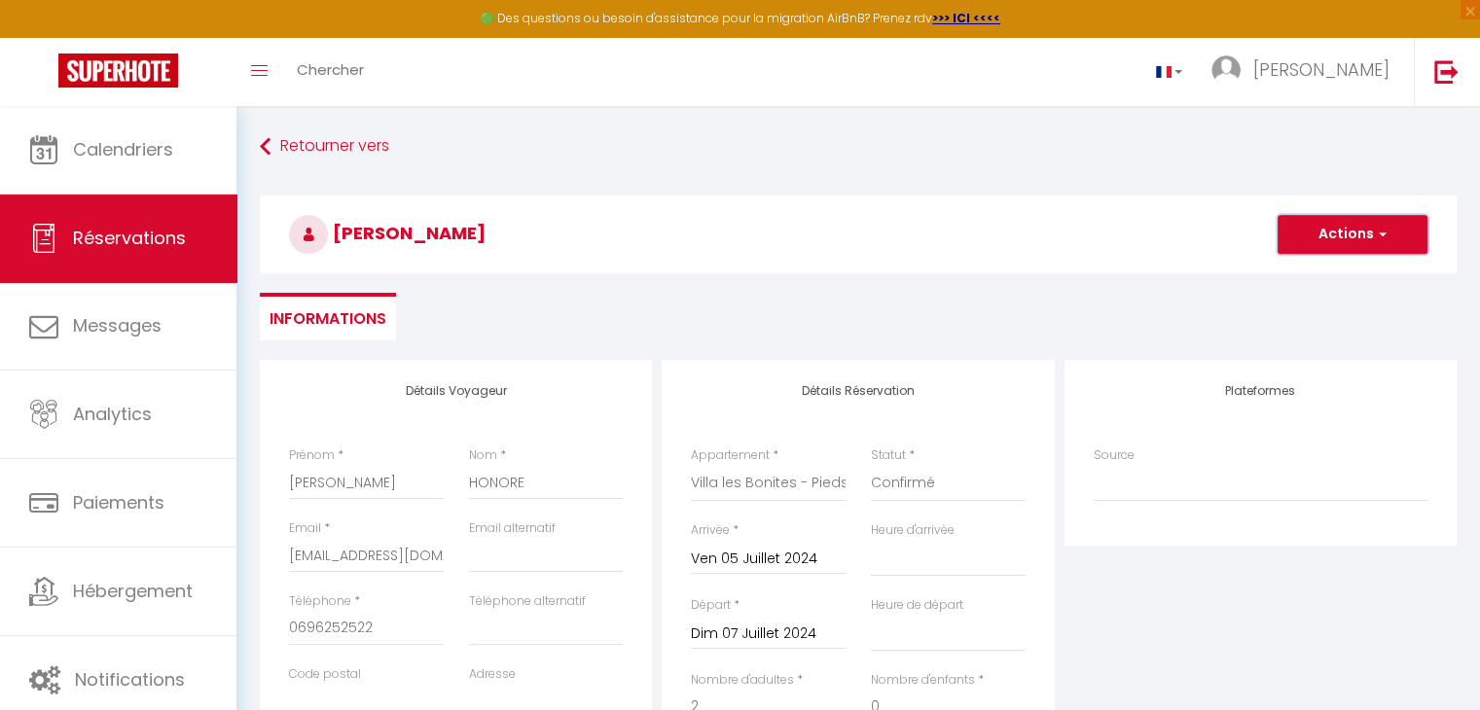
click at [1327, 250] on button "Actions" at bounding box center [1352, 234] width 150 height 39
click at [1308, 267] on link "Enregistrer" at bounding box center [1333, 277] width 154 height 25
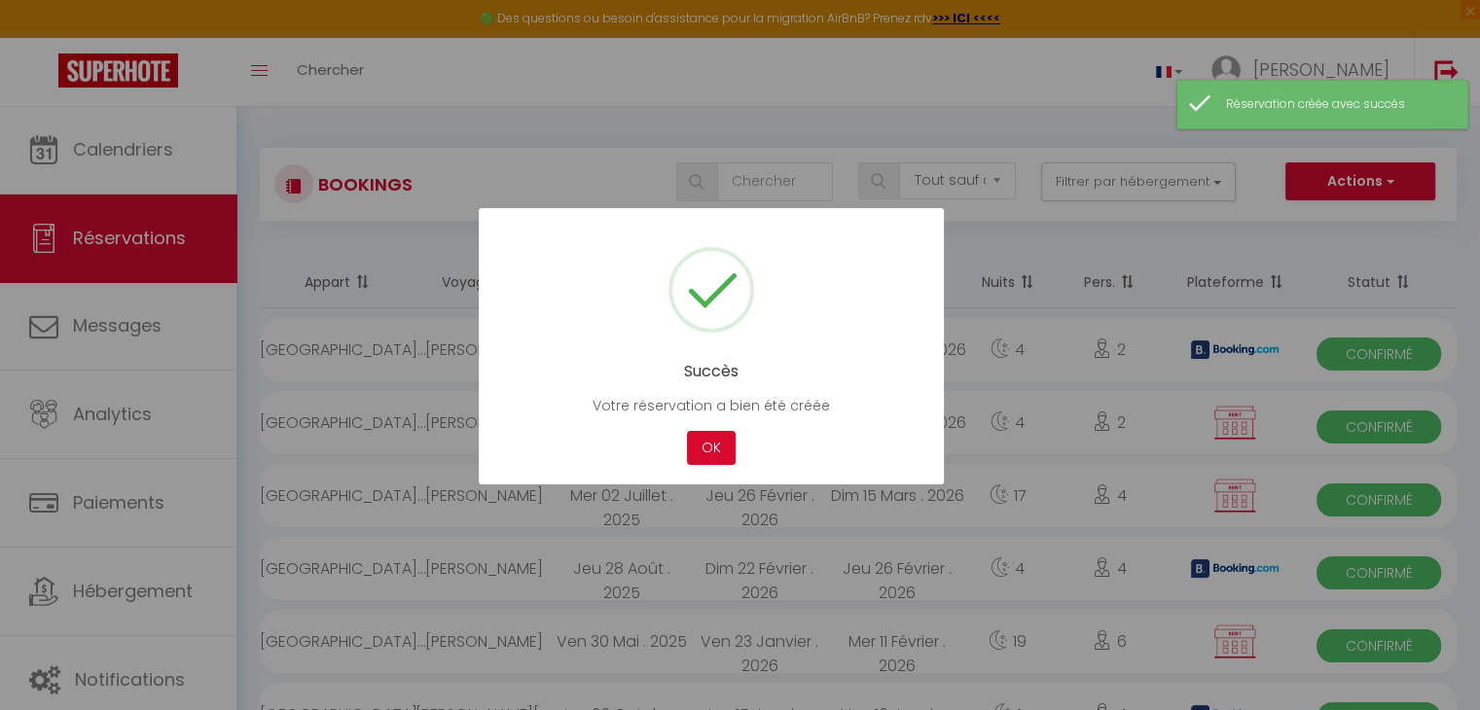
click at [682, 457] on div "OK" at bounding box center [711, 448] width 58 height 34
click at [726, 445] on button "OK" at bounding box center [711, 448] width 49 height 34
